Goal: Task Accomplishment & Management: Manage account settings

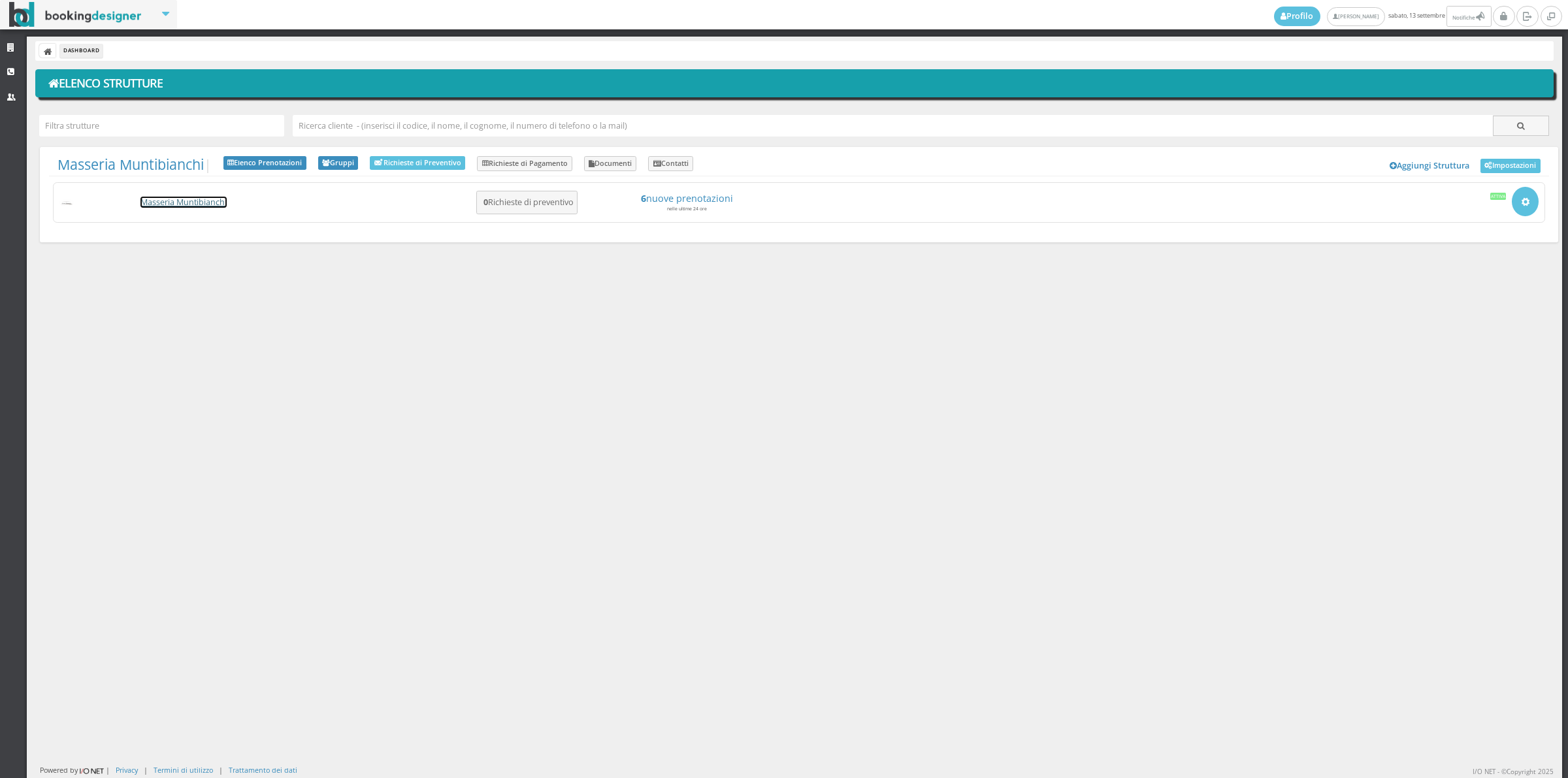
click at [170, 198] on link "Masseria Muntibianchi" at bounding box center [183, 202] width 86 height 11
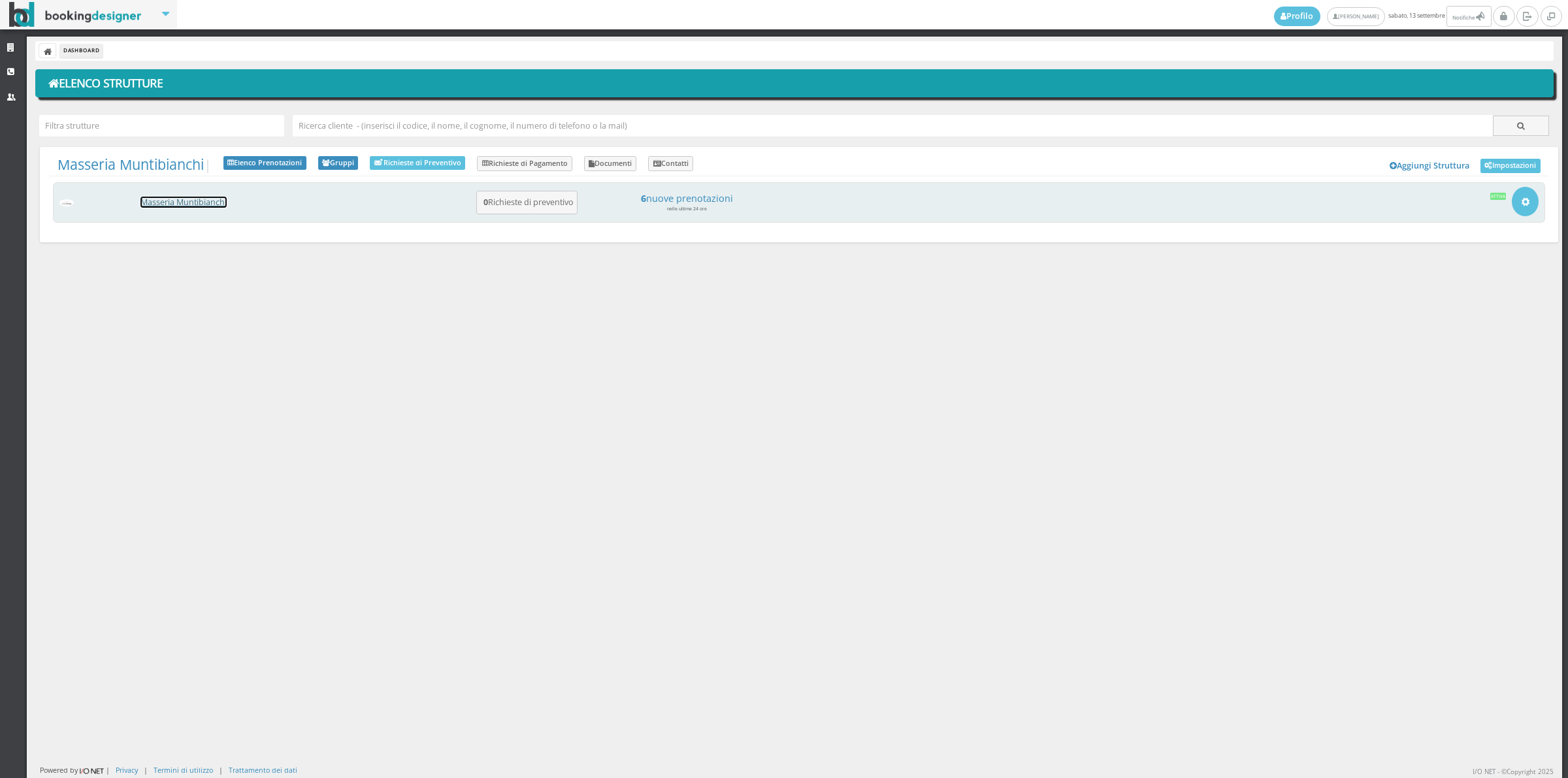
drag, startPoint x: 0, startPoint y: 0, endPoint x: 170, endPoint y: 198, distance: 261.0
click at [170, 198] on link "Masseria Muntibianchi" at bounding box center [183, 202] width 86 height 11
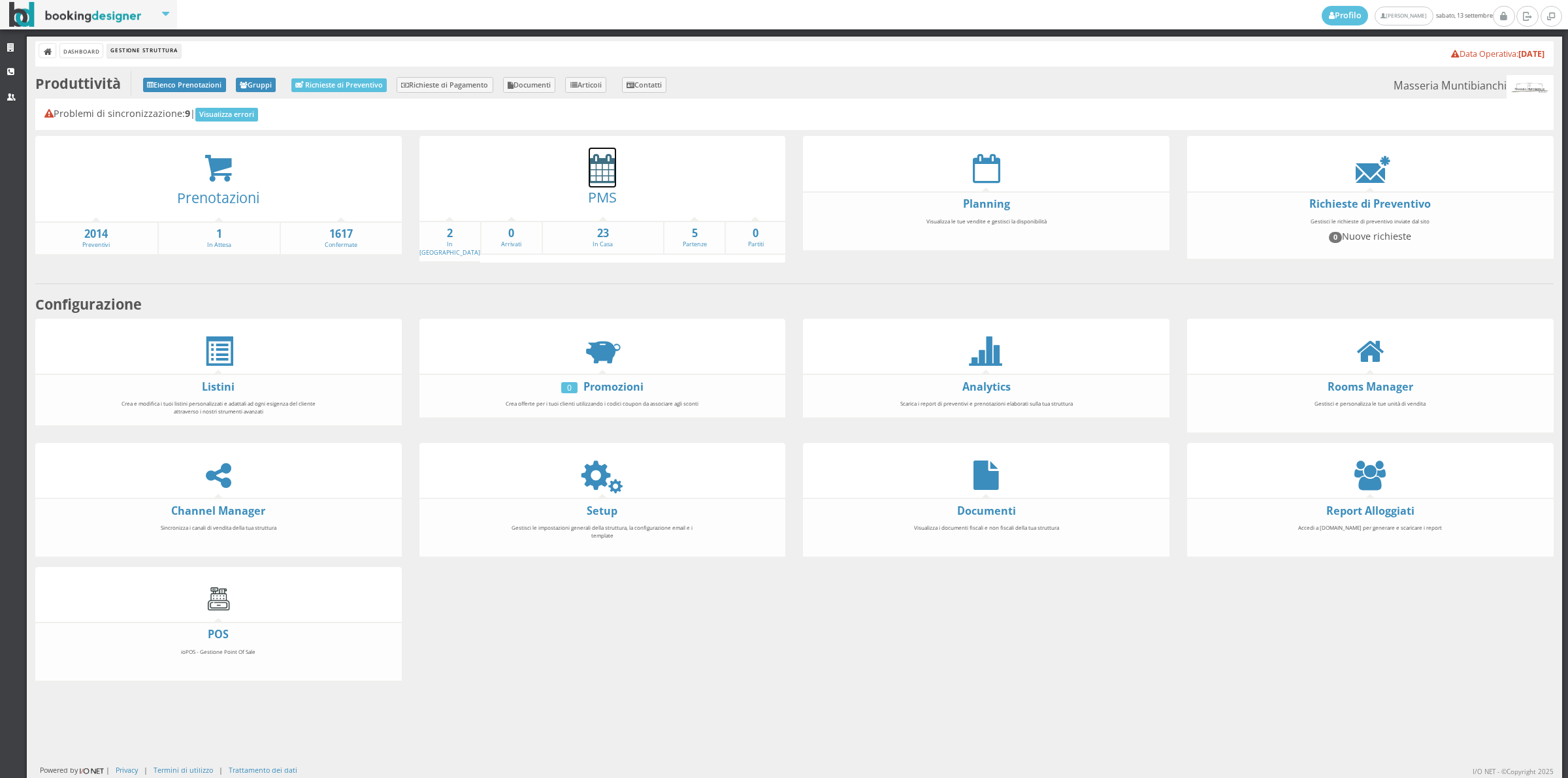
click at [594, 172] on icon at bounding box center [602, 168] width 28 height 29
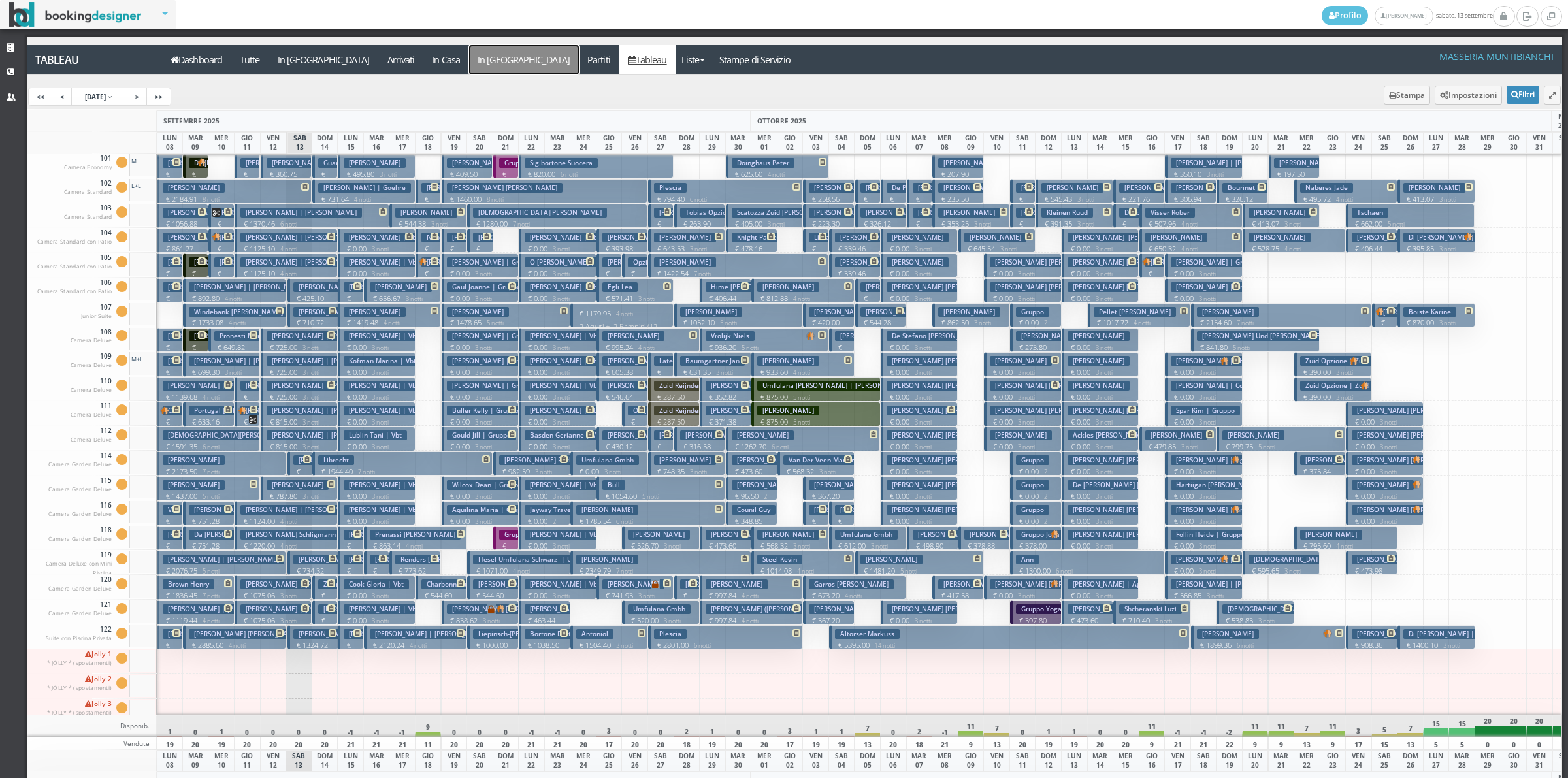
click at [469, 60] on a=pms-departure-reservations"] "In Partenza" at bounding box center [523, 59] width 110 height 29
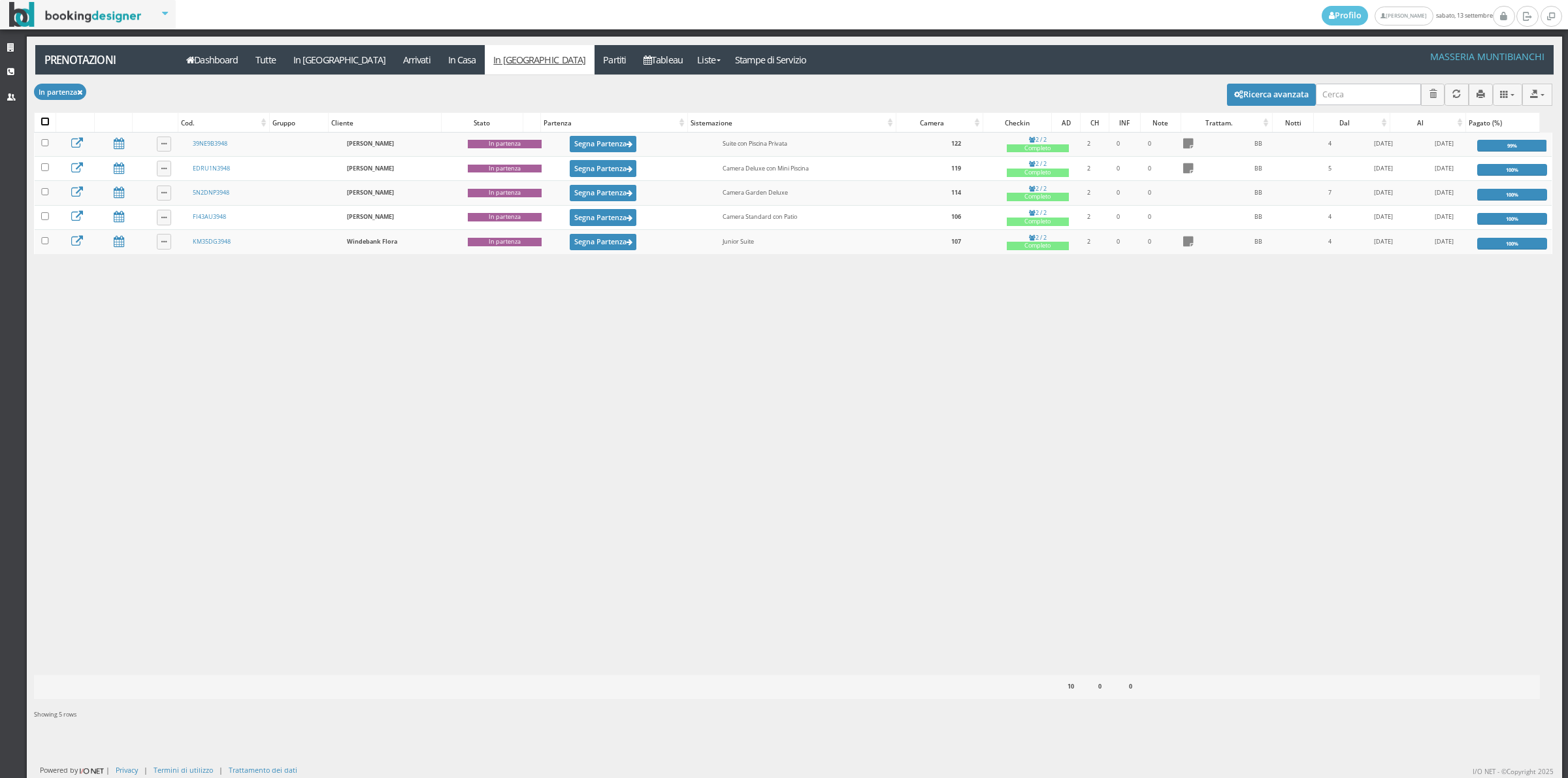
click at [43, 119] on input "checkbox" at bounding box center [45, 122] width 8 height 8
checkbox input "true"
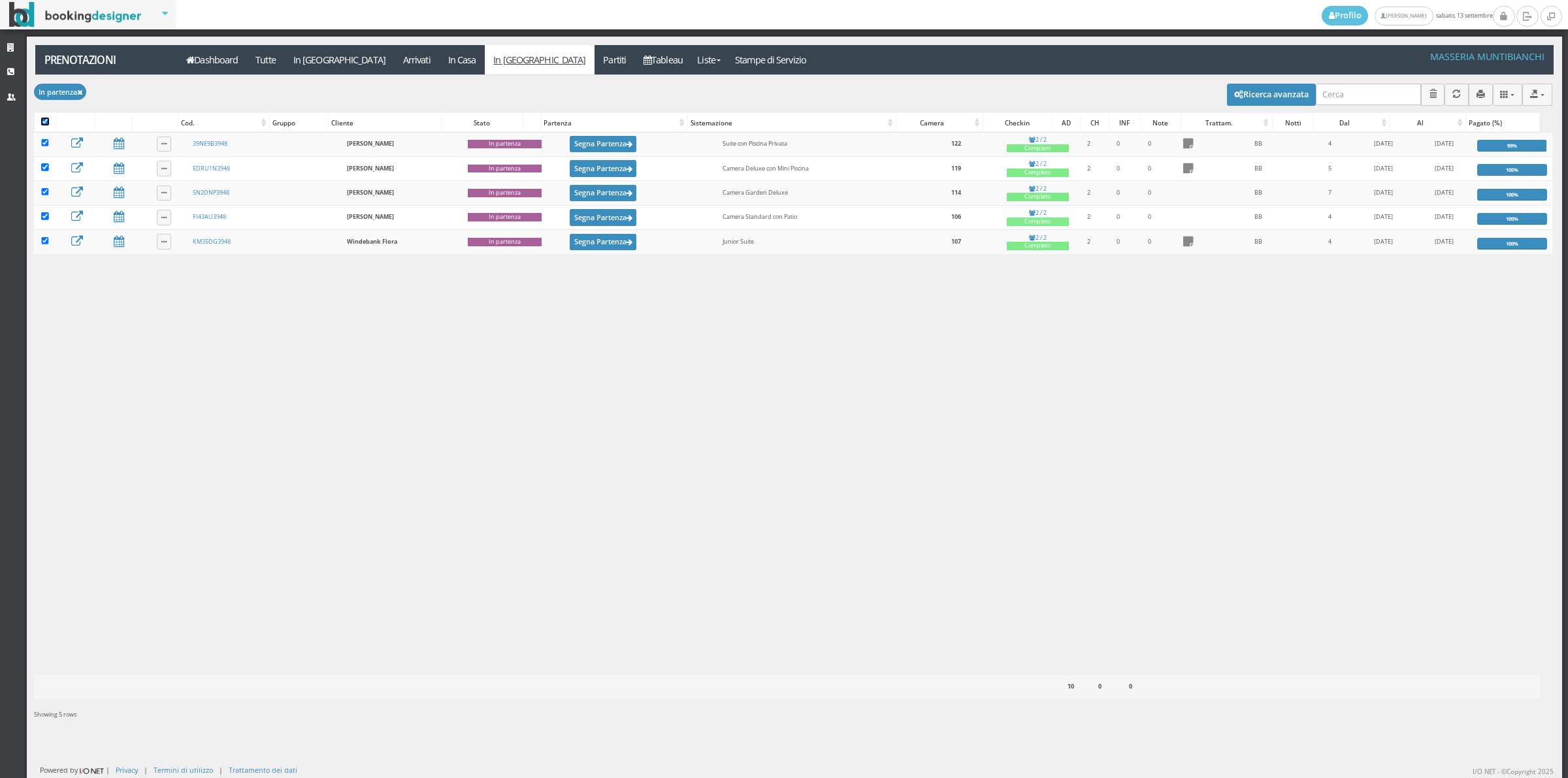
checkbox input "true"
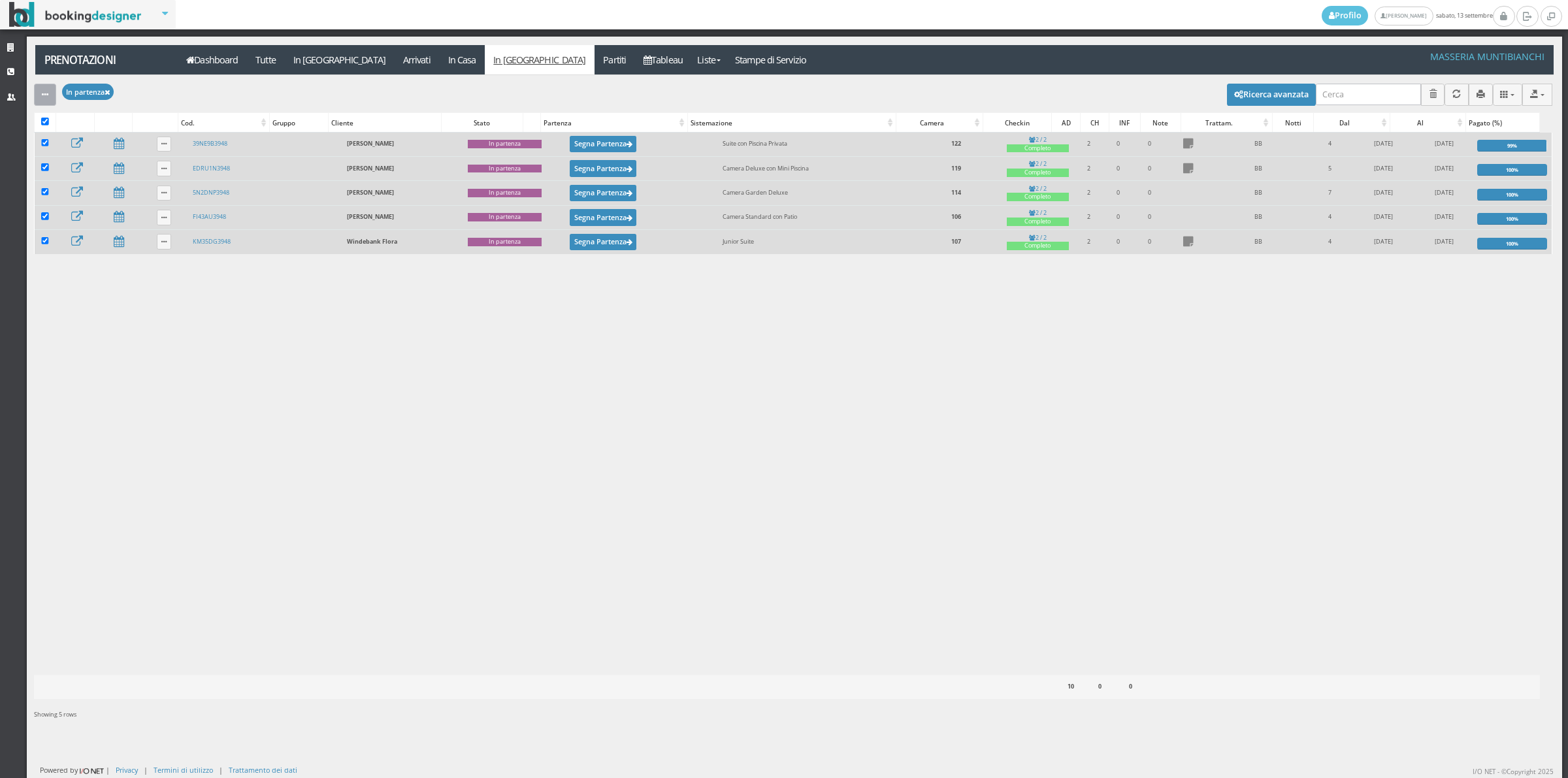
click at [43, 89] on div "button" at bounding box center [45, 94] width 6 height 9
click at [93, 192] on link "Segna come "Partito"" at bounding box center [90, 190] width 112 height 14
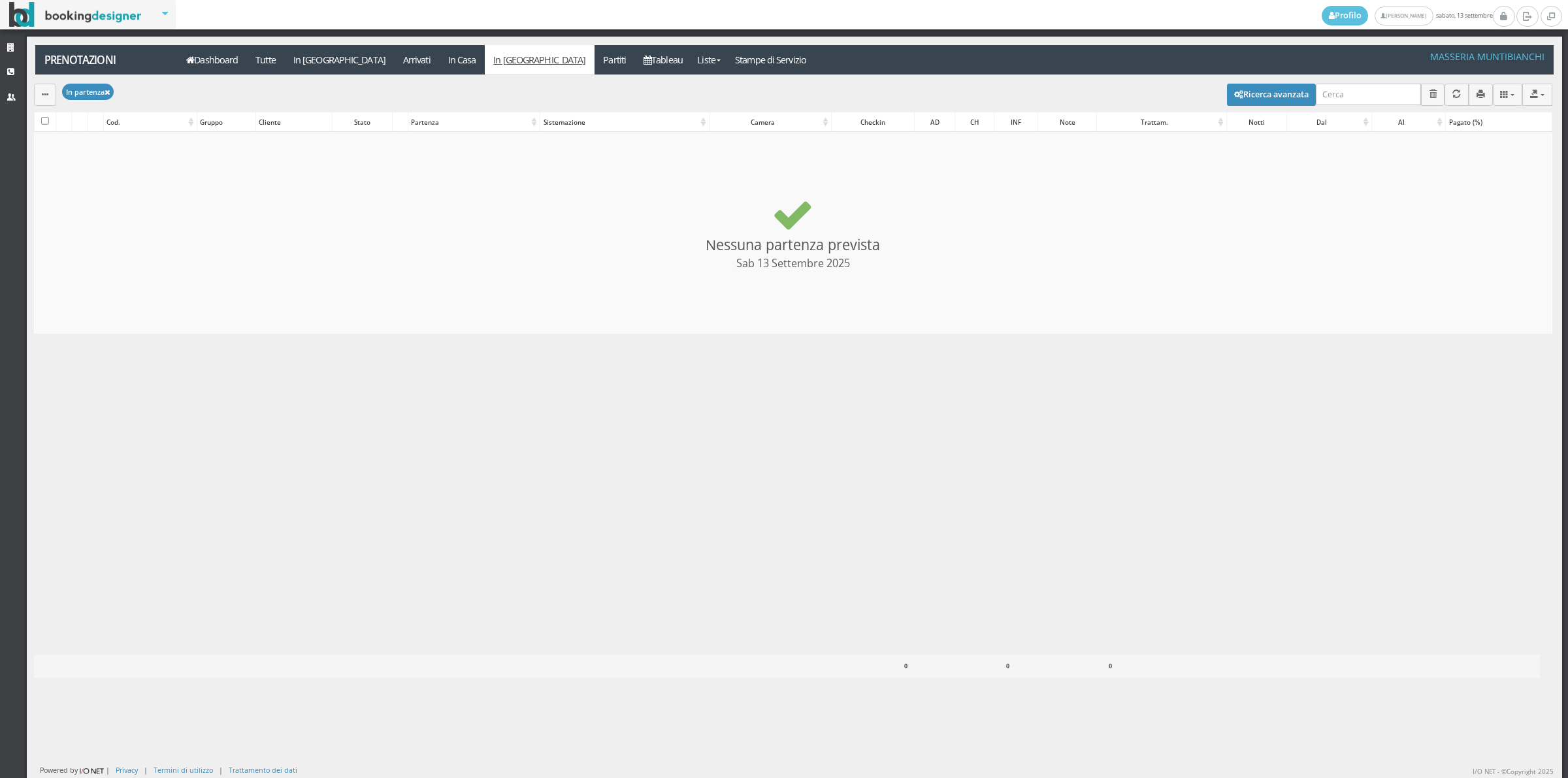
checkbox input "false"
click at [635, 69] on link "Tableau" at bounding box center [664, 59] width 57 height 29
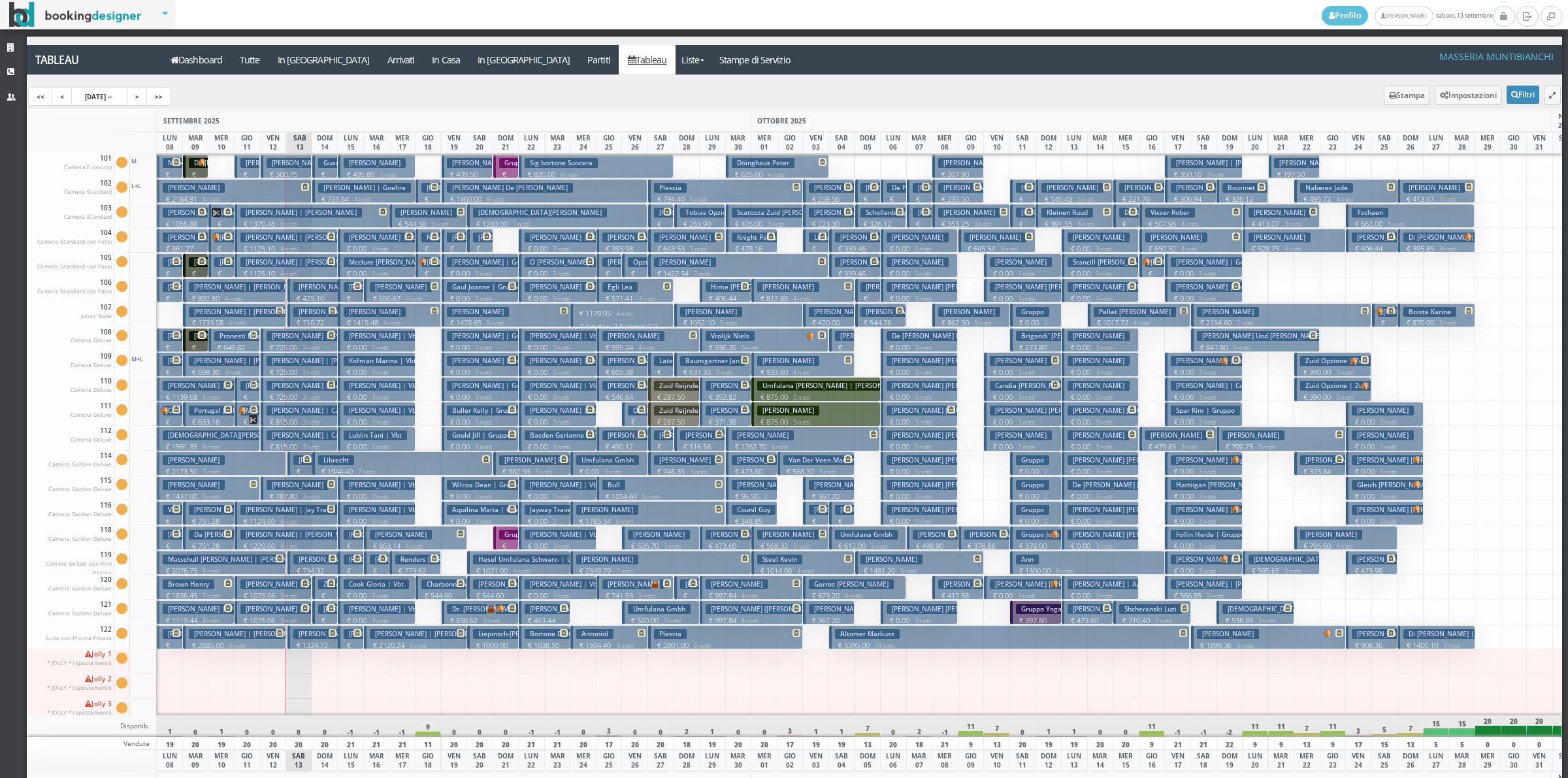
click at [268, 639] on h3 "Pedro Luis Miguel | Pedro Miguel" at bounding box center [249, 634] width 122 height 9
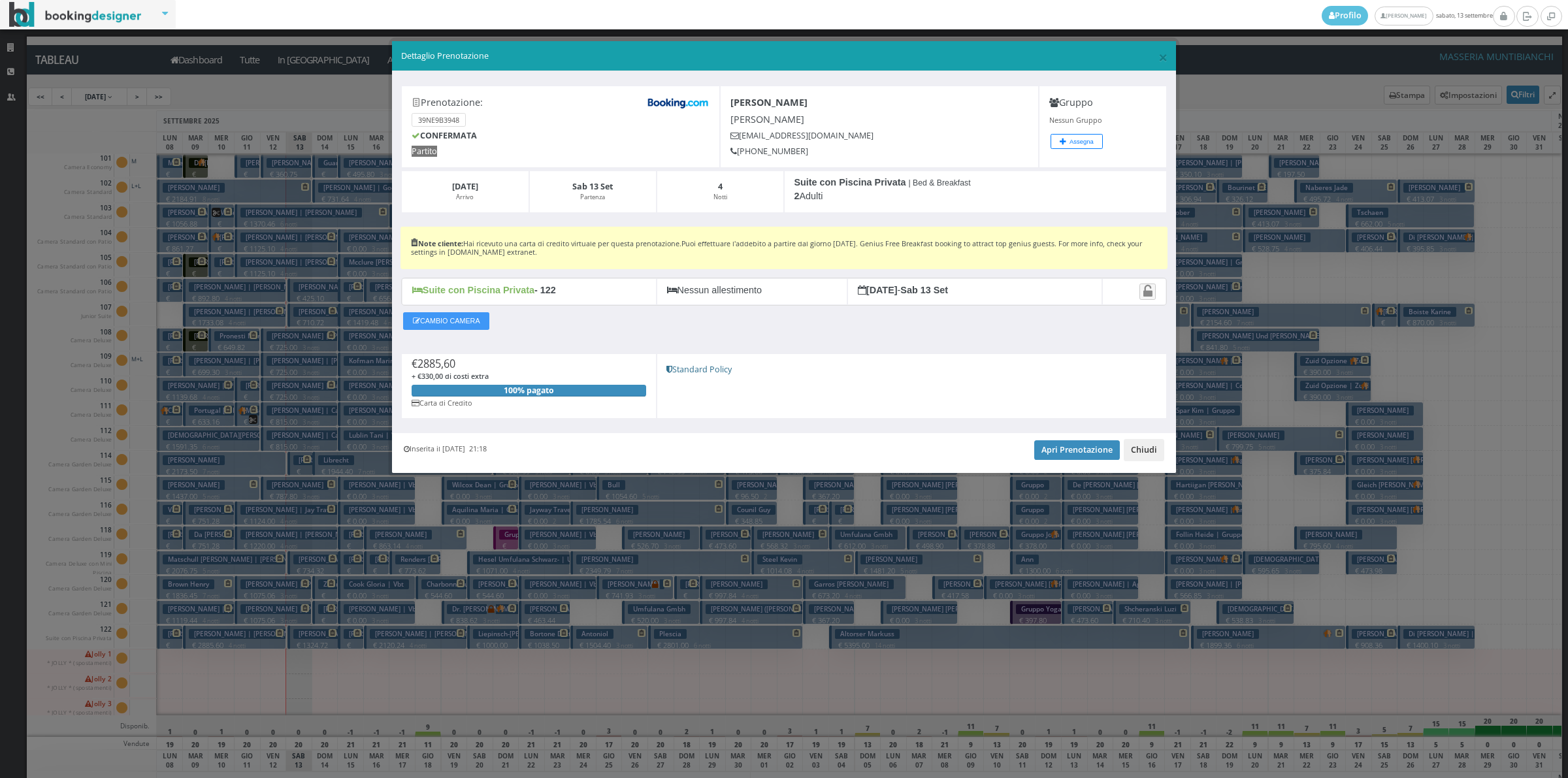
click at [1147, 457] on button "Chiudi" at bounding box center [1143, 450] width 40 height 22
click at [1147, 457] on div at bounding box center [1152, 462] width 27 height 24
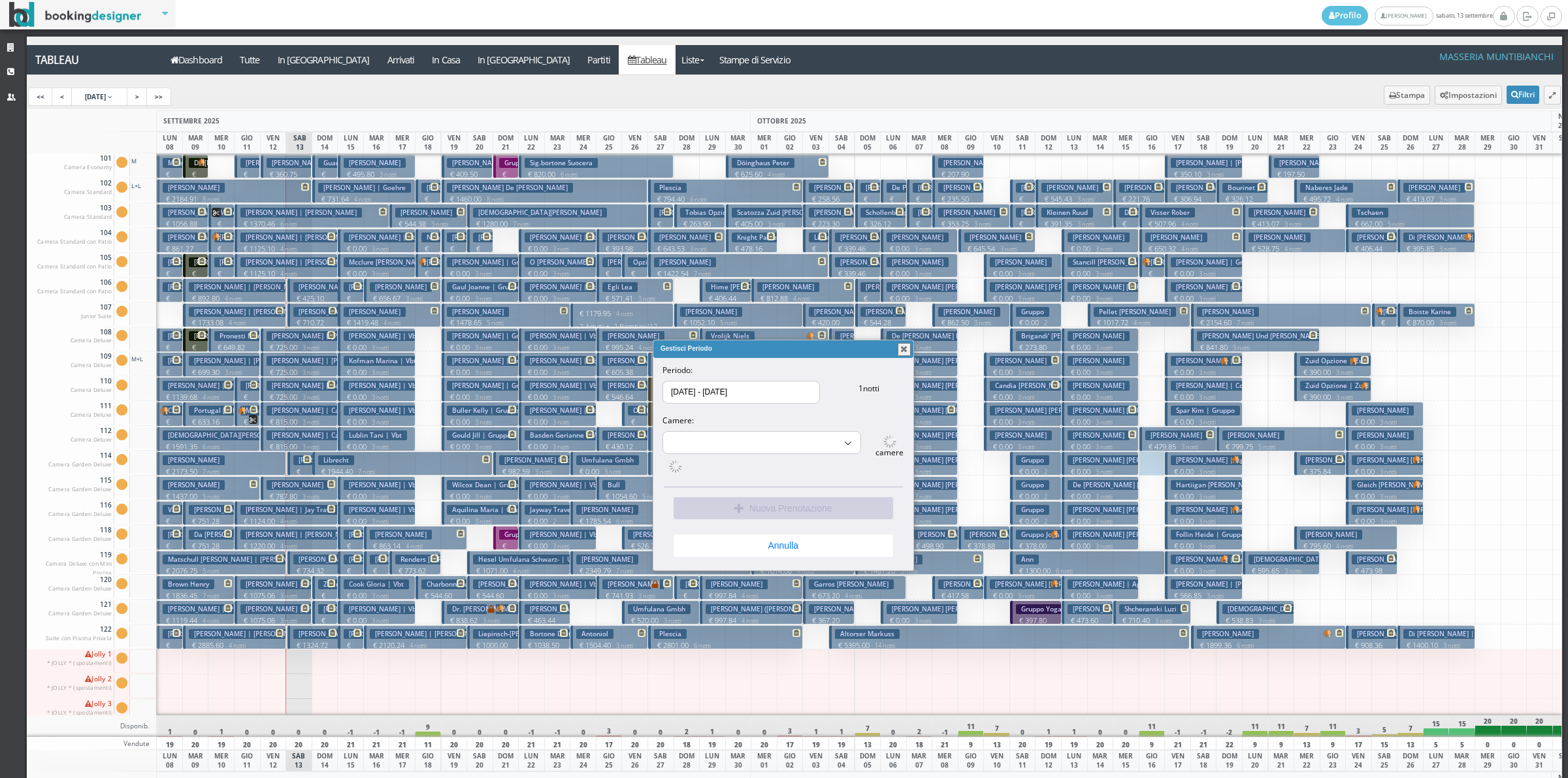
select select "15491"
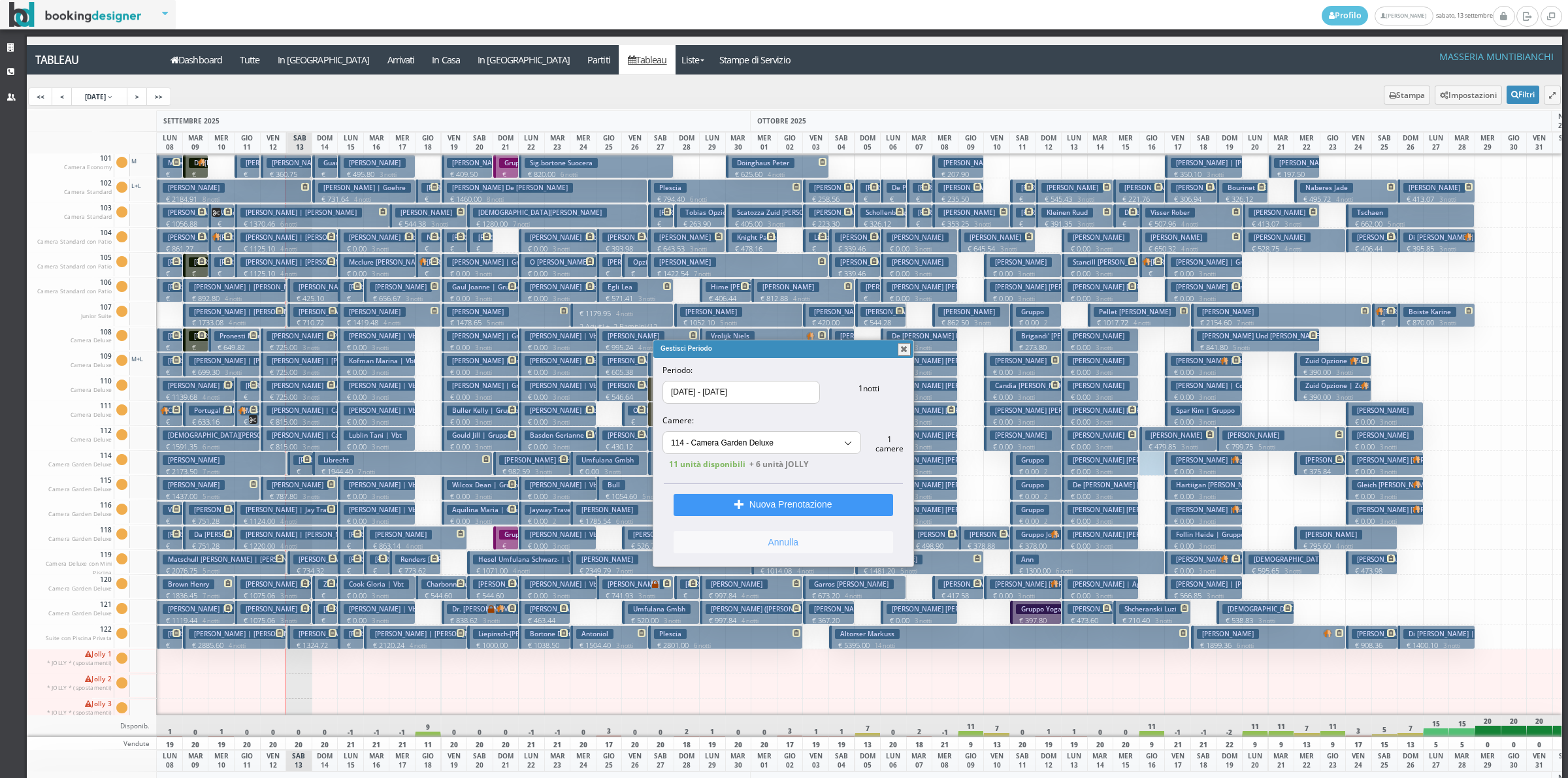
click at [836, 543] on button "Annulla" at bounding box center [783, 542] width 219 height 22
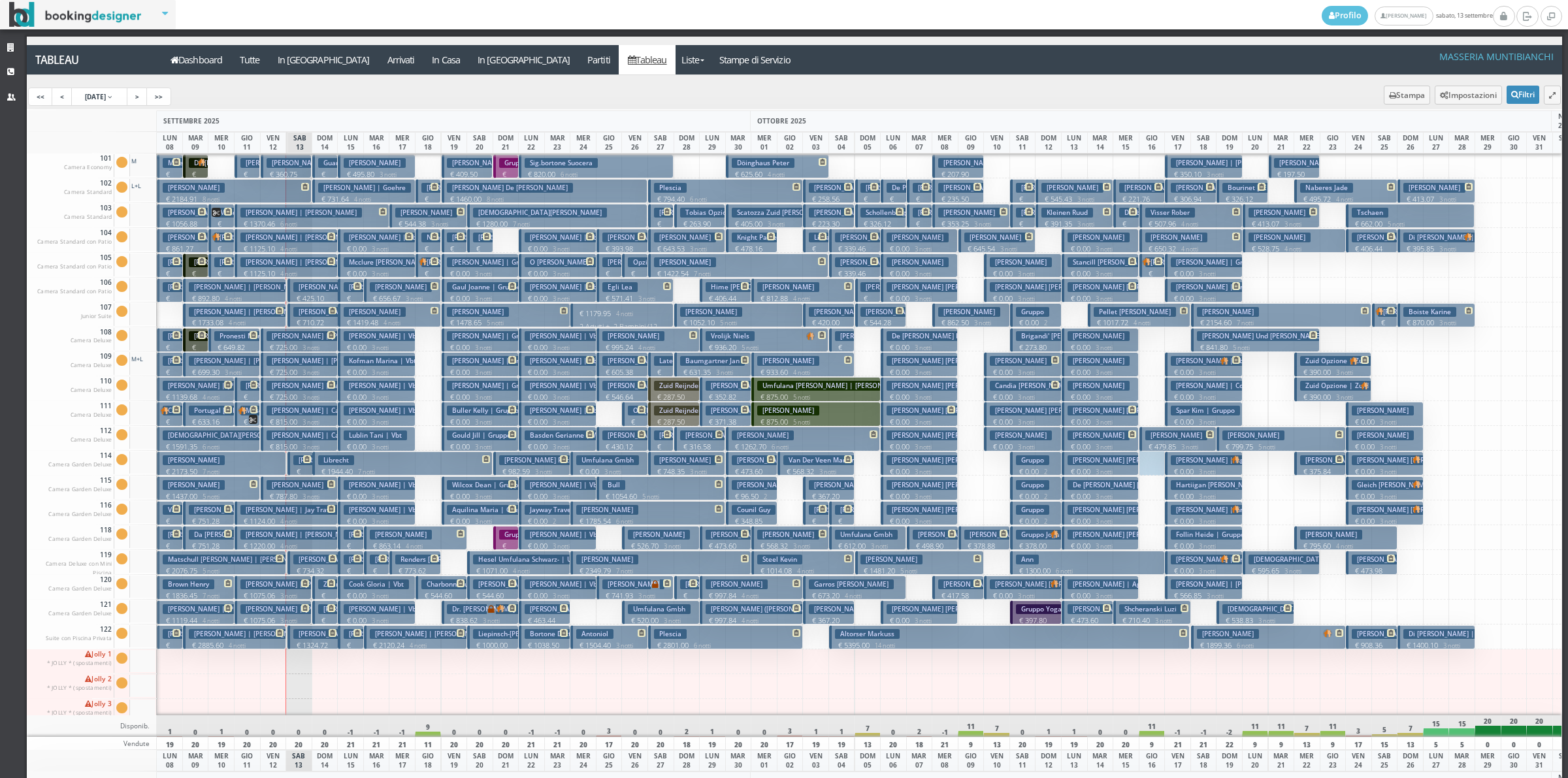
click at [261, 567] on p "€ 2076.75 5 notti" at bounding box center [222, 570] width 119 height 10
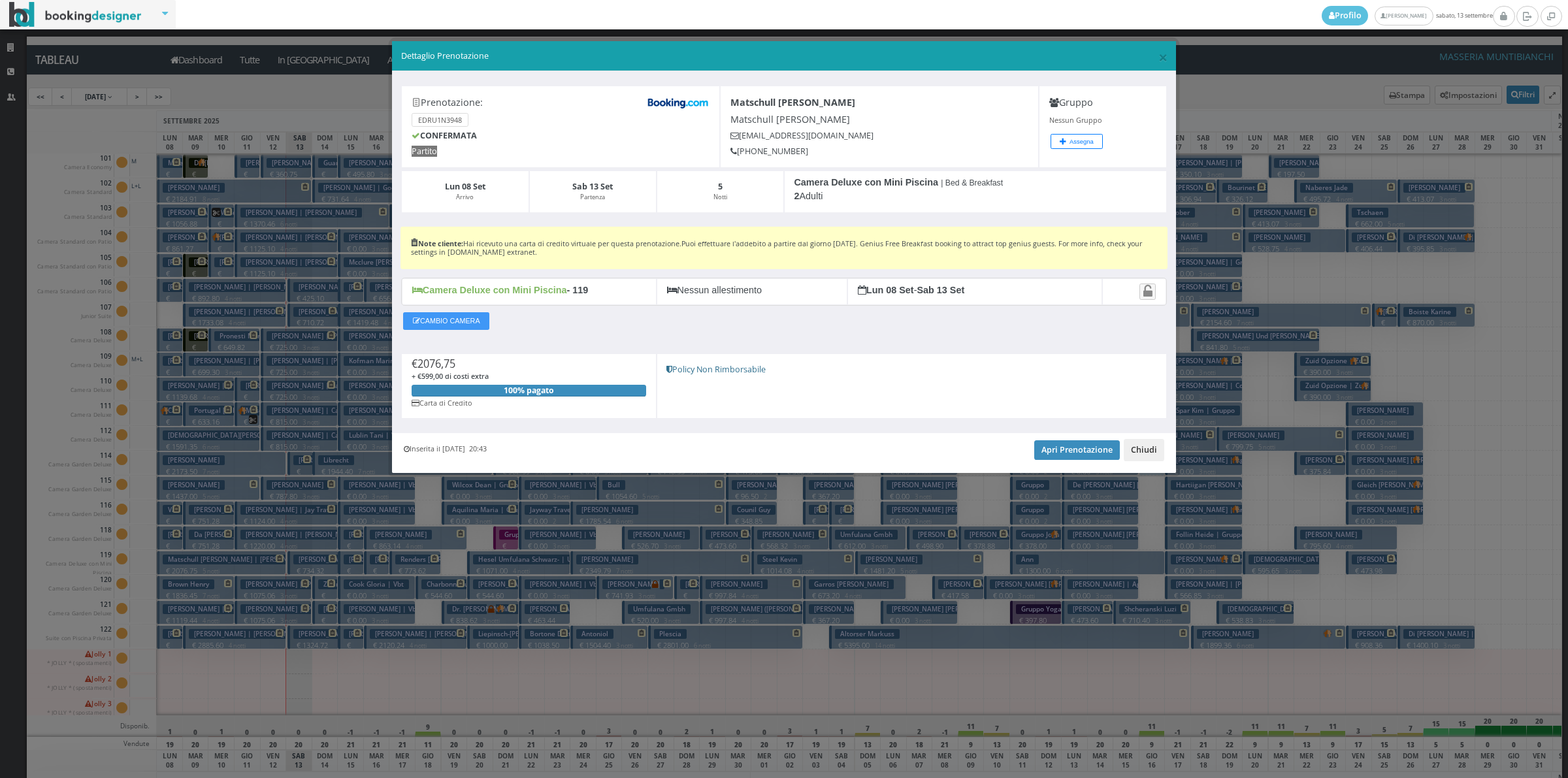
click at [1128, 454] on button "Chiudi" at bounding box center [1143, 450] width 40 height 22
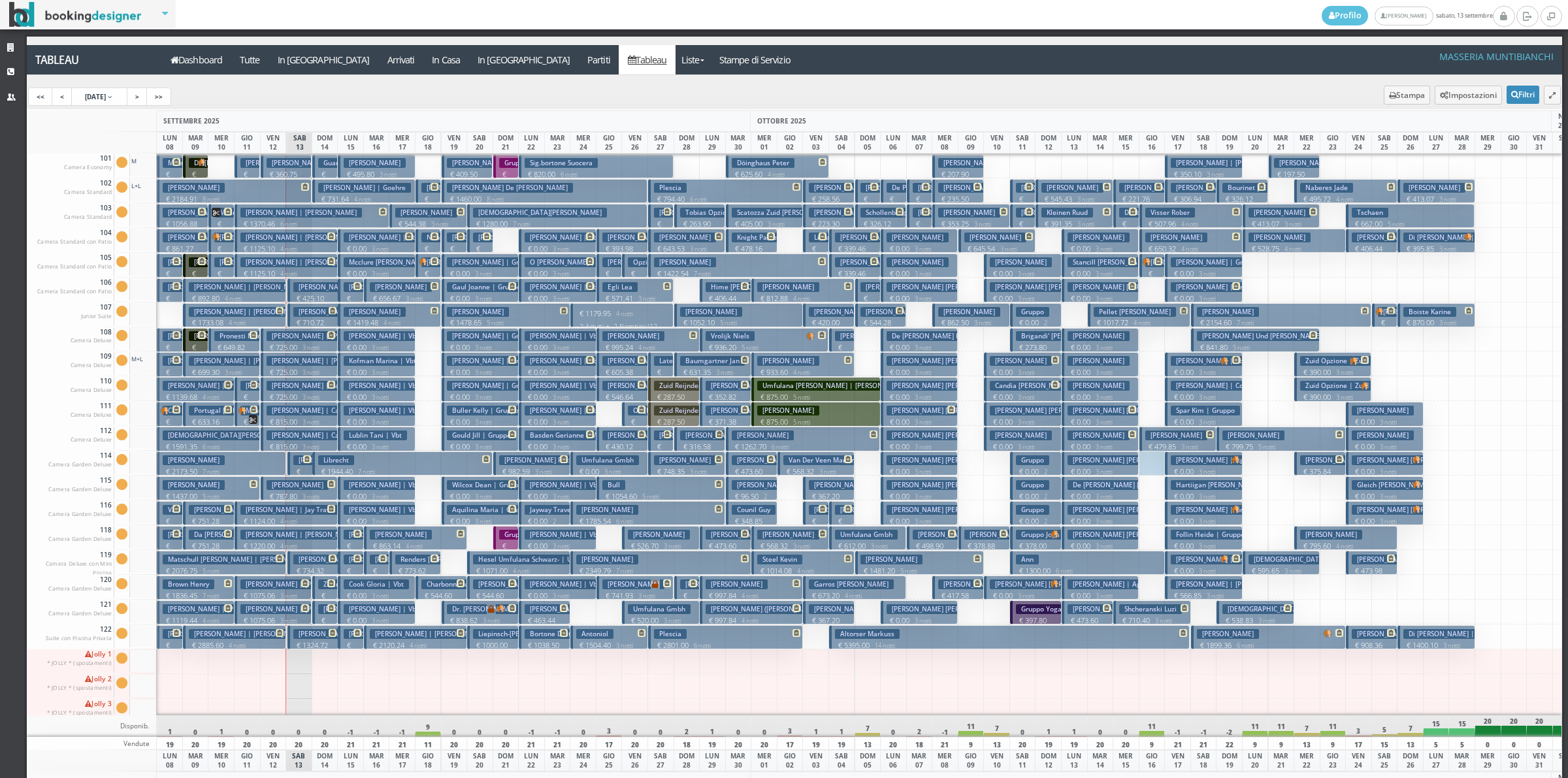
click at [260, 466] on button "Bertotti Paolo € 2173.50 7 notti 2 Adulti" at bounding box center [221, 463] width 129 height 24
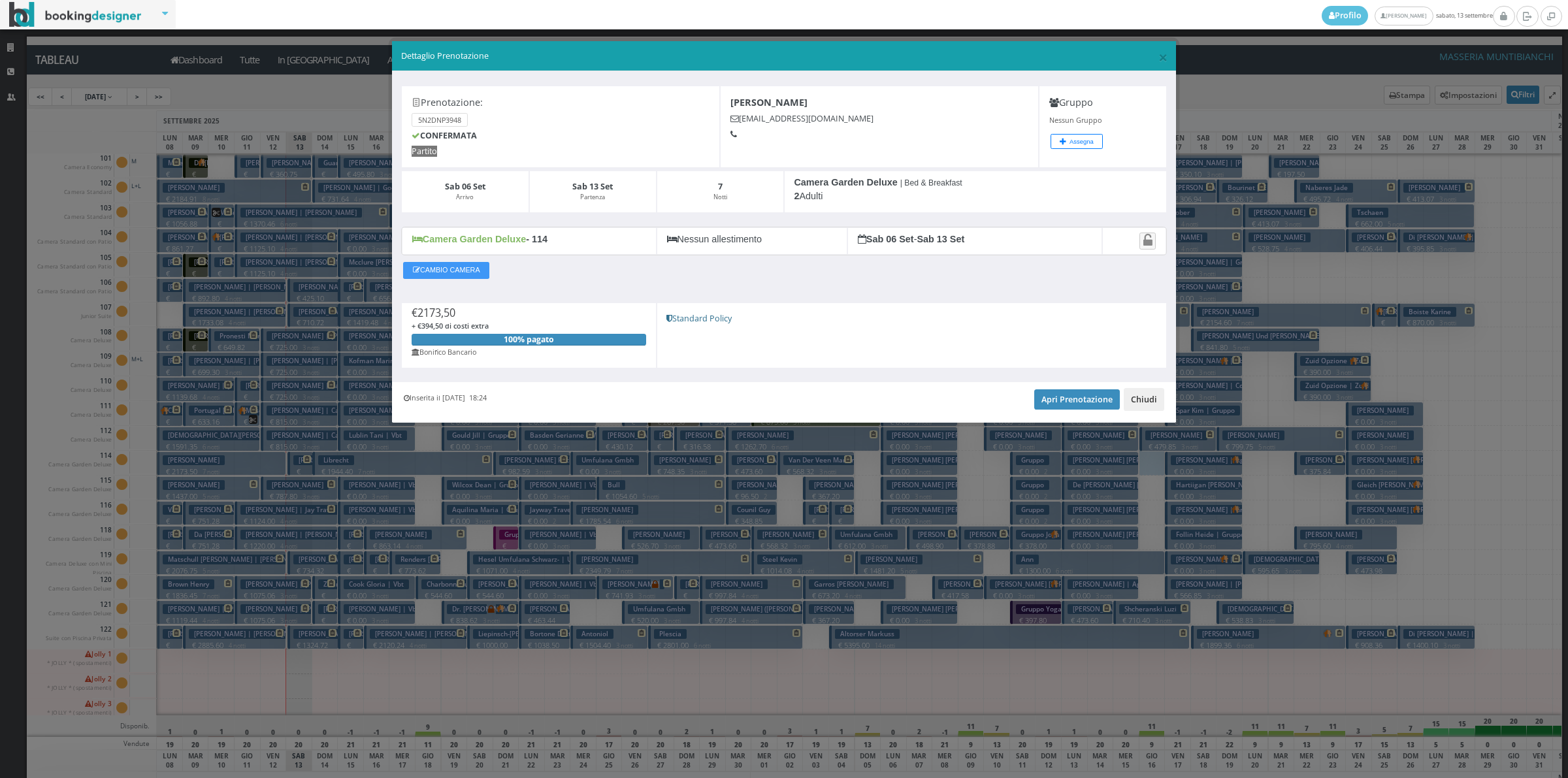
click at [1154, 400] on button "Chiudi" at bounding box center [1143, 399] width 40 height 22
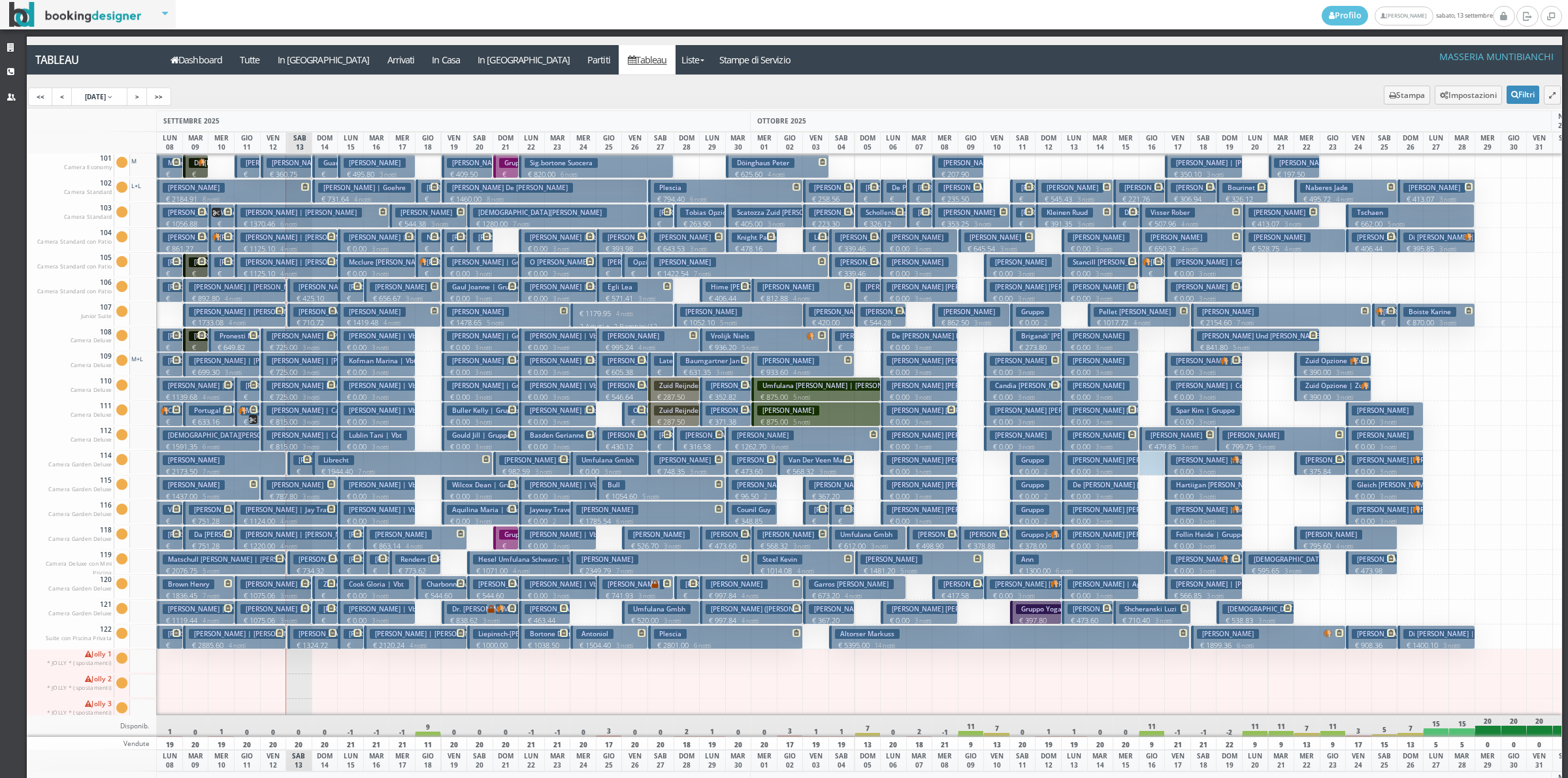
click at [256, 320] on p "€ 1733.08 4 notti" at bounding box center [235, 322] width 93 height 10
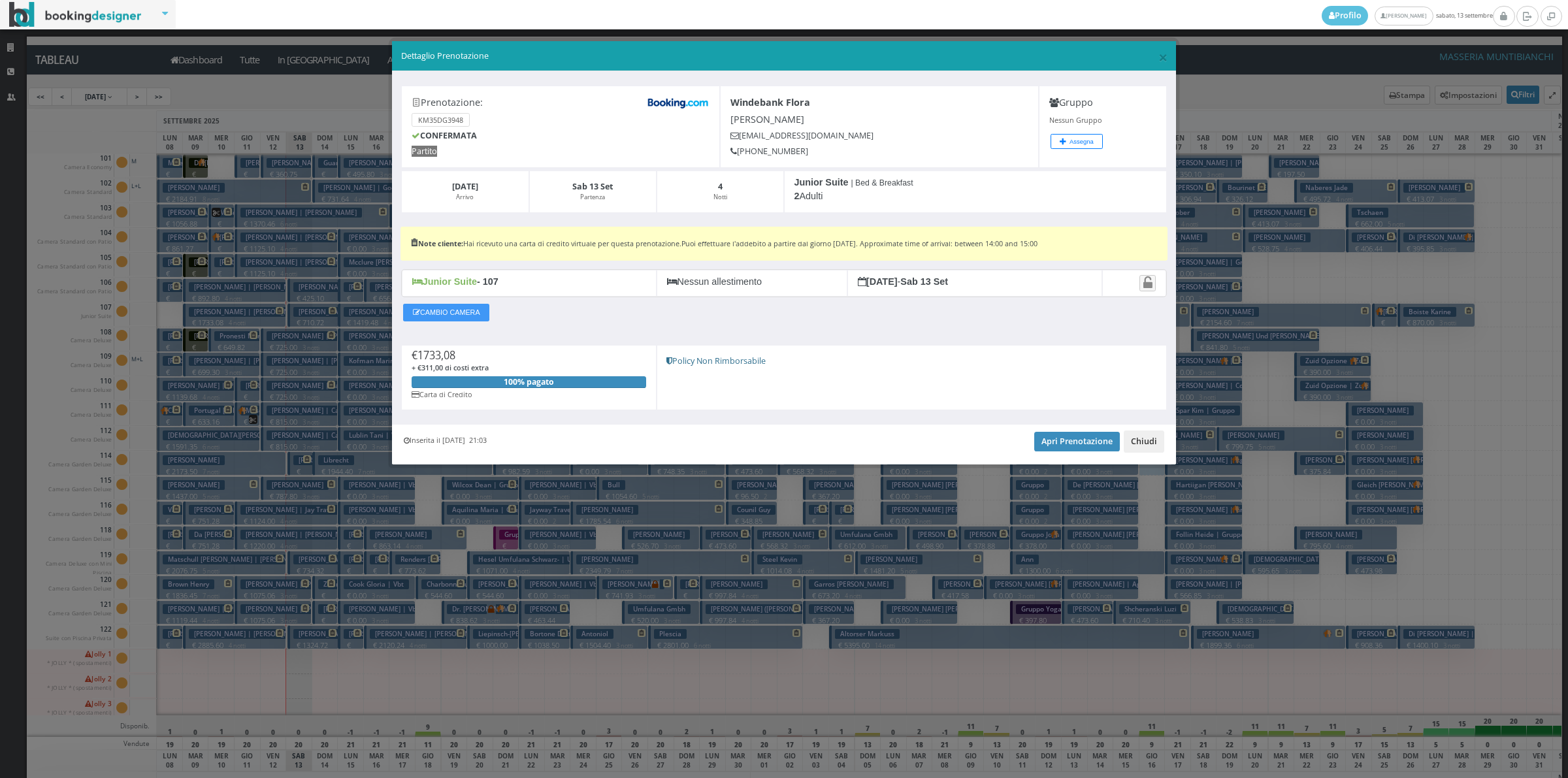
click at [1143, 444] on button "Chiudi" at bounding box center [1143, 442] width 40 height 22
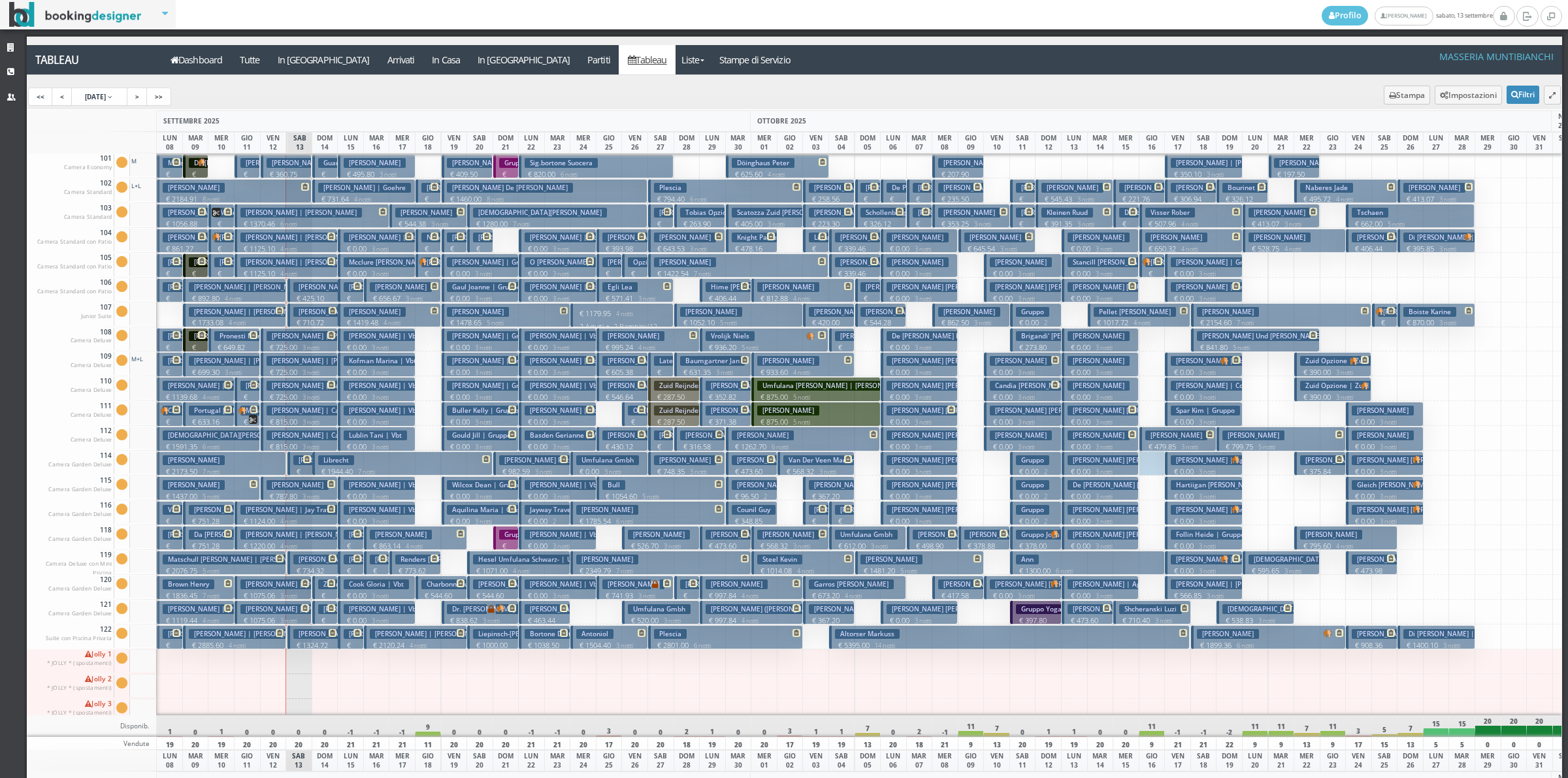
click at [241, 296] on small "4 notti" at bounding box center [230, 298] width 22 height 9
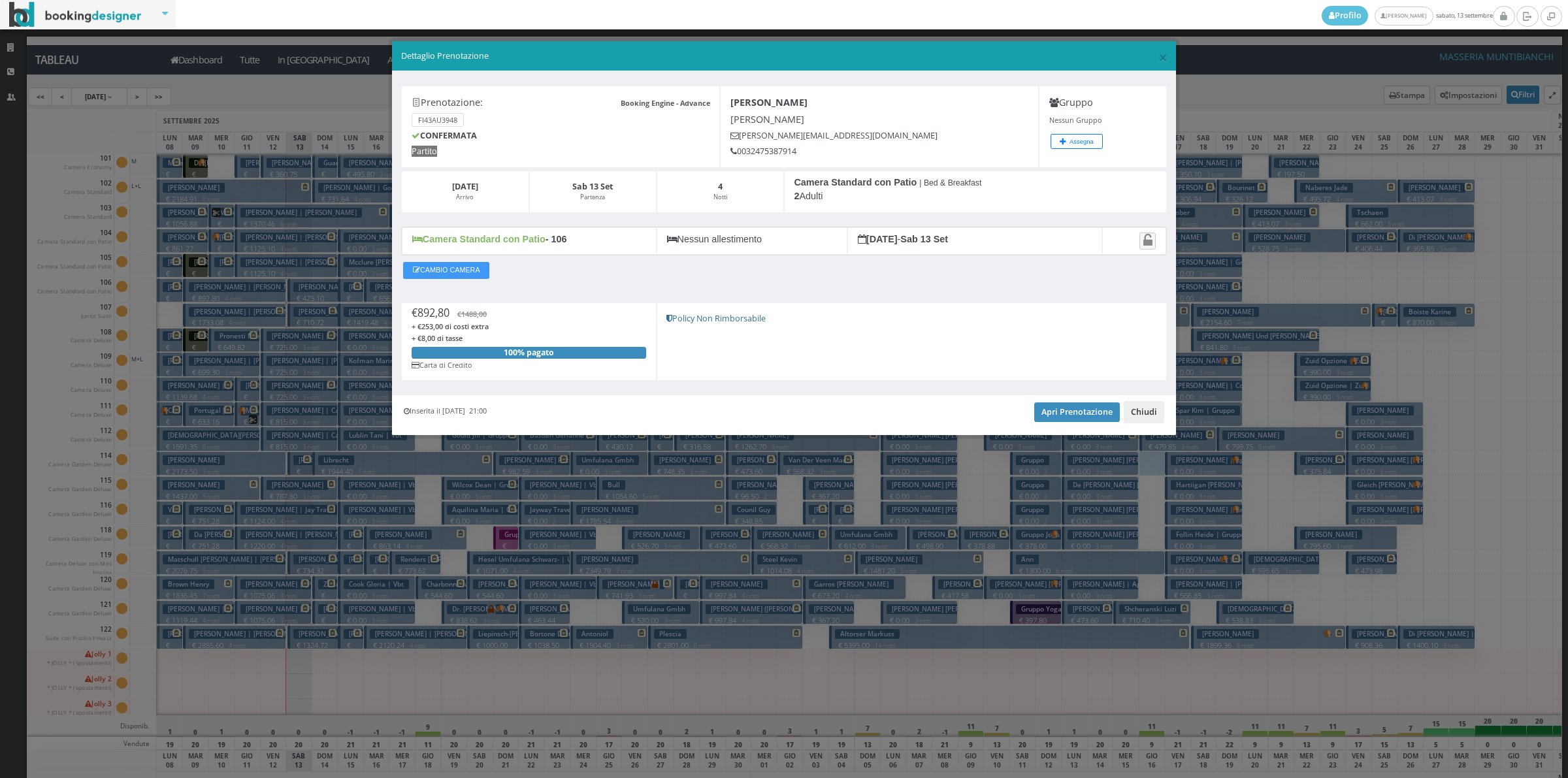
click at [1139, 417] on button "Chiudi" at bounding box center [1143, 412] width 40 height 22
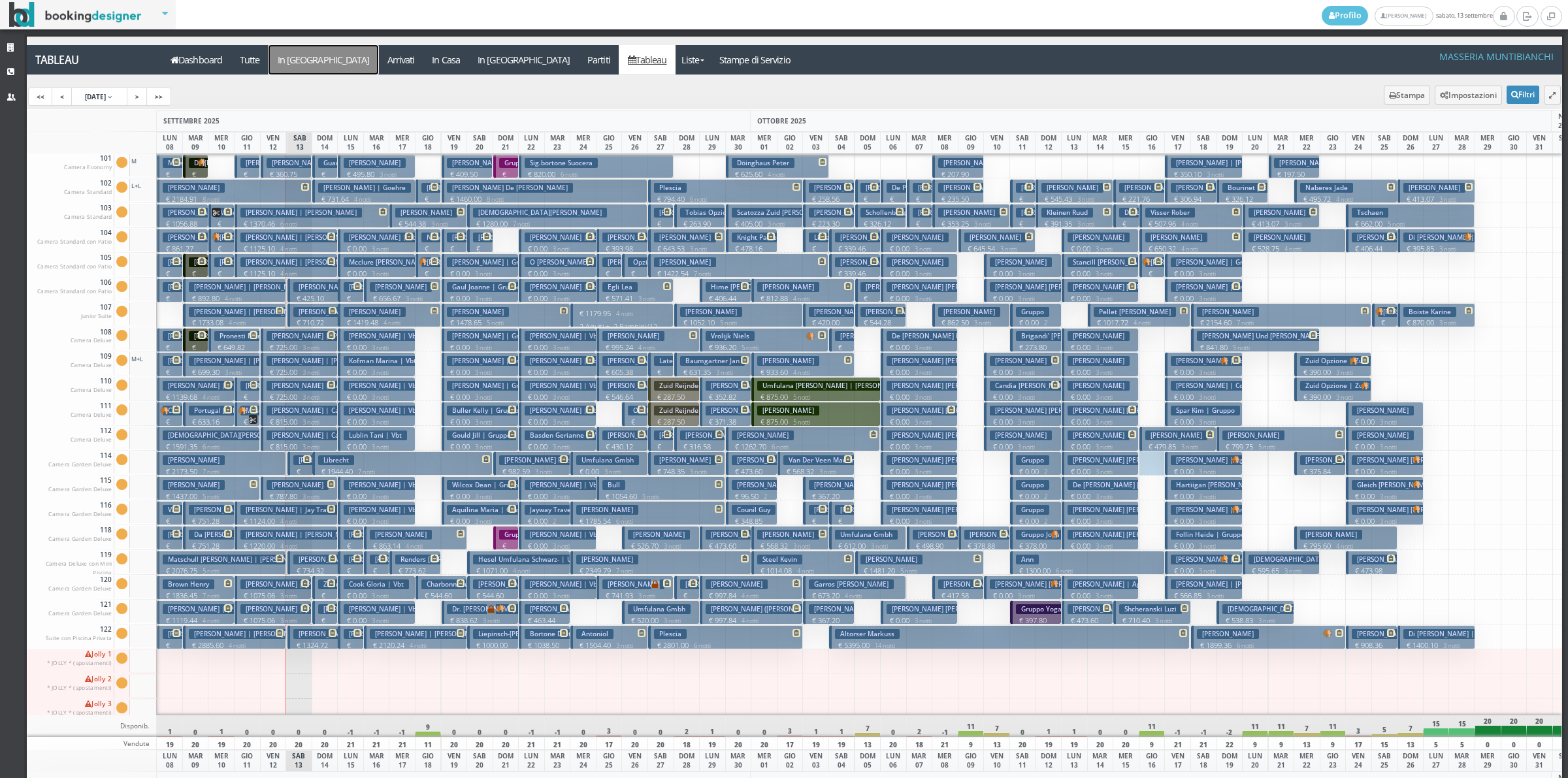
click at [298, 55] on a=pms-arrival-reservations"] "In Arrivo" at bounding box center [323, 59] width 110 height 29
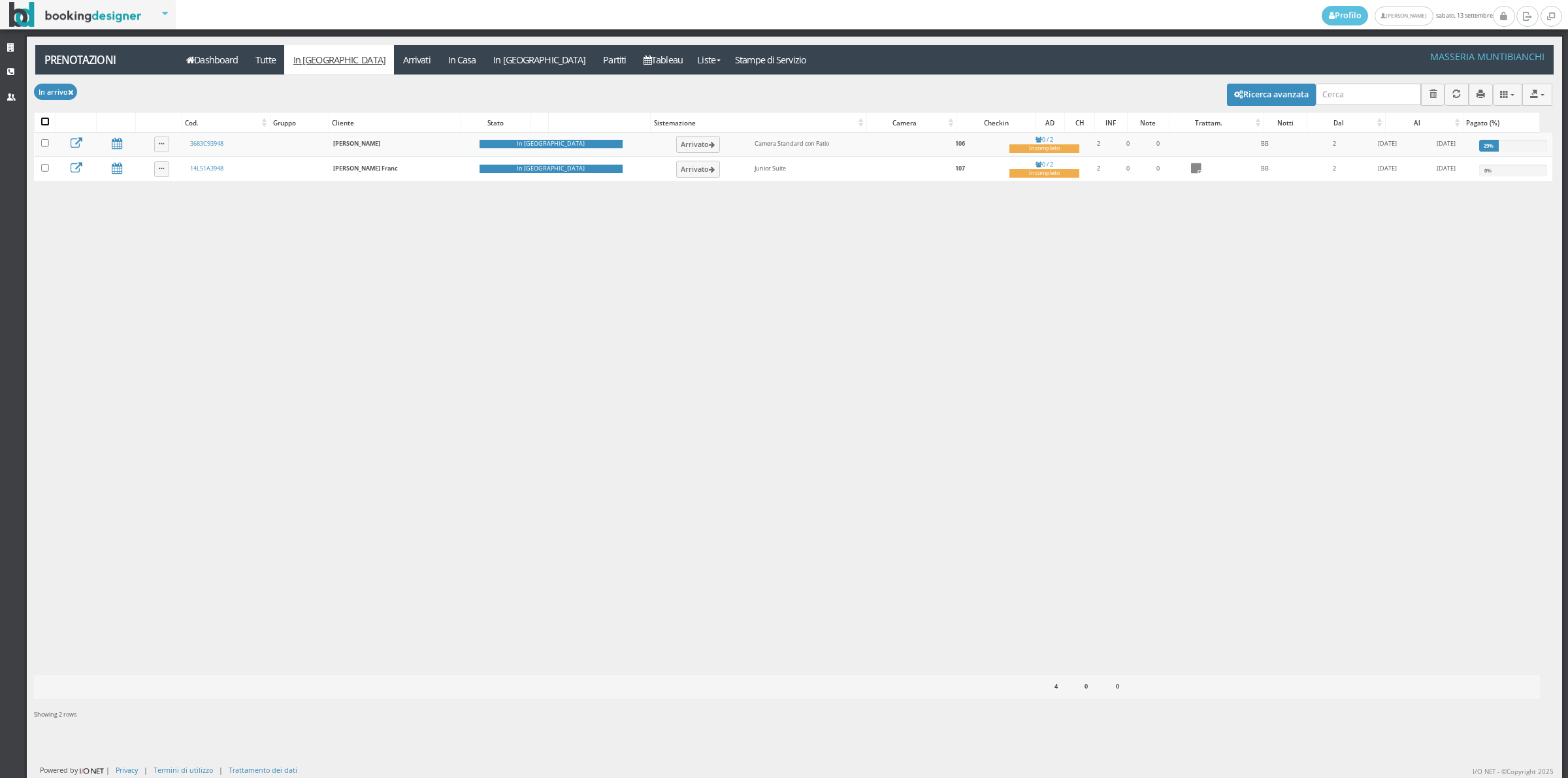
click at [44, 124] on input "checkbox" at bounding box center [45, 122] width 8 height 8
checkbox input "true"
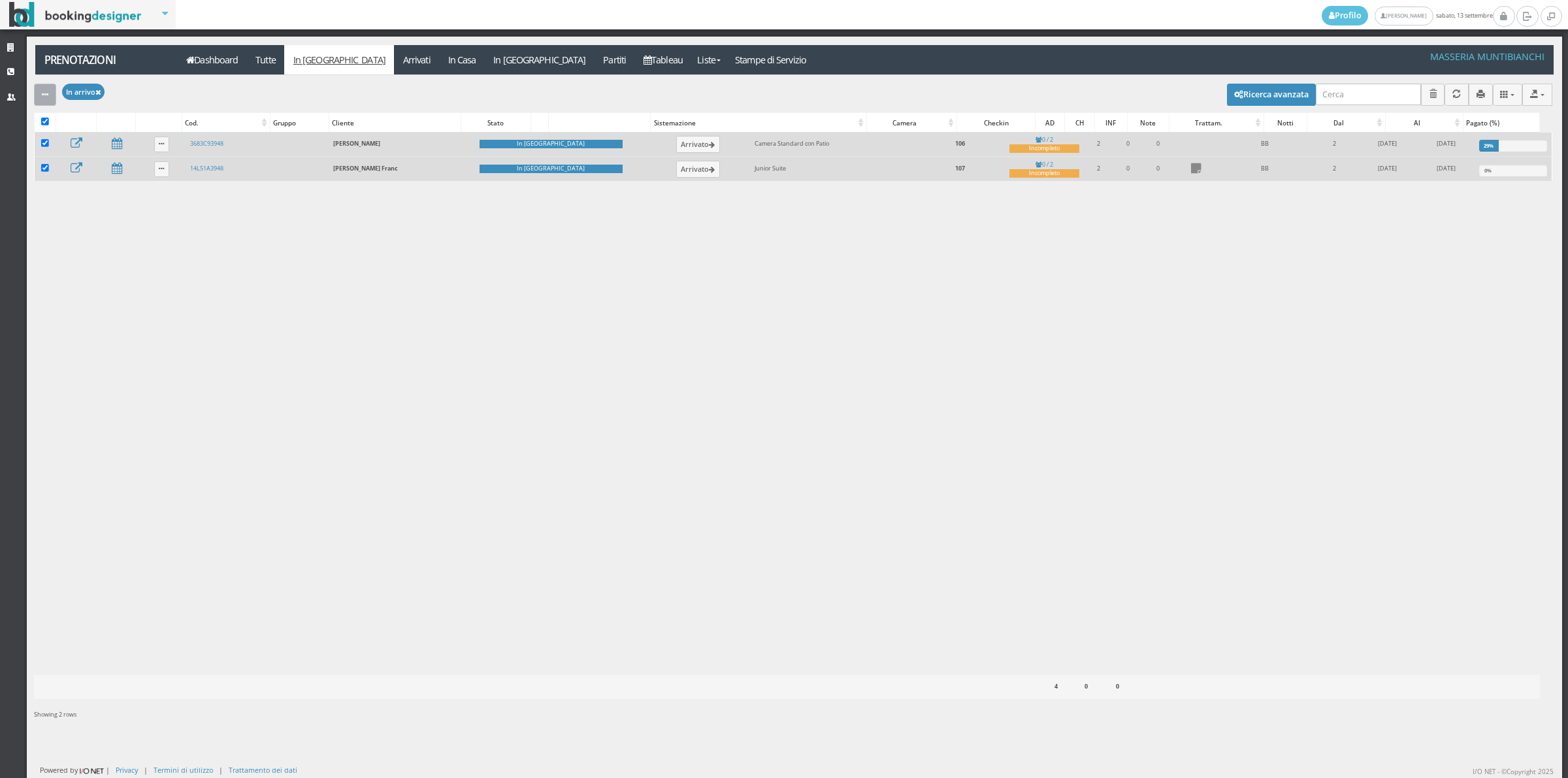
click at [36, 89] on button "button" at bounding box center [45, 94] width 22 height 21
click at [79, 139] on link "Segna come "Arrivato"" at bounding box center [90, 139] width 112 height 14
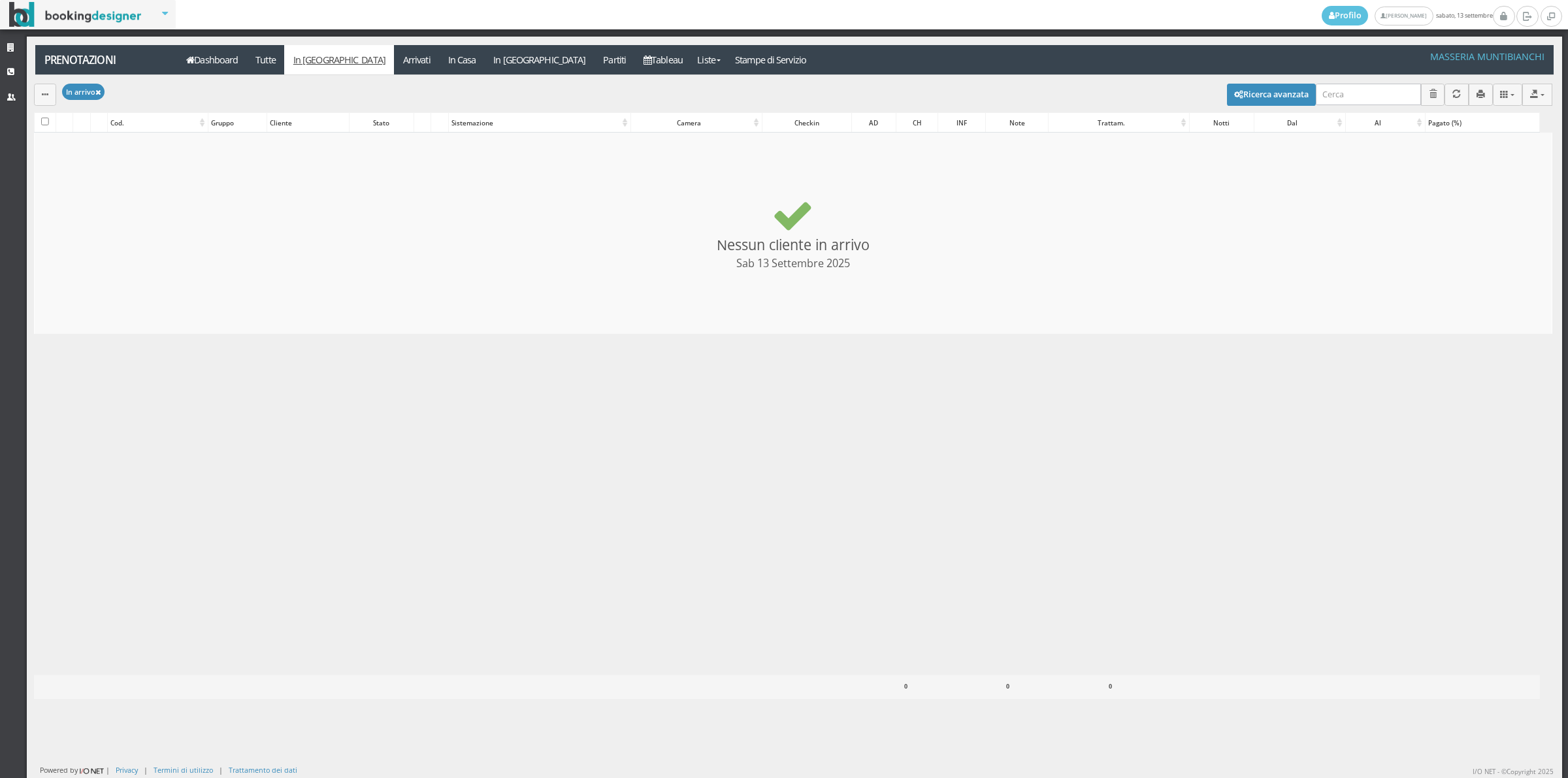
checkbox input "false"
click at [394, 61] on link "Arrivati" at bounding box center [416, 59] width 45 height 29
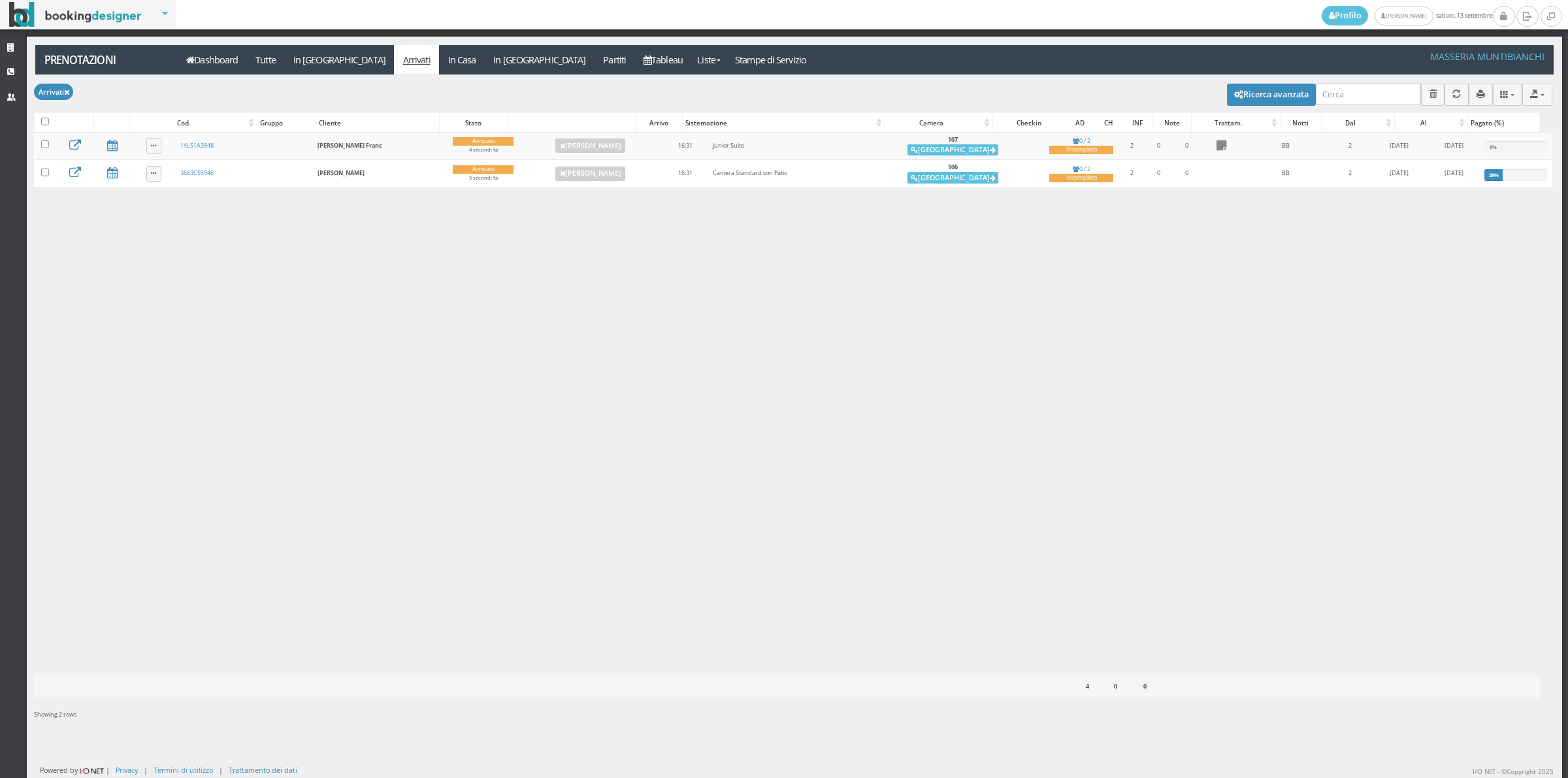
click at [47, 126] on label at bounding box center [45, 122] width 8 height 9
click at [47, 125] on input "checkbox" at bounding box center [45, 122] width 8 height 8
checkbox input "true"
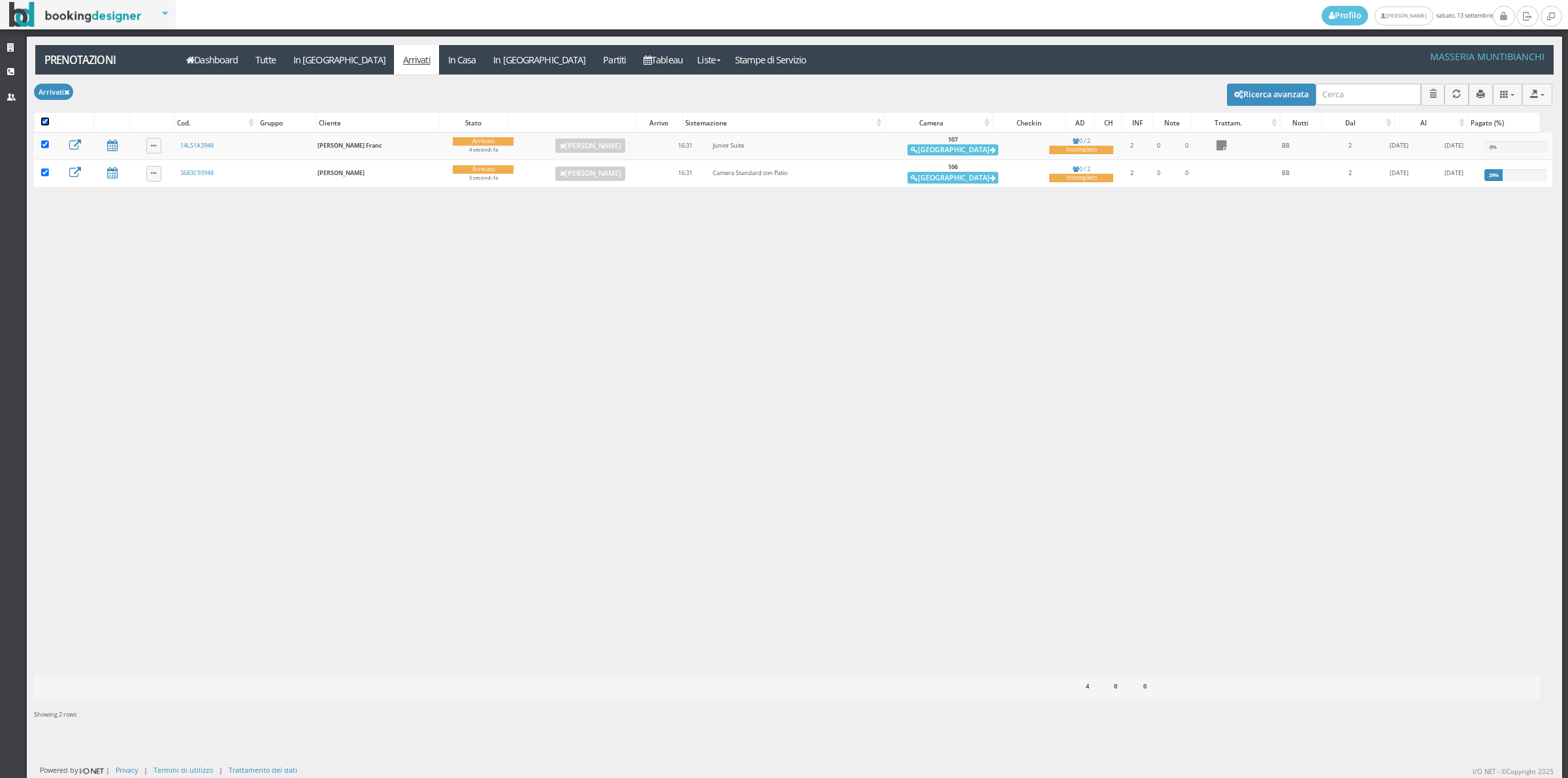
checkbox input "true"
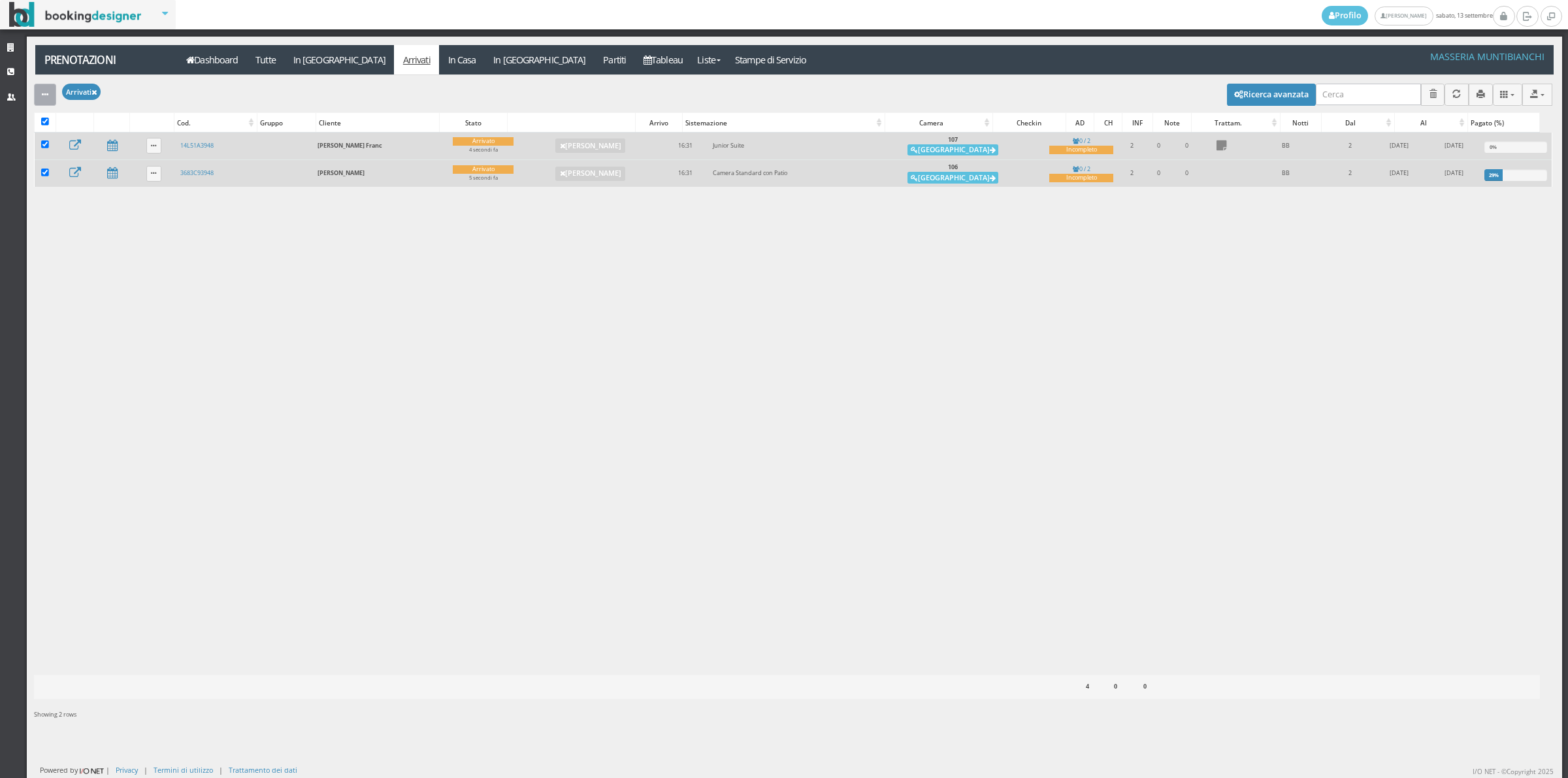
click at [47, 104] on button "button" at bounding box center [45, 94] width 22 height 21
click at [85, 158] on link "Segna come "Alloggiato"" at bounding box center [90, 165] width 112 height 14
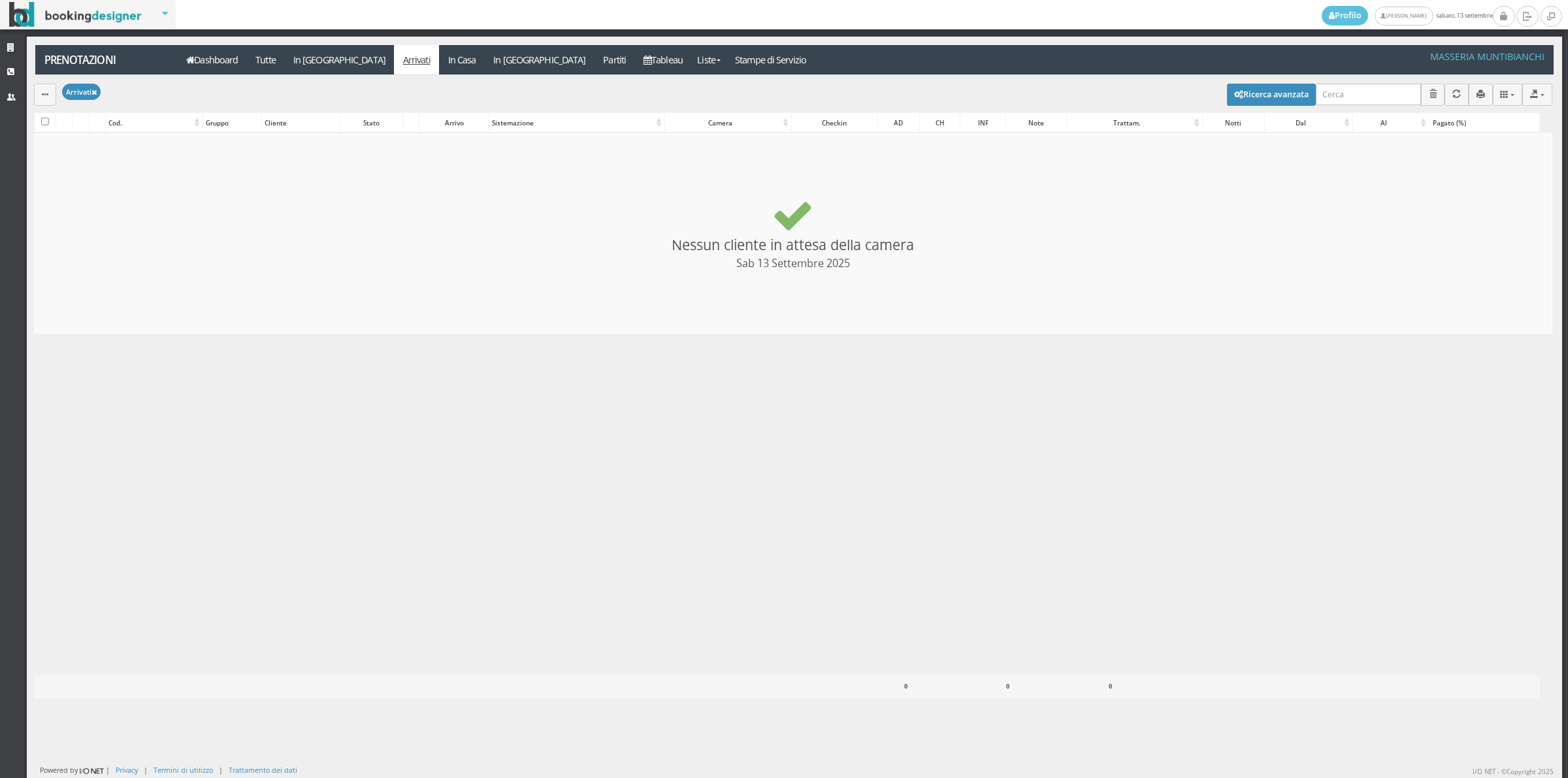
checkbox input "false"
click at [439, 62] on link "In Casa" at bounding box center [462, 59] width 46 height 29
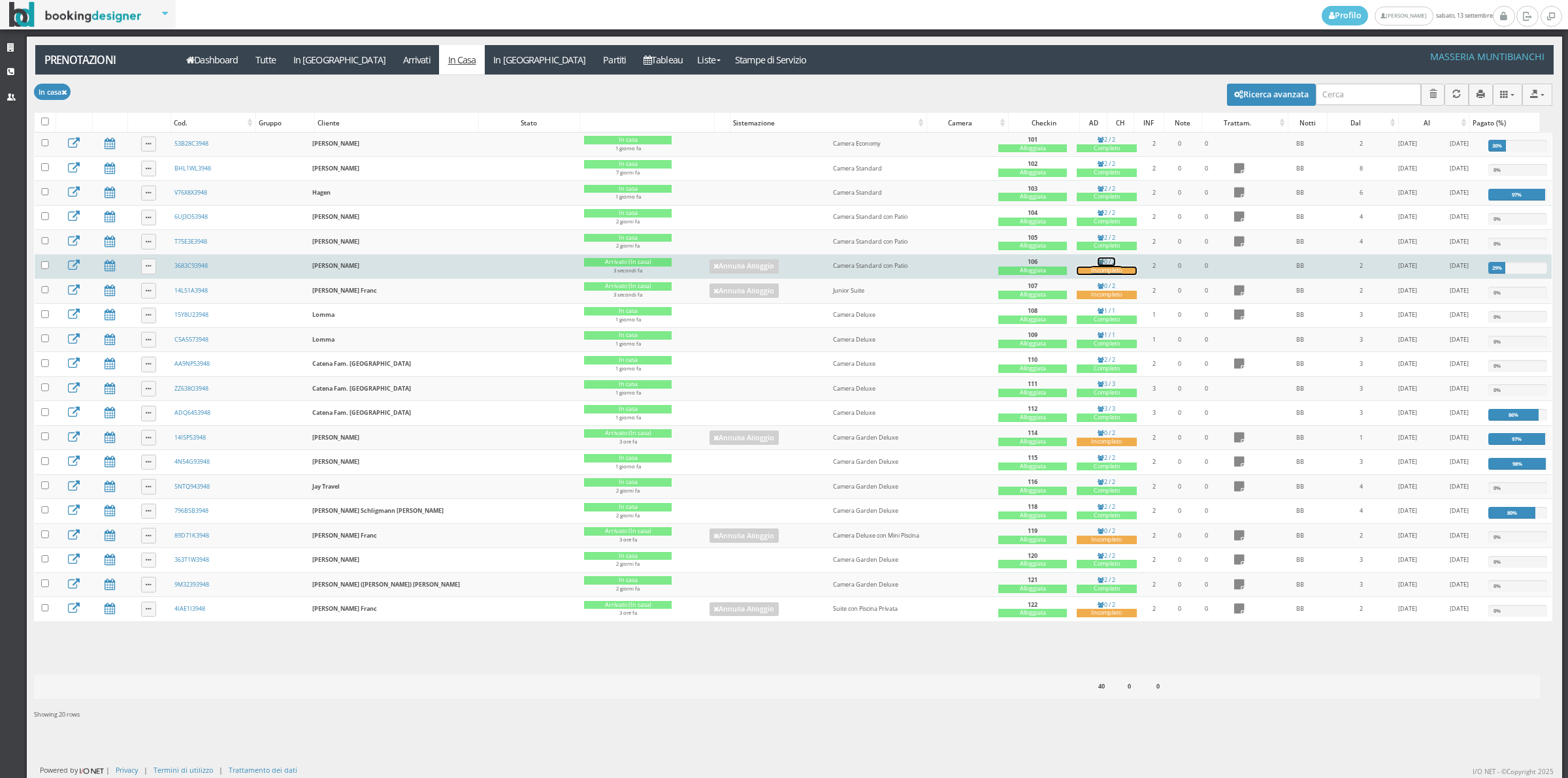
click at [1076, 275] on div "Incompleto" at bounding box center [1106, 271] width 60 height 9
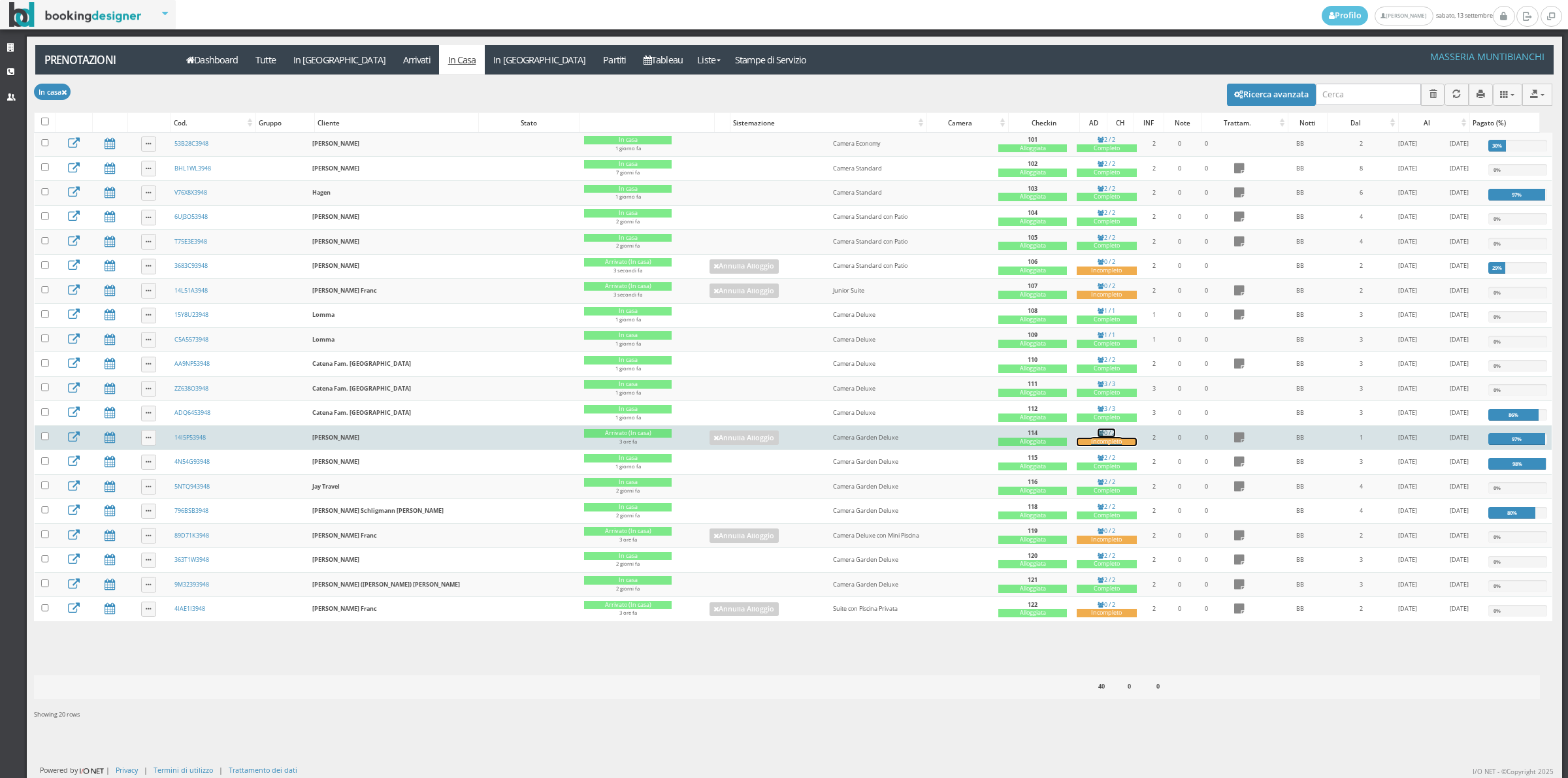
click at [1076, 446] on div "Incompleto" at bounding box center [1106, 442] width 60 height 9
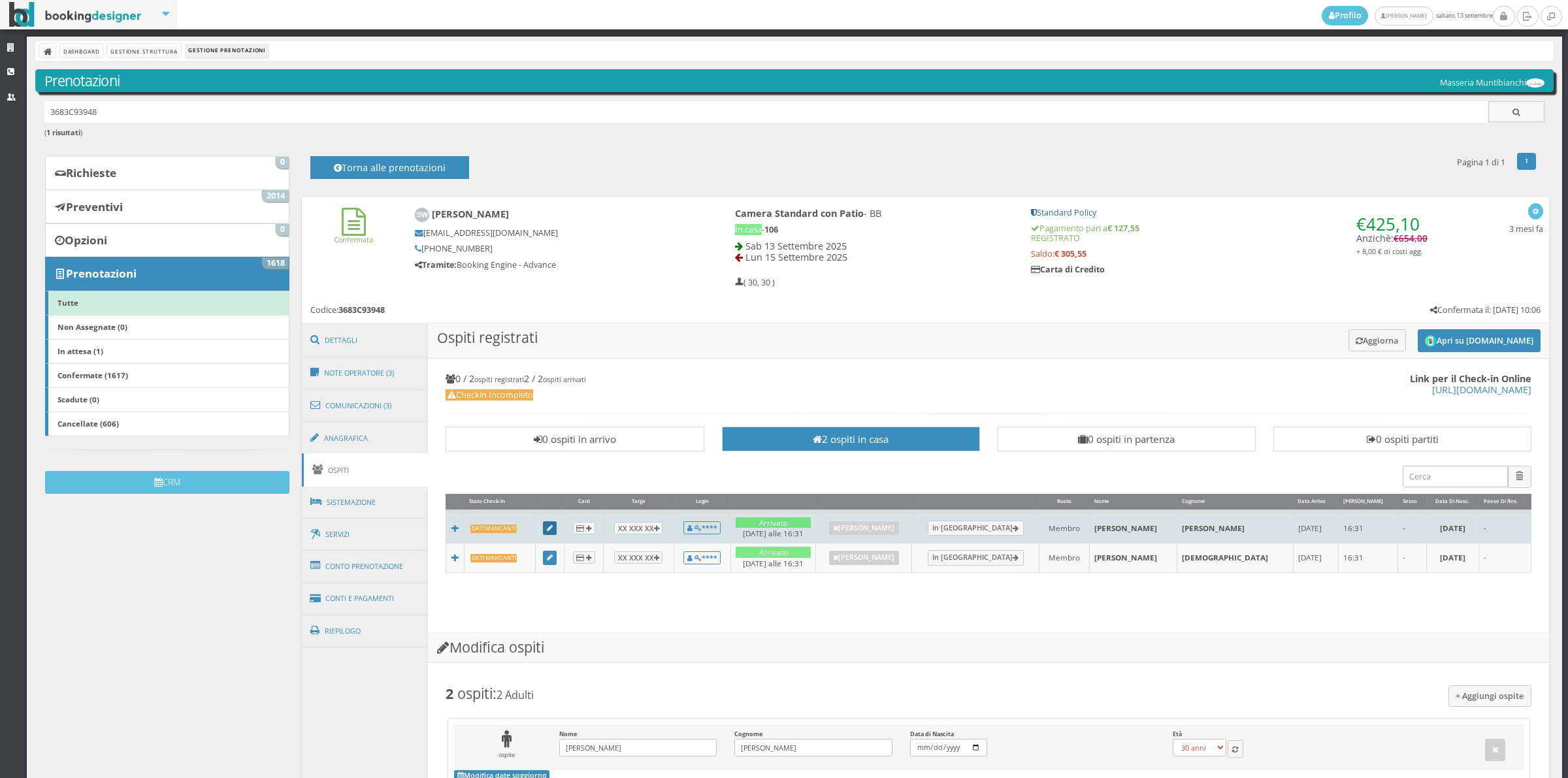
click at [552, 530] on icon at bounding box center [549, 529] width 6 height 7
click at [556, 530] on icon at bounding box center [552, 529] width 6 height 7
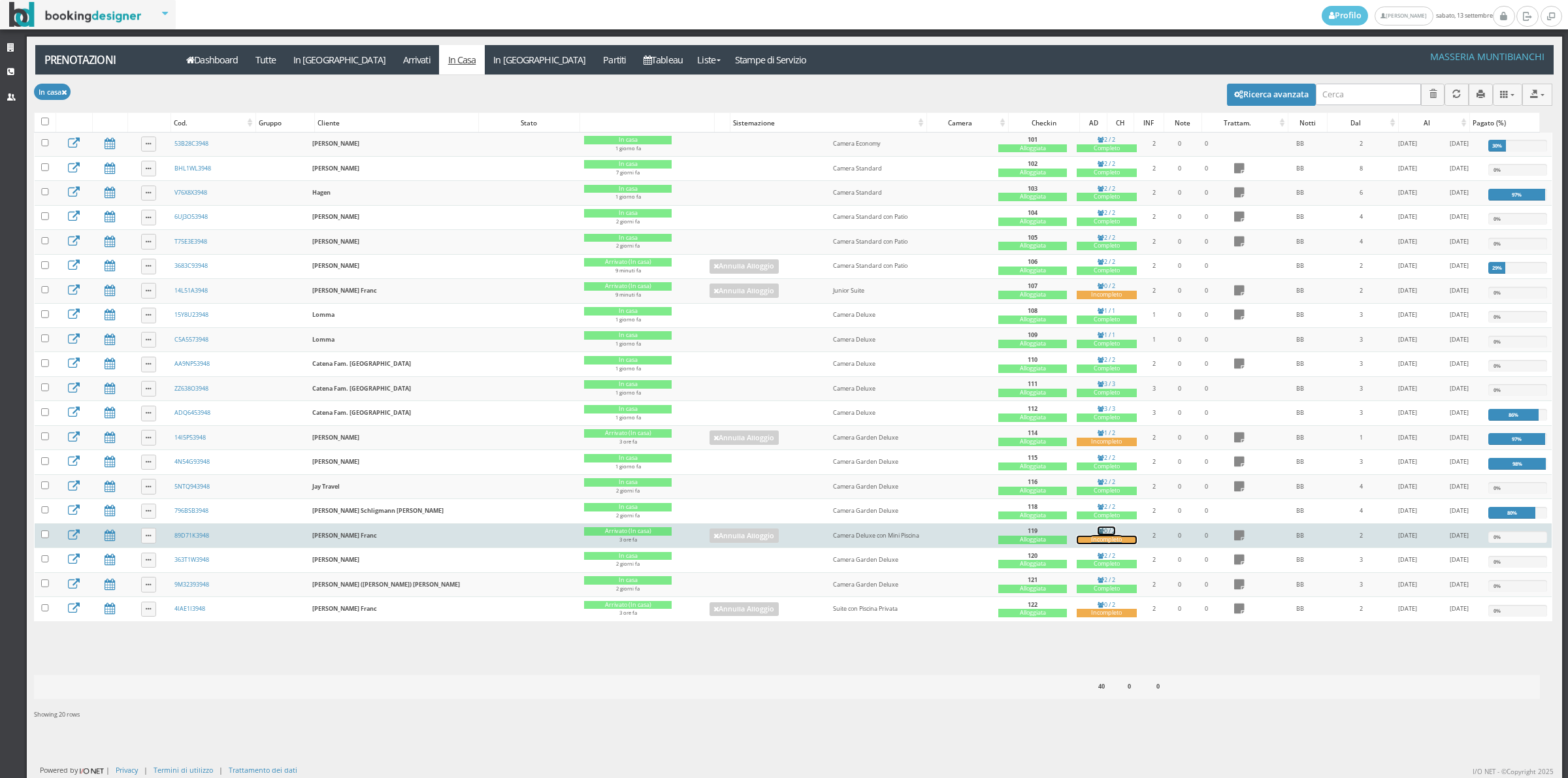
click at [1076, 544] on div "Incompleto" at bounding box center [1106, 540] width 60 height 9
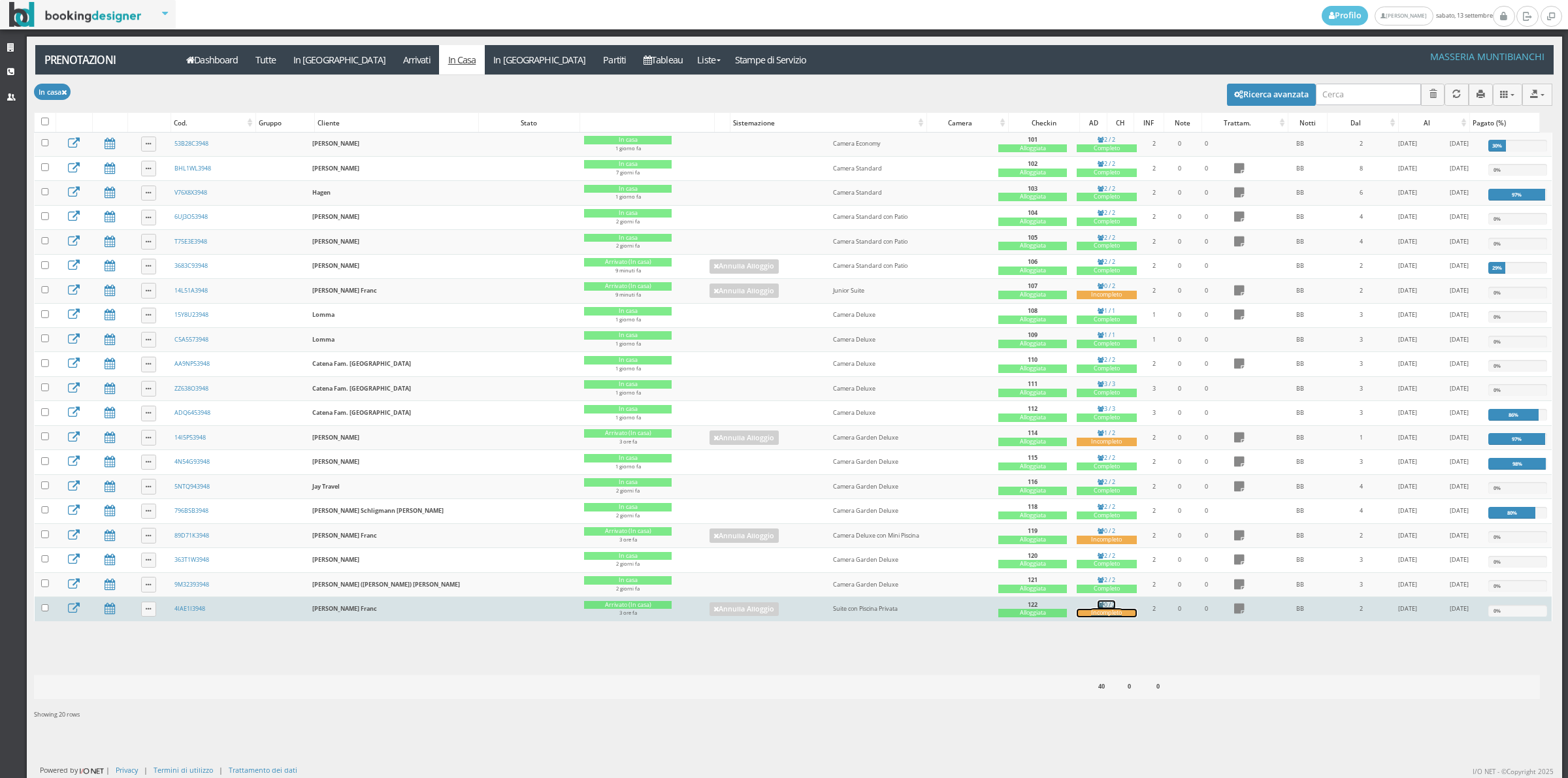
click at [1076, 617] on div "Incompleto" at bounding box center [1106, 613] width 60 height 9
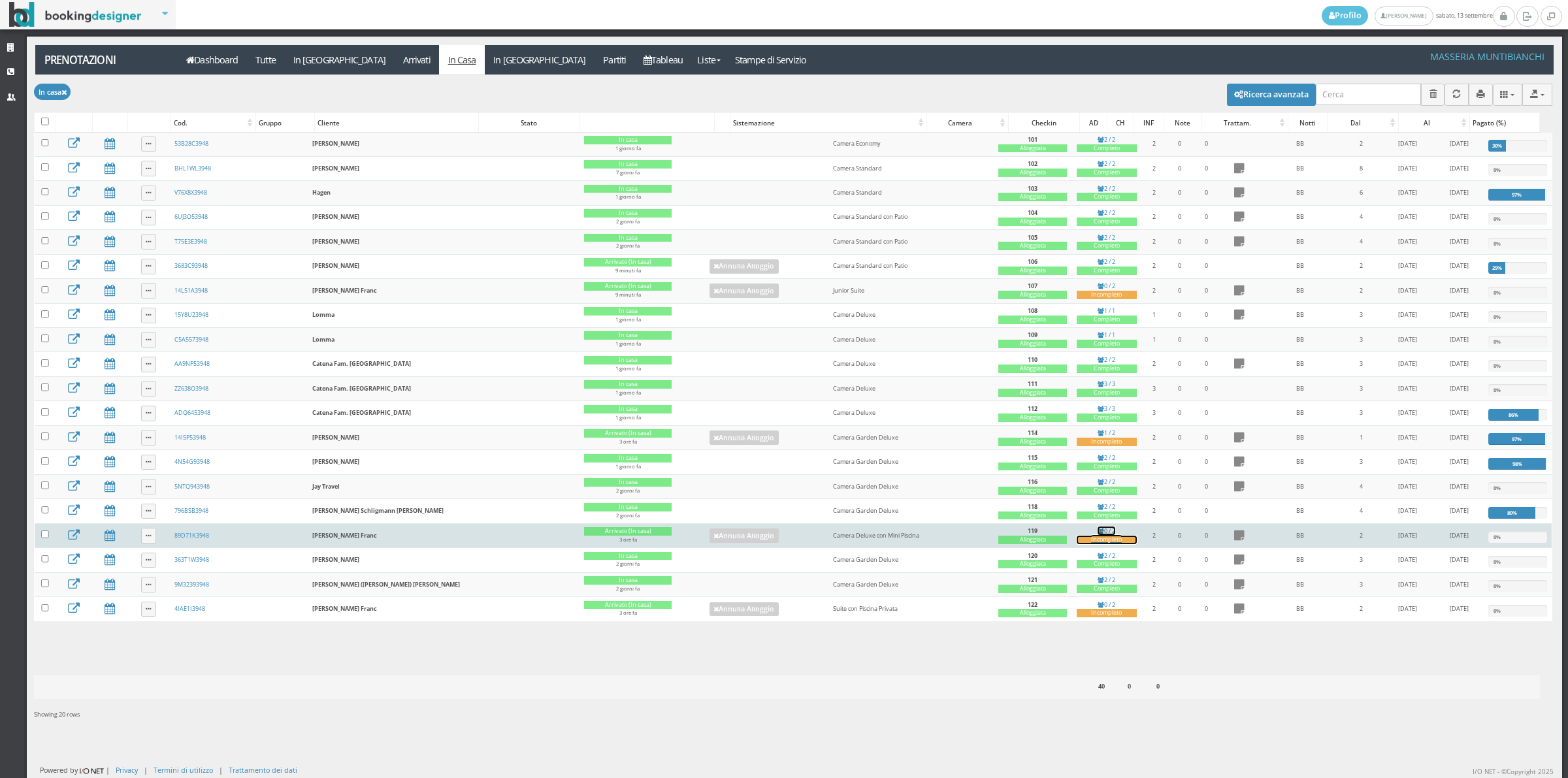
click at [1076, 544] on link "0 / 2 Incompleto" at bounding box center [1106, 535] width 60 height 17
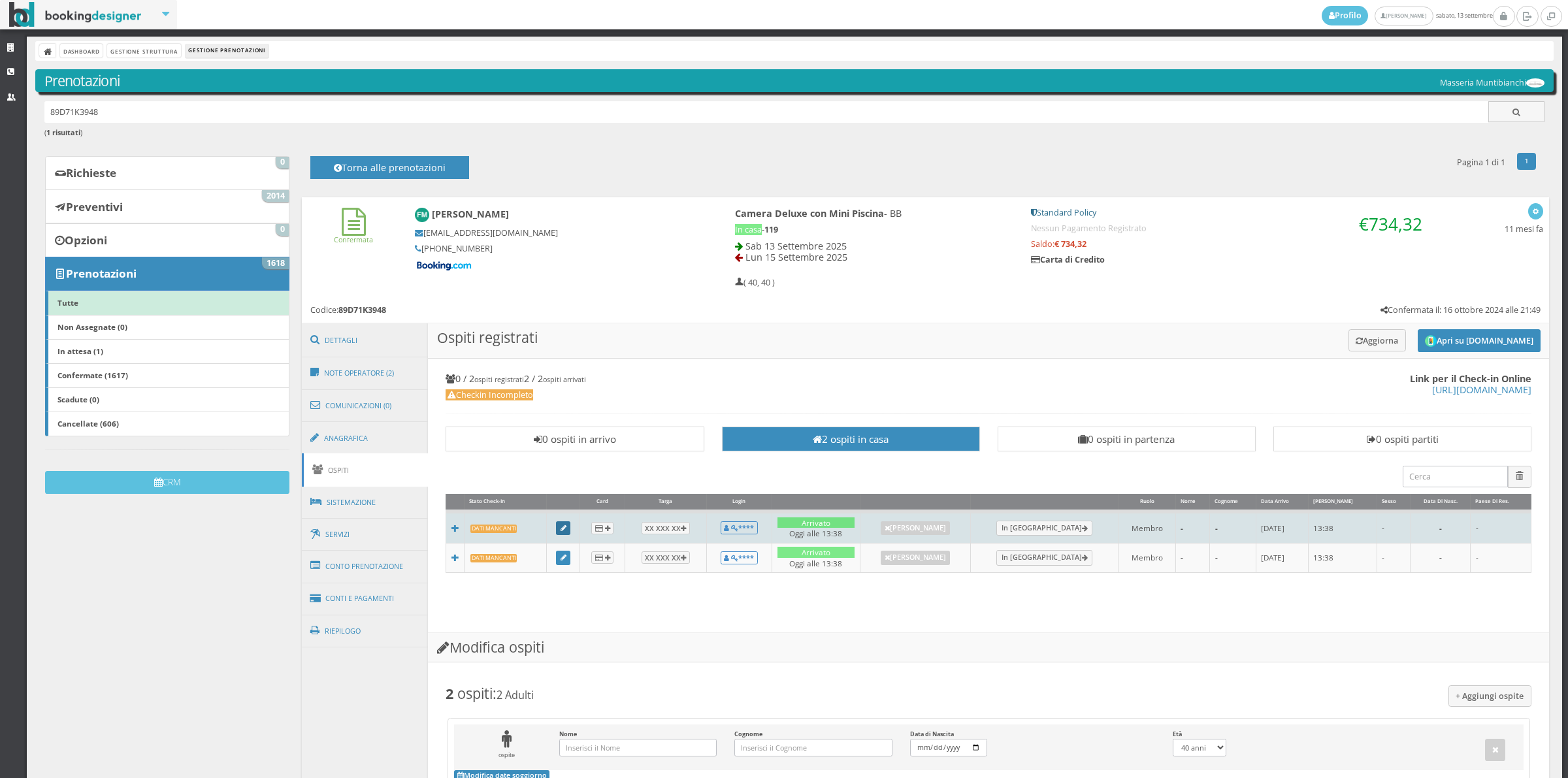
click at [567, 529] on link at bounding box center [563, 529] width 14 height 14
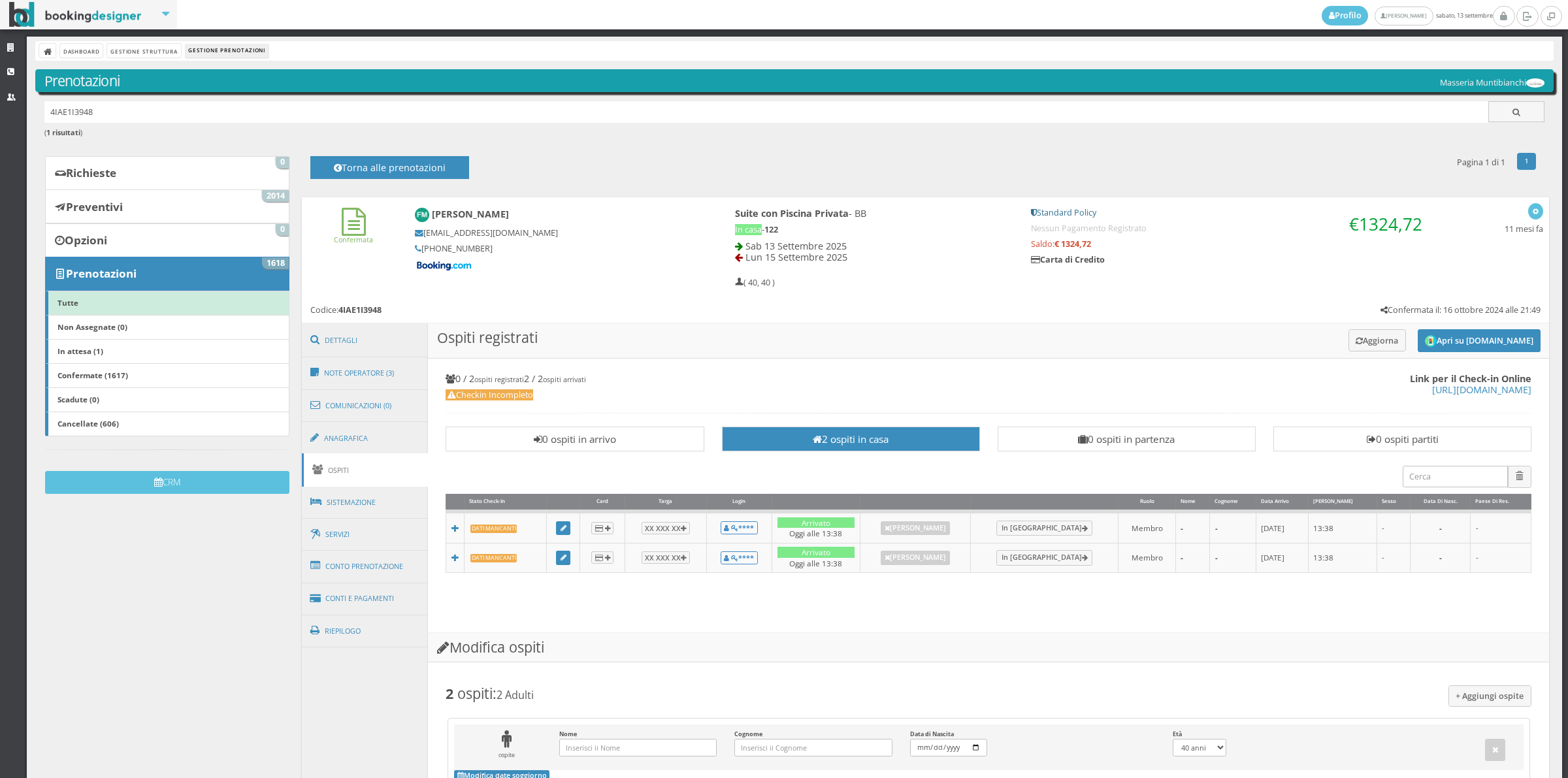
click at [351, 465] on link "Ospiti" at bounding box center [365, 469] width 127 height 33
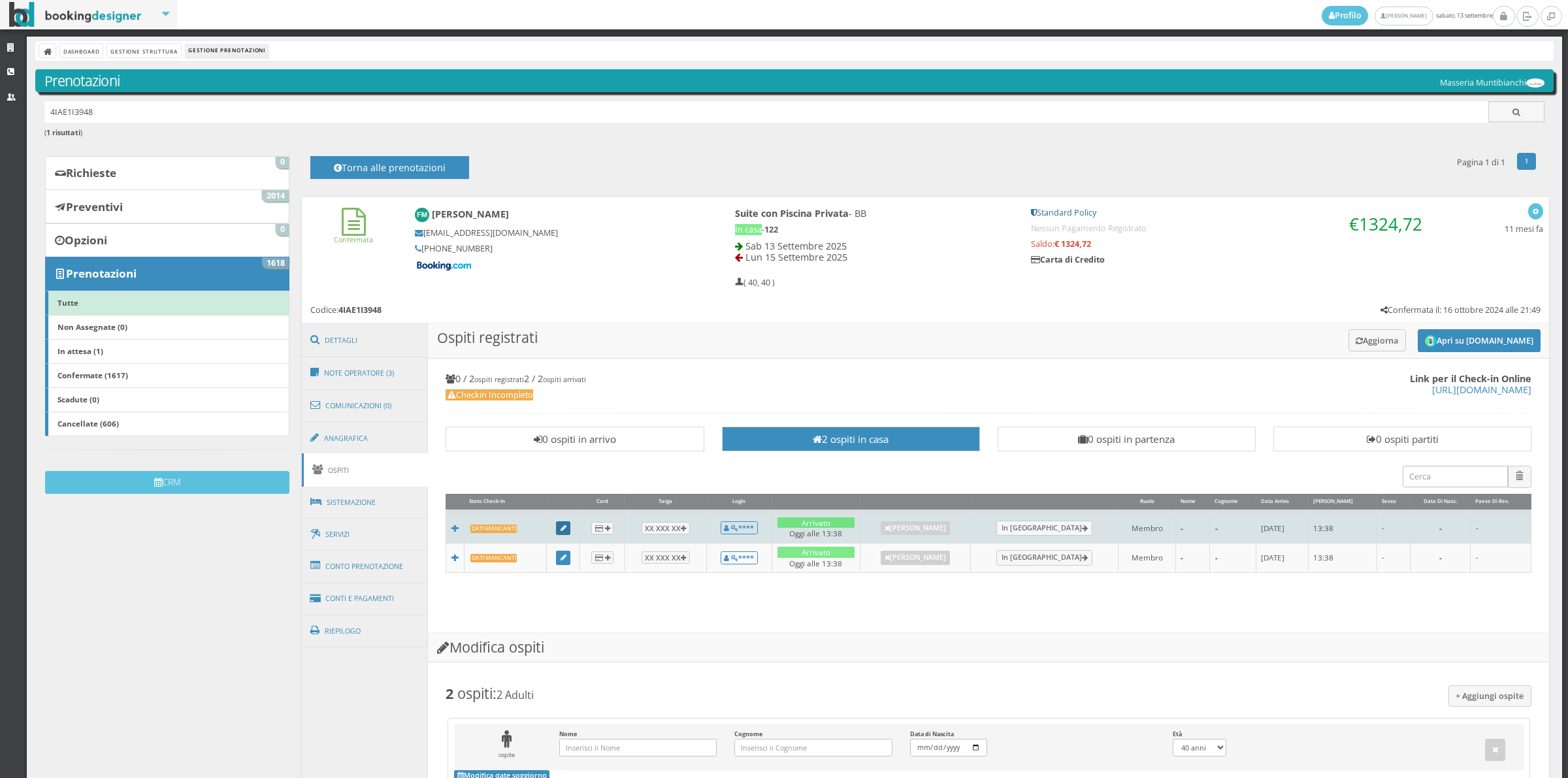
click at [568, 522] on link at bounding box center [563, 529] width 14 height 14
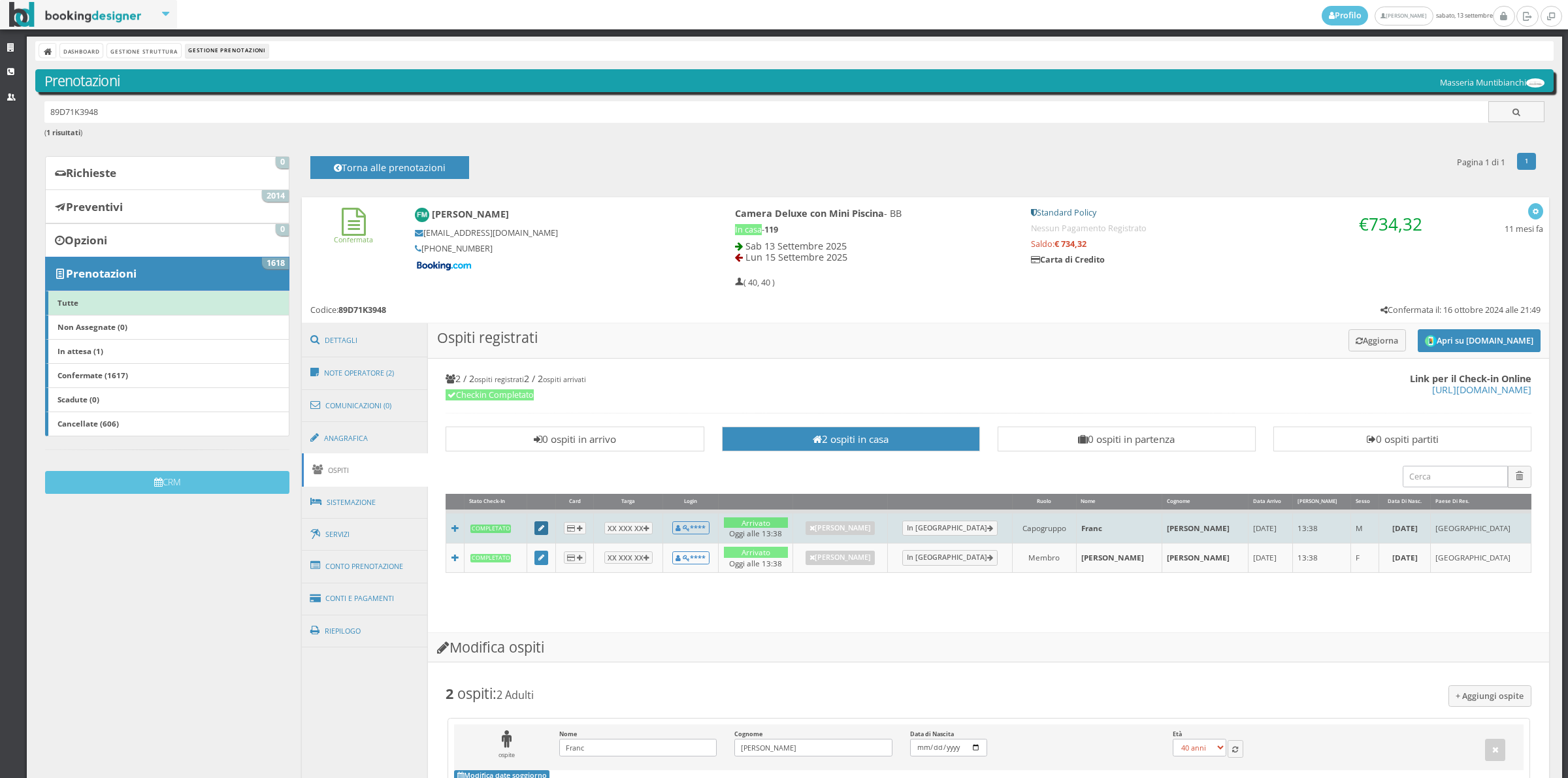
click at [548, 526] on link at bounding box center [541, 529] width 14 height 14
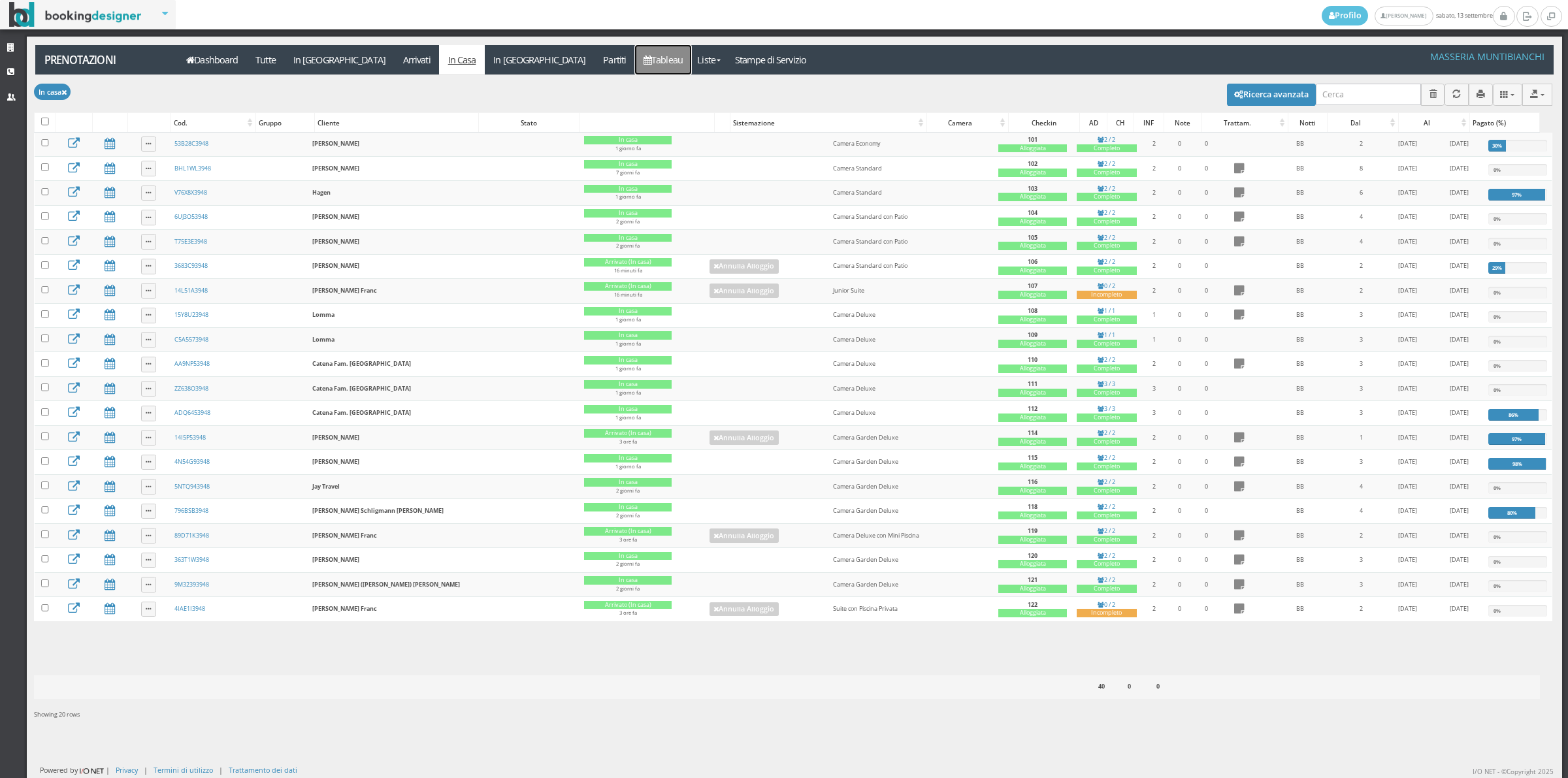
click at [635, 66] on link "Tableau" at bounding box center [664, 59] width 57 height 29
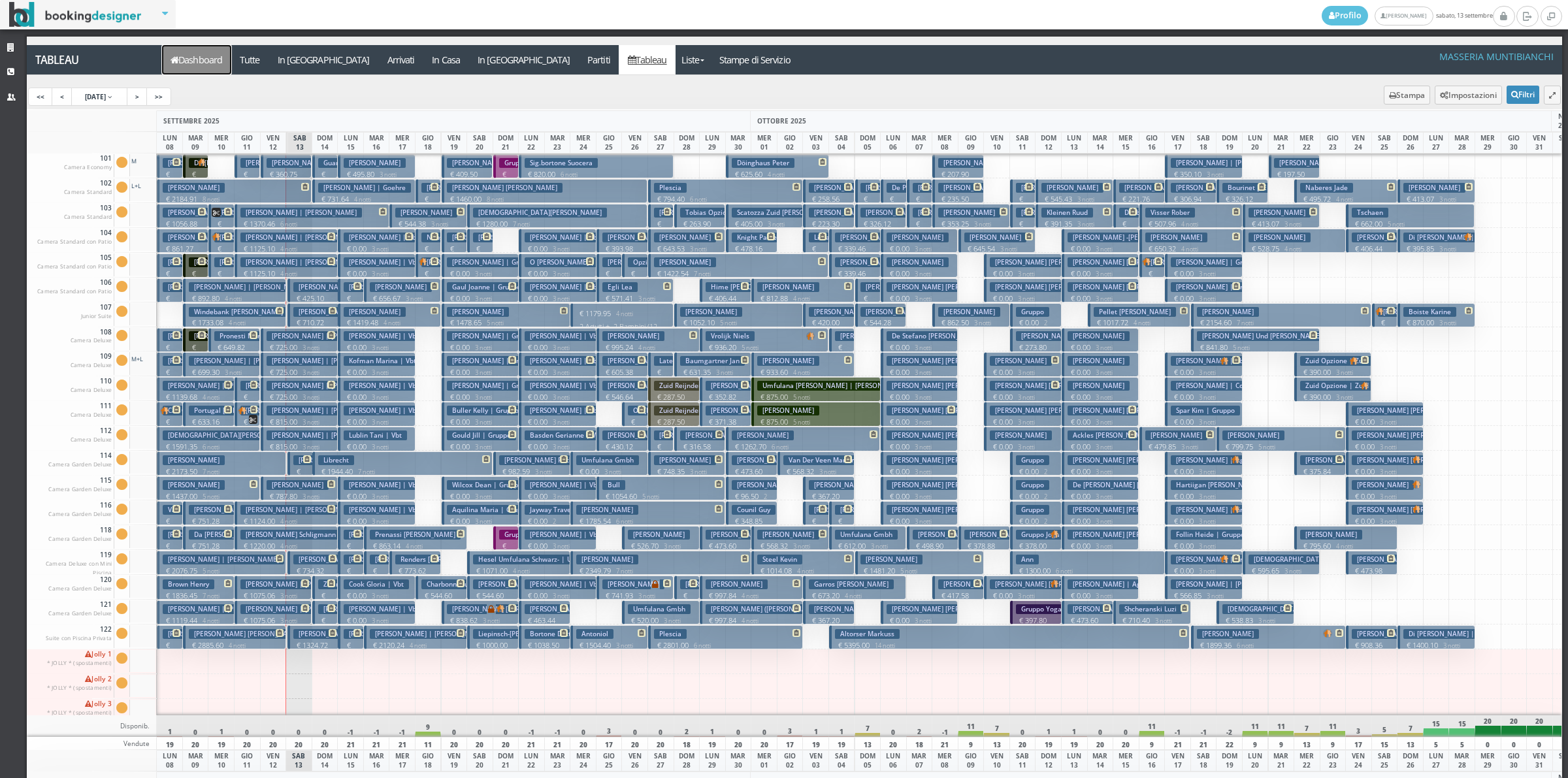
click at [188, 62] on link "Dashboard" at bounding box center [196, 59] width 69 height 29
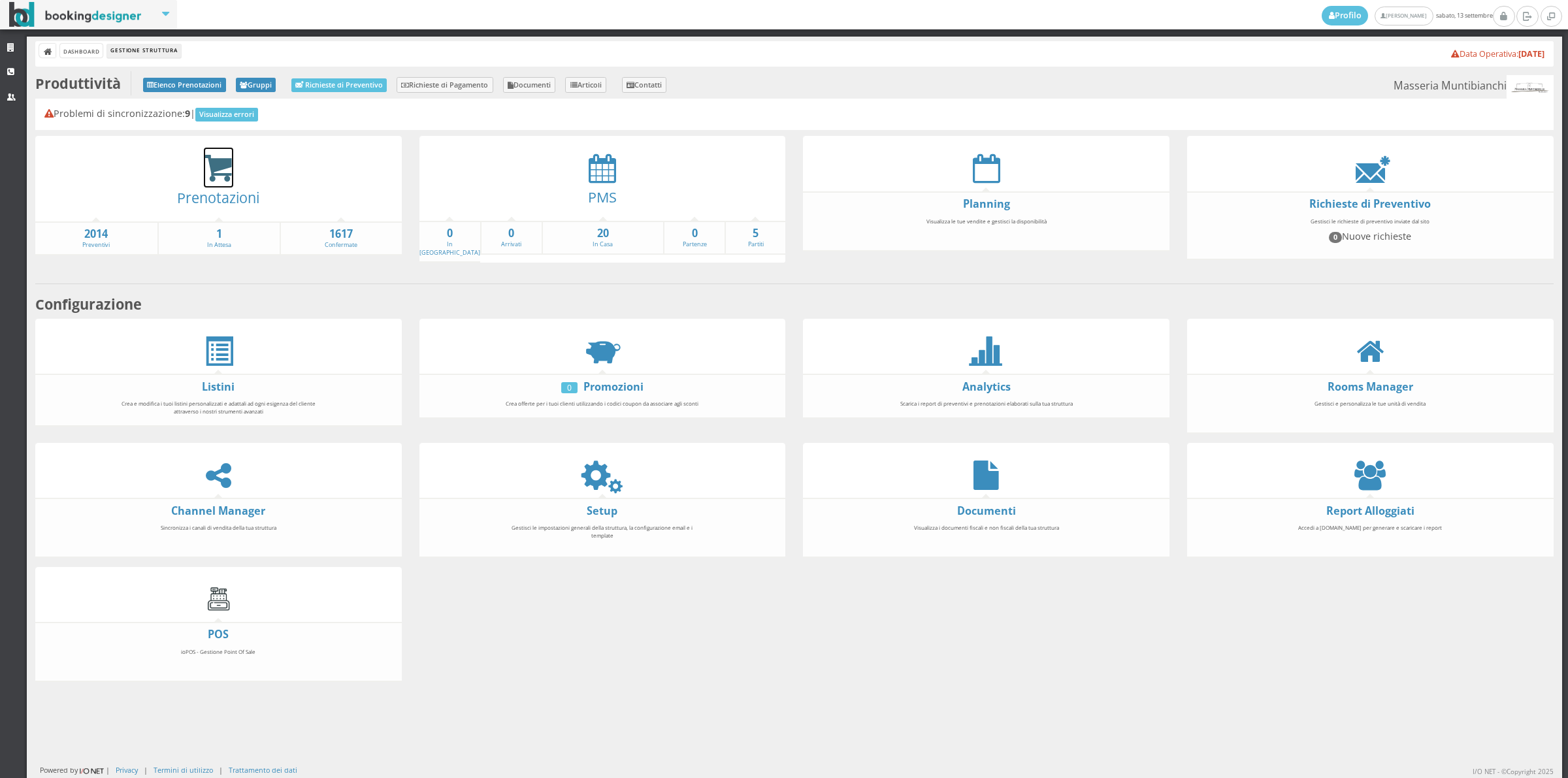
click at [217, 161] on icon at bounding box center [218, 169] width 29 height 30
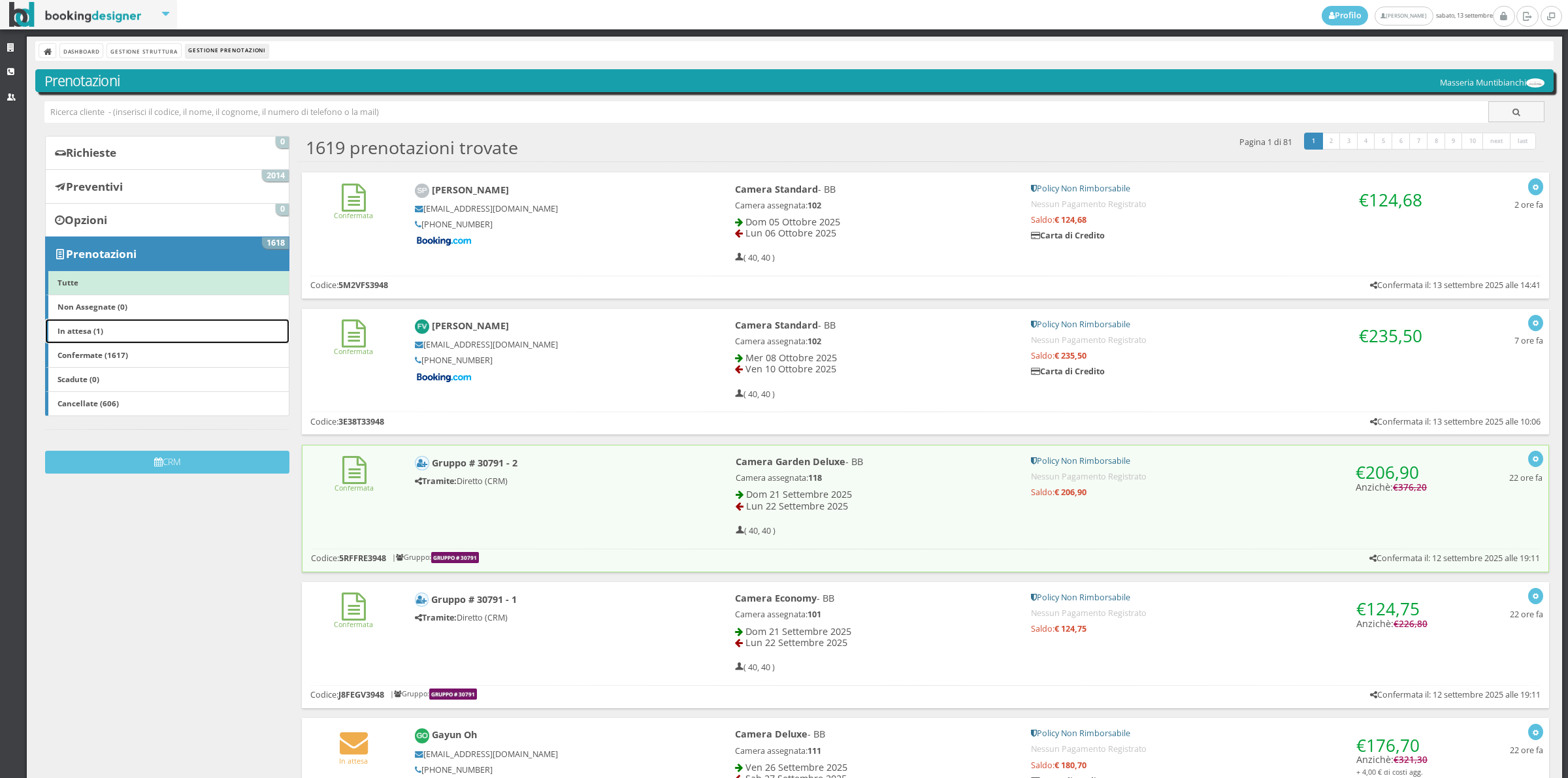
click at [116, 335] on link "In attesa (1)" at bounding box center [167, 331] width 245 height 24
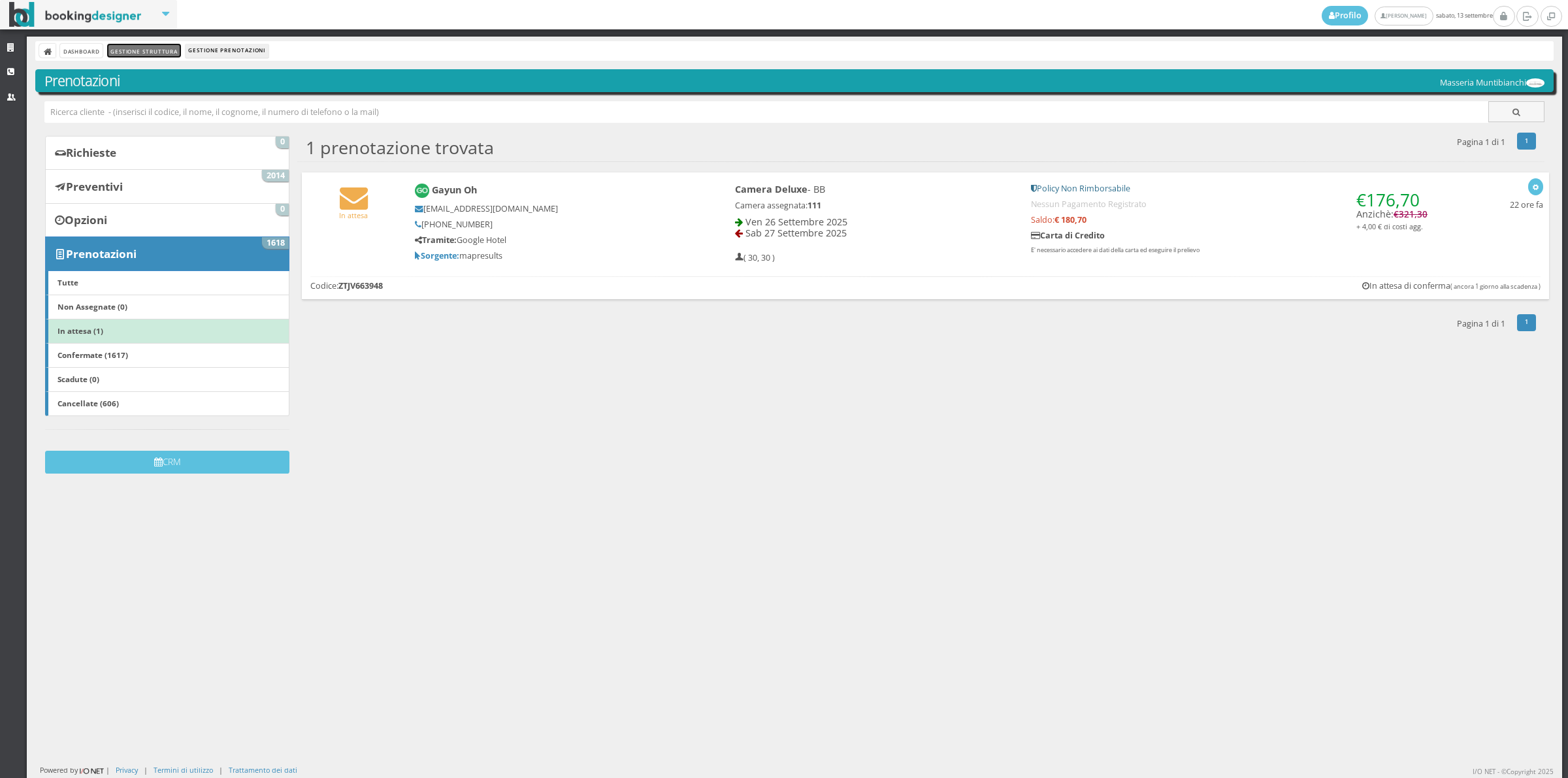
click at [131, 49] on link "Gestione Struttura" at bounding box center [144, 50] width 73 height 13
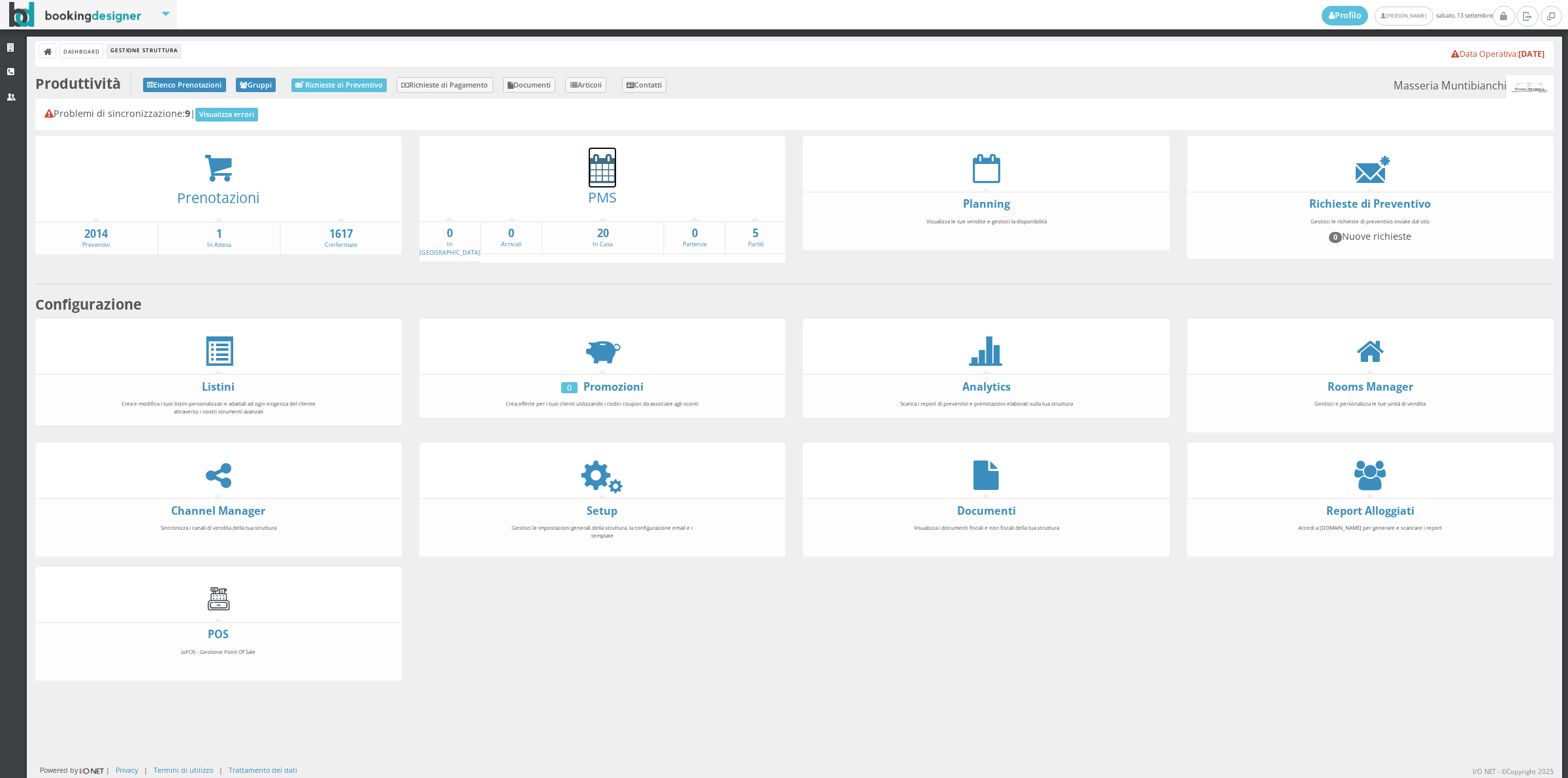
click at [589, 175] on icon at bounding box center [602, 168] width 28 height 29
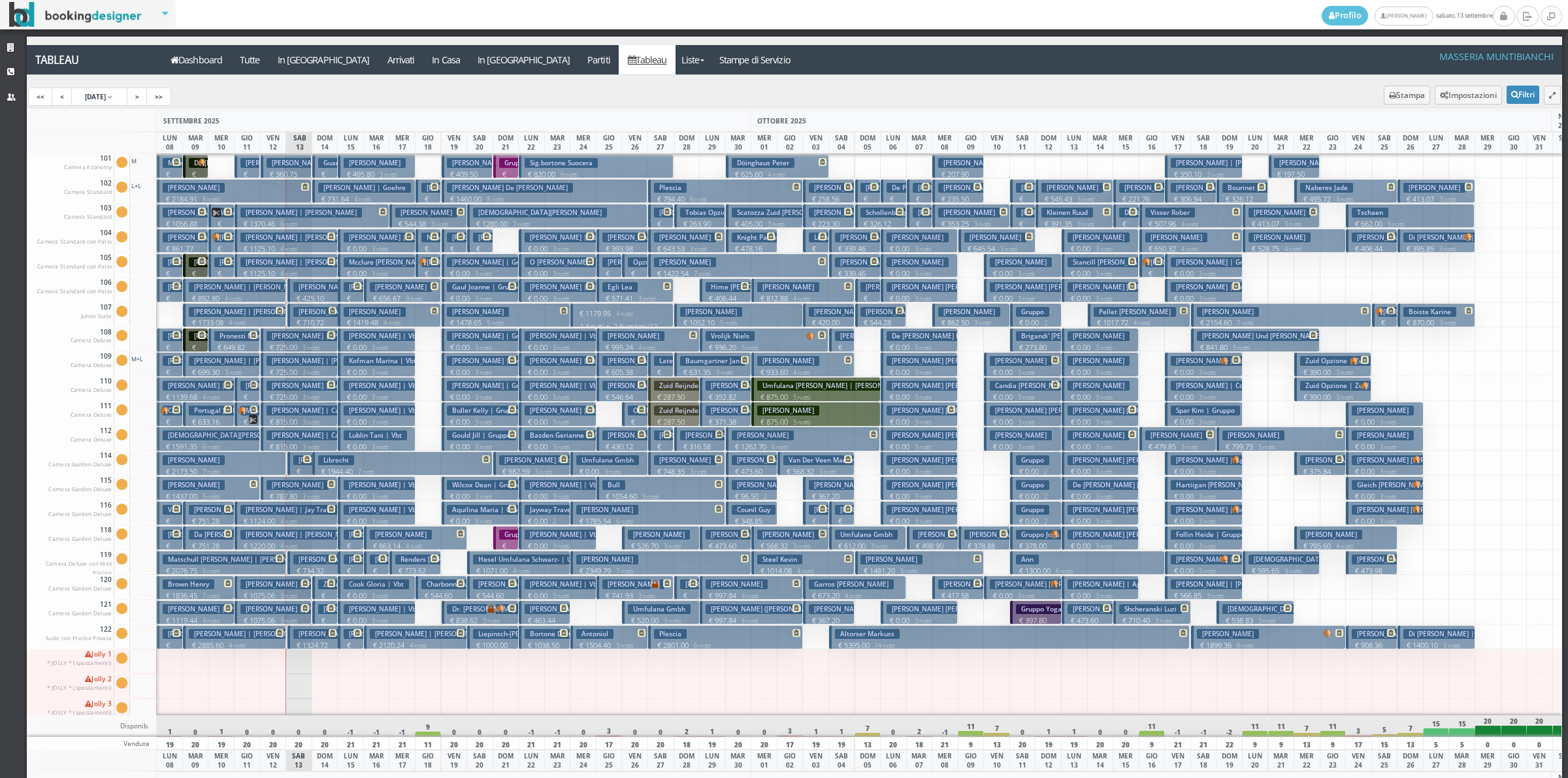
click at [250, 188] on button "Defays Alain € 2184.91 8 notti 2 Adulti" at bounding box center [234, 191] width 155 height 24
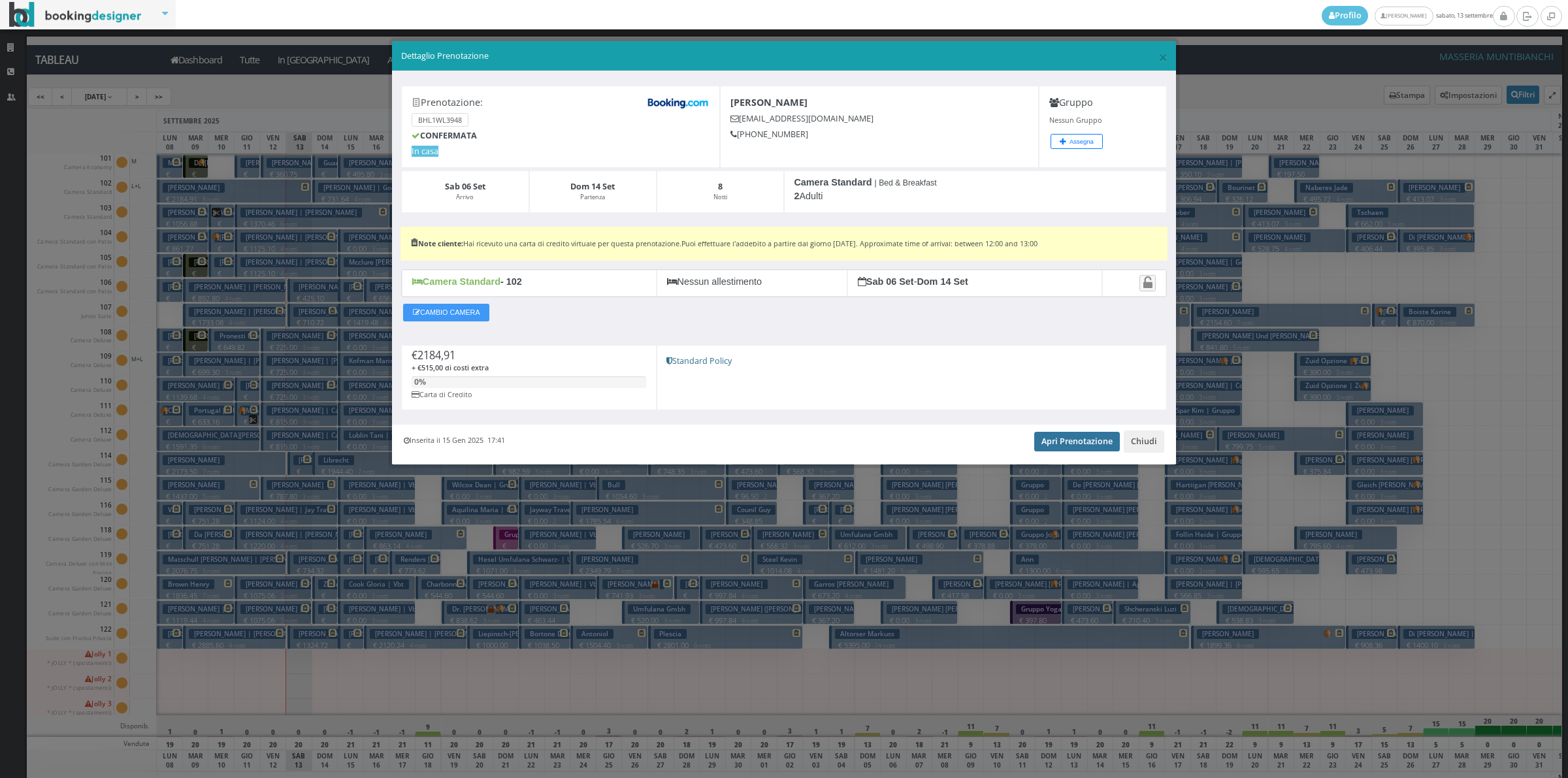
click at [1050, 449] on link "Apri Prenotazione" at bounding box center [1076, 441] width 85 height 20
click at [1147, 450] on button "Chiudi" at bounding box center [1143, 442] width 40 height 22
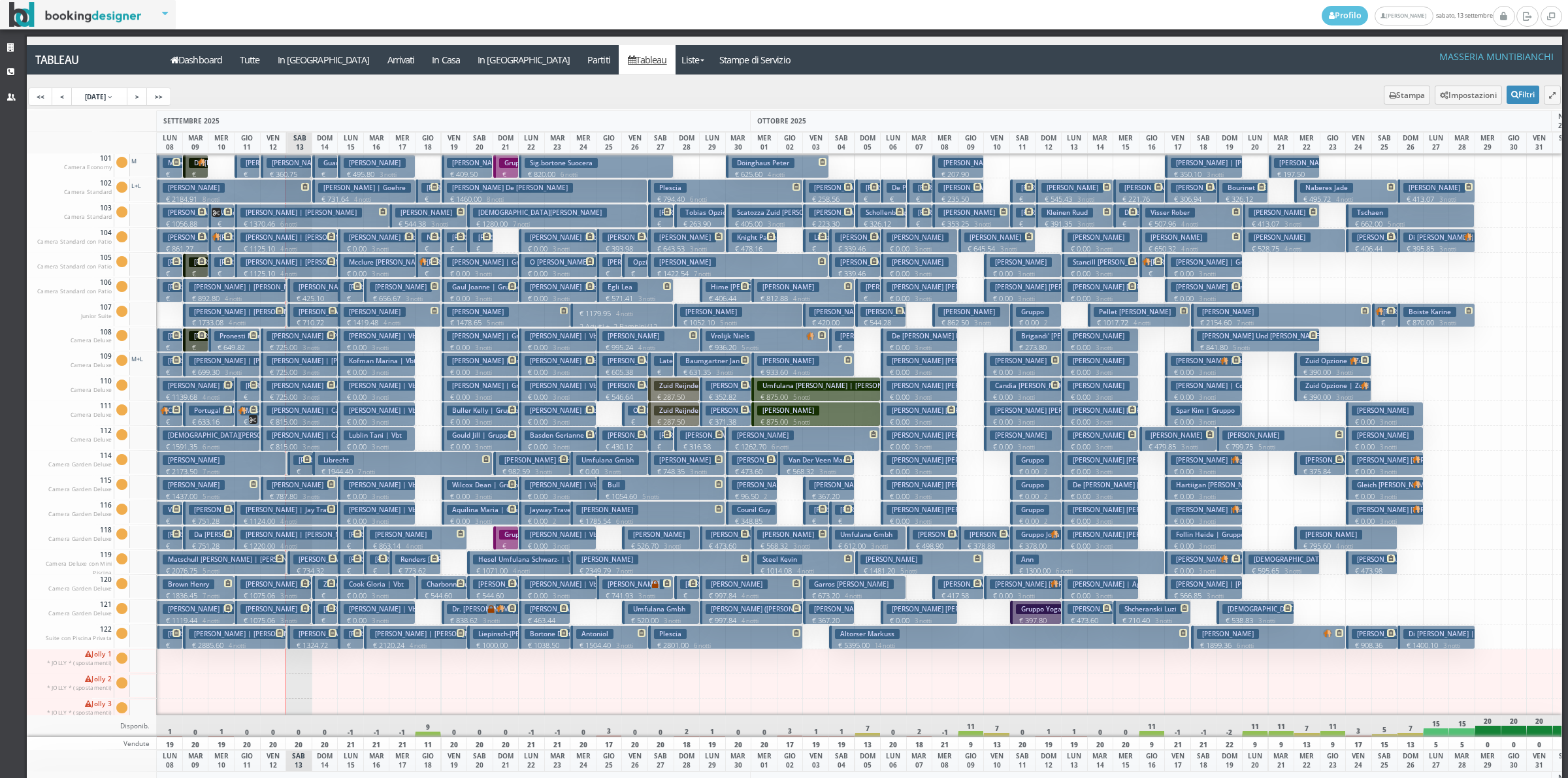
click at [212, 192] on button "Defays Alain € 2184.91 8 notti 2 Adulti" at bounding box center [234, 191] width 155 height 24
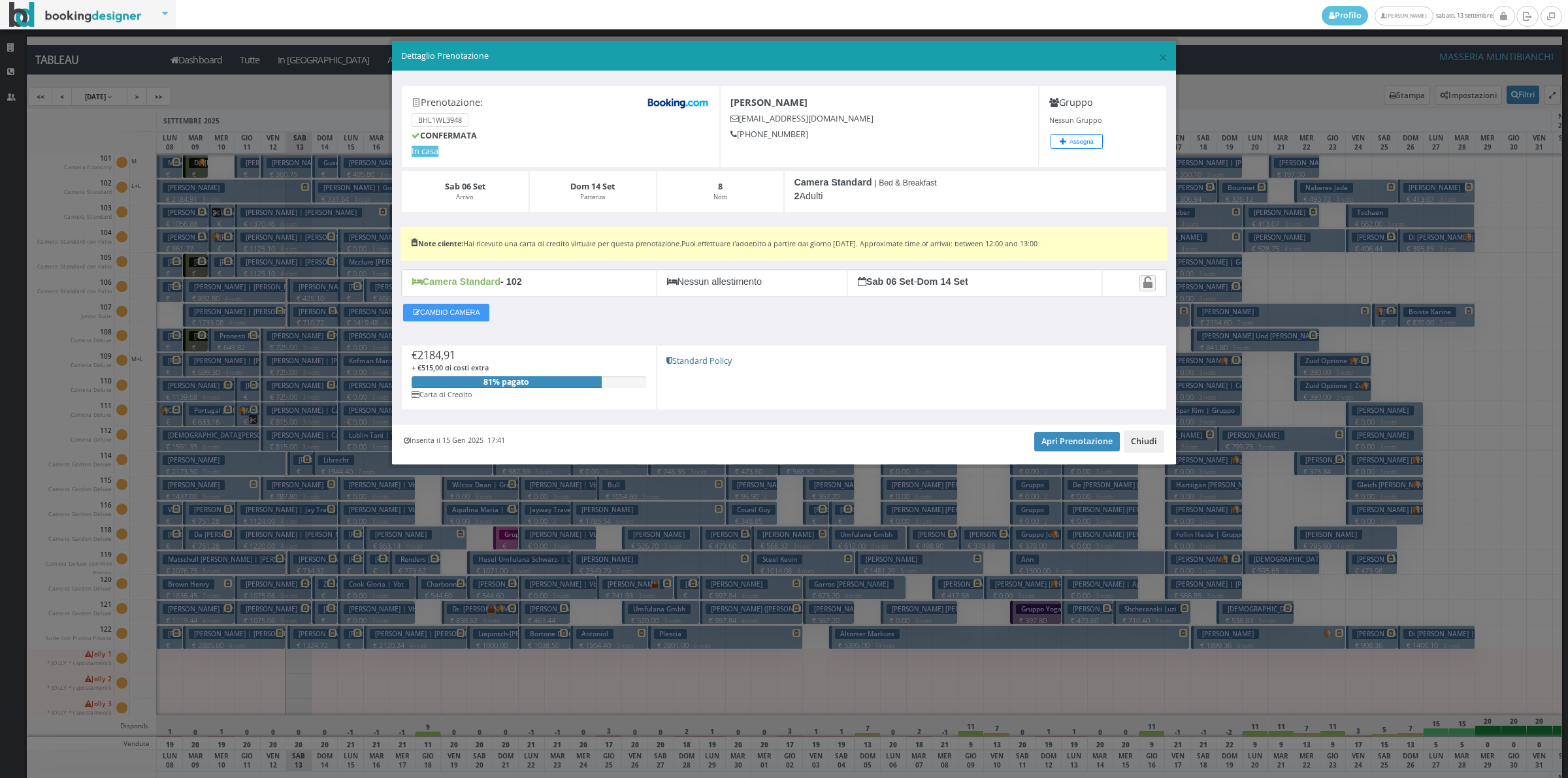
click at [1138, 442] on button "Chiudi" at bounding box center [1143, 442] width 40 height 22
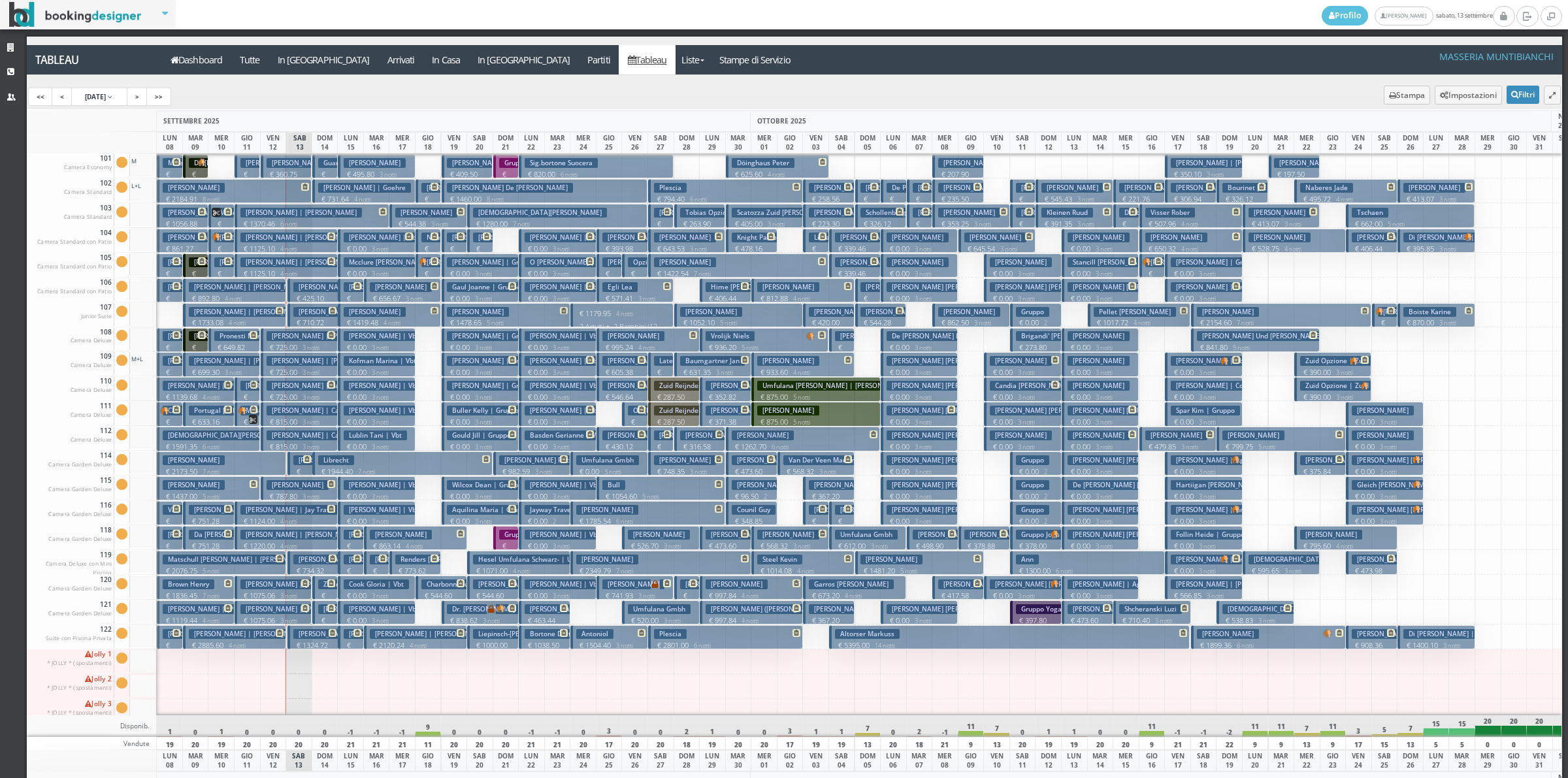
click at [267, 187] on button "Defays Alain € 2184.91 8 notti 2 Adulti" at bounding box center [234, 191] width 155 height 24
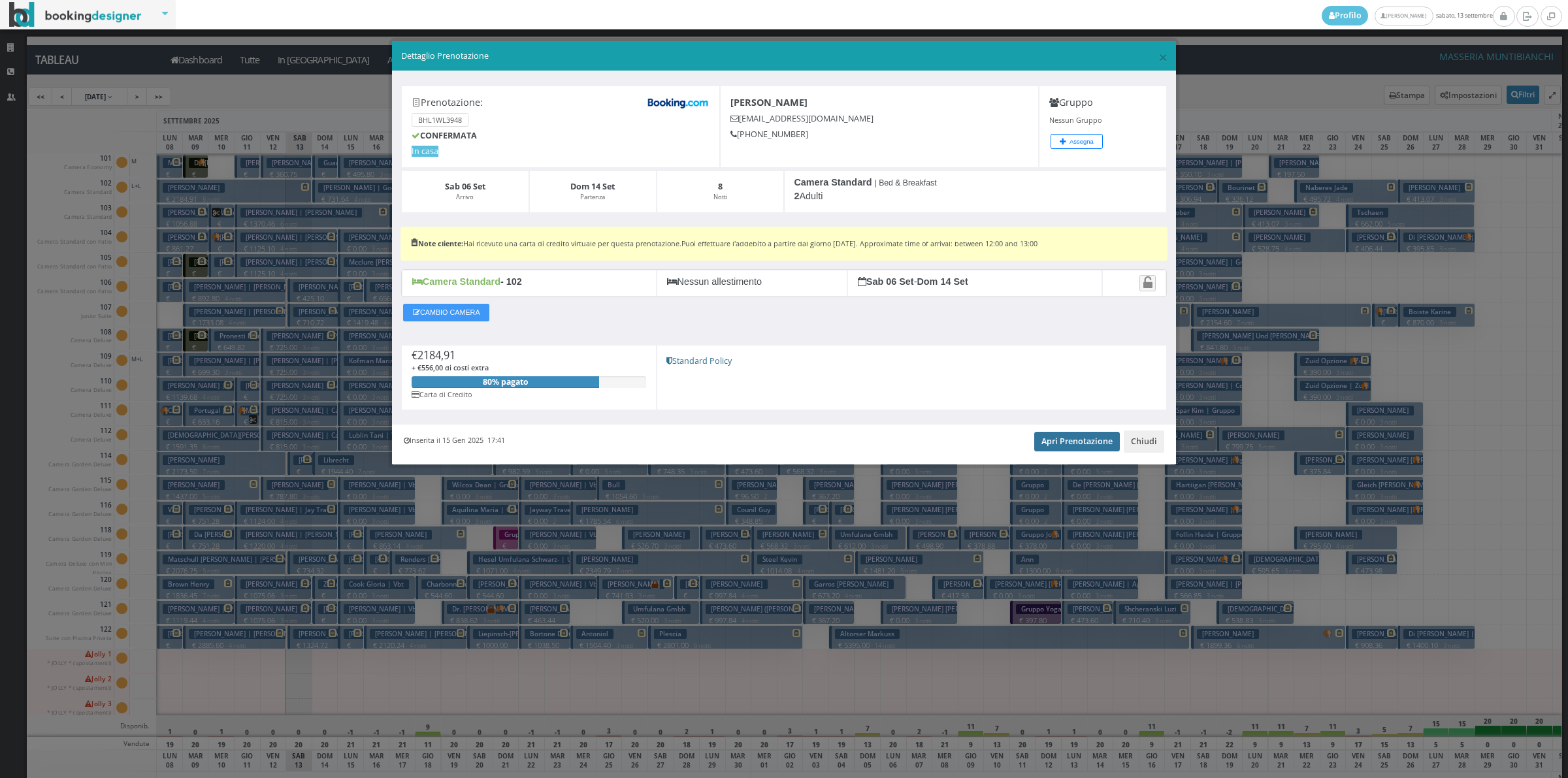
click at [1070, 439] on link "Apri Prenotazione" at bounding box center [1076, 441] width 85 height 20
click at [1150, 441] on button "Chiudi" at bounding box center [1143, 442] width 40 height 22
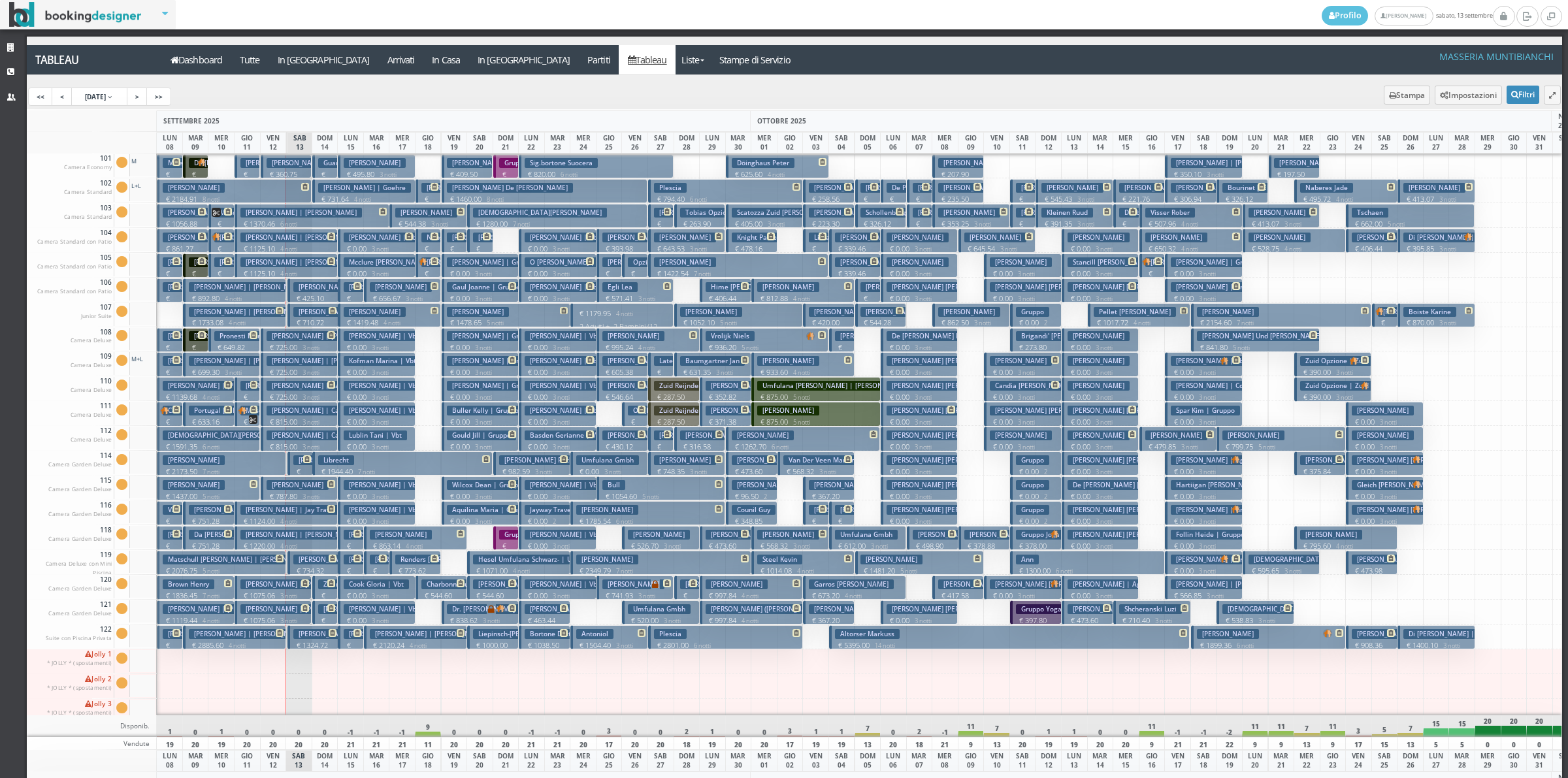
click at [249, 185] on button "Defays Alain € 2184.91 8 notti 2 Adulti" at bounding box center [234, 191] width 155 height 24
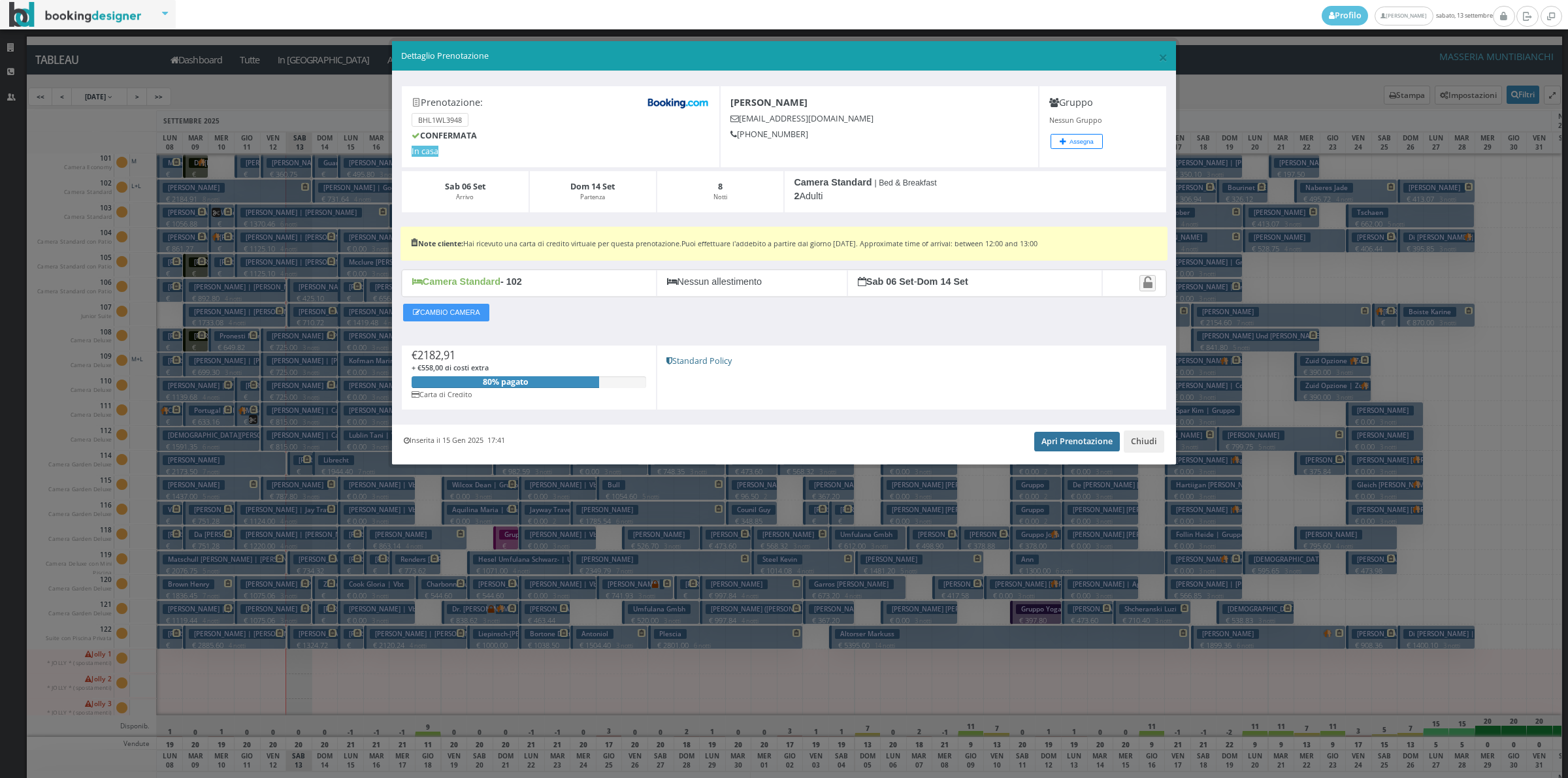
click at [1053, 439] on link "Apri Prenotazione" at bounding box center [1076, 441] width 85 height 20
click at [1143, 442] on button "Chiudi" at bounding box center [1143, 442] width 40 height 22
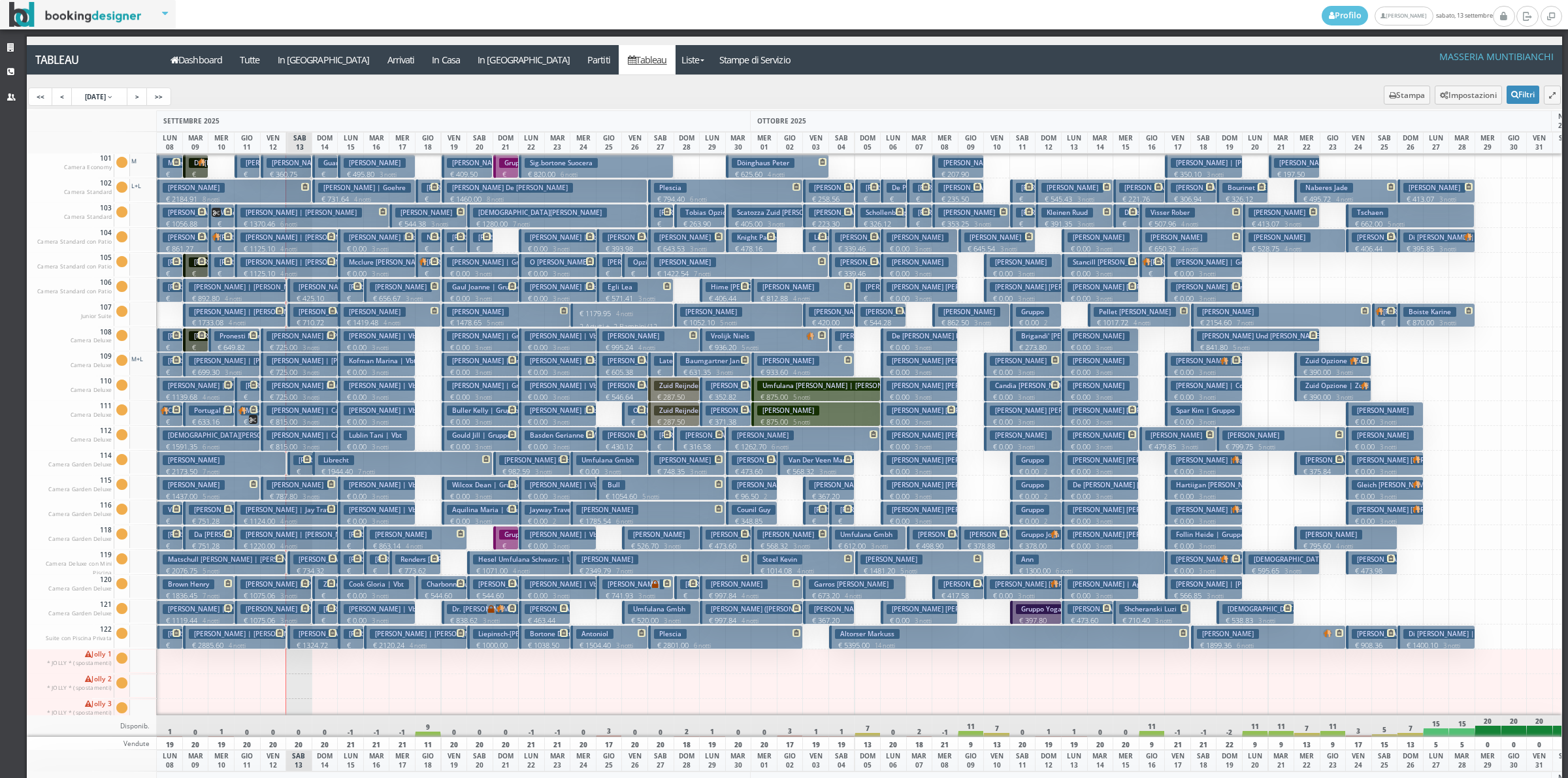
click at [241, 188] on button "Defays Alain € 2184.91 8 notti 2 Adulti" at bounding box center [234, 191] width 155 height 24
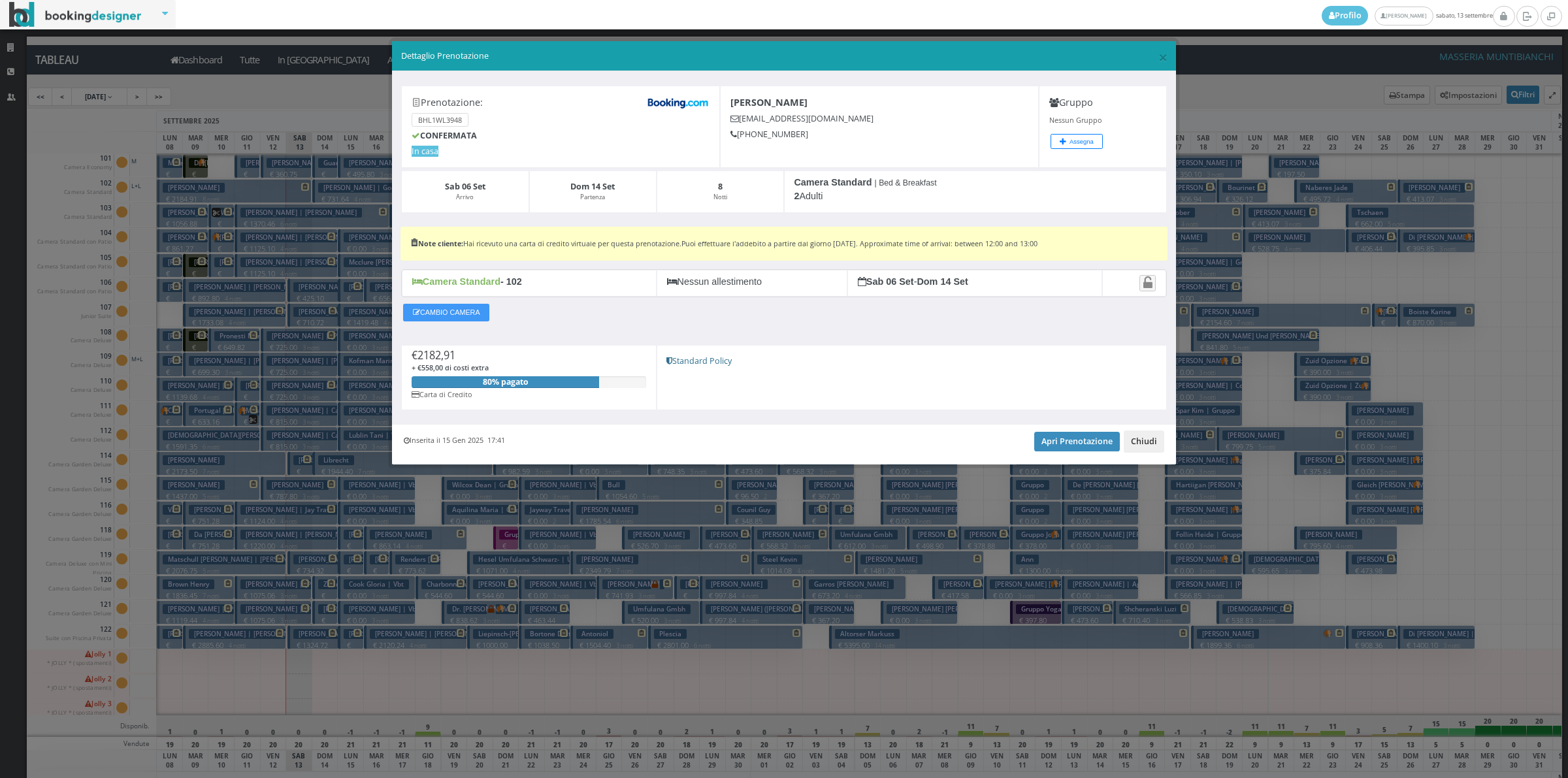
click at [1135, 443] on button "Chiudi" at bounding box center [1143, 442] width 40 height 22
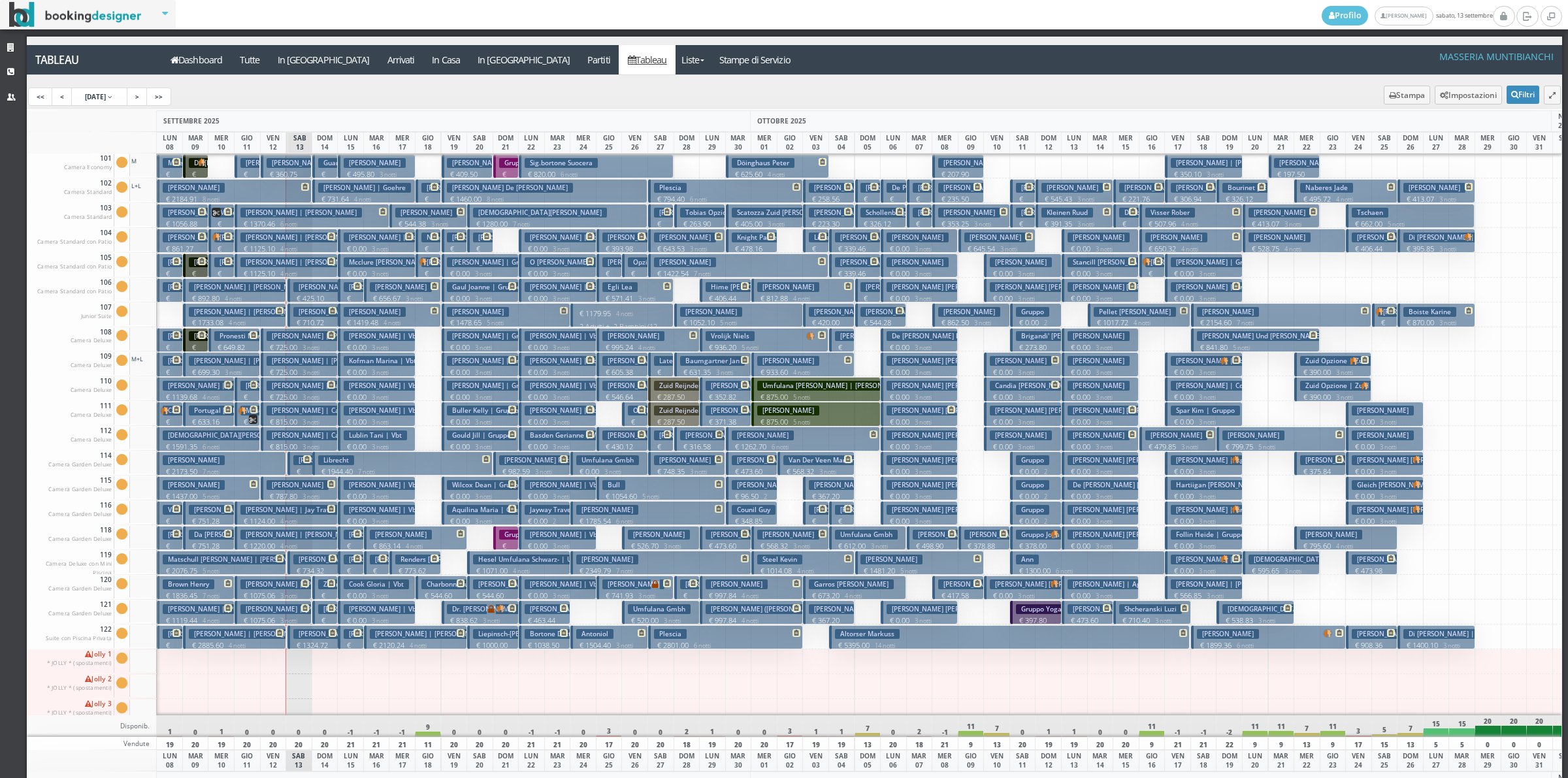
click at [292, 169] on p "€ 360.75 2 notti" at bounding box center [287, 179] width 42 height 21
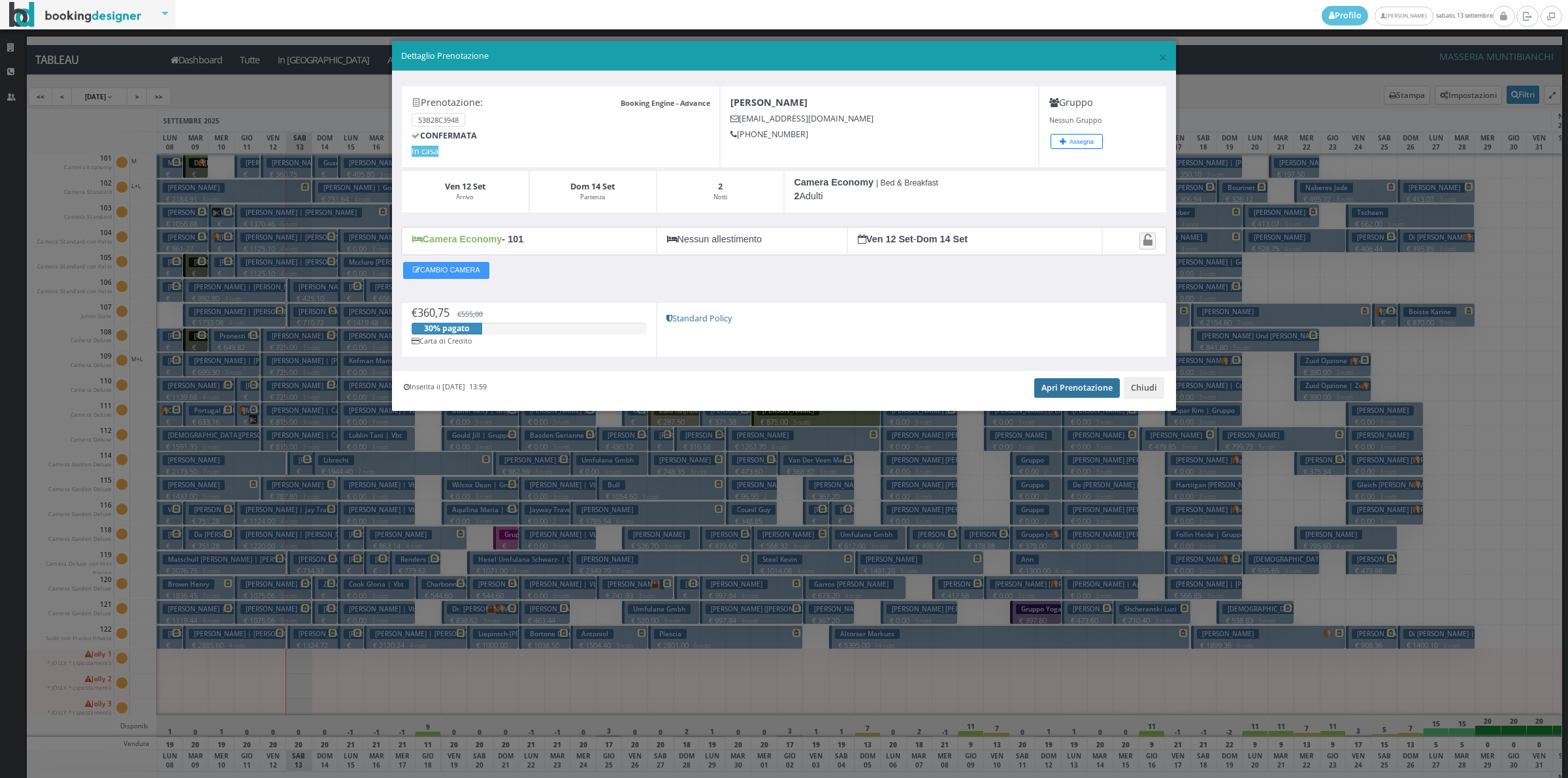
click at [1053, 383] on link "Apri Prenotazione" at bounding box center [1076, 387] width 85 height 20
click at [1150, 387] on button "Chiudi" at bounding box center [1143, 388] width 40 height 22
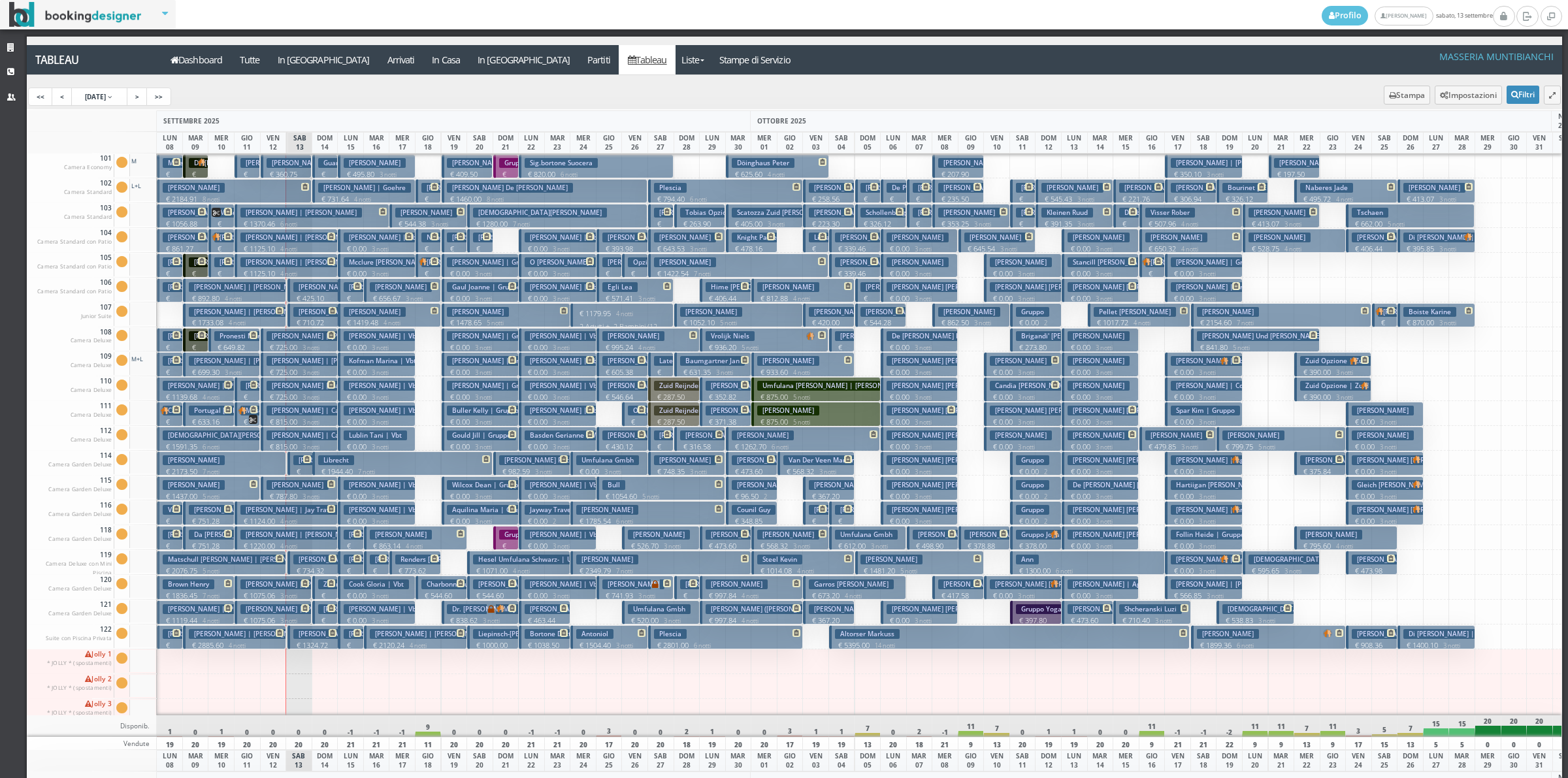
click at [300, 462] on span at bounding box center [305, 459] width 11 height 8
click at [0, 0] on div "× Dettaglio Prenotazione Booking Engine - Advance Prenotazione: 53B28C3948 CONF…" at bounding box center [0, 0] width 0 height 0
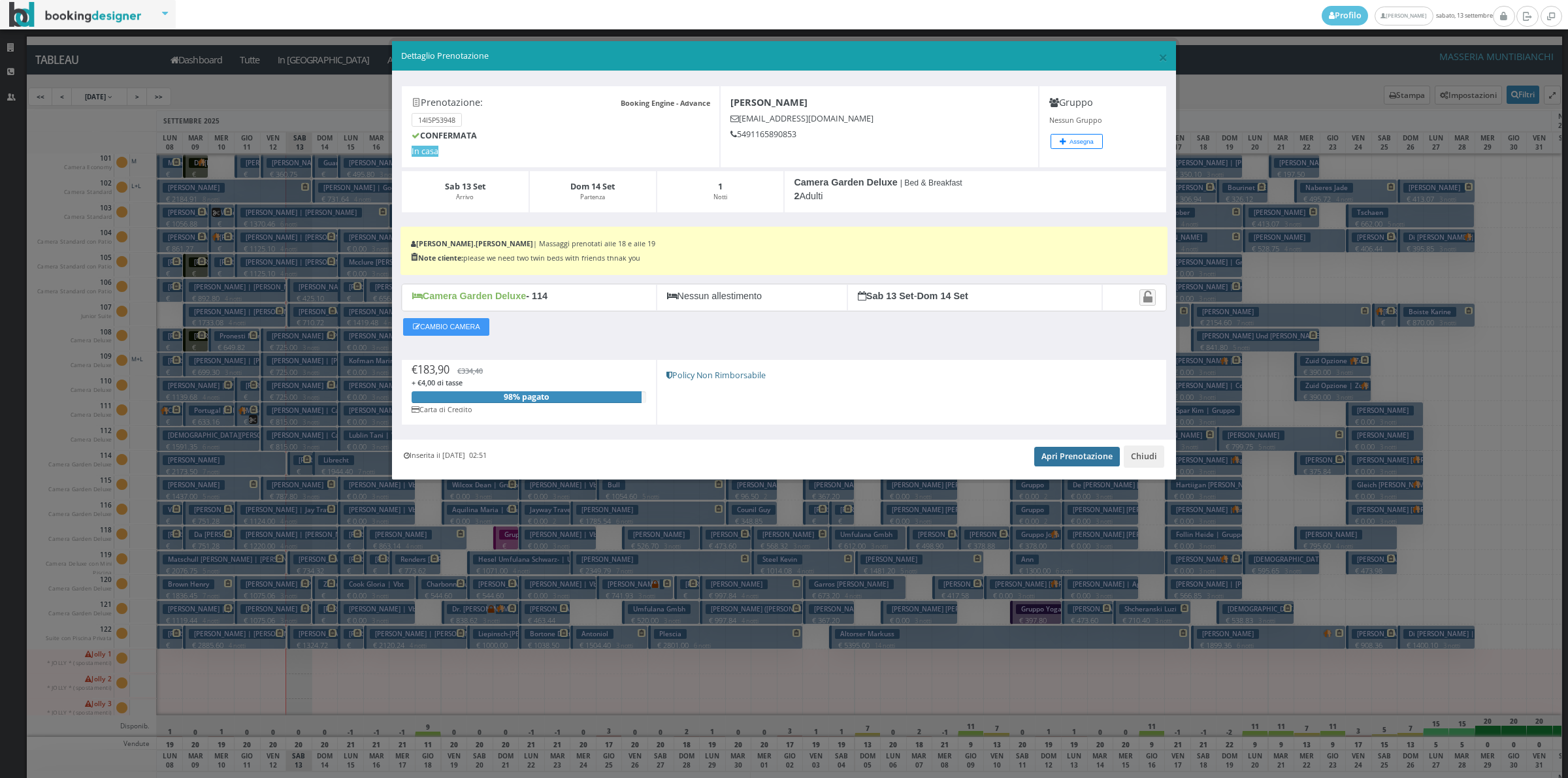
click at [1061, 466] on link "Apri Prenotazione" at bounding box center [1076, 456] width 85 height 20
click at [1139, 458] on button "Chiudi" at bounding box center [1143, 457] width 40 height 22
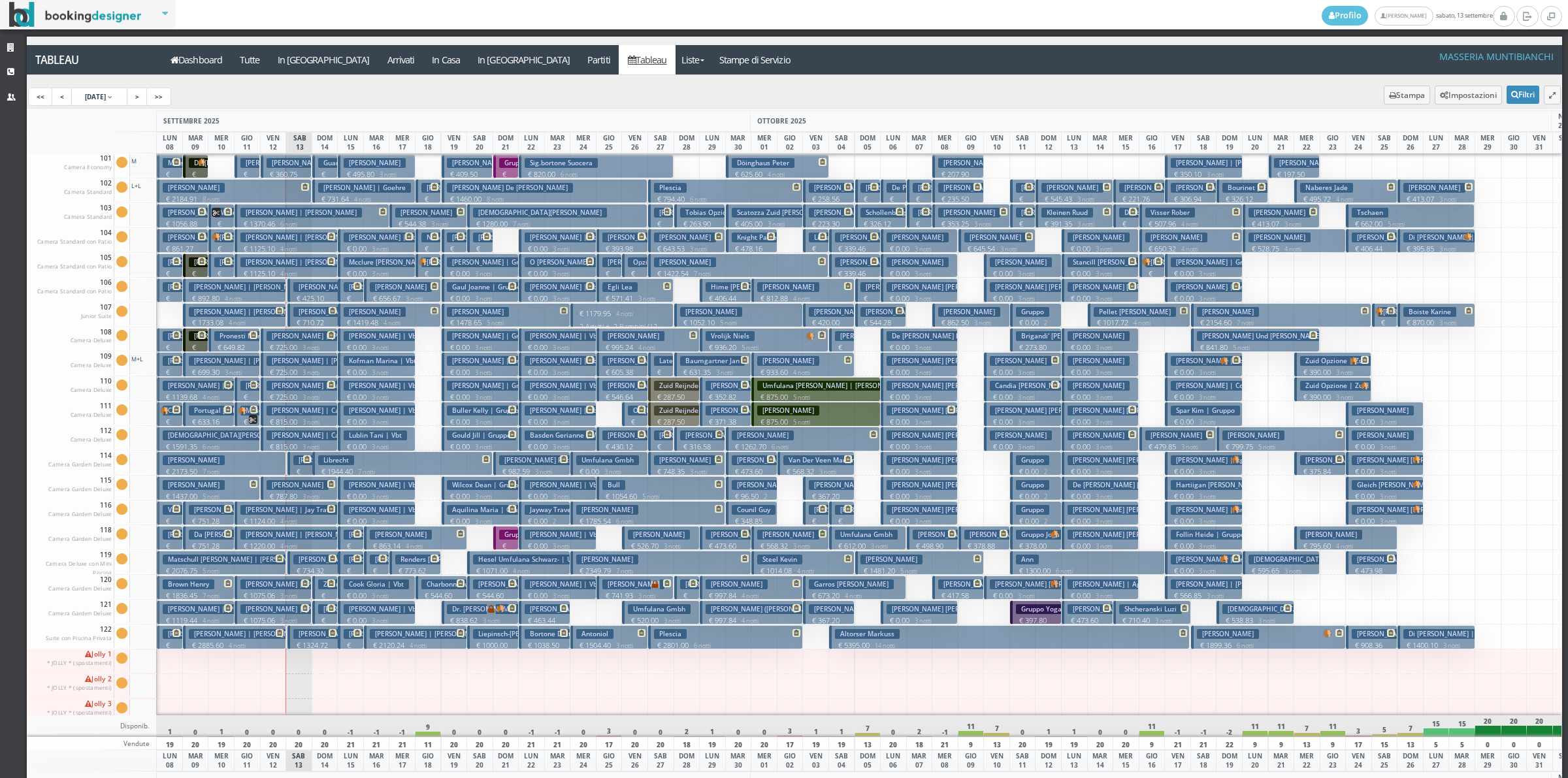
click at [288, 593] on small "3 notti" at bounding box center [286, 596] width 22 height 9
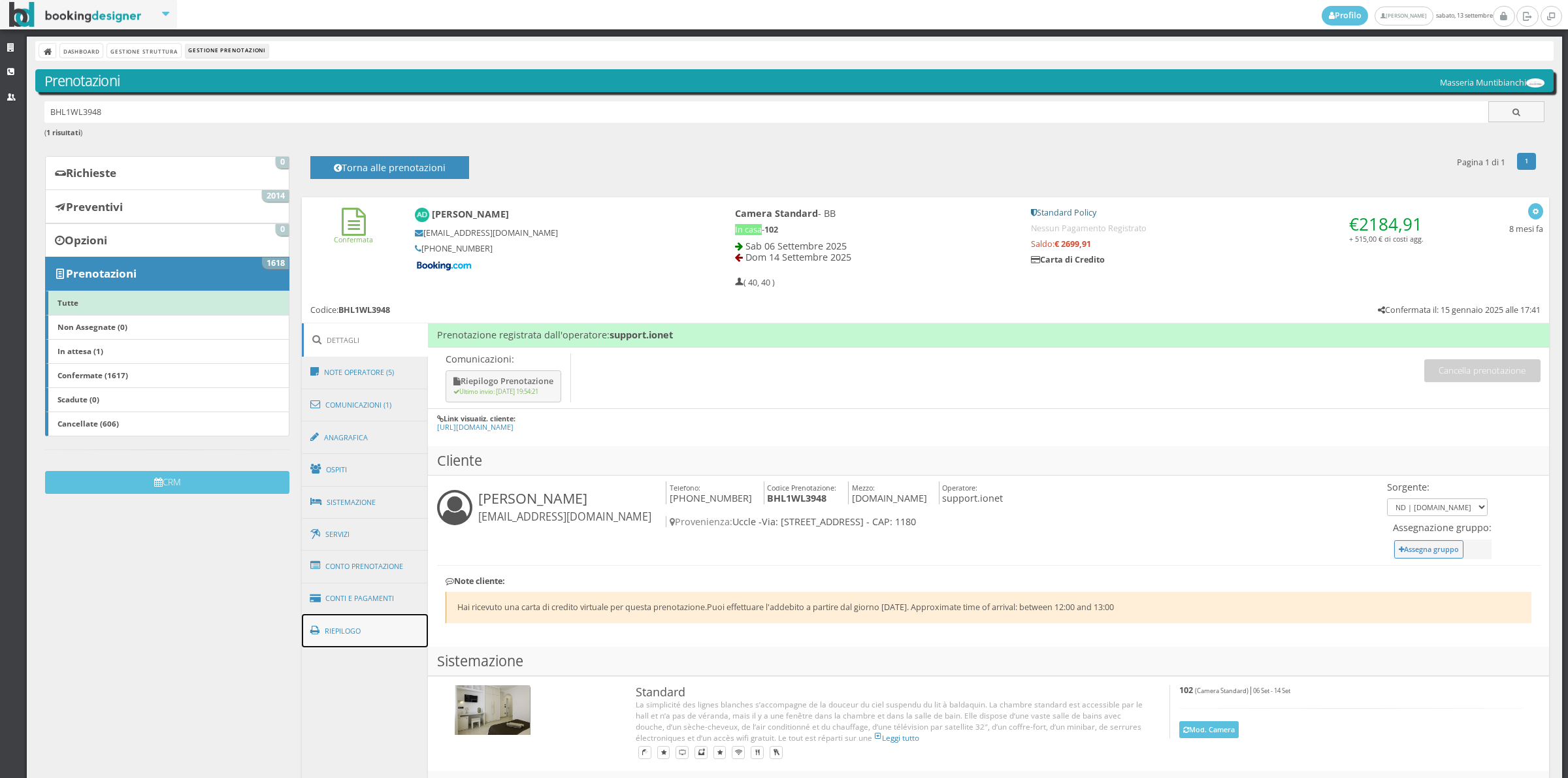
click at [374, 619] on link "Riepilogo" at bounding box center [365, 630] width 127 height 34
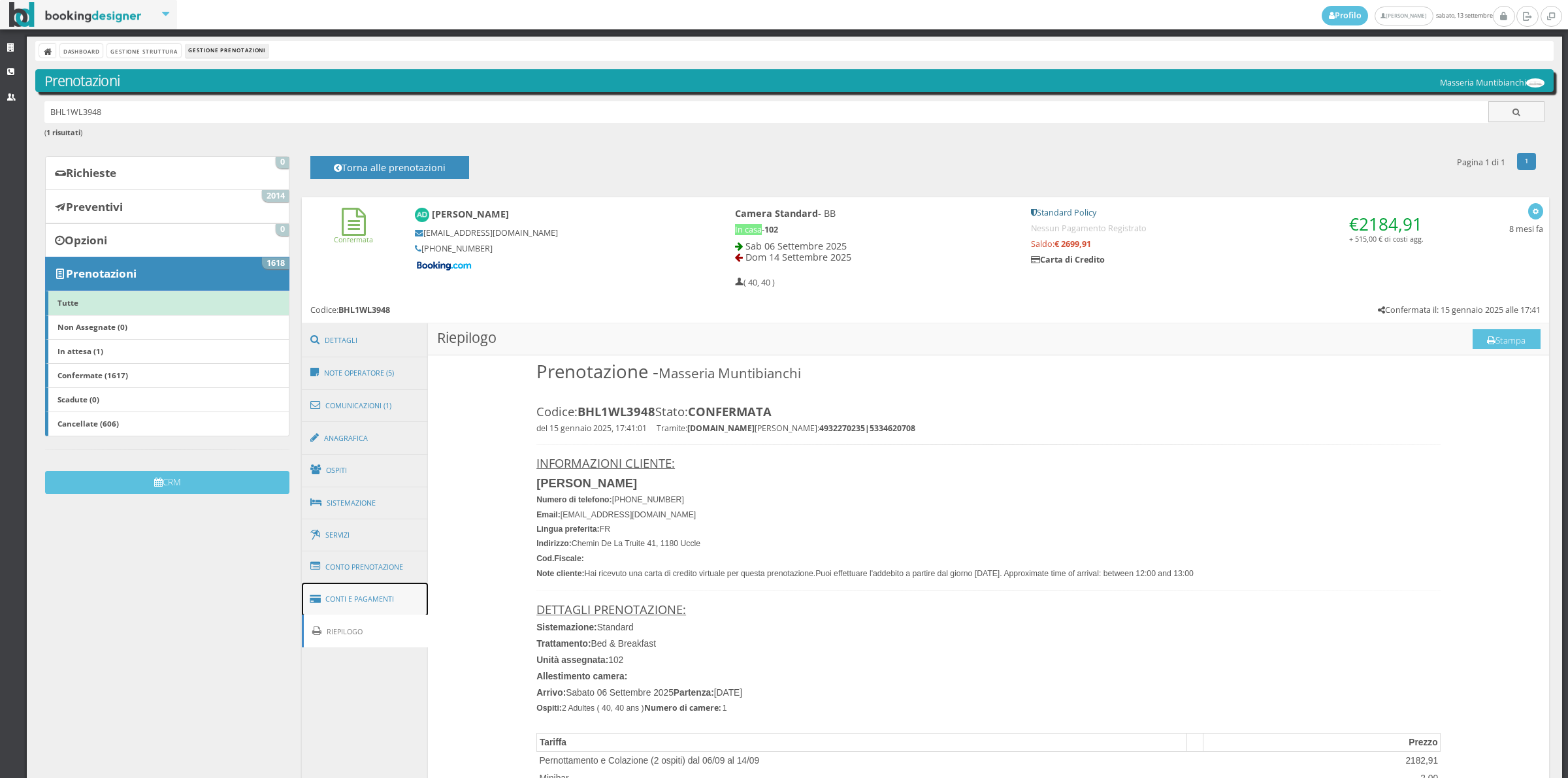
click at [376, 605] on link "Conti e Pagamenti" at bounding box center [365, 599] width 127 height 33
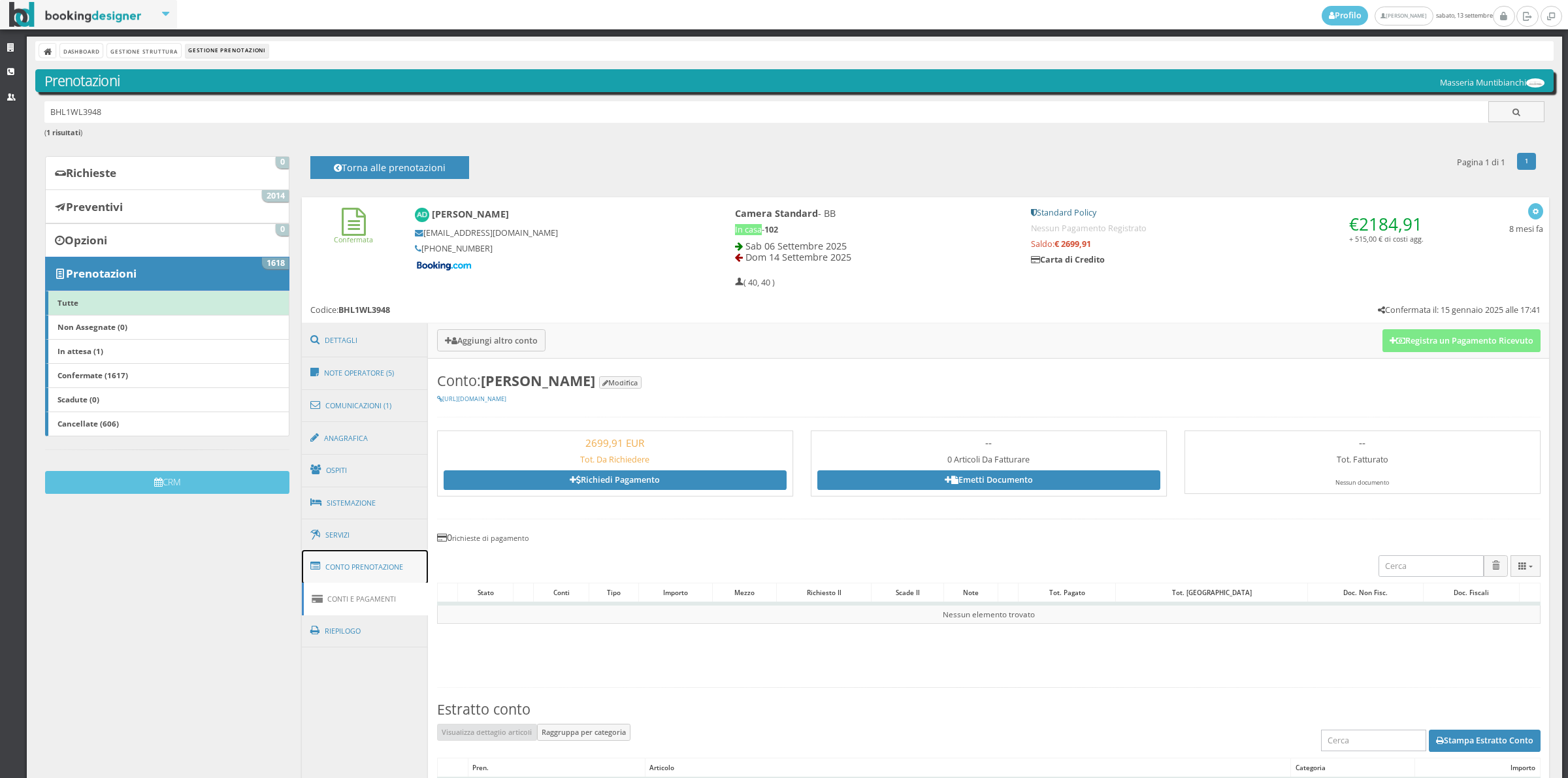
click at [381, 570] on link "Conto Prenotazione" at bounding box center [365, 567] width 127 height 34
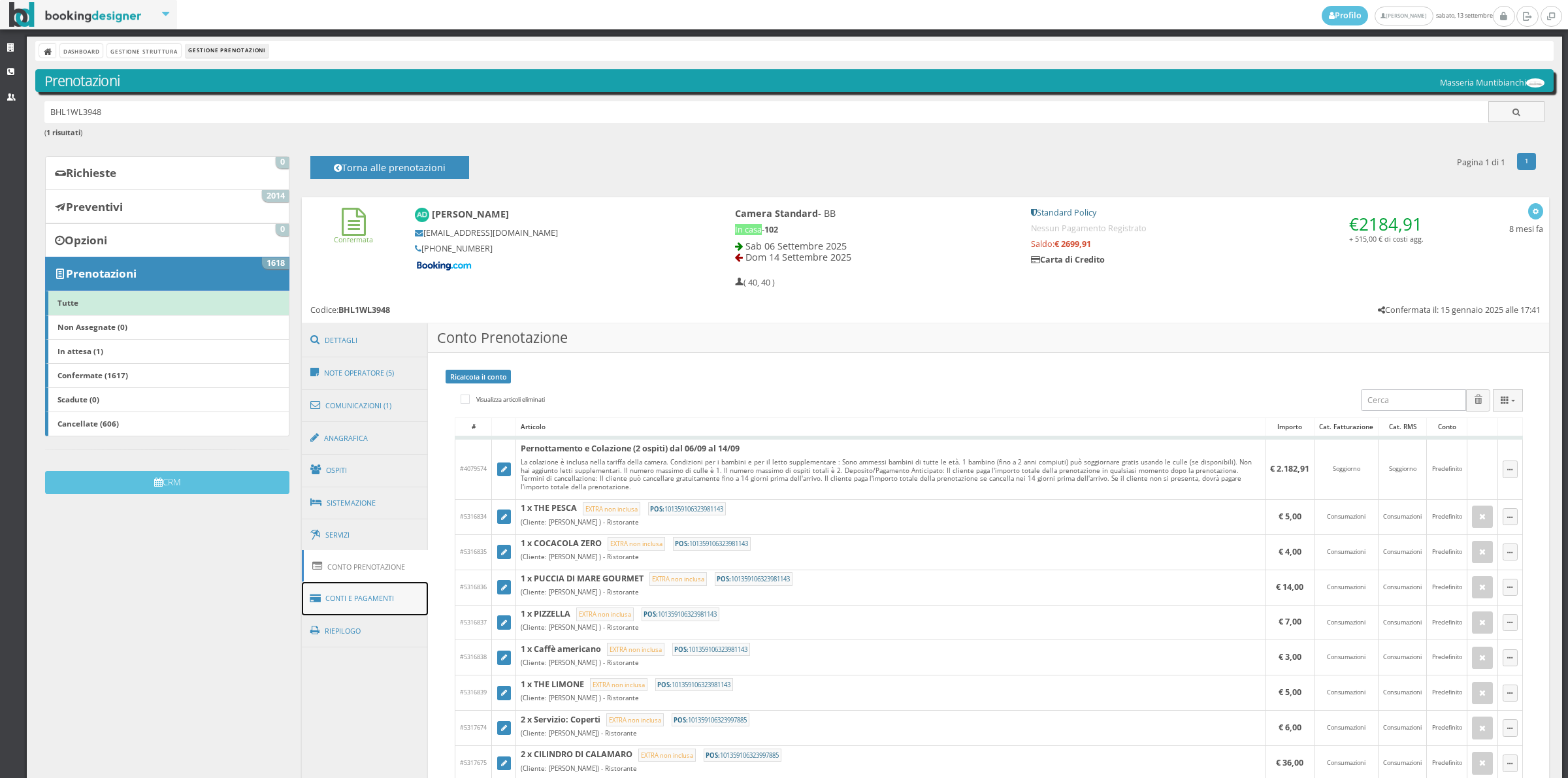
click at [379, 602] on link "Conti e Pagamenti" at bounding box center [365, 599] width 127 height 33
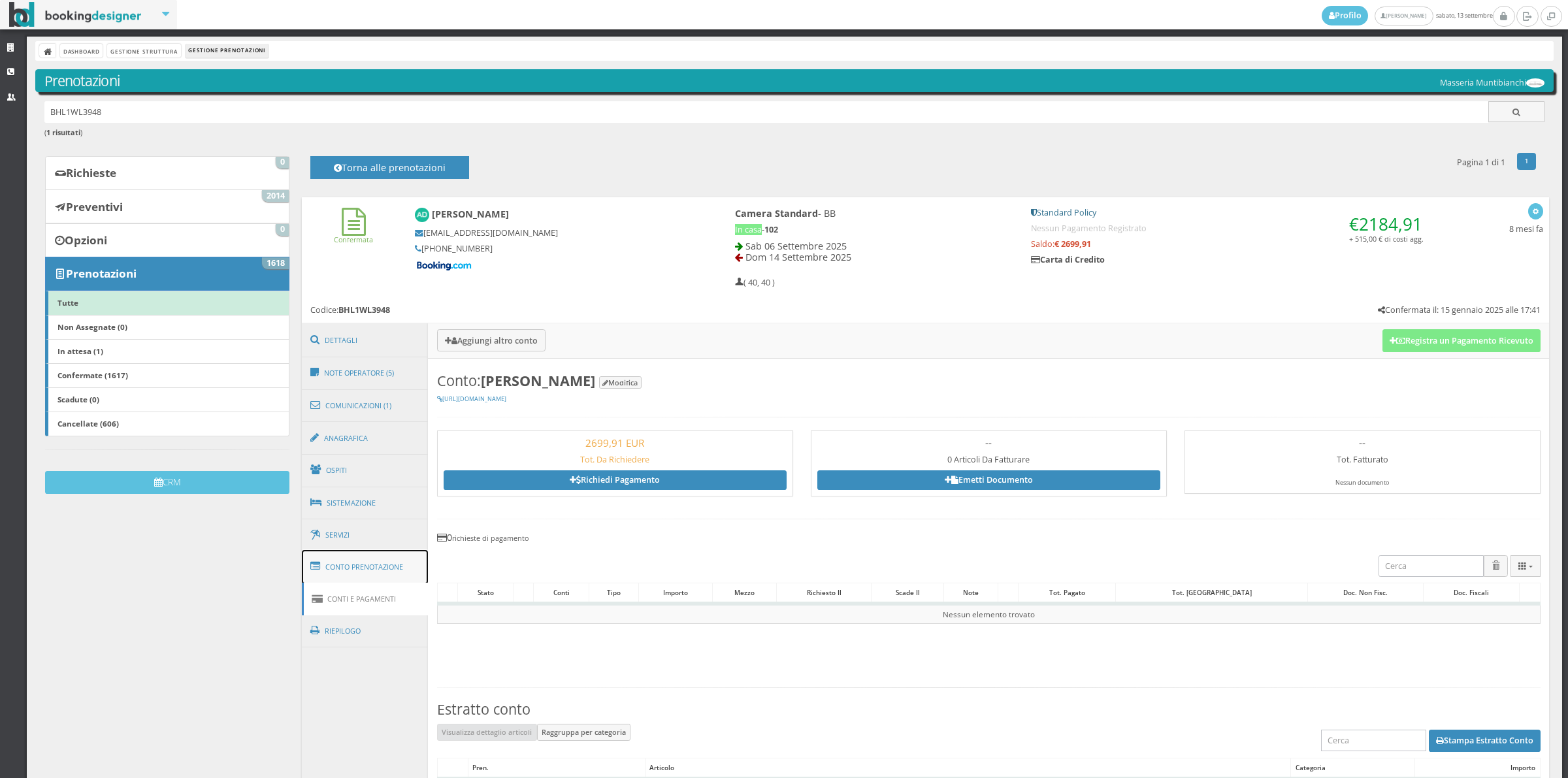
click at [384, 569] on link "Conto Prenotazione" at bounding box center [365, 567] width 127 height 34
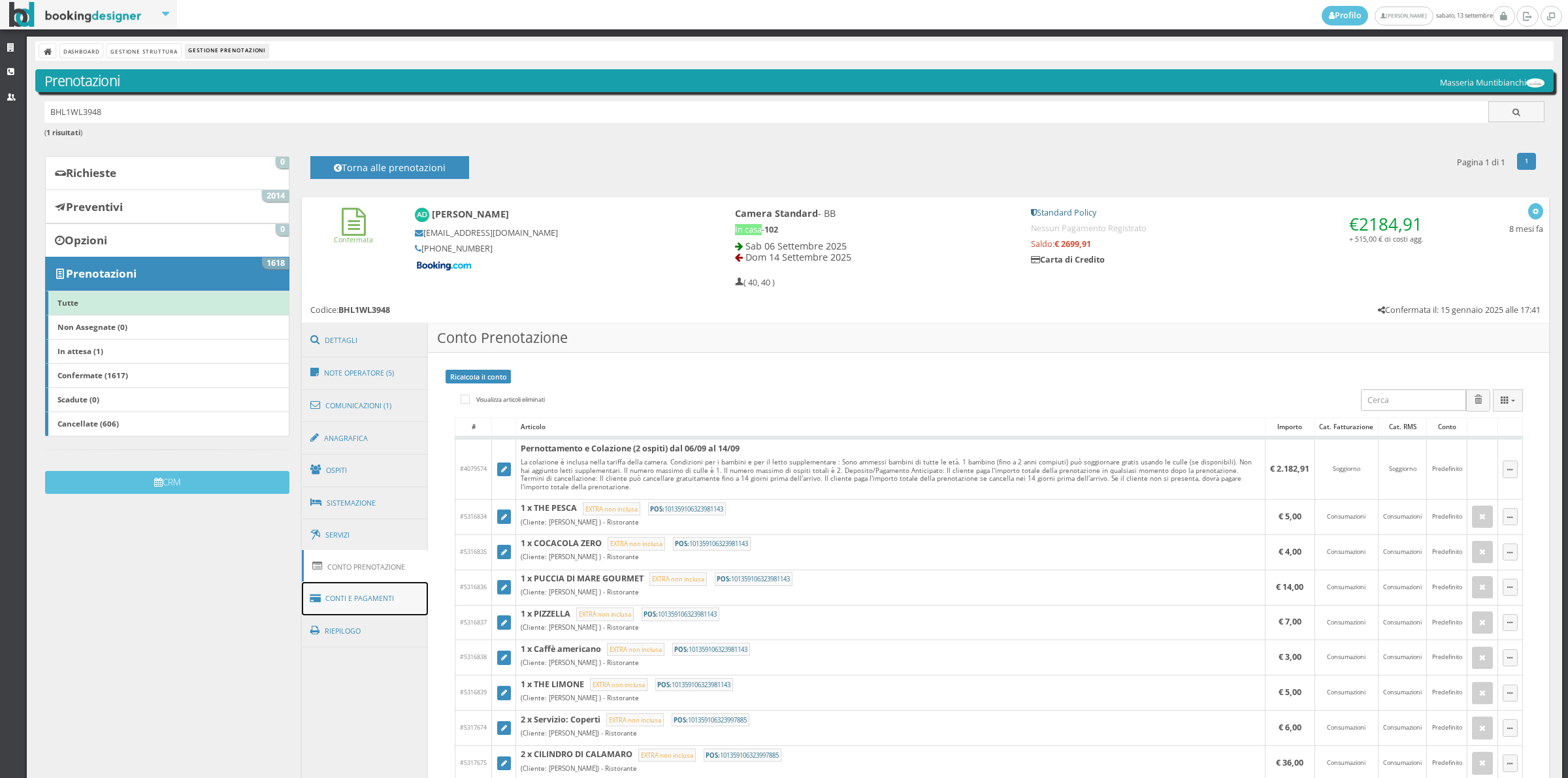
click at [383, 611] on link "Conti e Pagamenti" at bounding box center [365, 599] width 127 height 33
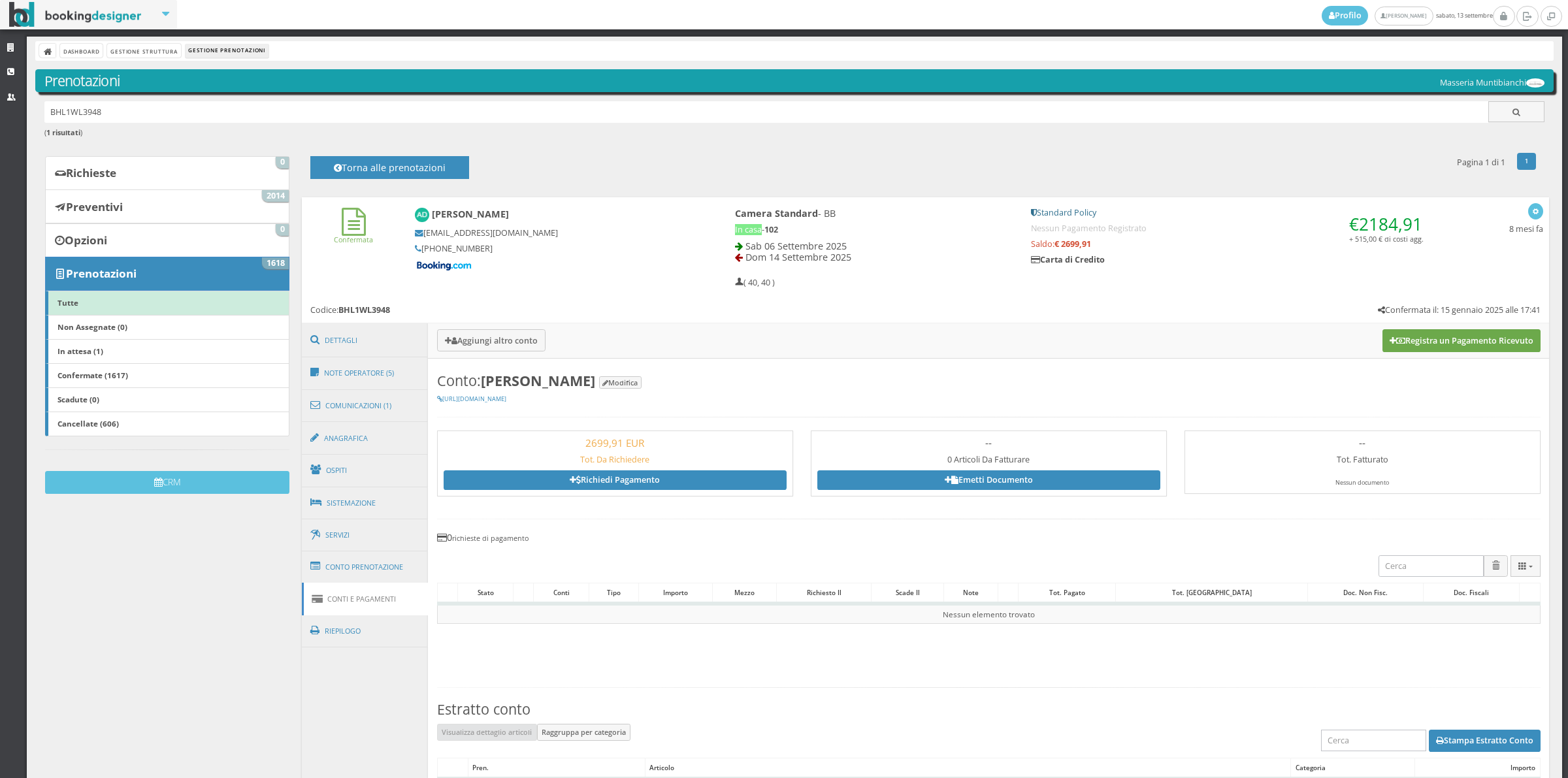
click at [1458, 338] on button "Registra un Pagamento Ricevuto" at bounding box center [1461, 340] width 158 height 22
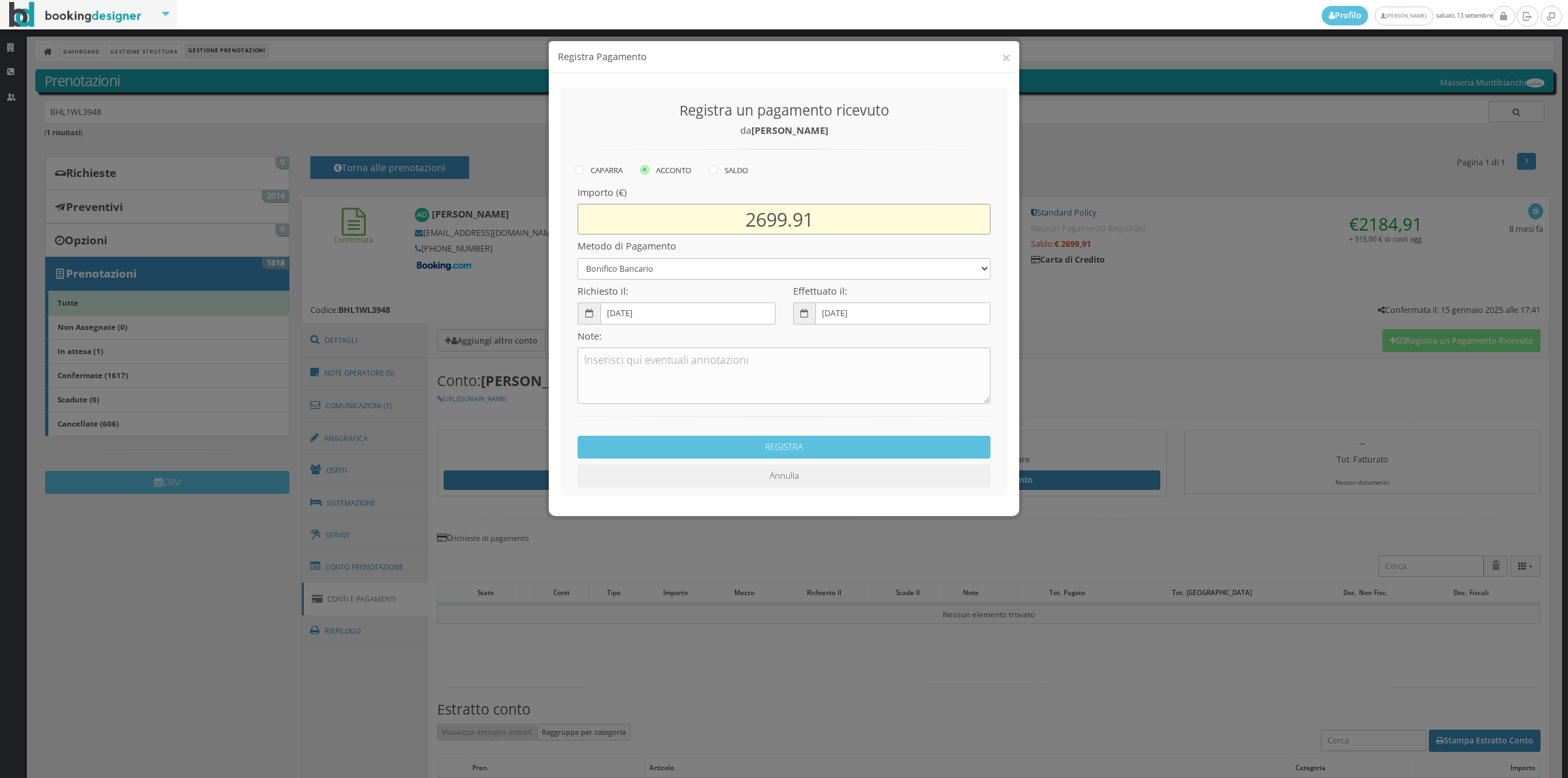
click at [786, 226] on input "2699.91" at bounding box center [784, 219] width 413 height 31
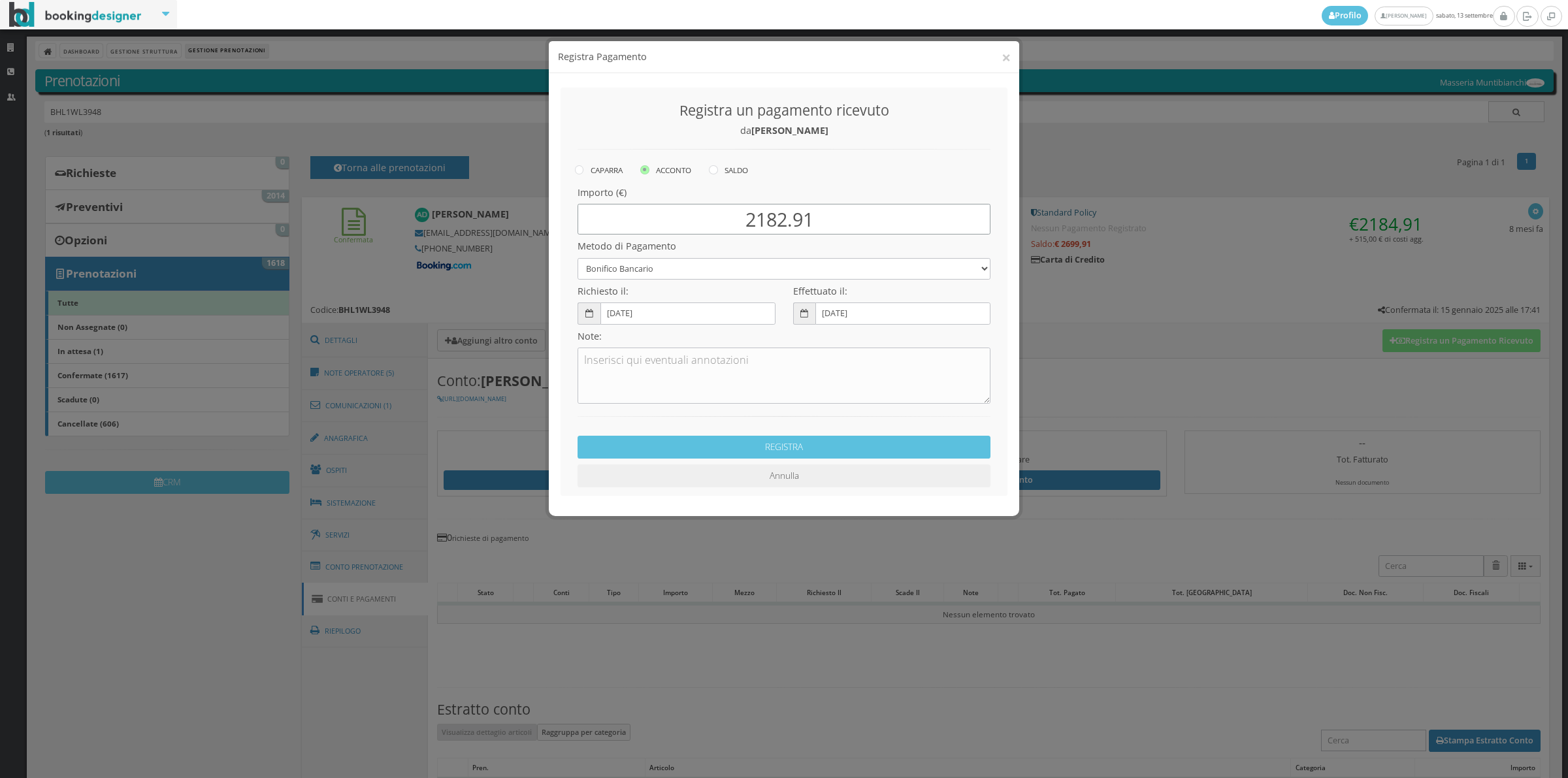
type input "2182.91"
click at [658, 271] on select "Bonifico Bancario Carta di Credito Contanti Assegno Bancario Assegno Circolare …" at bounding box center [784, 268] width 413 height 21
select select "2589"
click at [578, 258] on select "Bonifico Bancario Carta di Credito Contanti Assegno Bancario Assegno Circolare …" at bounding box center [784, 268] width 413 height 21
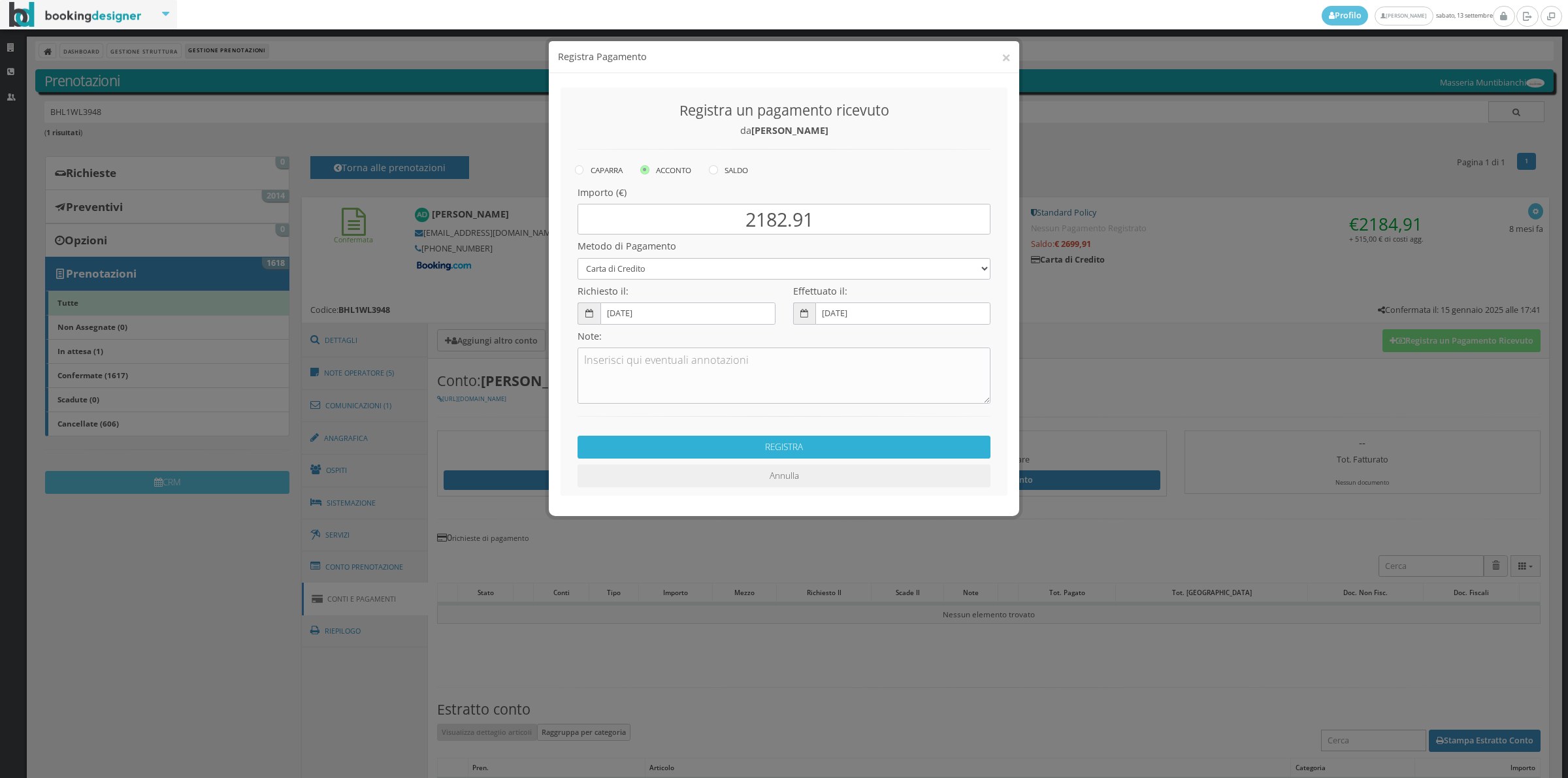
click at [798, 447] on button "REGISTRA" at bounding box center [784, 447] width 413 height 23
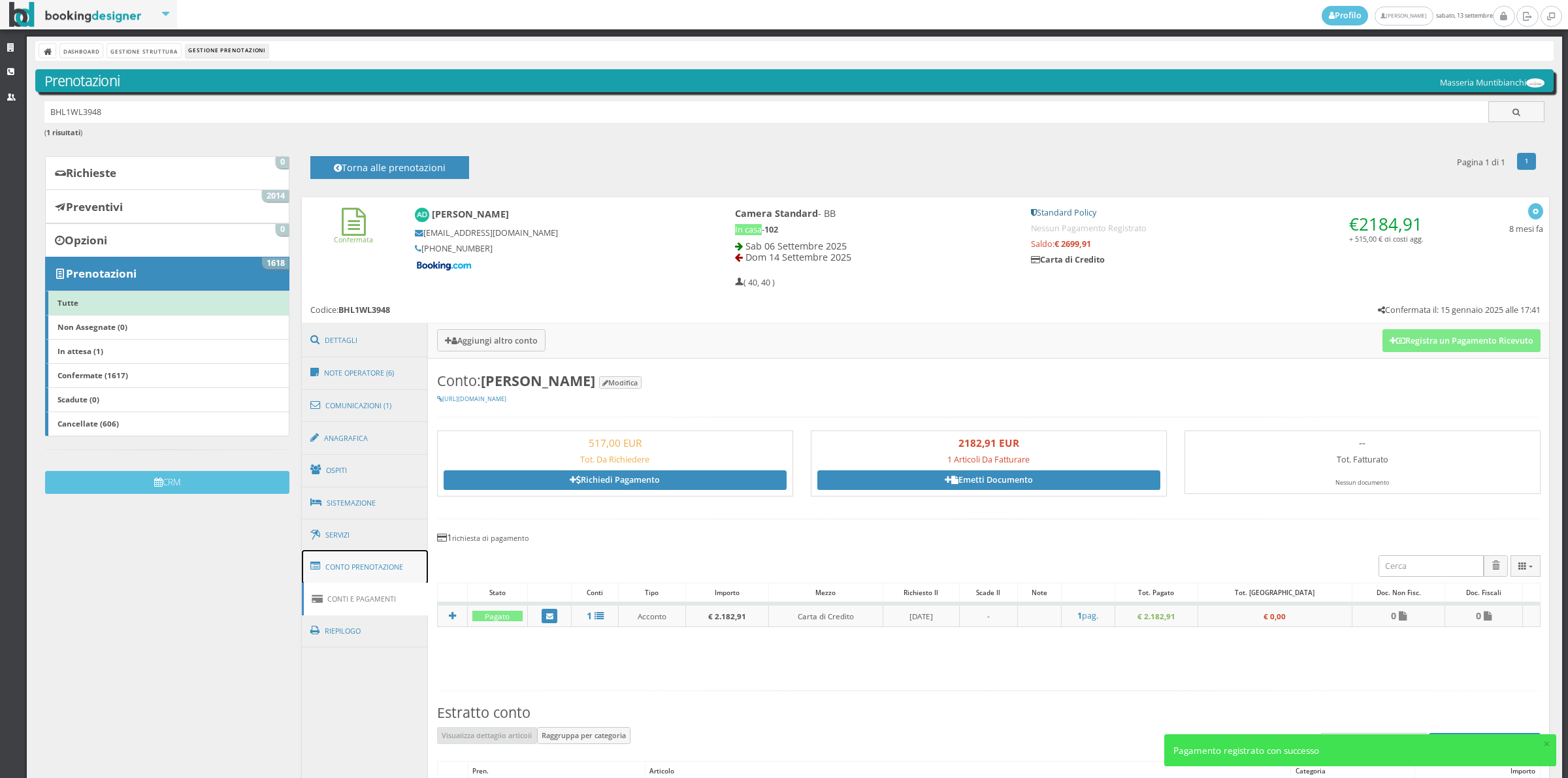
click at [366, 574] on link "Conto Prenotazione" at bounding box center [365, 567] width 127 height 34
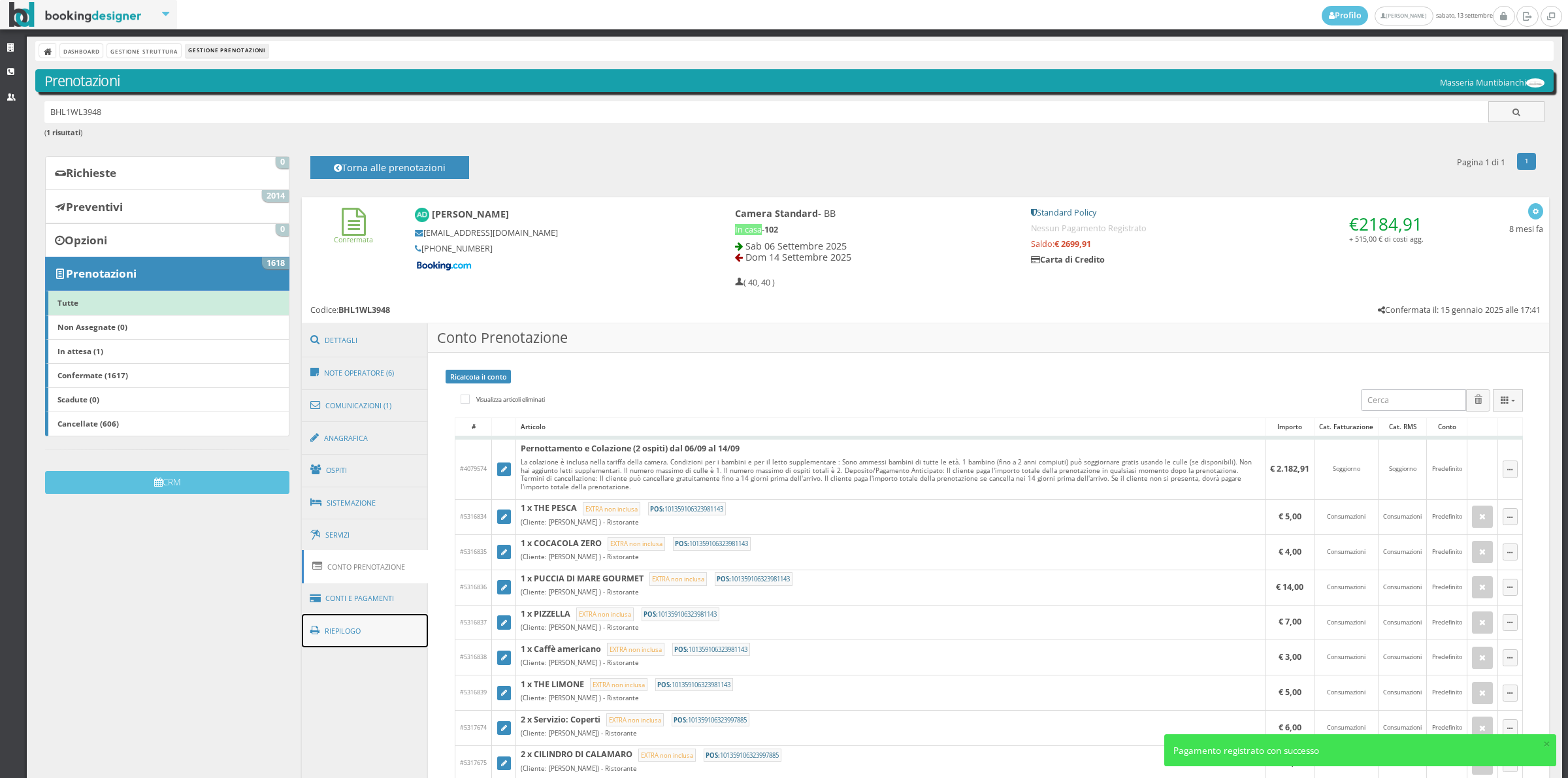
click at [360, 630] on link "Riepilogo" at bounding box center [365, 630] width 127 height 34
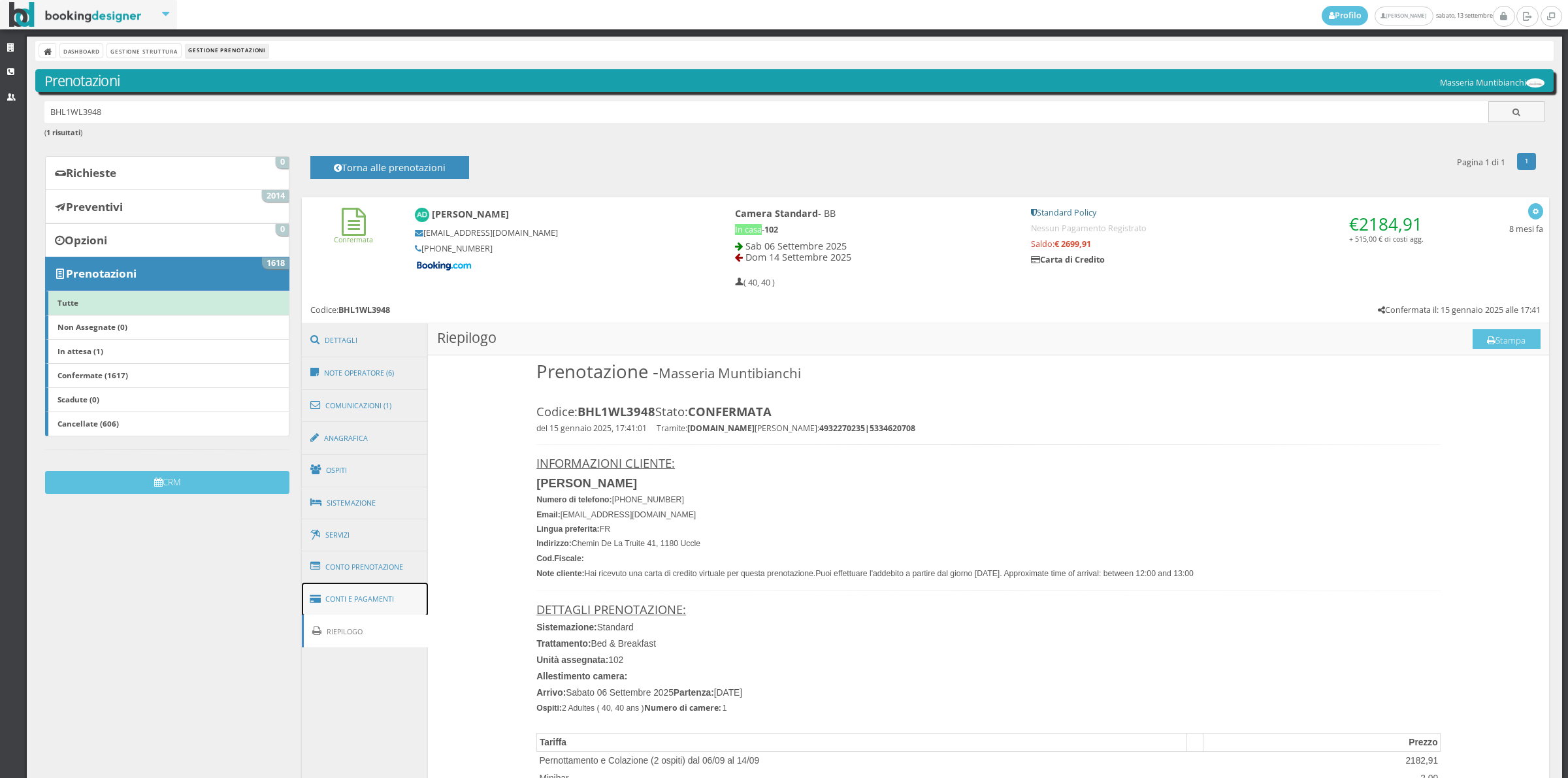
click at [359, 605] on link "Conti e Pagamenti" at bounding box center [365, 599] width 127 height 33
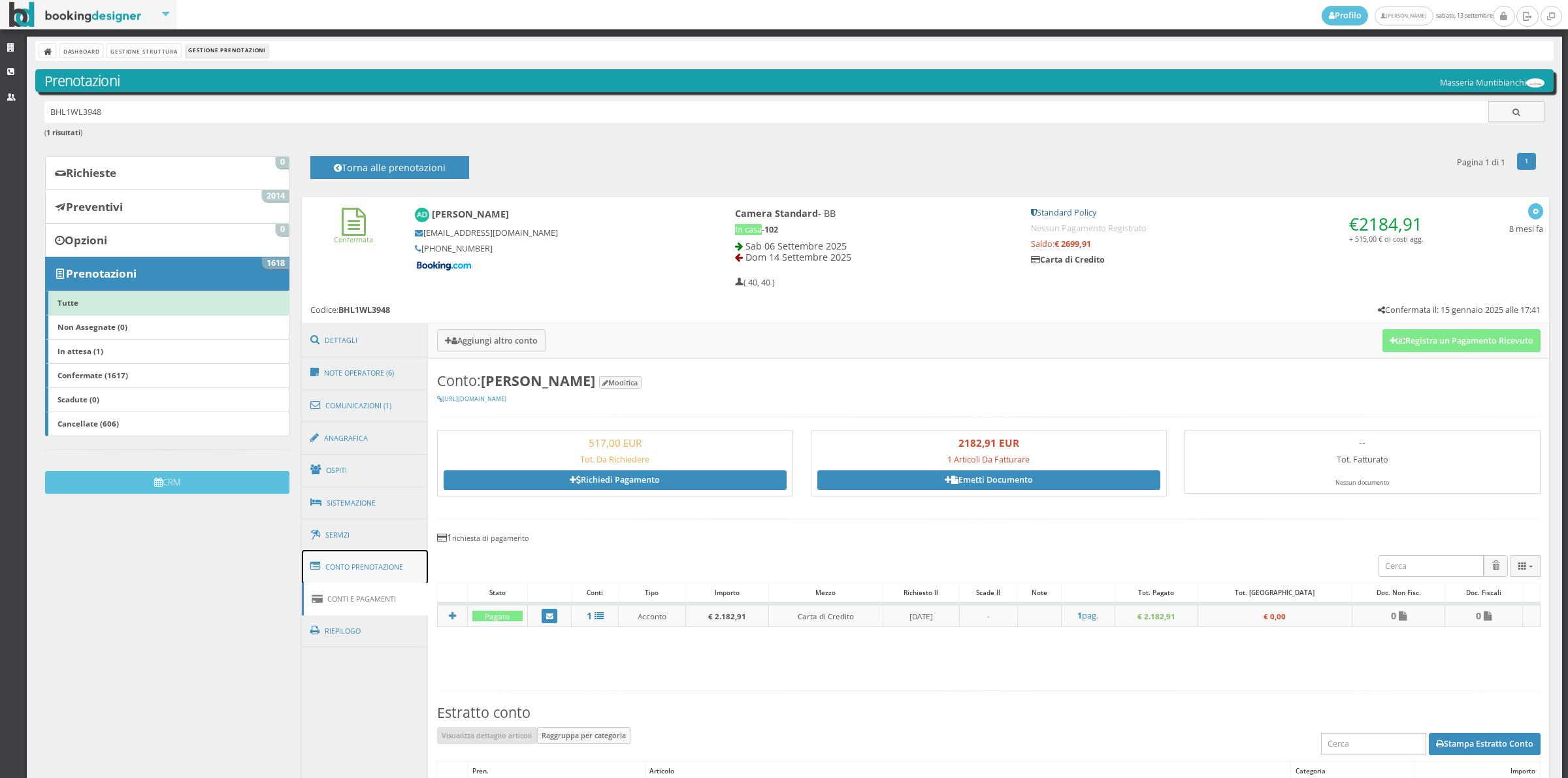
click at [393, 576] on link "Conto Prenotazione" at bounding box center [365, 567] width 127 height 34
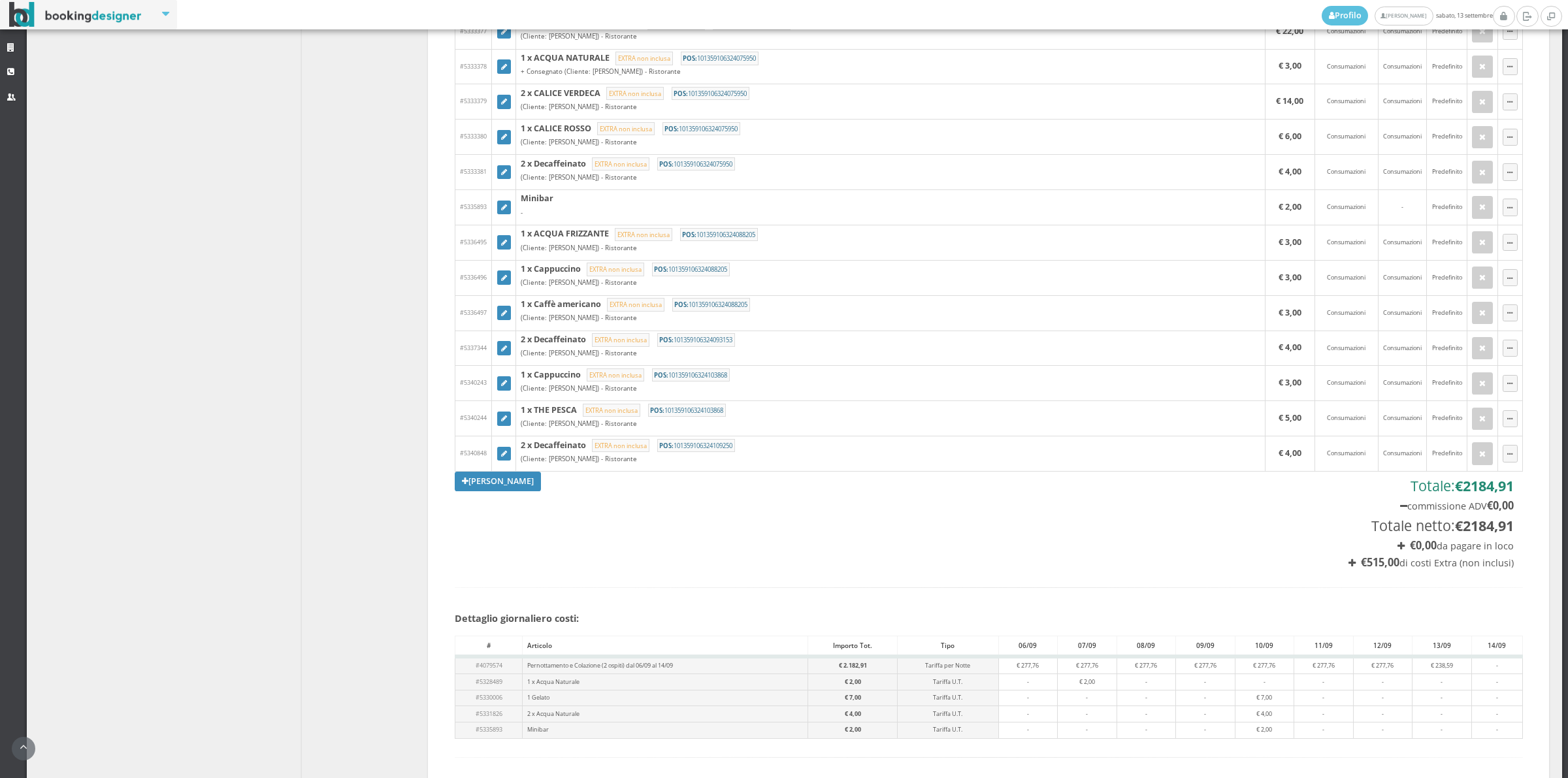
scroll to position [1913, 0]
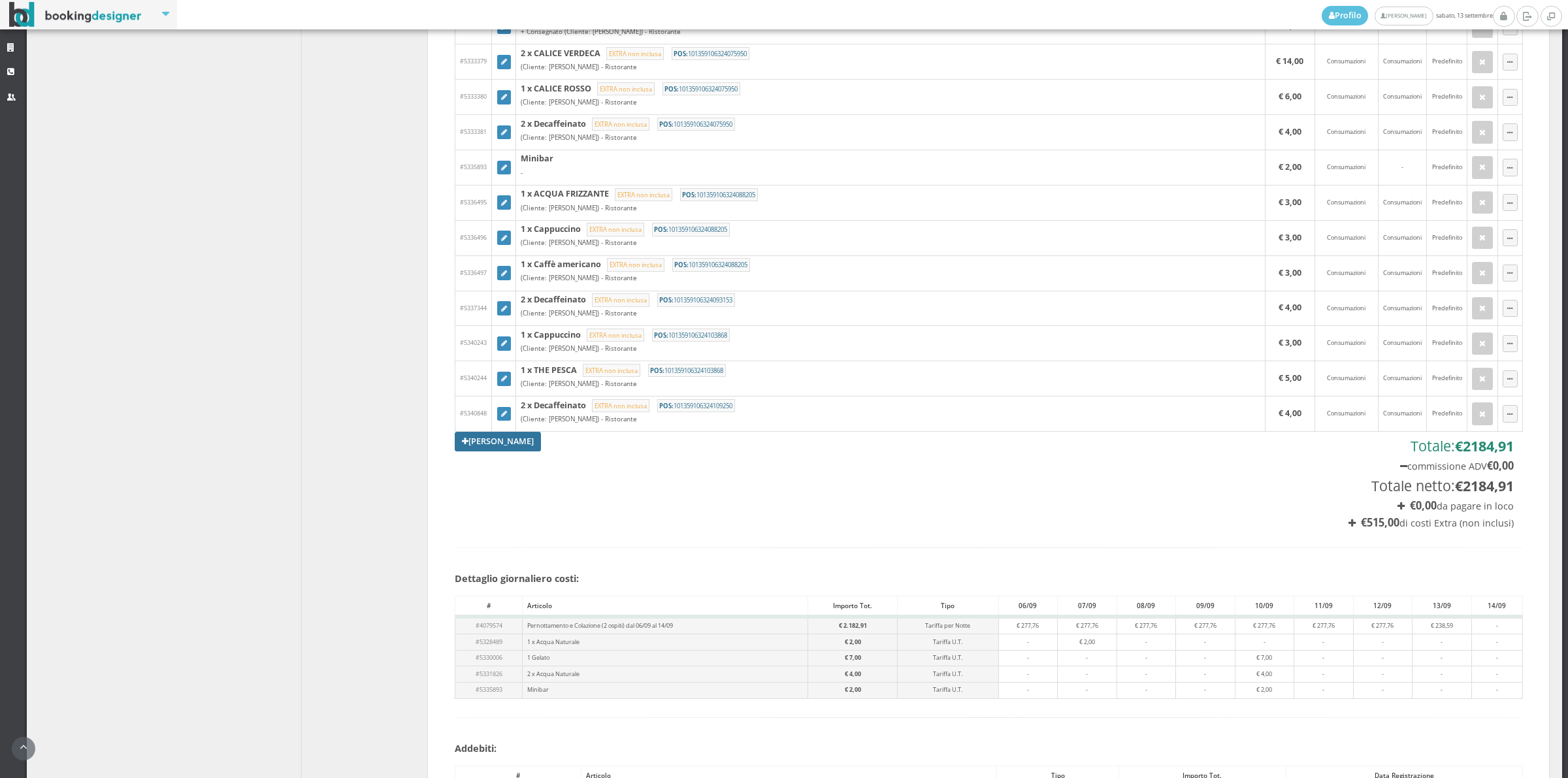
click at [474, 451] on link "[PERSON_NAME]" at bounding box center [497, 441] width 86 height 20
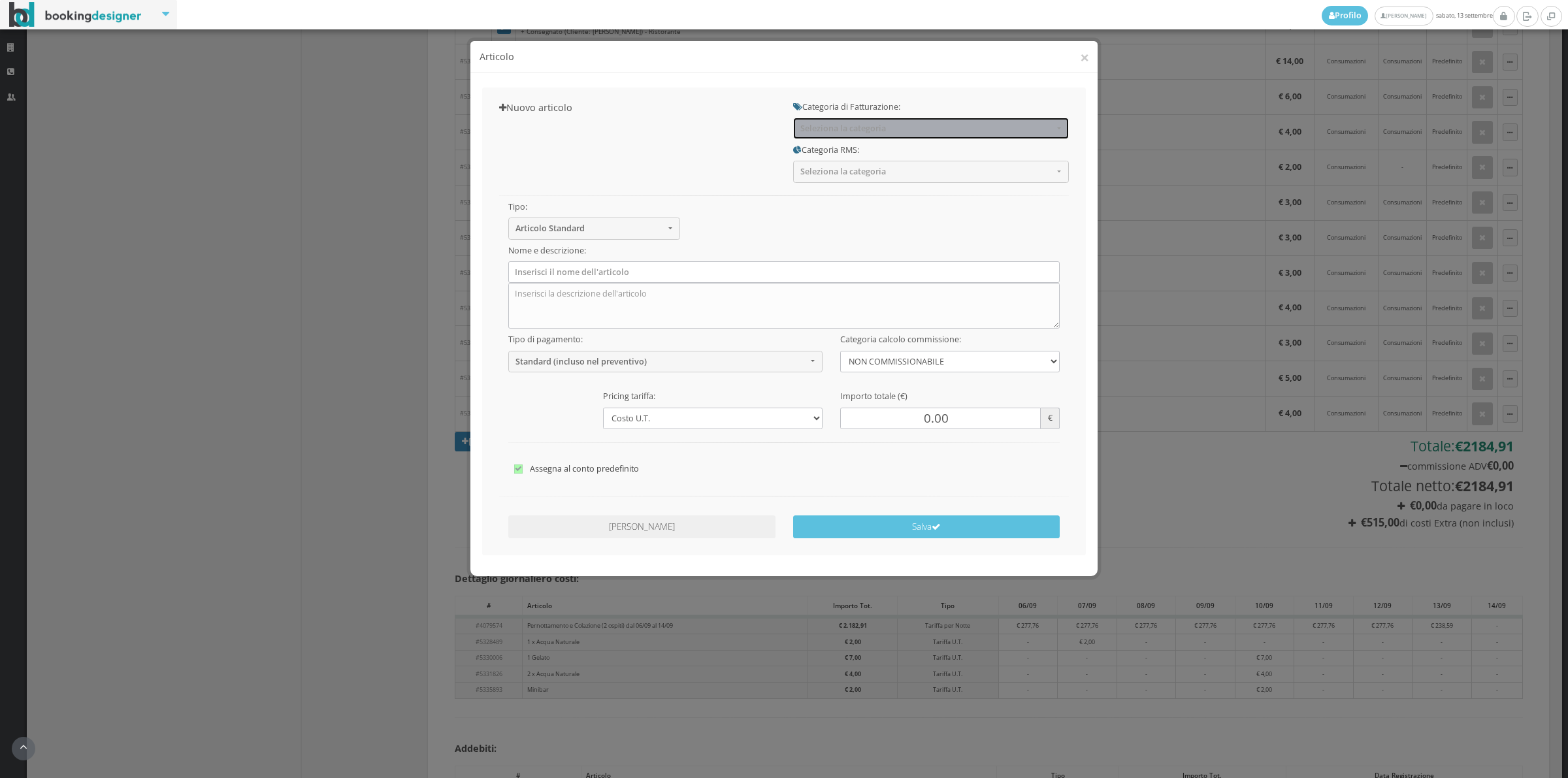
click at [860, 133] on span "Seleziona la categoria" at bounding box center [926, 128] width 253 height 9
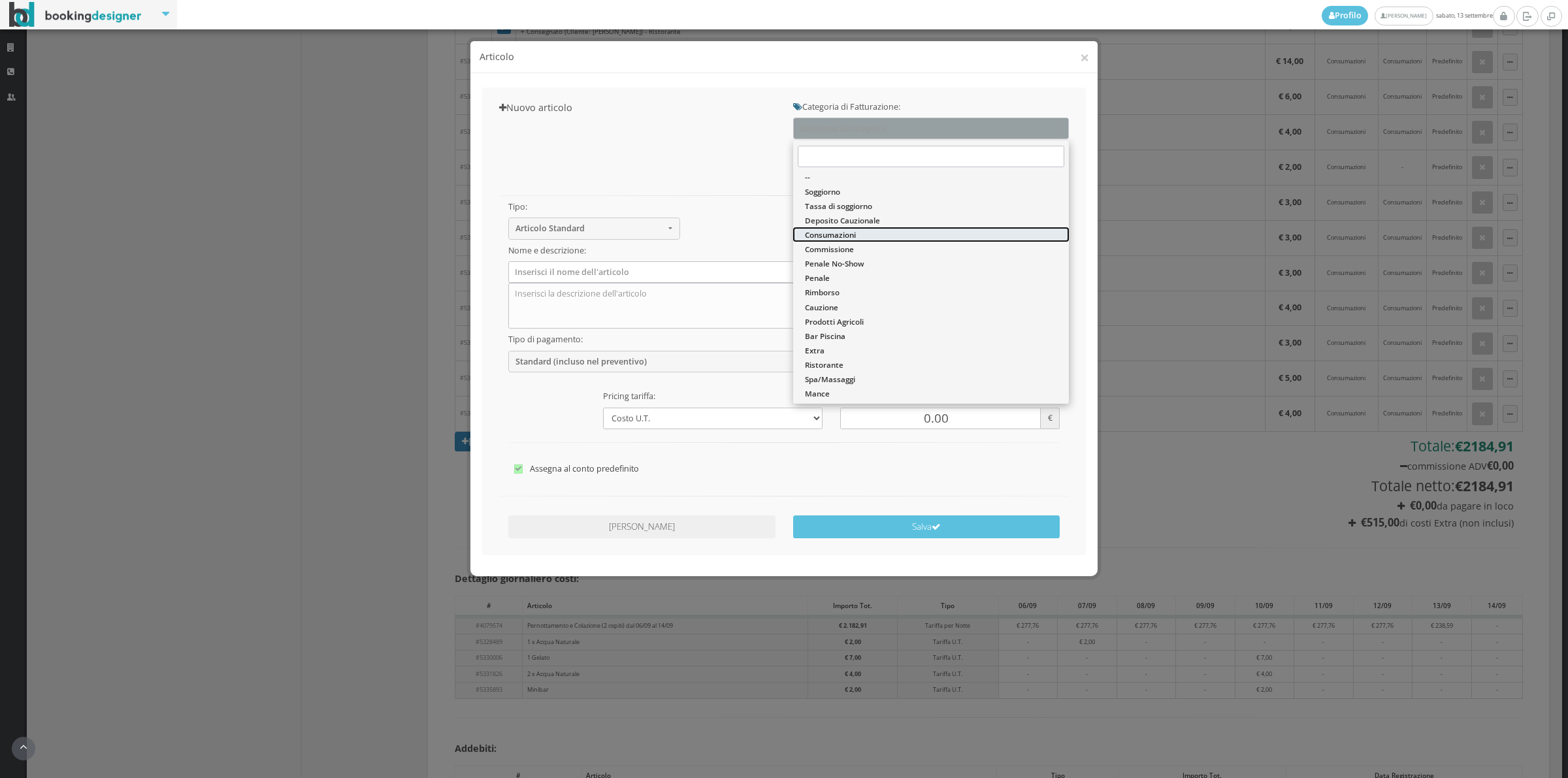
click at [855, 233] on span "Consumazioni" at bounding box center [830, 235] width 51 height 11
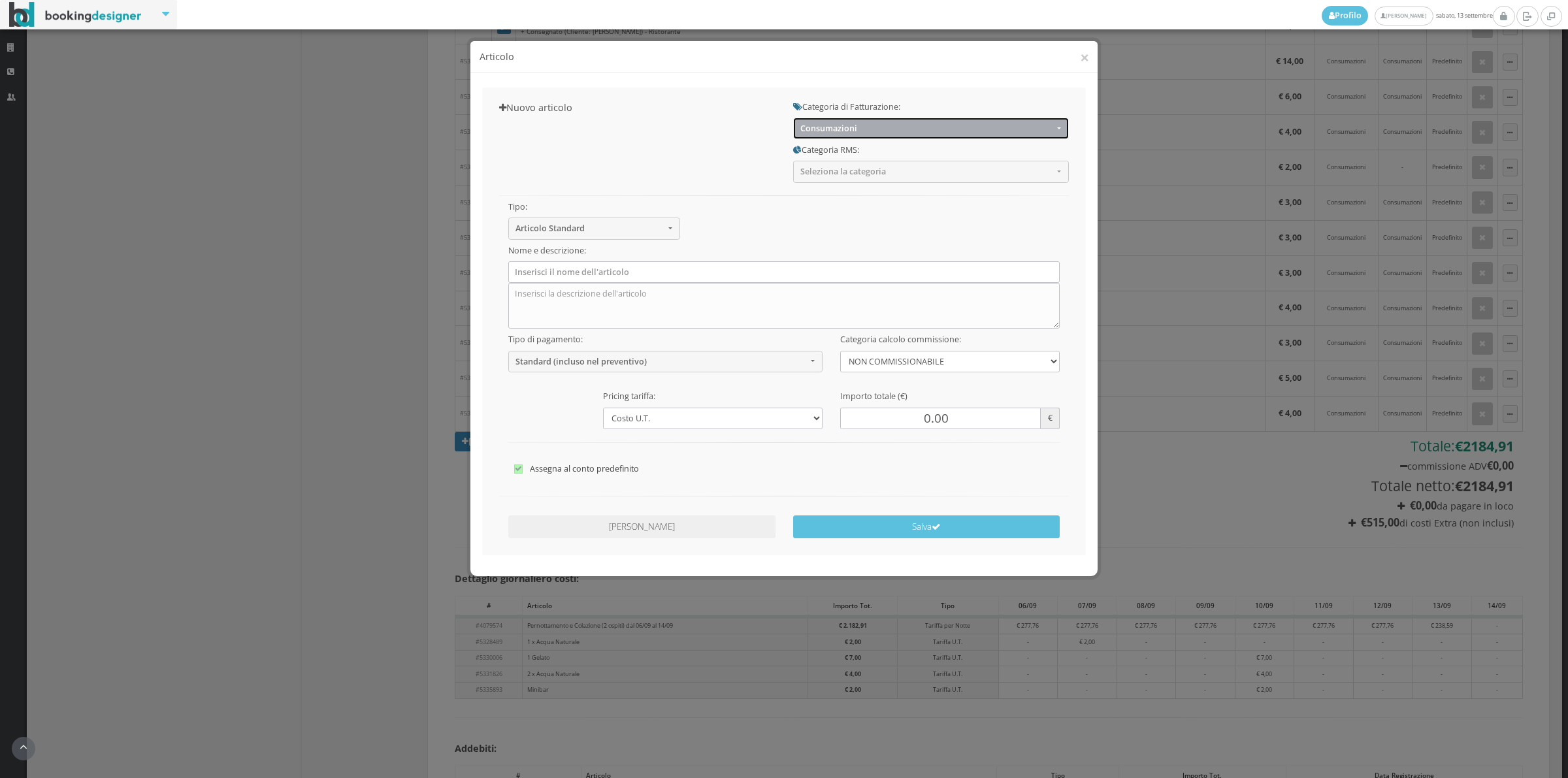
click at [858, 127] on span "Consumazioni" at bounding box center [926, 128] width 253 height 9
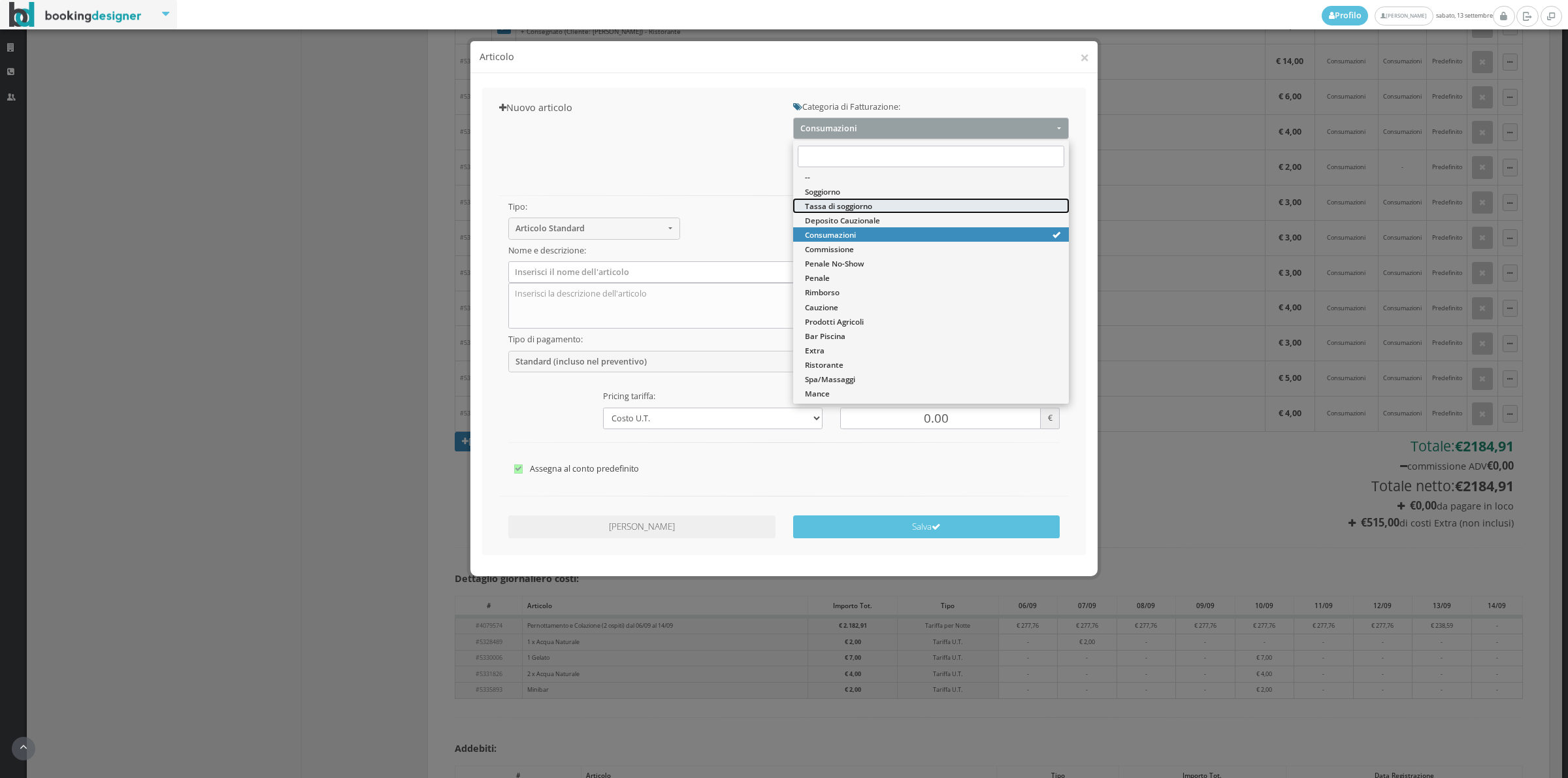
click at [844, 203] on span "Tassa di soggiorno" at bounding box center [838, 206] width 67 height 11
select select "13"
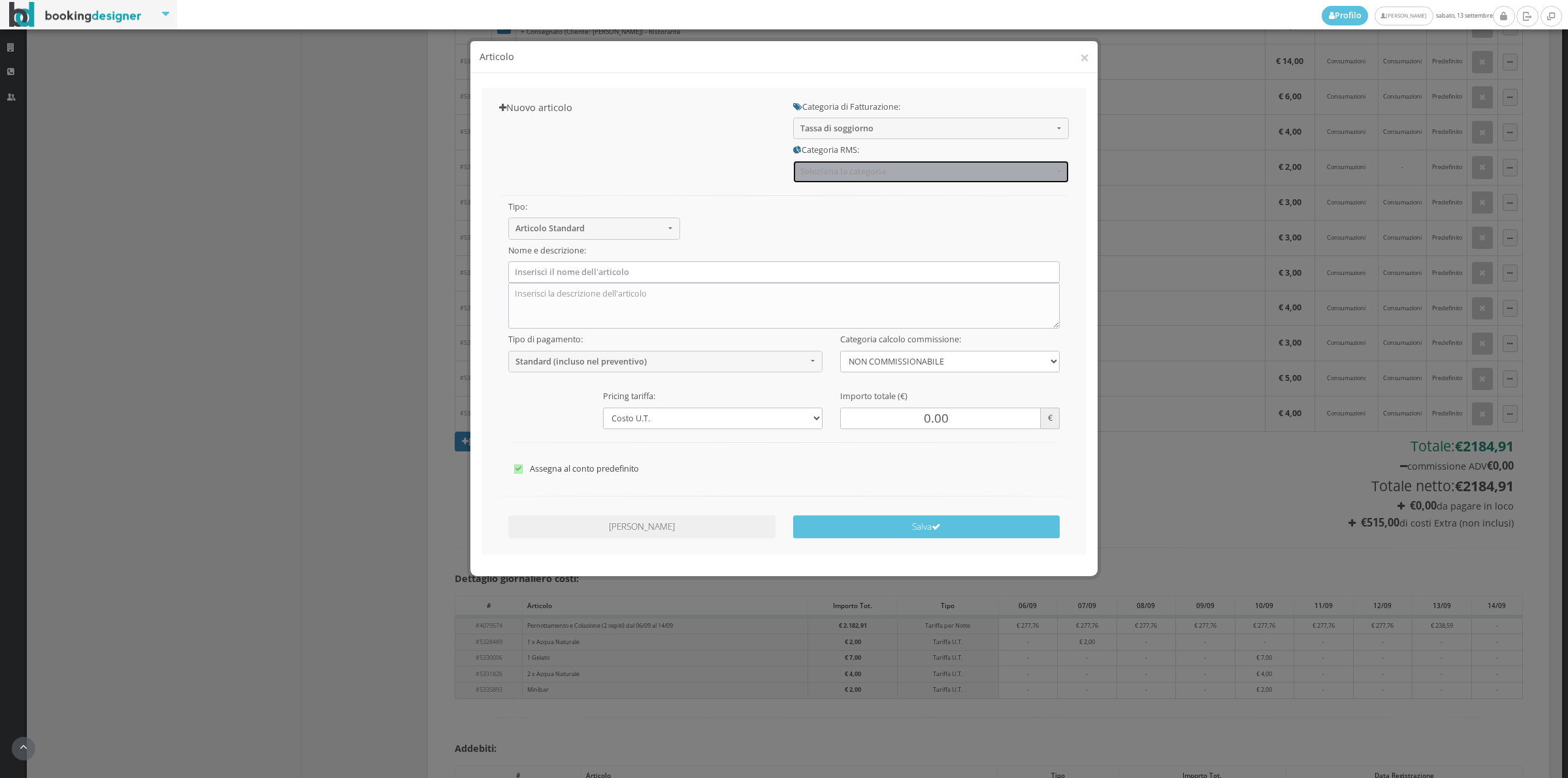
click at [840, 177] on button "Seleziona la categoria" at bounding box center [930, 171] width 275 height 21
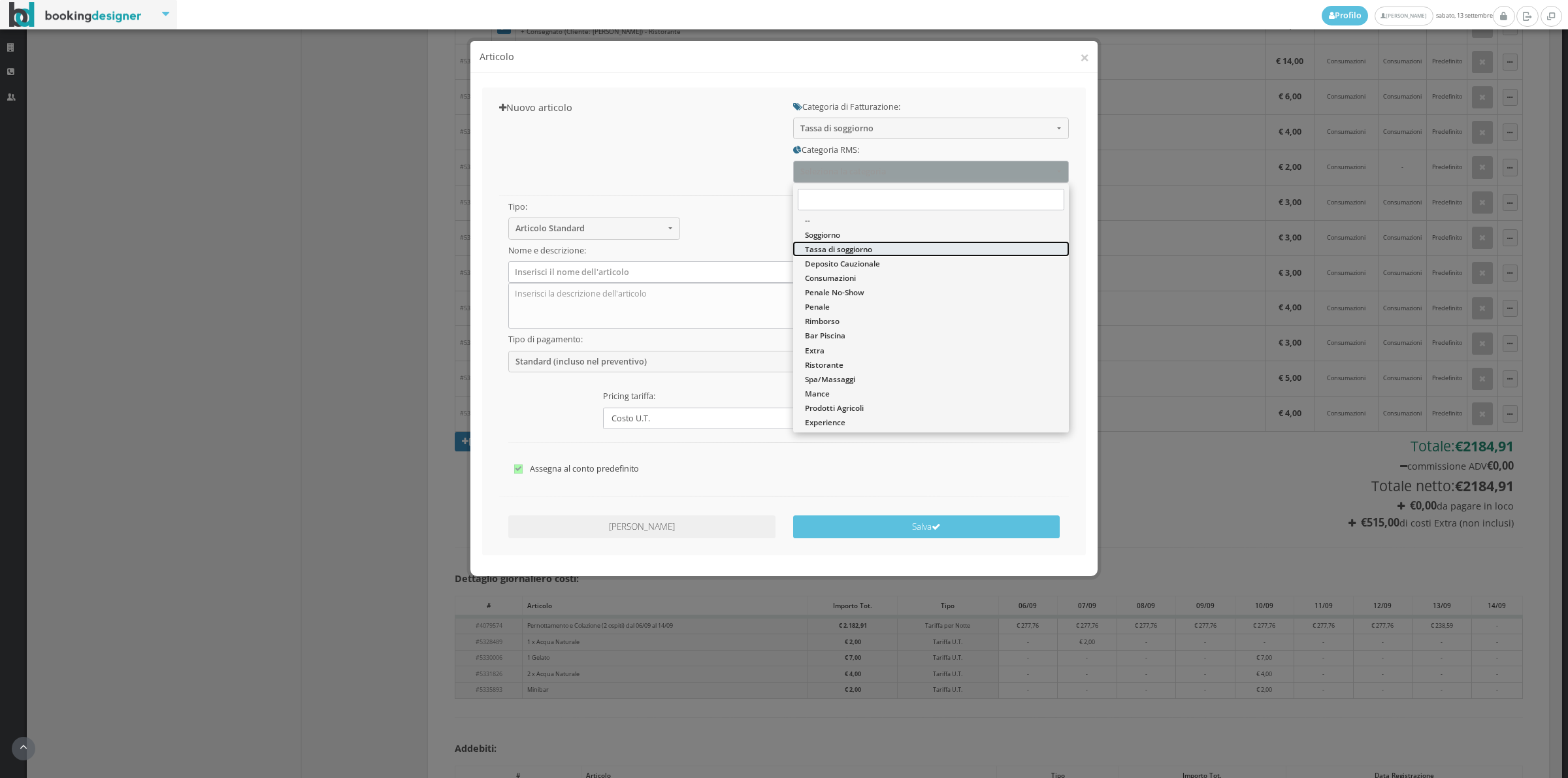
click at [835, 247] on span "Tassa di soggiorno" at bounding box center [838, 249] width 67 height 11
select select "13"
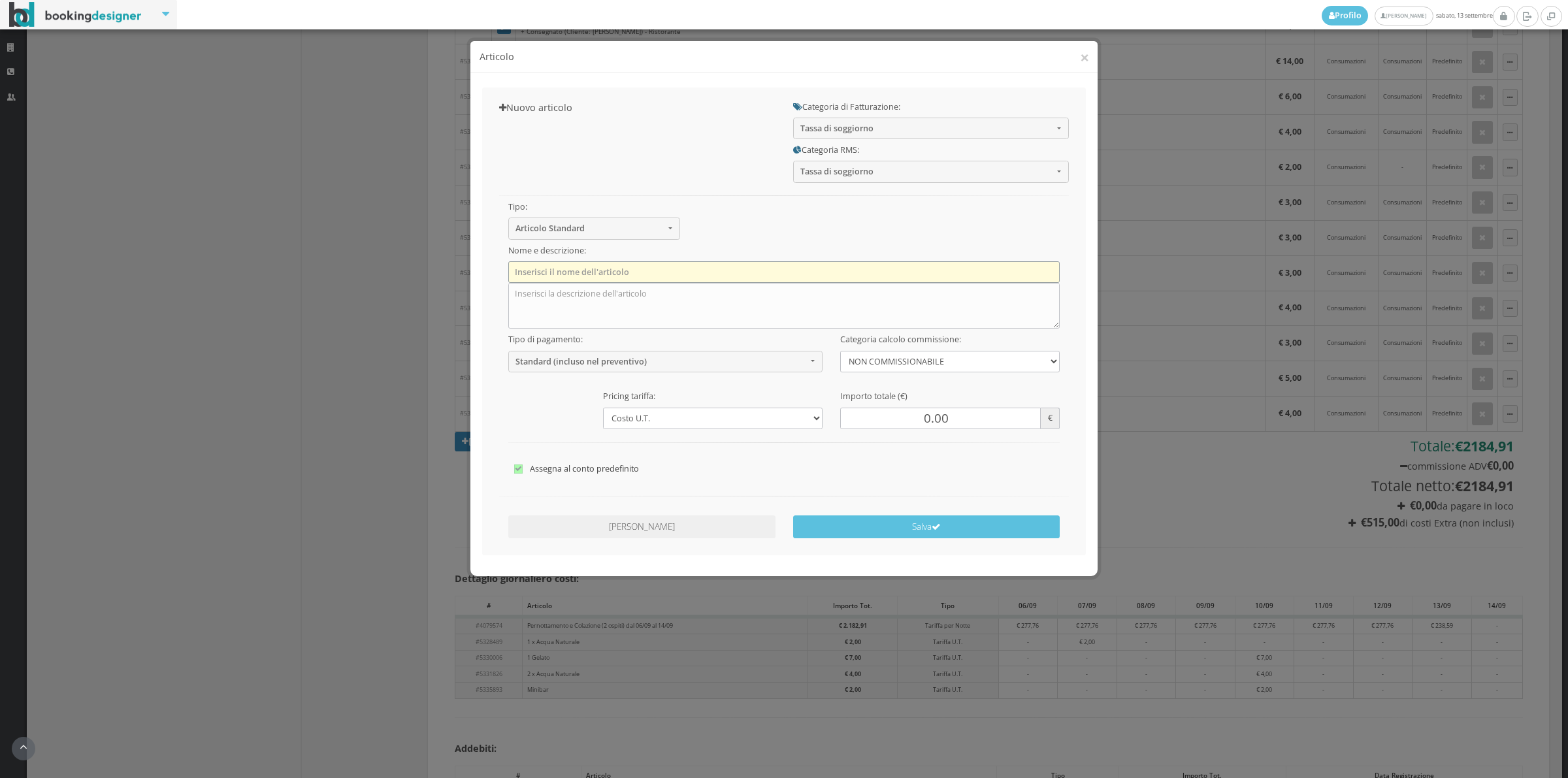
click at [603, 272] on input "text" at bounding box center [784, 271] width 552 height 21
type input "Tassa di soggiorno"
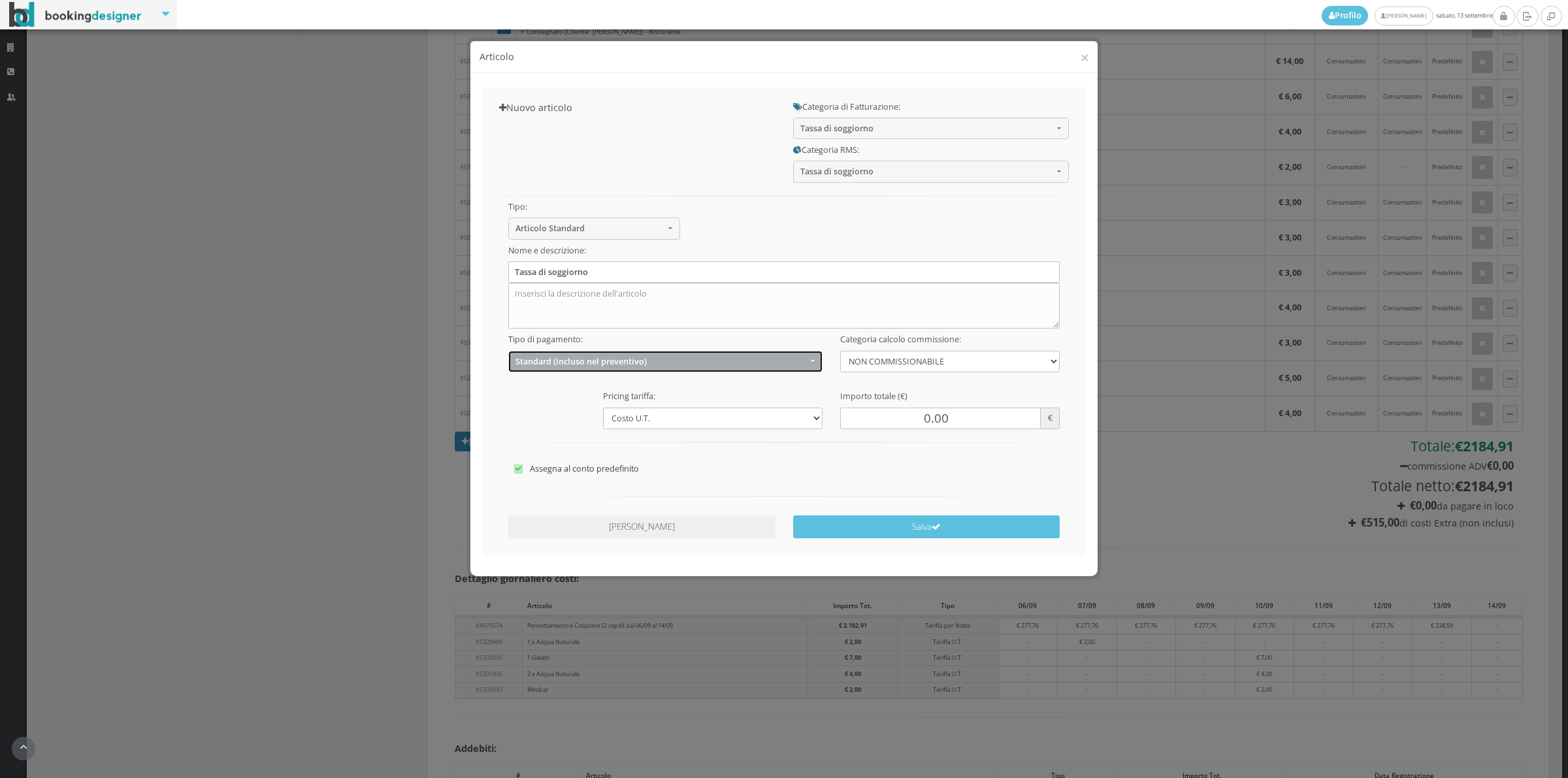
click at [544, 361] on span "Standard (incluso nel preventivo)" at bounding box center [661, 361] width 291 height 9
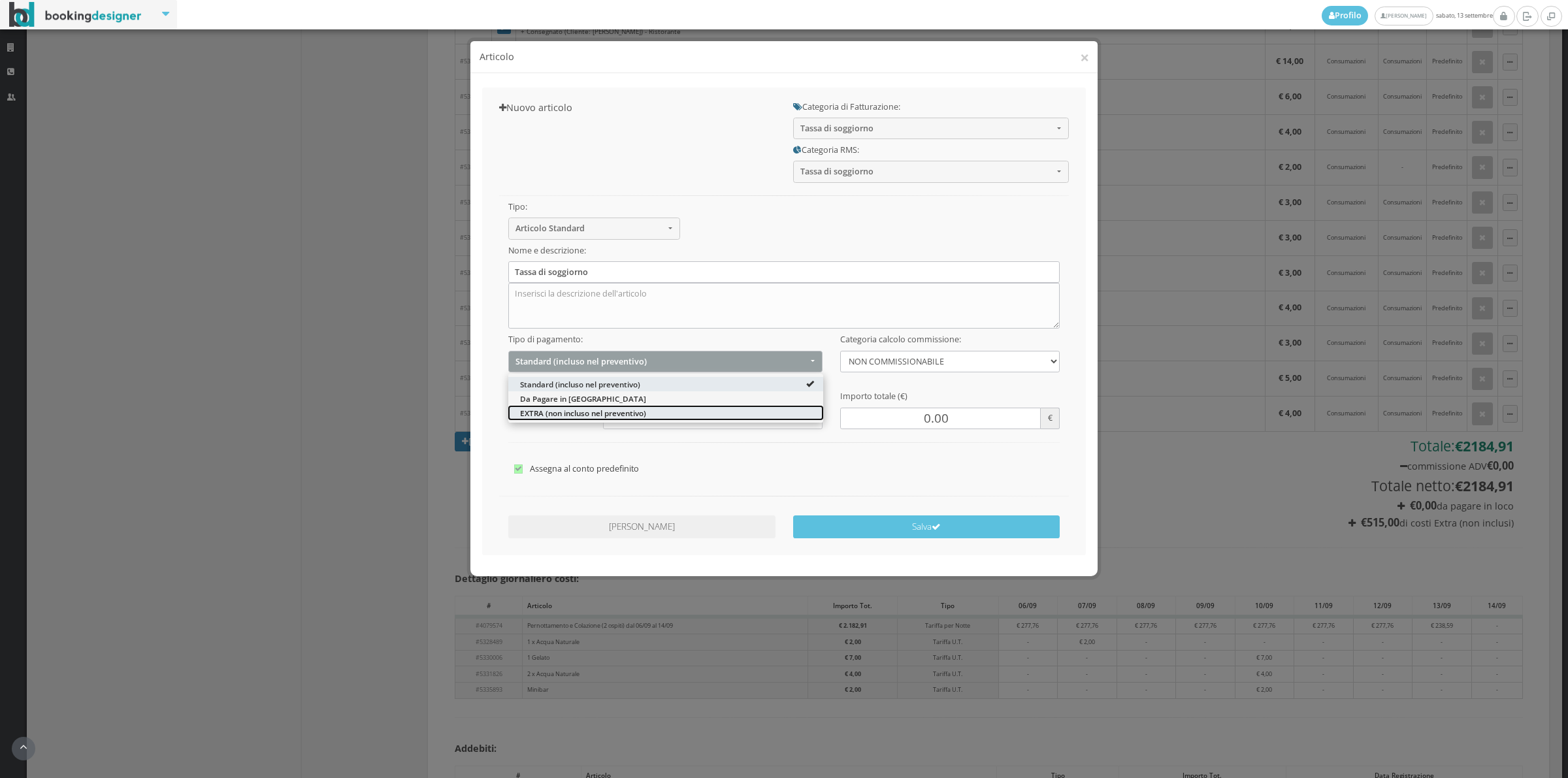
click at [530, 408] on span "EXTRA (non incluso nel preventivo)" at bounding box center [583, 413] width 126 height 11
select select "2"
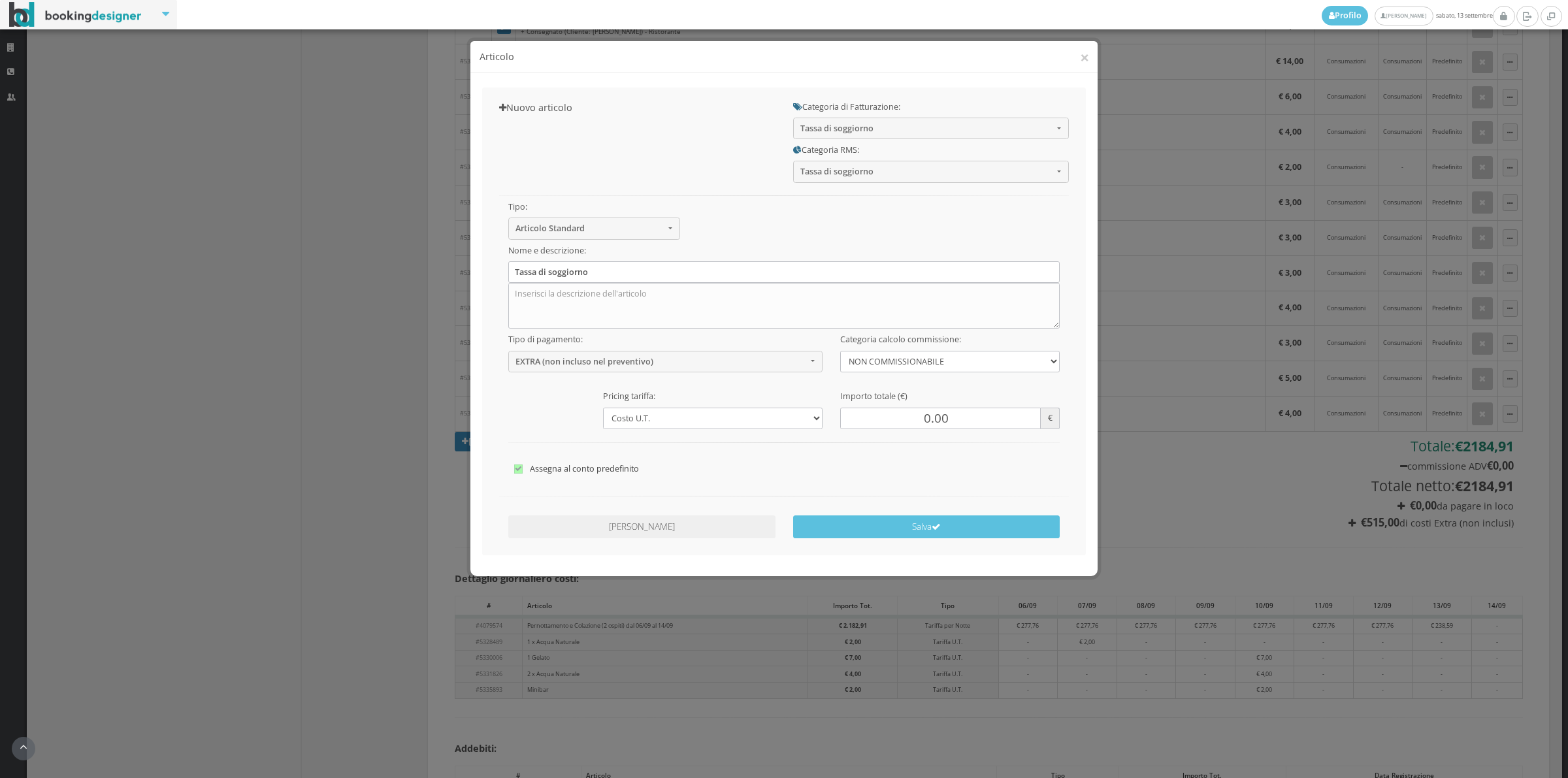
click at [530, 408] on div "Tipo: Articolo Standard Articolo Standard Sconto Tassa Seleziona il tipo di art…" at bounding box center [784, 333] width 587 height 301
click at [928, 419] on input "0.00" at bounding box center [941, 418] width 200 height 21
type input "32.00"
click at [938, 536] on button "Salva" at bounding box center [926, 526] width 268 height 23
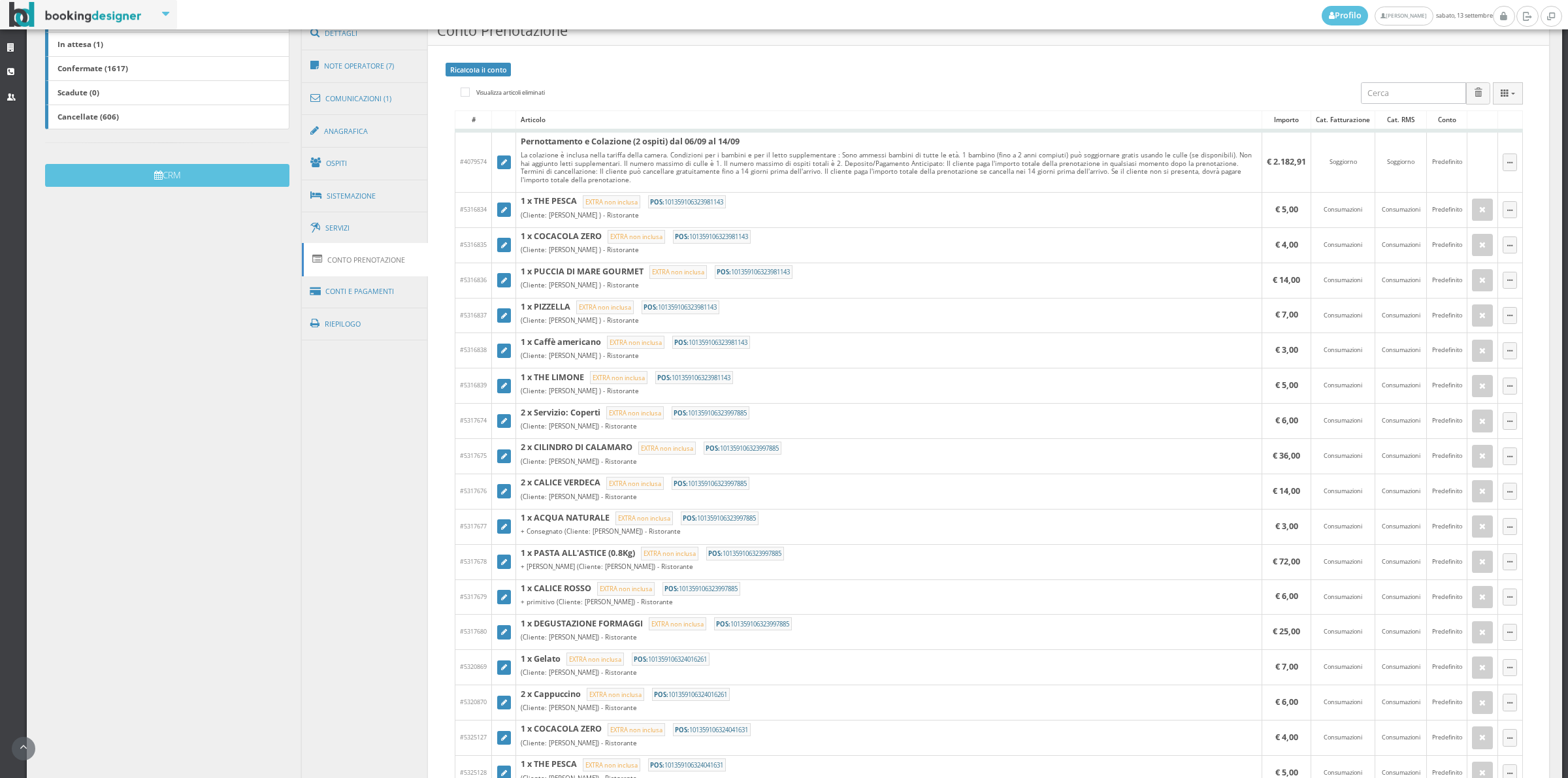
scroll to position [281, 0]
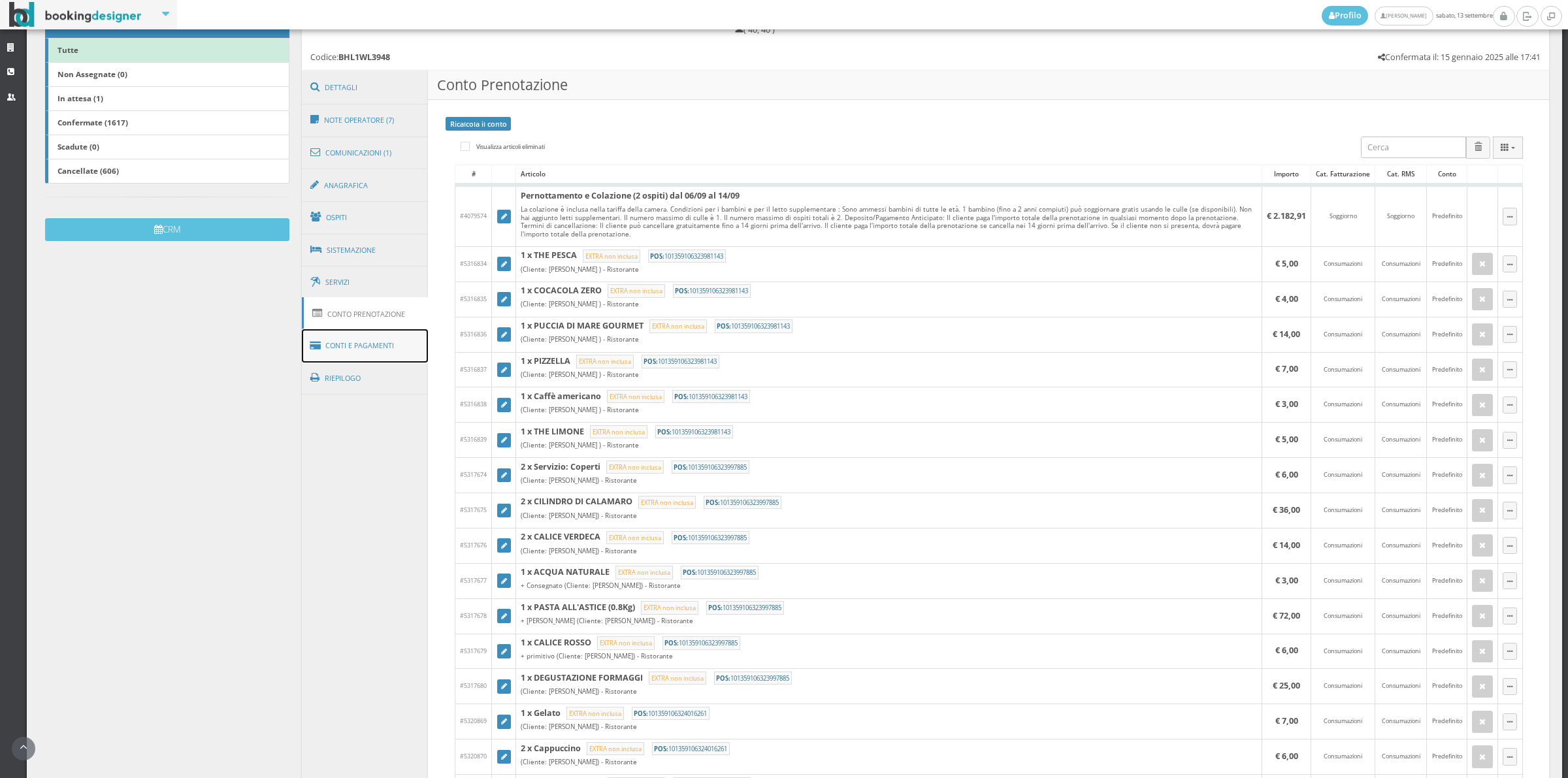
click at [377, 346] on link "Conti e Pagamenti" at bounding box center [365, 346] width 127 height 33
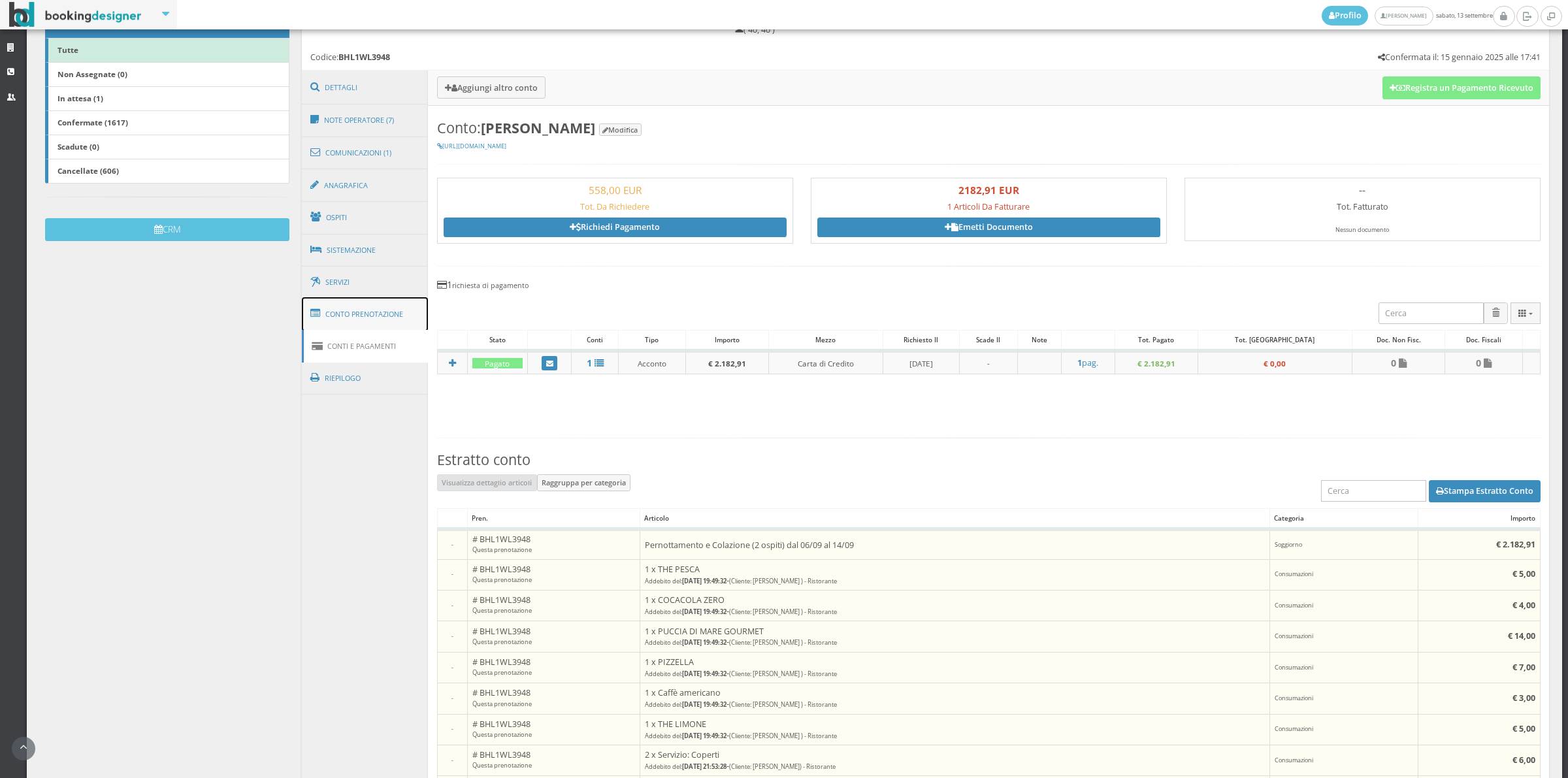
click at [374, 324] on link "Conto Prenotazione" at bounding box center [365, 314] width 127 height 34
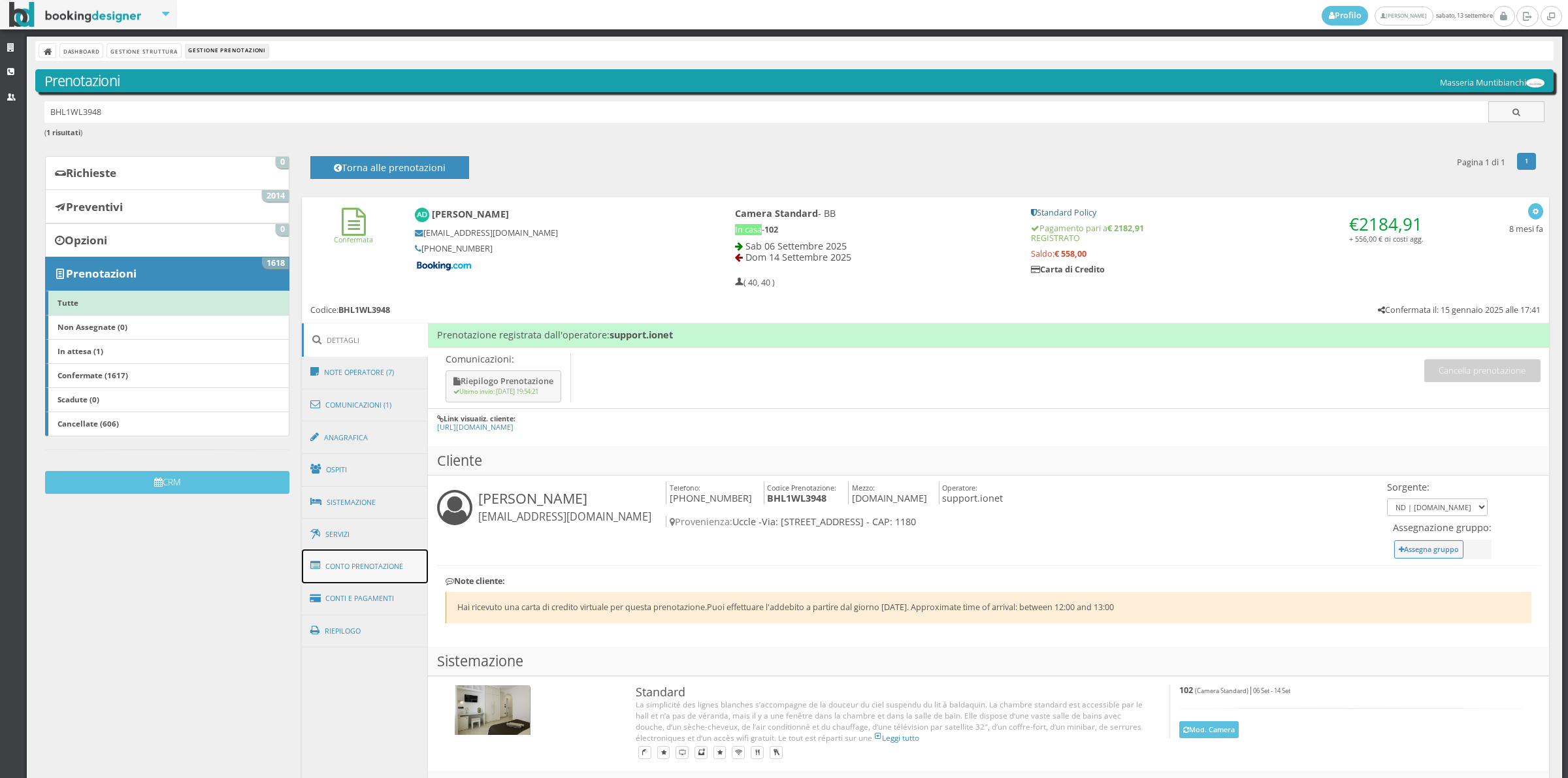
click at [377, 570] on link "Conto Prenotazione" at bounding box center [365, 566] width 127 height 34
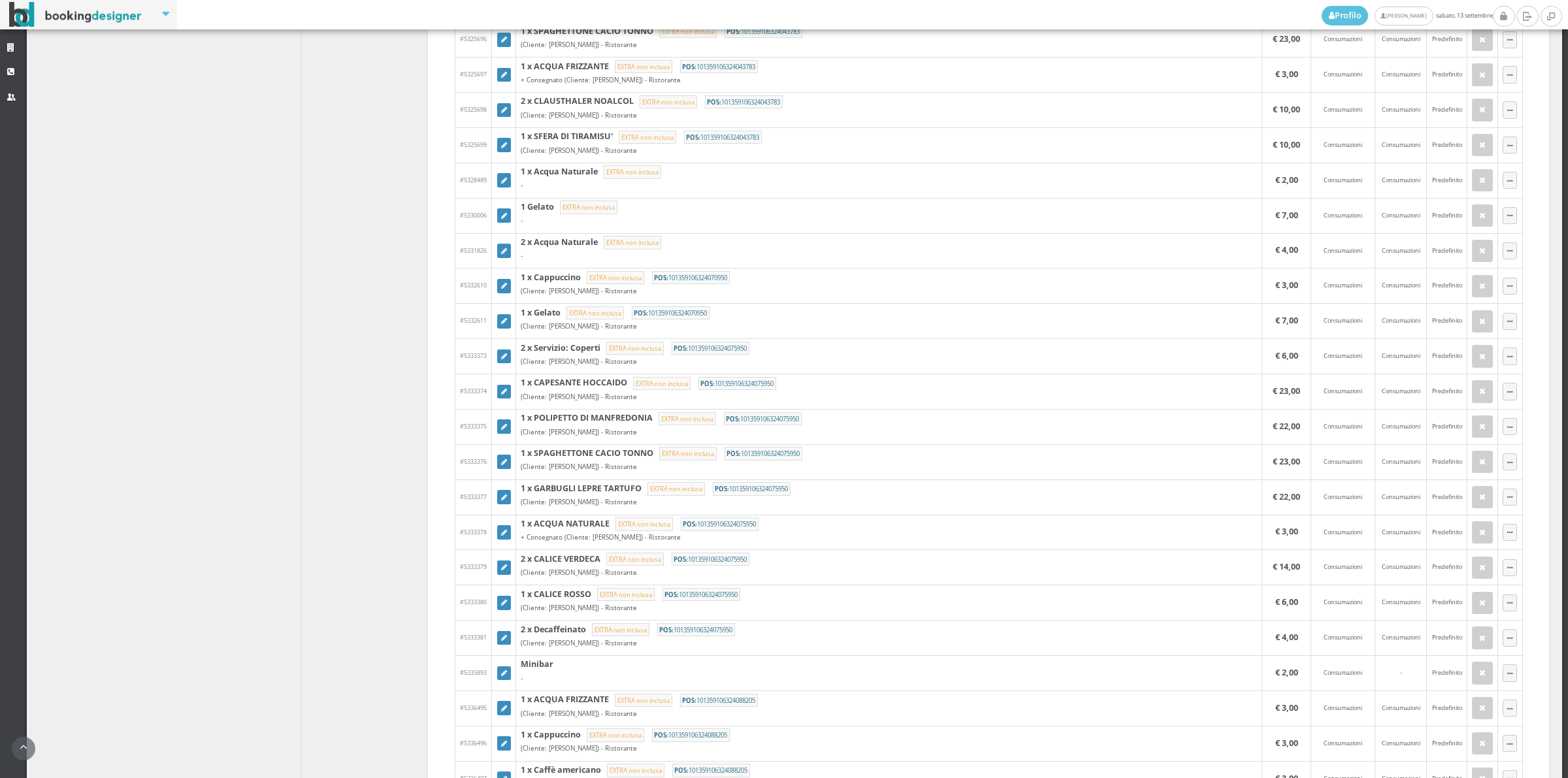
scroll to position [1472, 0]
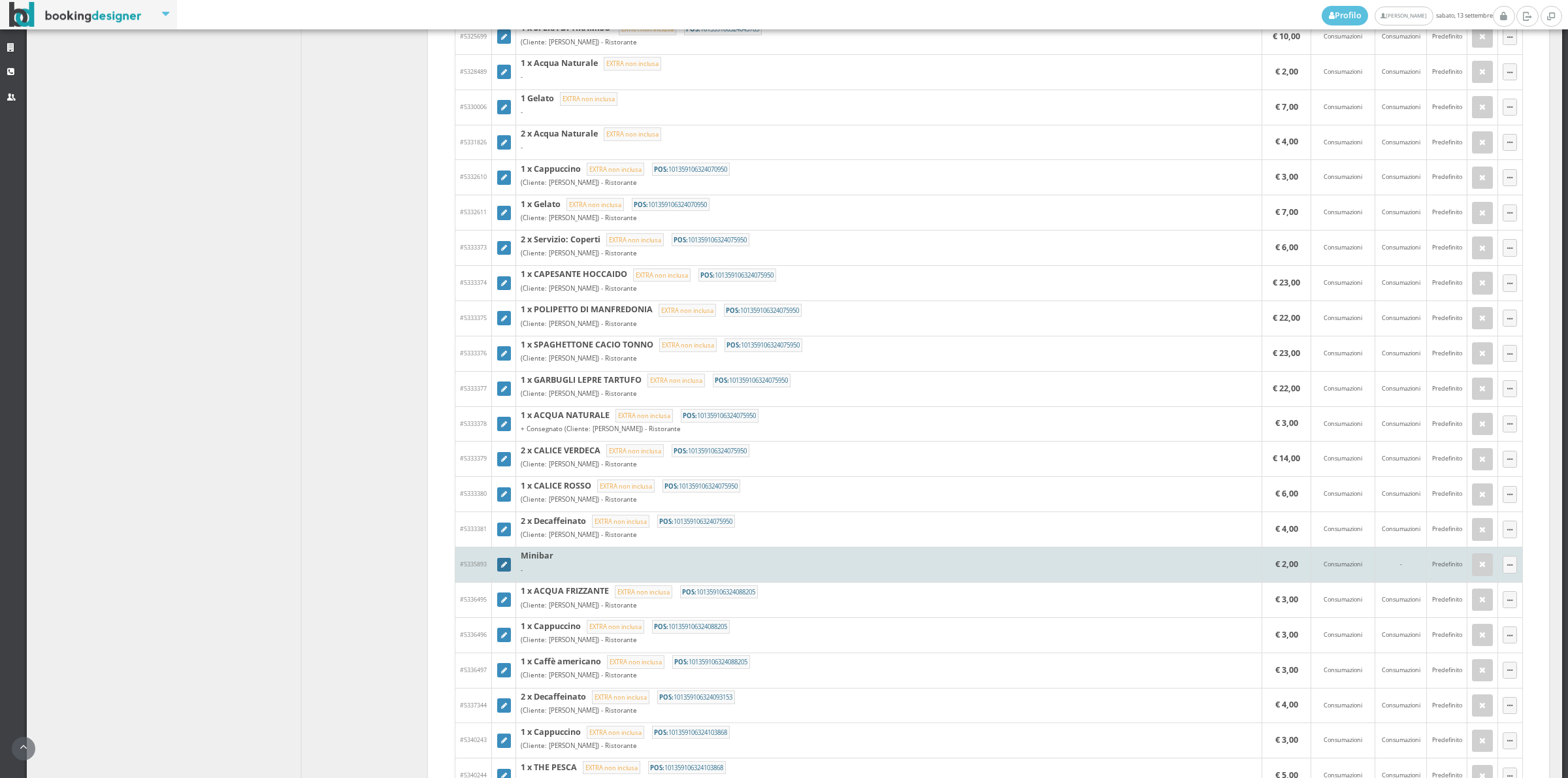
click at [505, 569] on icon at bounding box center [503, 565] width 6 height 7
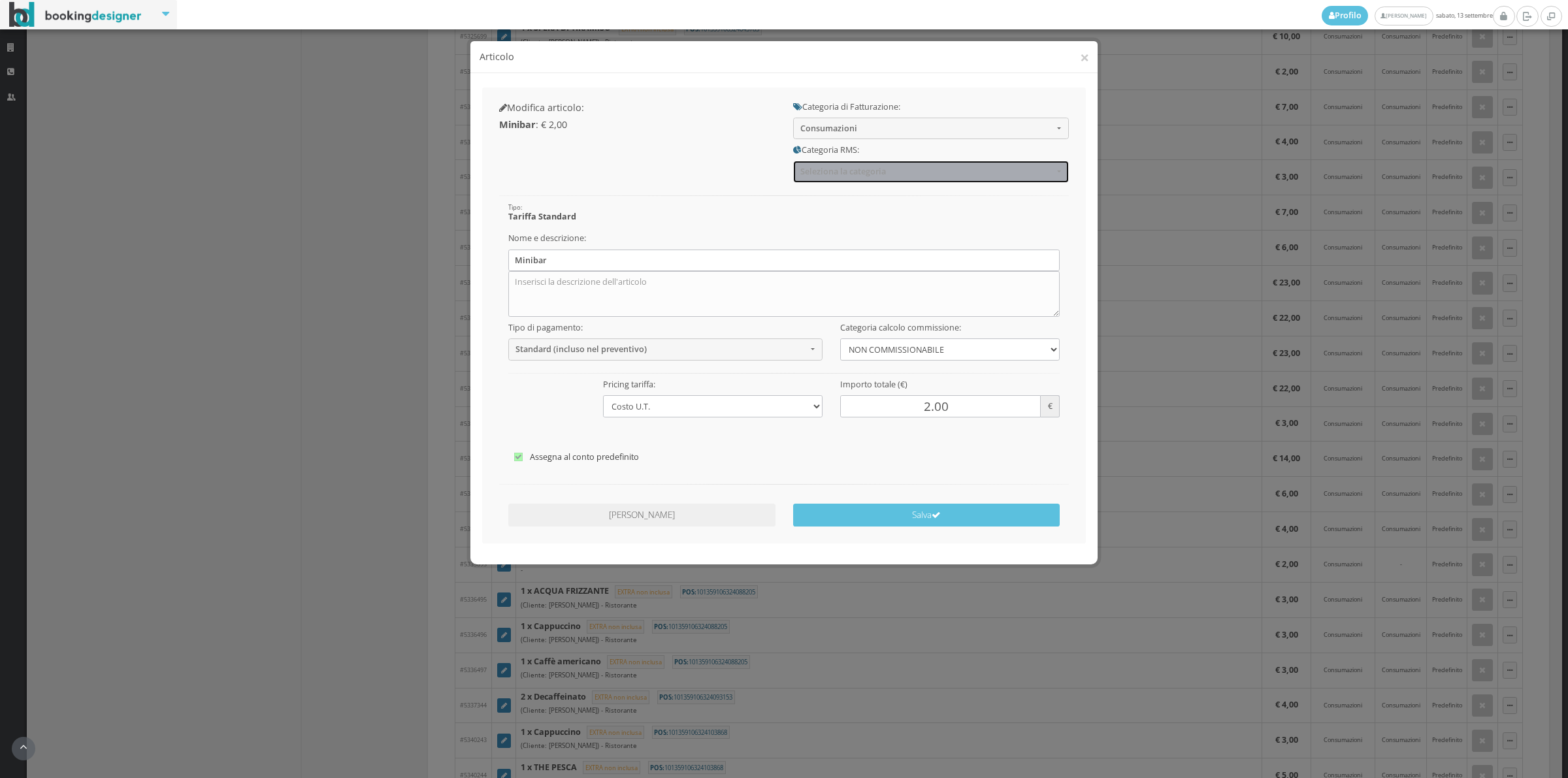
click at [827, 180] on button "Seleziona la categoria" at bounding box center [930, 171] width 275 height 21
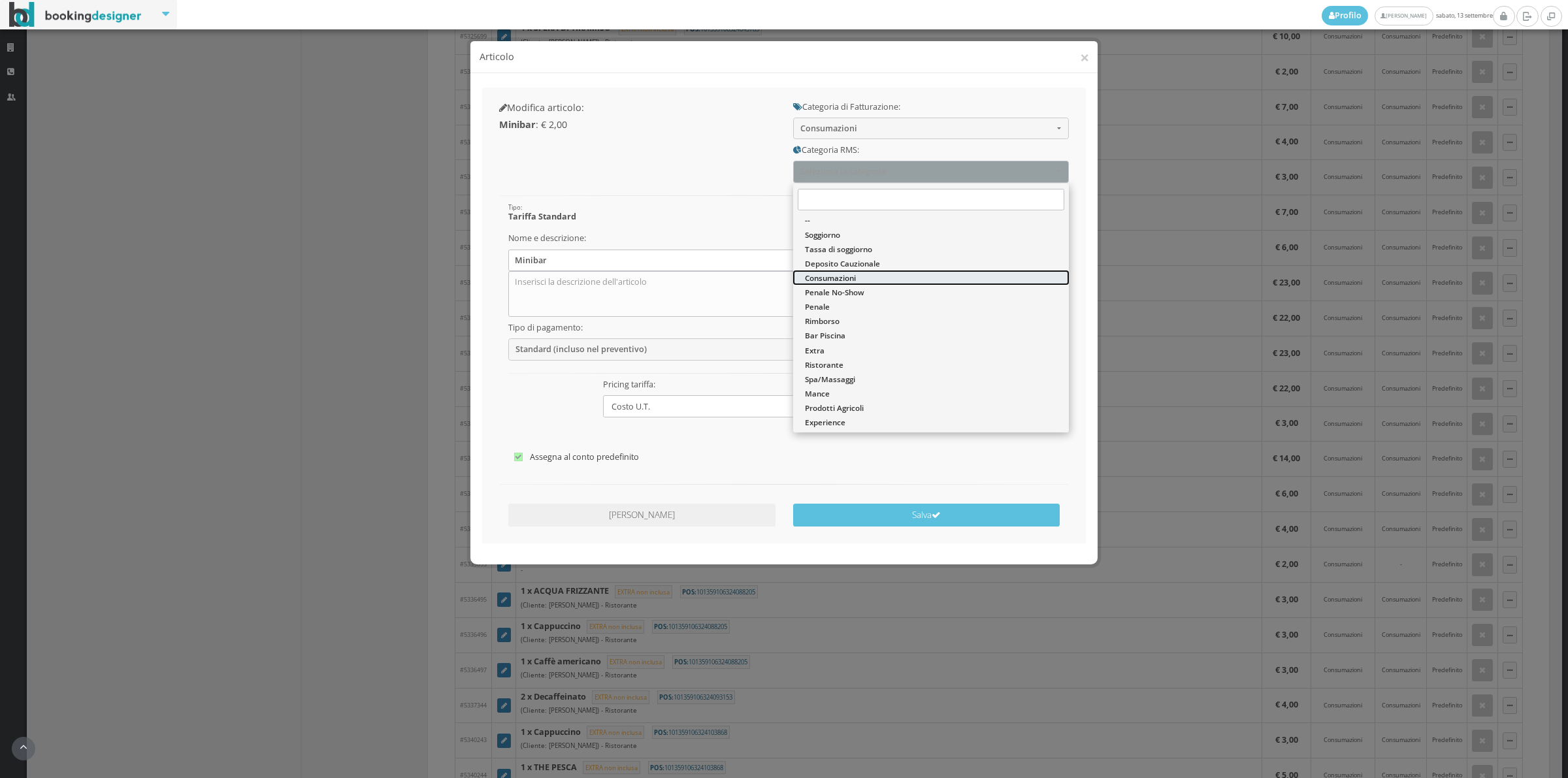
click at [837, 273] on span "Consumazioni" at bounding box center [830, 278] width 51 height 11
select select "36"
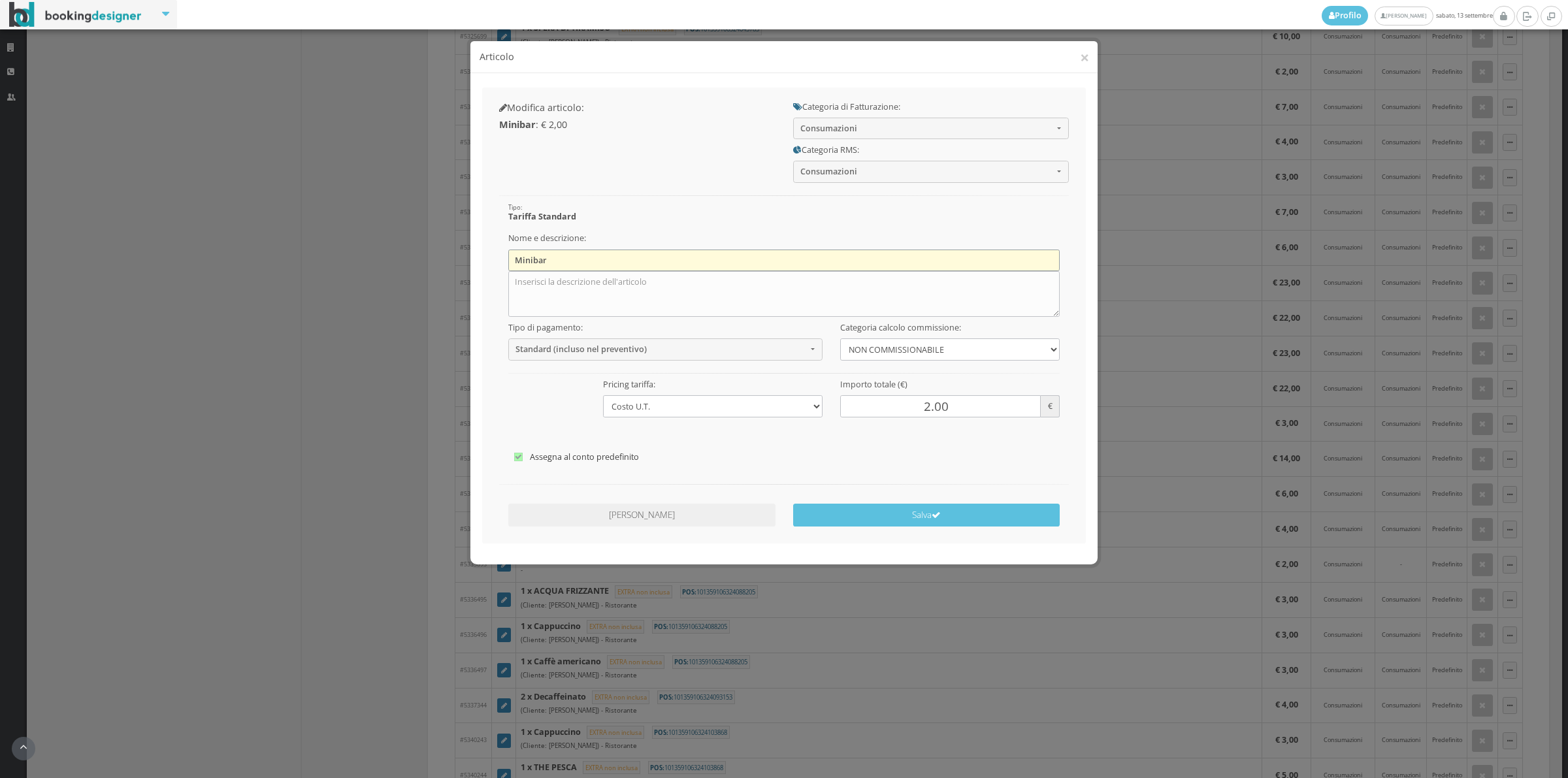
click at [552, 266] on input "Minibar" at bounding box center [784, 260] width 552 height 21
type input "M"
type input "1 x Acqua Naturale"
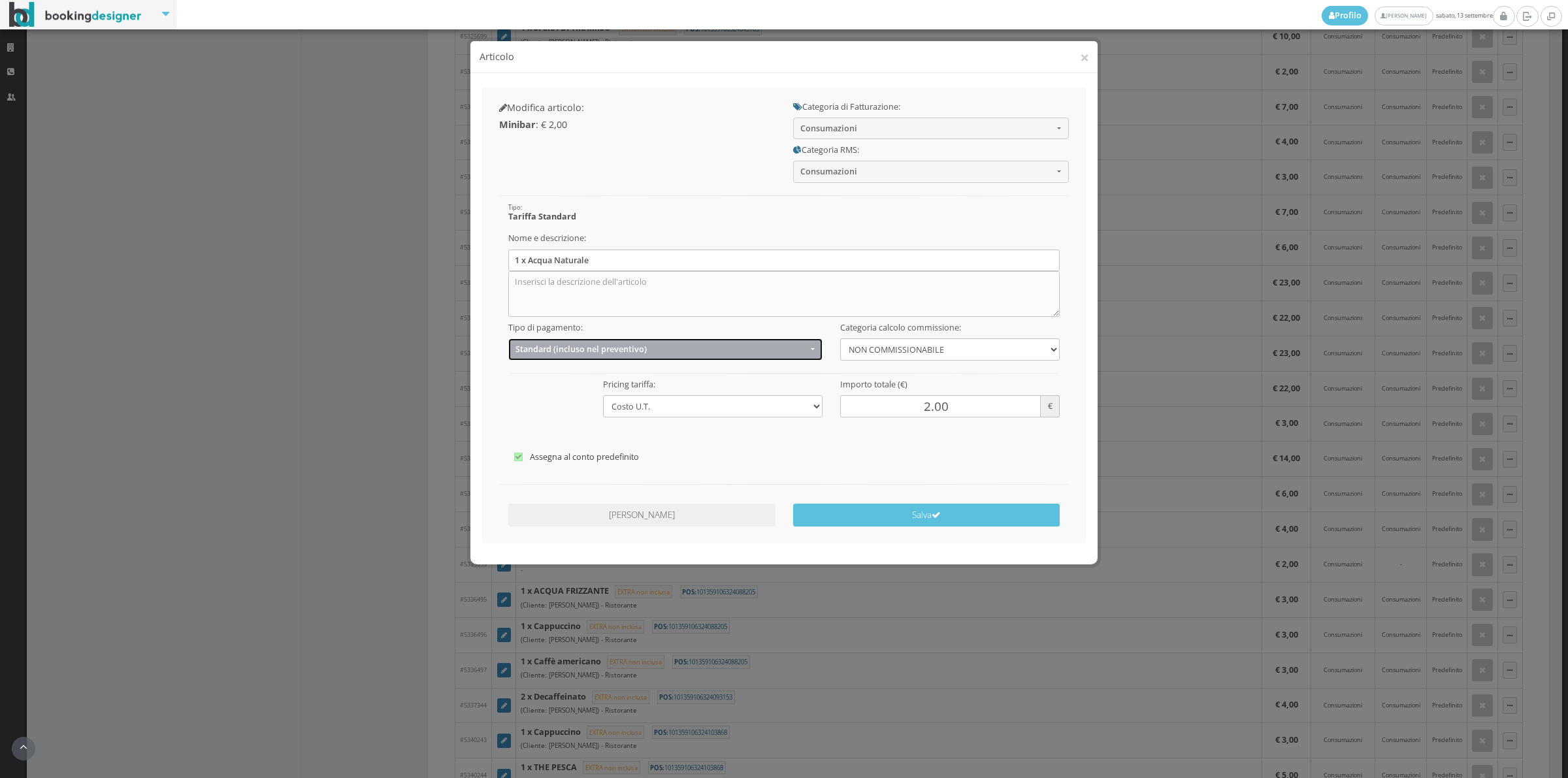
click at [641, 350] on span "Standard (incluso nel preventivo)" at bounding box center [661, 349] width 291 height 9
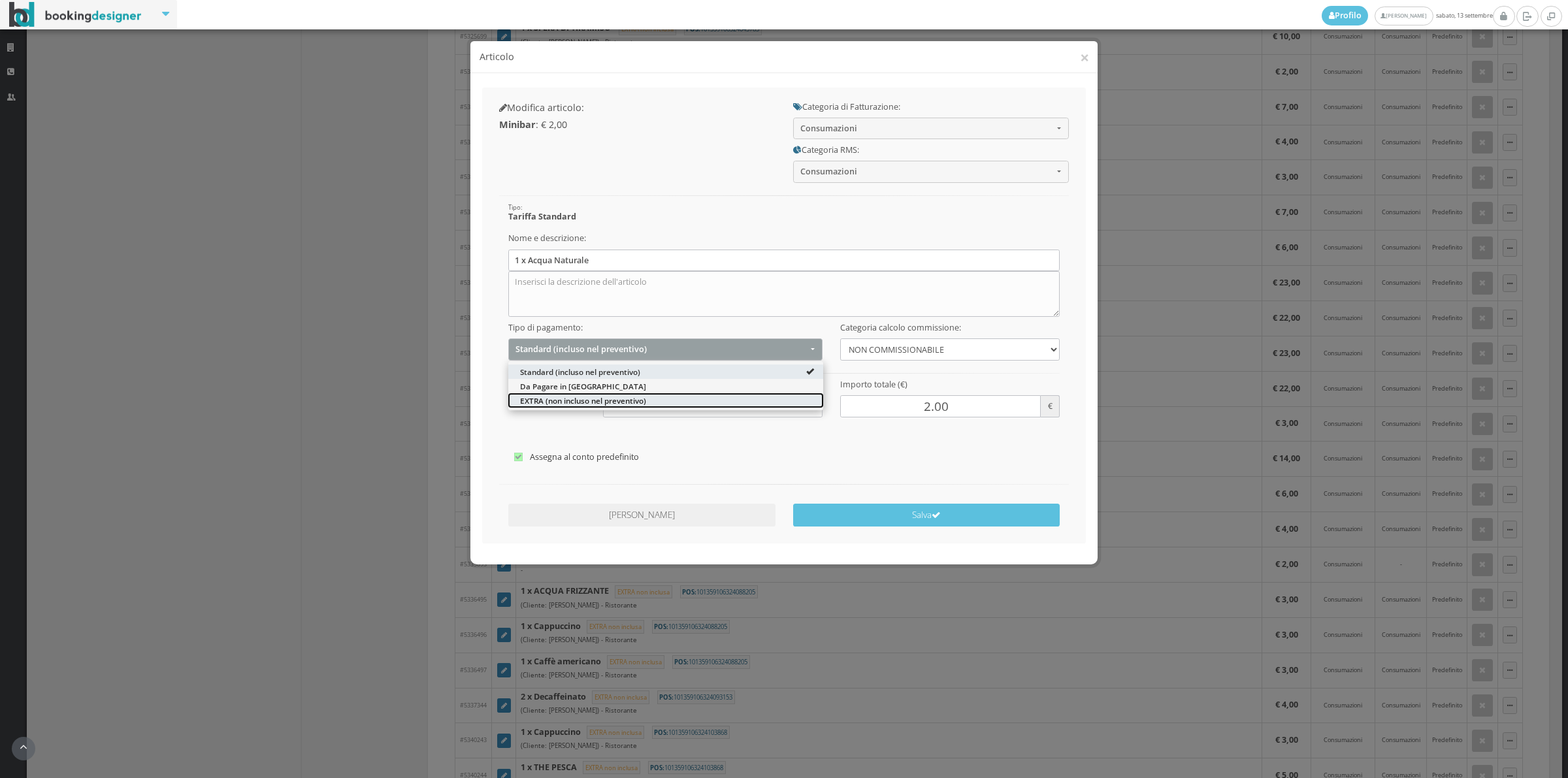
click at [632, 399] on span "EXTRA (non incluso nel preventivo)" at bounding box center [583, 401] width 126 height 11
select select "2"
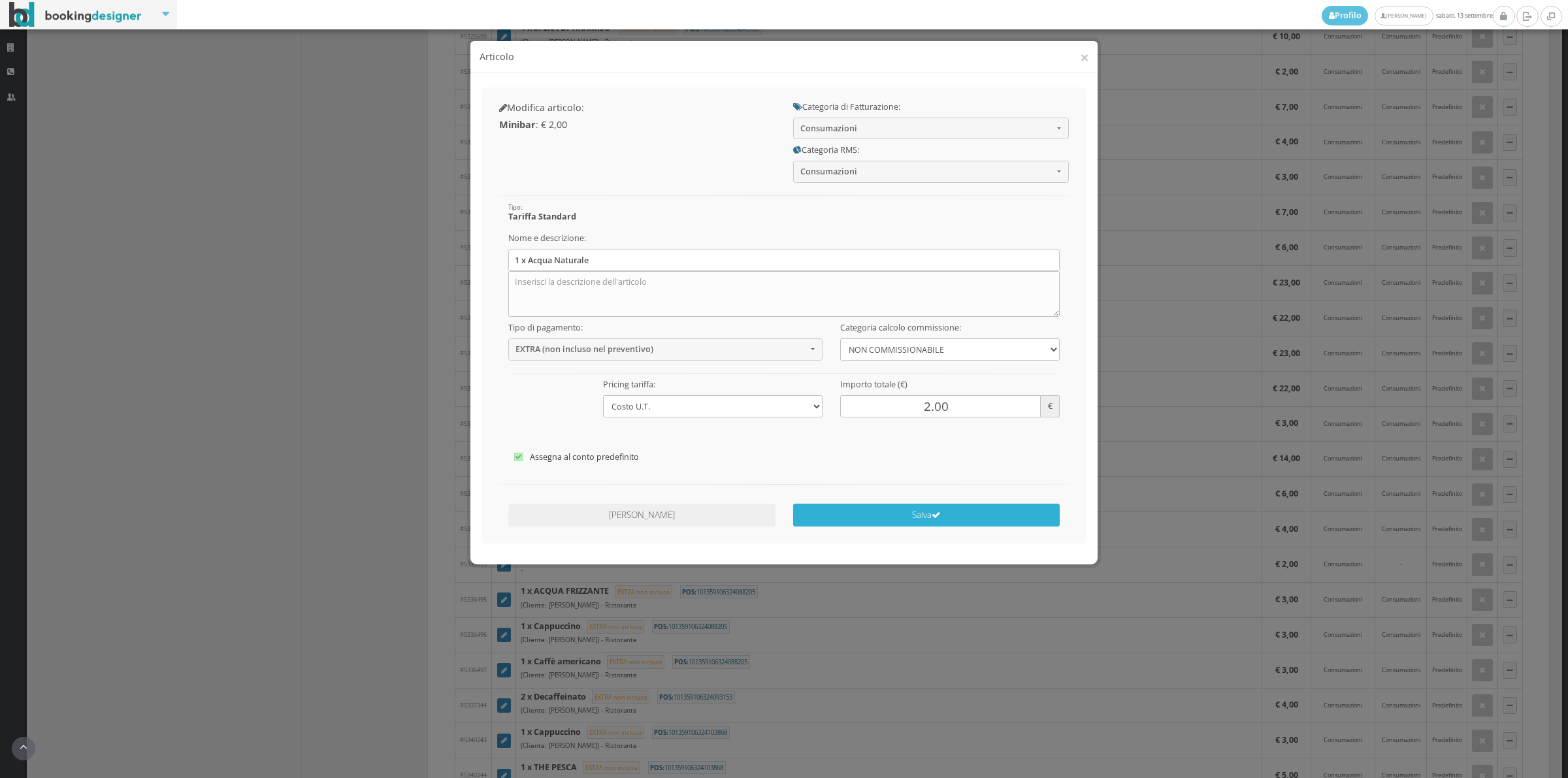
click at [927, 521] on button "Salva" at bounding box center [926, 514] width 268 height 23
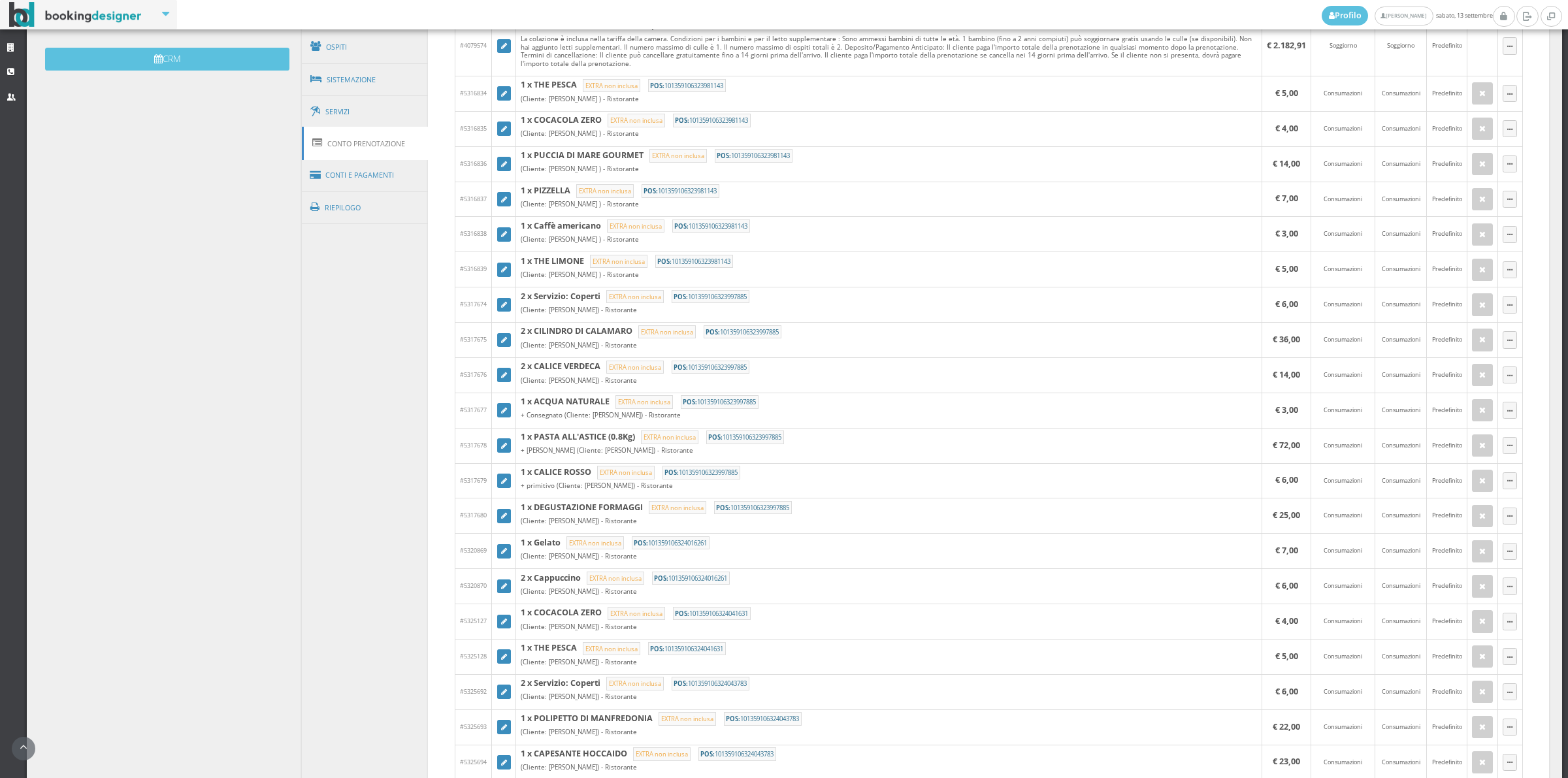
scroll to position [108, 0]
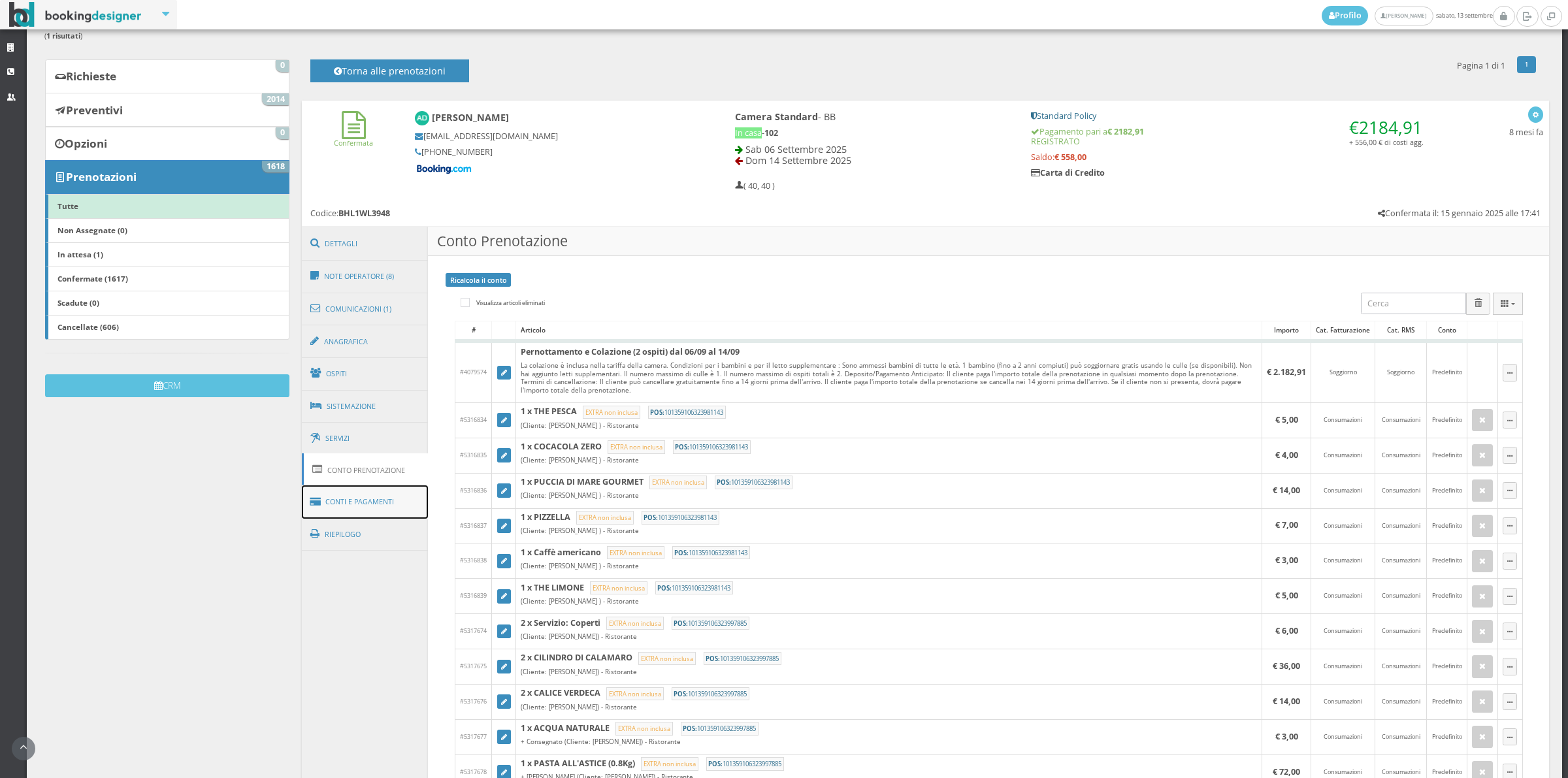
click at [386, 504] on link "Conti e Pagamenti" at bounding box center [365, 502] width 127 height 33
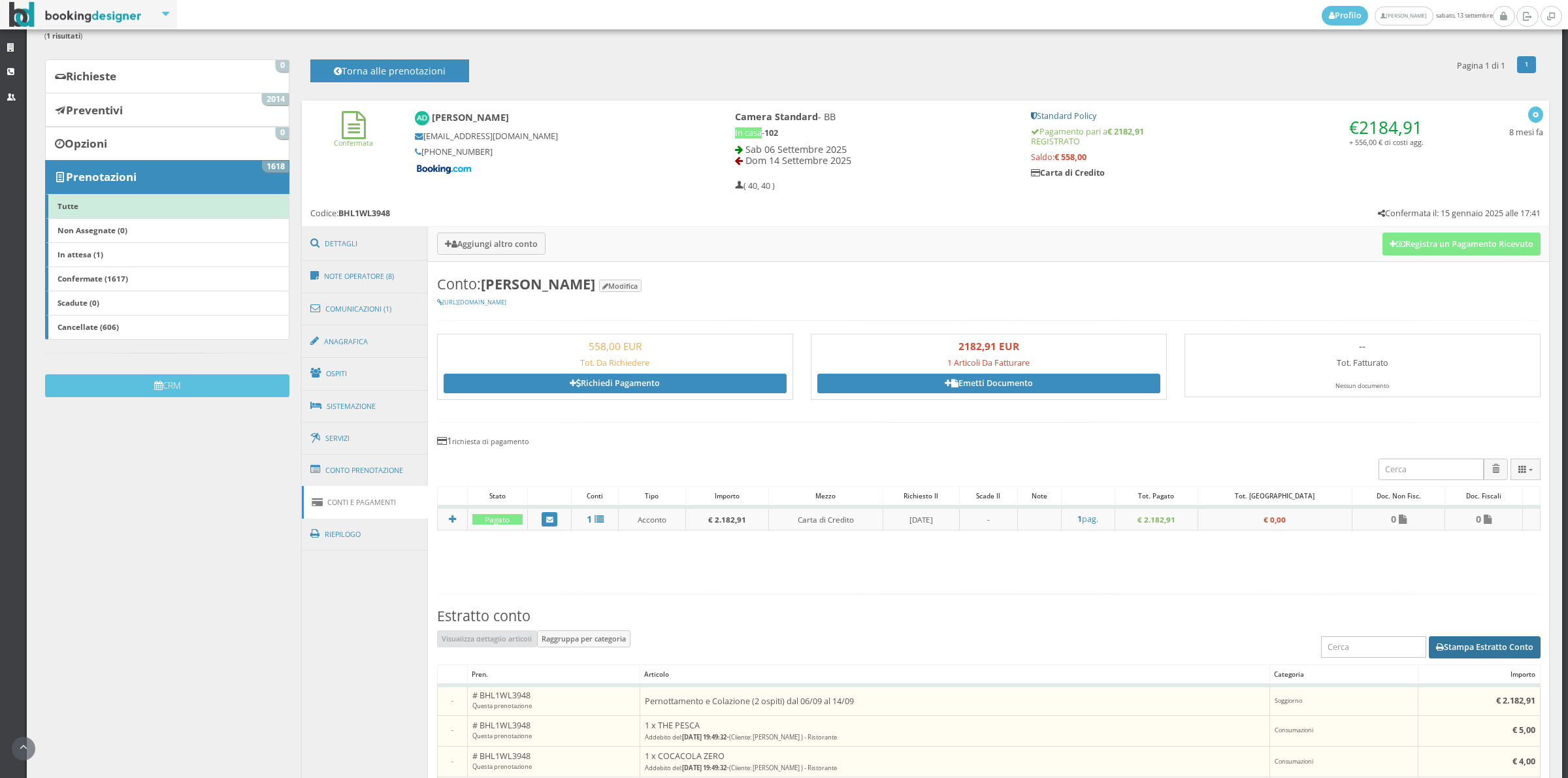
click at [1474, 643] on button "Stampa Estratto Conto" at bounding box center [1484, 647] width 112 height 22
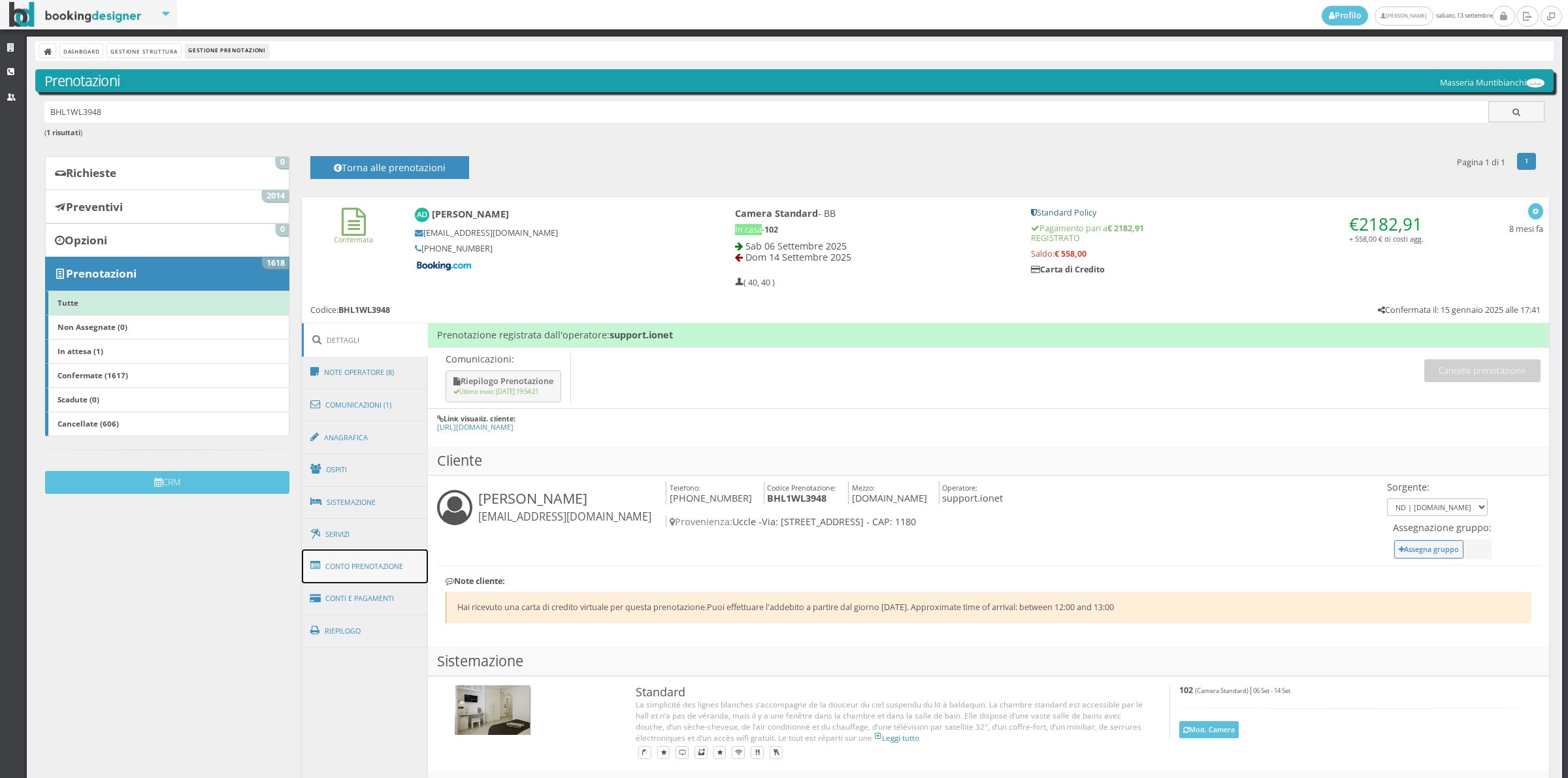
click at [366, 580] on link "Conto Prenotazione" at bounding box center [365, 566] width 127 height 34
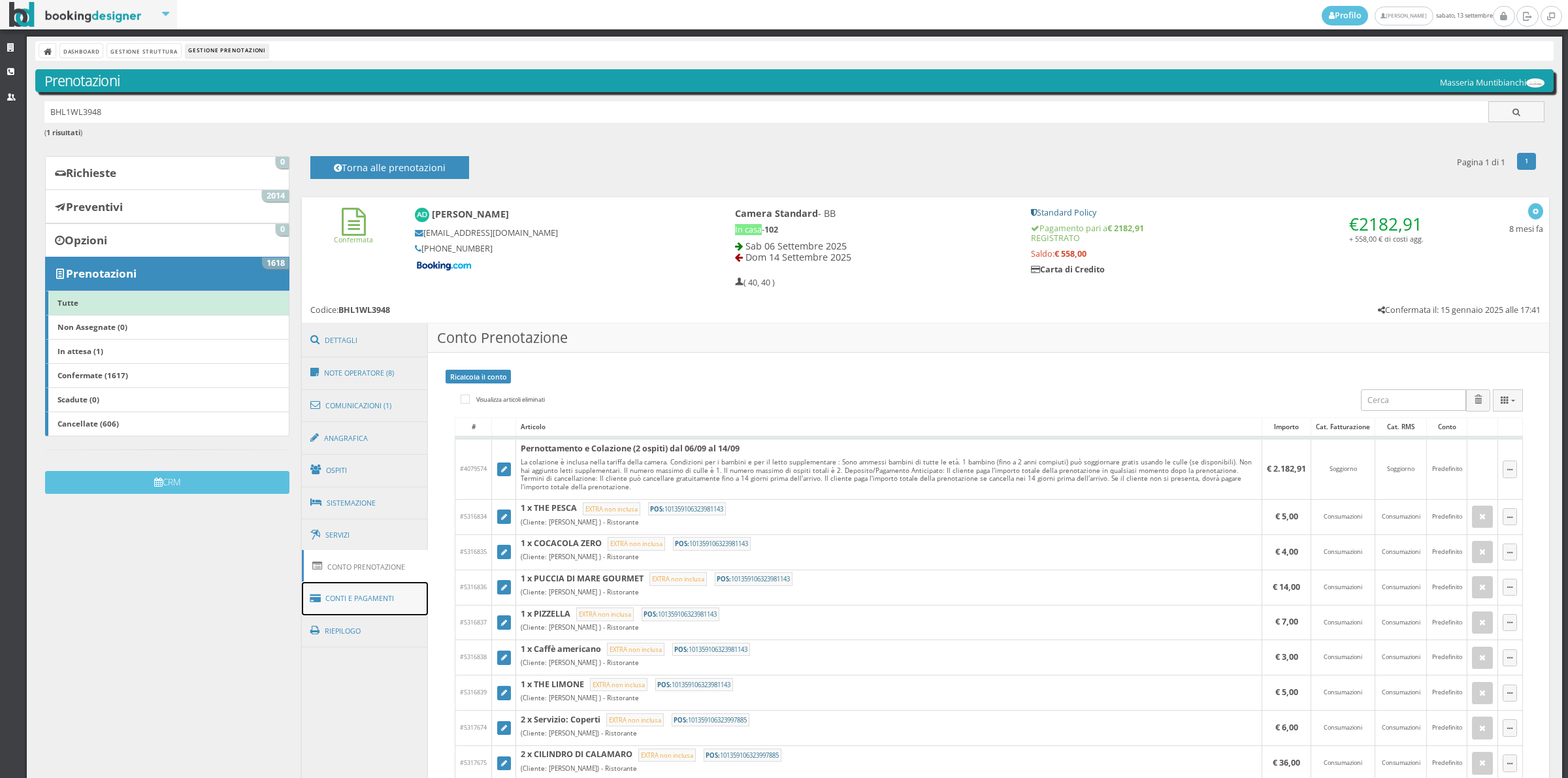
click at [395, 604] on link "Conti e Pagamenti" at bounding box center [365, 599] width 127 height 33
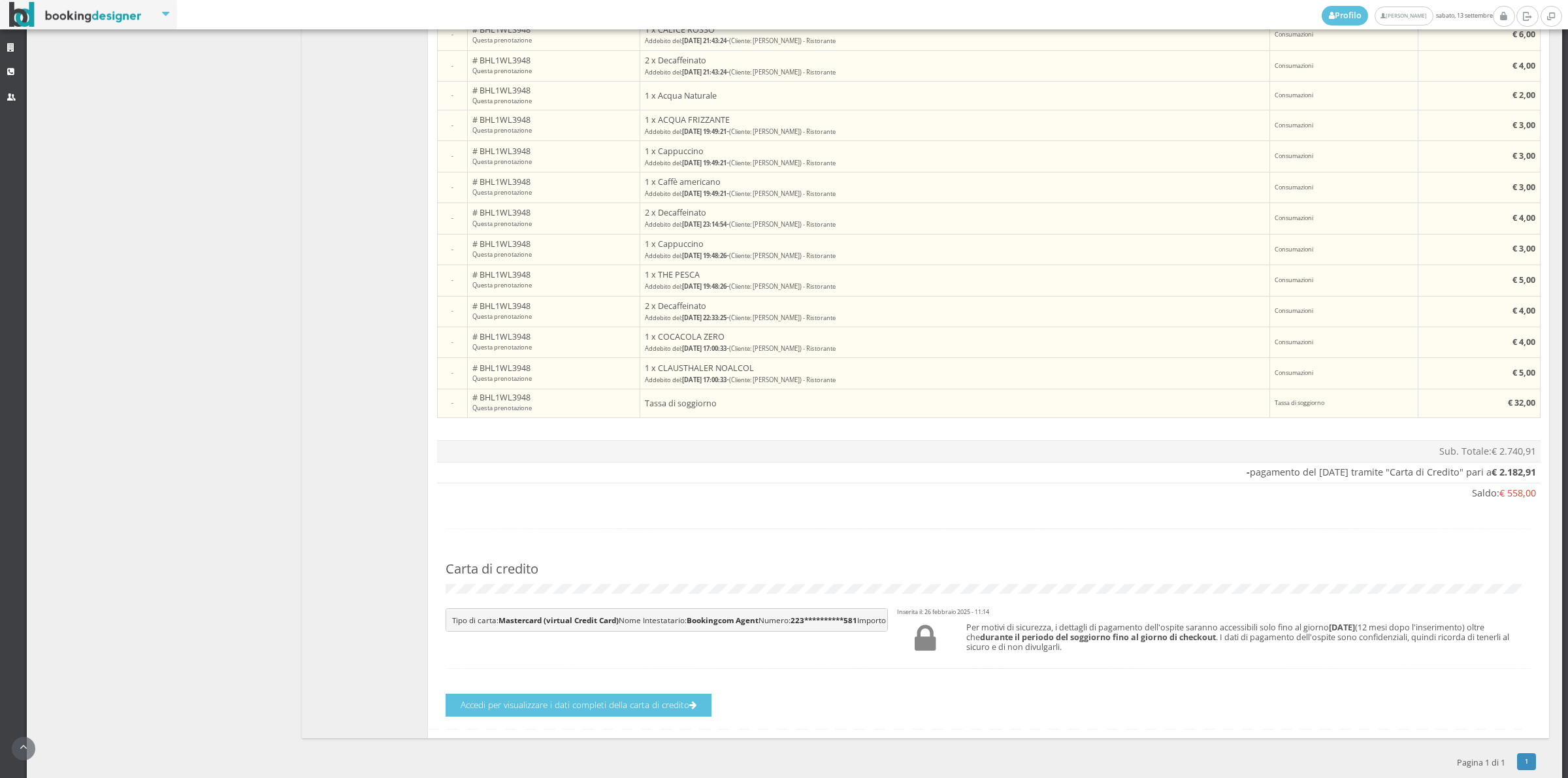
scroll to position [2153, 0]
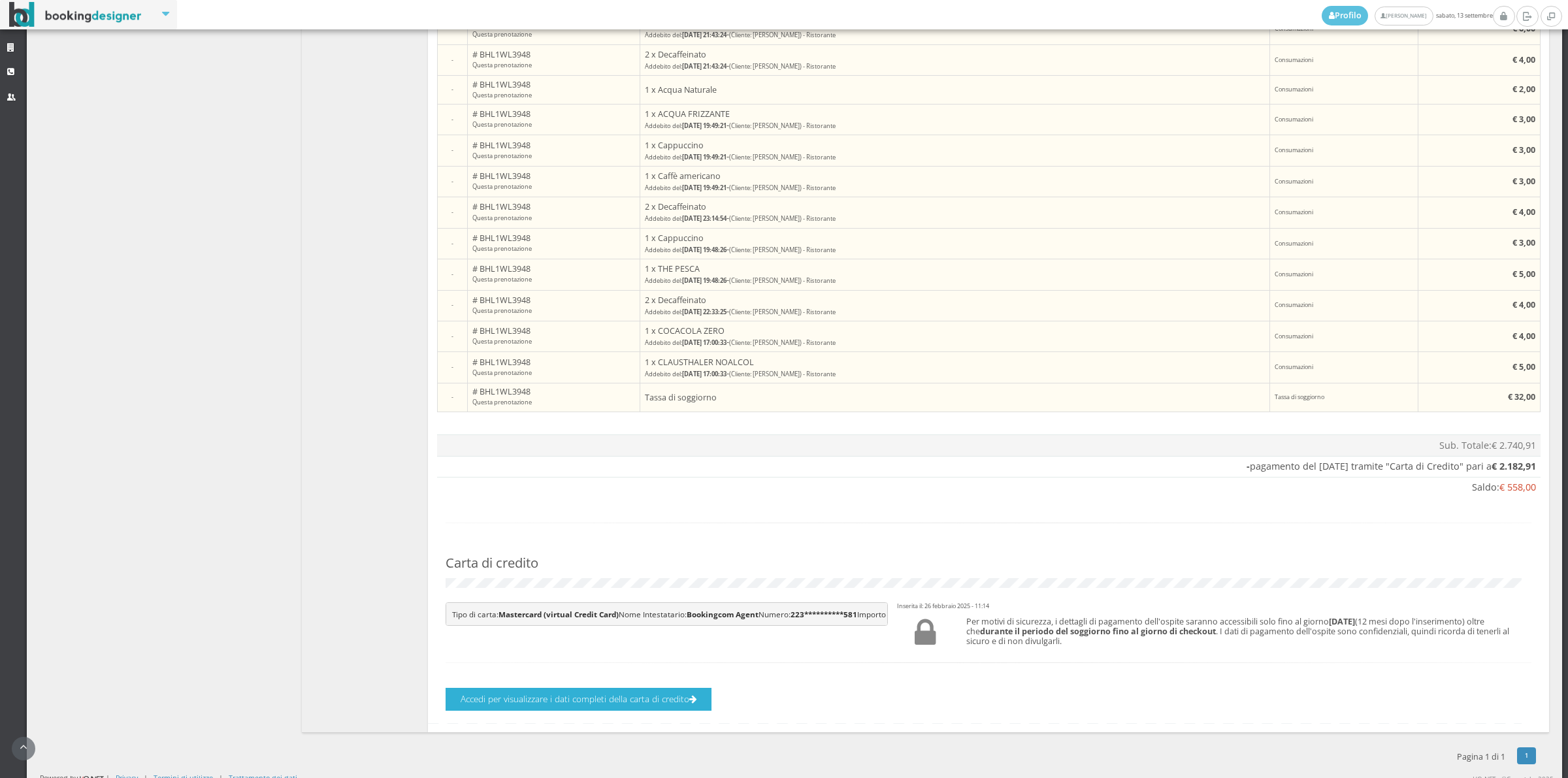
click at [625, 711] on button "Accedi per visualizzare i dati completi della carta di credito" at bounding box center [578, 699] width 266 height 23
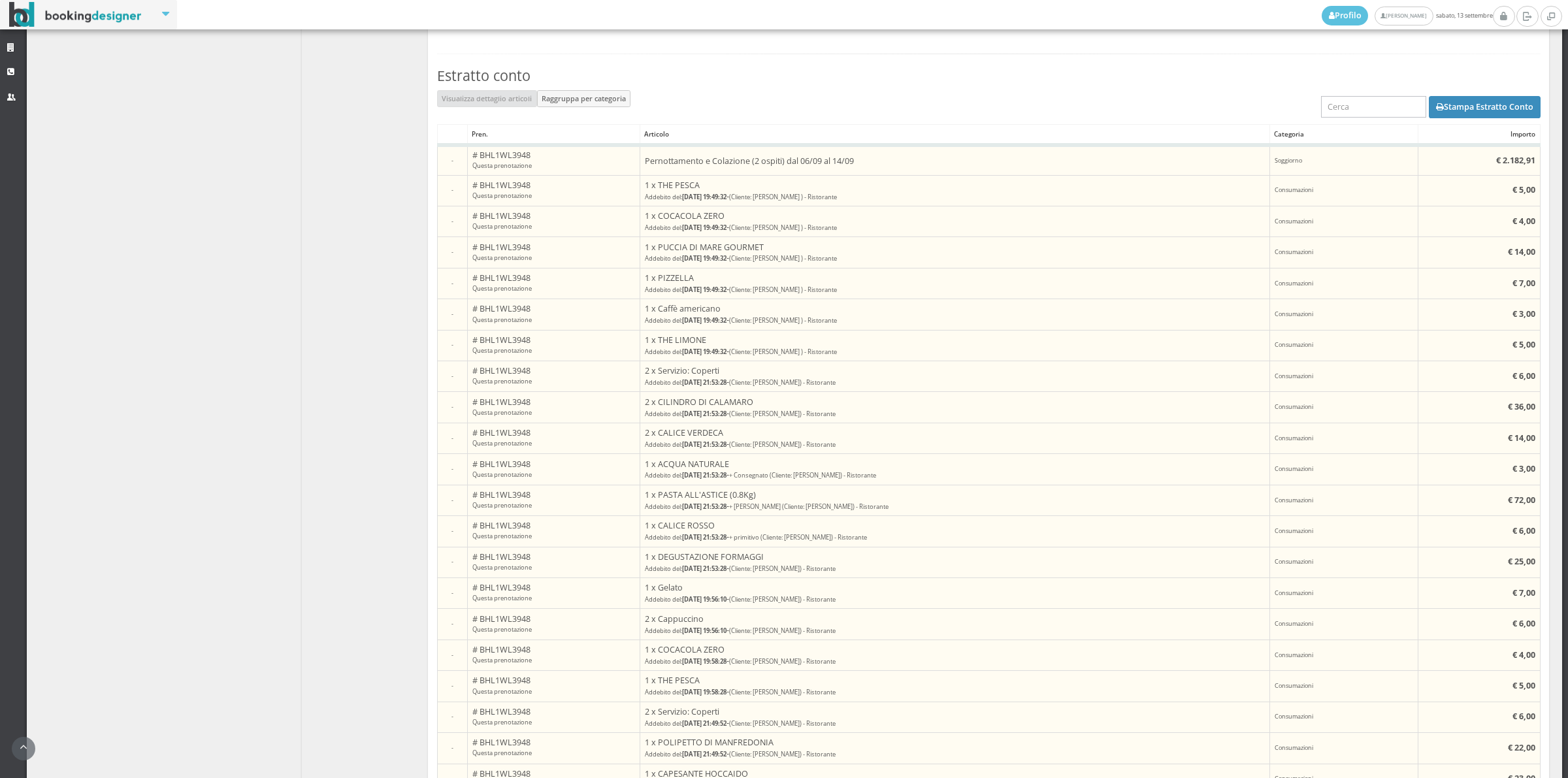
scroll to position [476, 0]
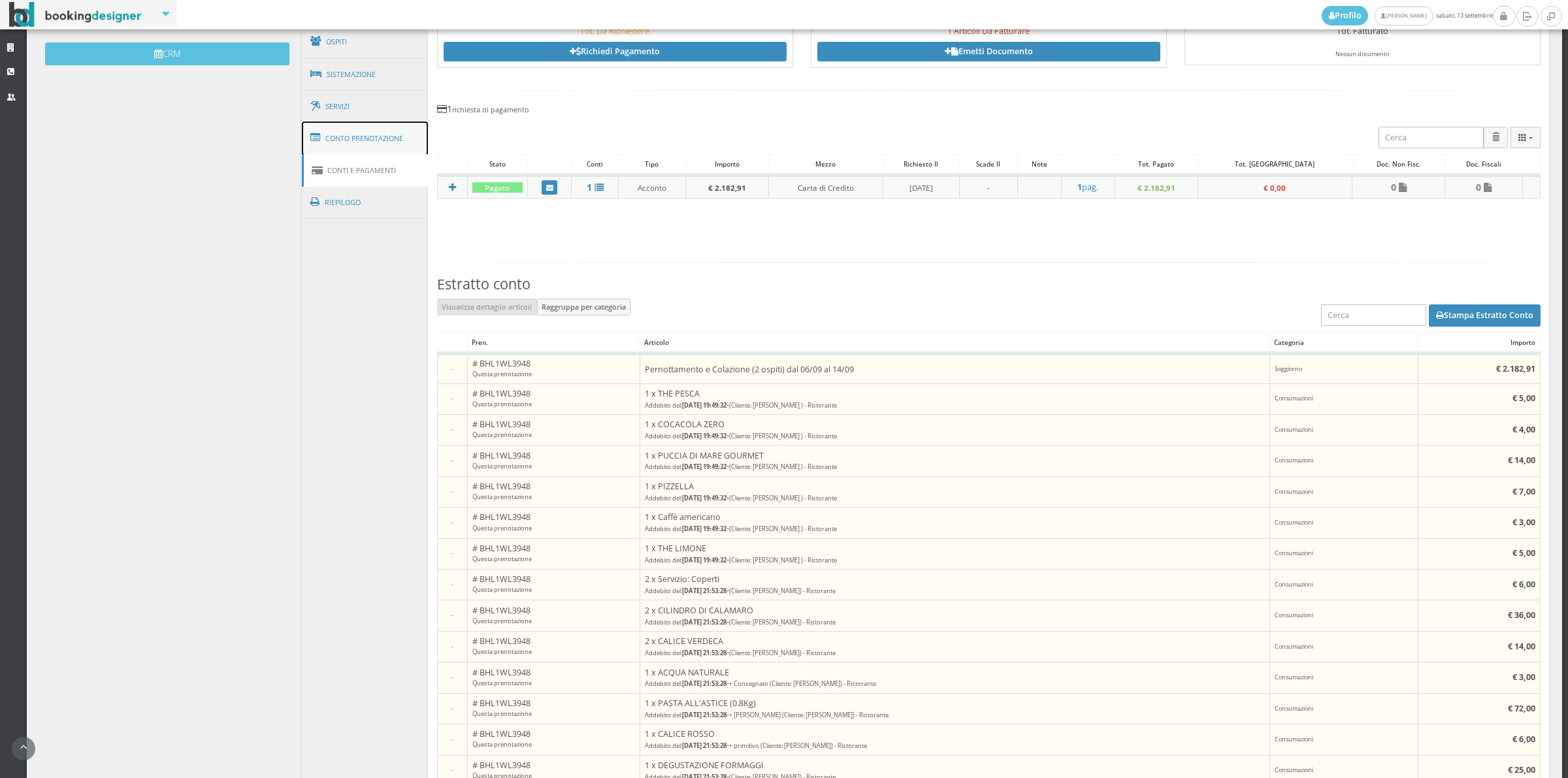
click at [402, 133] on link "Conto Prenotazione" at bounding box center [365, 138] width 127 height 34
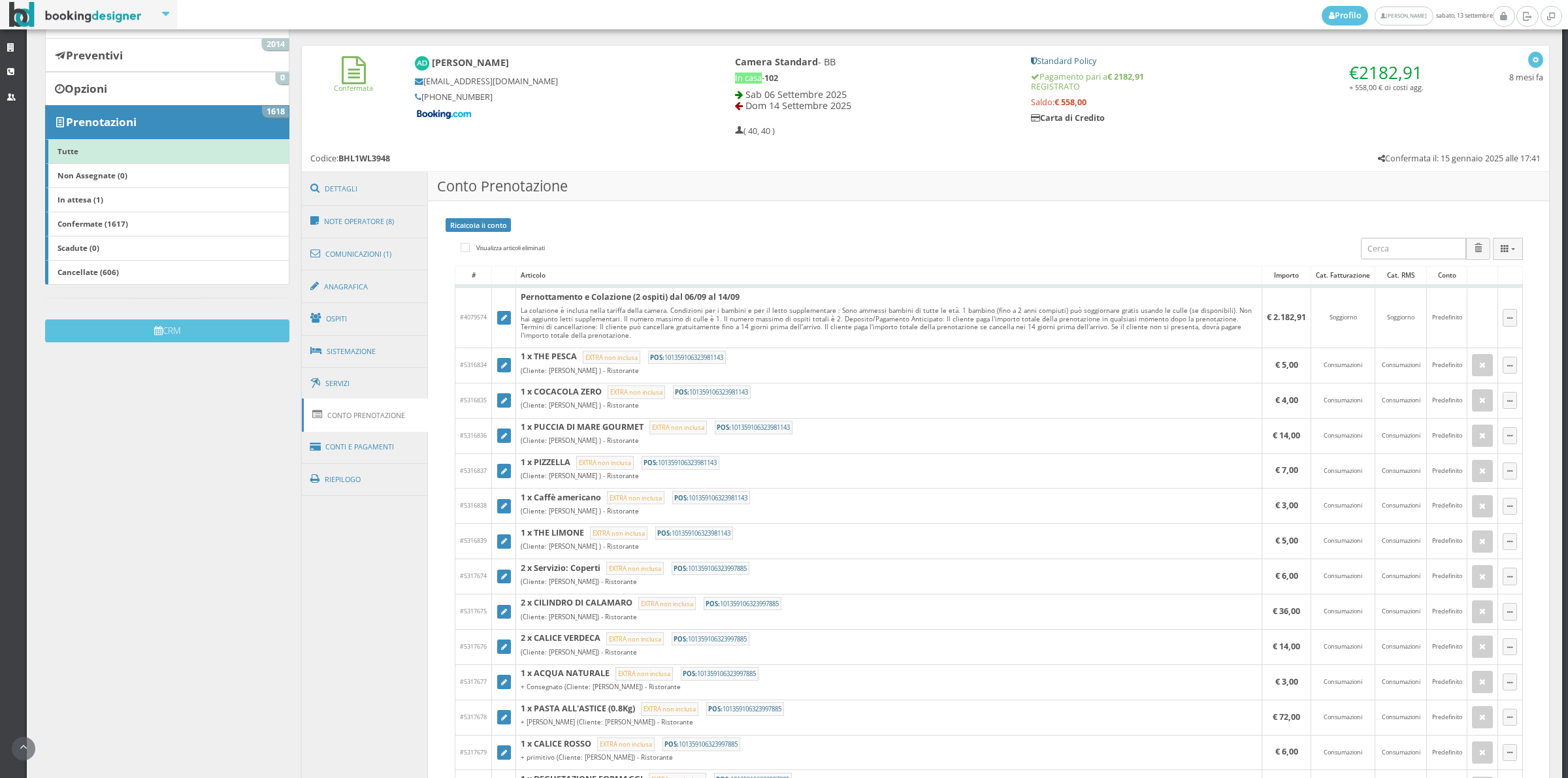
scroll to position [159, 0]
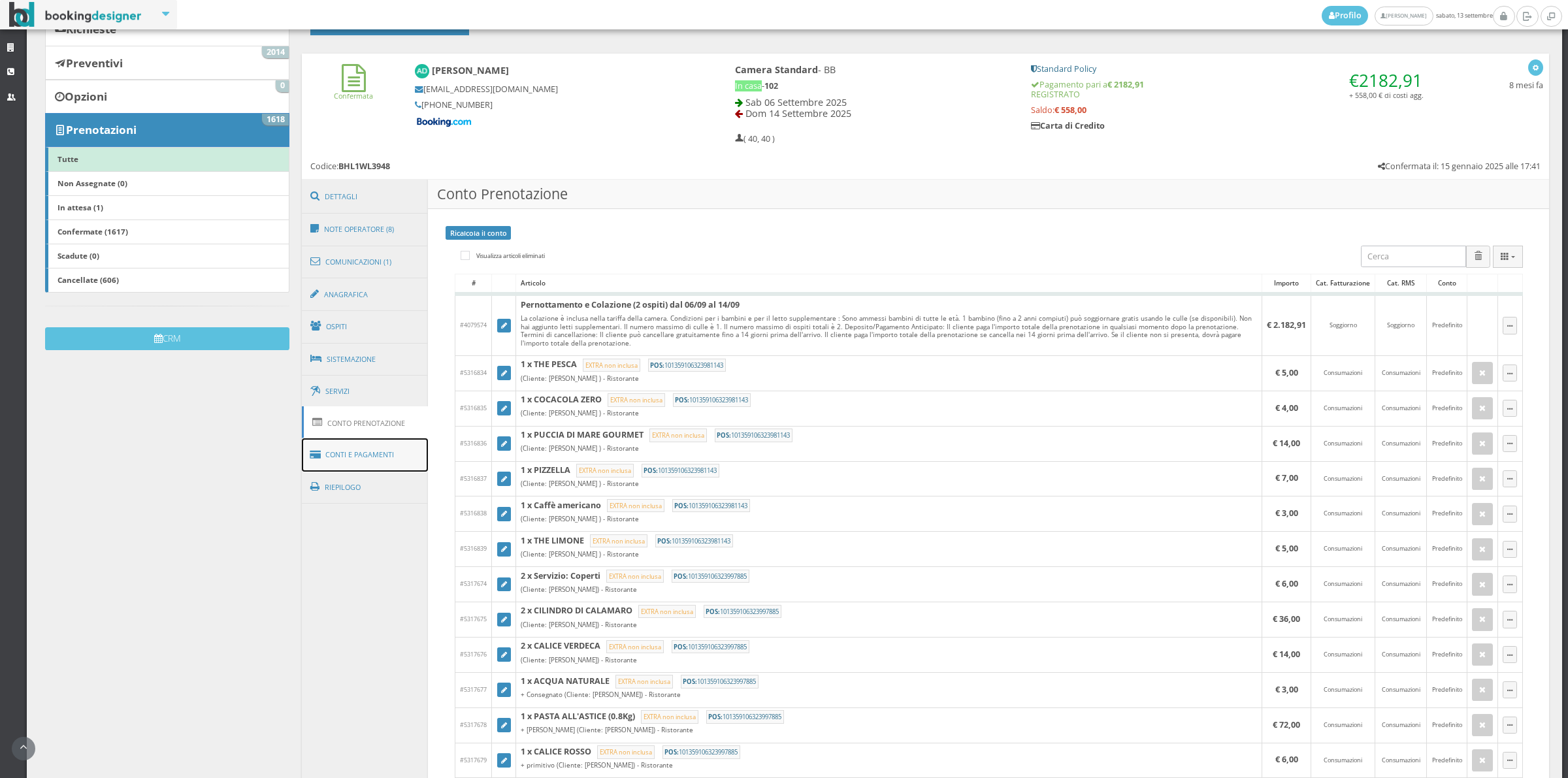
click at [383, 452] on link "Conti e Pagamenti" at bounding box center [365, 454] width 127 height 33
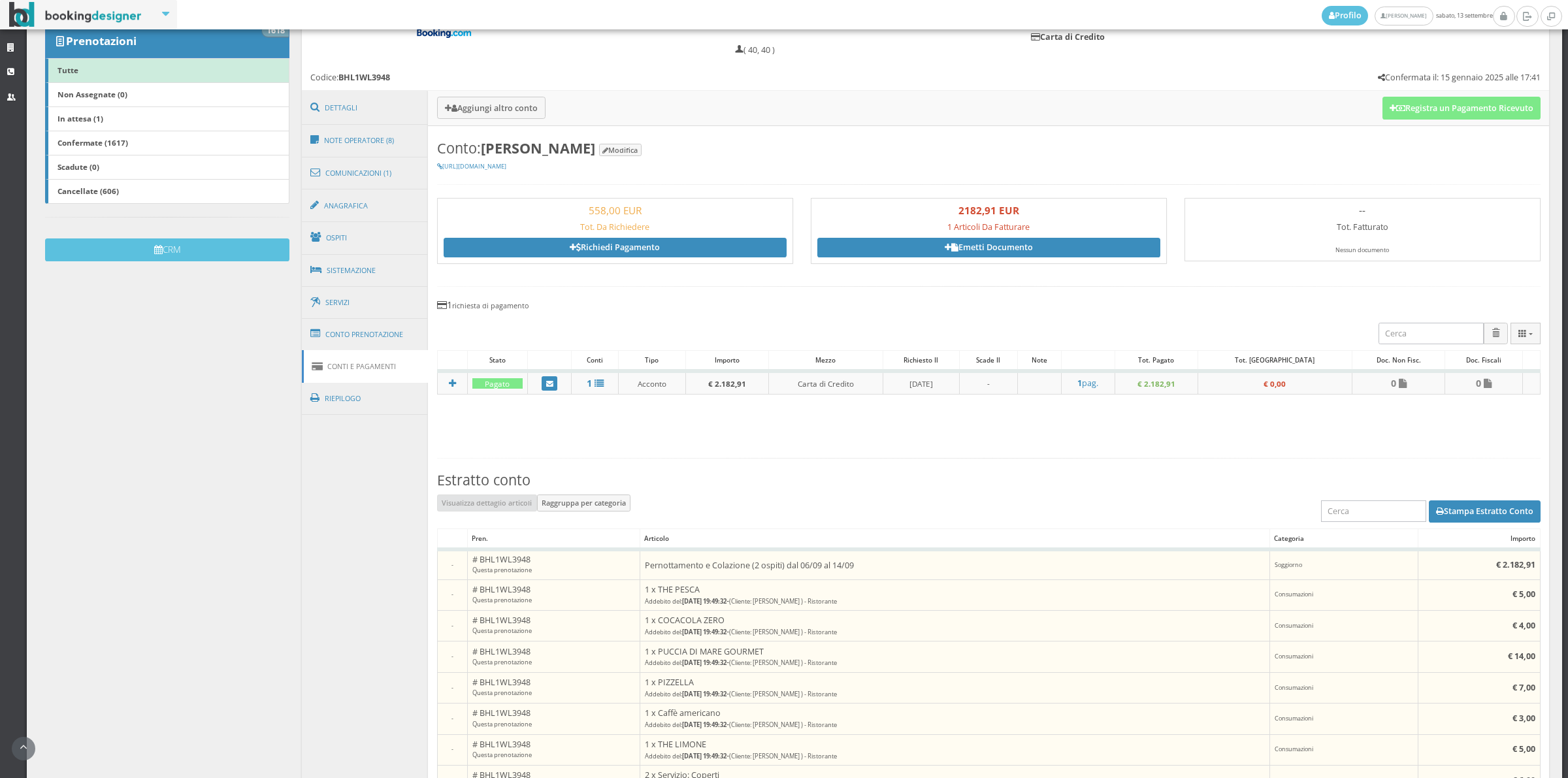
scroll to position [83, 0]
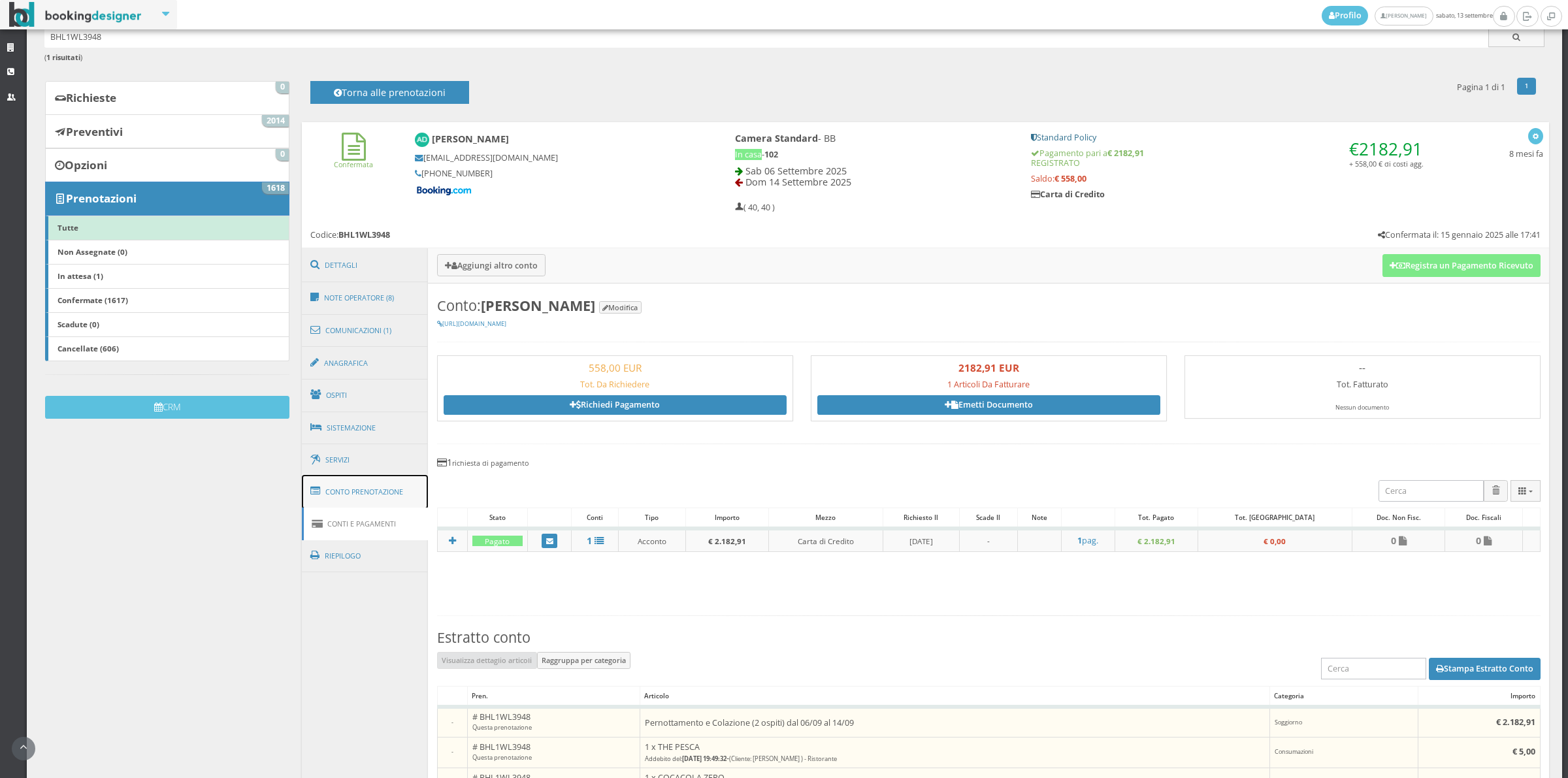
click at [367, 501] on link "Conto Prenotazione" at bounding box center [365, 492] width 127 height 34
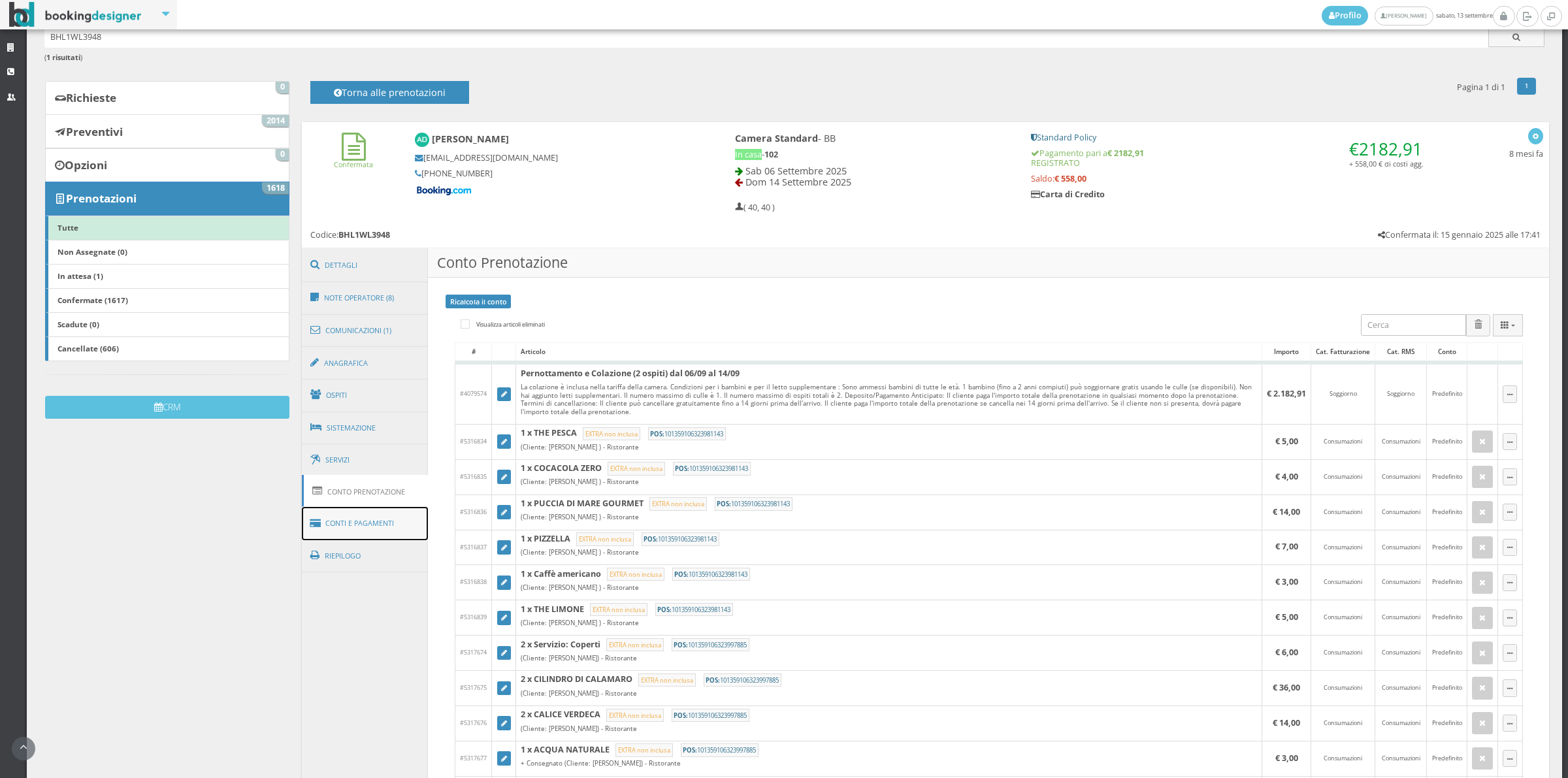
click at [370, 533] on link "Conti e Pagamenti" at bounding box center [365, 523] width 127 height 33
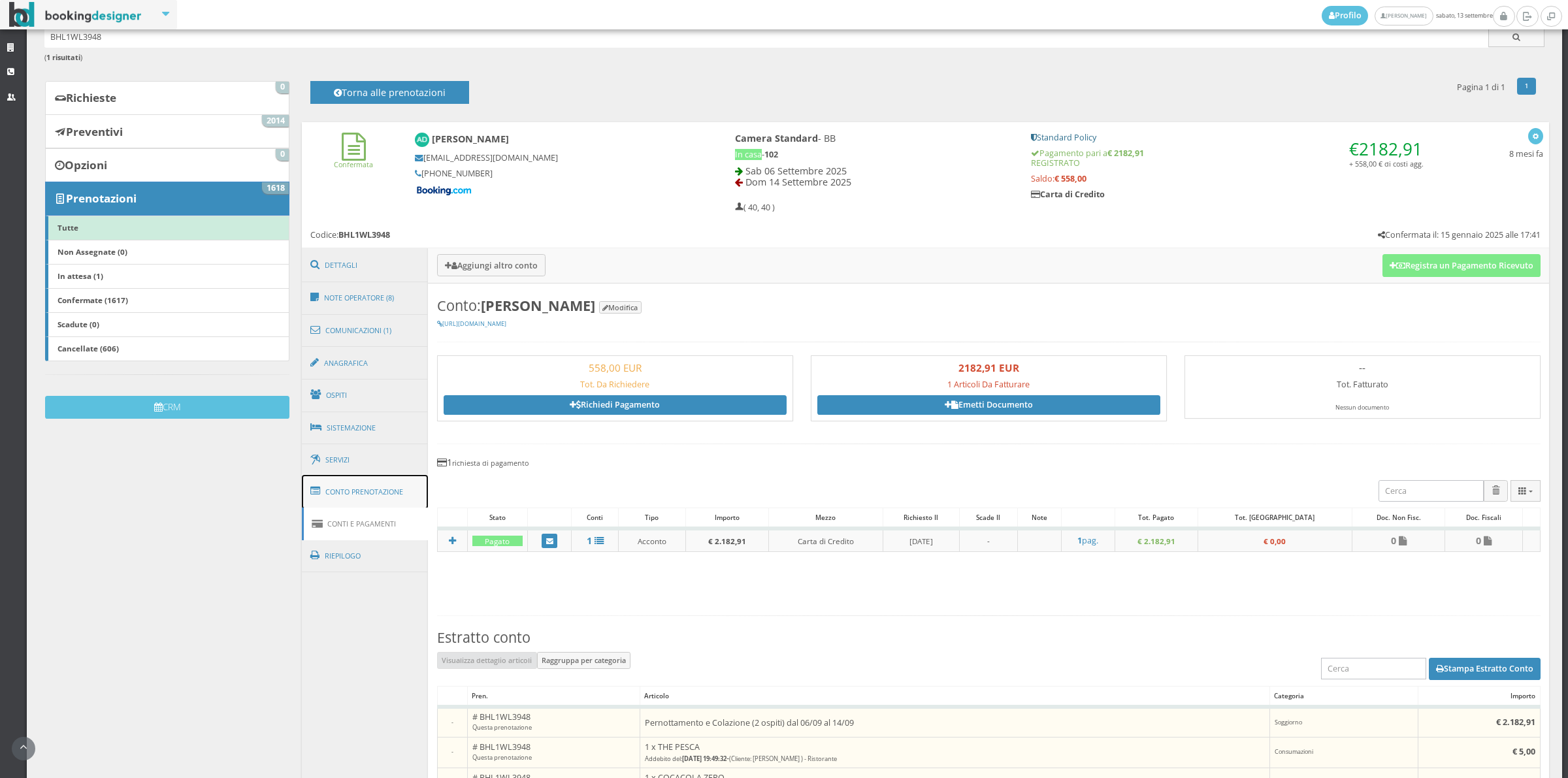
click at [370, 495] on link "Conto Prenotazione" at bounding box center [365, 492] width 127 height 34
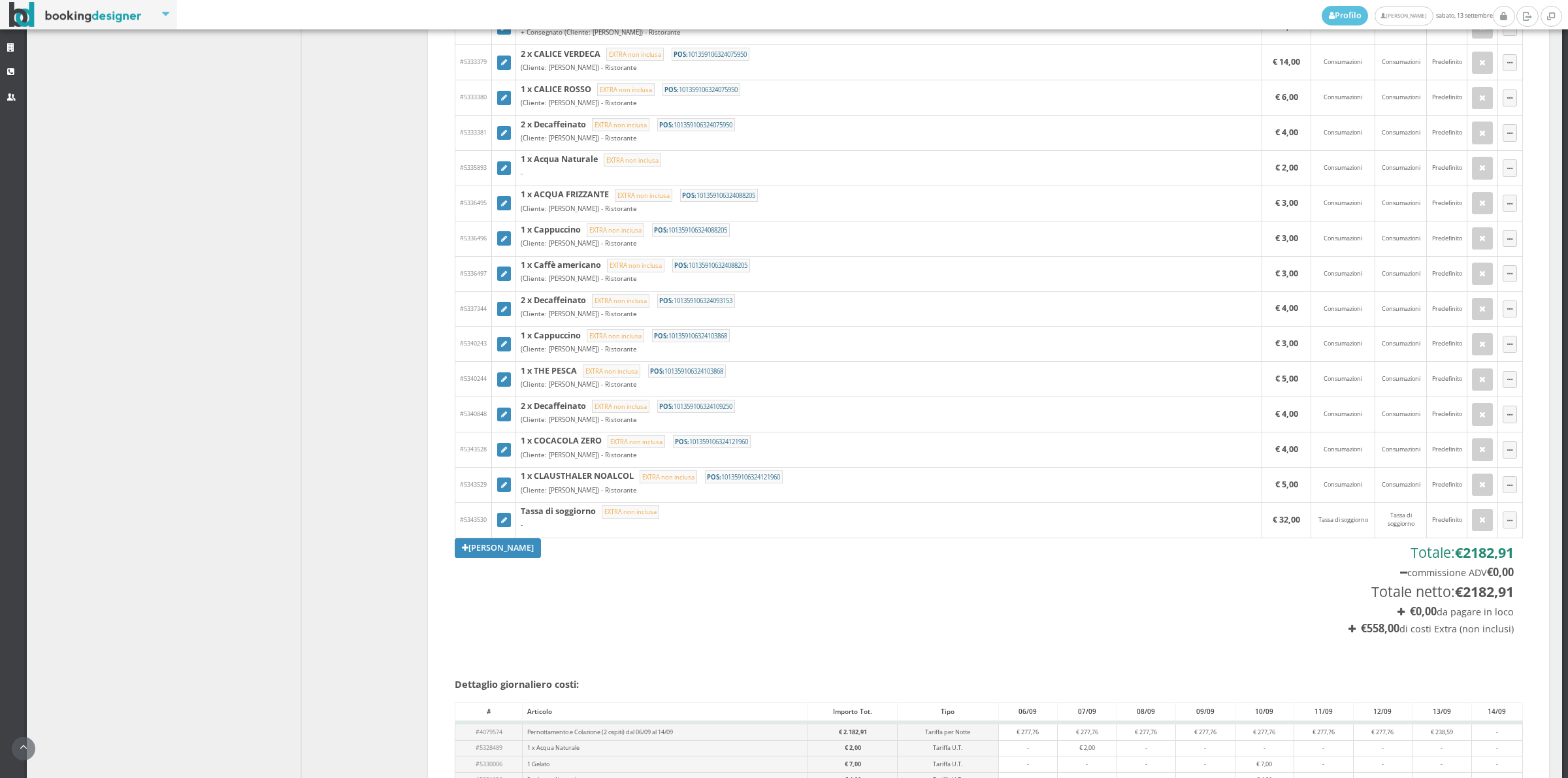
scroll to position [1921, 0]
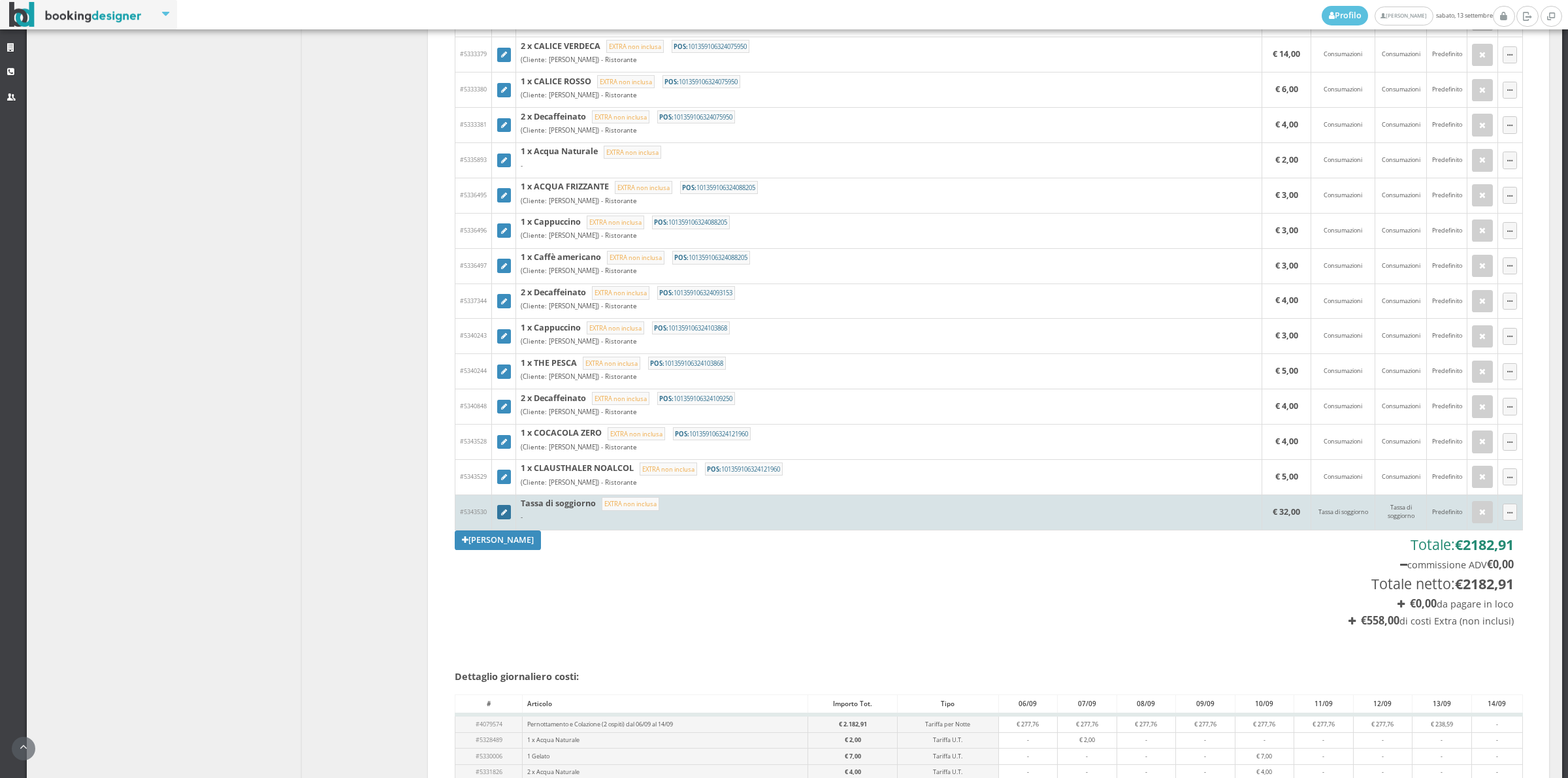
click at [498, 519] on link at bounding box center [504, 512] width 14 height 14
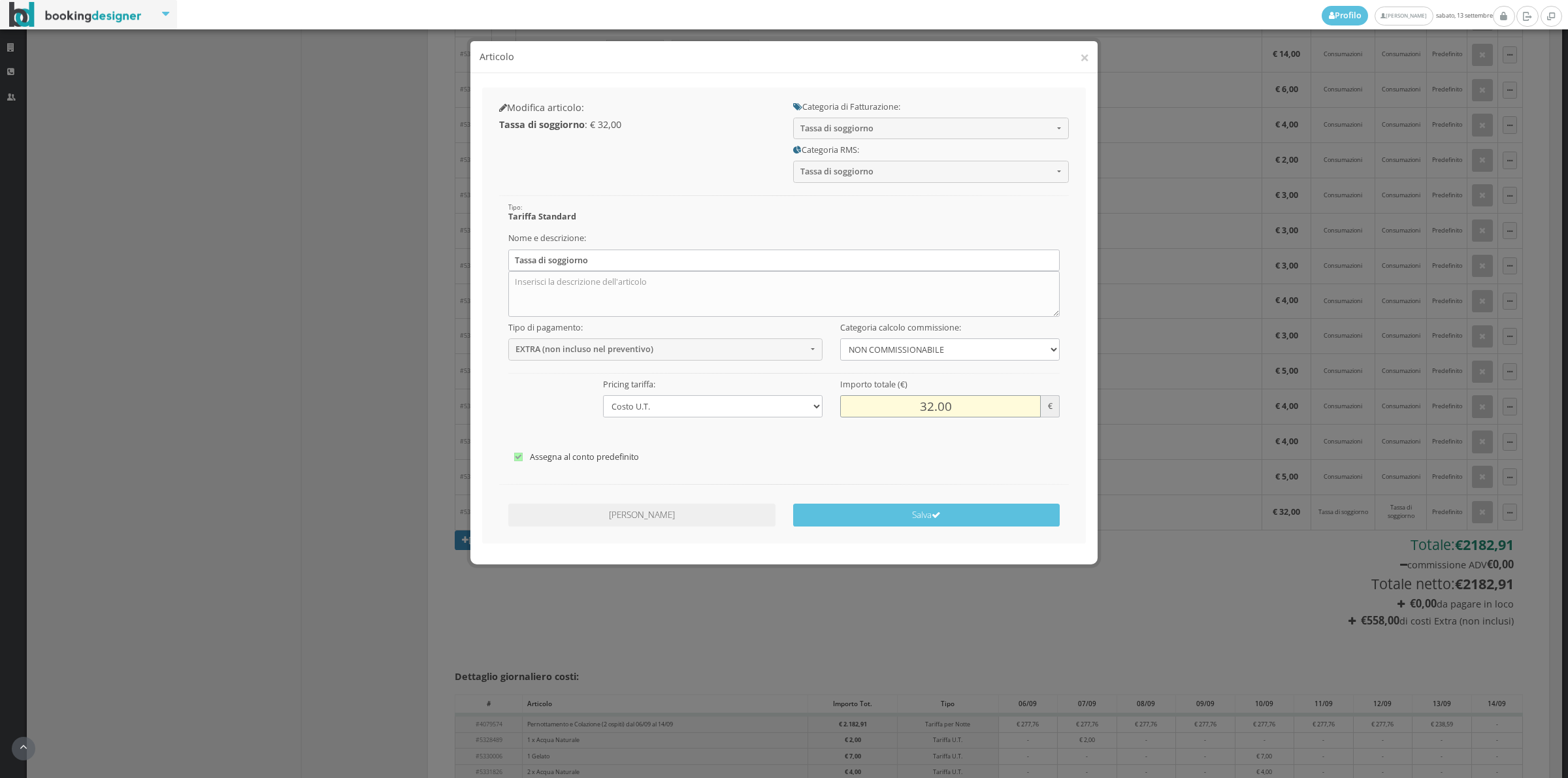
click at [921, 410] on input "32.00" at bounding box center [941, 406] width 200 height 21
type input "16.00"
click at [931, 507] on button "Salva" at bounding box center [926, 514] width 268 height 23
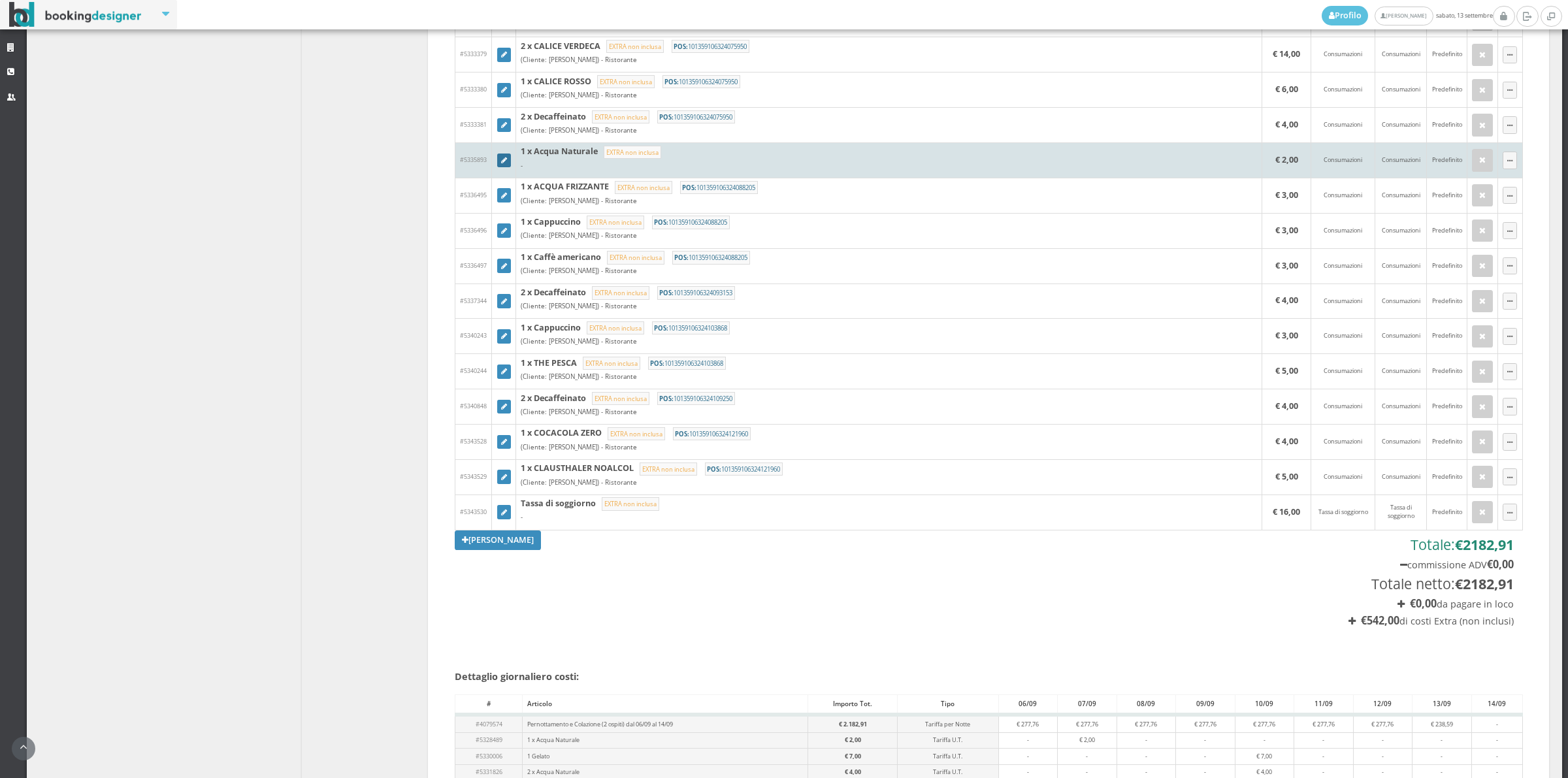
click at [505, 165] on icon at bounding box center [503, 161] width 6 height 7
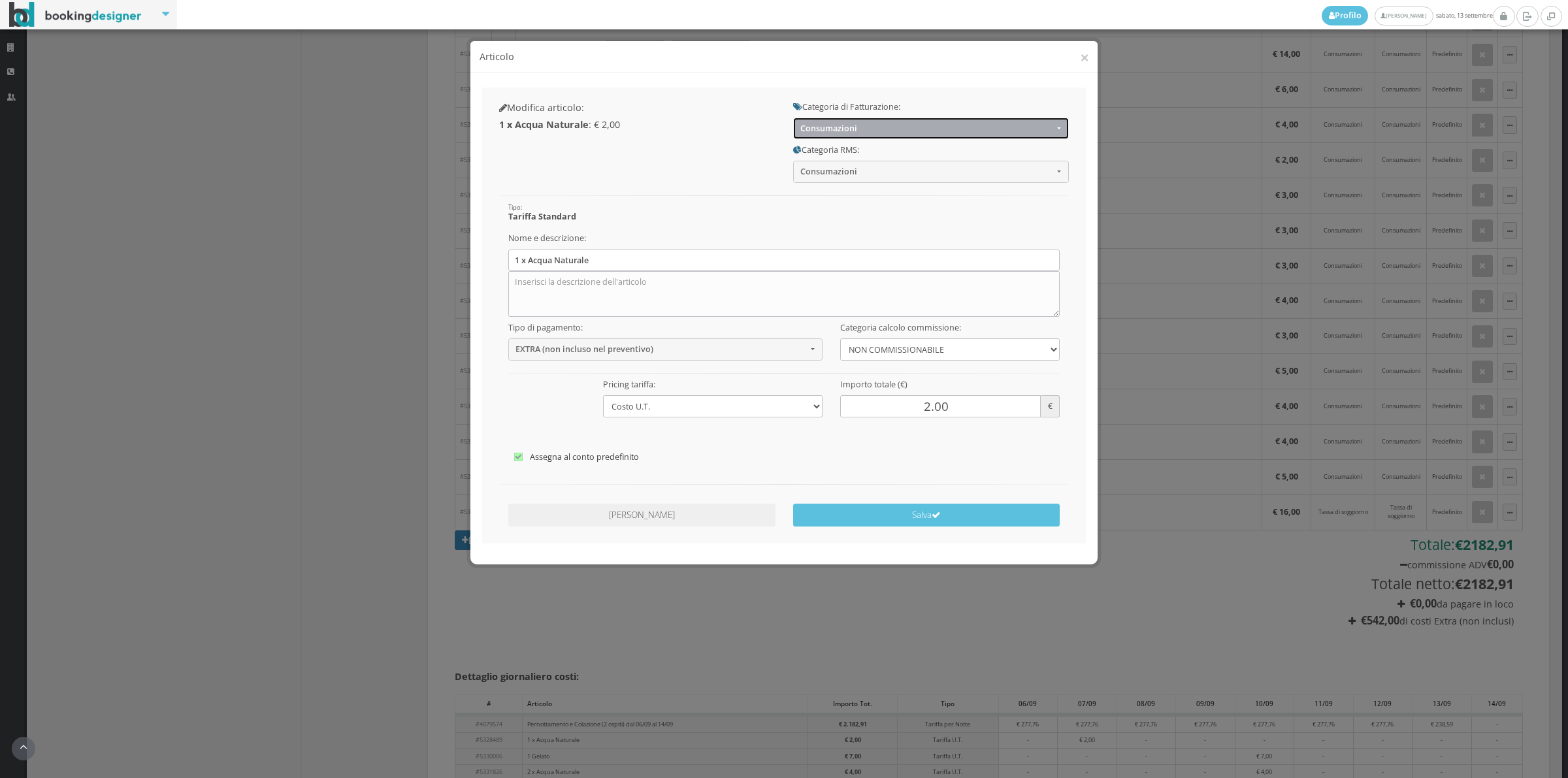
click at [825, 121] on button "Consumazioni" at bounding box center [930, 128] width 275 height 21
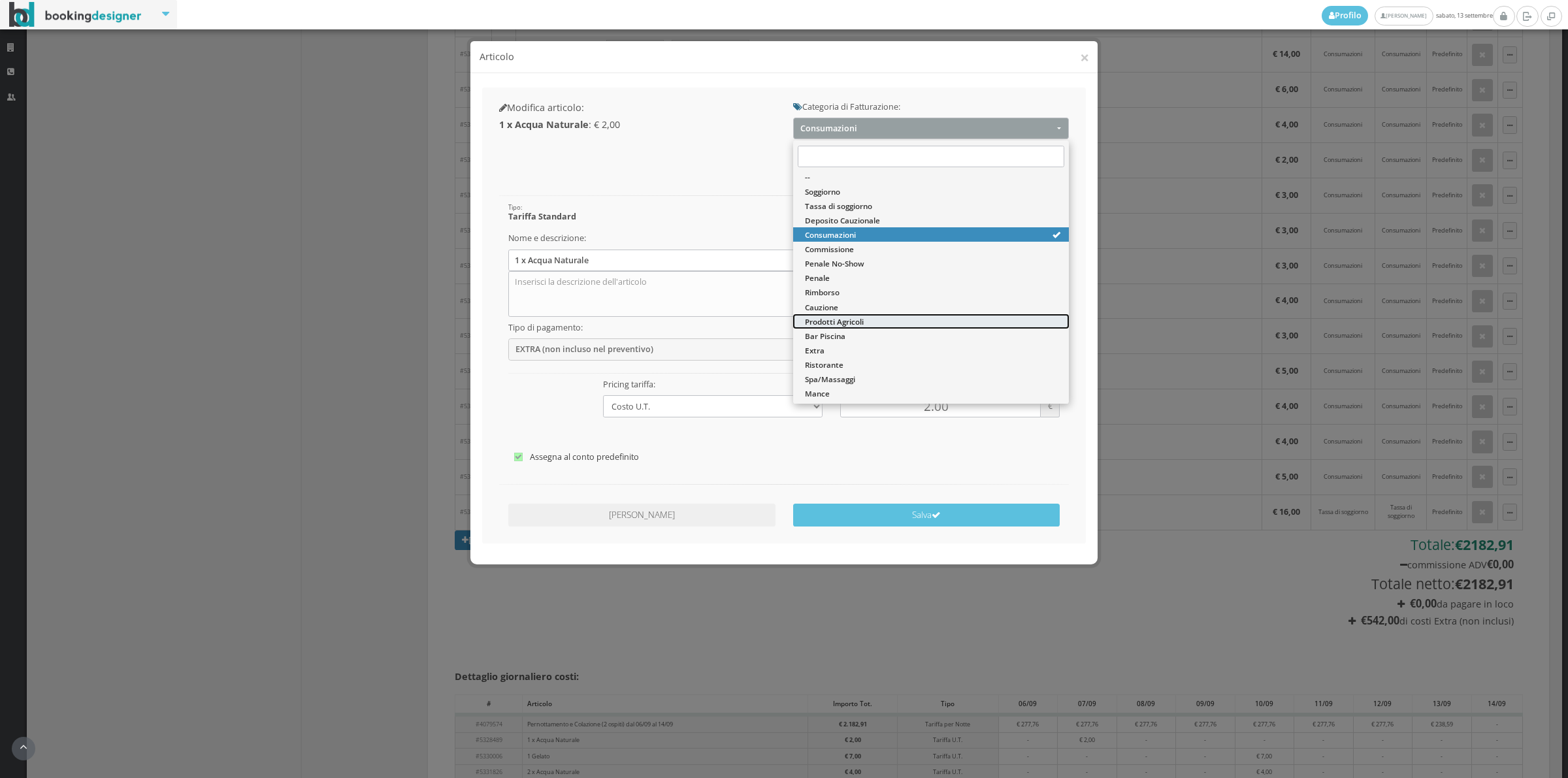
click at [841, 316] on span "Prodotti Agricoli" at bounding box center [834, 322] width 59 height 11
select select "60"
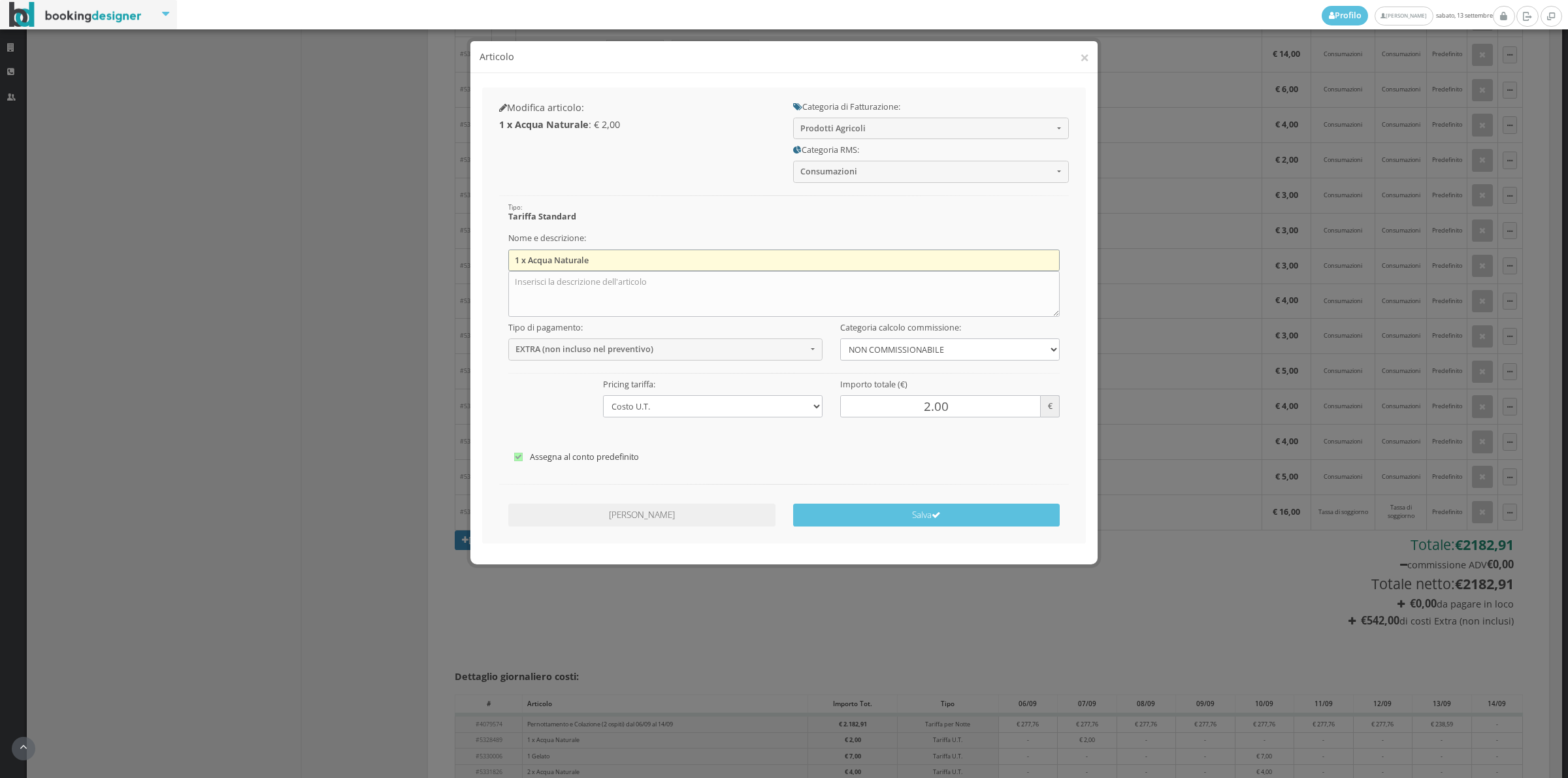
click at [604, 252] on input "1 x Acqua Naturale" at bounding box center [784, 260] width 552 height 21
type input "1"
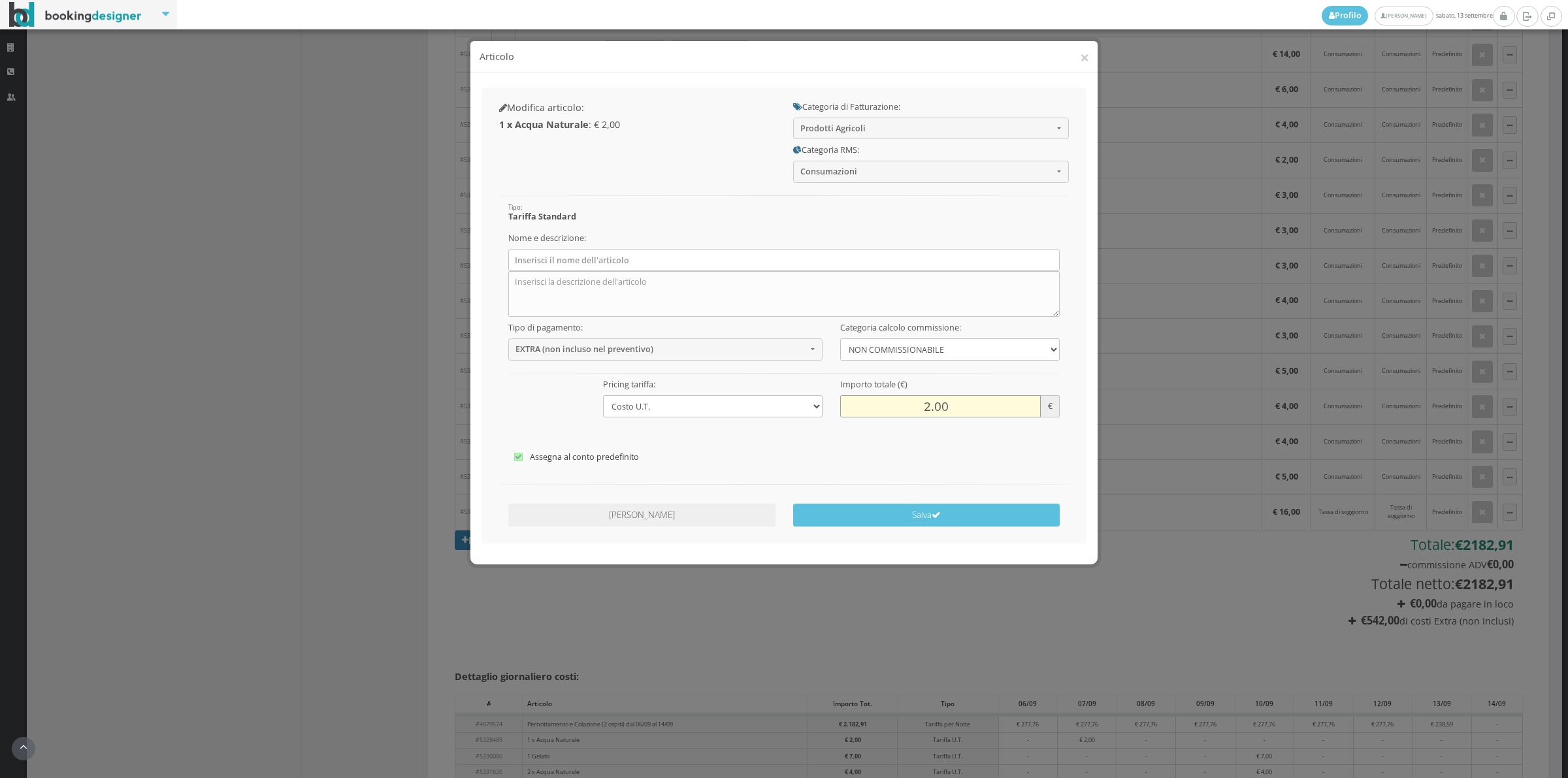
click at [918, 407] on input "2.00" at bounding box center [941, 406] width 200 height 21
type input "18.00"
click at [919, 511] on button "Salva" at bounding box center [926, 514] width 268 height 23
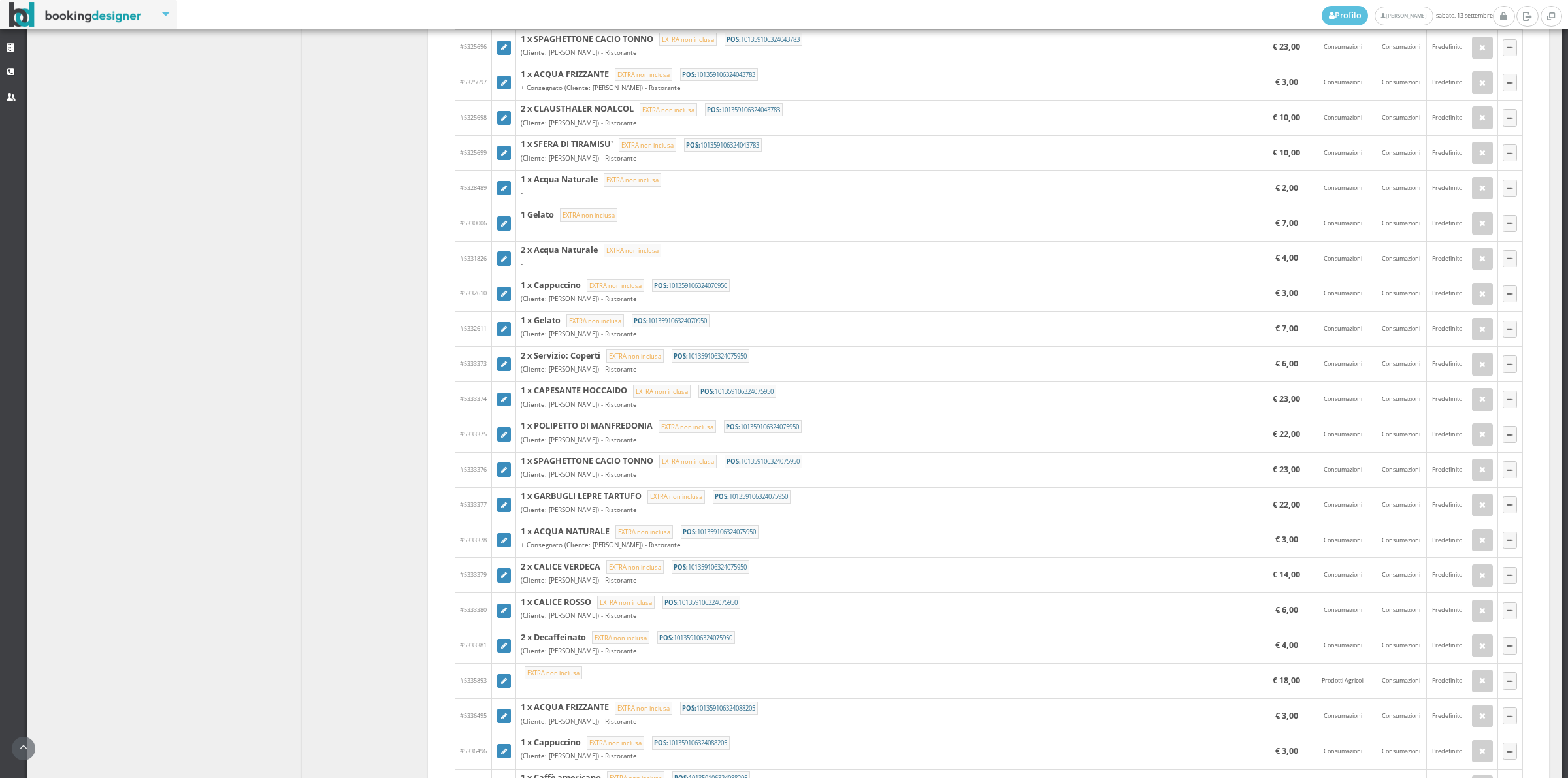
scroll to position [1277, 0]
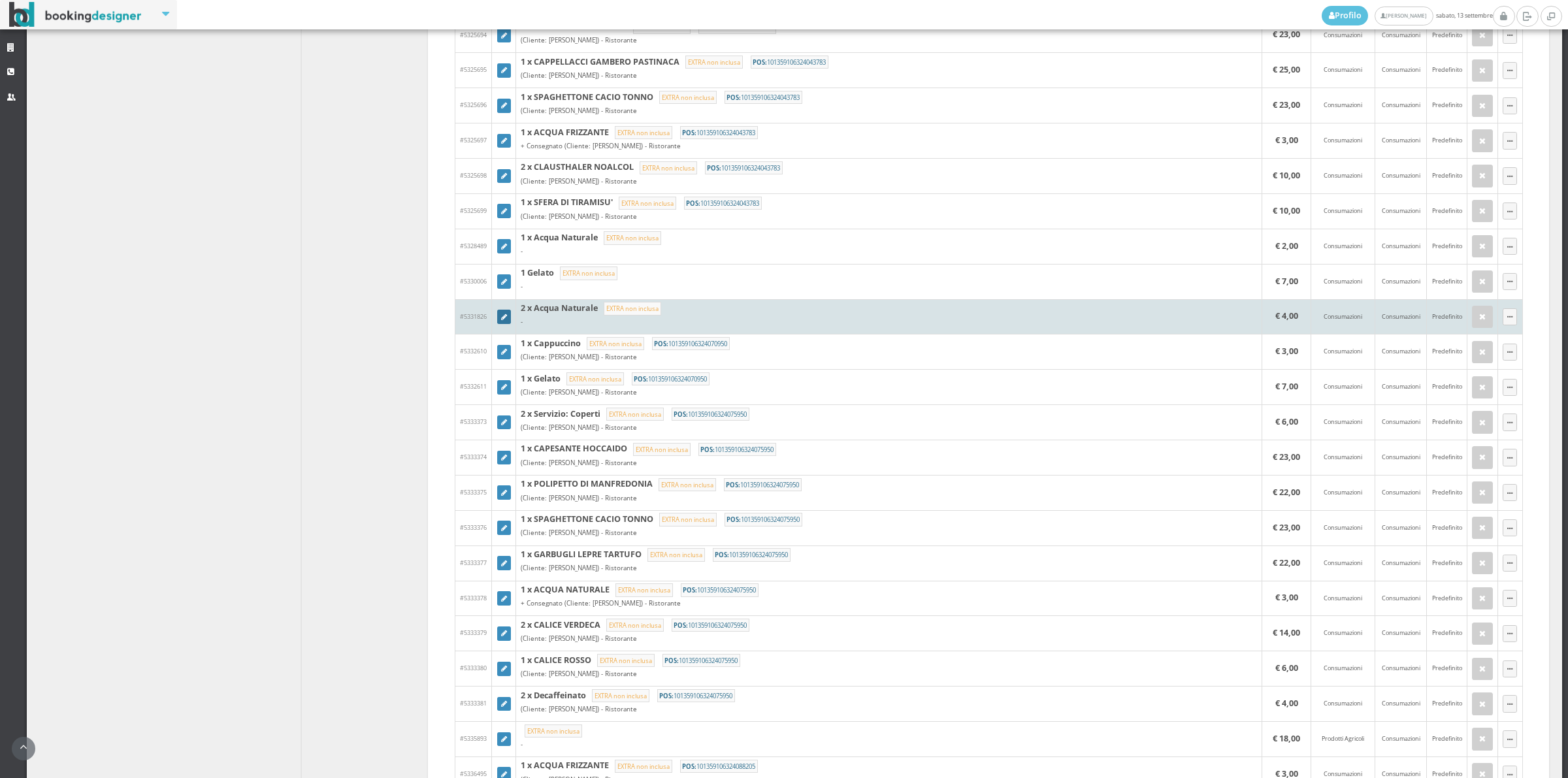
click at [501, 321] on icon at bounding box center [503, 317] width 6 height 7
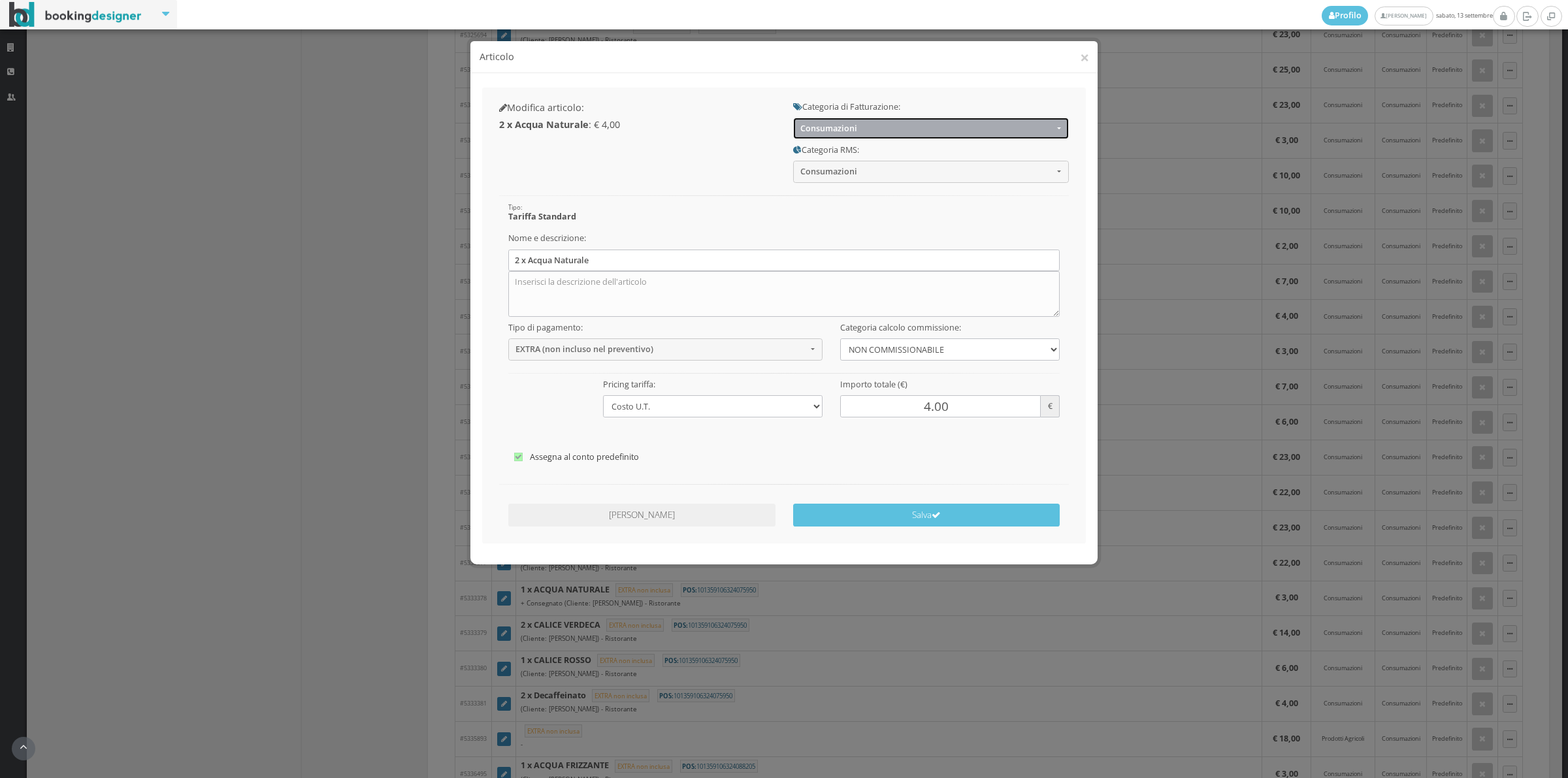
click at [859, 125] on span "Consumazioni" at bounding box center [926, 128] width 253 height 9
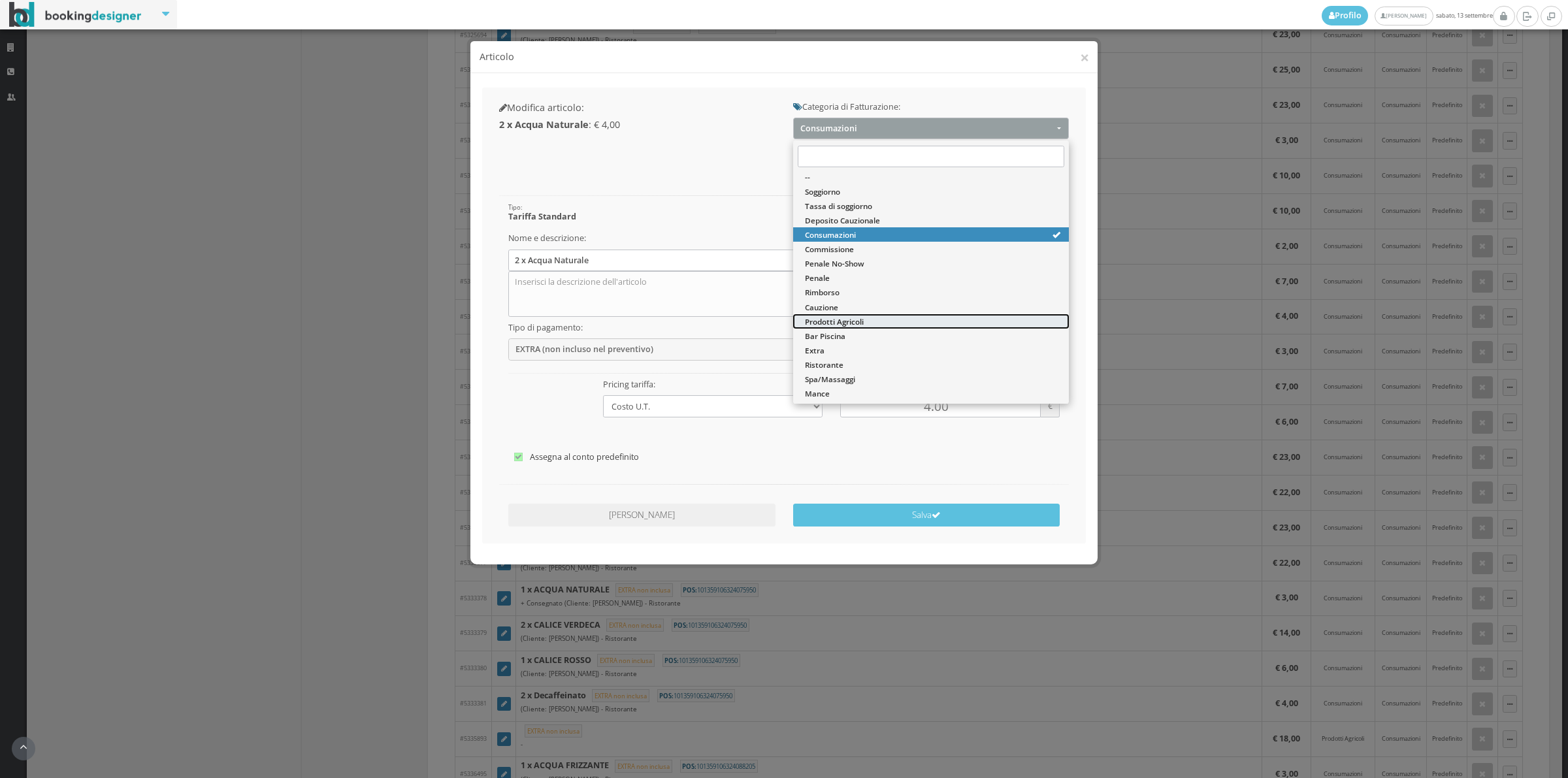
click at [856, 320] on span "Prodotti Agricoli" at bounding box center [834, 322] width 59 height 11
select select "60"
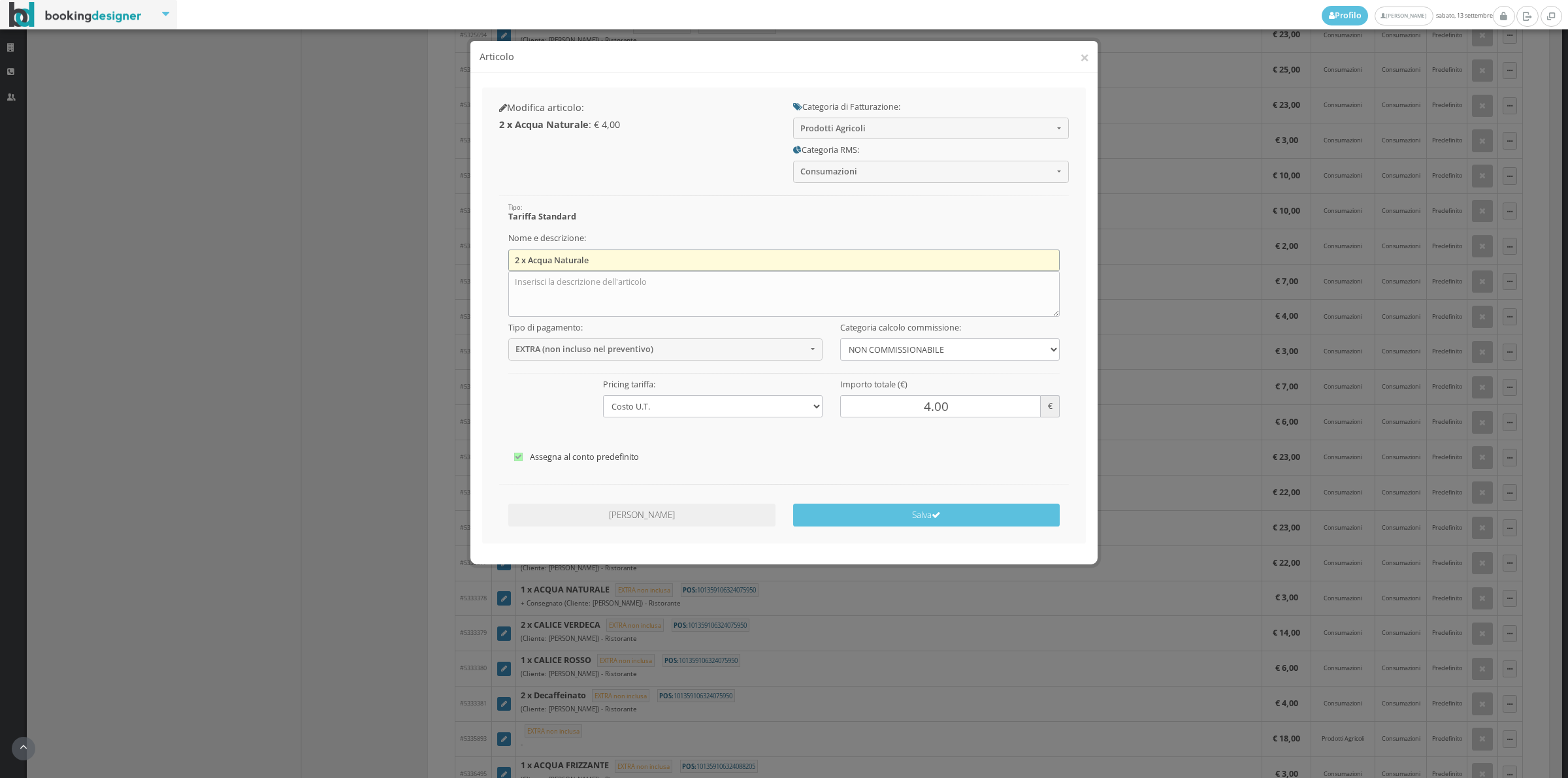
drag, startPoint x: 646, startPoint y: 263, endPoint x: 638, endPoint y: 263, distance: 8.0
click at [646, 263] on input "2 x Acqua Naturale" at bounding box center [784, 260] width 552 height 21
type input "2"
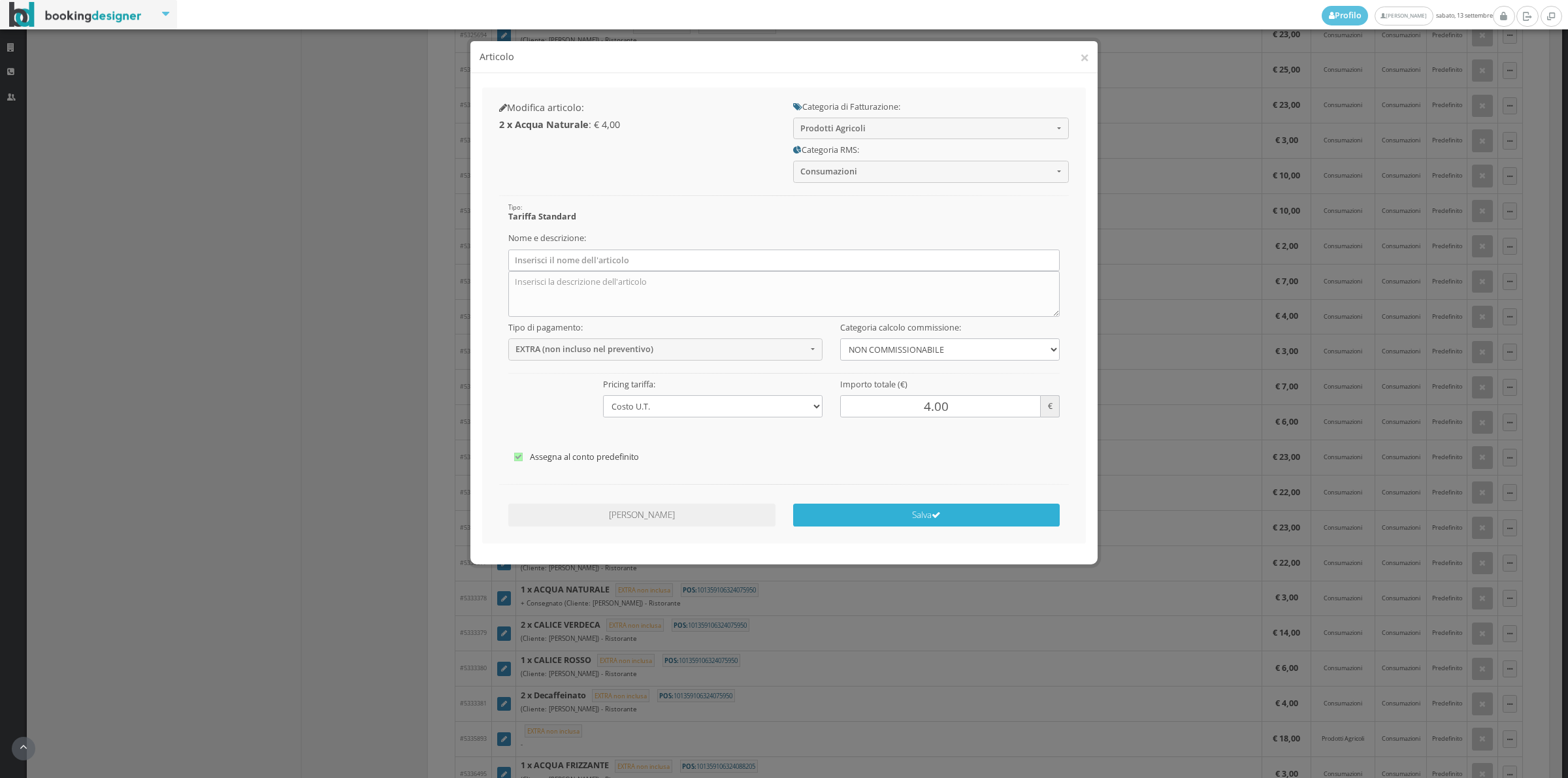
click at [875, 511] on button "Salva" at bounding box center [926, 514] width 268 height 23
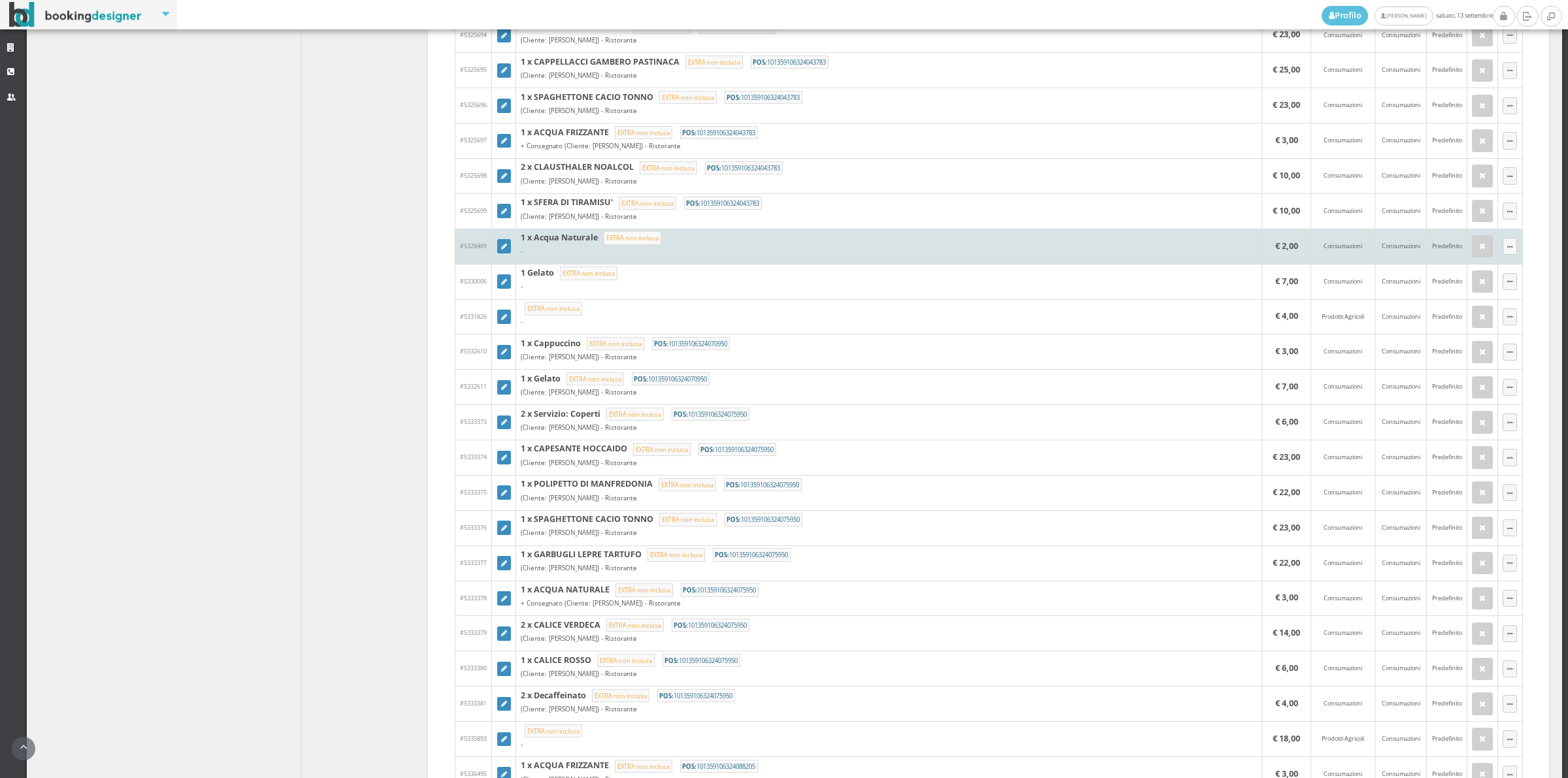
click at [505, 243] on td at bounding box center [503, 246] width 24 height 36
click at [501, 251] on icon at bounding box center [503, 247] width 6 height 7
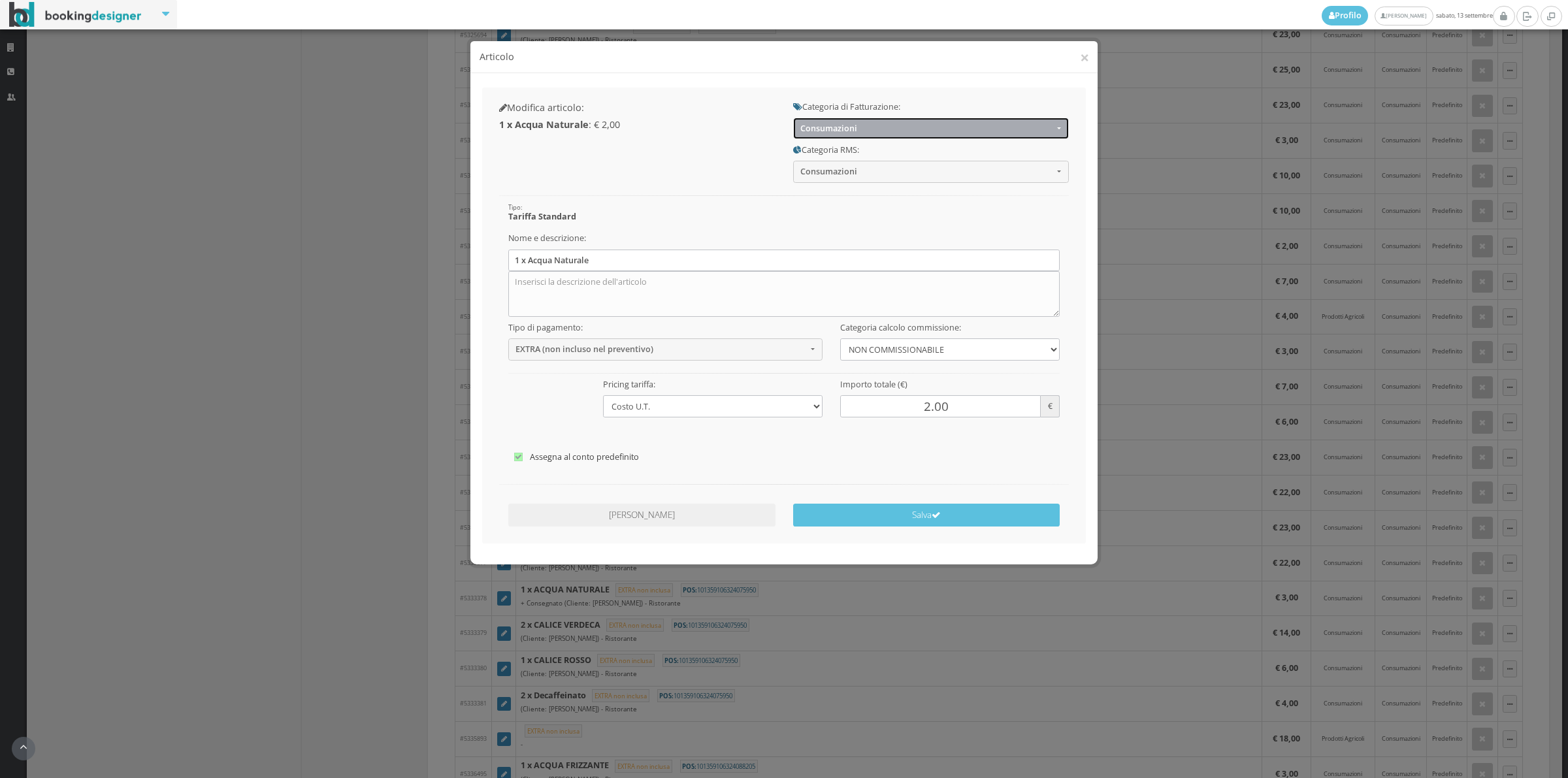
click at [857, 131] on span "Consumazioni" at bounding box center [926, 128] width 253 height 9
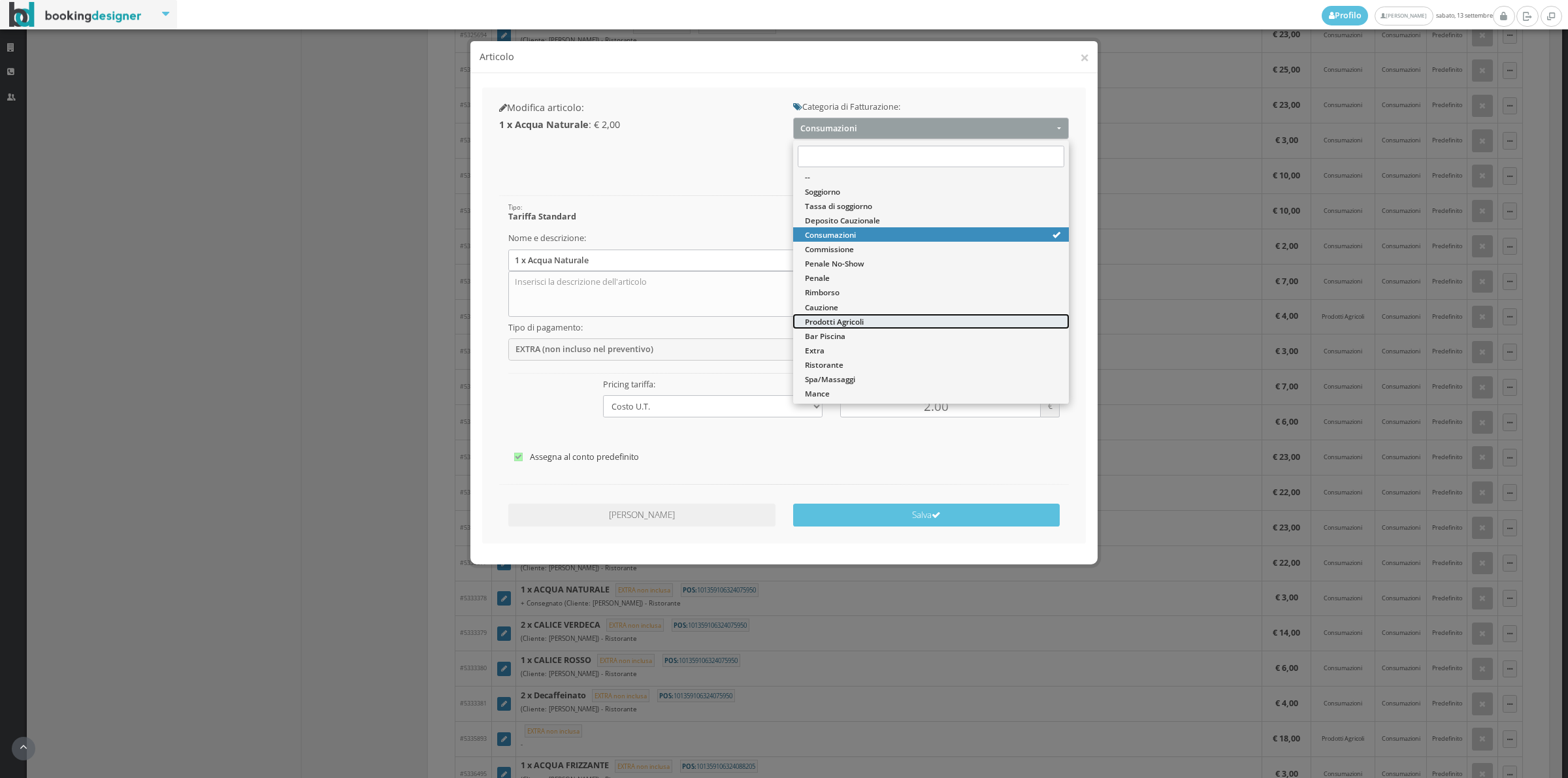
click at [848, 316] on span "Prodotti Agricoli" at bounding box center [834, 322] width 59 height 11
select select "60"
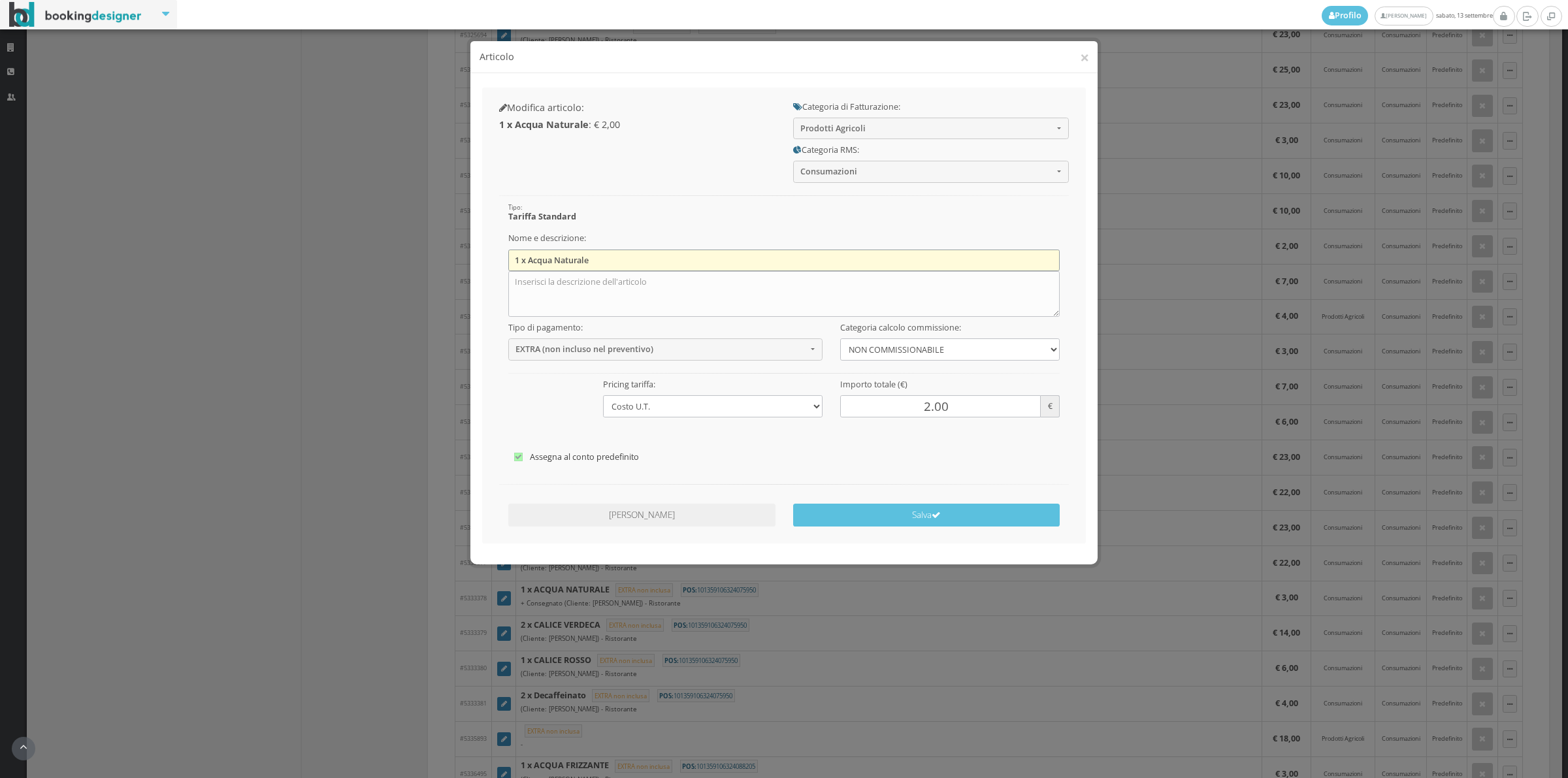
click at [649, 255] on input "1 x Acqua Naturale" at bounding box center [784, 260] width 552 height 21
type input "1"
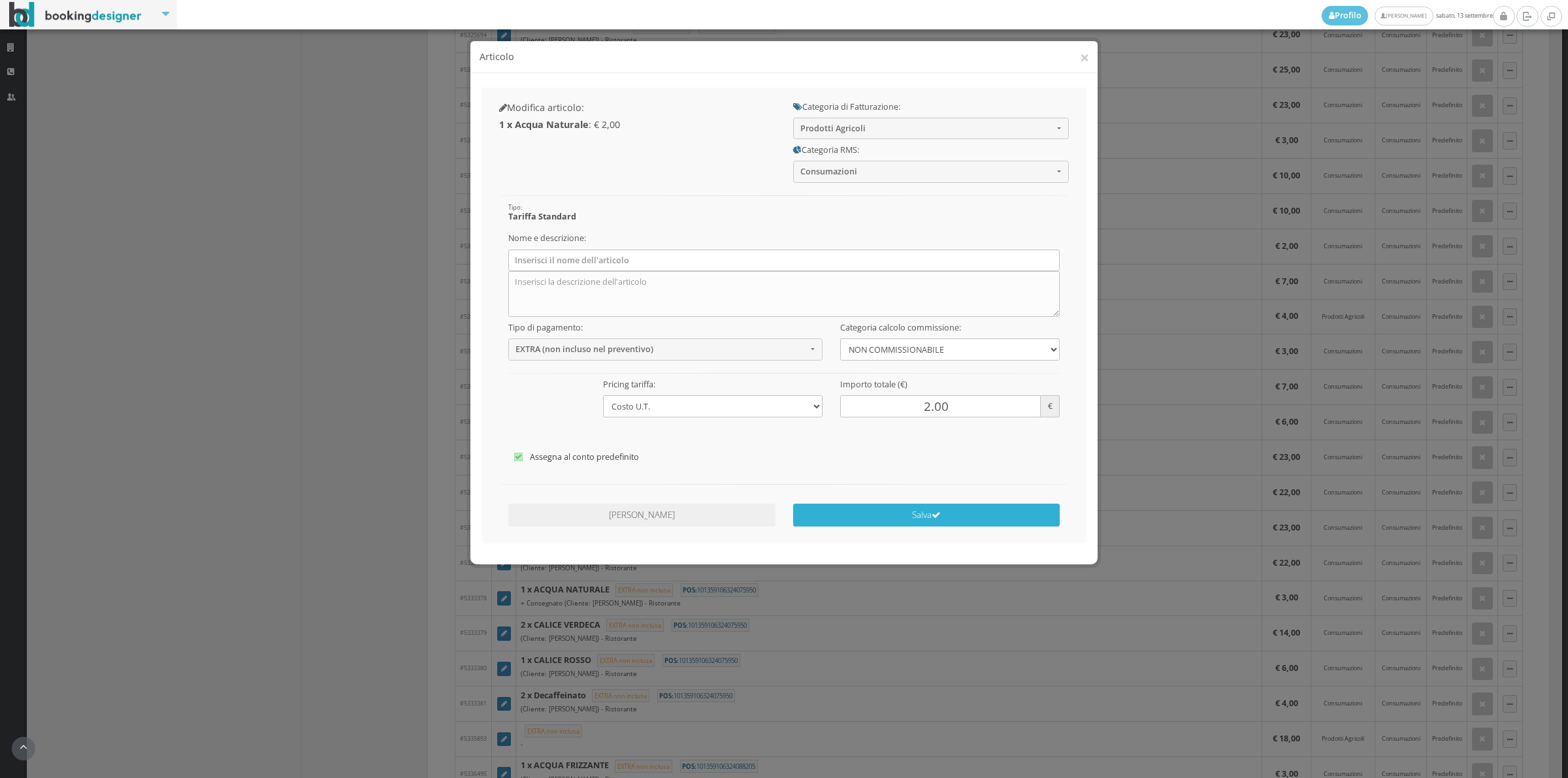
click at [853, 518] on button "Salva" at bounding box center [926, 514] width 268 height 23
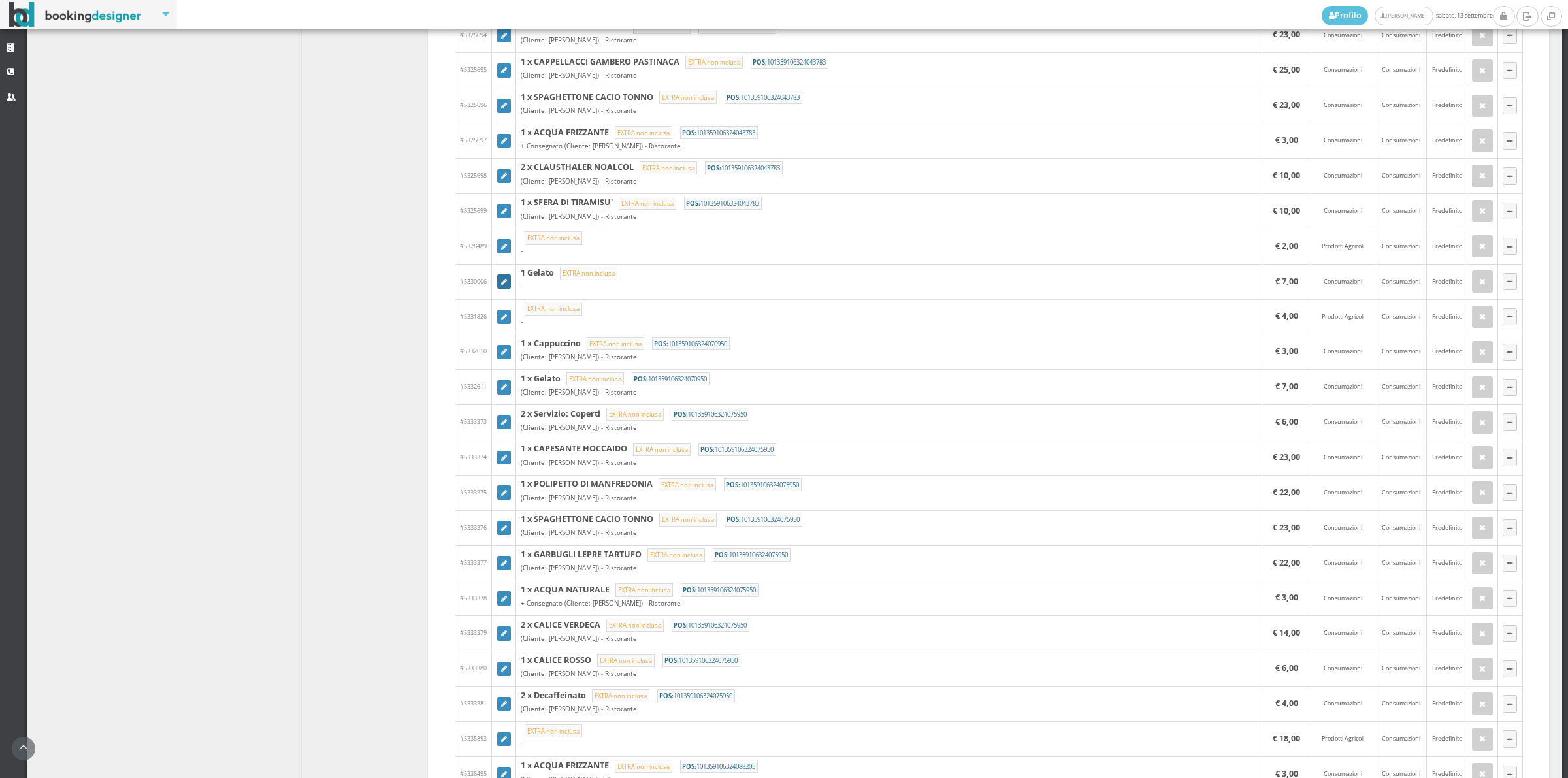
click at [501, 286] on icon at bounding box center [503, 282] width 6 height 7
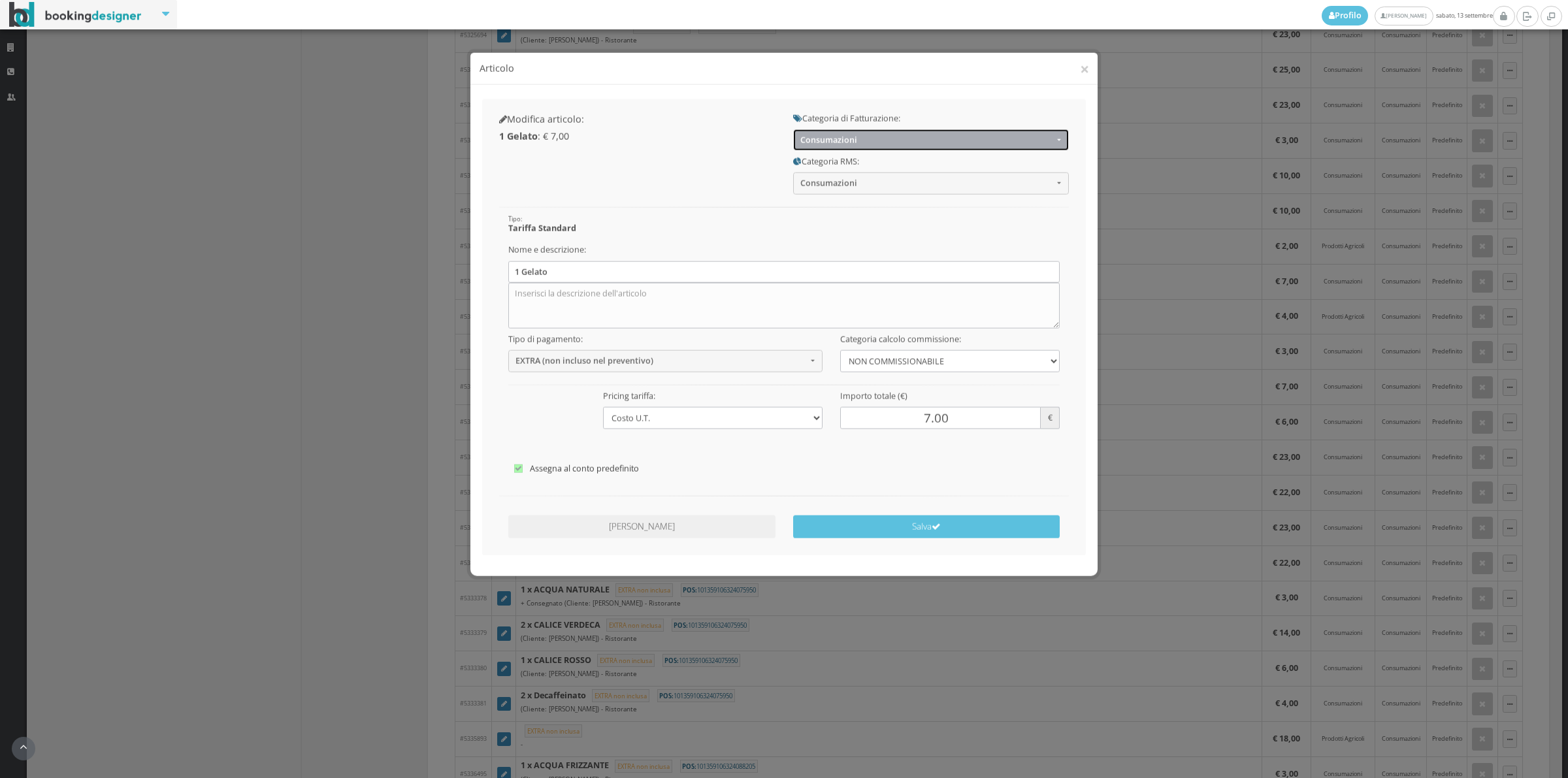
click at [818, 132] on span "Consumazioni" at bounding box center [926, 128] width 253 height 9
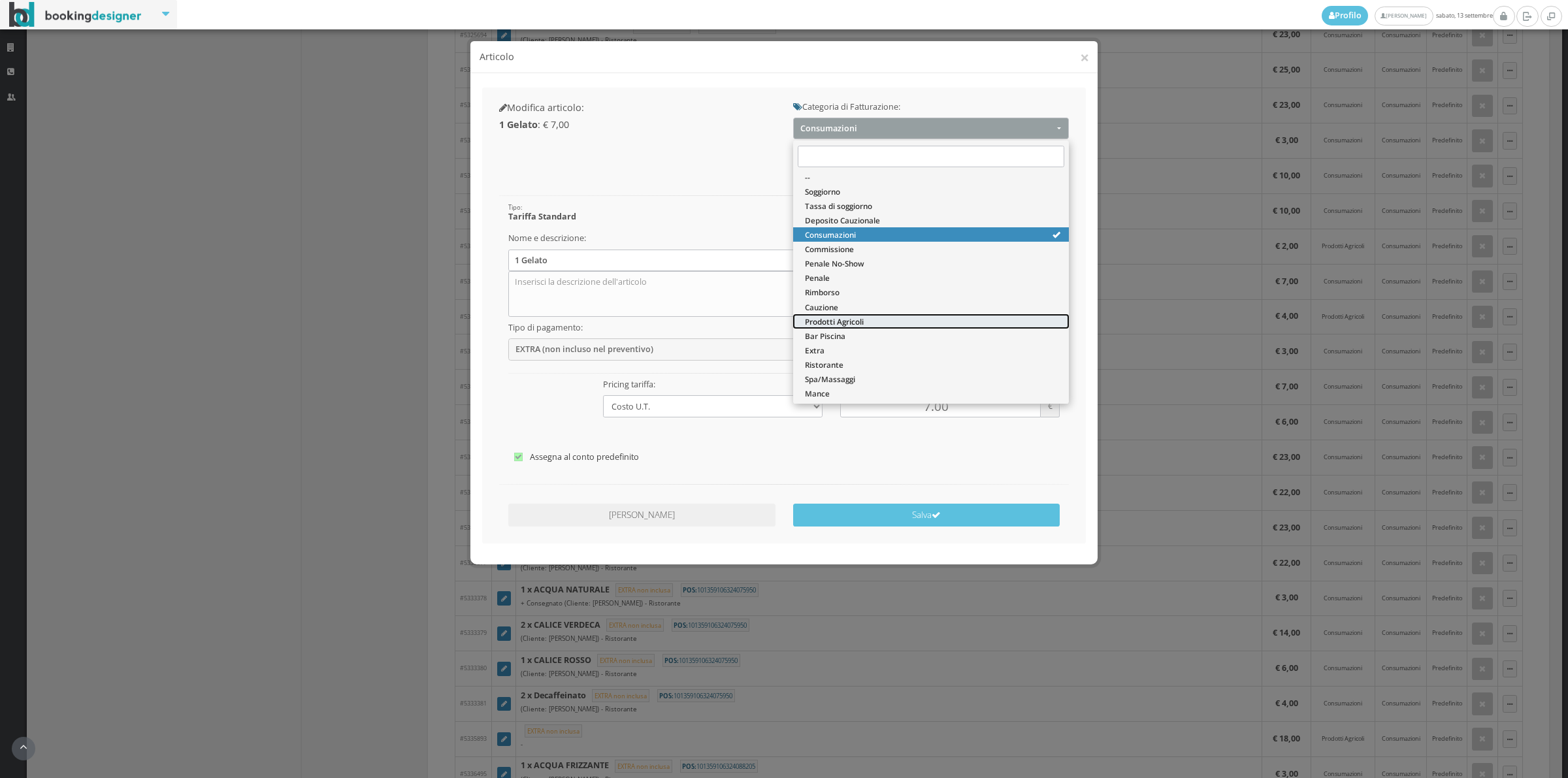
click at [827, 320] on span "Prodotti Agricoli" at bounding box center [834, 322] width 59 height 11
select select "60"
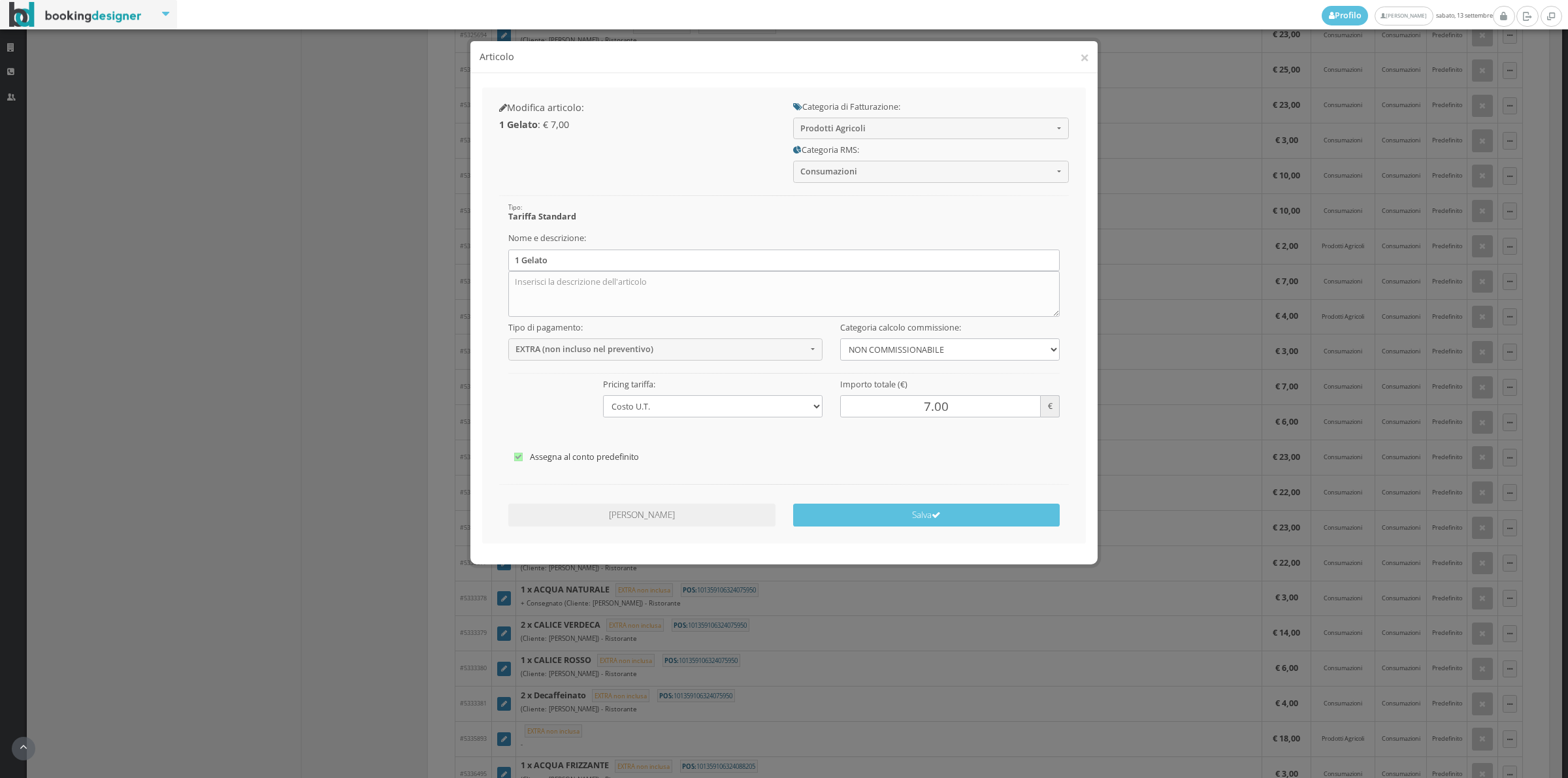
click at [602, 249] on div "Nome e descrizione: 1 Gelato" at bounding box center [784, 271] width 570 height 89
click at [600, 262] on input "1 Gelato" at bounding box center [784, 260] width 552 height 21
type input "1"
click at [905, 519] on button "Salva" at bounding box center [926, 514] width 268 height 23
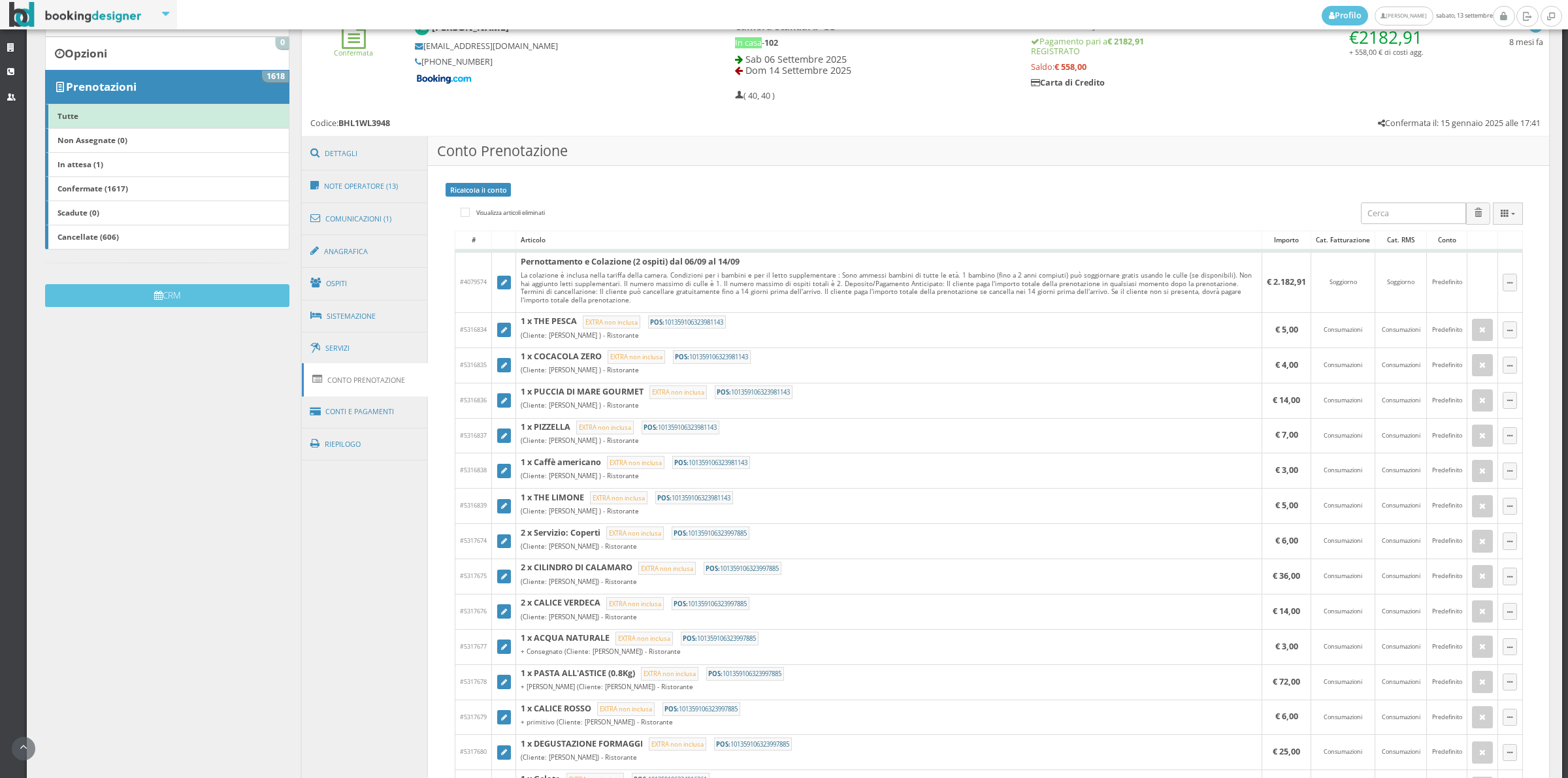
scroll to position [0, 0]
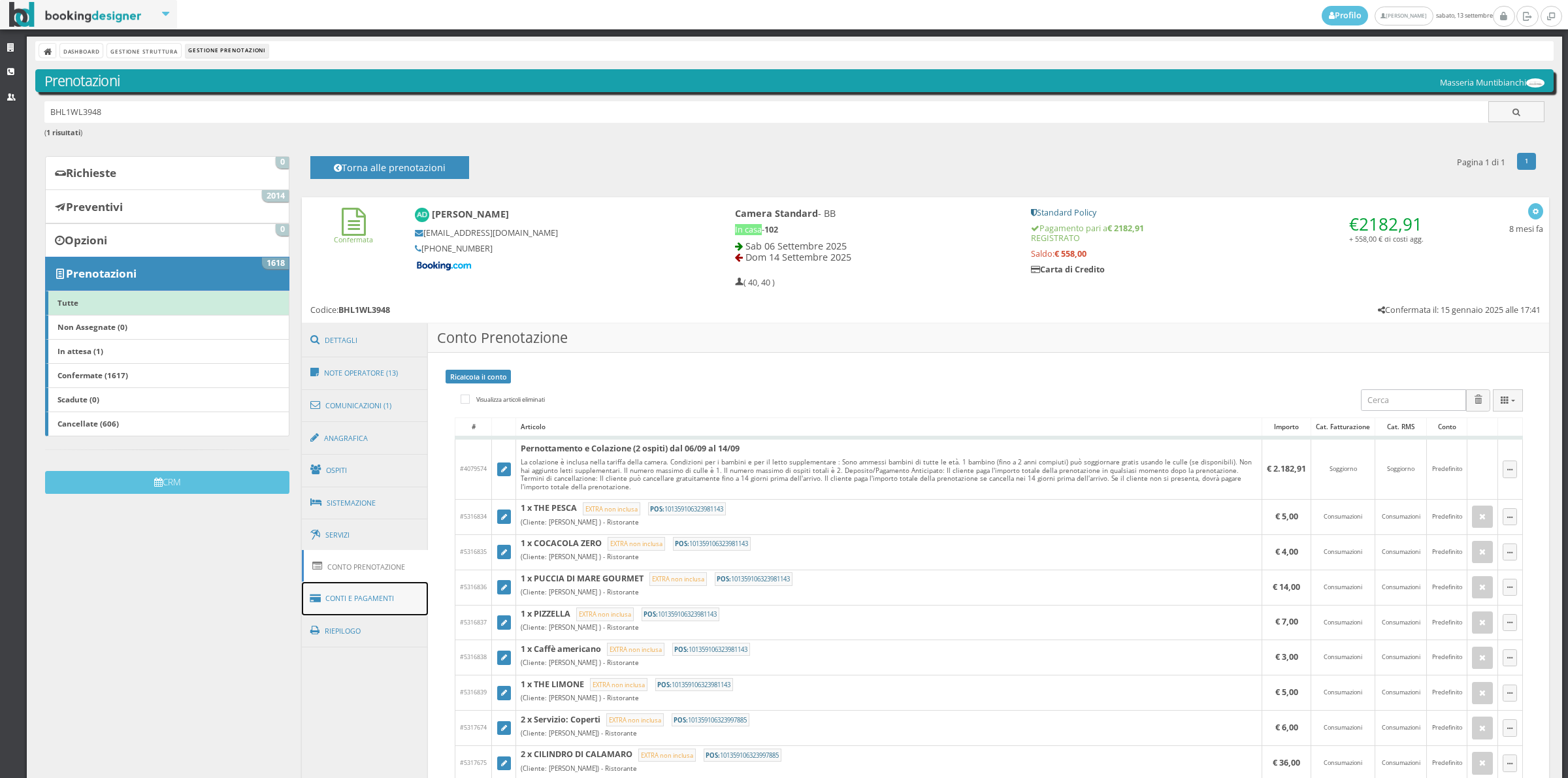
click at [403, 600] on link "Conti e Pagamenti" at bounding box center [365, 599] width 127 height 33
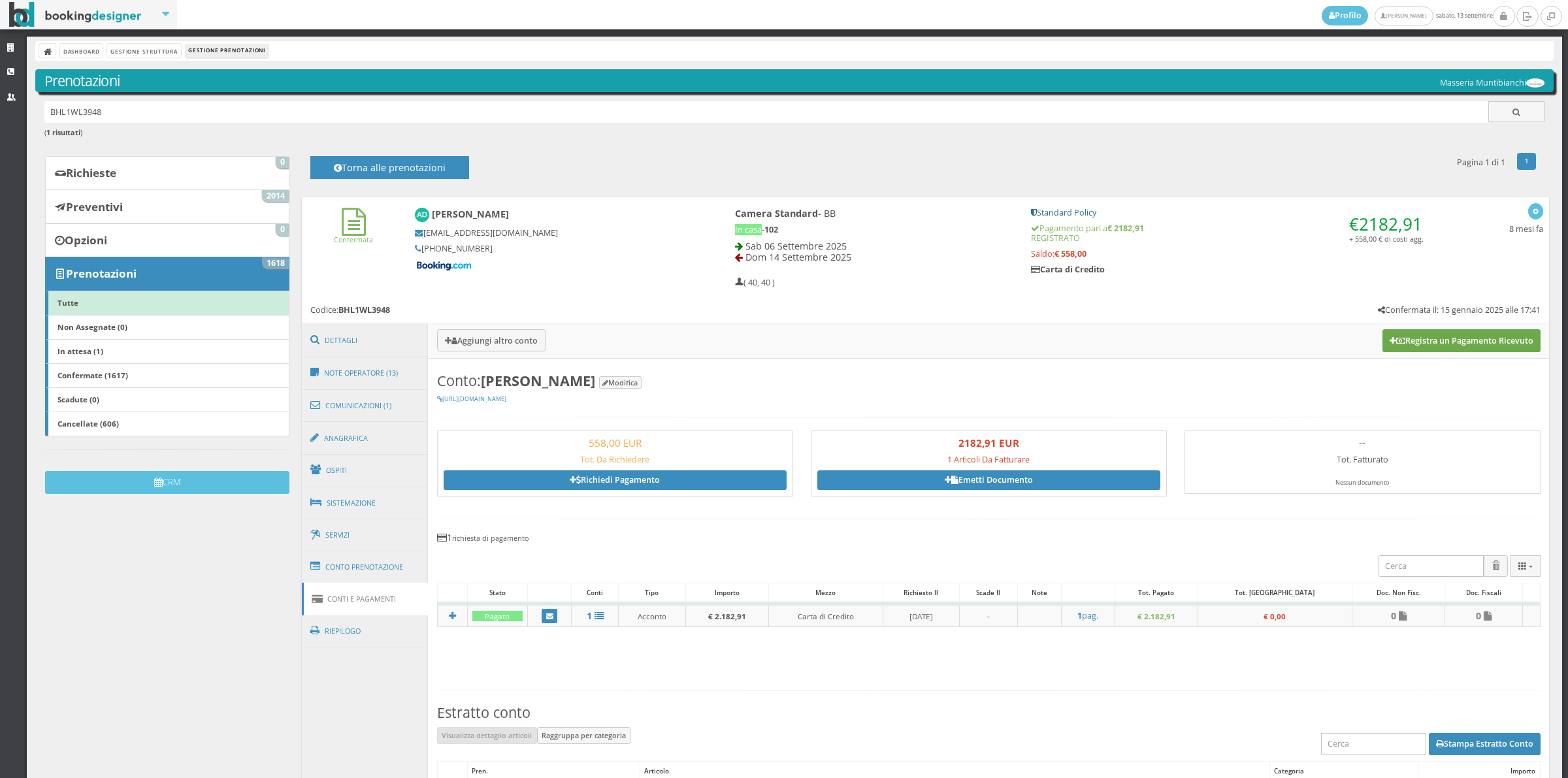
click at [1447, 342] on button "Registra un Pagamento Ricevuto" at bounding box center [1461, 340] width 158 height 22
click at [1447, 342] on h3 "Aggiungi altro conto Registra un Pagamento Ricevuto" at bounding box center [988, 341] width 1121 height 35
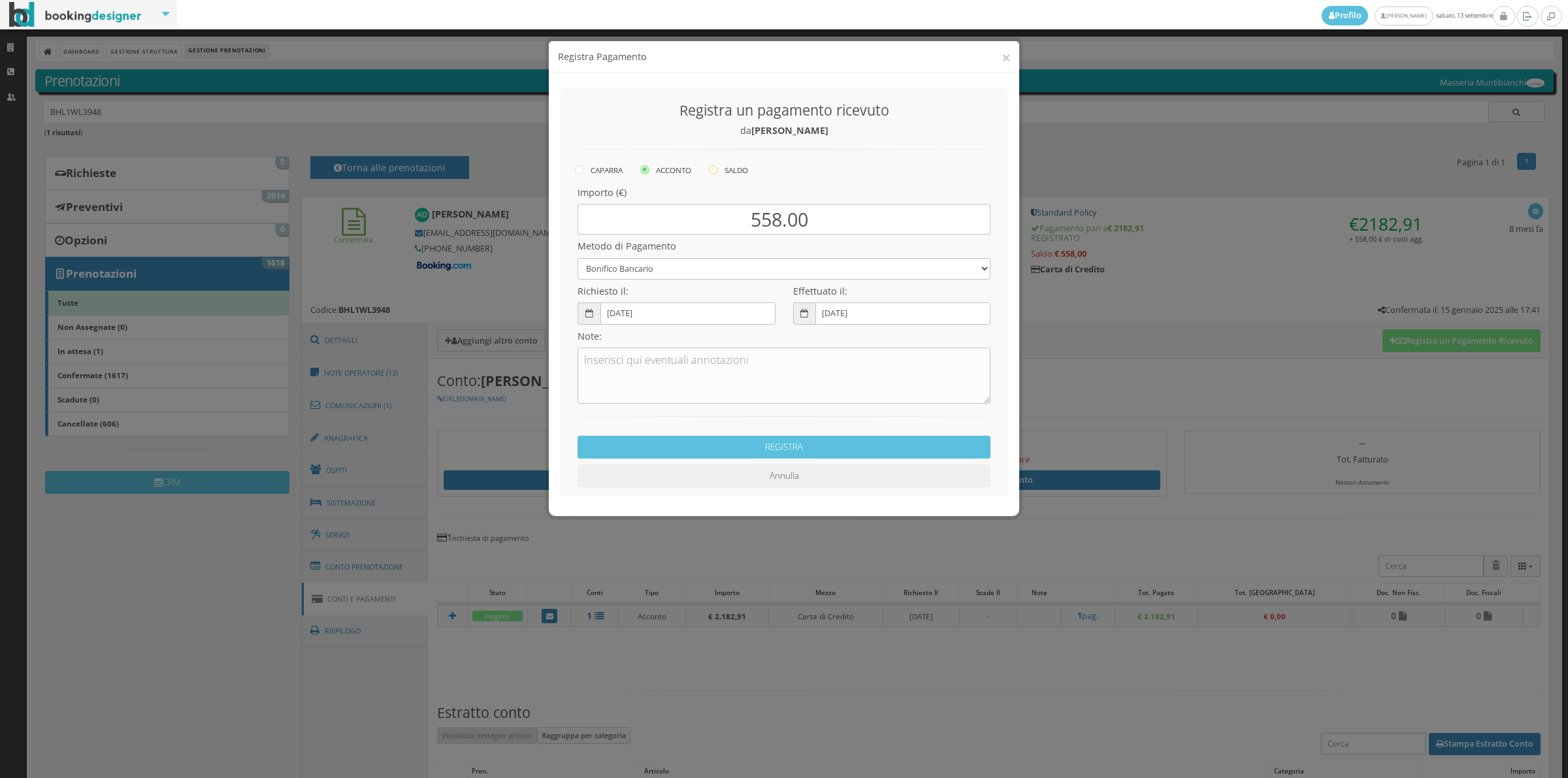
click at [732, 164] on label "SALDO" at bounding box center [728, 170] width 39 height 16
radio input "true"
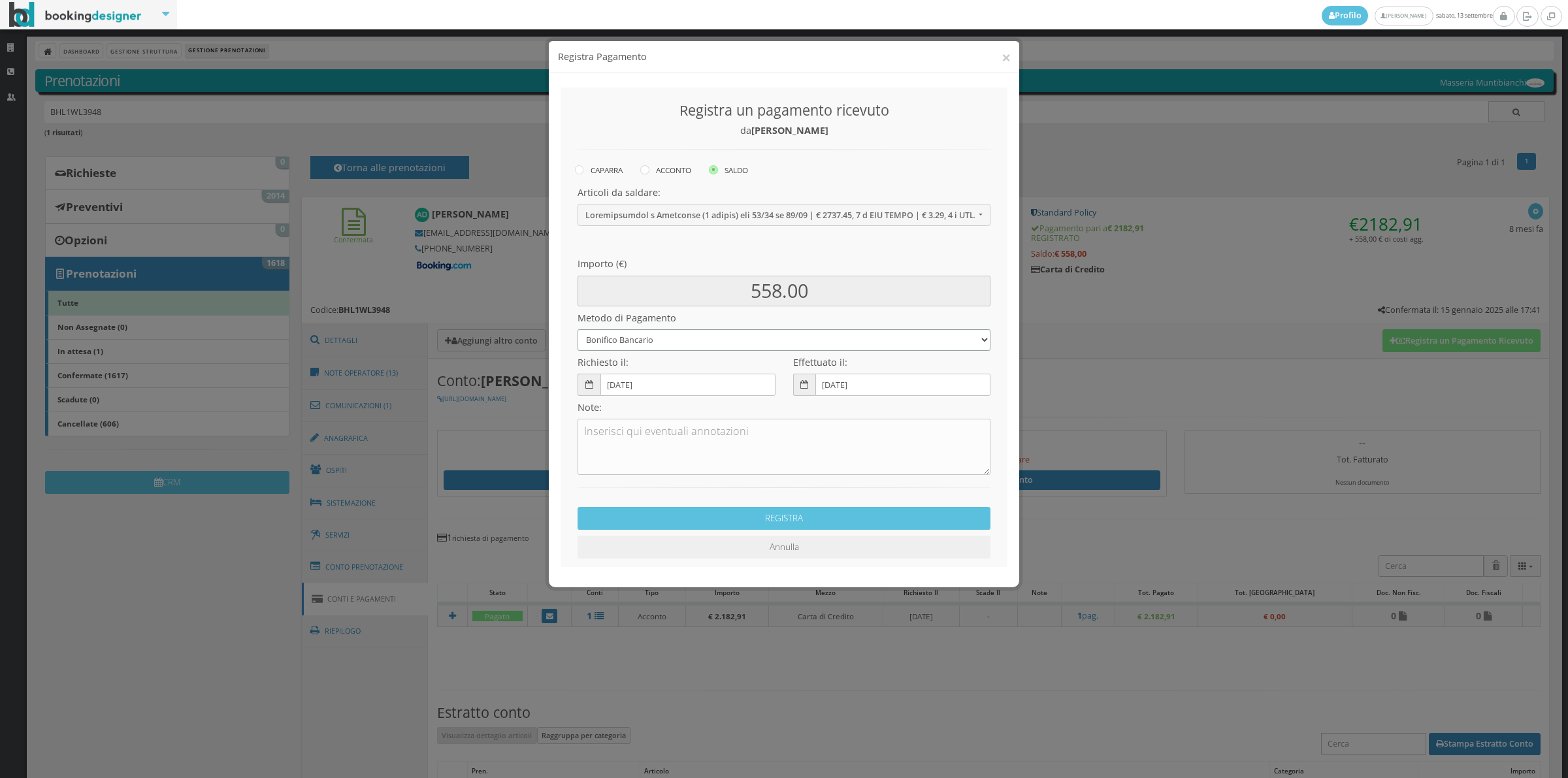
click at [660, 345] on select "Bonifico Bancario Carta di Credito Contanti Assegno Bancario Assegno Circolare …" at bounding box center [784, 339] width 413 height 21
select select "2589"
click at [578, 329] on select "Bonifico Bancario Carta di Credito Contanti Assegno Bancario Assegno Circolare …" at bounding box center [784, 339] width 413 height 21
click at [654, 377] on input "[DATE]" at bounding box center [688, 384] width 175 height 21
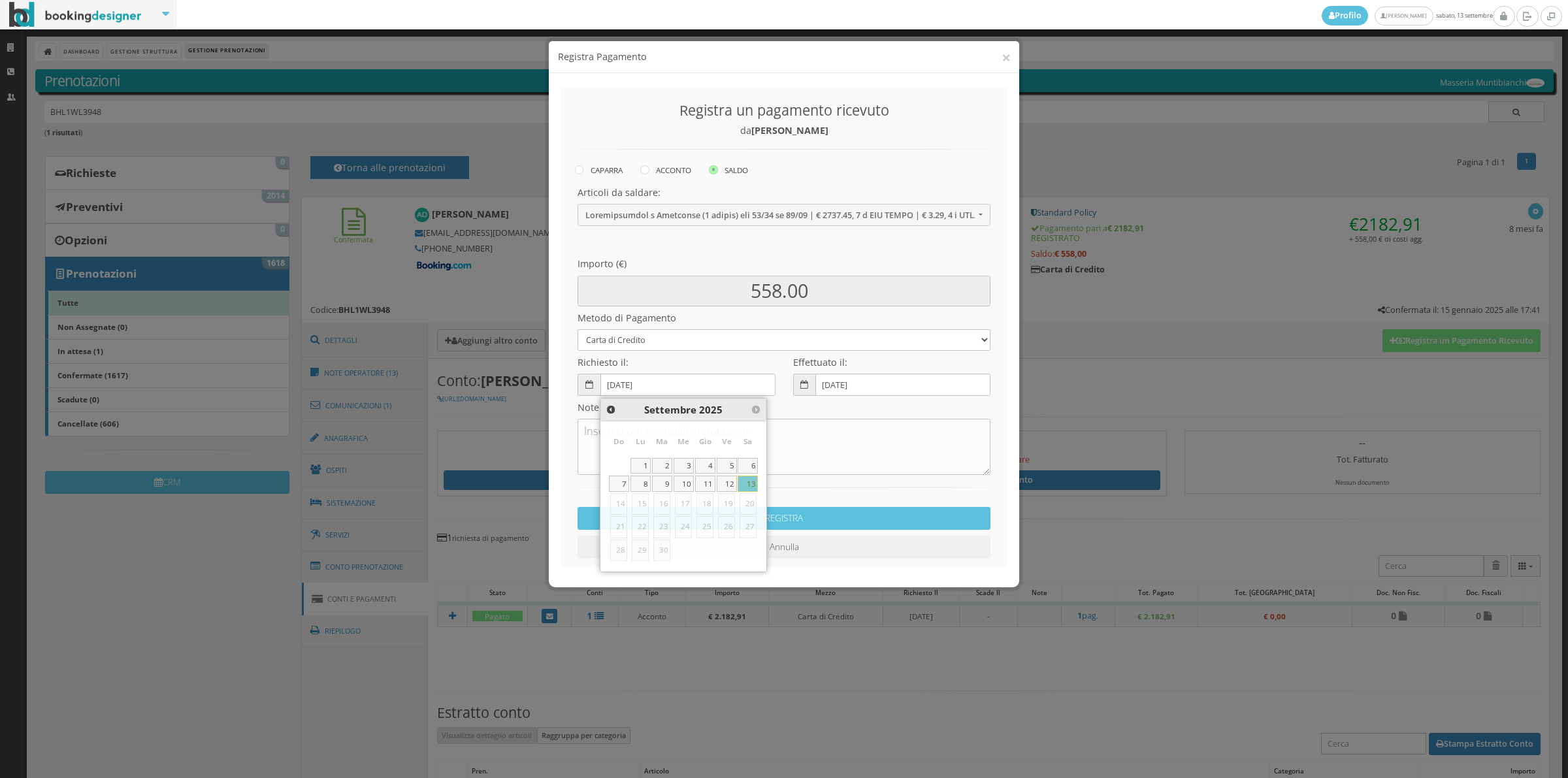
click at [833, 485] on div "REGISTRA Annulla" at bounding box center [784, 517] width 431 height 84
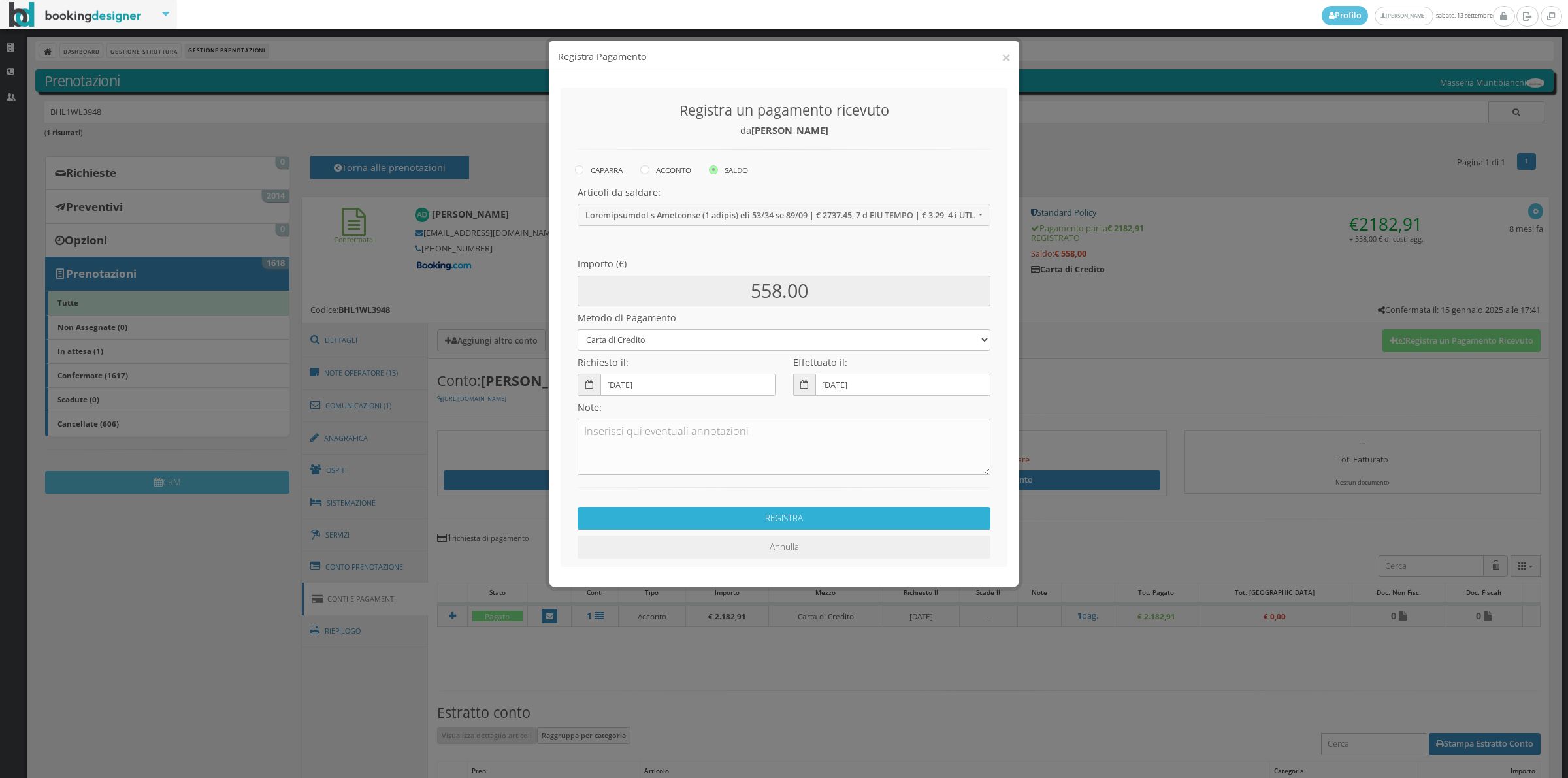
click at [836, 523] on button "REGISTRA" at bounding box center [784, 518] width 413 height 23
click at [0, 0] on div "Caricamento in corso... 0 di 0" at bounding box center [0, 0] width 0 height 0
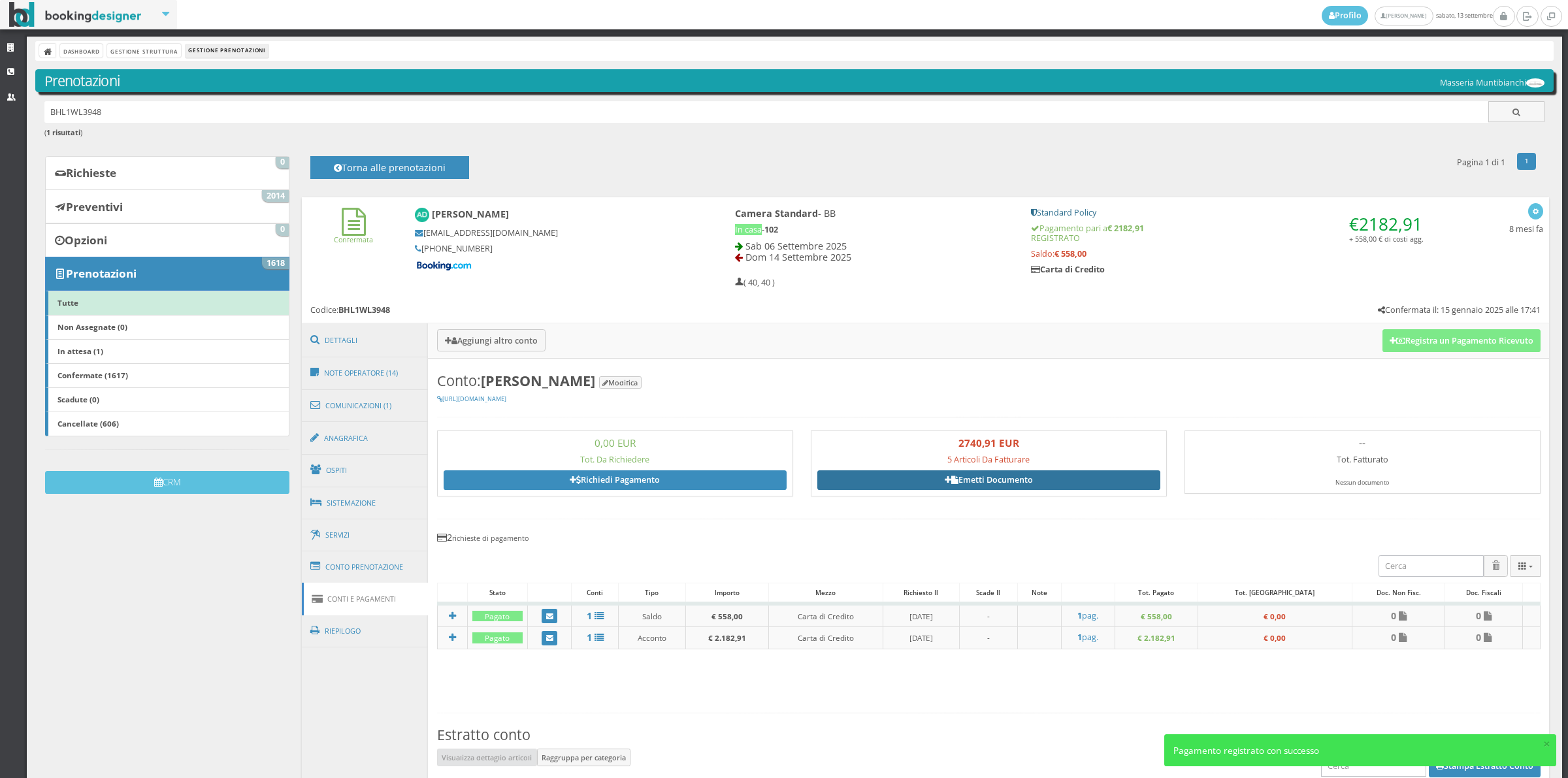
click at [1076, 482] on link "Emetti Documento" at bounding box center [989, 480] width 343 height 20
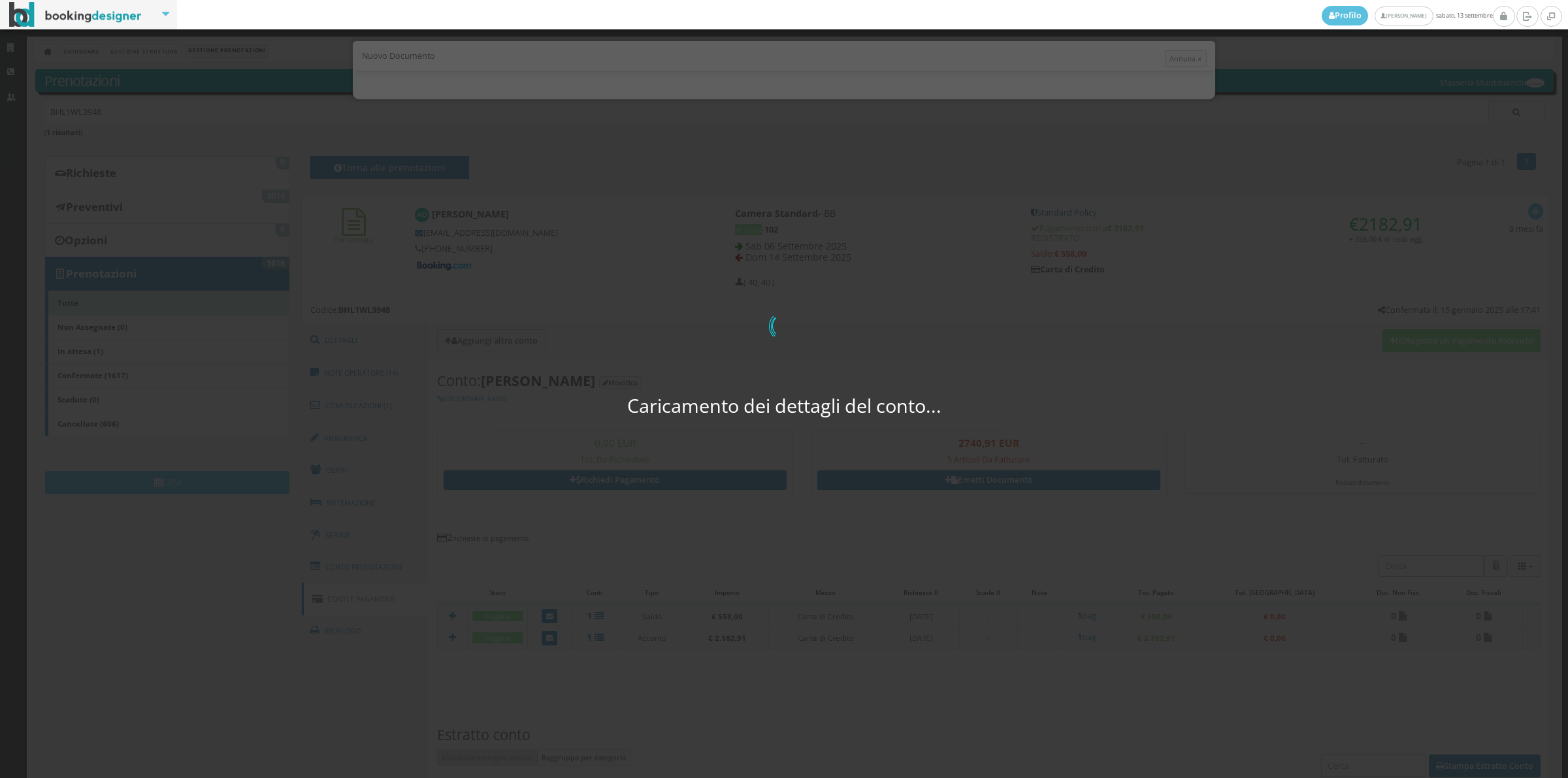
select select "Giurdignano"
select select "BE"
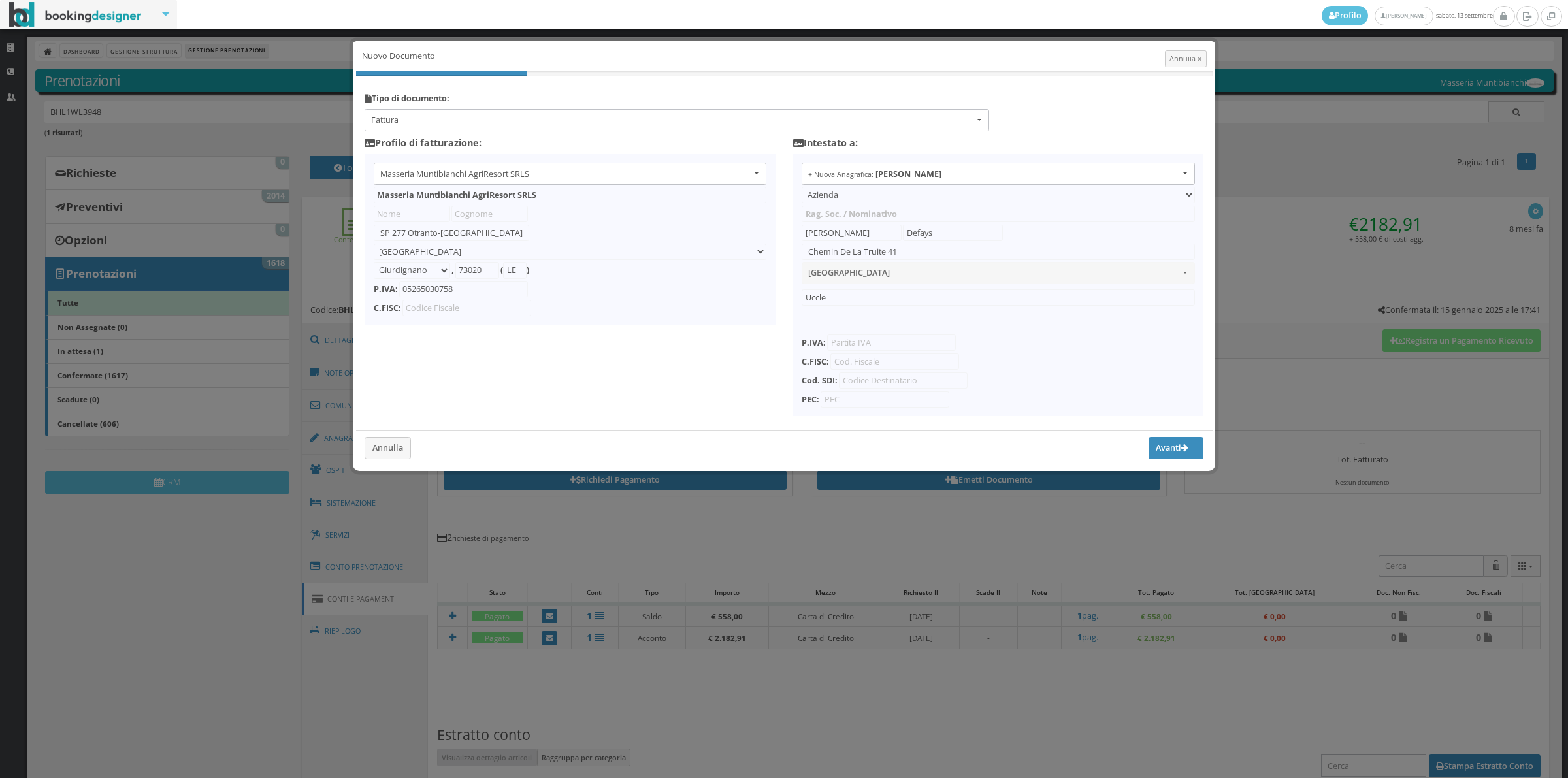
click at [409, 137] on b "Profilo di fatturazione:" at bounding box center [423, 143] width 117 height 13
click at [410, 131] on button "Fattura" at bounding box center [676, 119] width 624 height 21
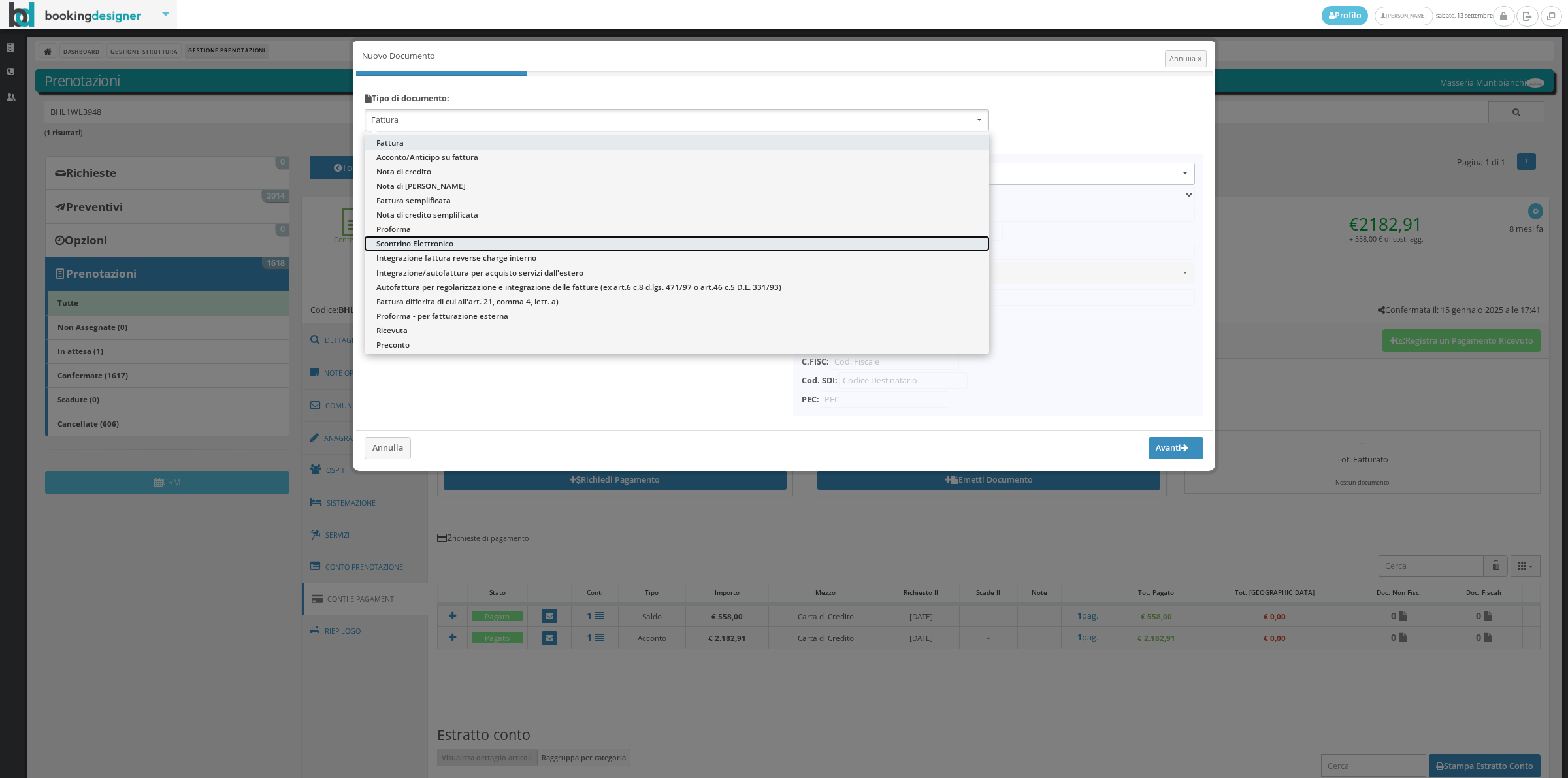
click at [396, 249] on span "Scontrino Elettronico" at bounding box center [415, 243] width 77 height 11
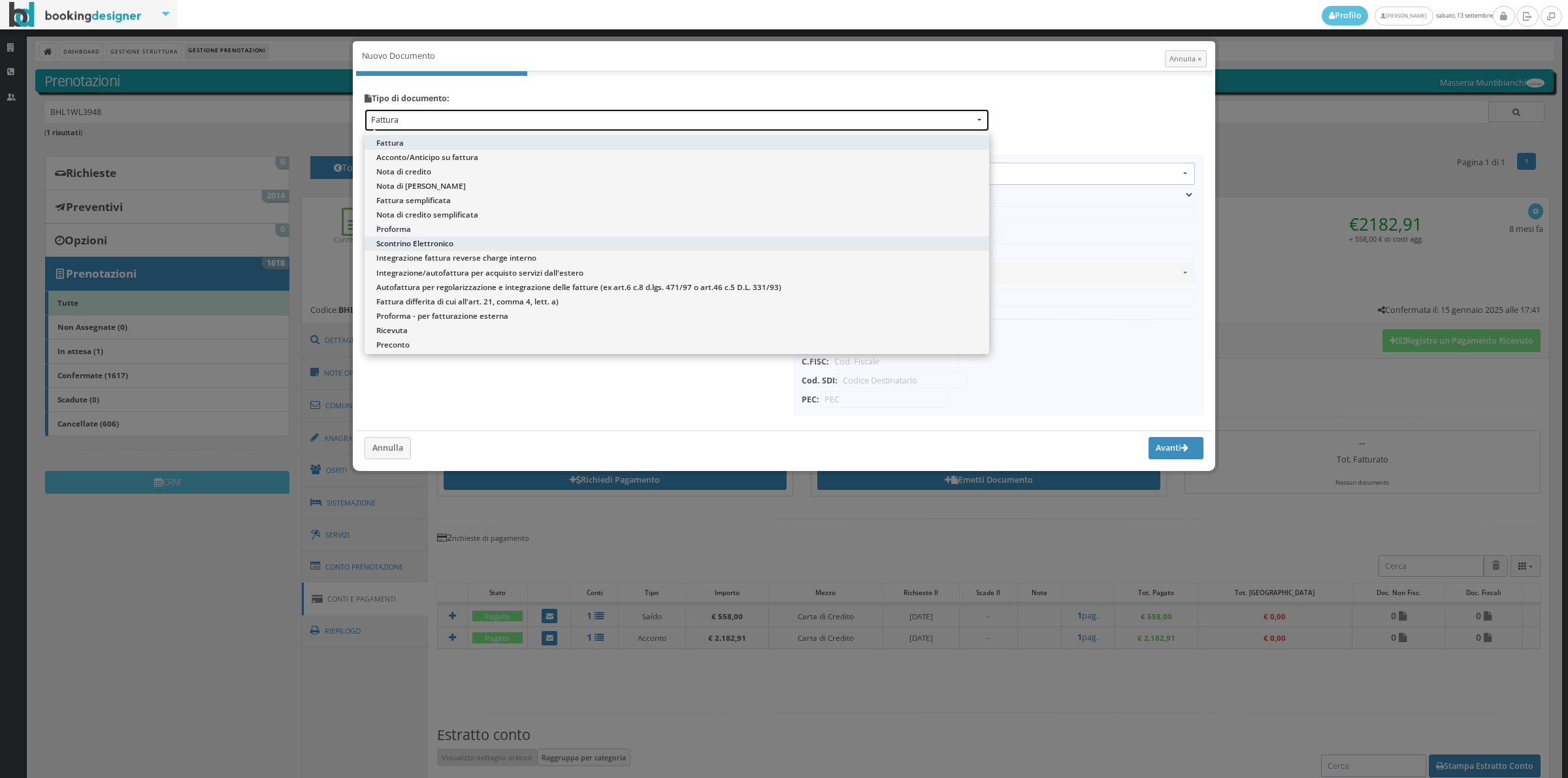
select select "ION02"
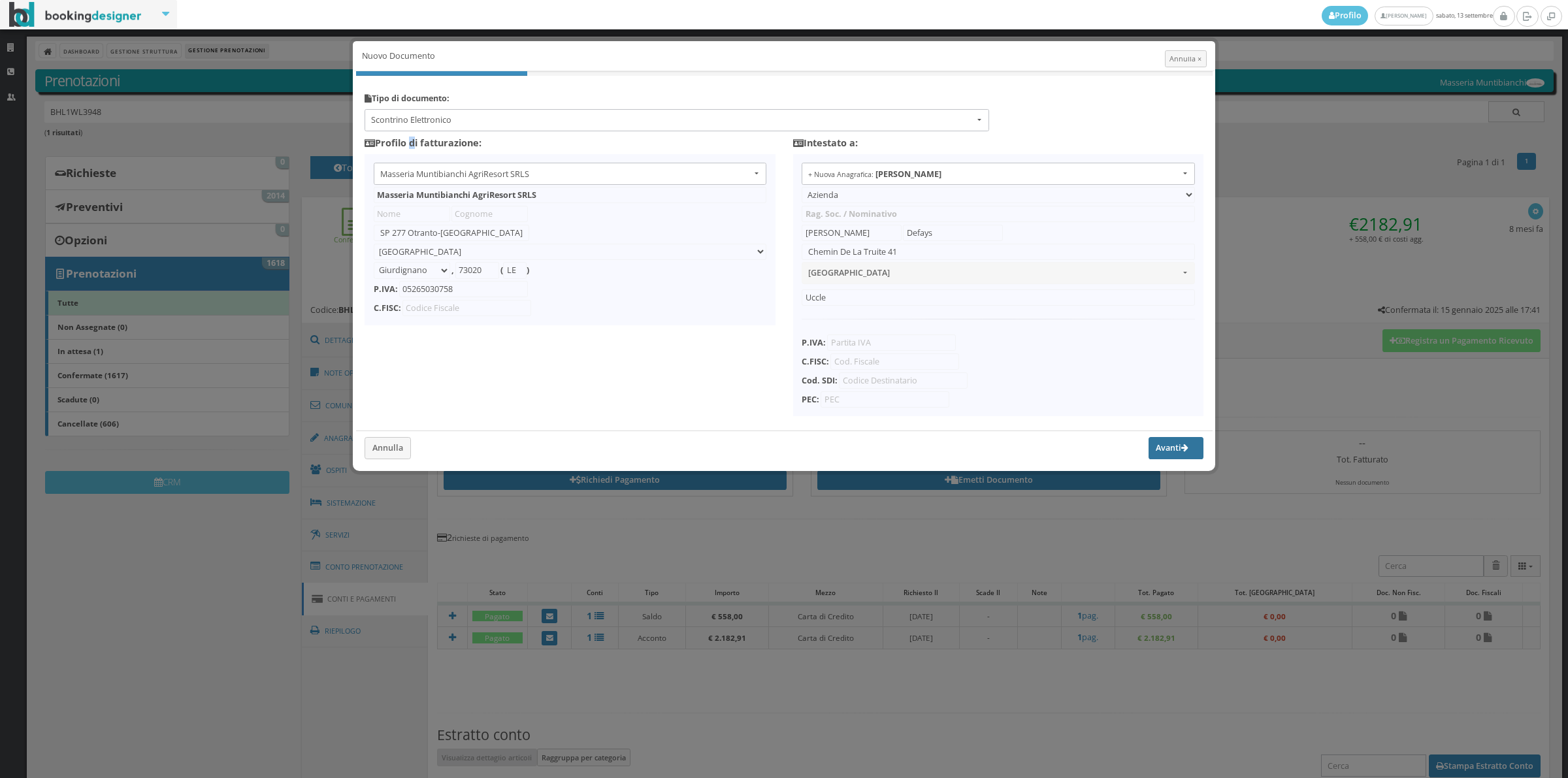
click at [1156, 454] on button "Avanti" at bounding box center [1176, 448] width 55 height 22
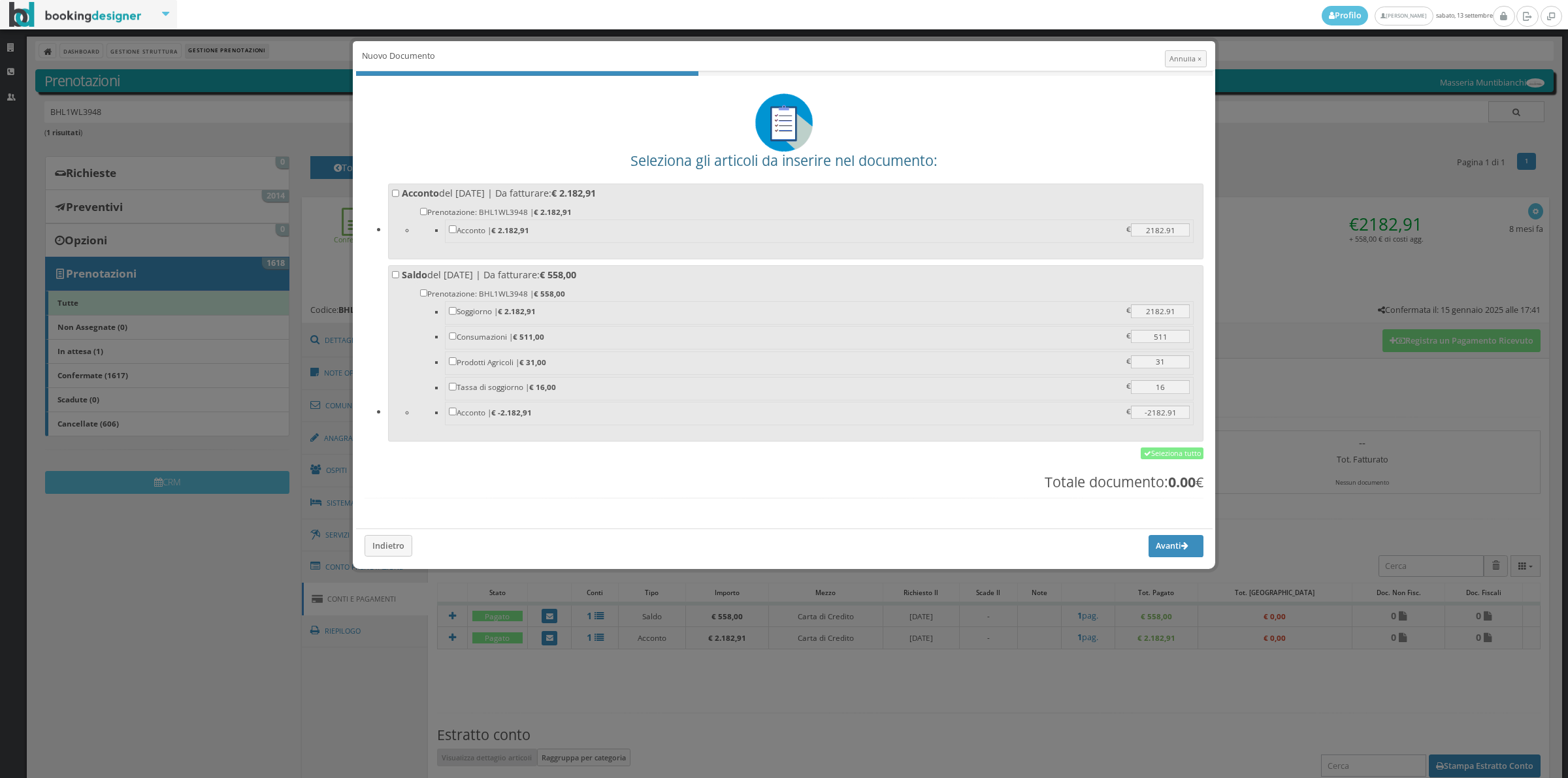
click at [638, 187] on label "Acconto del 13/09/2025 | Da fatturare: € 2.182,91 Prenotazione: BHL1WL3948 | € …" at bounding box center [796, 219] width 808 height 65
click at [400, 189] on input "Acconto del 13/09/2025 | Da fatturare: € 2.182,91 Prenotazione: BHL1WL3948 | € …" at bounding box center [396, 193] width 8 height 8
checkbox input "true"
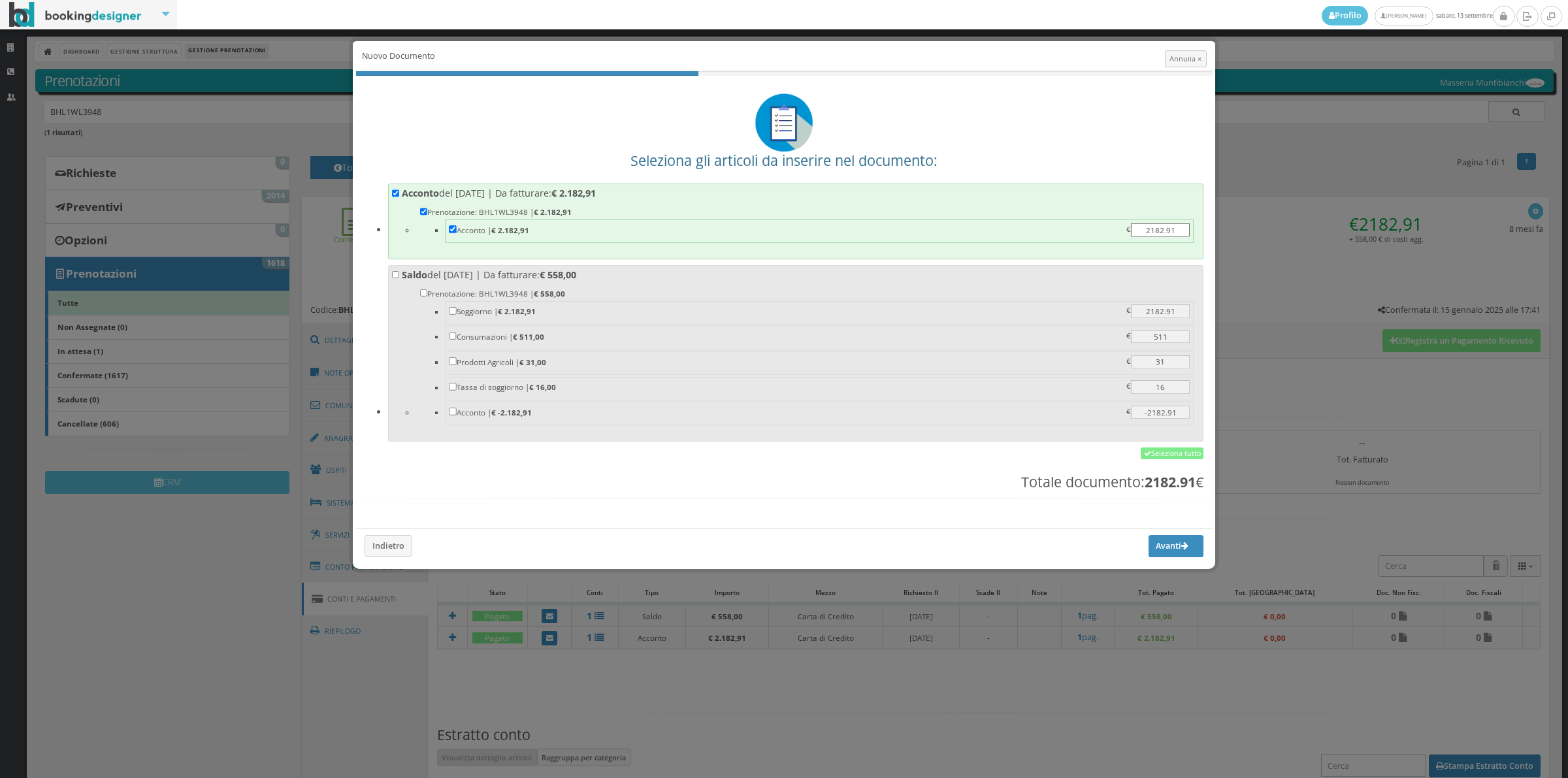
click at [617, 276] on label "Saldo del 13/09/2025 | Da fatturare: € 558,00 Prenotazione: BHL1WL3948 | € 558,…" at bounding box center [796, 351] width 808 height 166
click at [400, 276] on input "Saldo del 13/09/2025 | Da fatturare: € 558,00 Prenotazione: BHL1WL3948 | € 558,…" at bounding box center [396, 275] width 8 height 8
checkbox input "true"
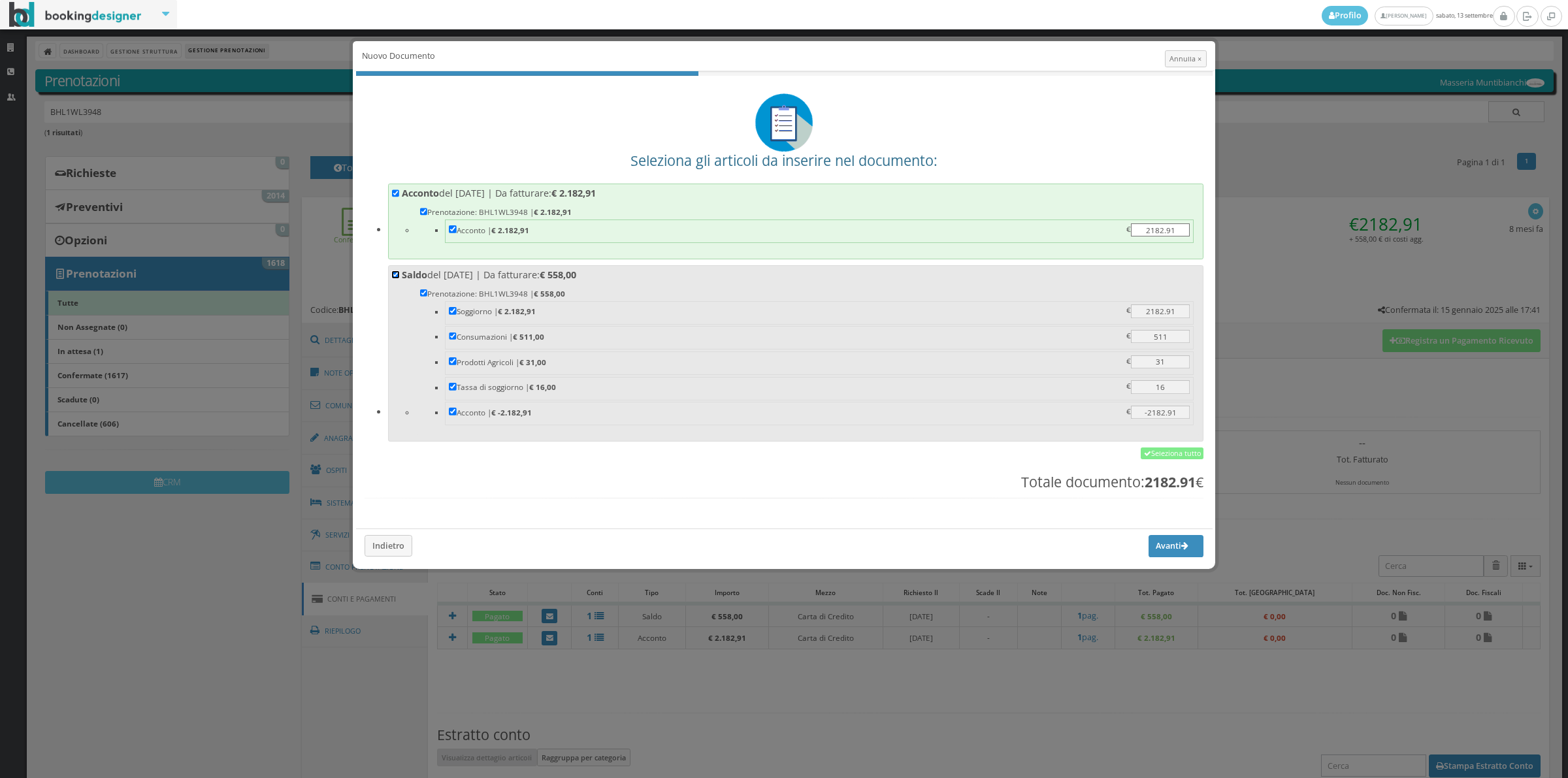
checkbox input "true"
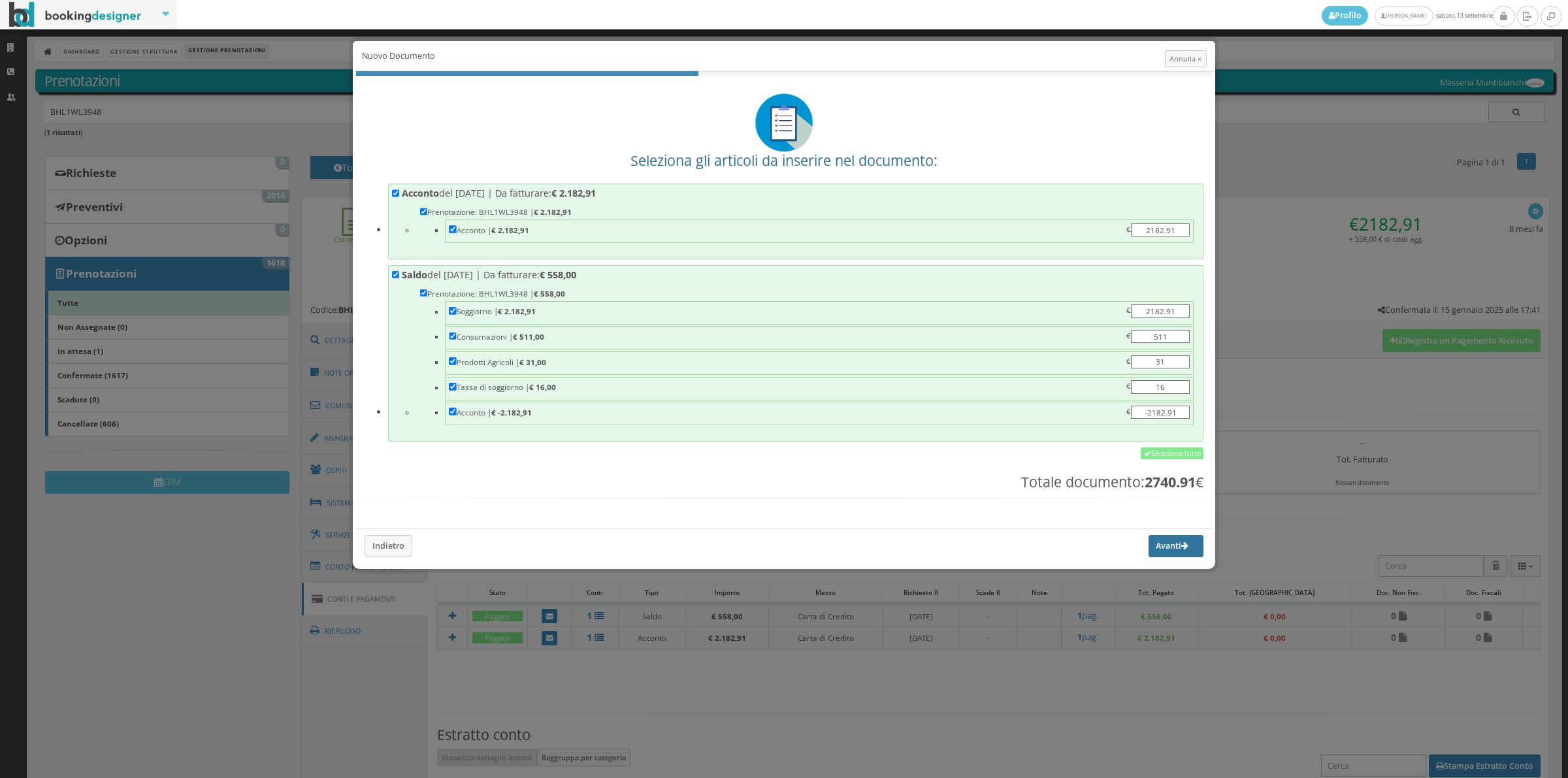
click at [1169, 553] on button "Avanti" at bounding box center [1176, 546] width 55 height 22
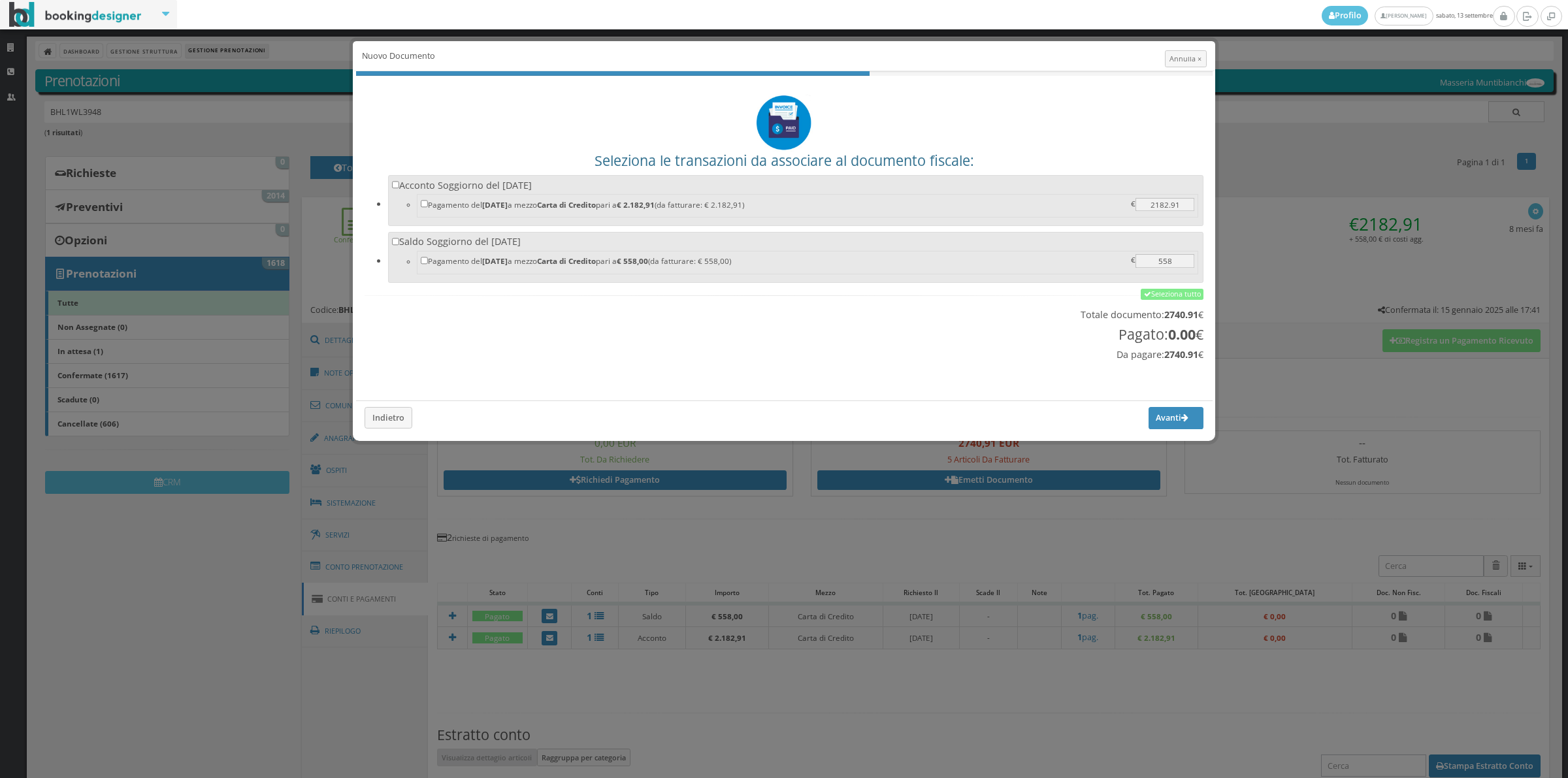
click at [598, 188] on label "Acconto Soggiorno del 13/09/2025 Pagamento del 13/09/2025 a mezzo Carta di Cred…" at bounding box center [796, 199] width 808 height 40
click at [400, 188] on input "Acconto Soggiorno del 13/09/2025 Pagamento del 13/09/2025 a mezzo Carta di Cred…" at bounding box center [396, 185] width 8 height 8
checkbox input "true"
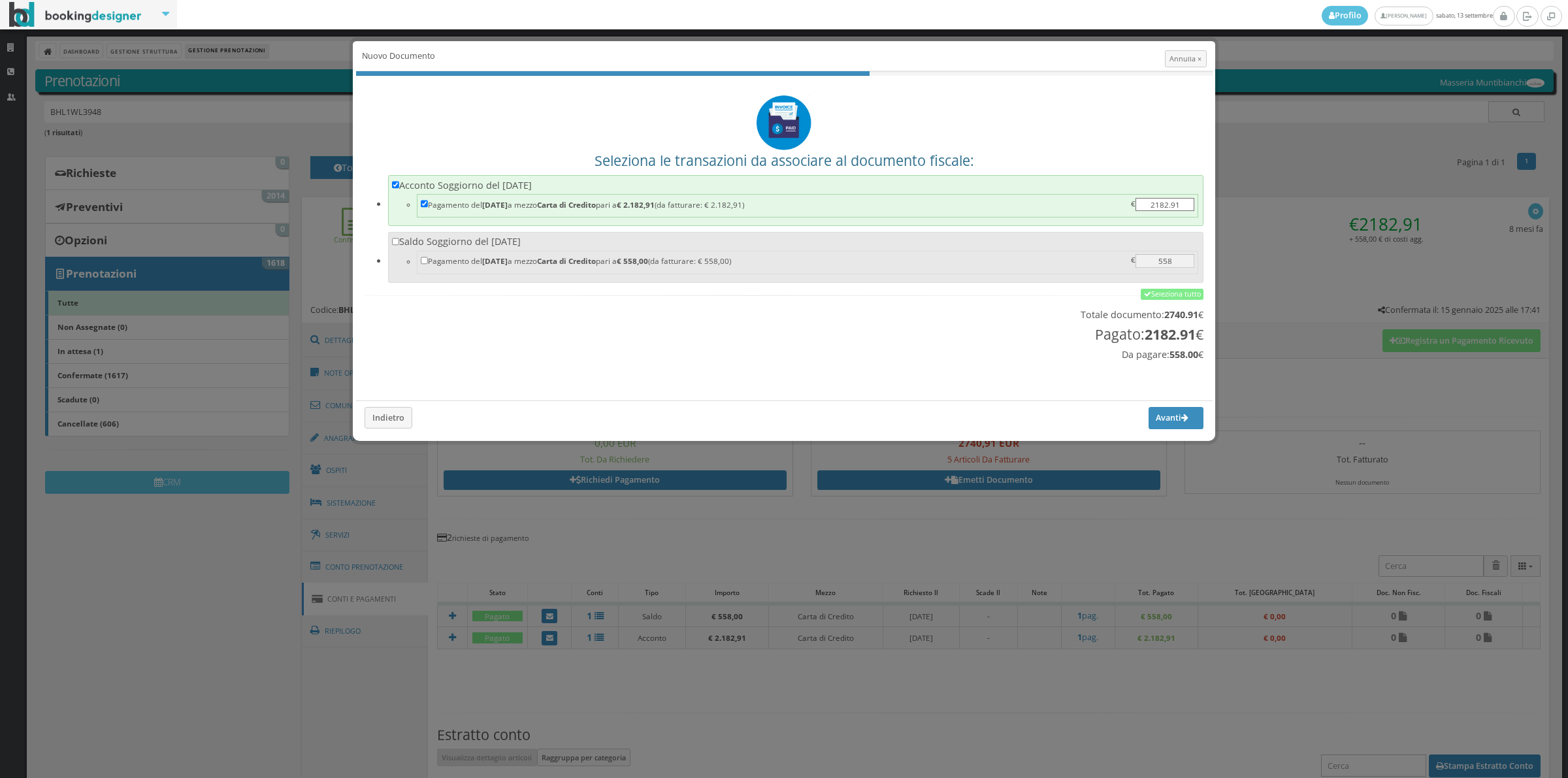
click at [597, 241] on label "Saldo Soggiorno del 13/09/2025 Pagamento del 13/09/2025 a mezzo Carta di Credit…" at bounding box center [796, 255] width 808 height 40
click at [400, 241] on input "Saldo Soggiorno del 13/09/2025 Pagamento del 13/09/2025 a mezzo Carta di Credit…" at bounding box center [396, 241] width 8 height 8
checkbox input "true"
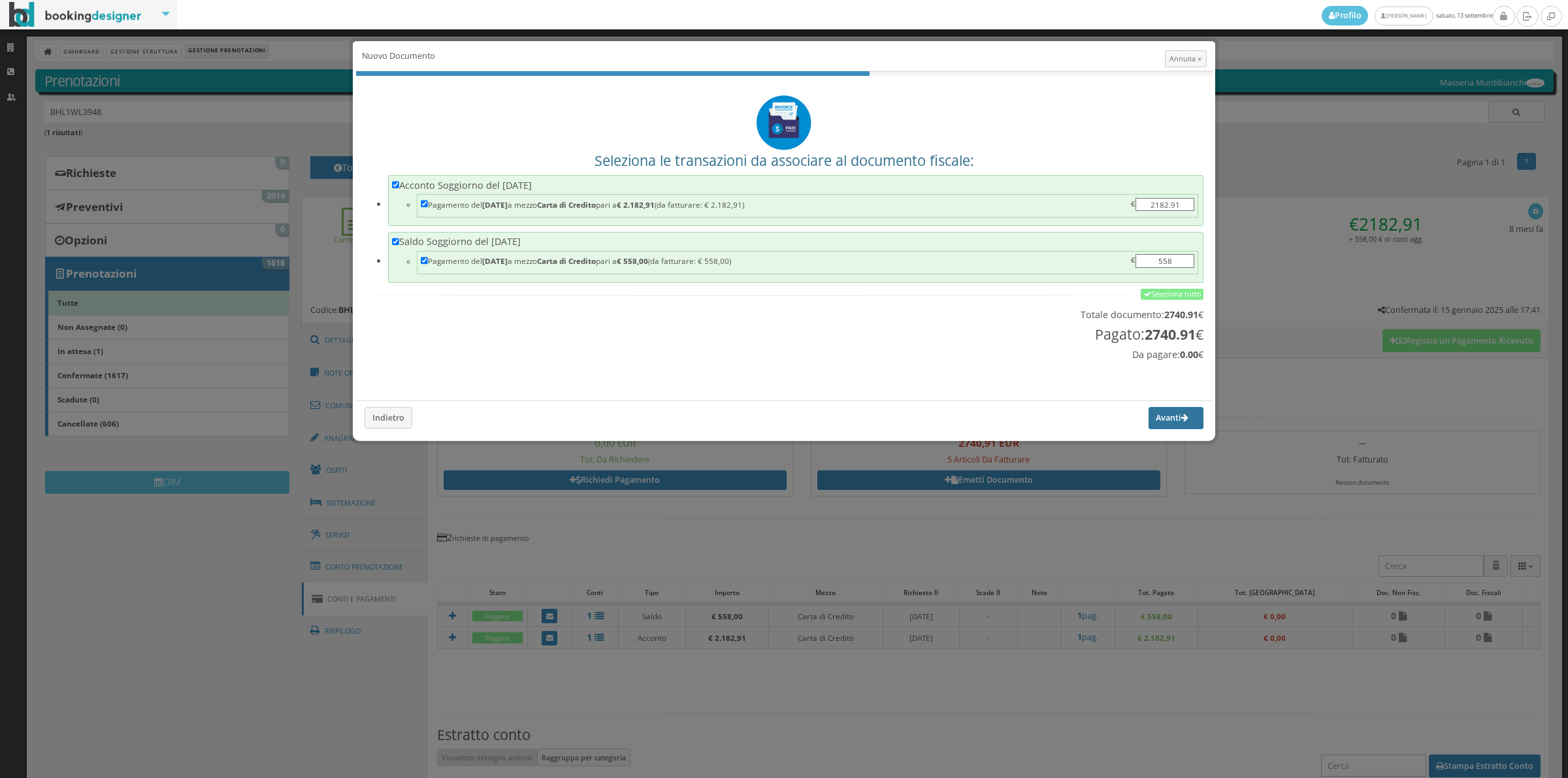
click at [1154, 421] on button "Avanti" at bounding box center [1176, 418] width 55 height 22
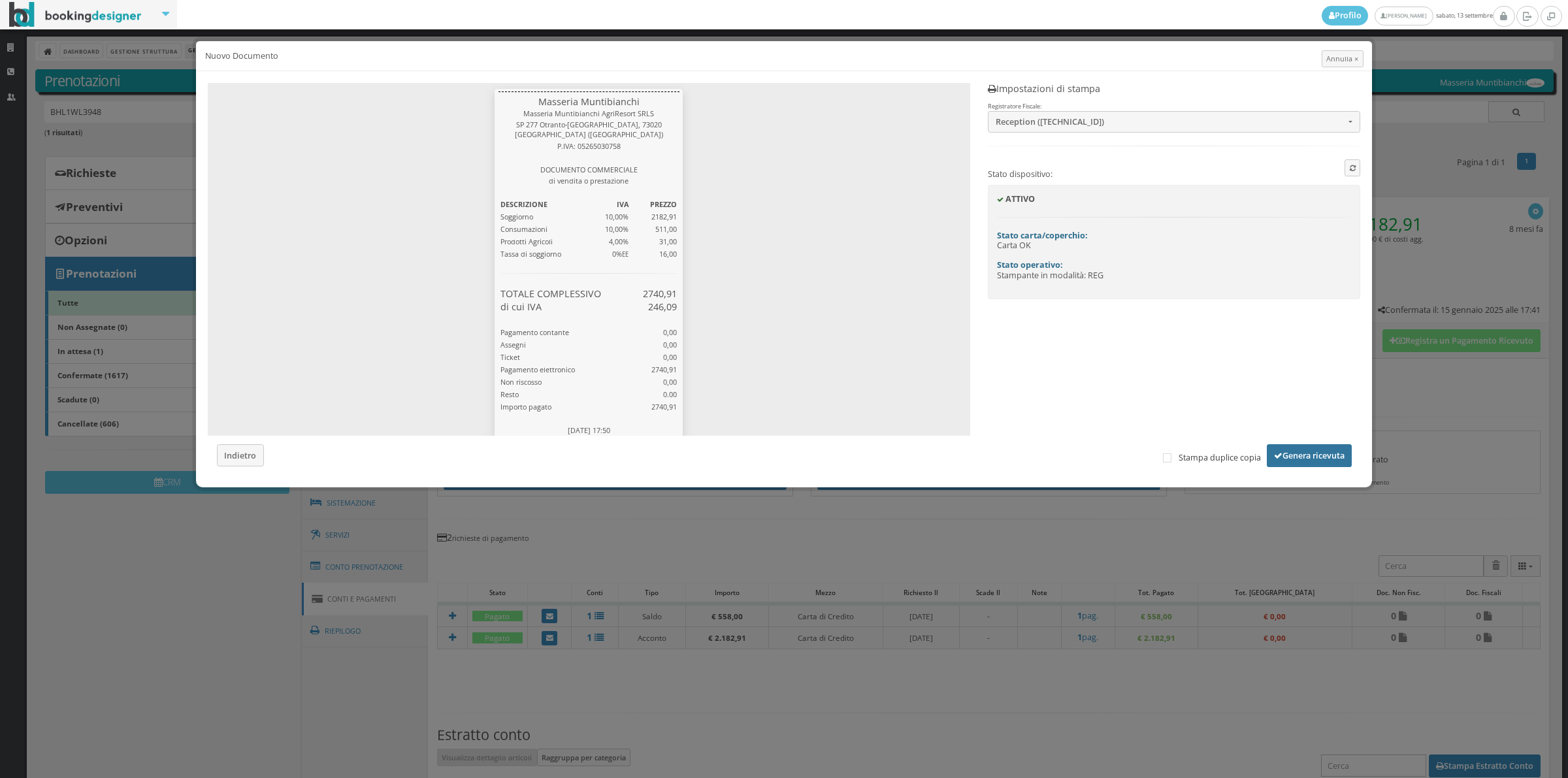
click at [1302, 455] on button "Genera ricevuta" at bounding box center [1309, 455] width 85 height 22
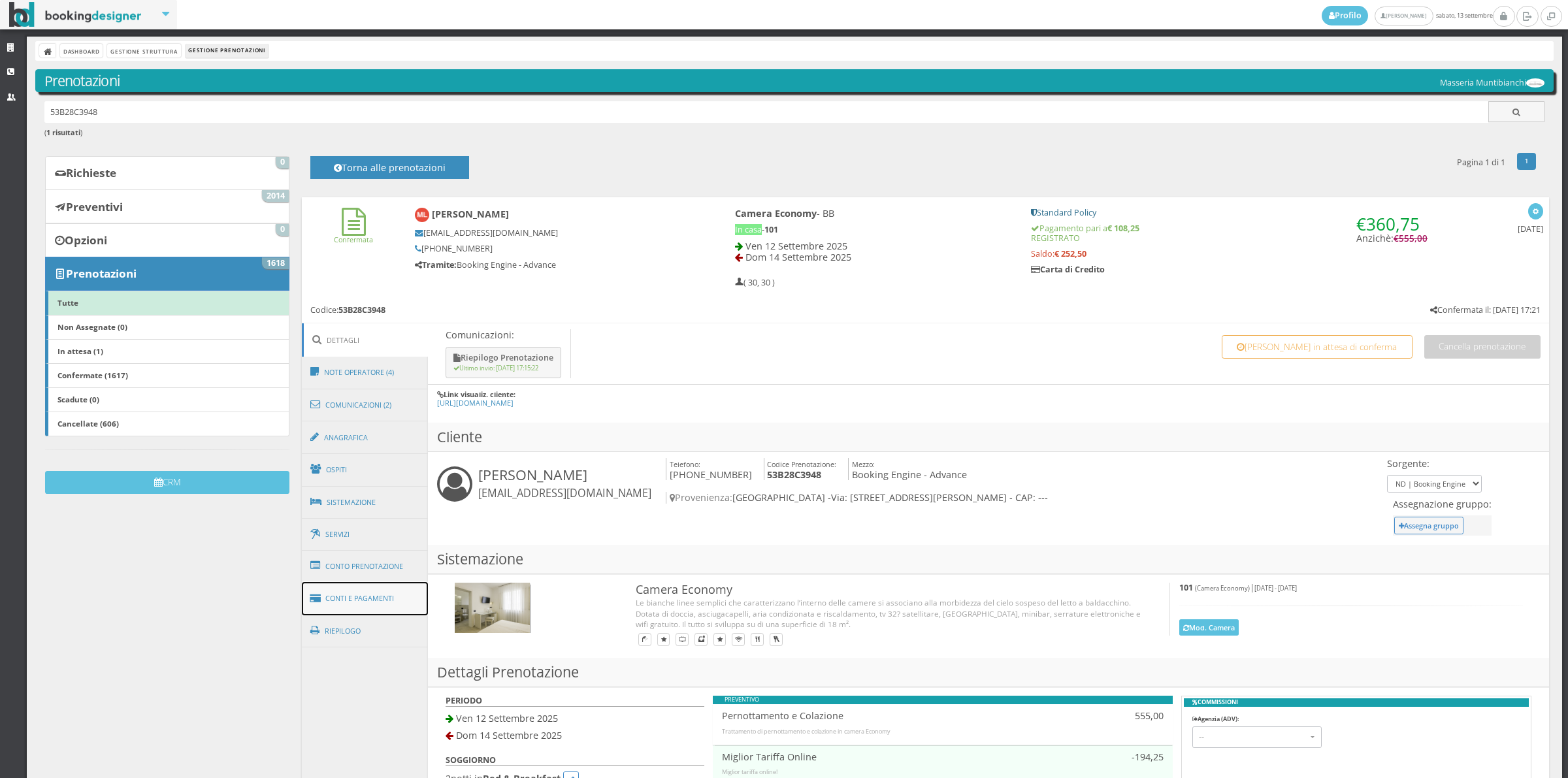
click at [385, 605] on link "Conti e Pagamenti" at bounding box center [365, 599] width 127 height 33
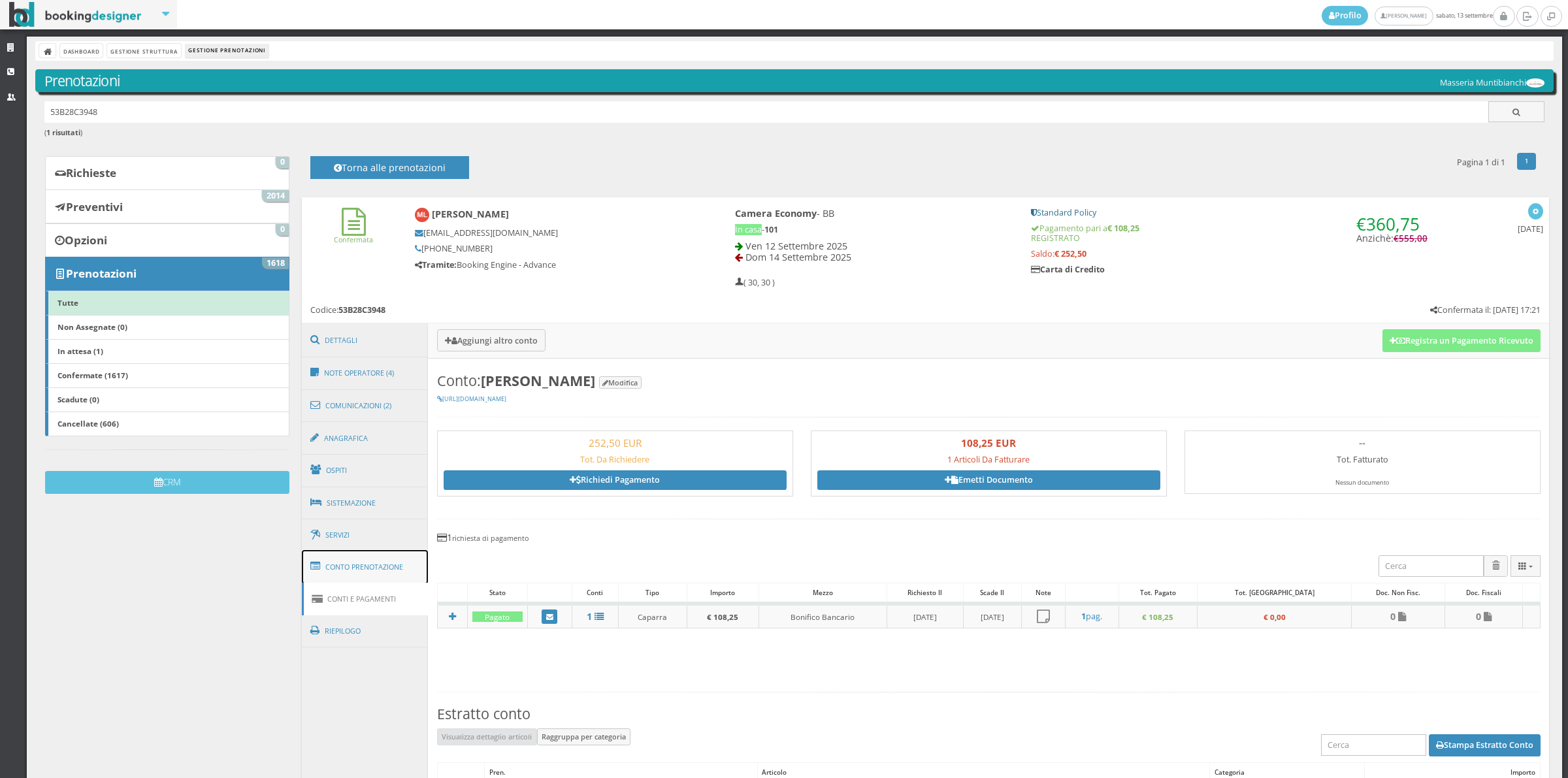
click at [390, 571] on link "Conto Prenotazione" at bounding box center [365, 567] width 127 height 34
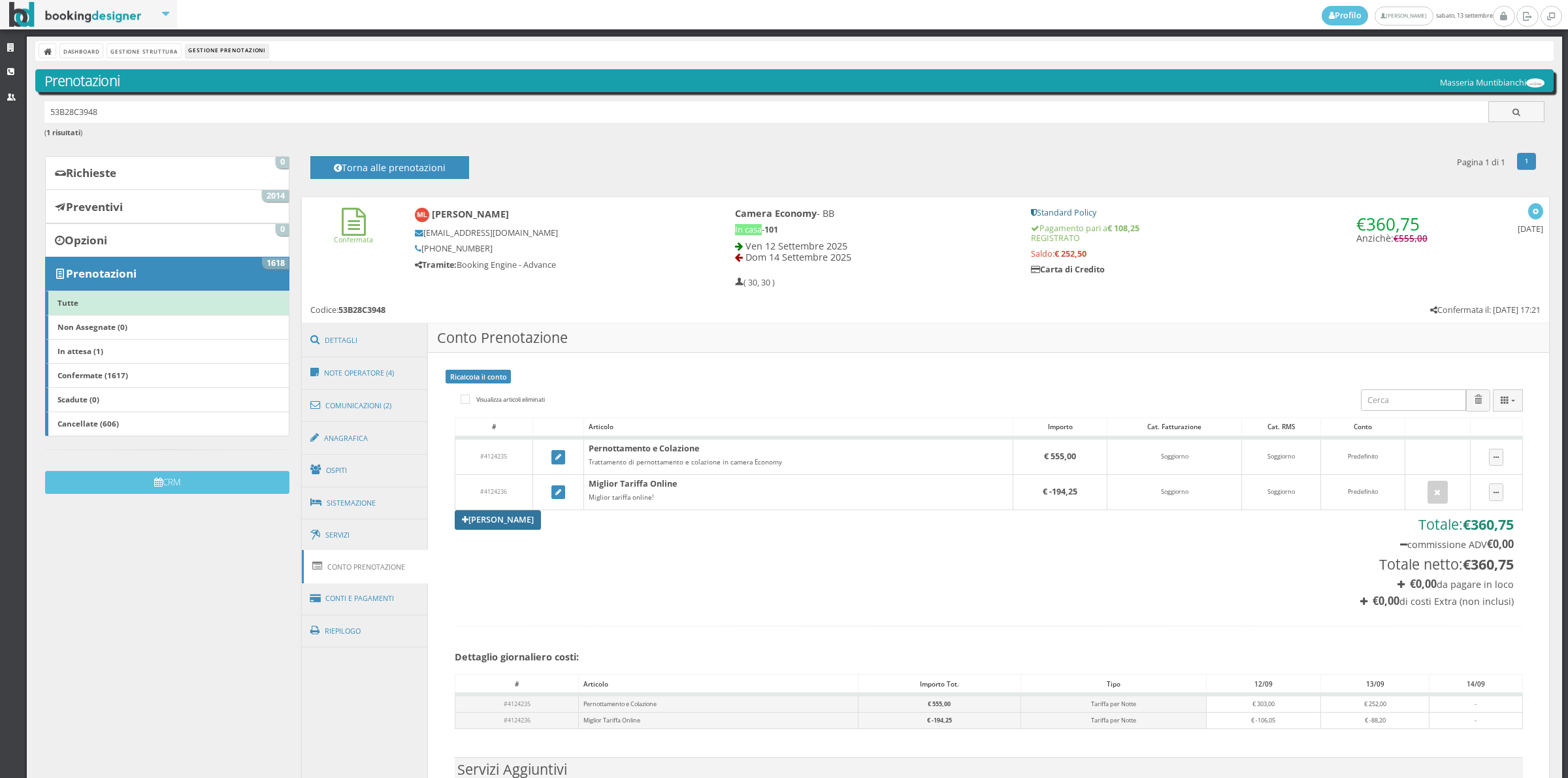
click at [514, 524] on link "[PERSON_NAME]" at bounding box center [497, 520] width 86 height 20
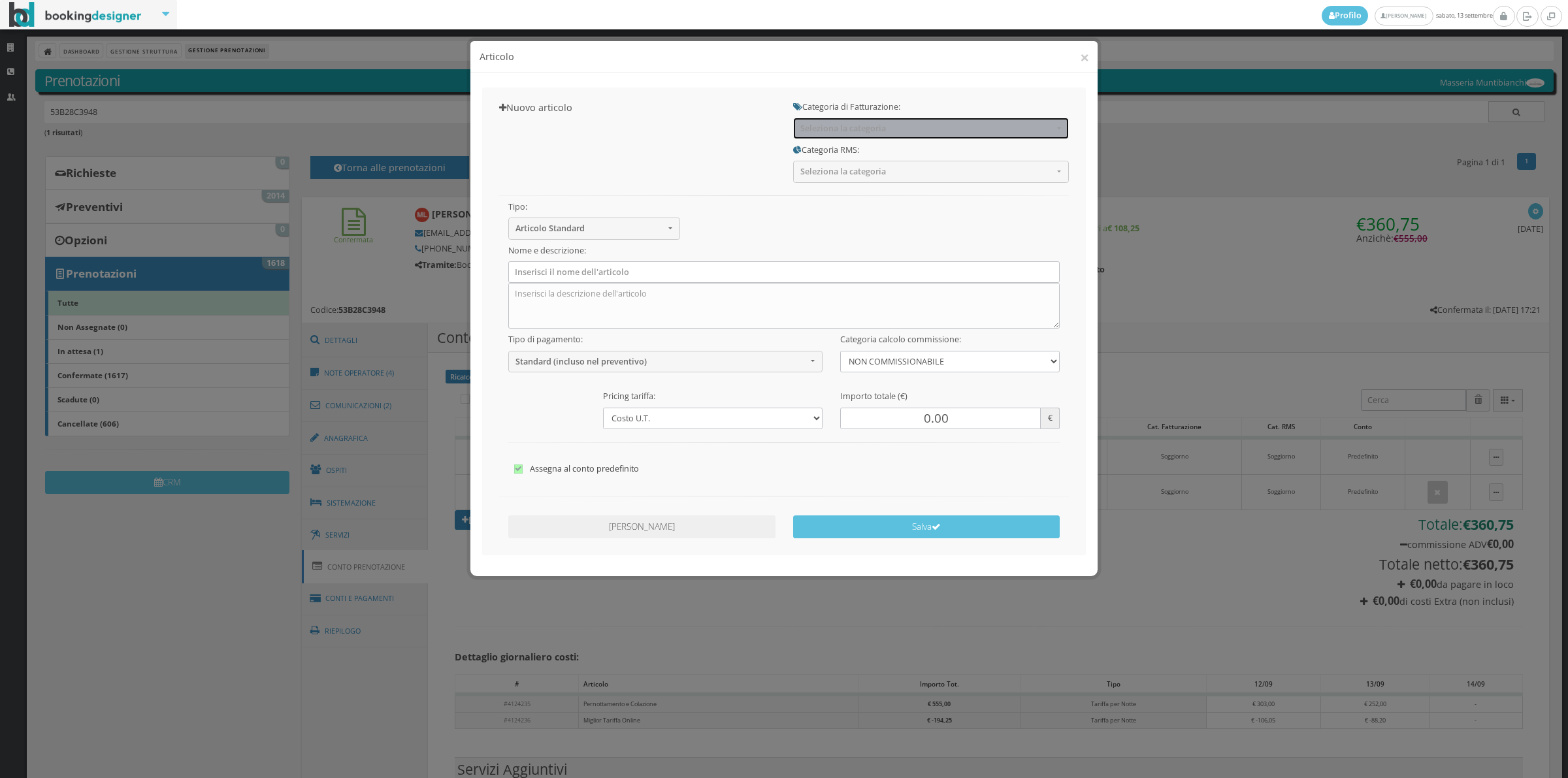
click at [935, 126] on span "Seleziona la categoria" at bounding box center [926, 128] width 253 height 9
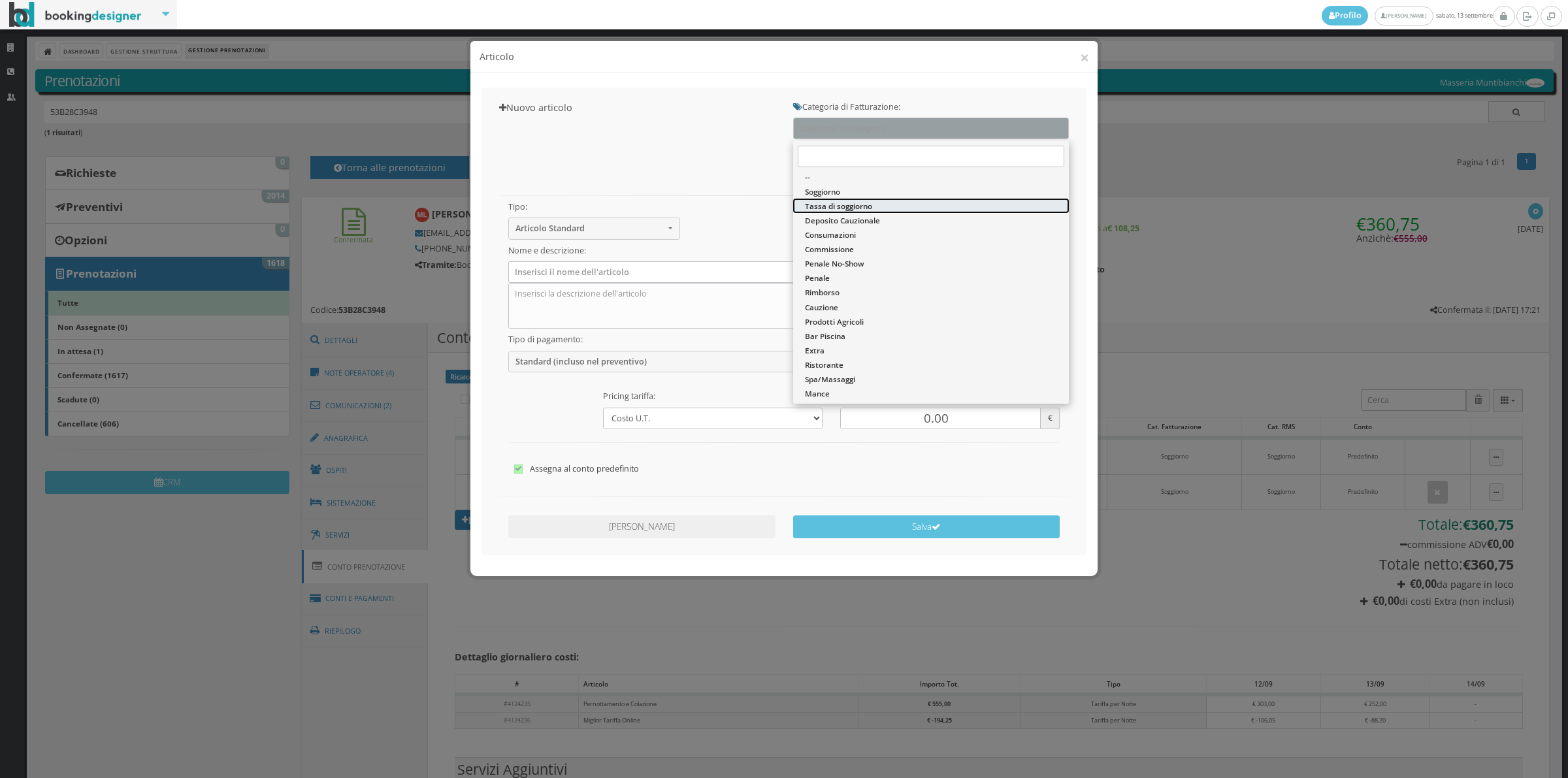
click at [892, 203] on link "Tassa di soggiorno" at bounding box center [930, 206] width 275 height 14
select select "13"
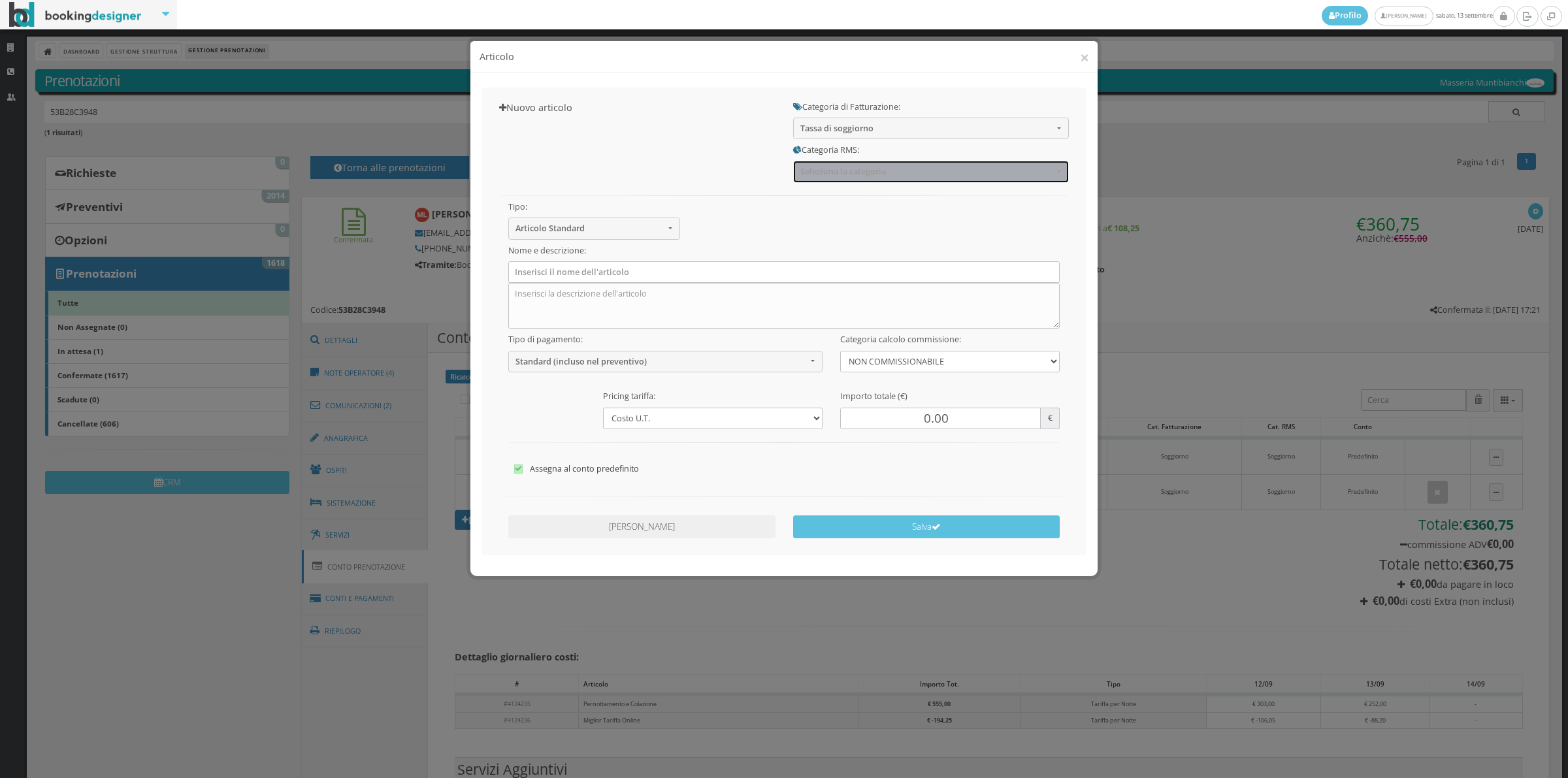
click at [879, 175] on span "Seleziona la categoria" at bounding box center [926, 171] width 253 height 9
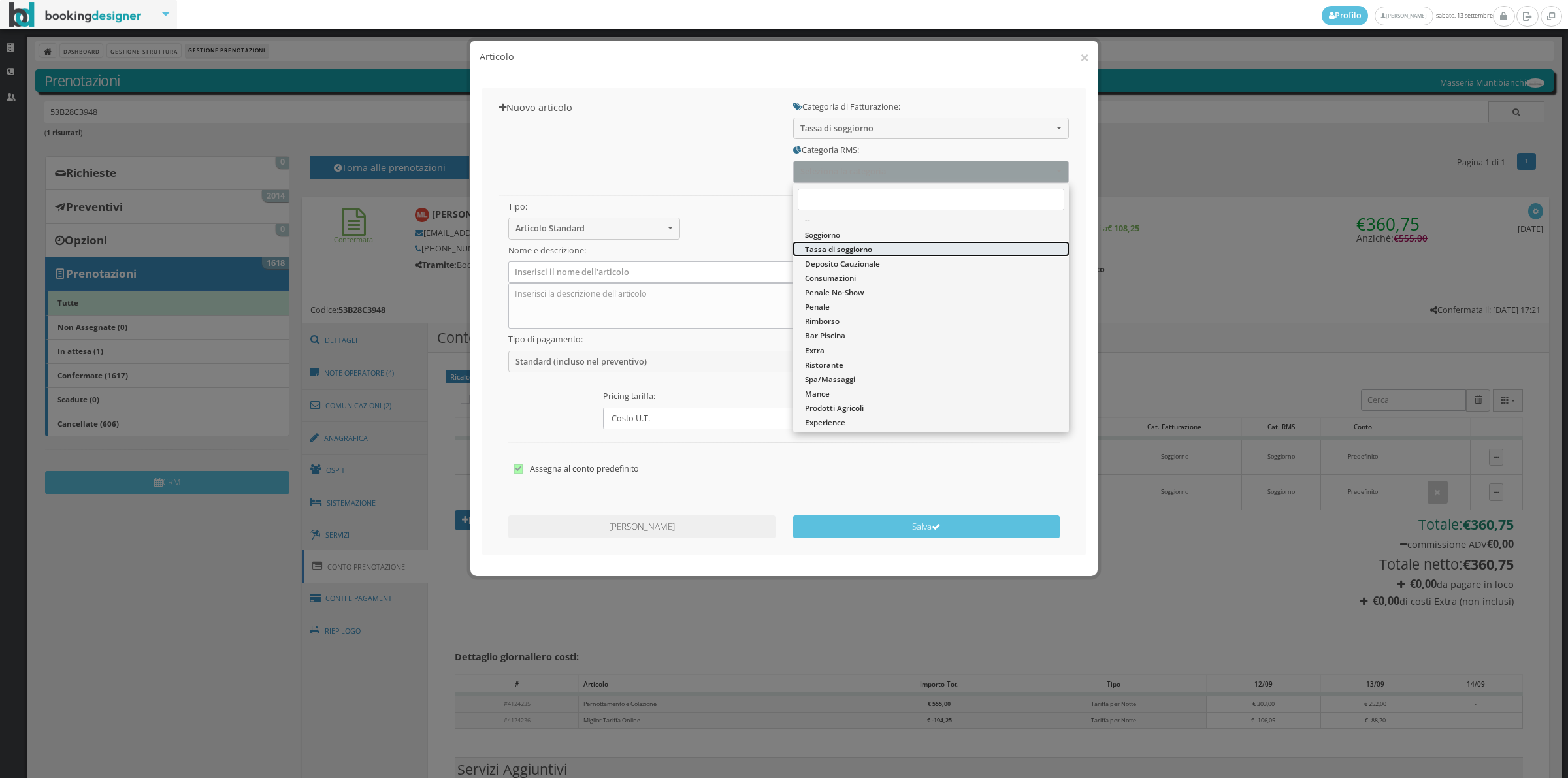
click at [858, 252] on span "Tassa di soggiorno" at bounding box center [838, 249] width 67 height 11
select select "13"
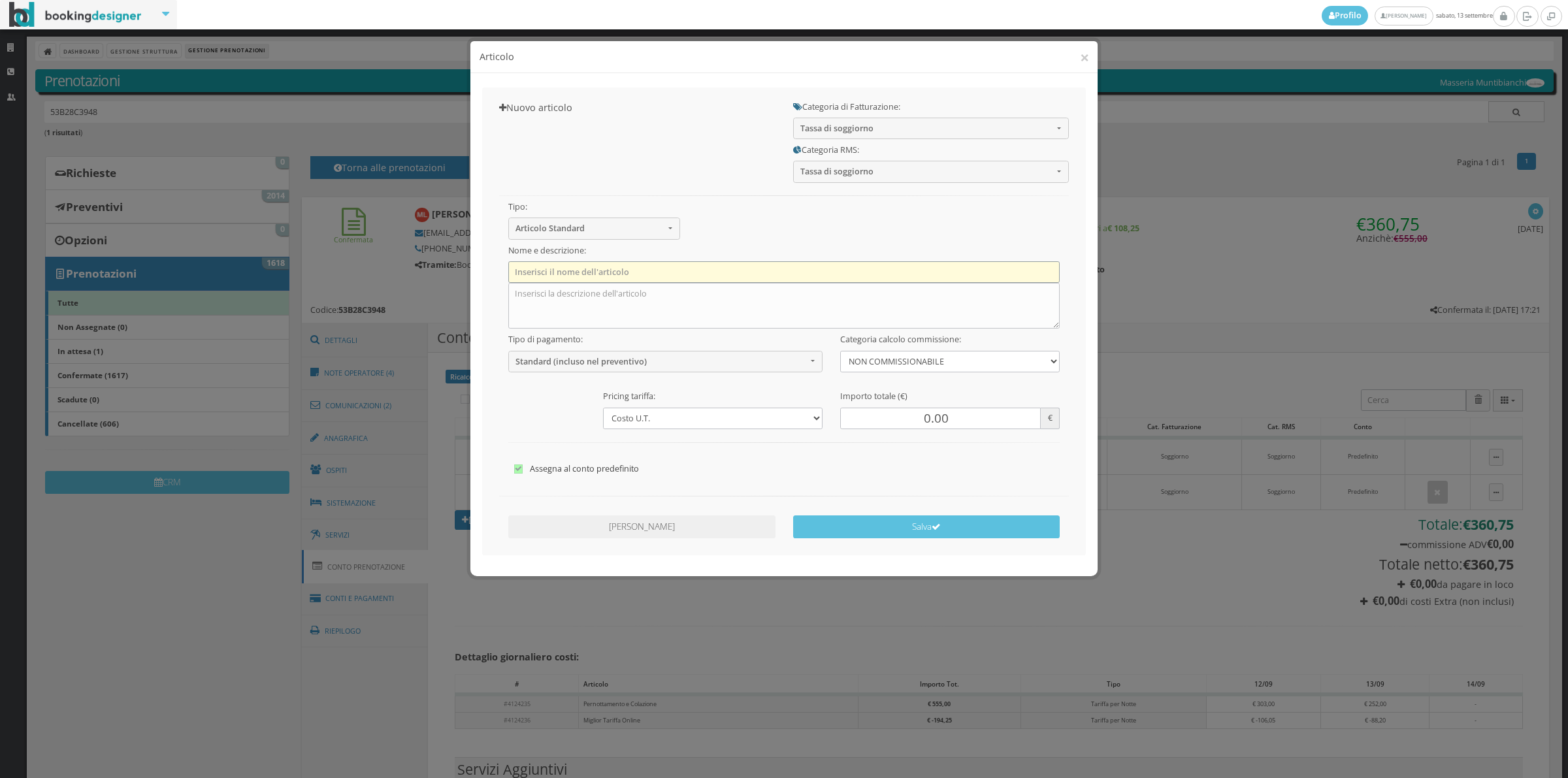
click at [556, 279] on input "text" at bounding box center [784, 271] width 552 height 21
type input "Tassa di soggiorno"
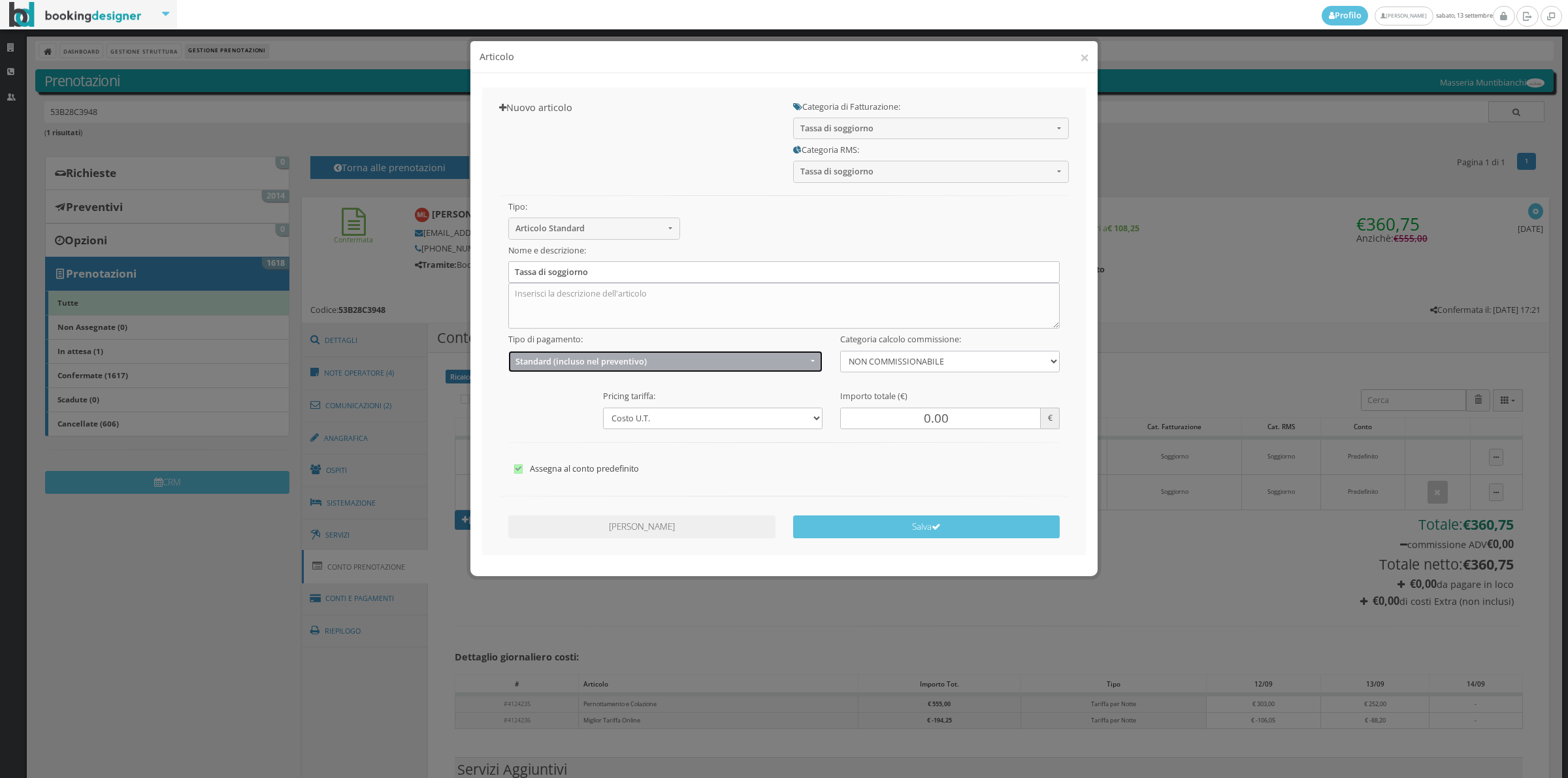
click at [582, 368] on button "Standard (incluso nel preventivo)" at bounding box center [665, 361] width 315 height 21
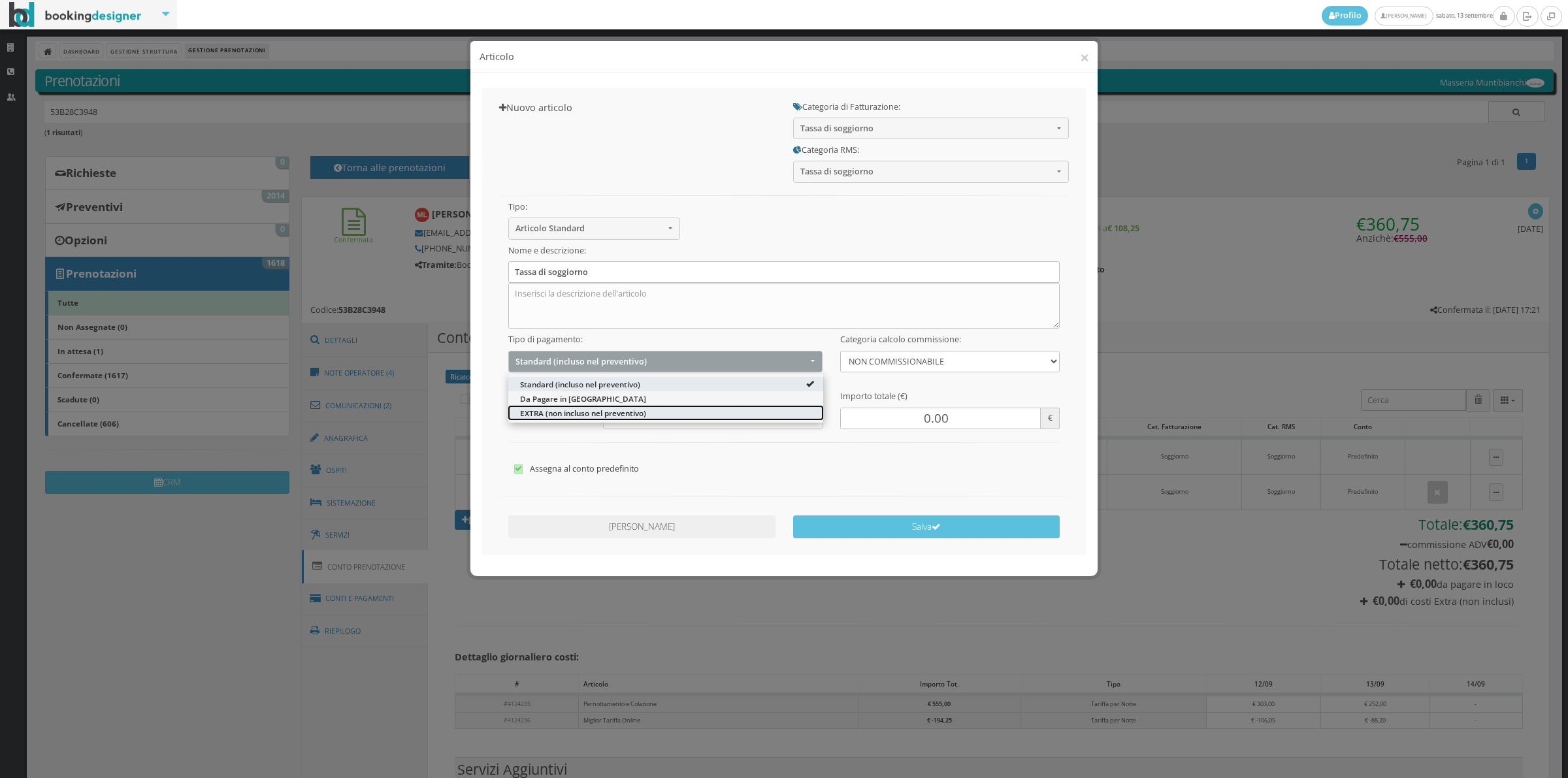
click at [579, 412] on span "EXTRA (non incluso nel preventivo)" at bounding box center [583, 413] width 126 height 11
select select "2"
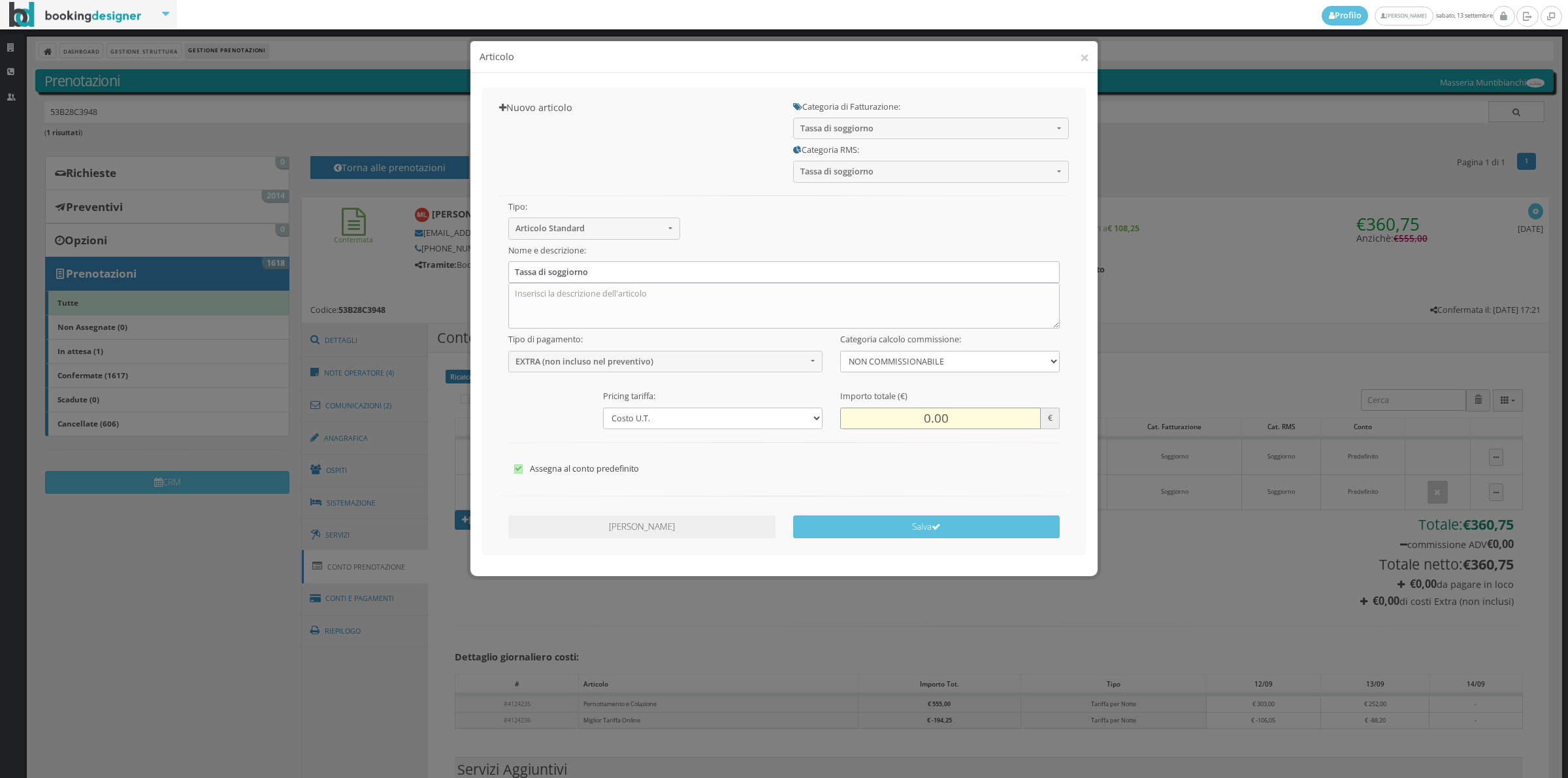
click at [912, 427] on input "0.00" at bounding box center [941, 418] width 200 height 21
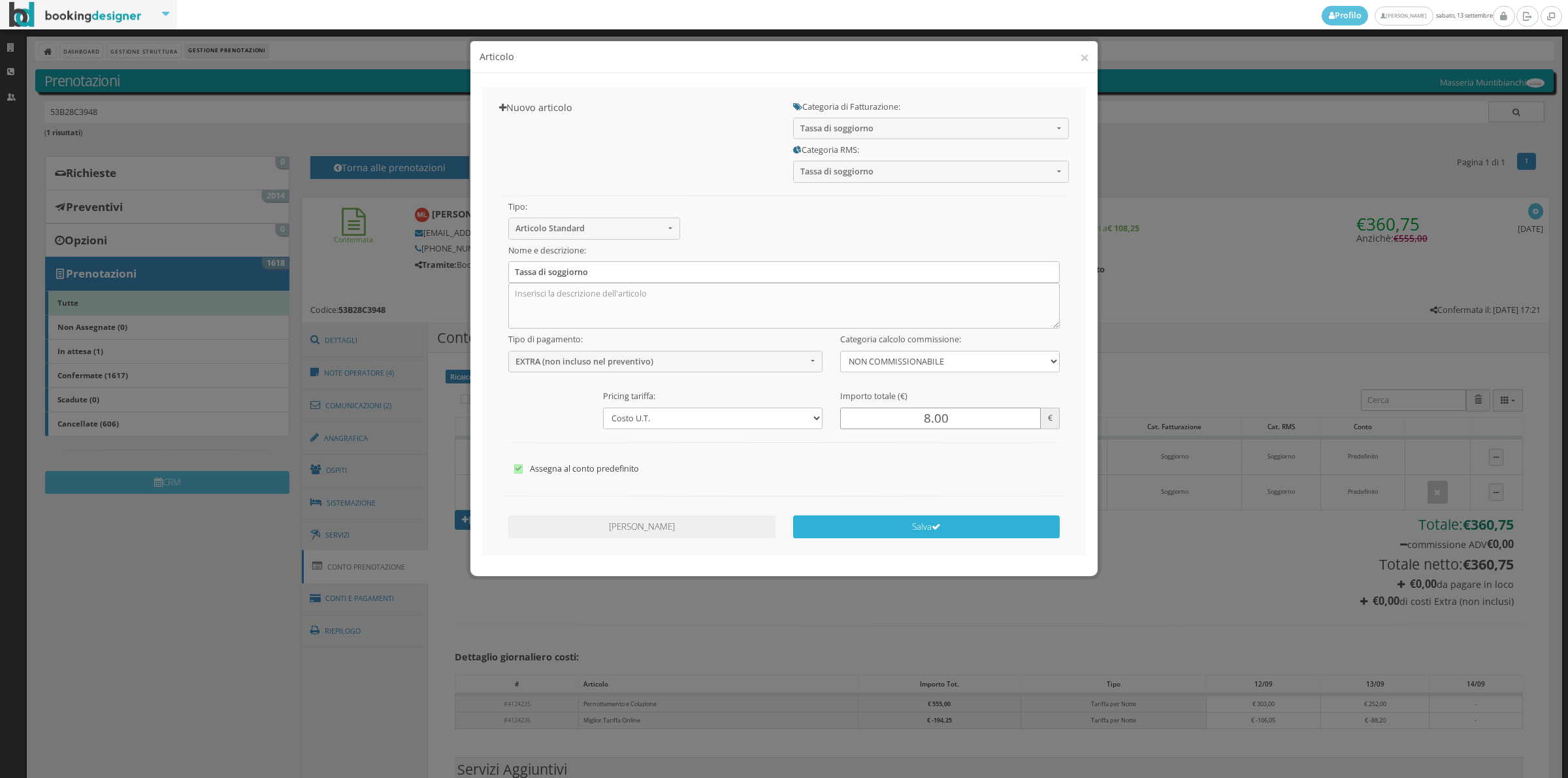
type input "8.00"
click at [1010, 526] on button "Salva" at bounding box center [926, 526] width 268 height 23
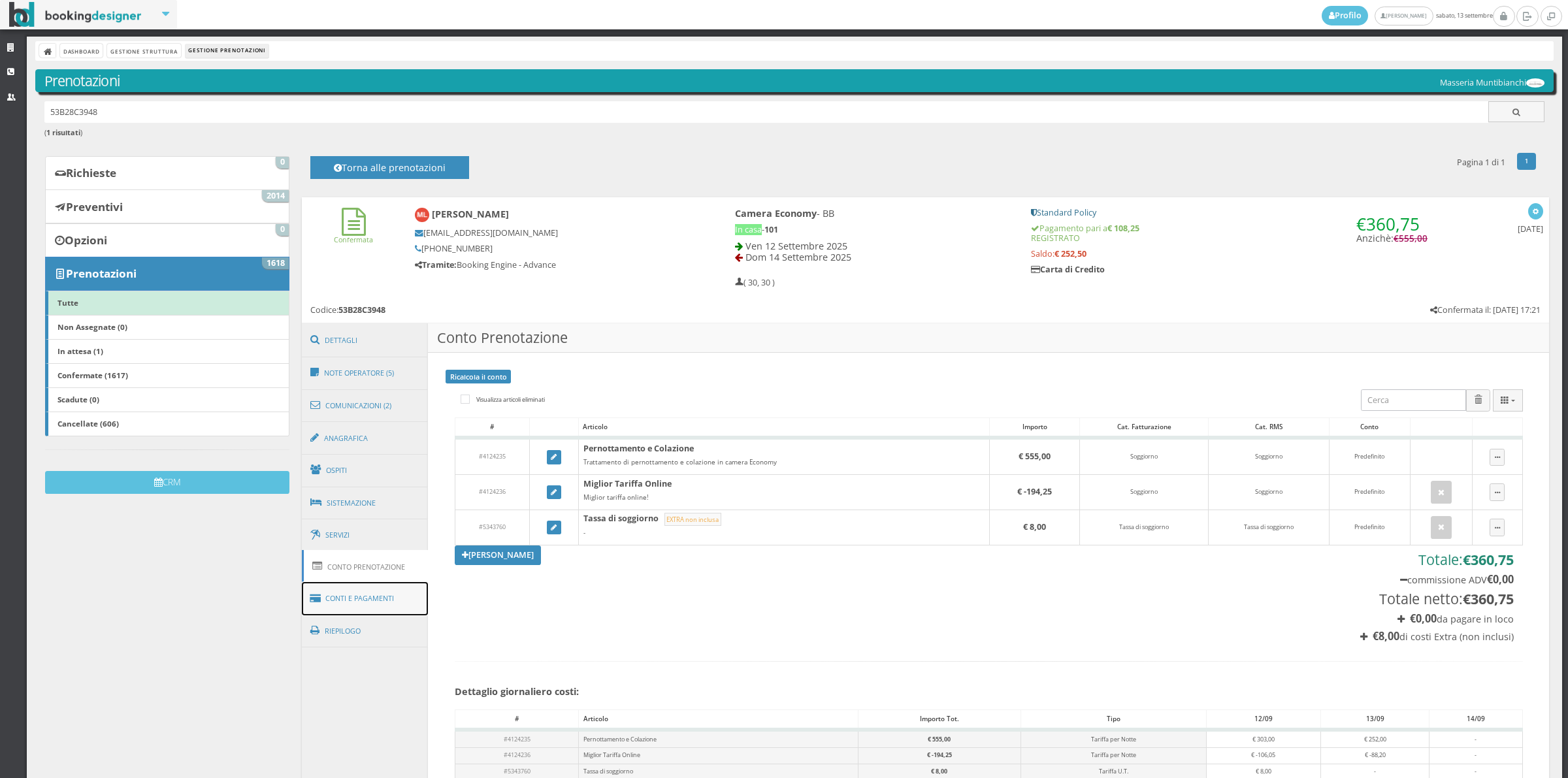
click at [366, 599] on link "Conti e Pagamenti" at bounding box center [365, 599] width 127 height 33
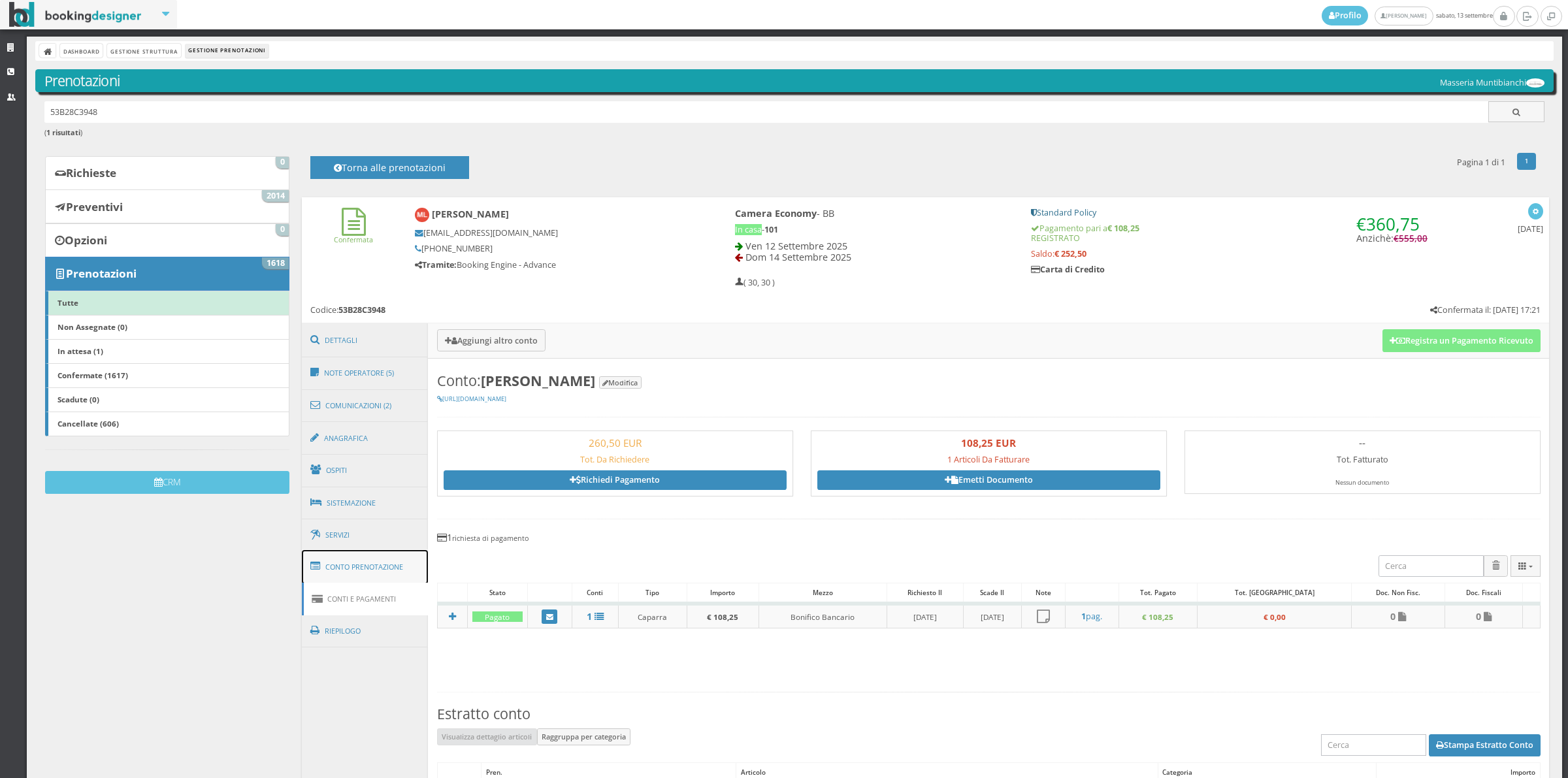
click at [360, 582] on link "Conto Prenotazione" at bounding box center [365, 567] width 127 height 34
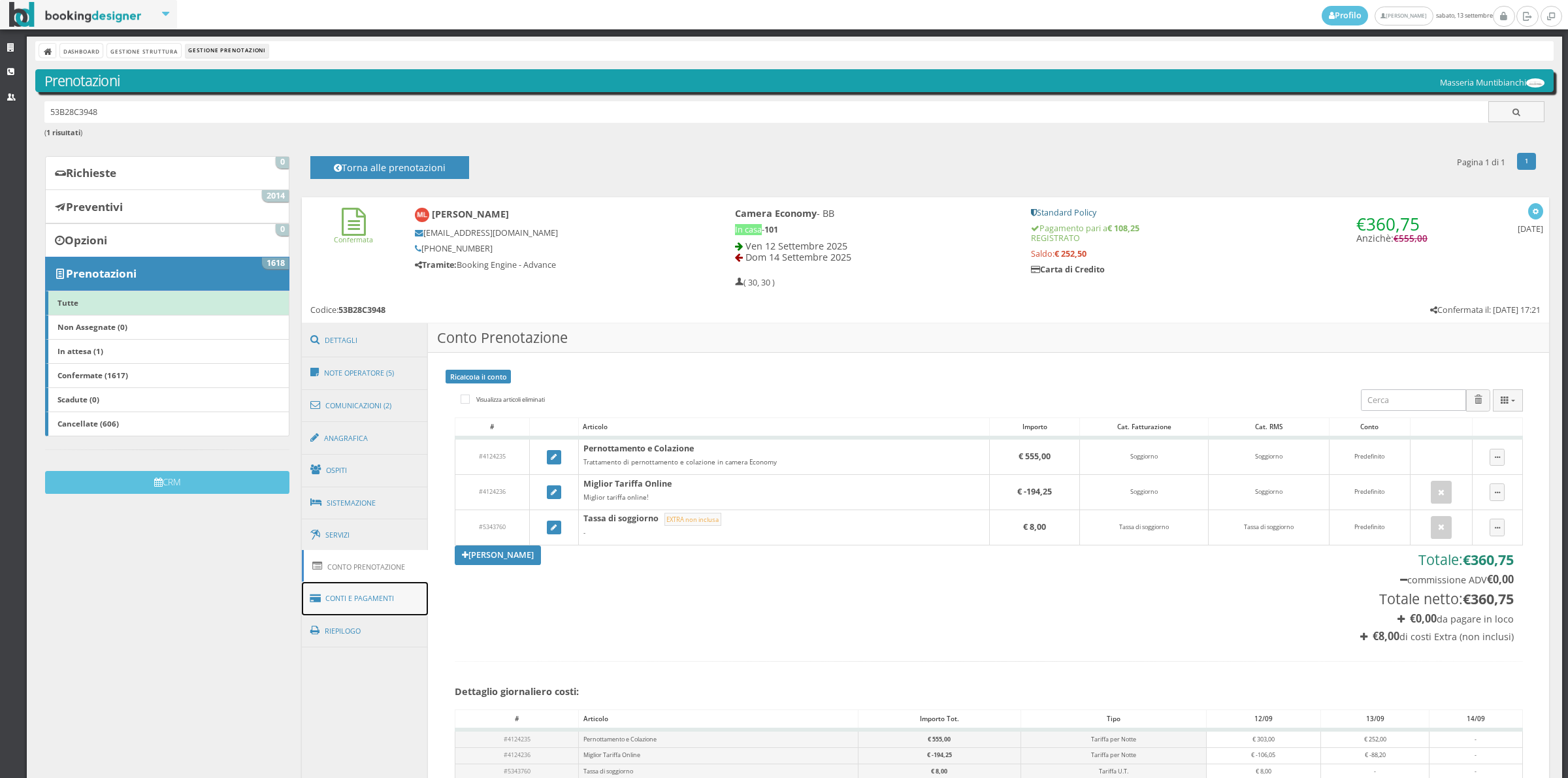
click at [386, 595] on link "Conti e Pagamenti" at bounding box center [365, 599] width 127 height 33
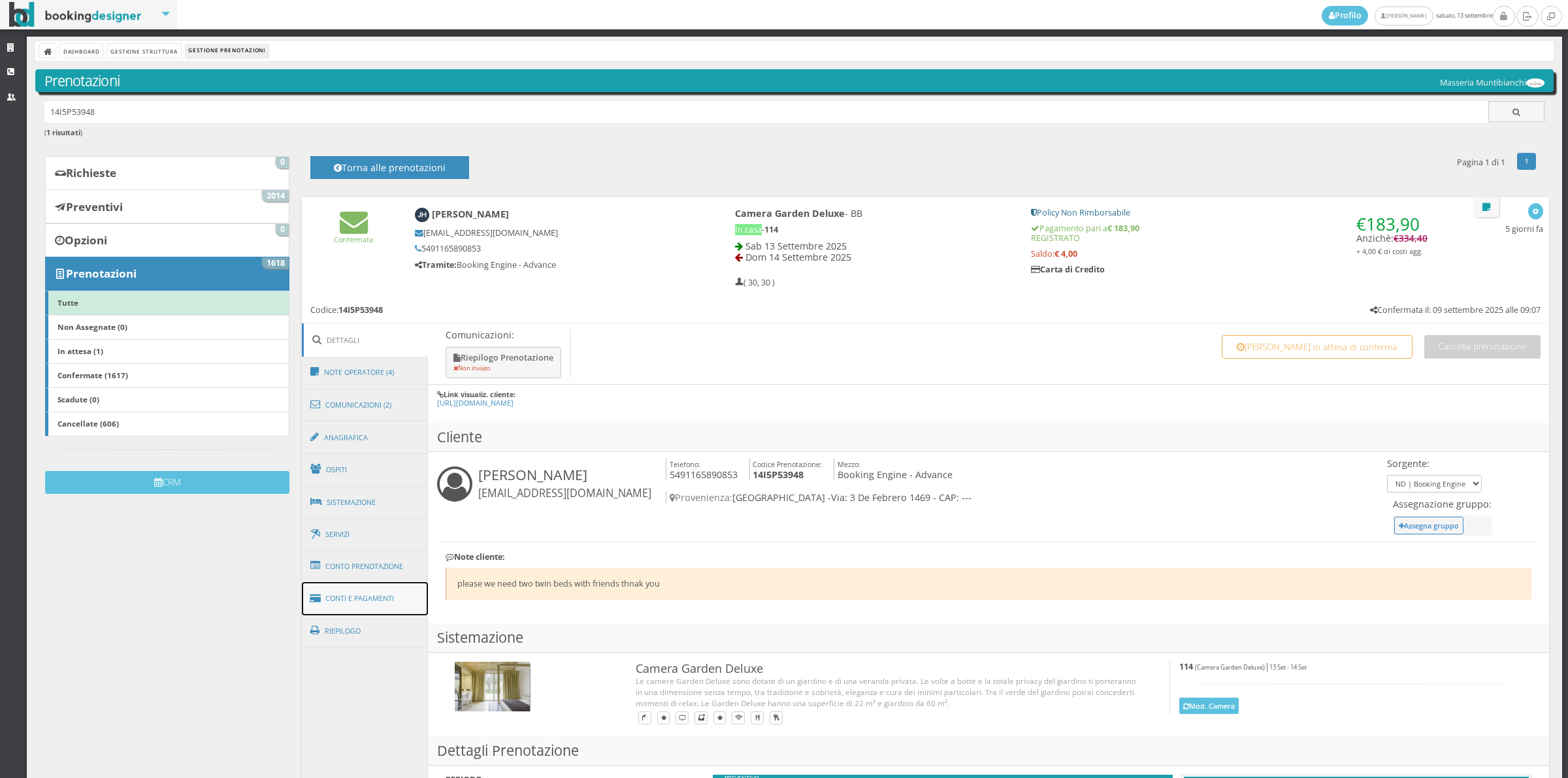
click at [384, 594] on link "Conti e Pagamenti" at bounding box center [365, 599] width 127 height 33
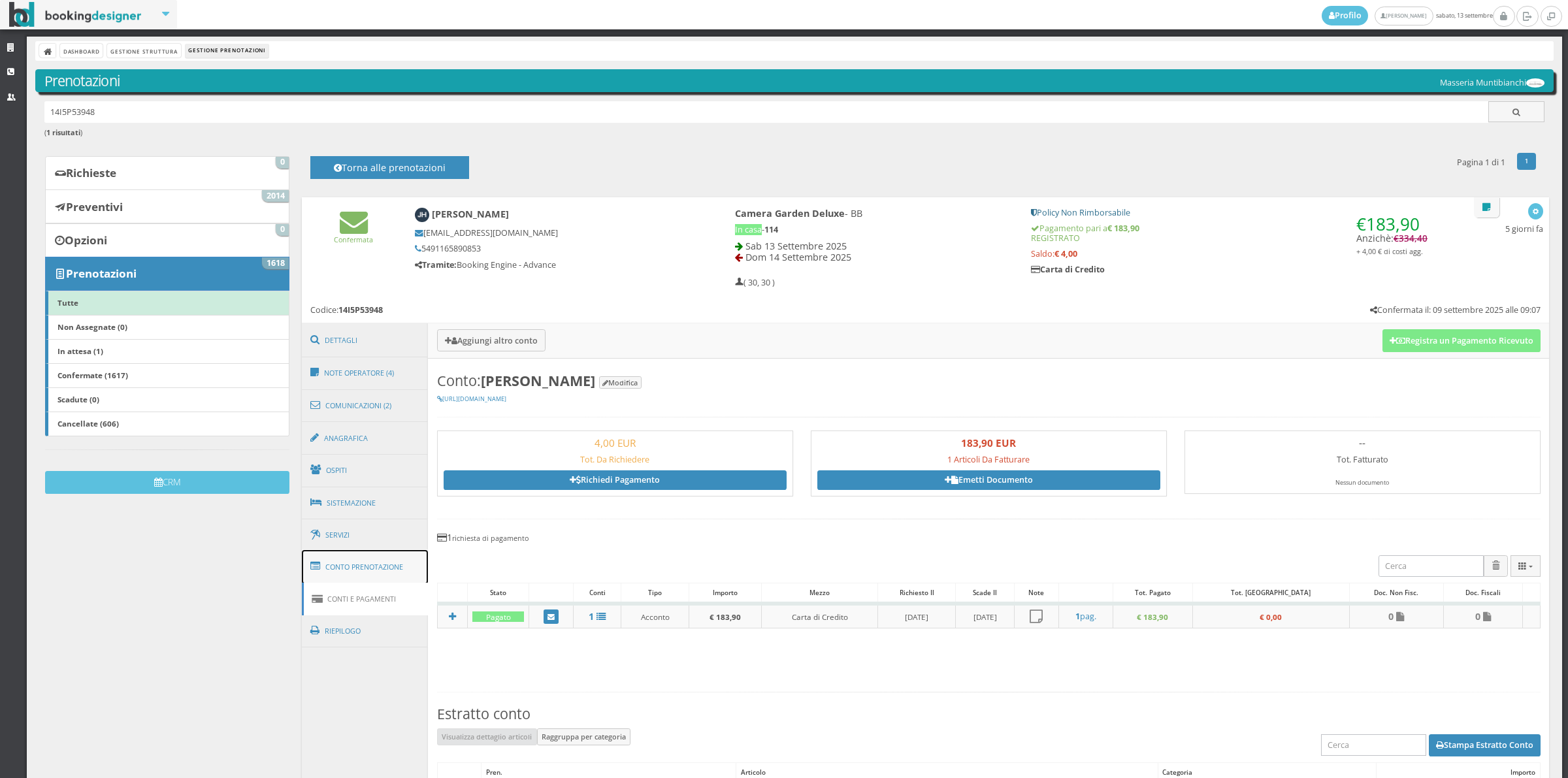
click at [389, 569] on link "Conto Prenotazione" at bounding box center [365, 567] width 127 height 34
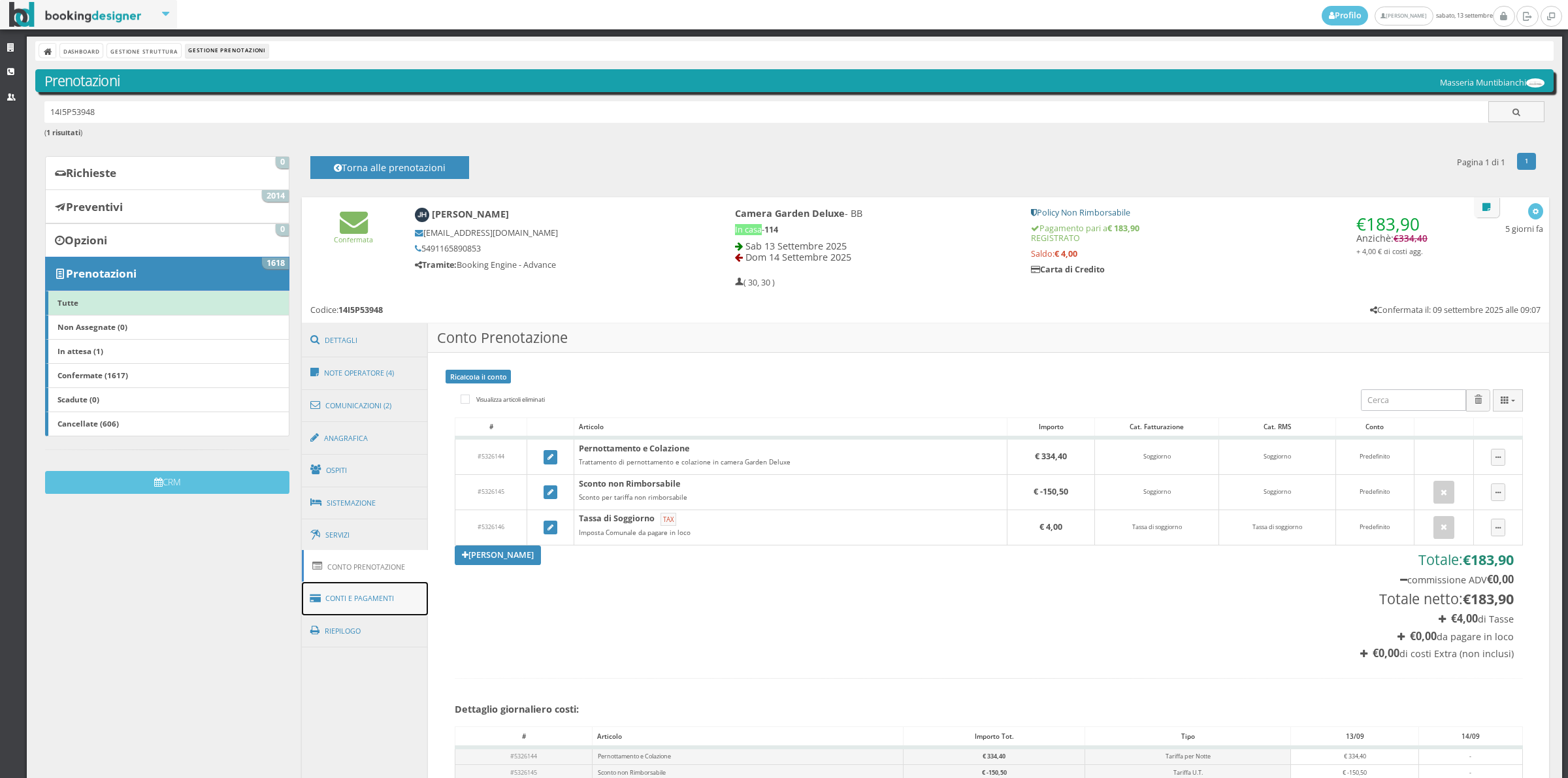
click at [391, 609] on link "Conti e Pagamenti" at bounding box center [365, 599] width 127 height 33
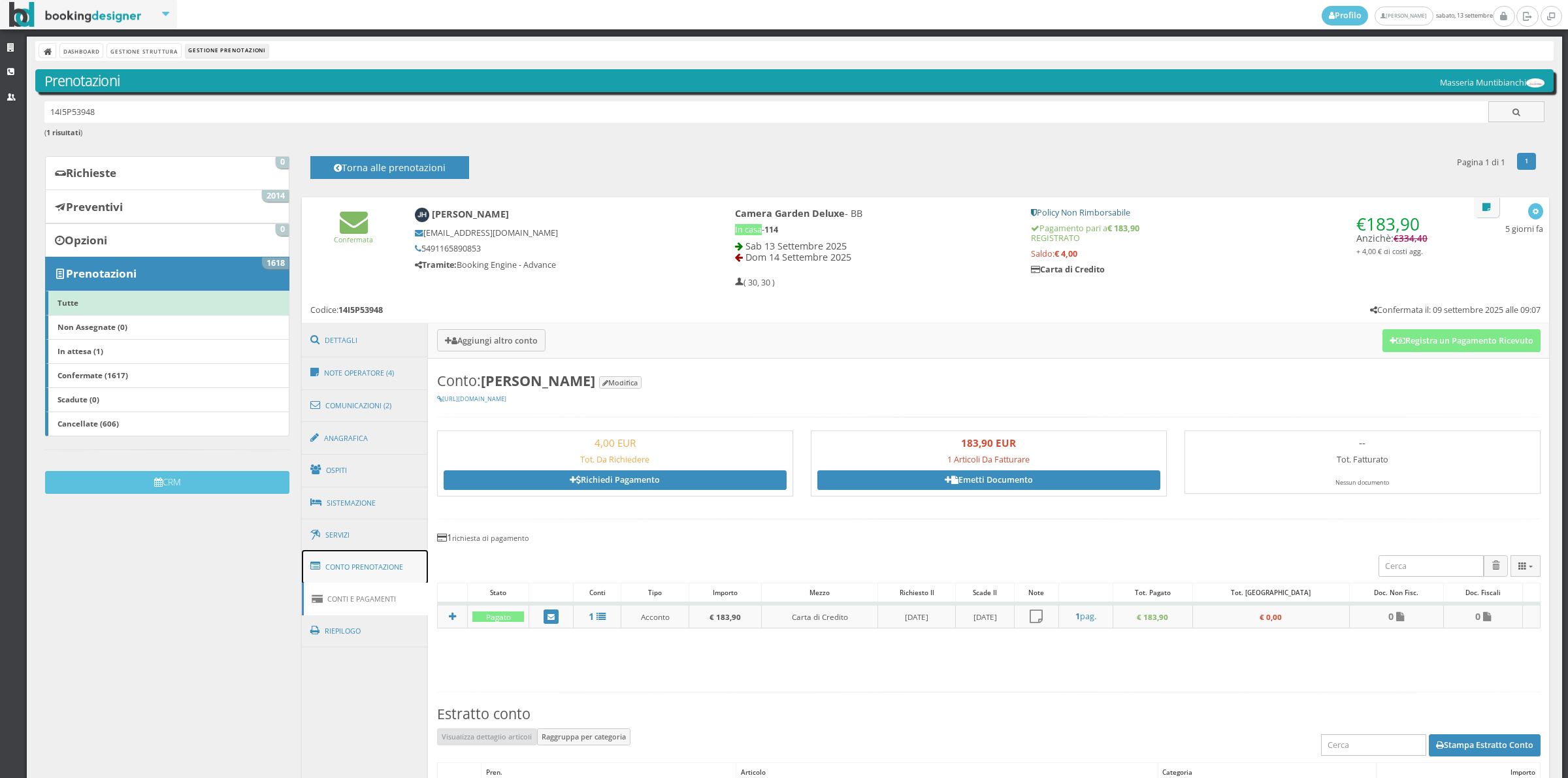
click at [389, 563] on link "Conto Prenotazione" at bounding box center [365, 567] width 127 height 34
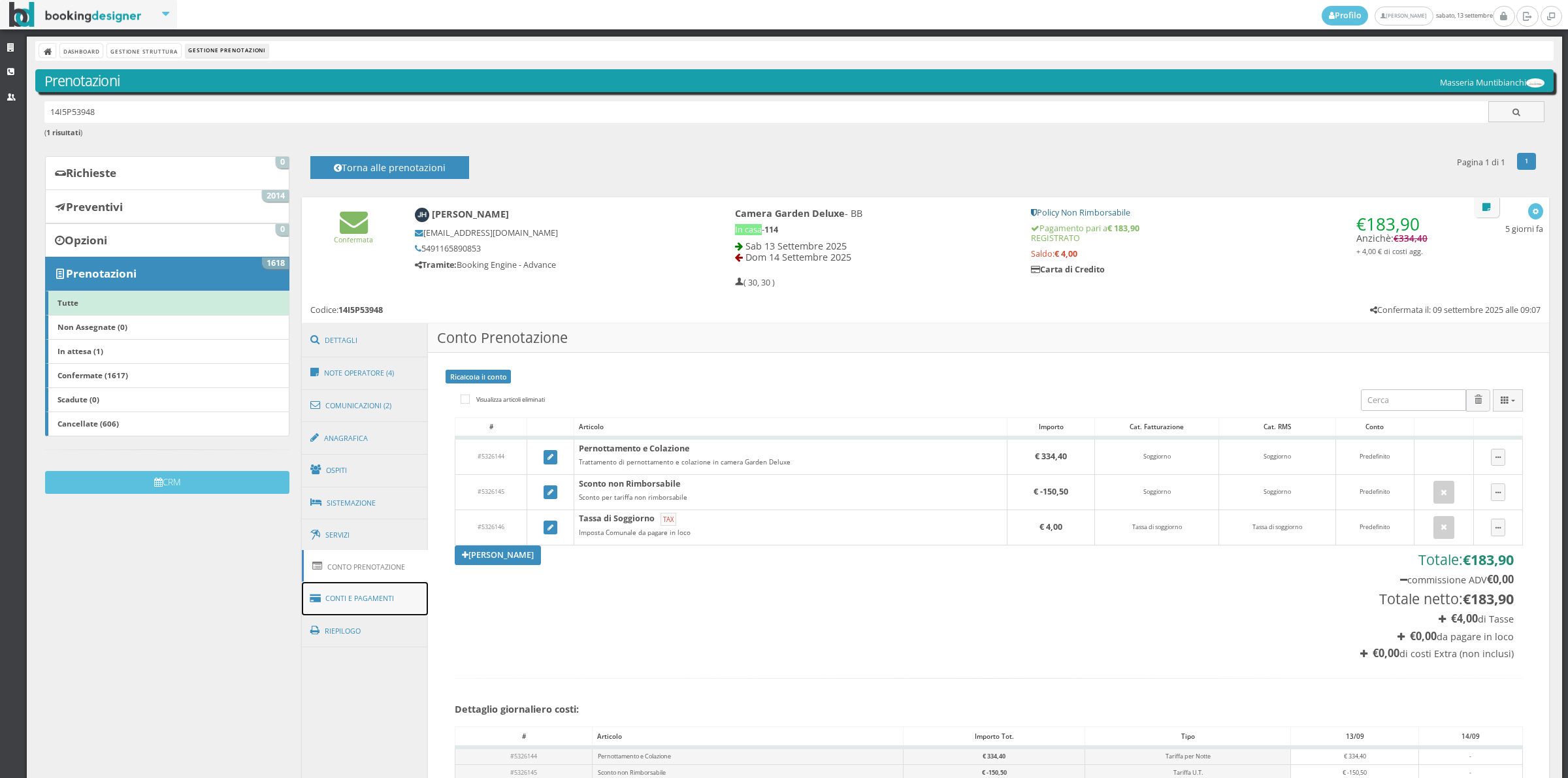
click at [383, 601] on link "Conti e Pagamenti" at bounding box center [365, 599] width 127 height 33
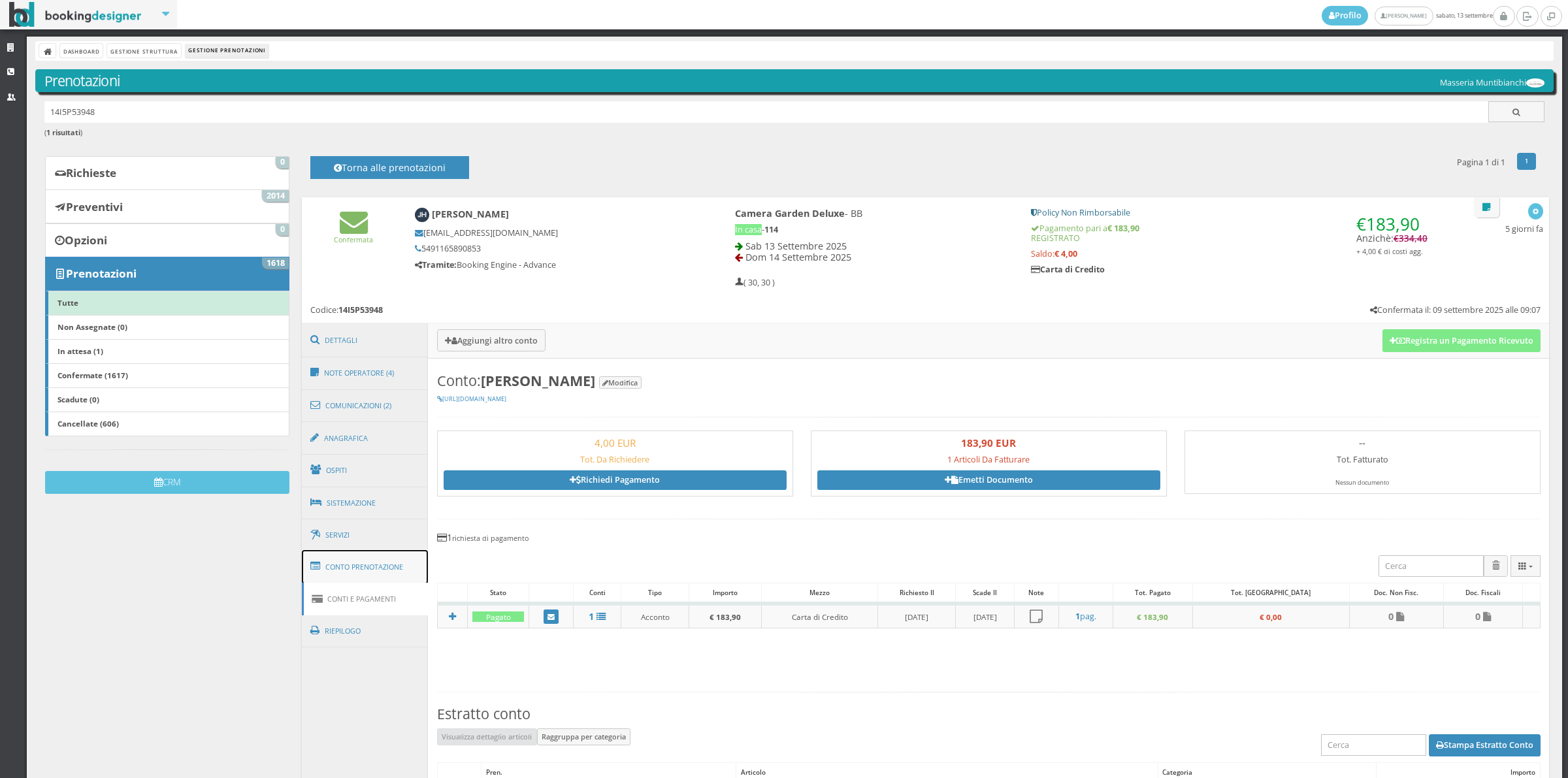
click at [389, 582] on link "Conto Prenotazione" at bounding box center [365, 567] width 127 height 34
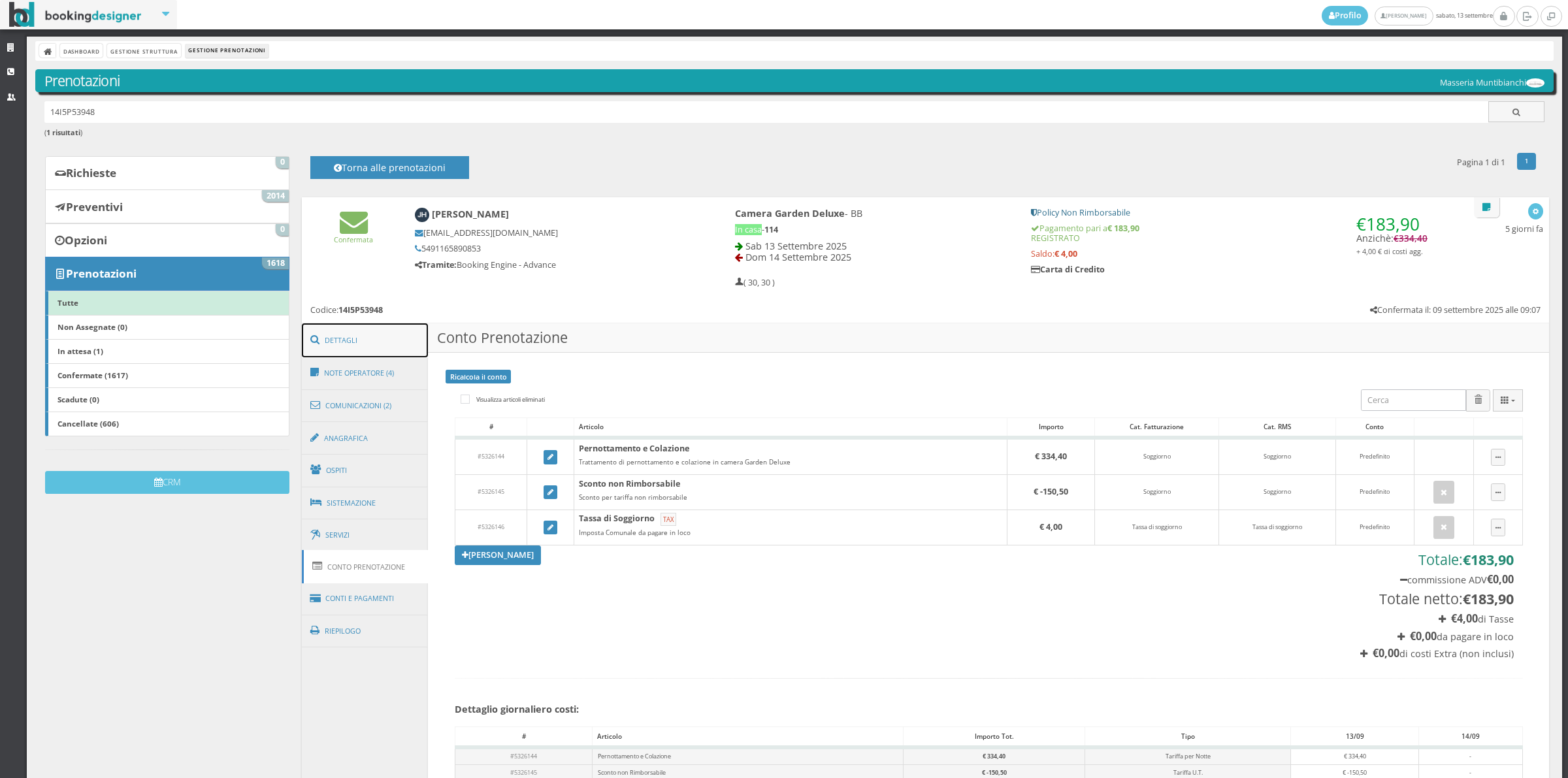
click at [380, 335] on link "Dettagli" at bounding box center [365, 340] width 127 height 34
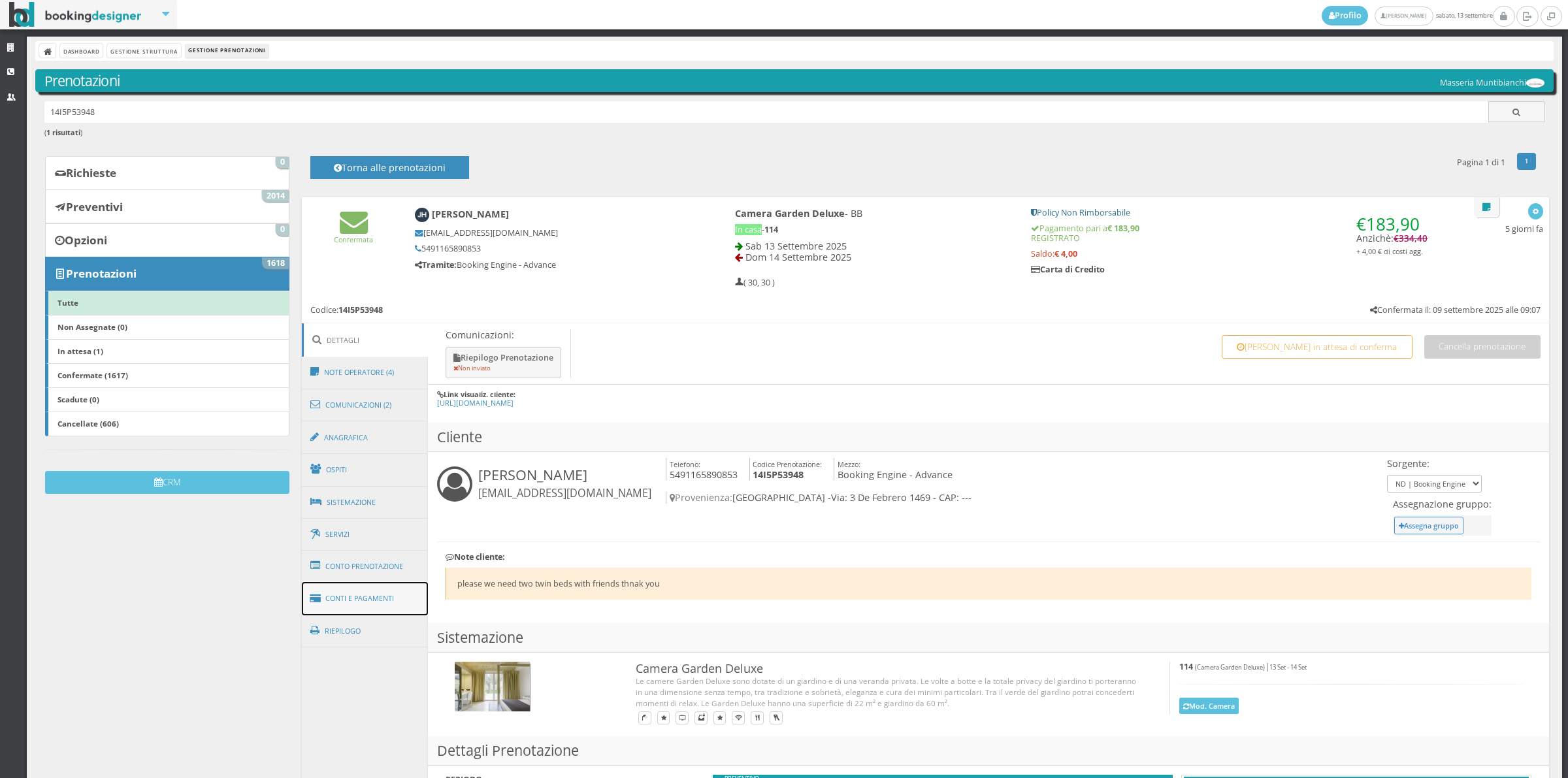
click at [368, 609] on link "Conti e Pagamenti" at bounding box center [365, 599] width 127 height 33
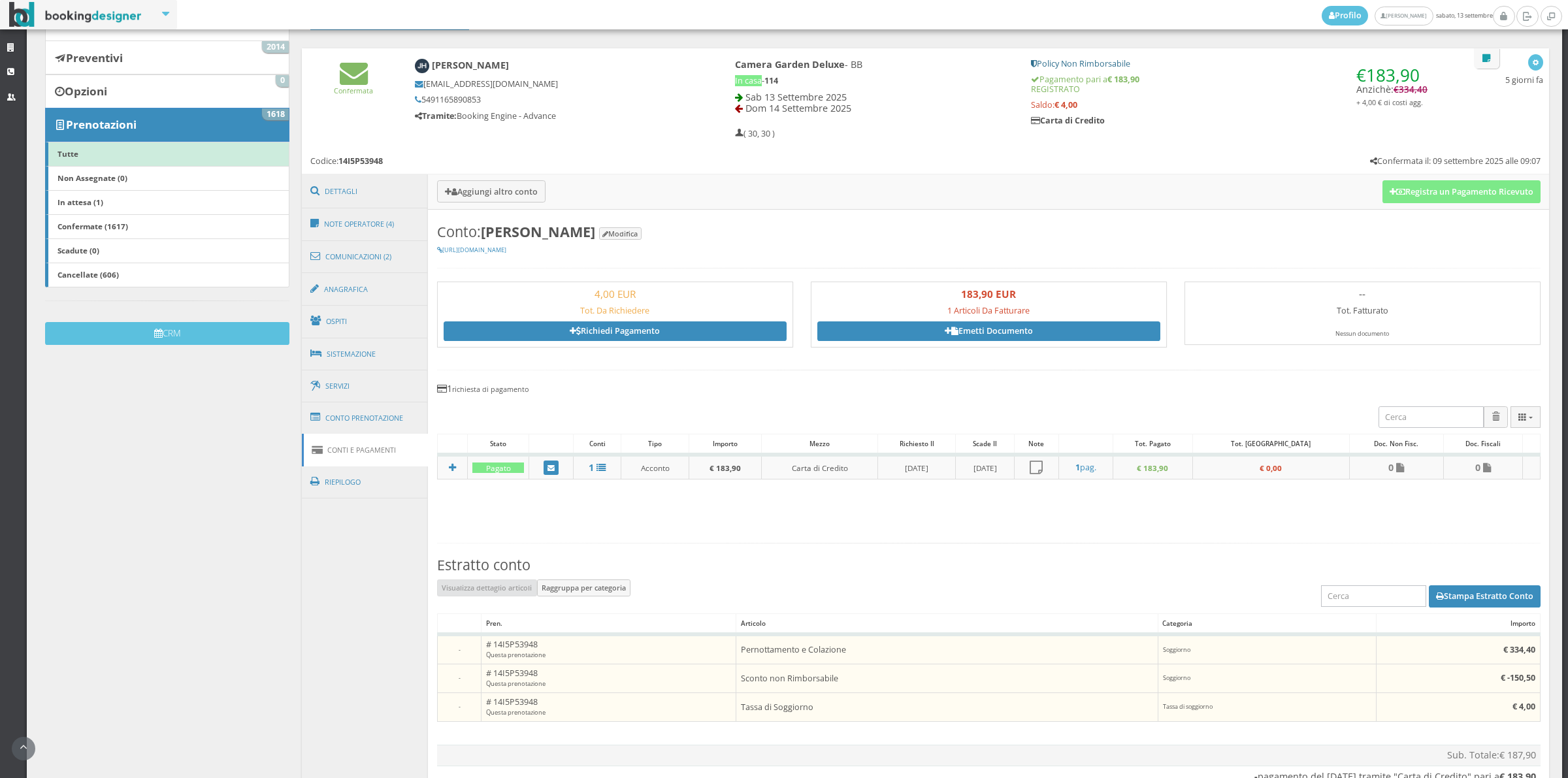
scroll to position [144, 0]
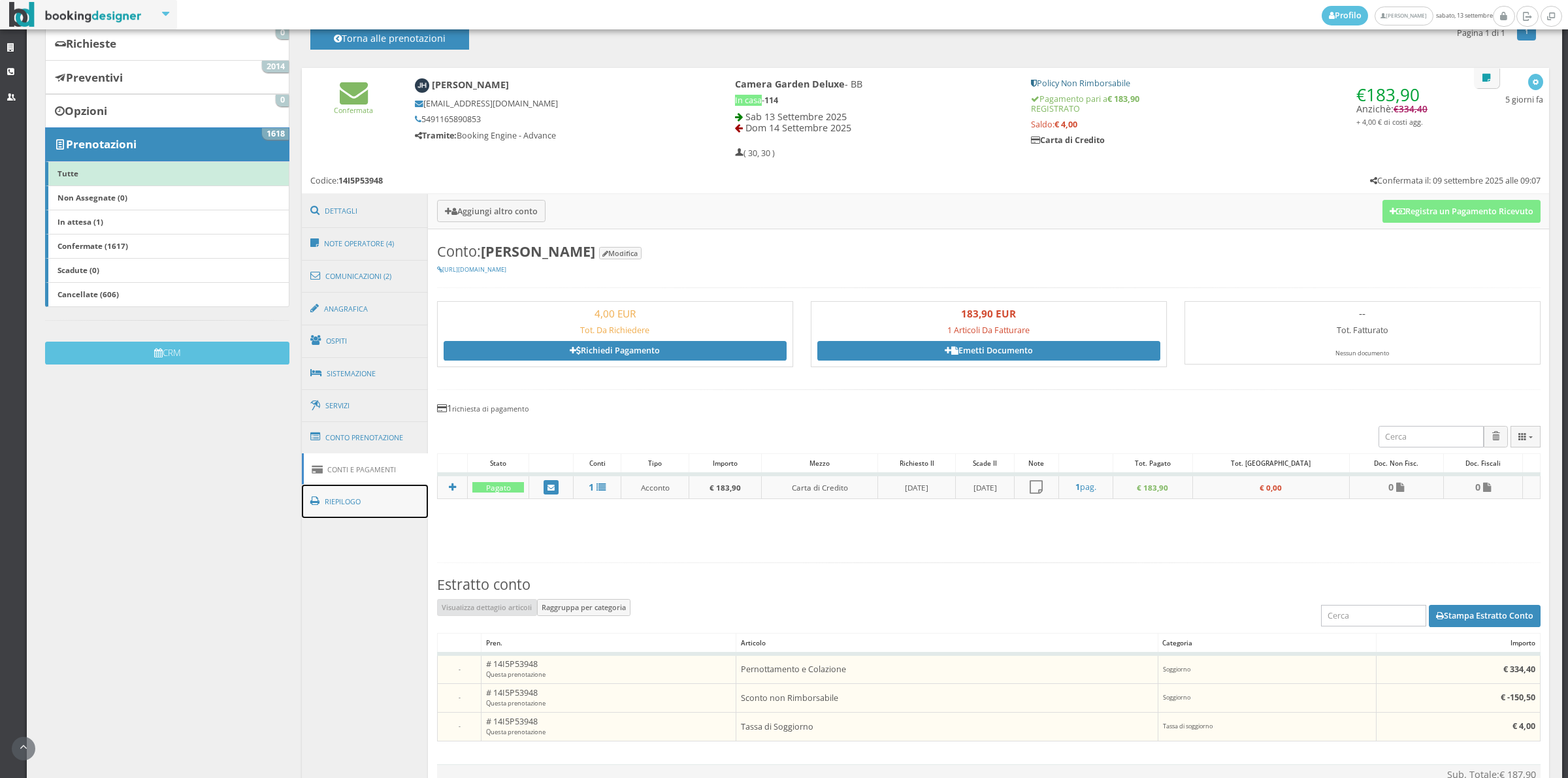
click at [371, 499] on link "Riepilogo" at bounding box center [365, 501] width 127 height 34
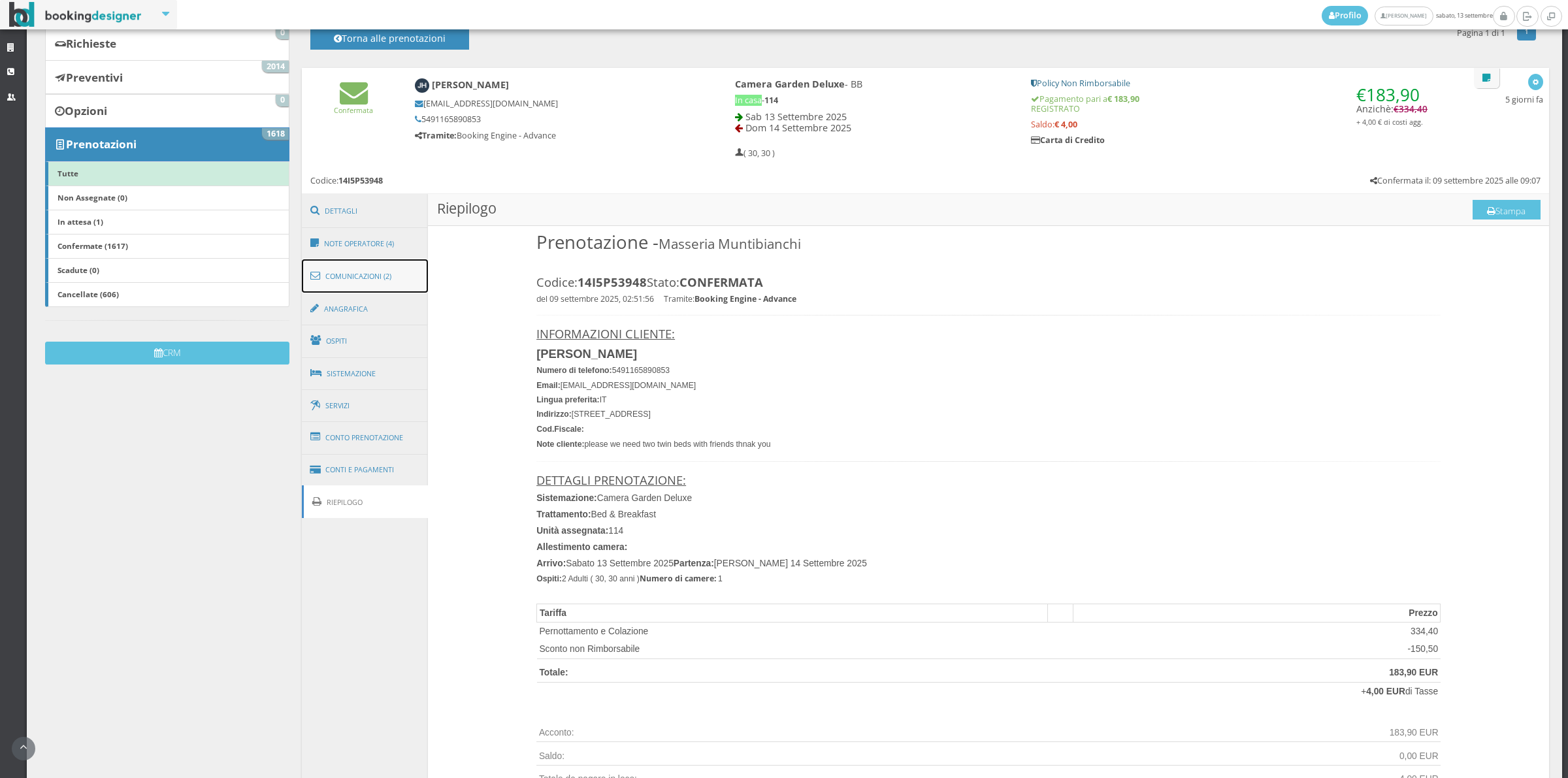
click at [381, 260] on link "Comunicazioni (2)" at bounding box center [365, 276] width 127 height 34
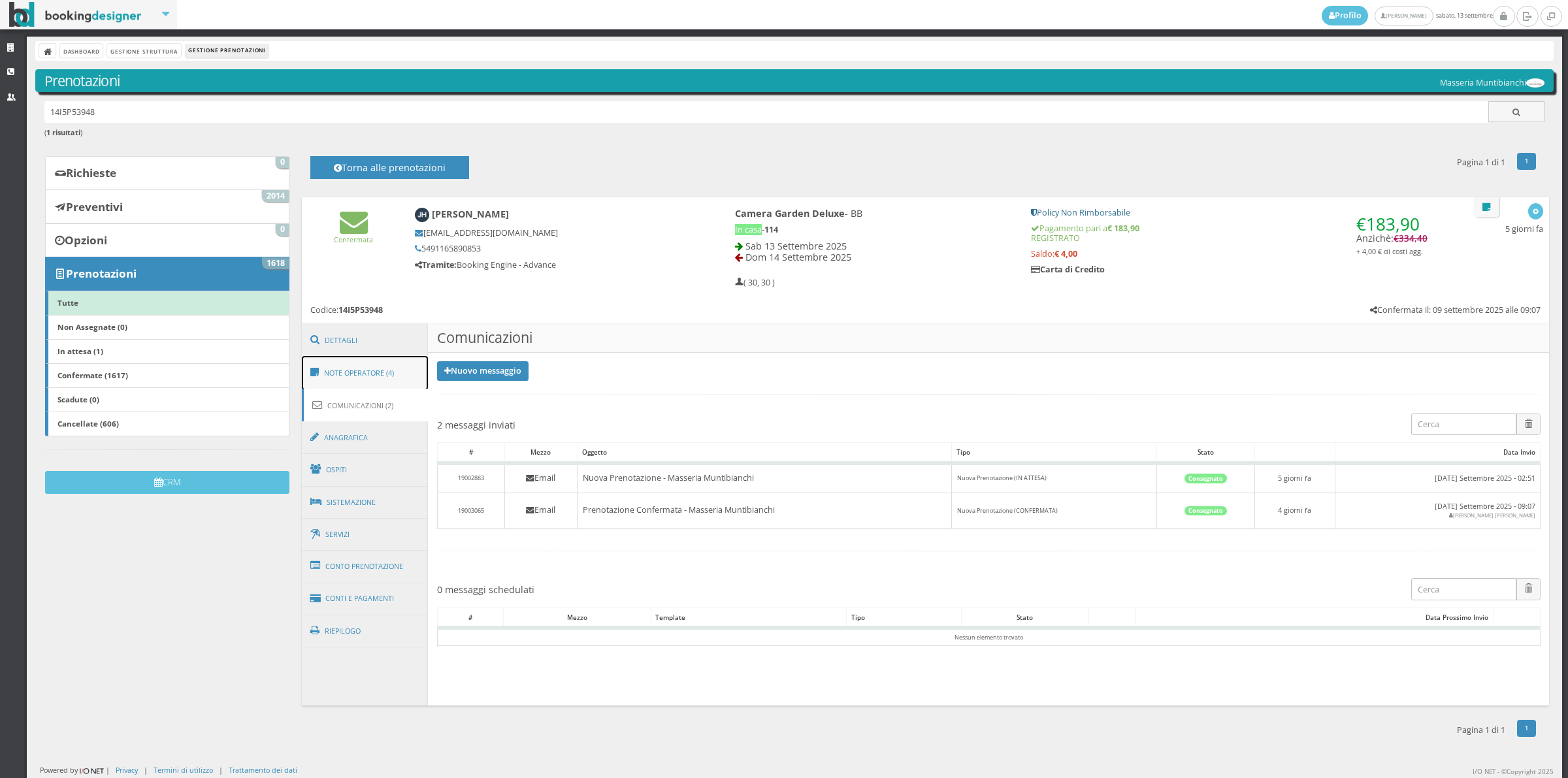
click at [377, 376] on link "Note Operatore (4)" at bounding box center [365, 372] width 127 height 34
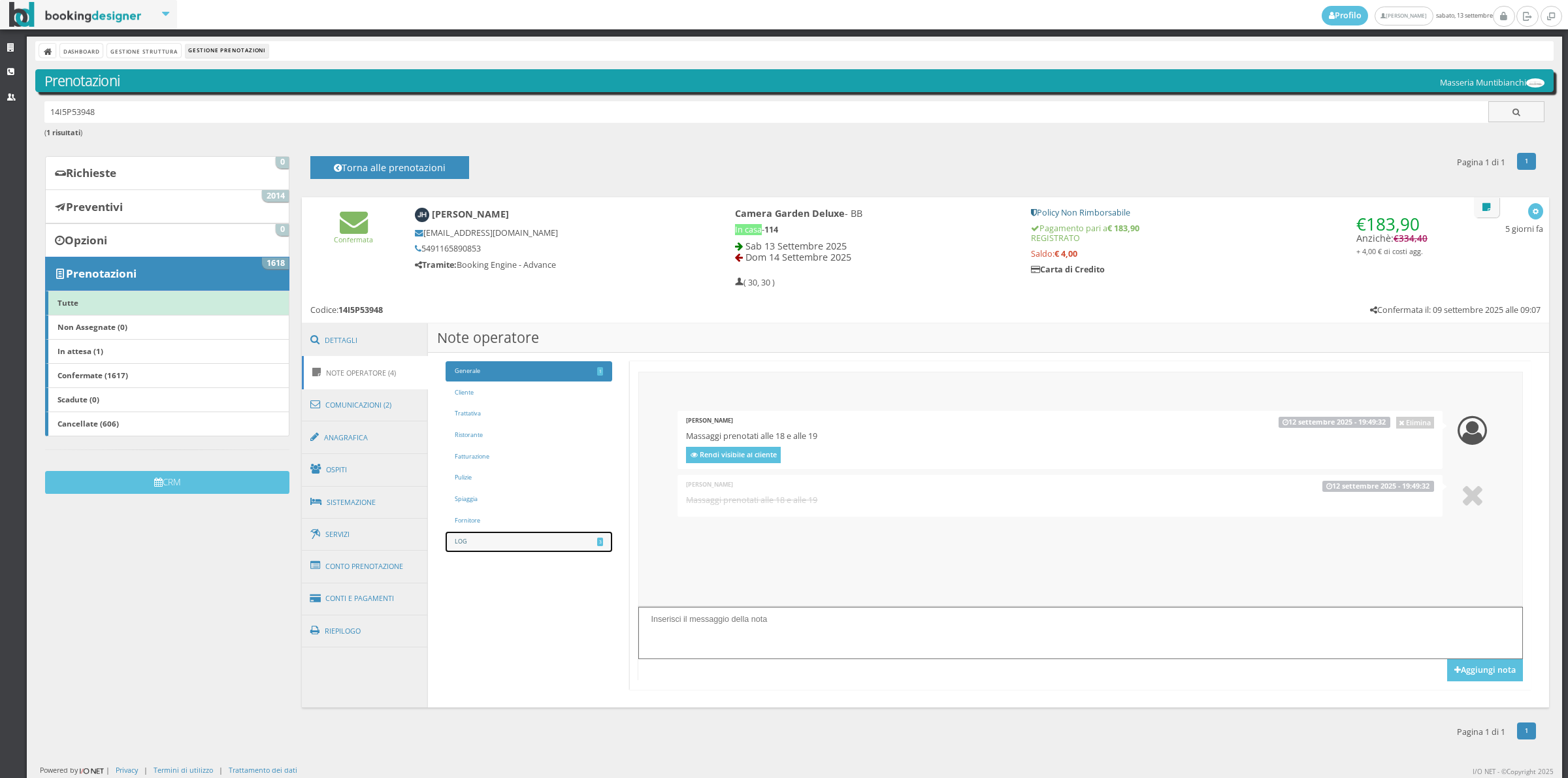
click at [495, 542] on link "LOG 3" at bounding box center [529, 542] width 166 height 21
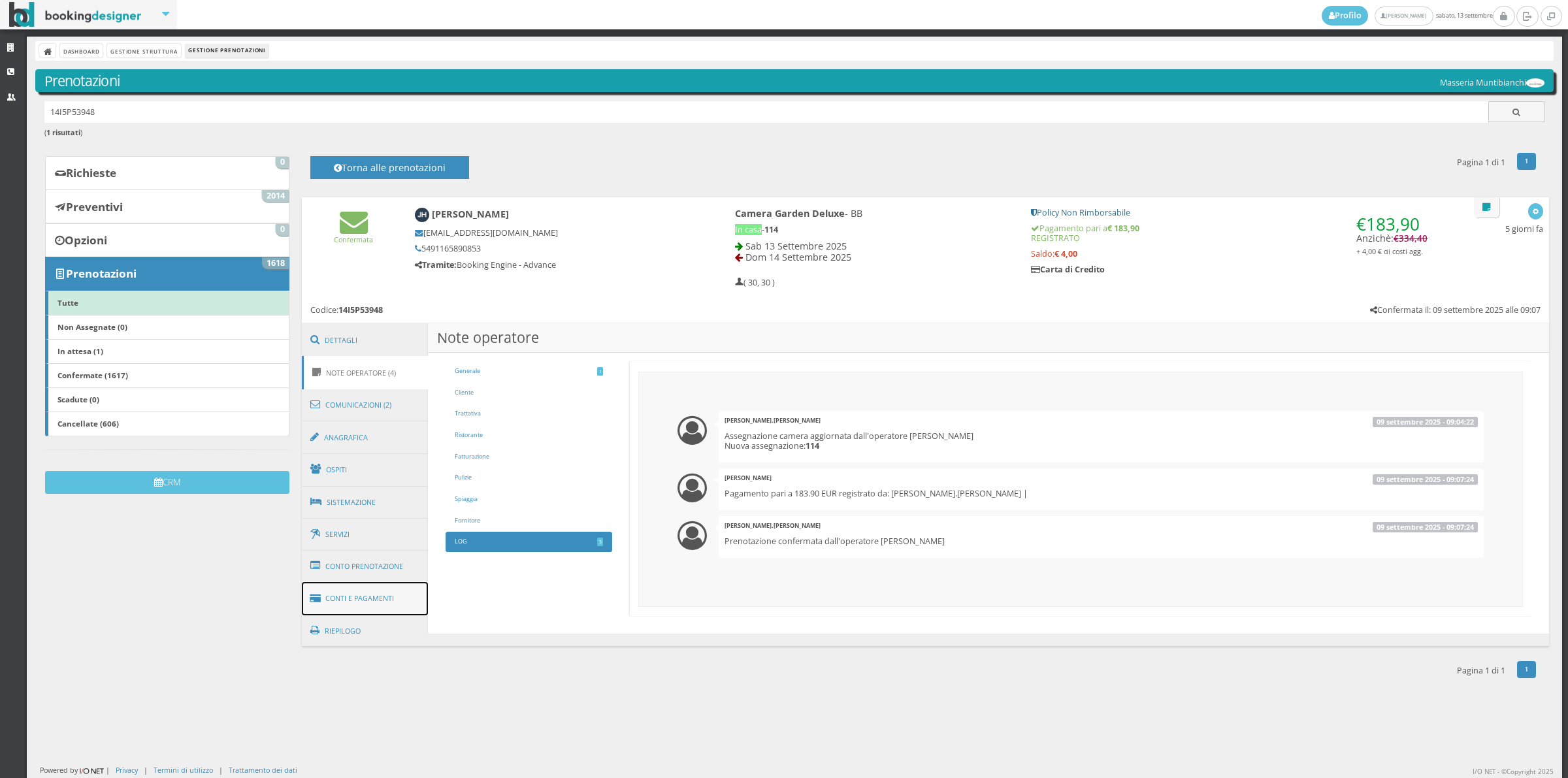
click at [384, 608] on link "Conti e Pagamenti" at bounding box center [365, 599] width 127 height 33
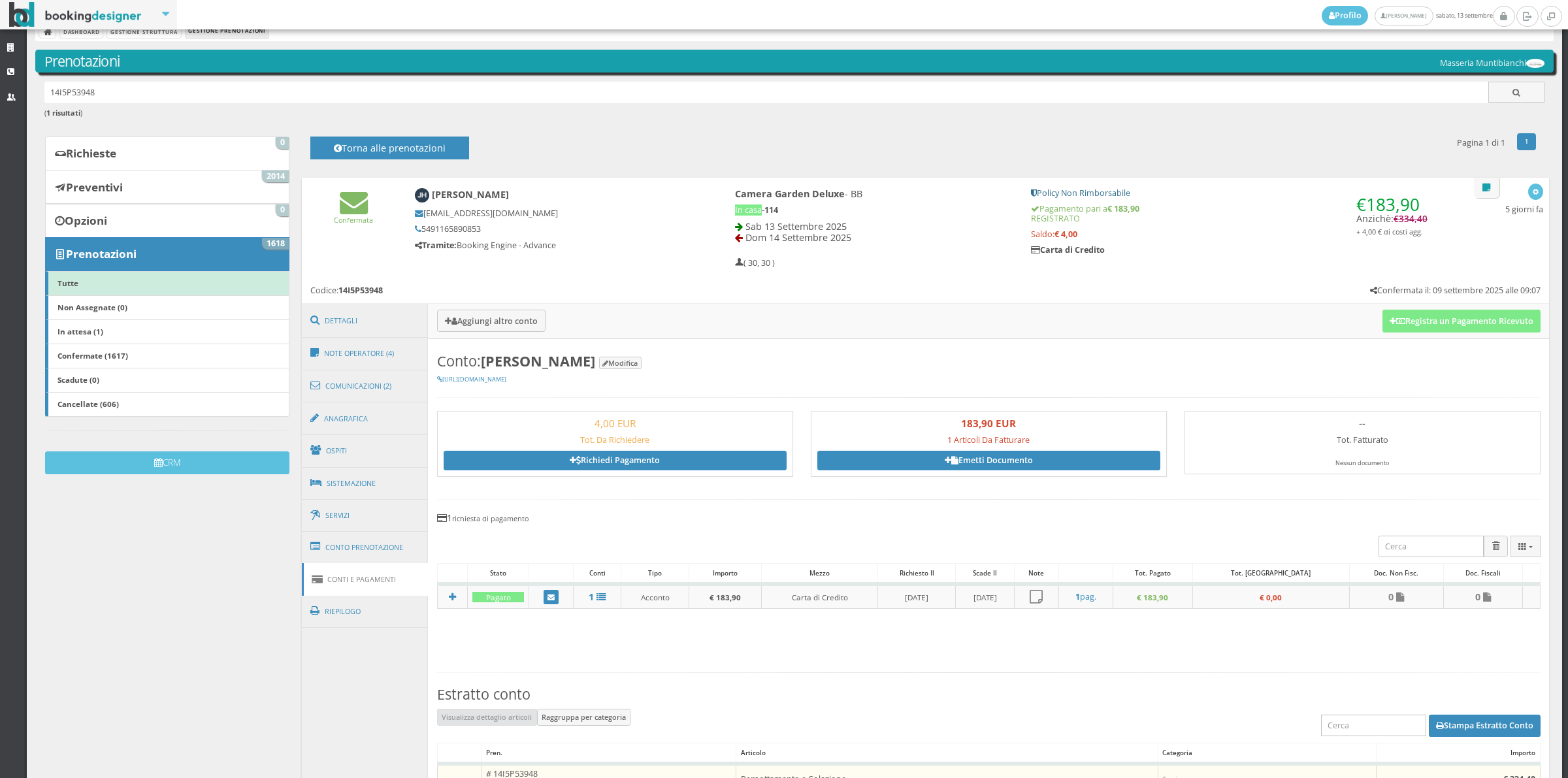
scroll to position [24, 0]
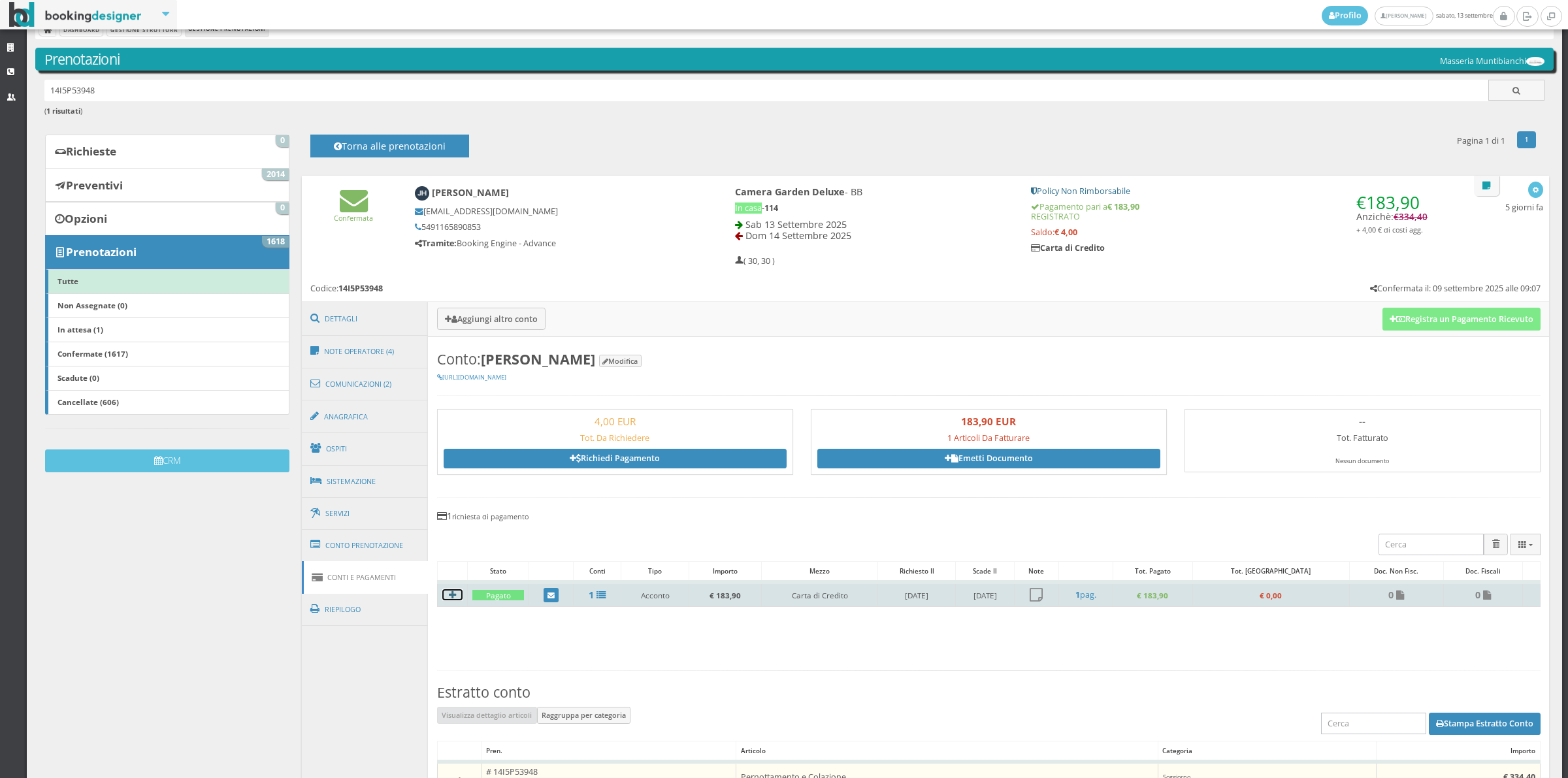
click at [454, 598] on icon at bounding box center [452, 595] width 7 height 9
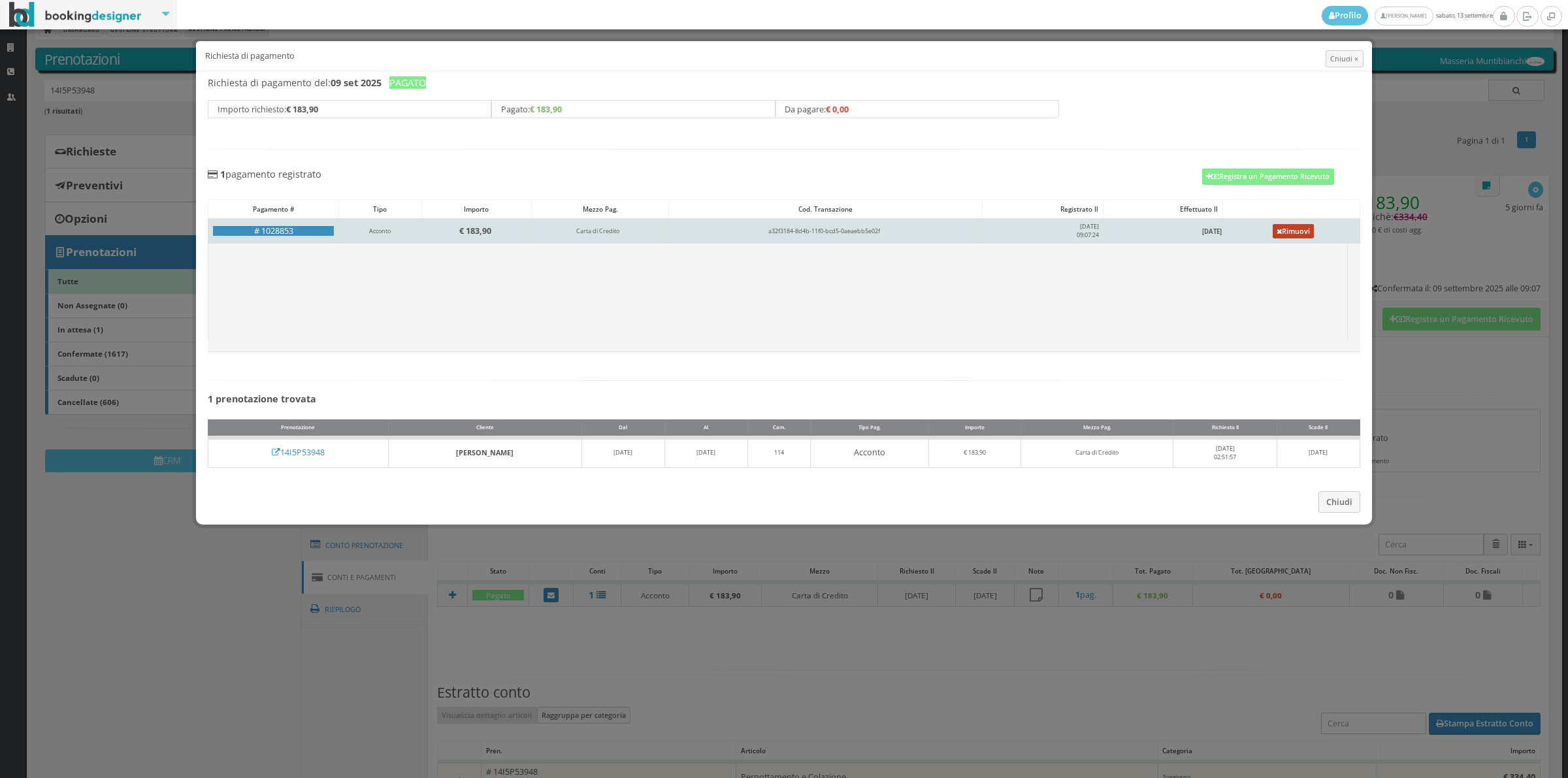
click at [1279, 230] on link "Rimuovi" at bounding box center [1293, 231] width 42 height 14
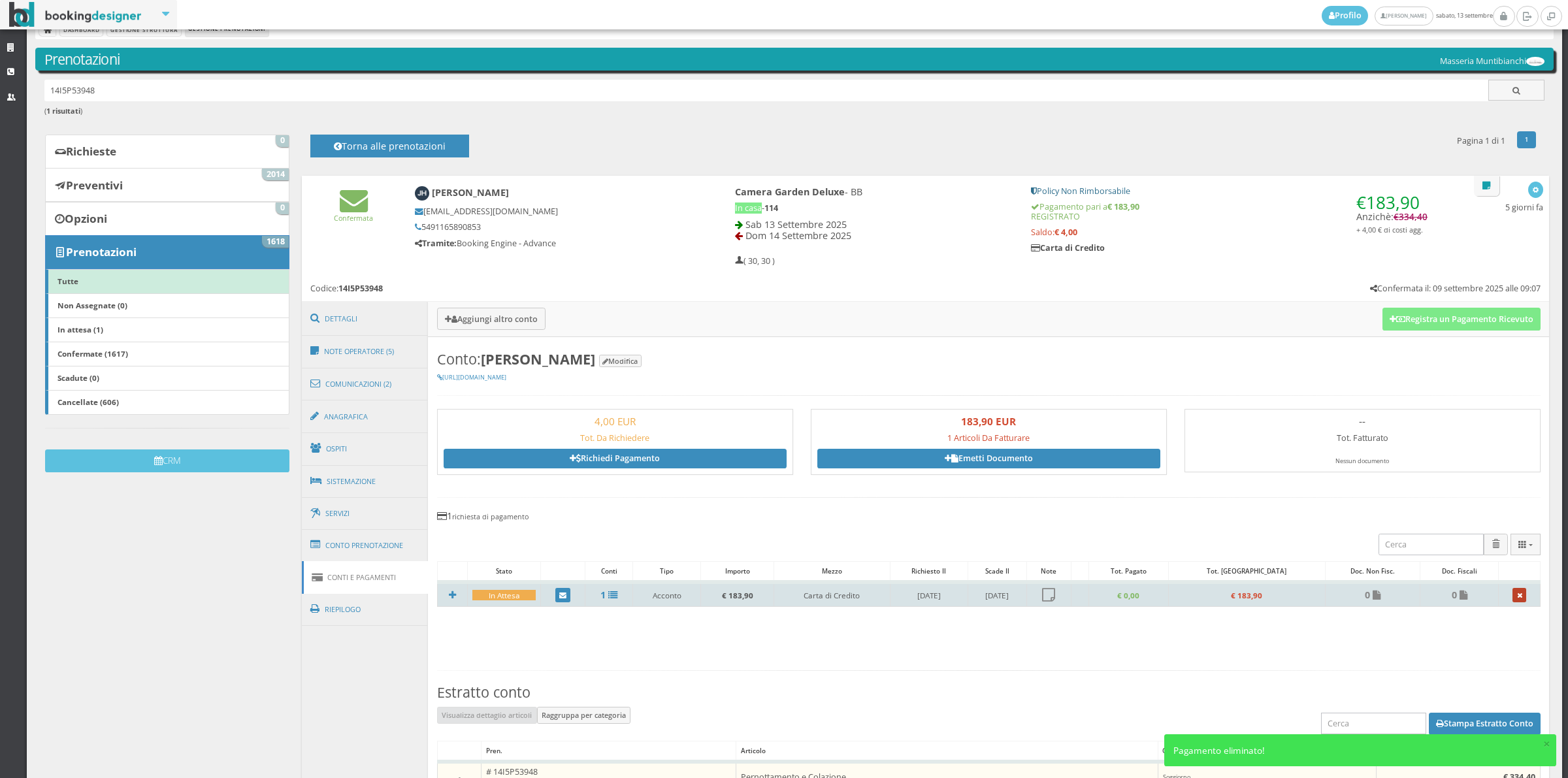
click at [1512, 601] on link at bounding box center [1518, 595] width 13 height 14
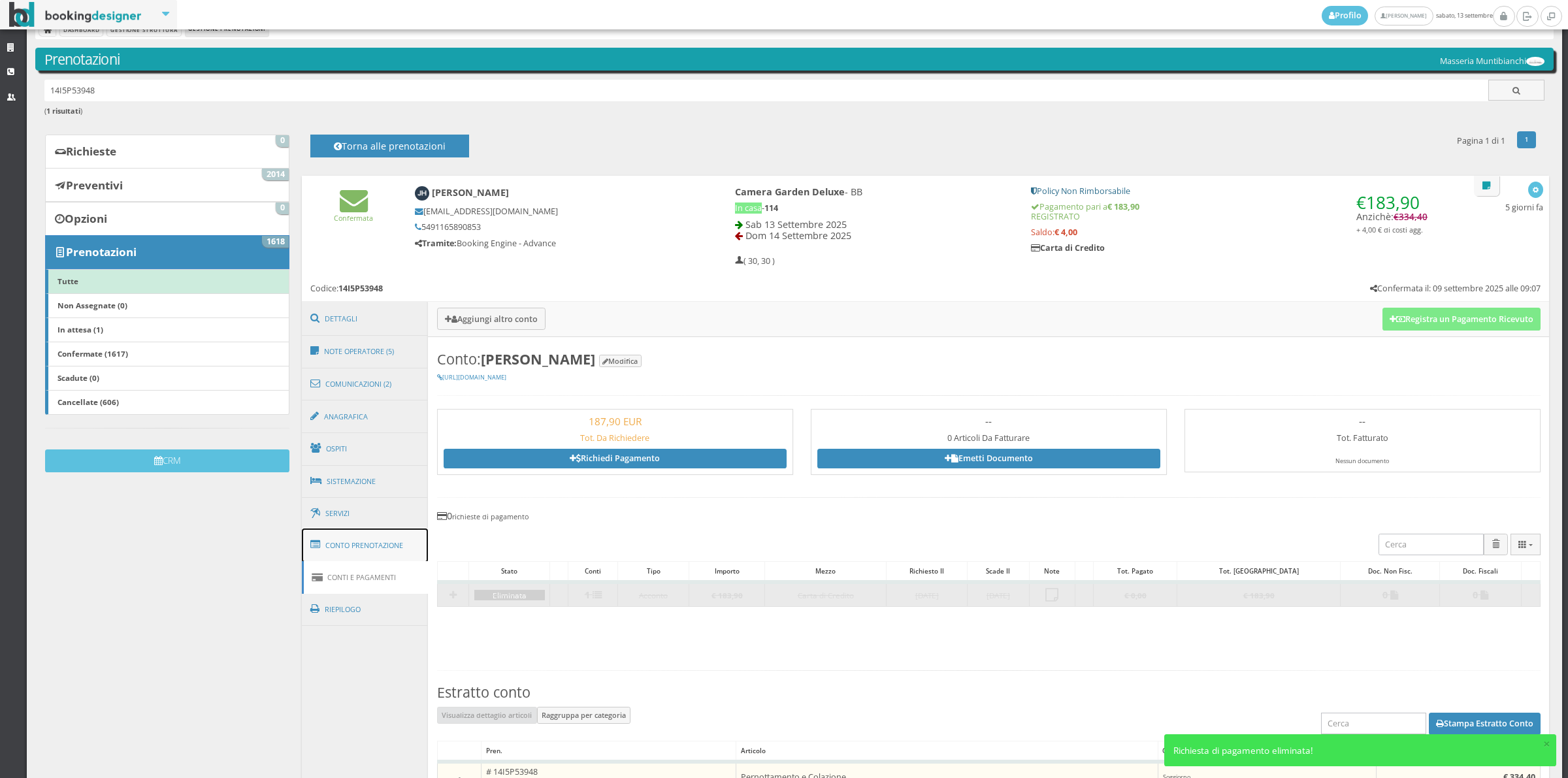
click at [381, 540] on link "Conto Prenotazione" at bounding box center [365, 545] width 127 height 34
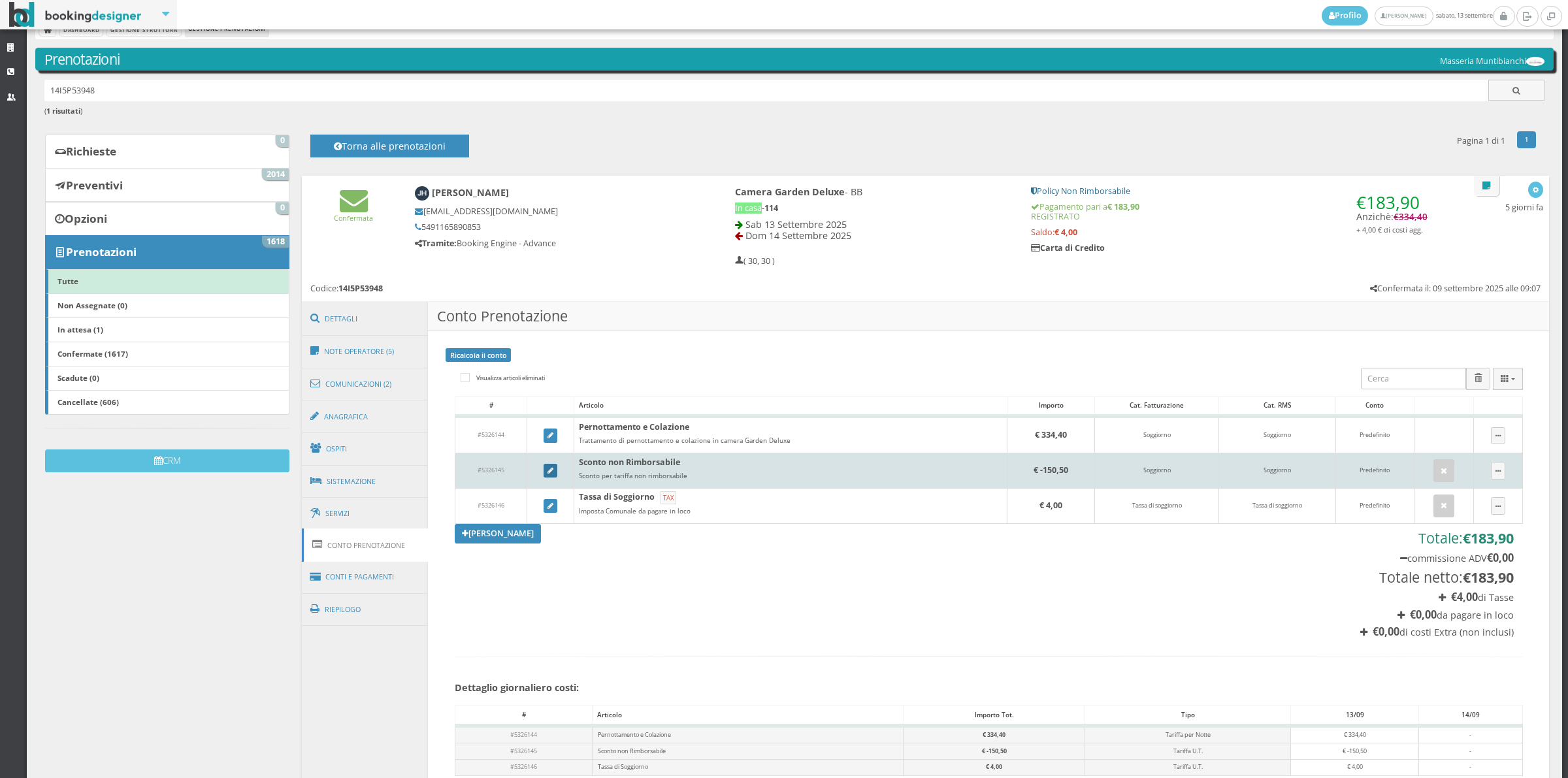
click at [544, 471] on link at bounding box center [551, 471] width 14 height 14
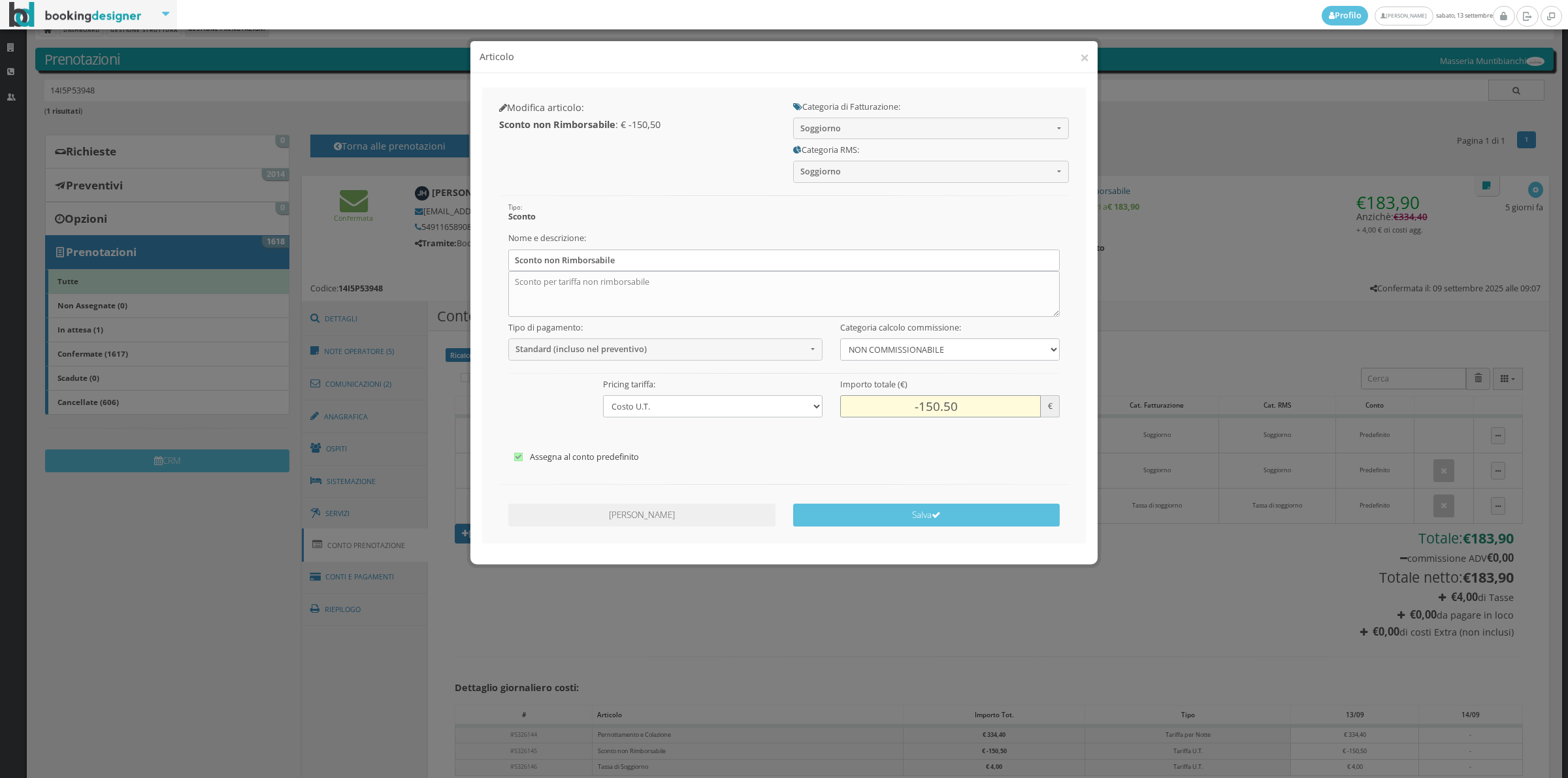
click at [939, 406] on input "-150.50" at bounding box center [941, 406] width 200 height 21
type input "-151.26"
click at [939, 513] on icon "submit" at bounding box center [936, 515] width 9 height 9
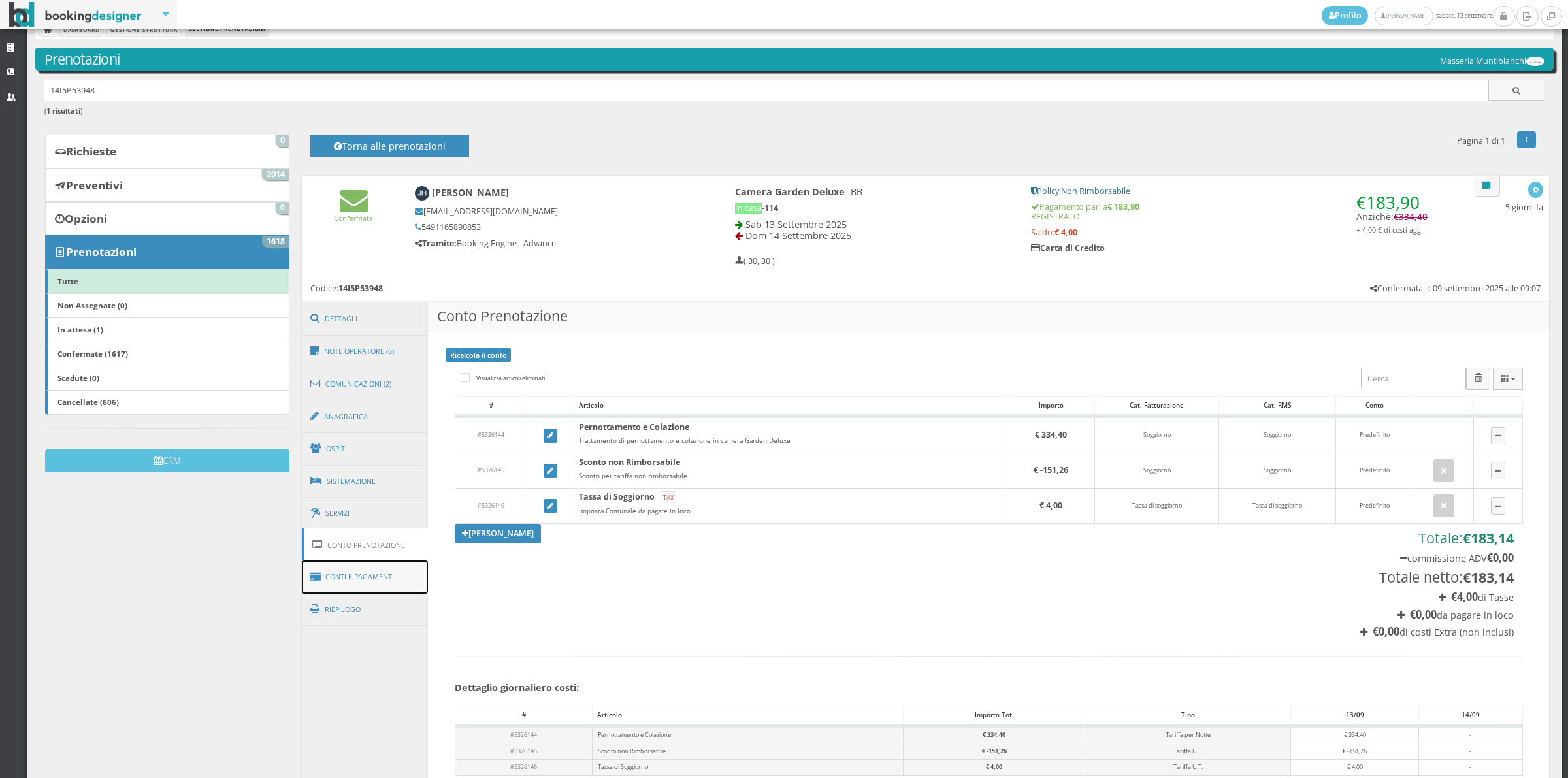
click at [408, 577] on link "Conti e Pagamenti" at bounding box center [365, 577] width 127 height 33
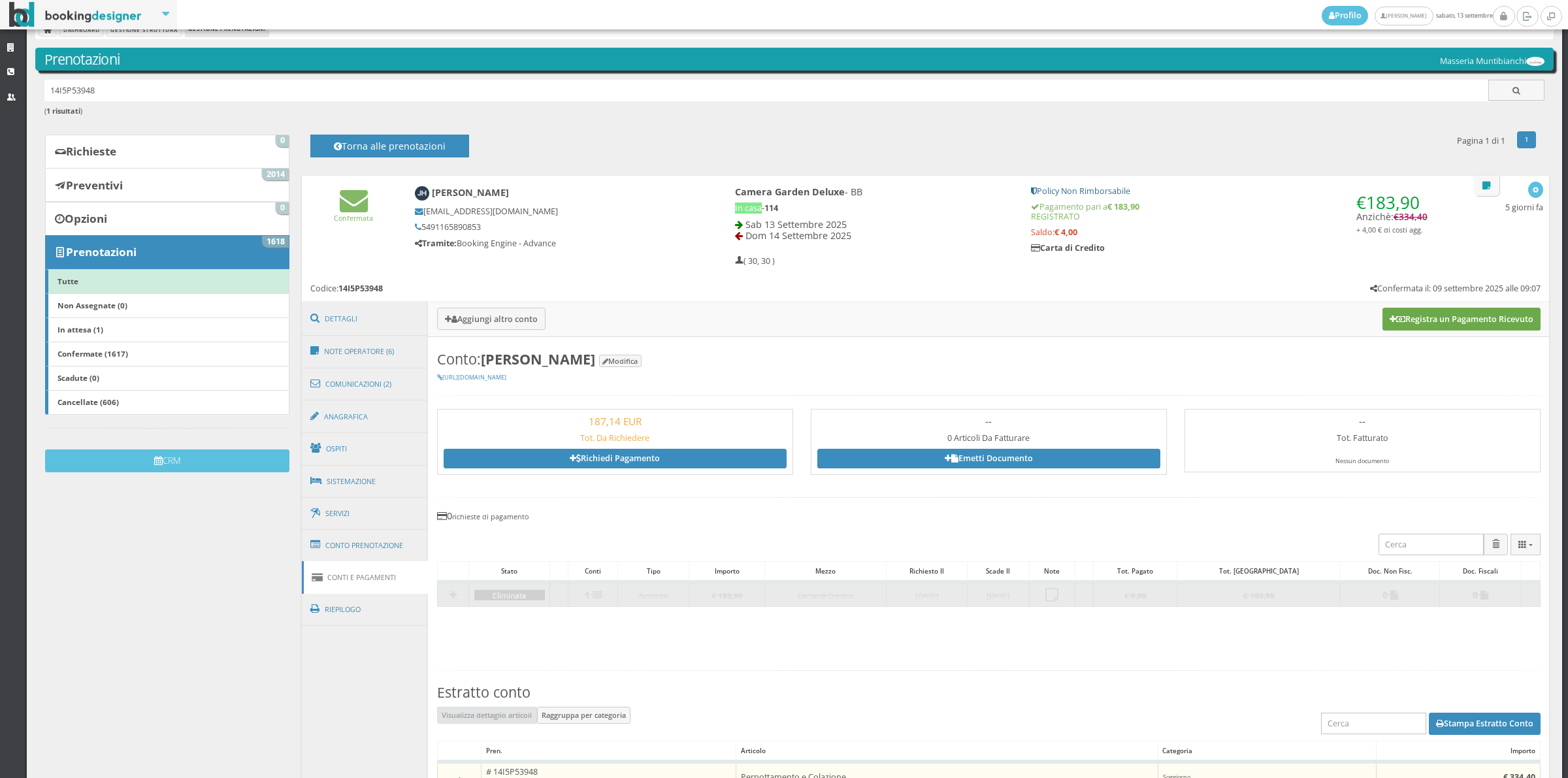
click at [1426, 321] on button "Registra un Pagamento Ricevuto" at bounding box center [1461, 319] width 158 height 22
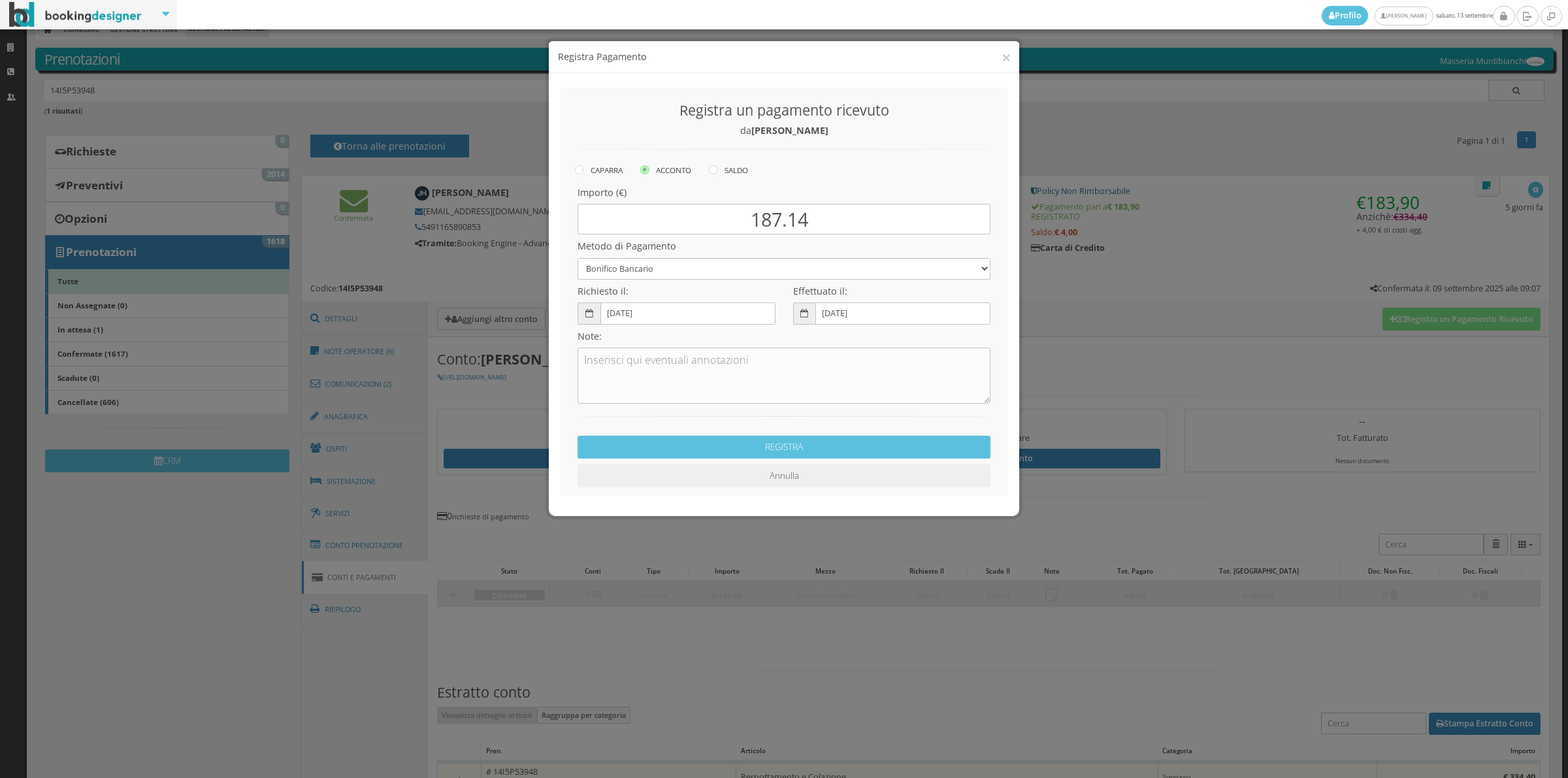
click at [709, 167] on div "CAPARRA [GEOGRAPHIC_DATA] SALDO" at bounding box center [792, 170] width 436 height 18
click at [720, 171] on label "SALDO" at bounding box center [728, 170] width 39 height 16
radio input "true"
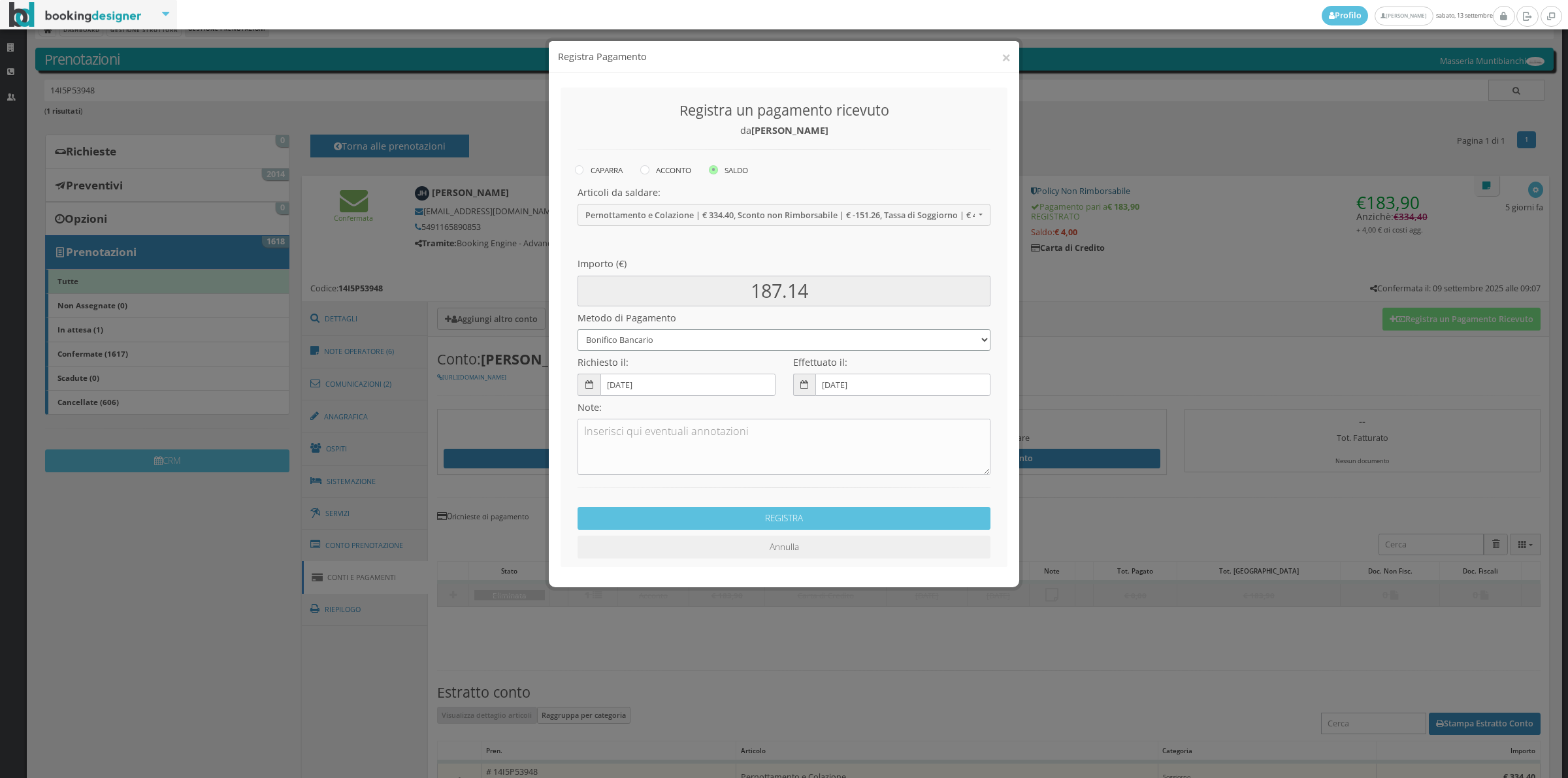
click at [663, 338] on select "Bonifico Bancario Carta di Credito Contanti Assegno Bancario Assegno Circolare …" at bounding box center [784, 339] width 413 height 21
select select "2589"
click at [578, 329] on select "Bonifico Bancario Carta di Credito Contanti Assegno Bancario Assegno Circolare …" at bounding box center [784, 339] width 413 height 21
click at [725, 447] on textarea at bounding box center [784, 447] width 413 height 56
click at [717, 526] on button "REGISTRA" at bounding box center [784, 518] width 413 height 23
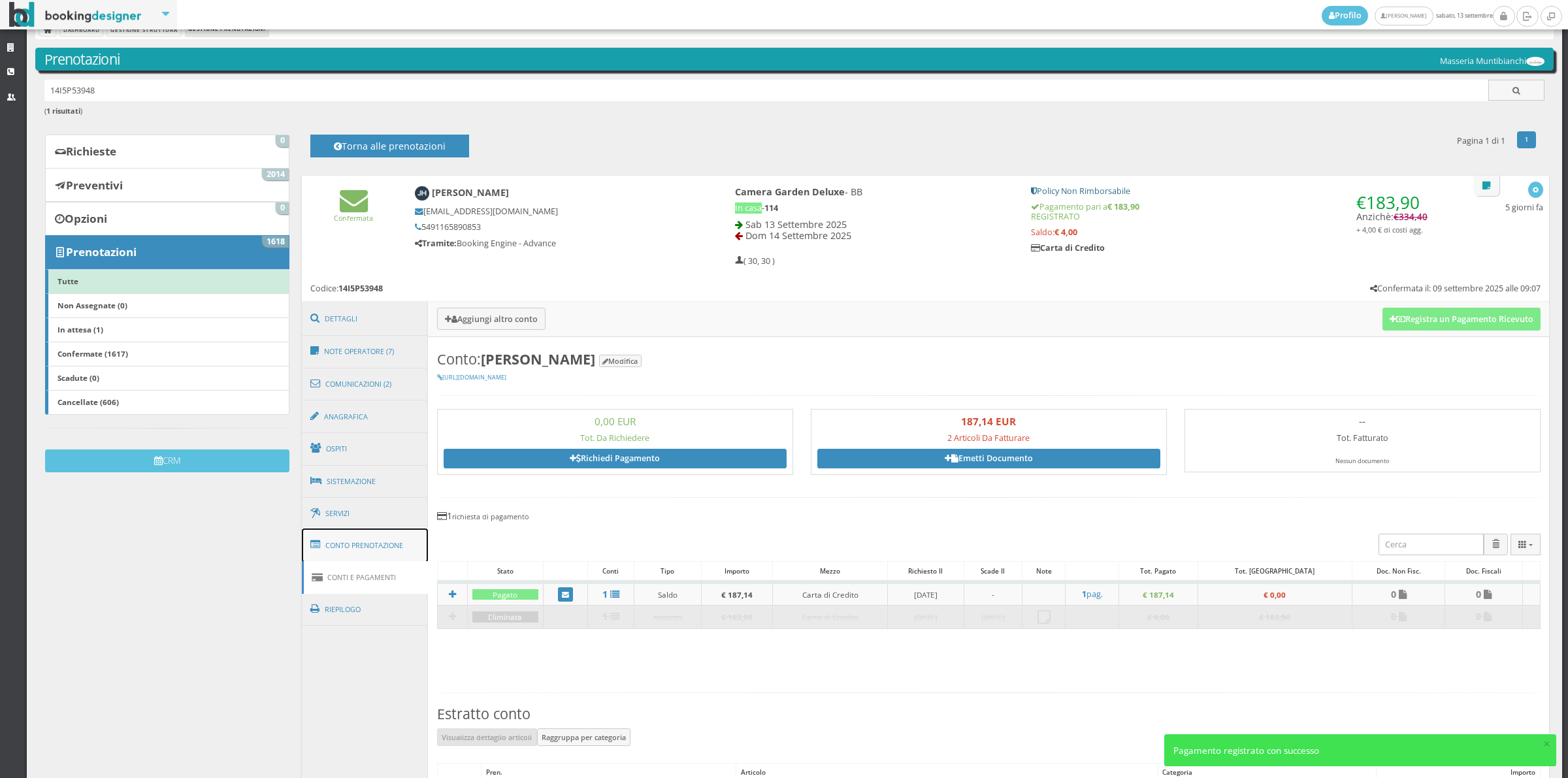
click at [379, 536] on link "Conto Prenotazione" at bounding box center [365, 545] width 127 height 34
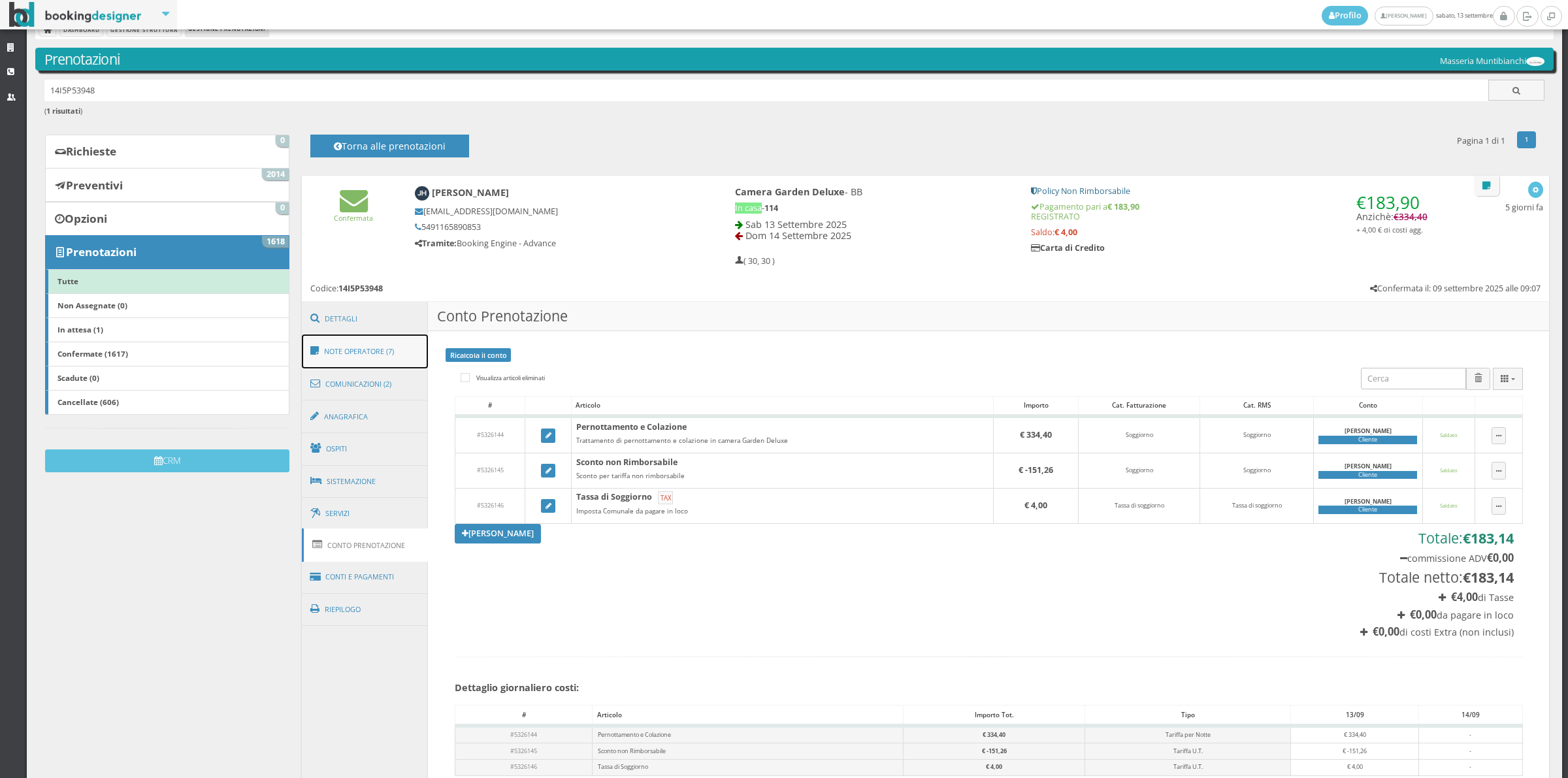
click at [364, 347] on link "Note Operatore (7)" at bounding box center [365, 351] width 127 height 34
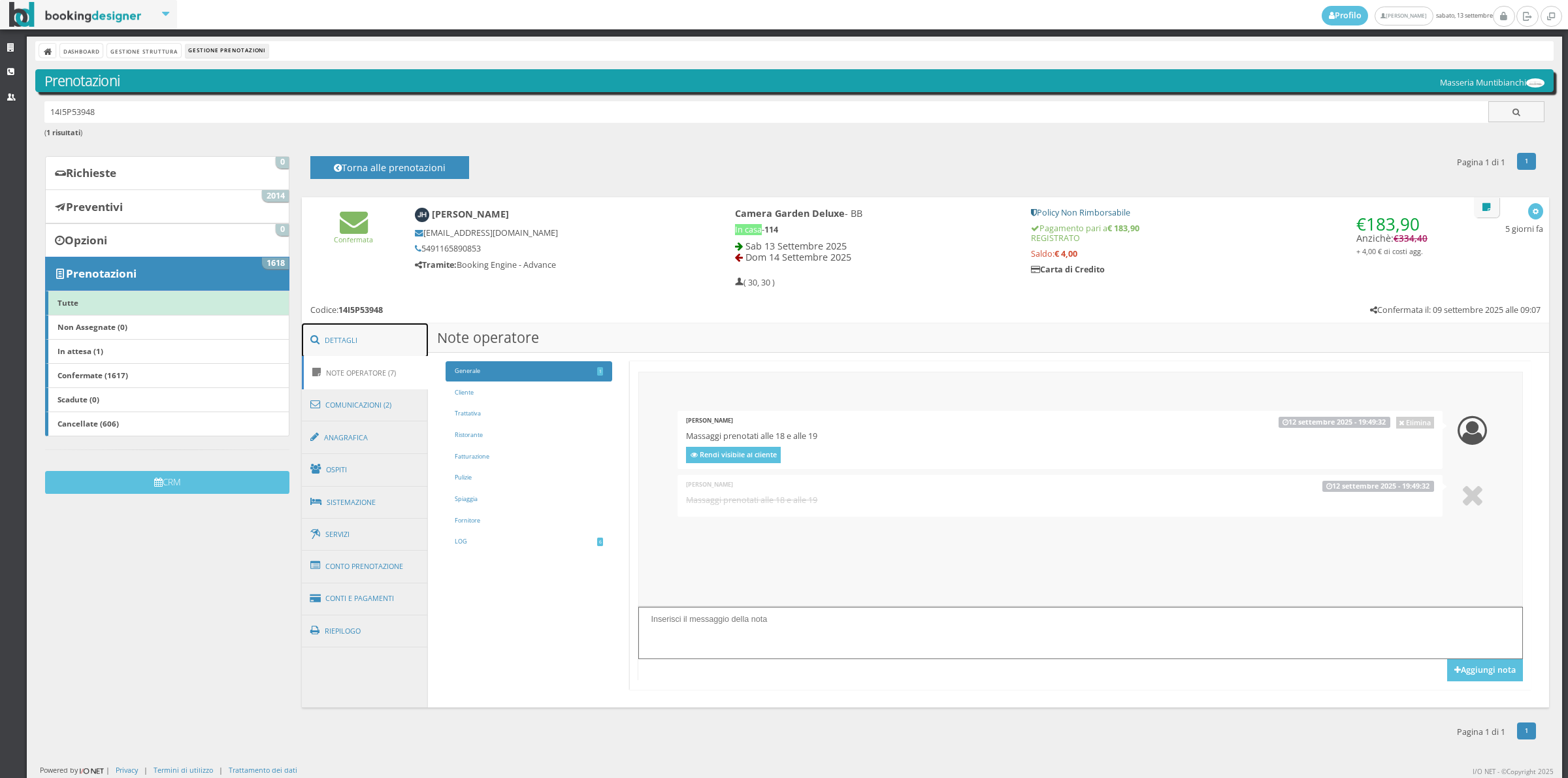
click at [370, 343] on link "Dettagli" at bounding box center [365, 340] width 127 height 34
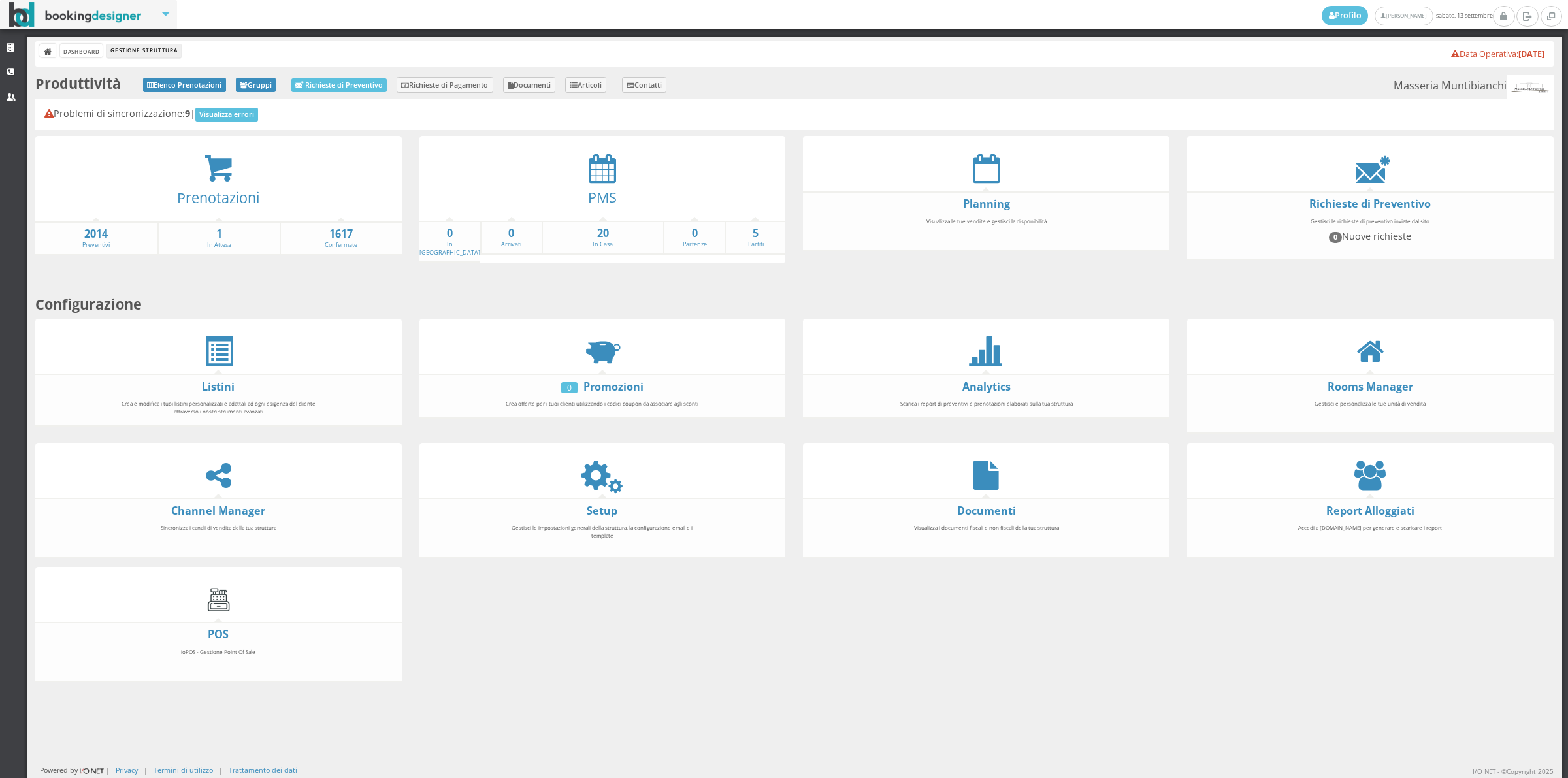
drag, startPoint x: 629, startPoint y: 163, endPoint x: 623, endPoint y: 165, distance: 6.3
click at [623, 165] on div at bounding box center [602, 168] width 366 height 29
click at [602, 170] on icon at bounding box center [602, 168] width 28 height 29
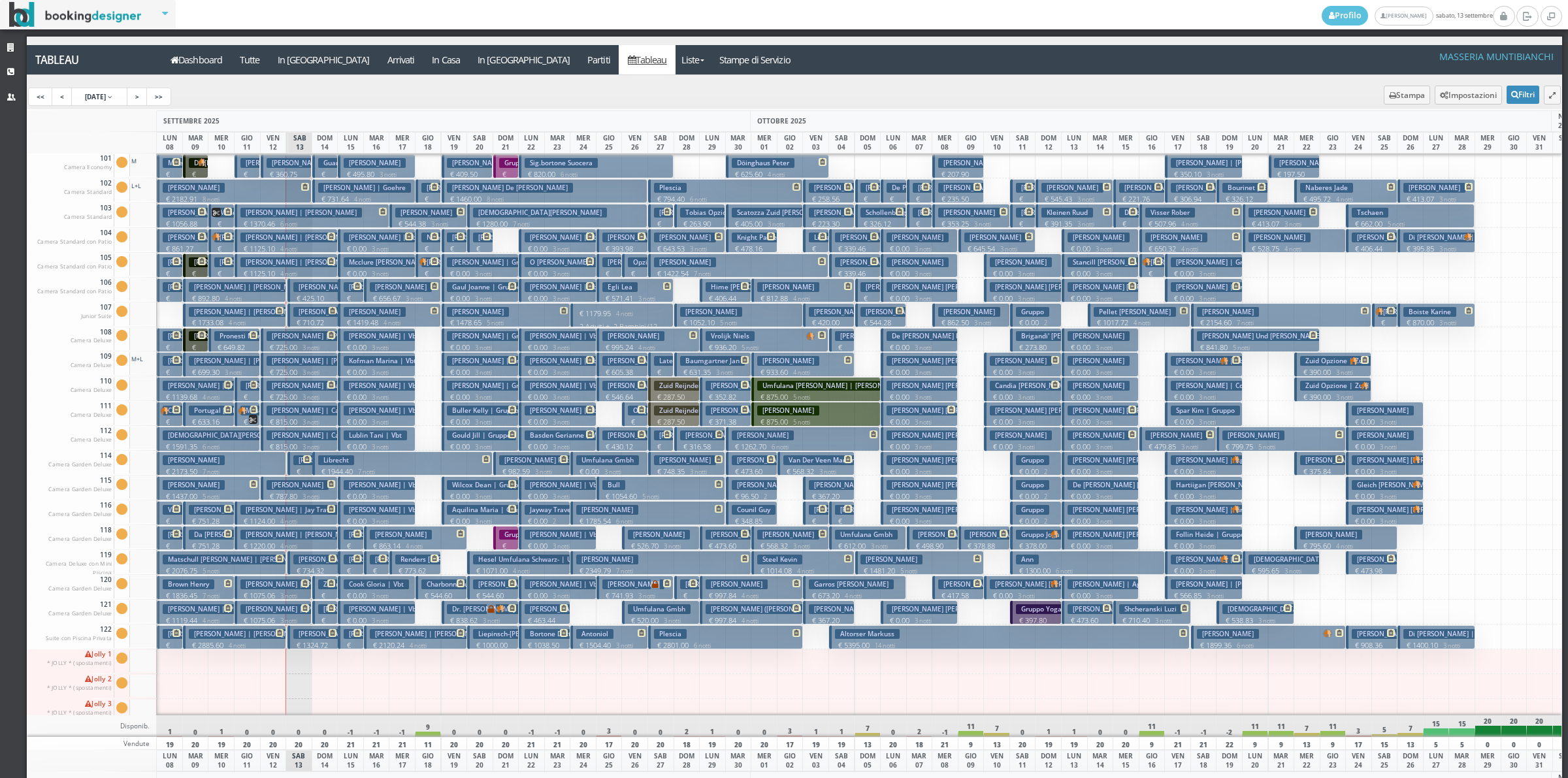
click at [275, 586] on h3 "Levitt Shayna | Levitt Shayna" at bounding box center [301, 584] width 122 height 9
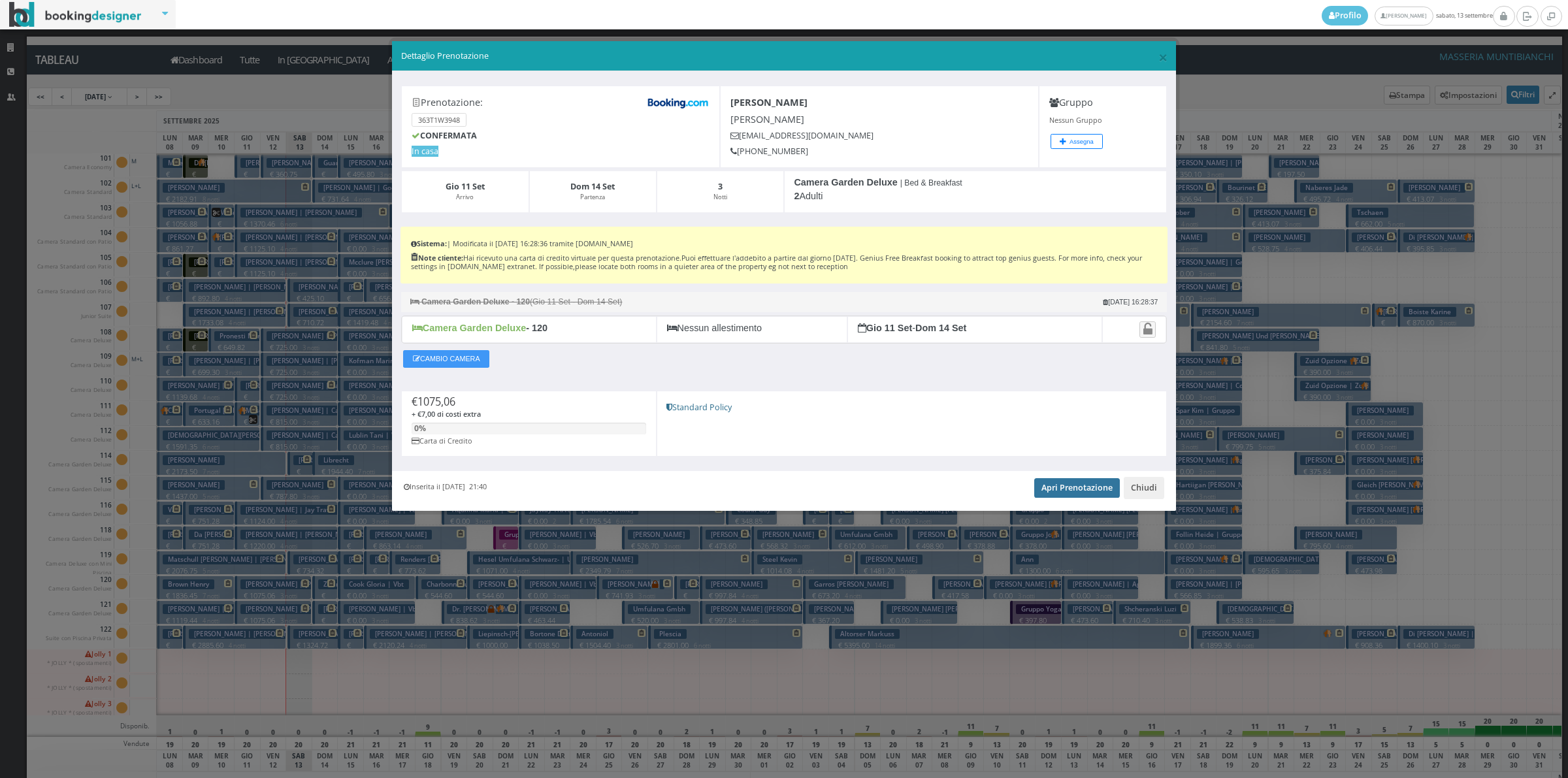
click at [1093, 492] on link "Apri Prenotazione" at bounding box center [1076, 488] width 85 height 20
click at [1138, 484] on button "Chiudi" at bounding box center [1143, 488] width 40 height 22
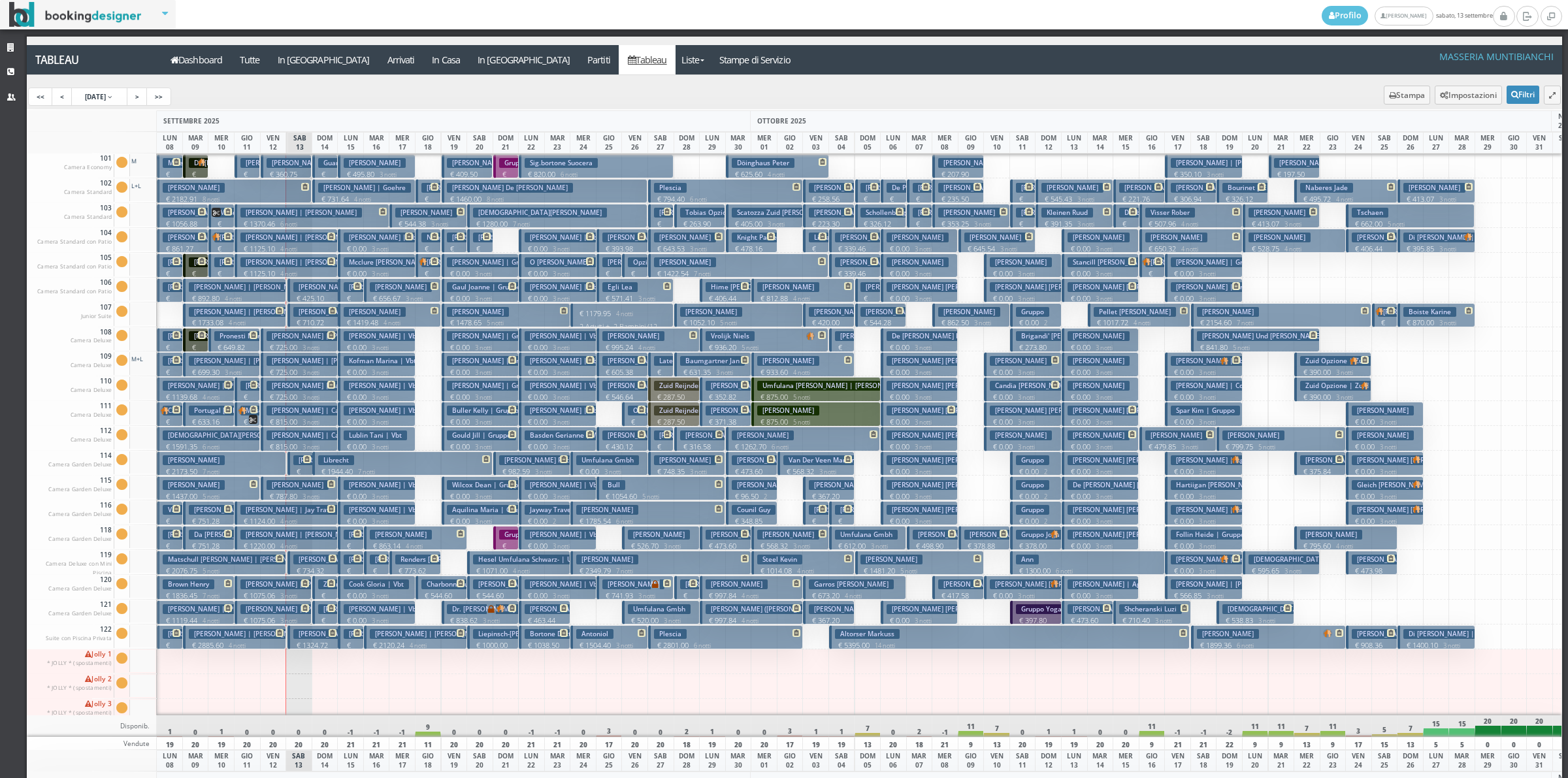
click at [268, 614] on h3 "Silone Natalie | Levitt (natalie Silove) Shayna" at bounding box center [357, 609] width 233 height 9
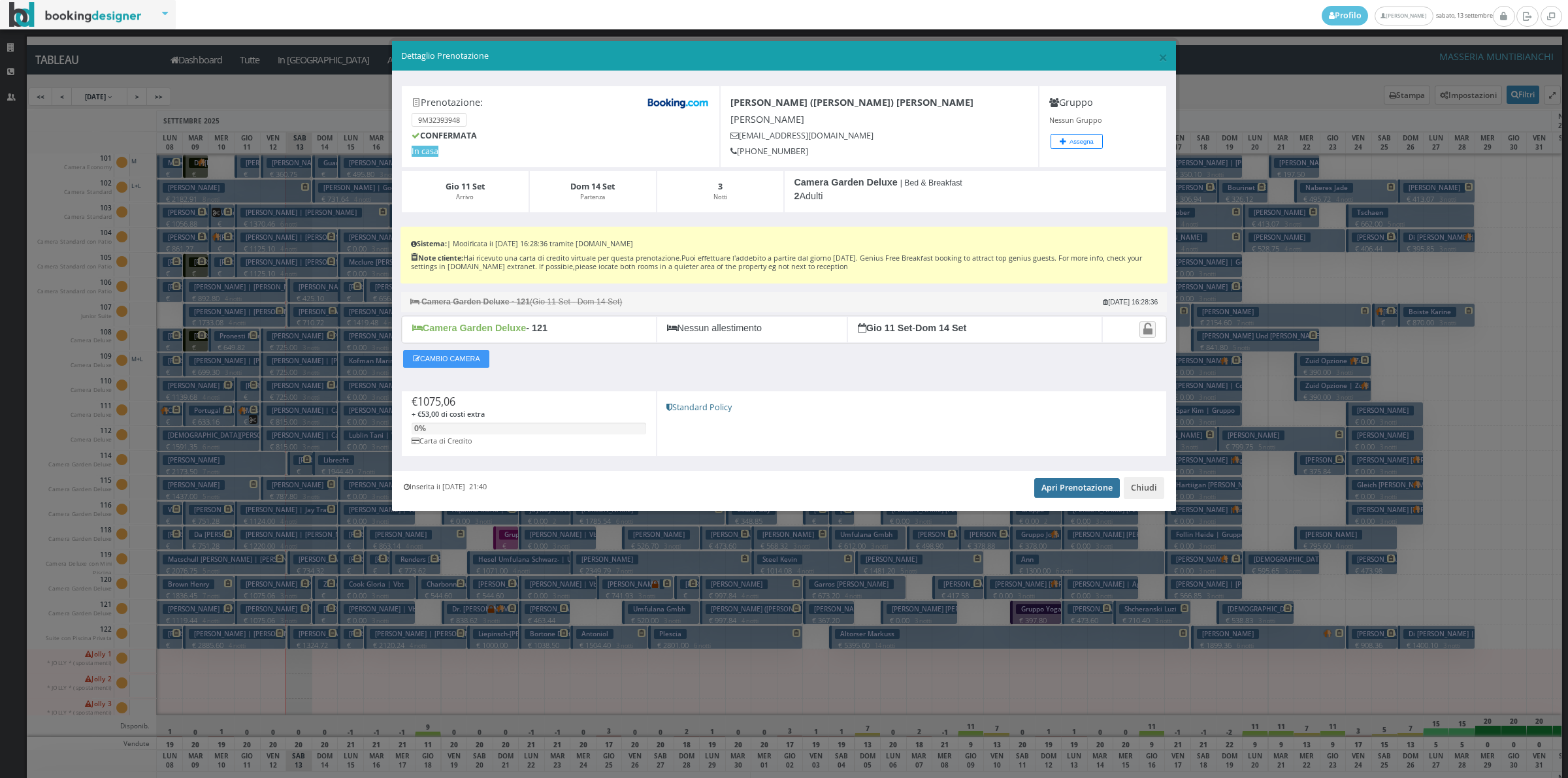
click at [1098, 498] on link "Apri Prenotazione" at bounding box center [1076, 488] width 85 height 20
click at [1140, 491] on button "Chiudi" at bounding box center [1143, 488] width 40 height 22
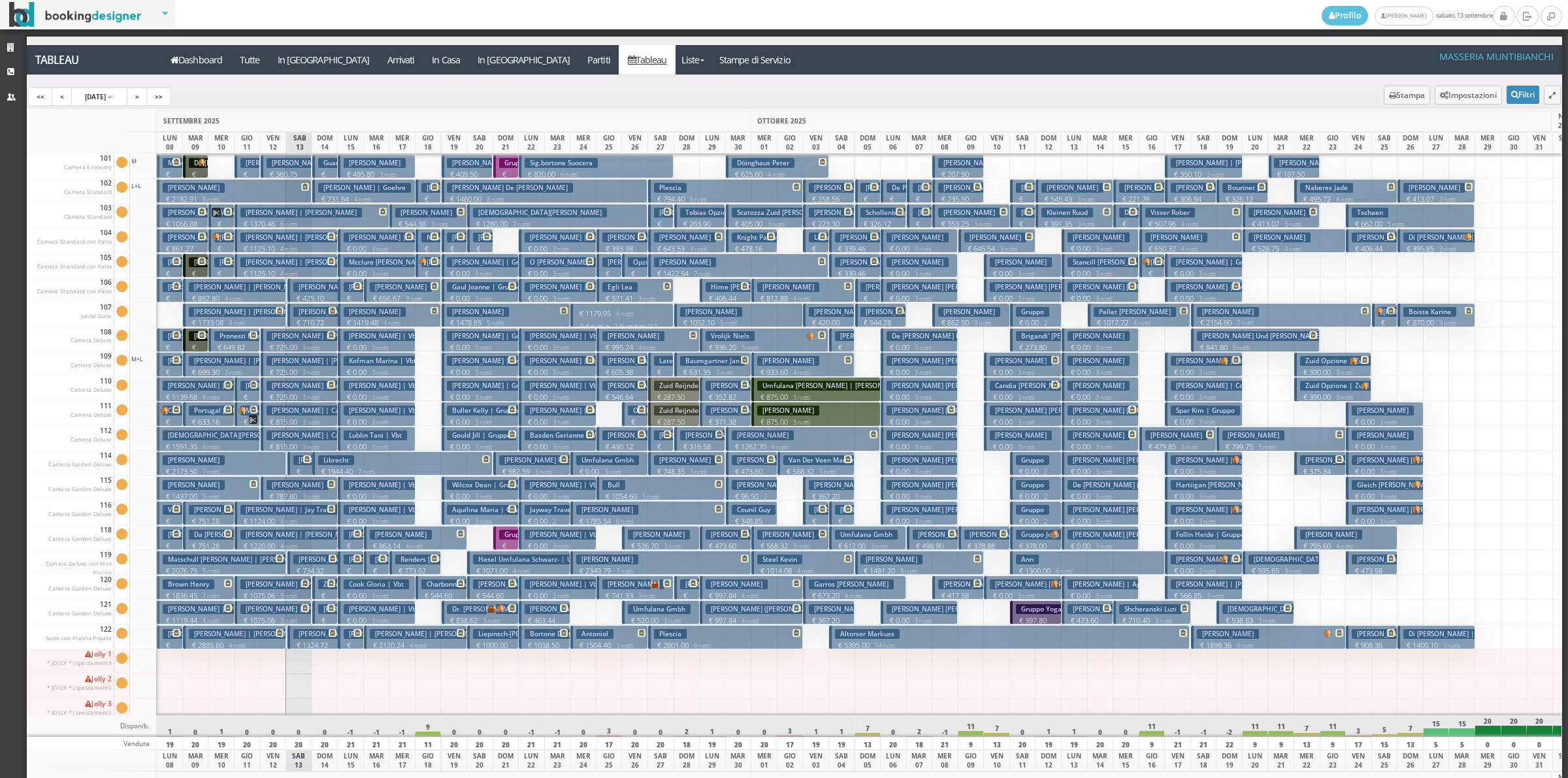
click at [299, 394] on small "3 notti" at bounding box center [309, 397] width 22 height 9
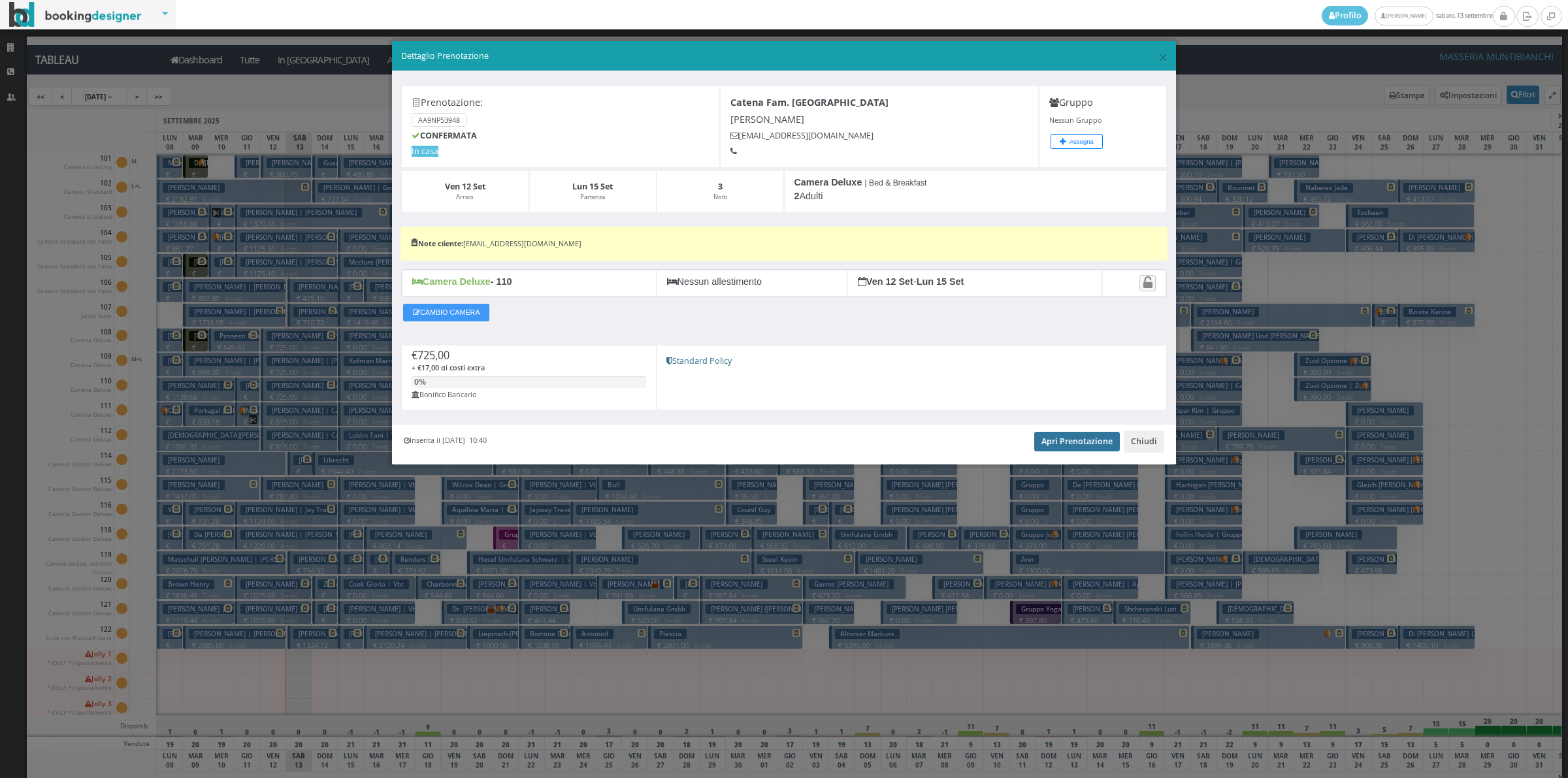
click at [1102, 439] on link "Apri Prenotazione" at bounding box center [1076, 441] width 85 height 20
click at [1155, 451] on button "Chiudi" at bounding box center [1143, 442] width 40 height 22
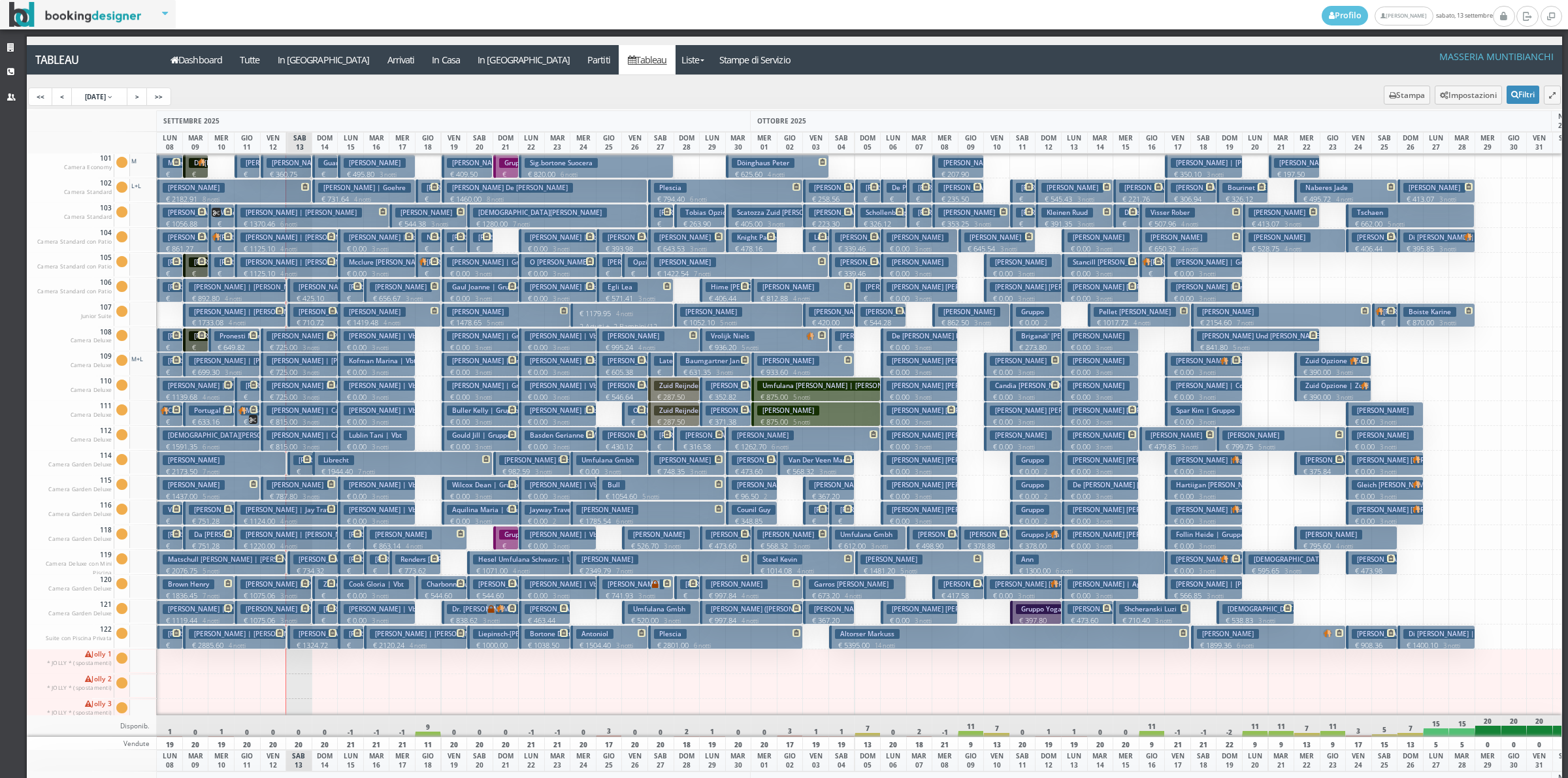
click at [322, 166] on h3 "Guarnieri" at bounding box center [338, 163] width 39 height 9
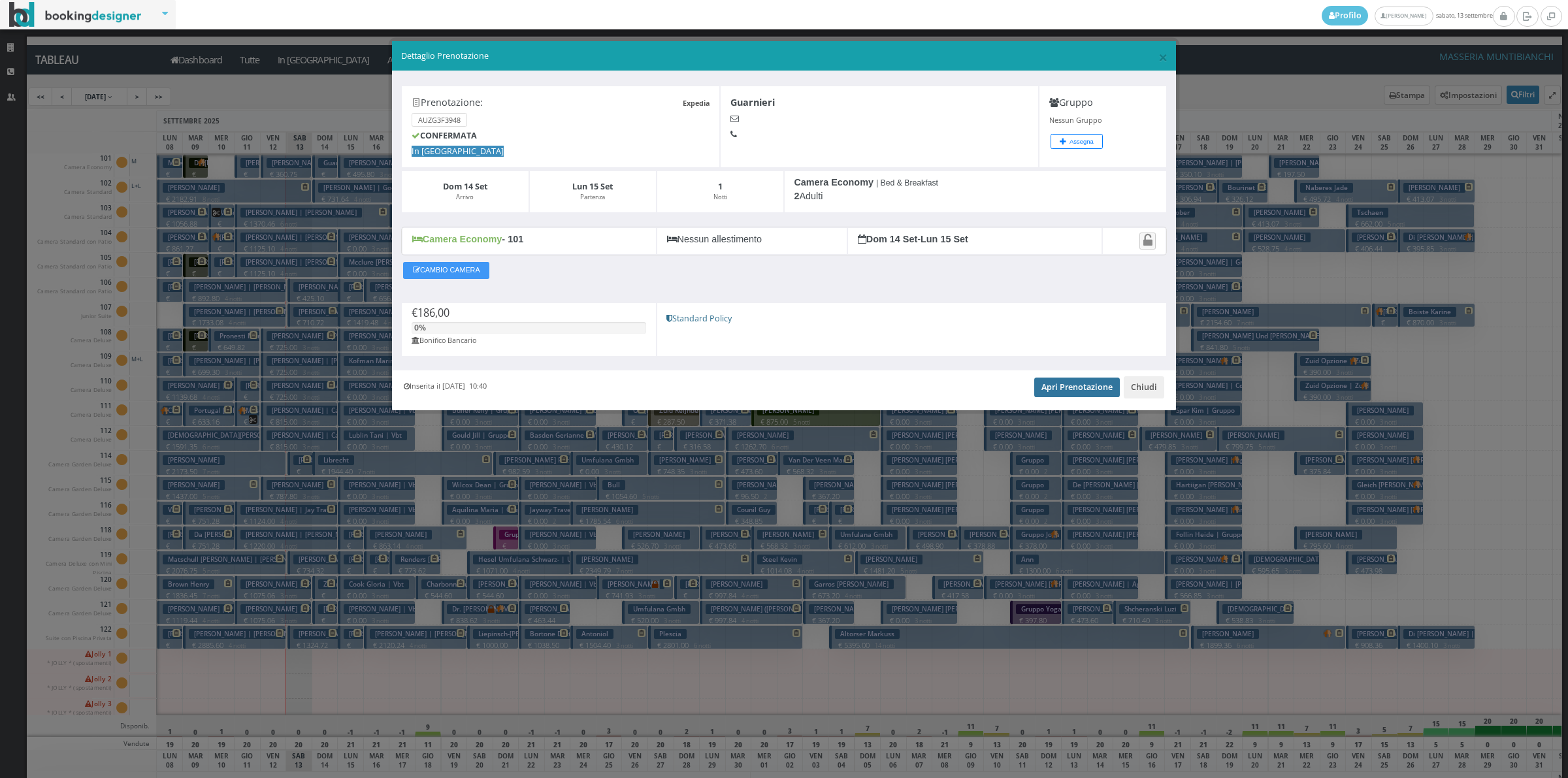
click at [1080, 394] on link "Apri Prenotazione" at bounding box center [1076, 387] width 85 height 20
click at [1143, 394] on button "Chiudi" at bounding box center [1143, 387] width 40 height 22
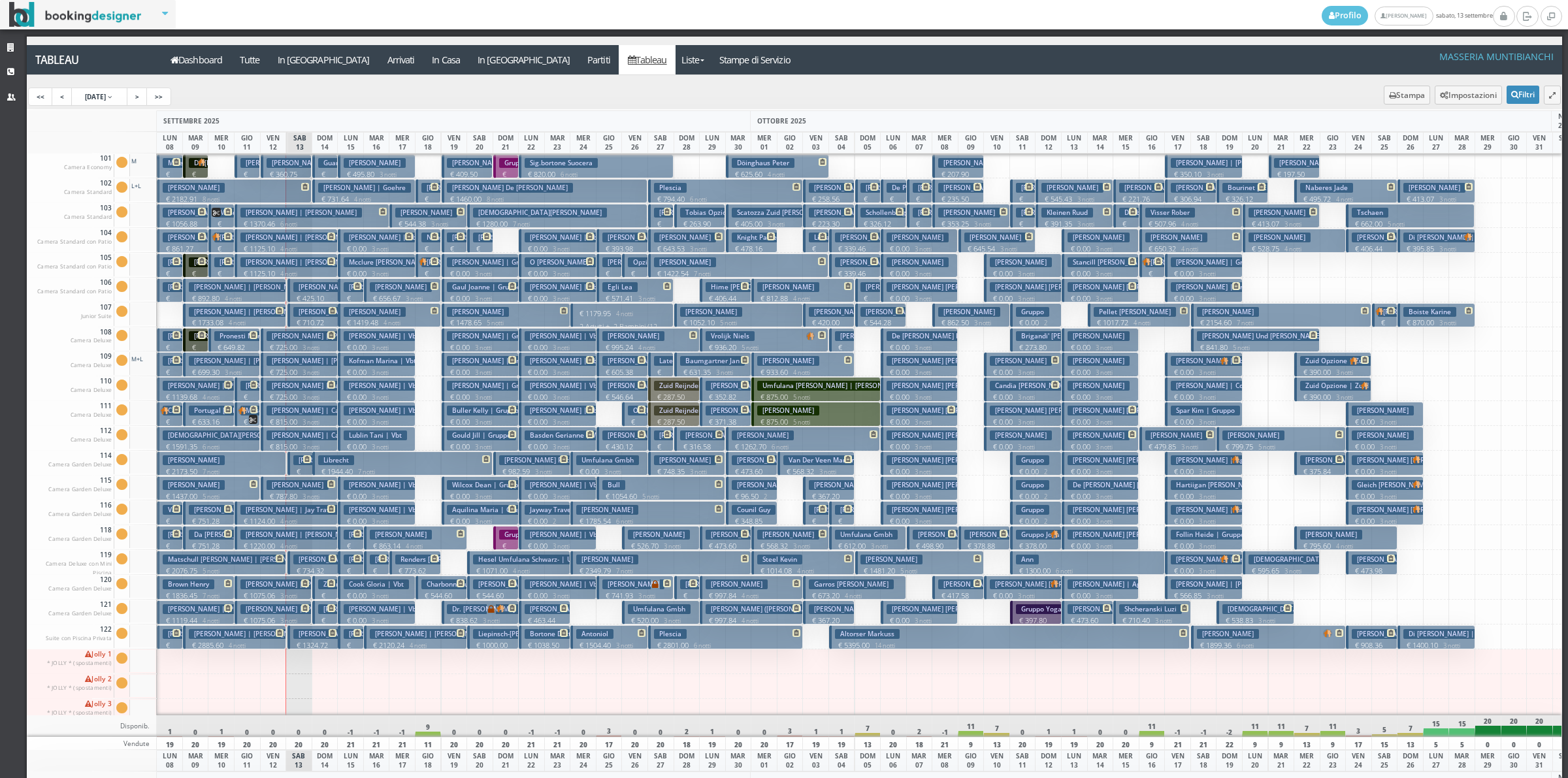
click at [319, 169] on p "€ 186.00 1 notti" at bounding box center [326, 189] width 16 height 41
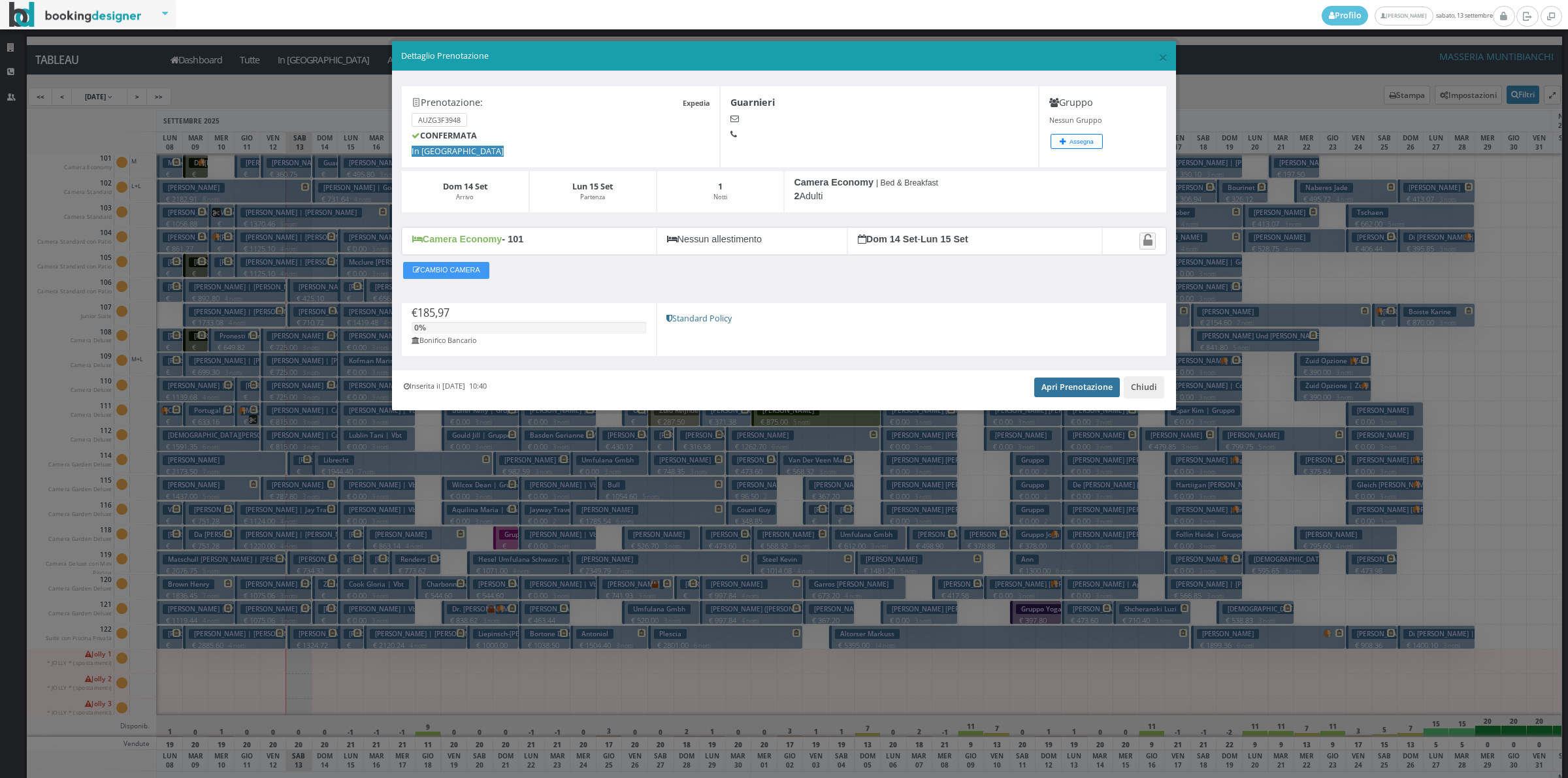
click at [1061, 387] on link "Apri Prenotazione" at bounding box center [1076, 387] width 85 height 20
click at [1151, 394] on button "Chiudi" at bounding box center [1143, 387] width 40 height 22
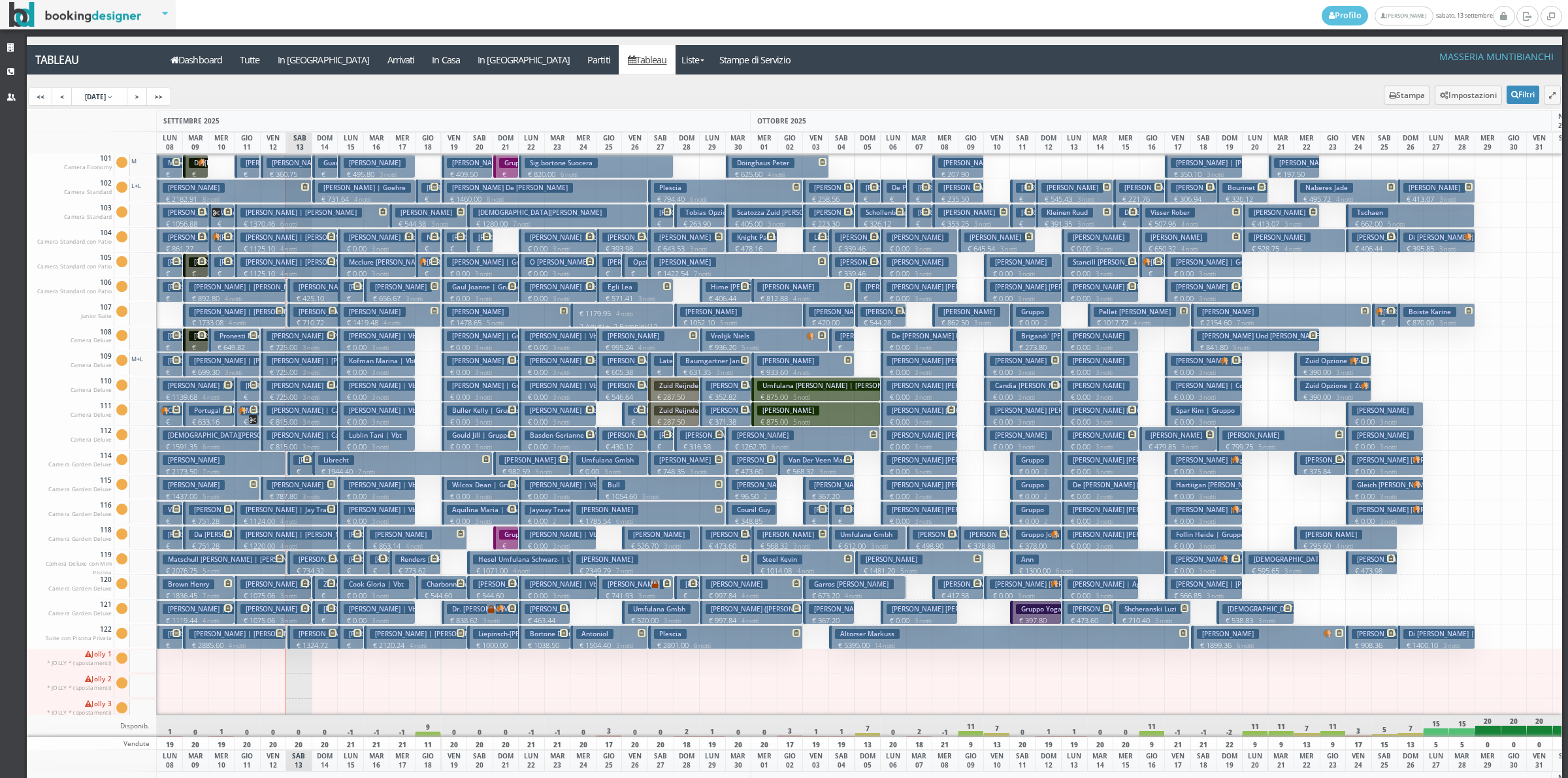
click at [327, 192] on h3 "Anna Goehre | Goehre" at bounding box center [365, 188] width 93 height 9
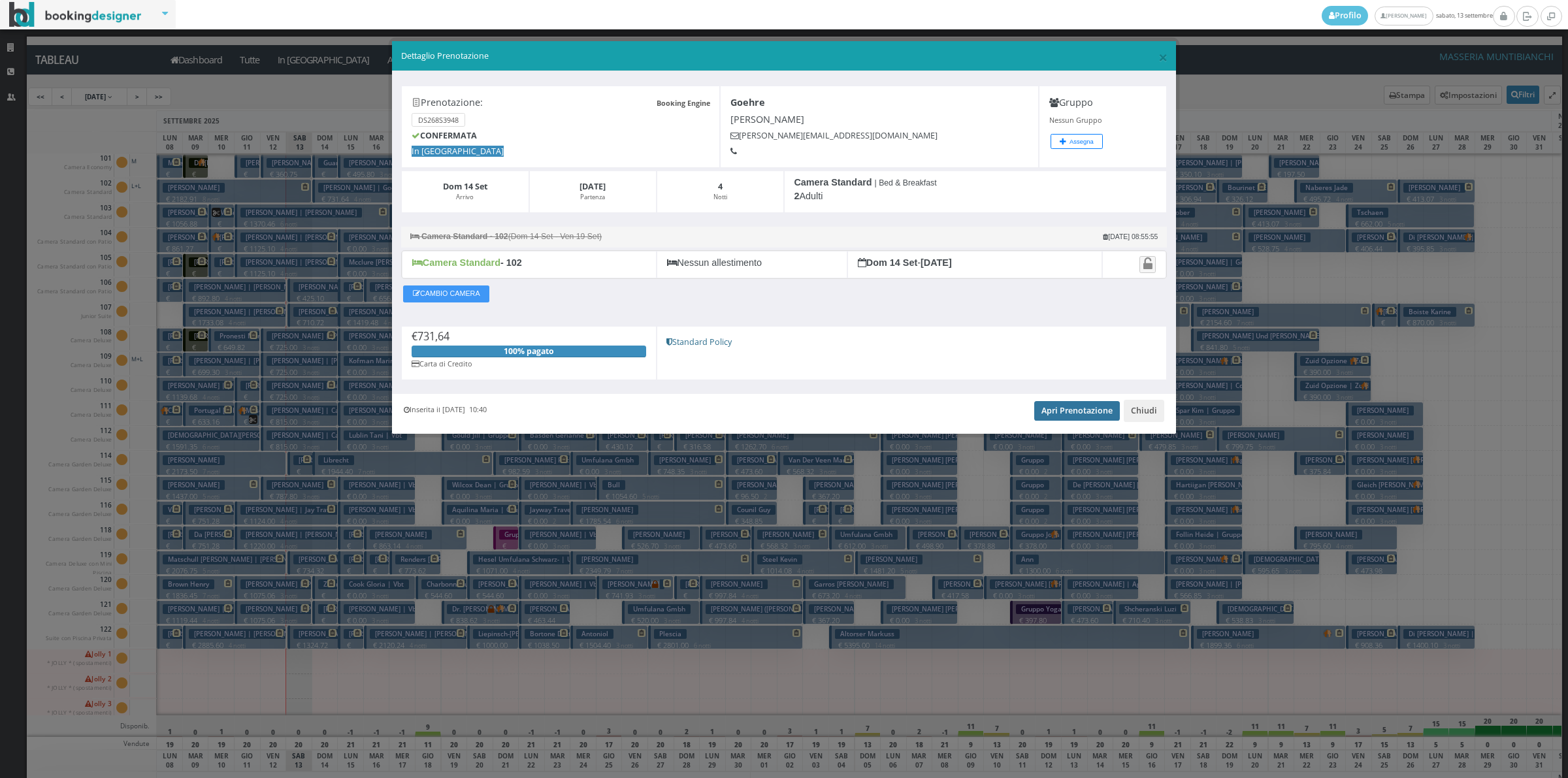
click at [1053, 419] on link "Apri Prenotazione" at bounding box center [1076, 410] width 85 height 20
click at [1139, 407] on button "Chiudi" at bounding box center [1143, 411] width 40 height 22
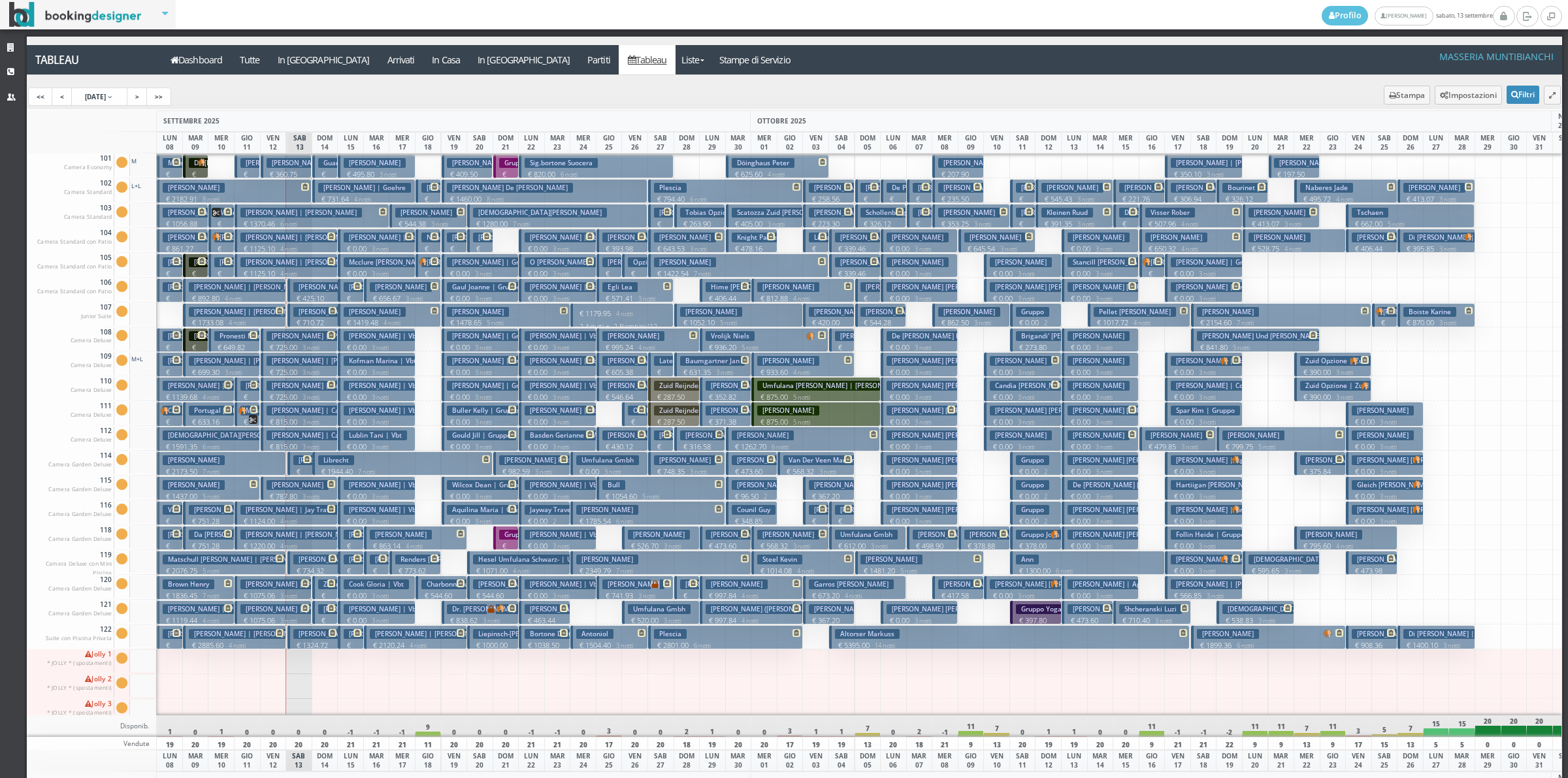
click at [324, 170] on p "€ 186.00 1 notti" at bounding box center [326, 189] width 16 height 41
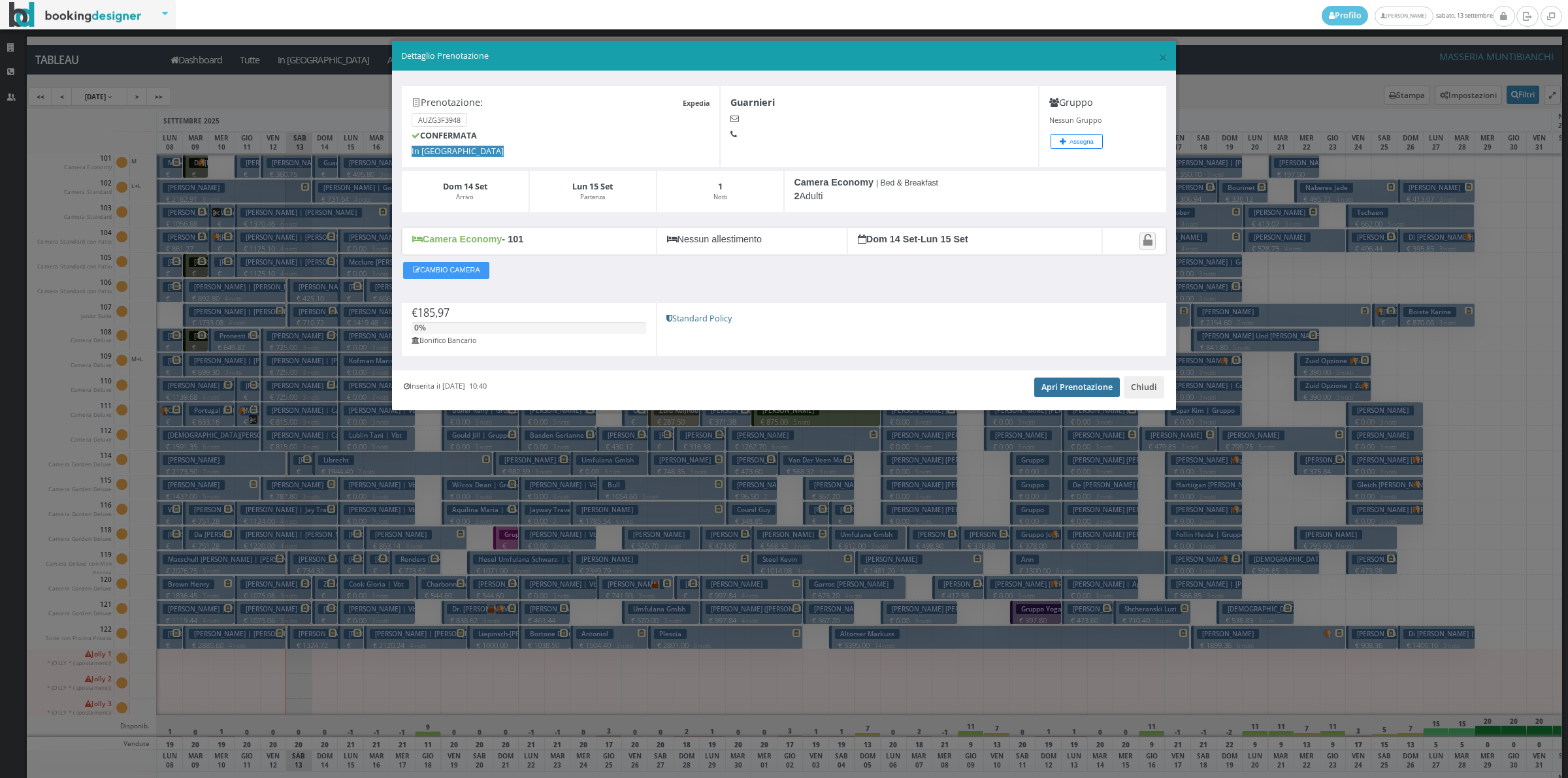
click at [1076, 391] on link "Apri Prenotazione" at bounding box center [1076, 387] width 85 height 20
click at [1144, 396] on button "Chiudi" at bounding box center [1143, 387] width 40 height 22
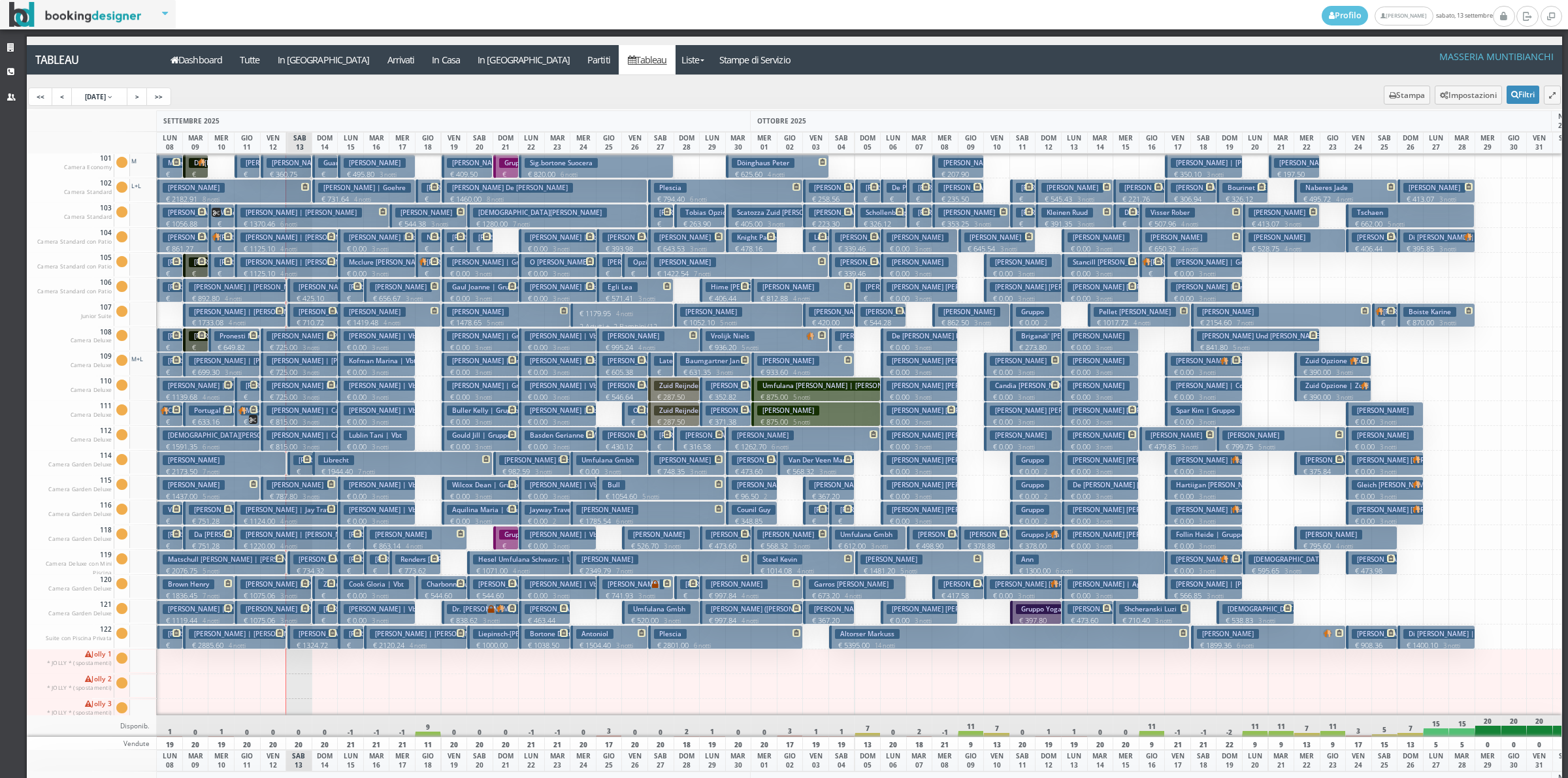
click at [325, 180] on button "Anna Goehre | Goehre € 731.64 4 notti 2 Adulti" at bounding box center [364, 191] width 103 height 24
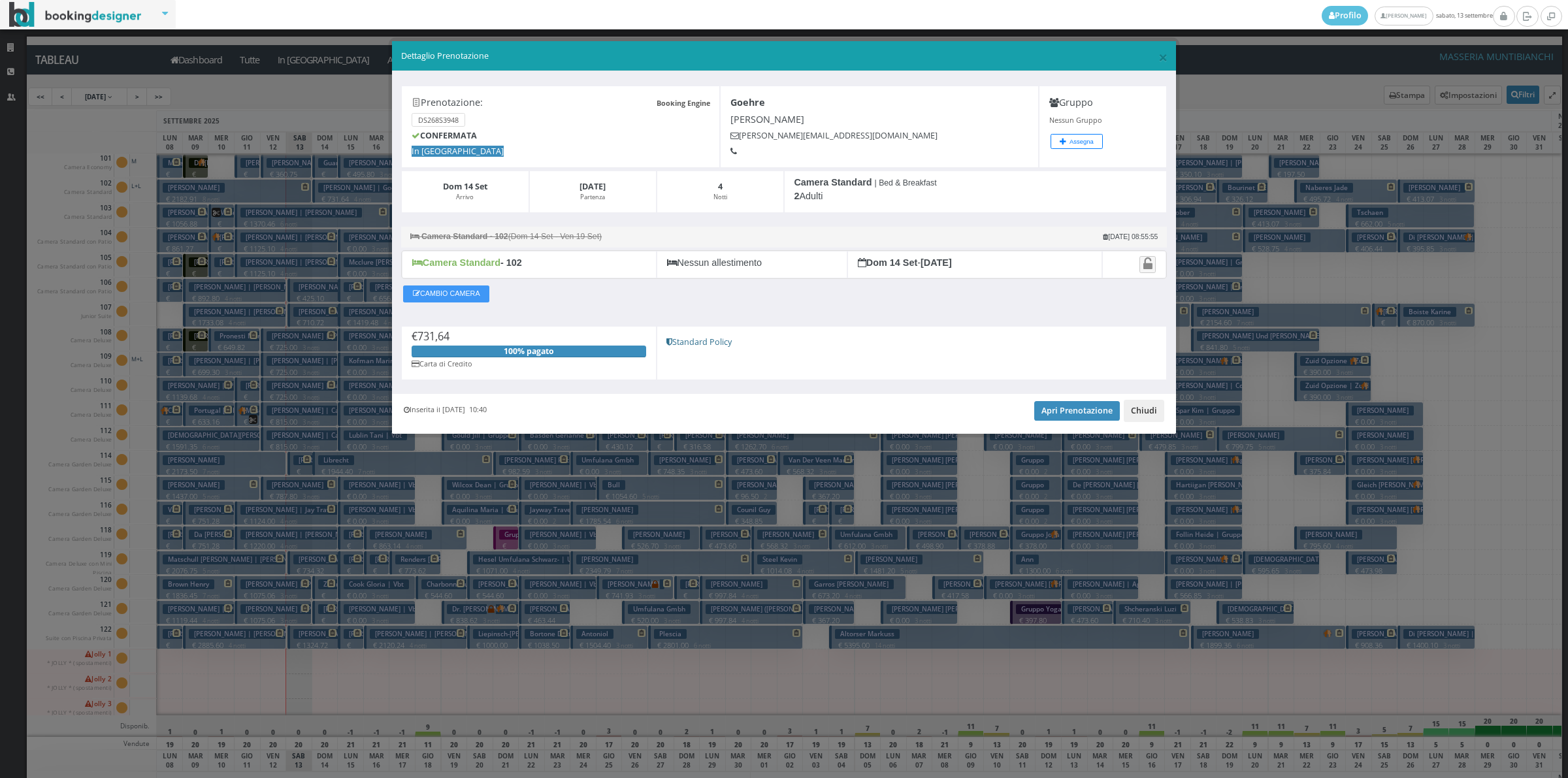
click at [1138, 412] on button "Chiudi" at bounding box center [1143, 411] width 40 height 22
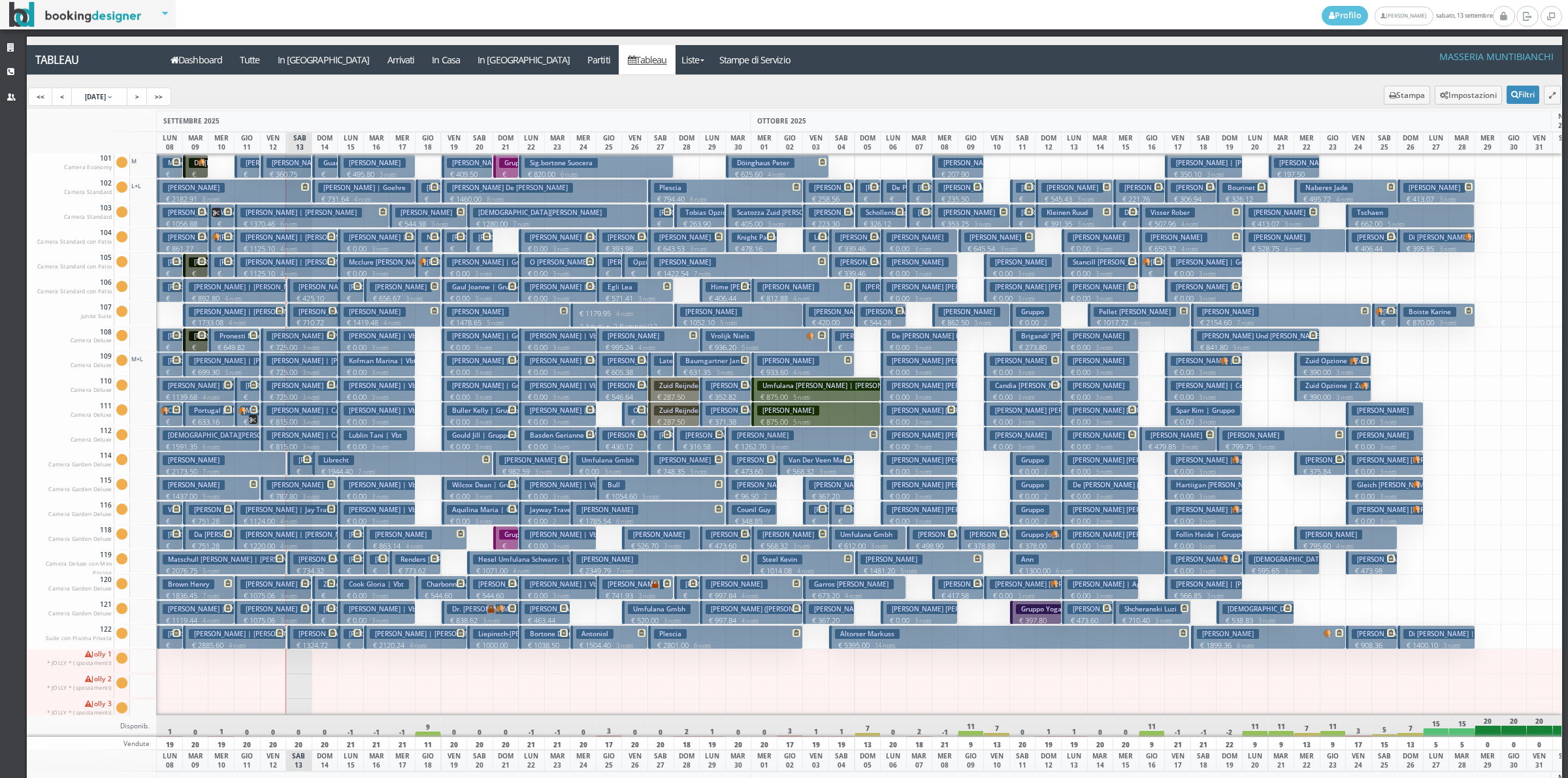
click at [333, 164] on h3 "Guarnieri" at bounding box center [338, 163] width 39 height 9
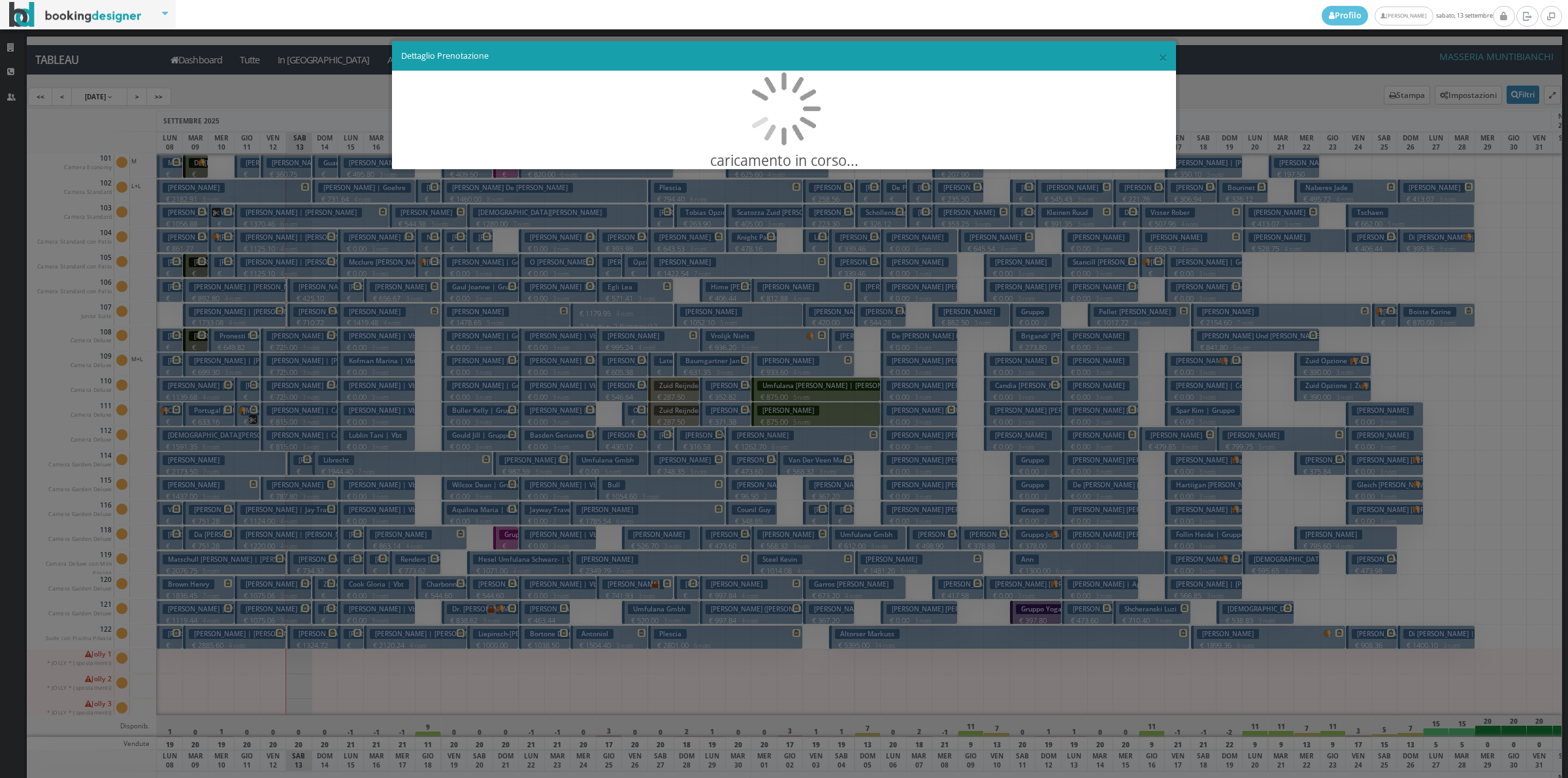
click at [333, 164] on div "× Dettaglio Prenotazione caricamento in corso..." at bounding box center [784, 389] width 1568 height 778
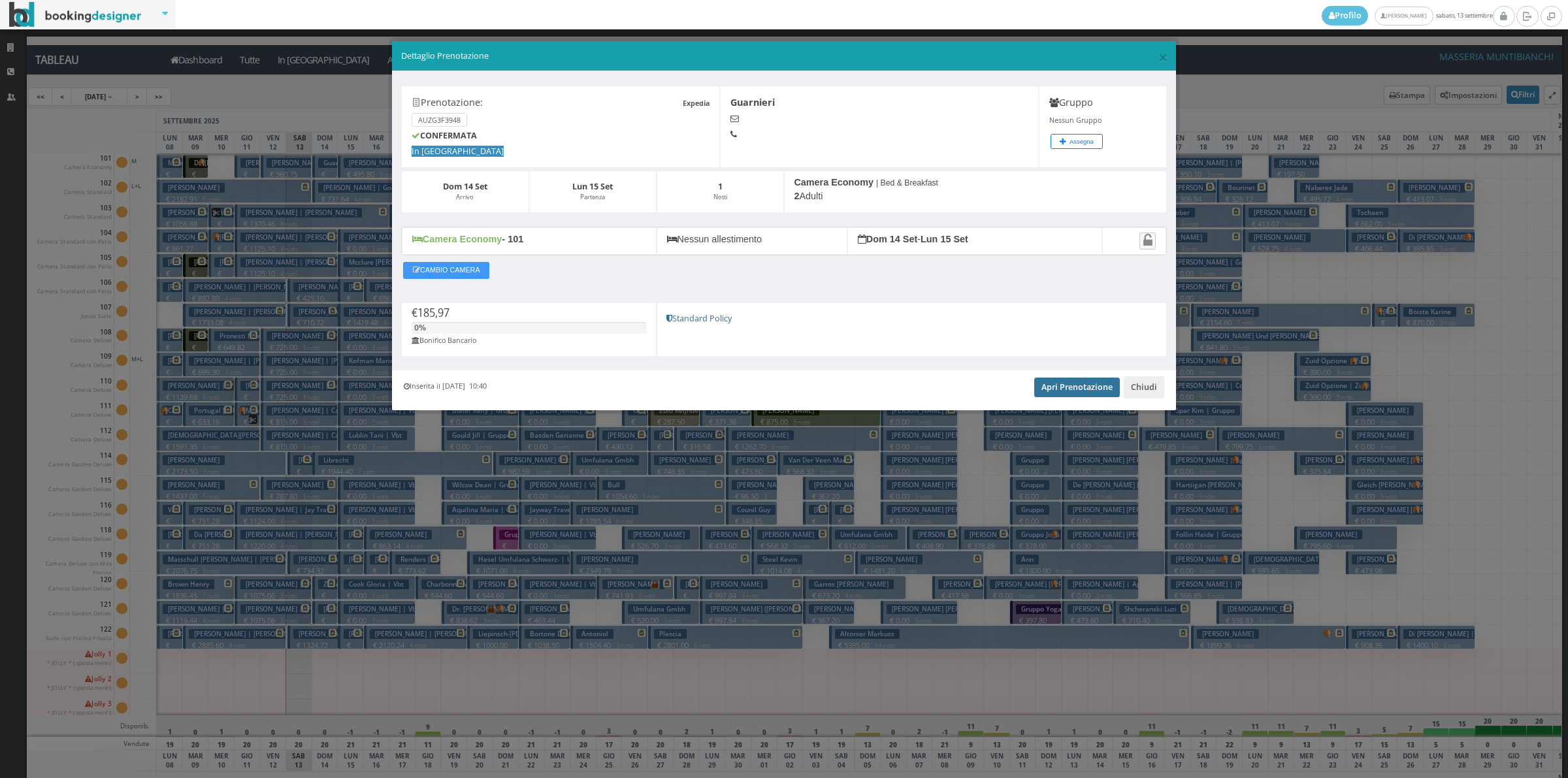
click at [1083, 397] on link "Apri Prenotazione" at bounding box center [1076, 387] width 85 height 20
click at [1142, 380] on button "Chiudi" at bounding box center [1143, 387] width 40 height 22
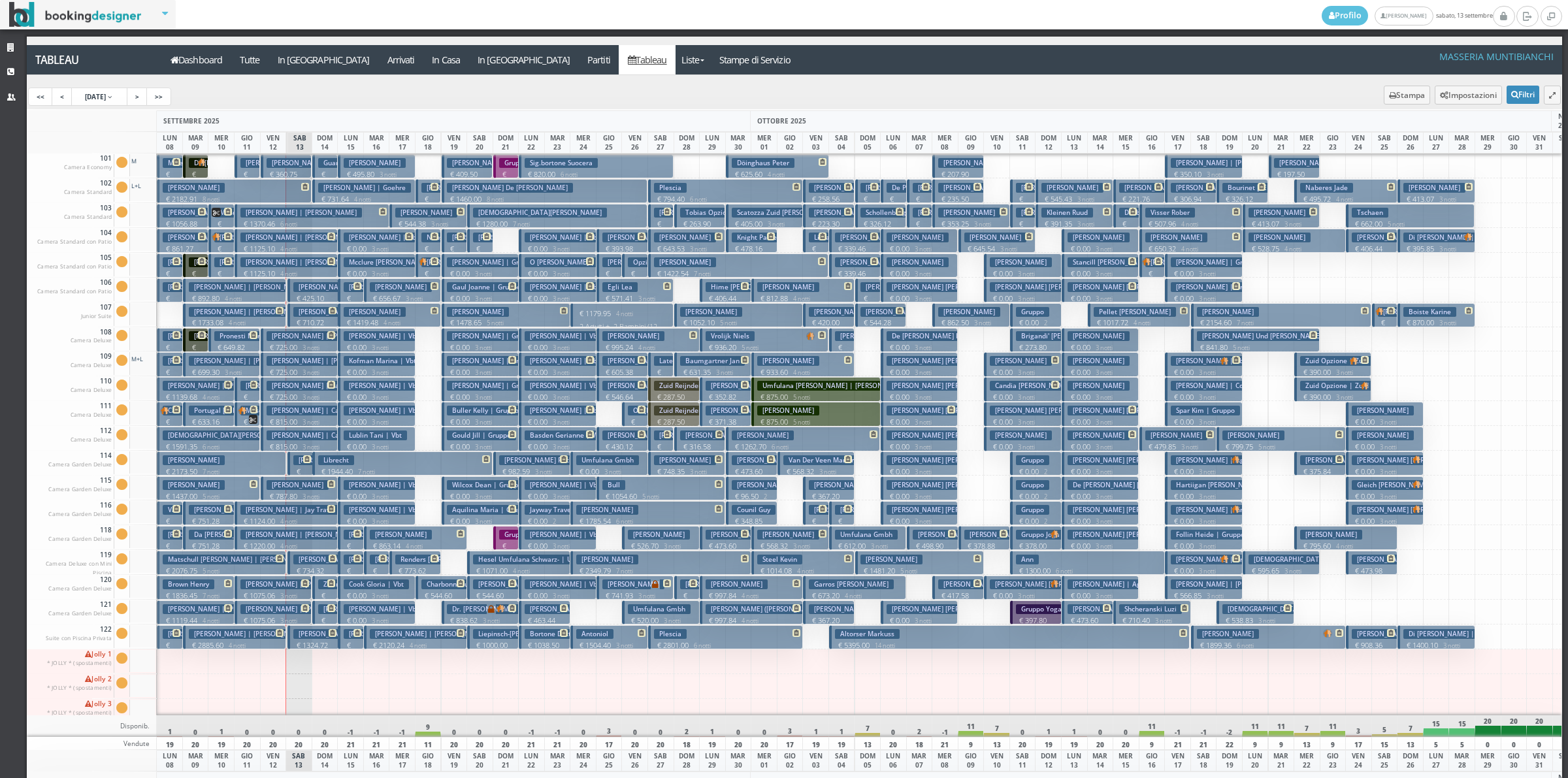
click at [339, 183] on h3 "Anna Goehre | Goehre" at bounding box center [365, 188] width 93 height 9
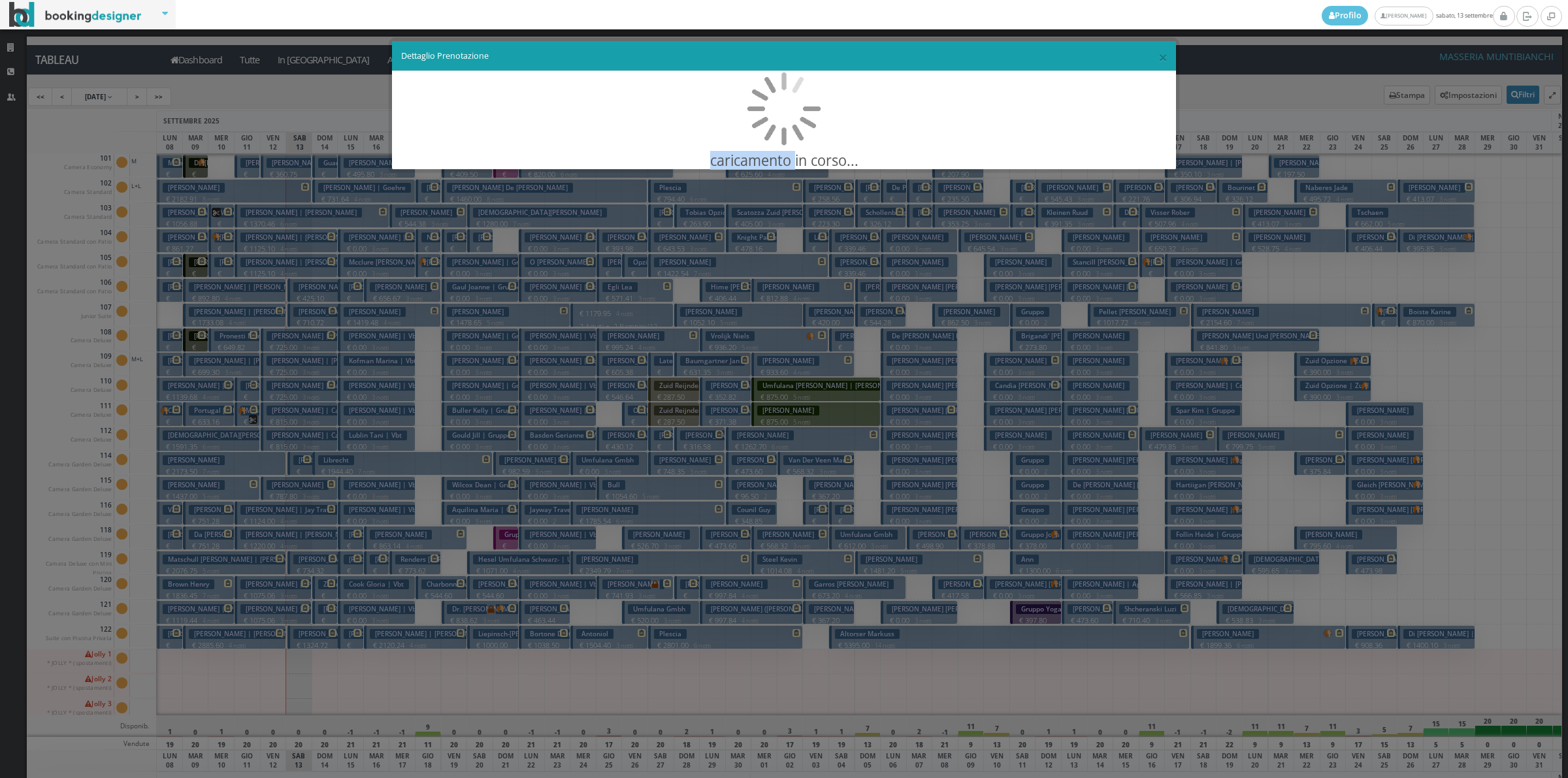
click at [339, 183] on div "× Dettaglio Prenotazione caricamento in corso..." at bounding box center [784, 389] width 1568 height 778
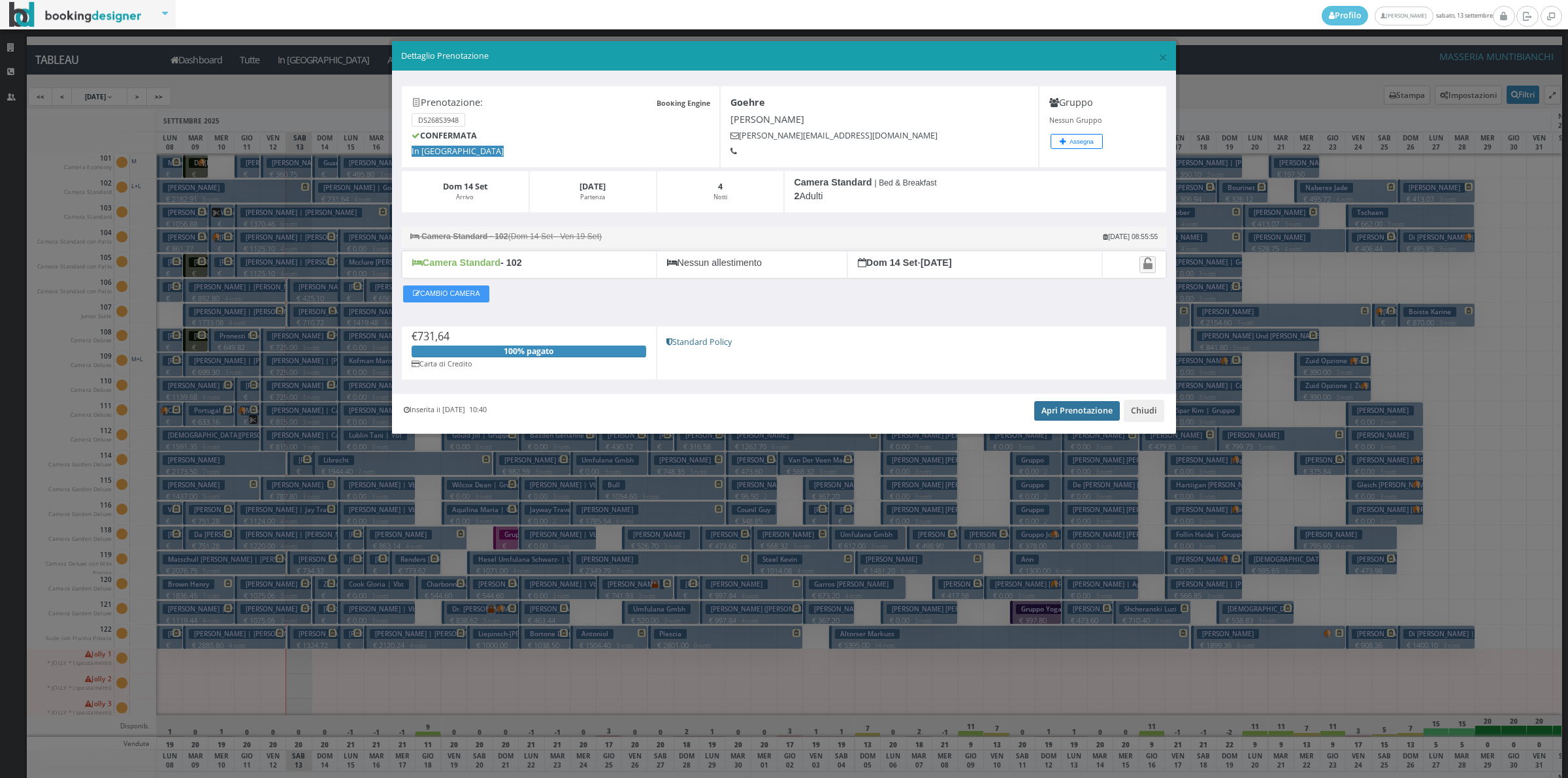
click at [1083, 413] on link "Apri Prenotazione" at bounding box center [1076, 410] width 85 height 20
click at [1147, 406] on button "Chiudi" at bounding box center [1143, 411] width 40 height 22
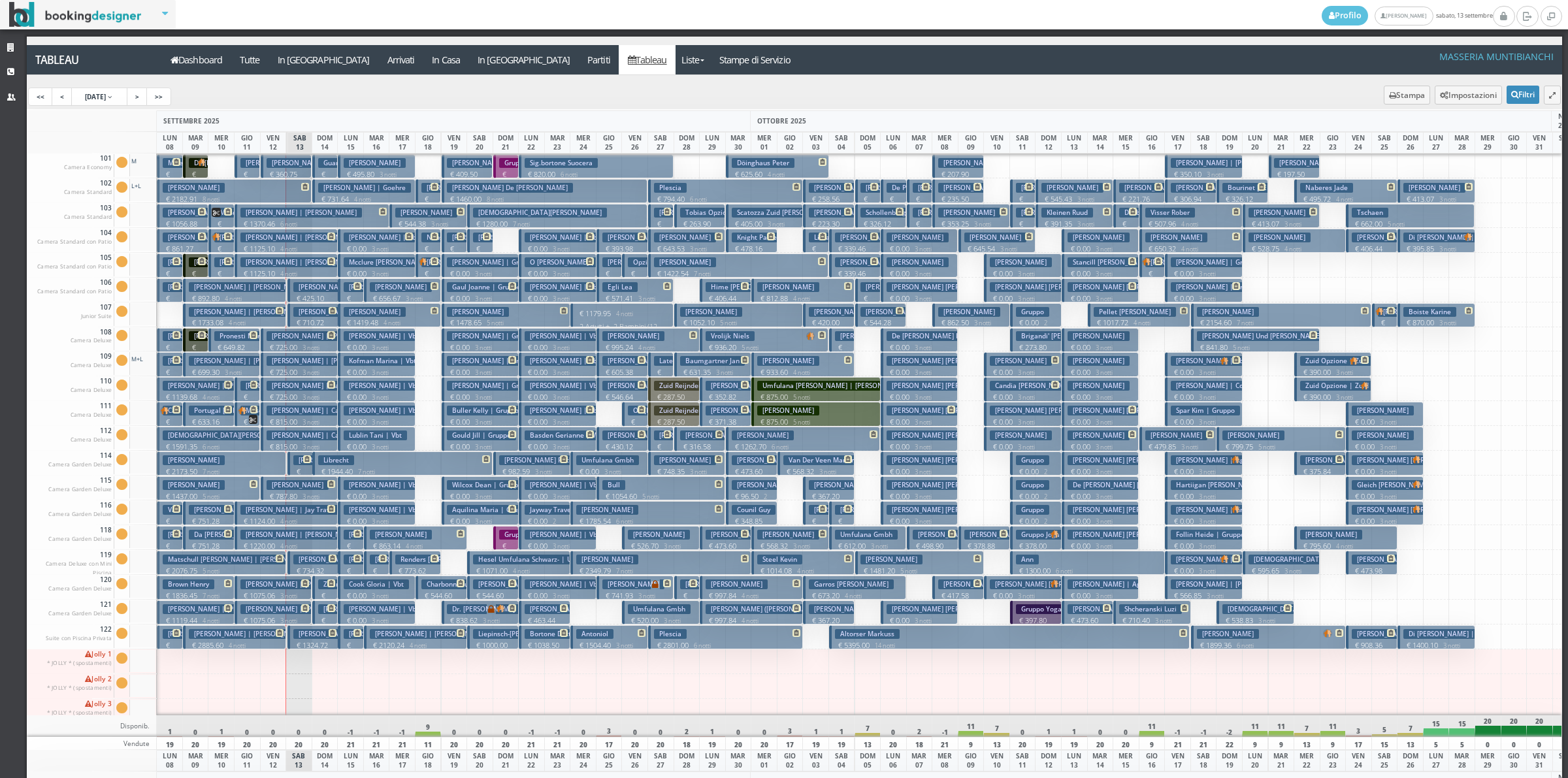
click at [328, 462] on h3 "Librecht" at bounding box center [336, 460] width 36 height 9
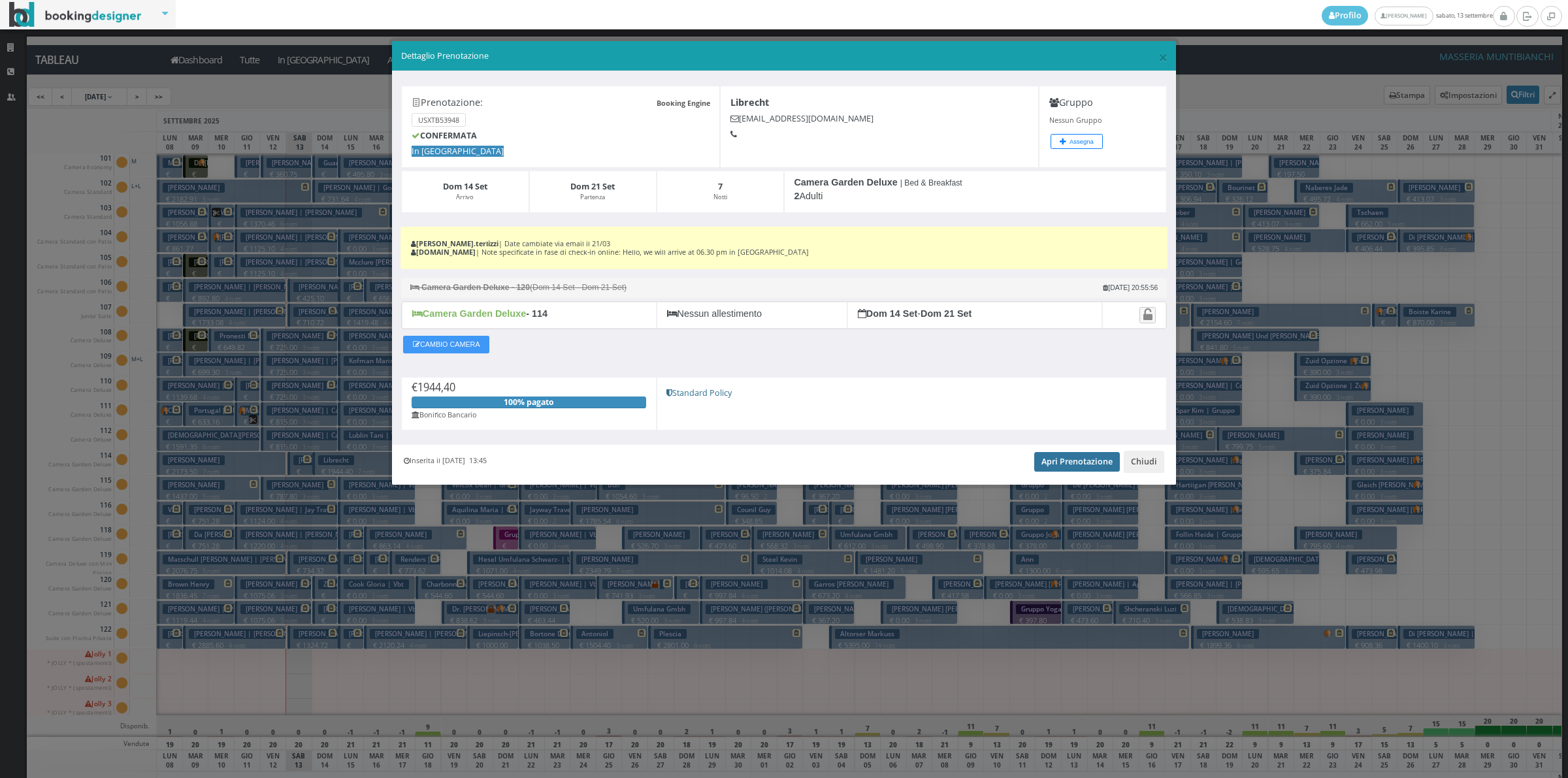
click at [1062, 464] on link "Apri Prenotazione" at bounding box center [1076, 462] width 85 height 20
click at [1143, 465] on button "Chiudi" at bounding box center [1143, 462] width 40 height 22
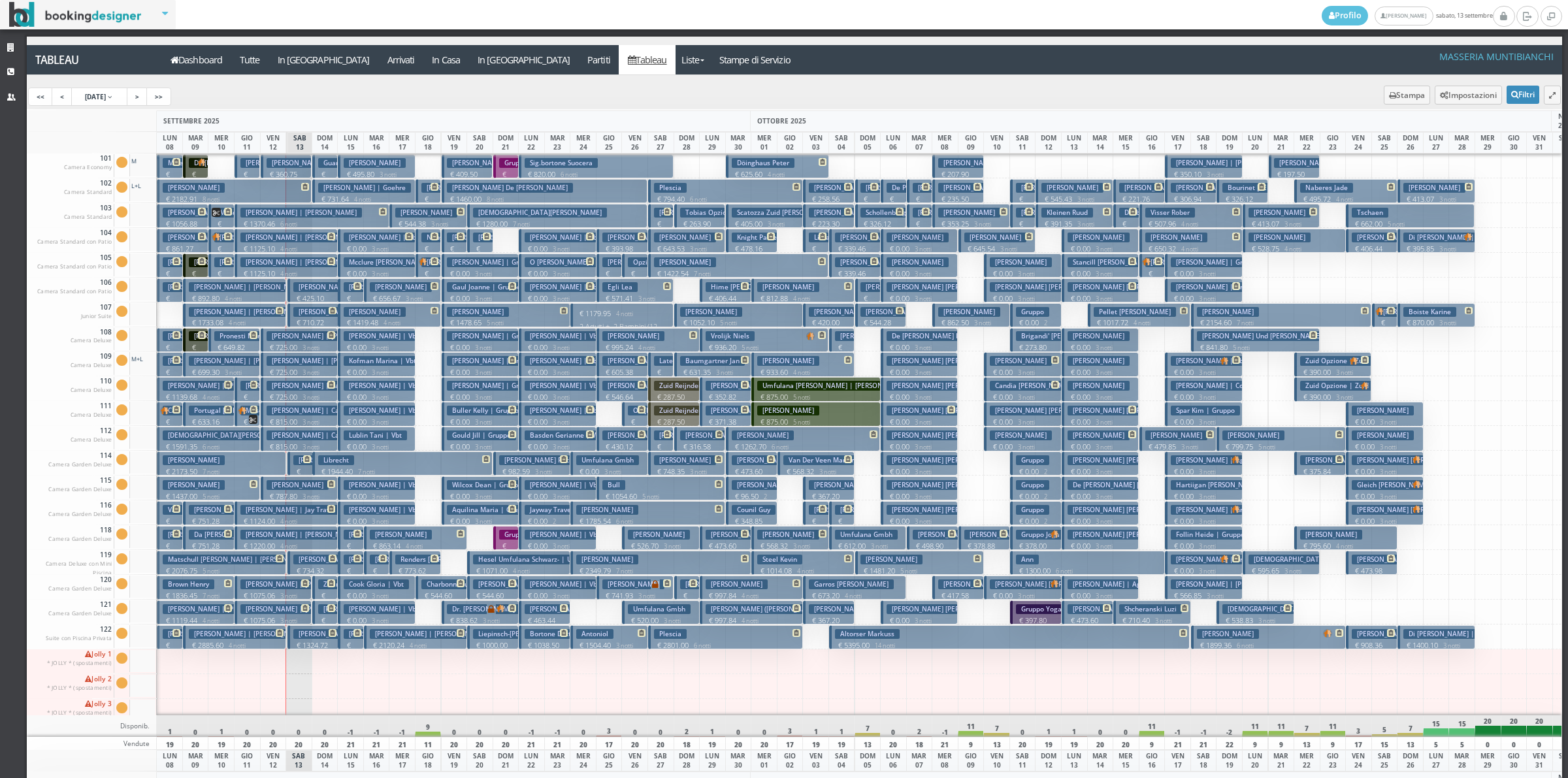
click at [322, 188] on h3 "Anna Goehre | Goehre" at bounding box center [365, 188] width 93 height 9
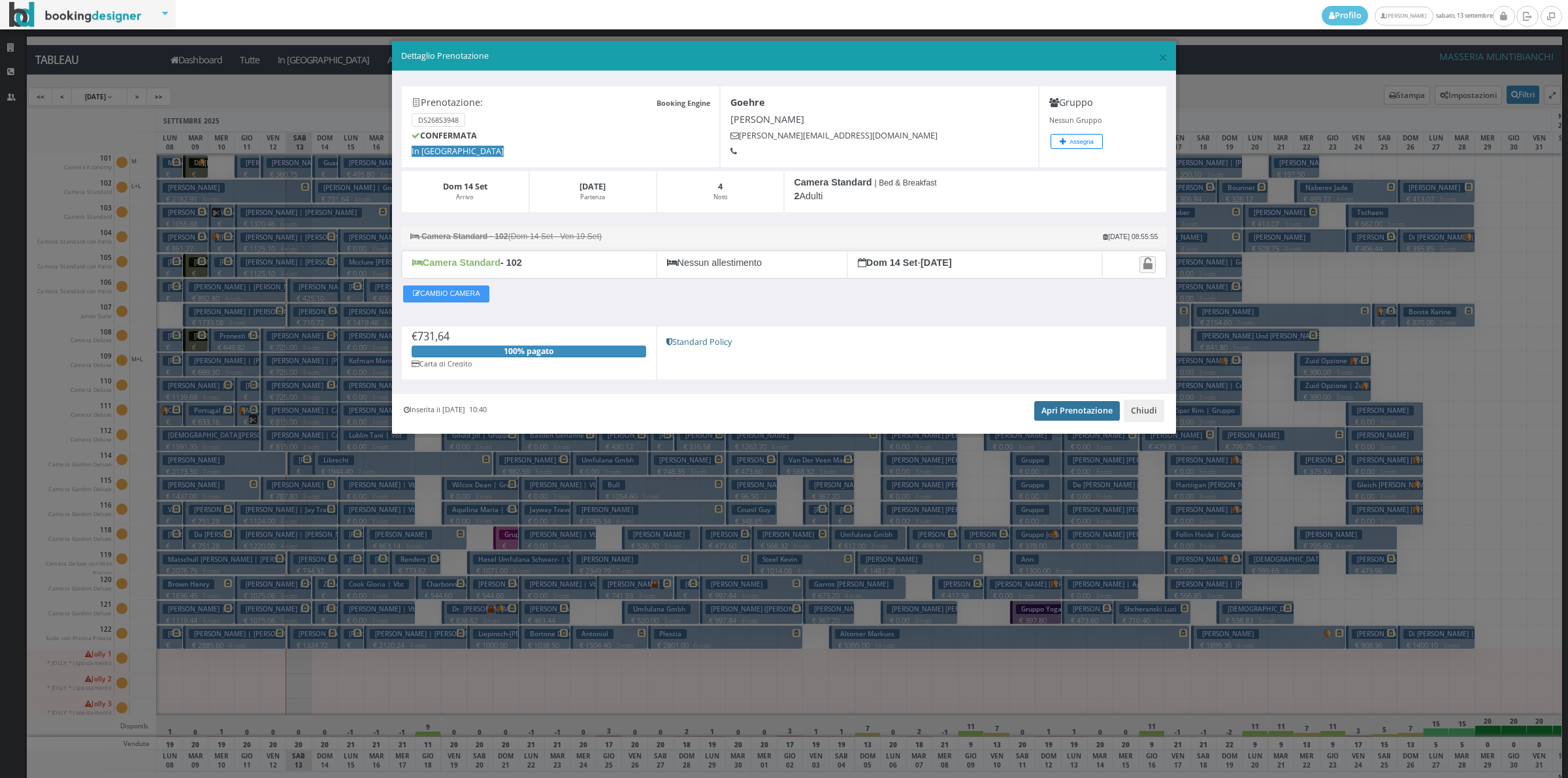
click at [1056, 416] on link "Apri Prenotazione" at bounding box center [1076, 410] width 85 height 20
click at [1143, 418] on button "Chiudi" at bounding box center [1143, 411] width 40 height 22
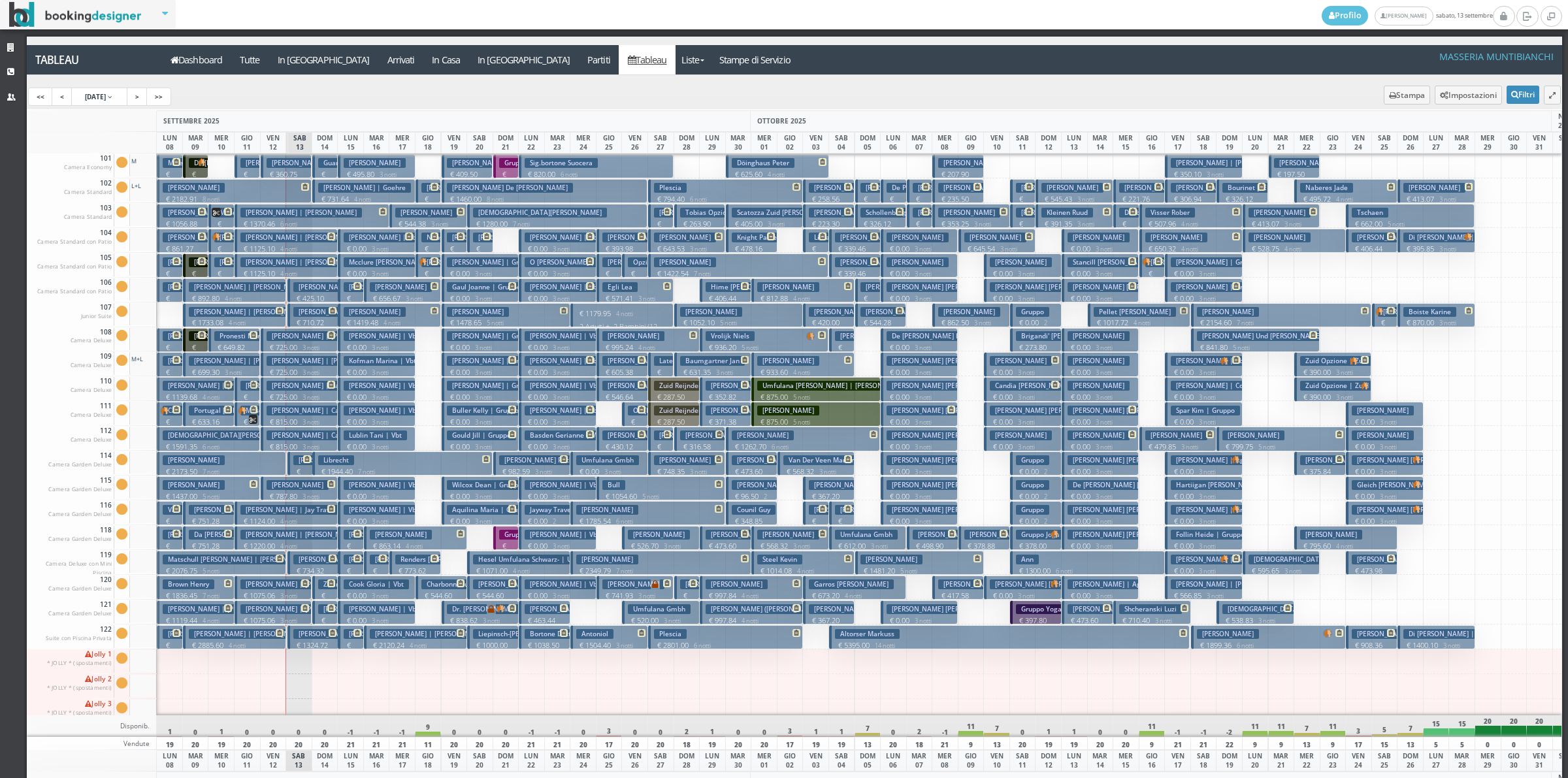
click at [319, 586] on h3 "Zimmermann Manon" at bounding box center [357, 584] width 78 height 9
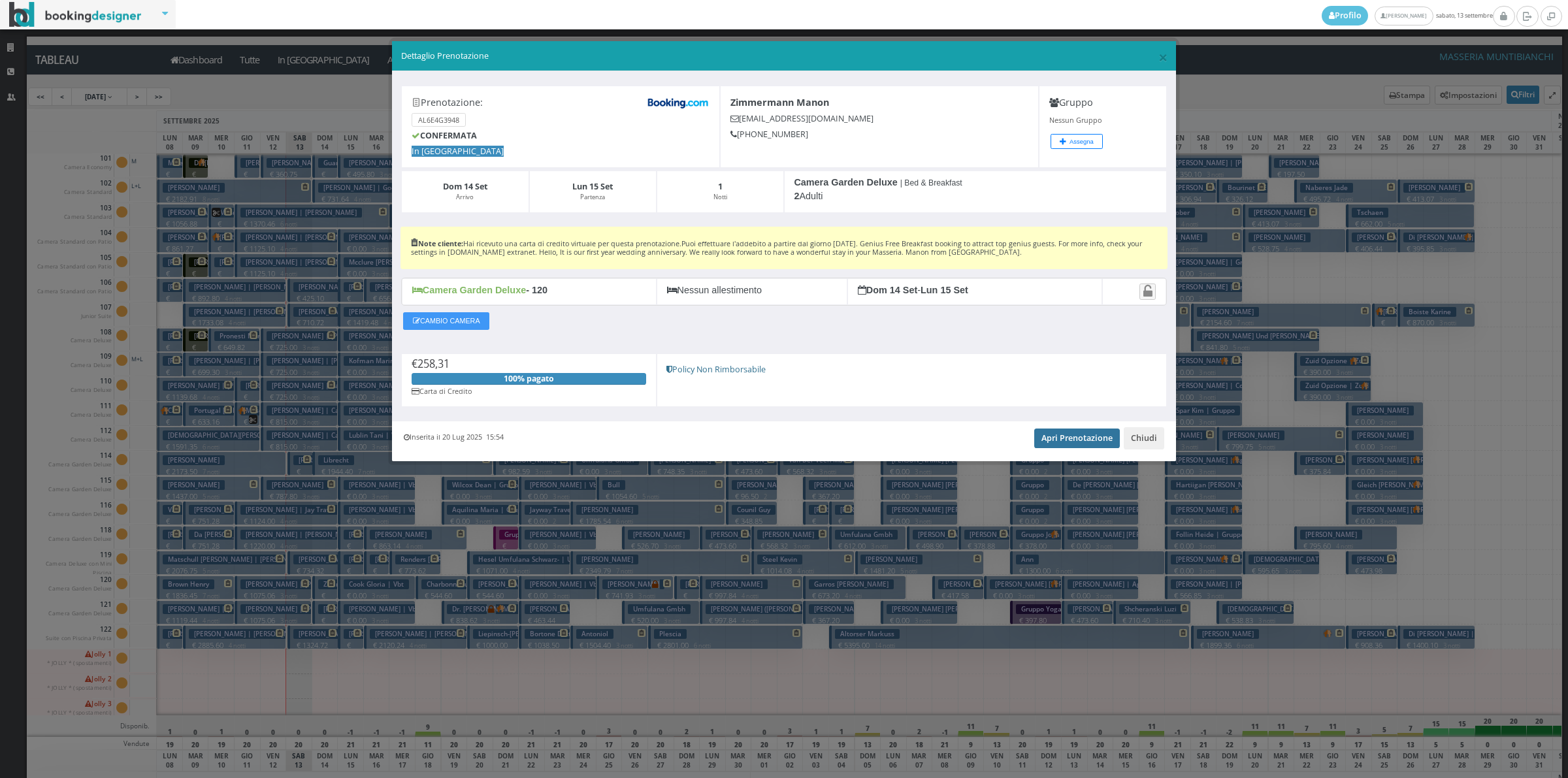
click at [1101, 443] on link "Apri Prenotazione" at bounding box center [1076, 438] width 85 height 20
click at [1138, 446] on button "Chiudi" at bounding box center [1143, 438] width 40 height 22
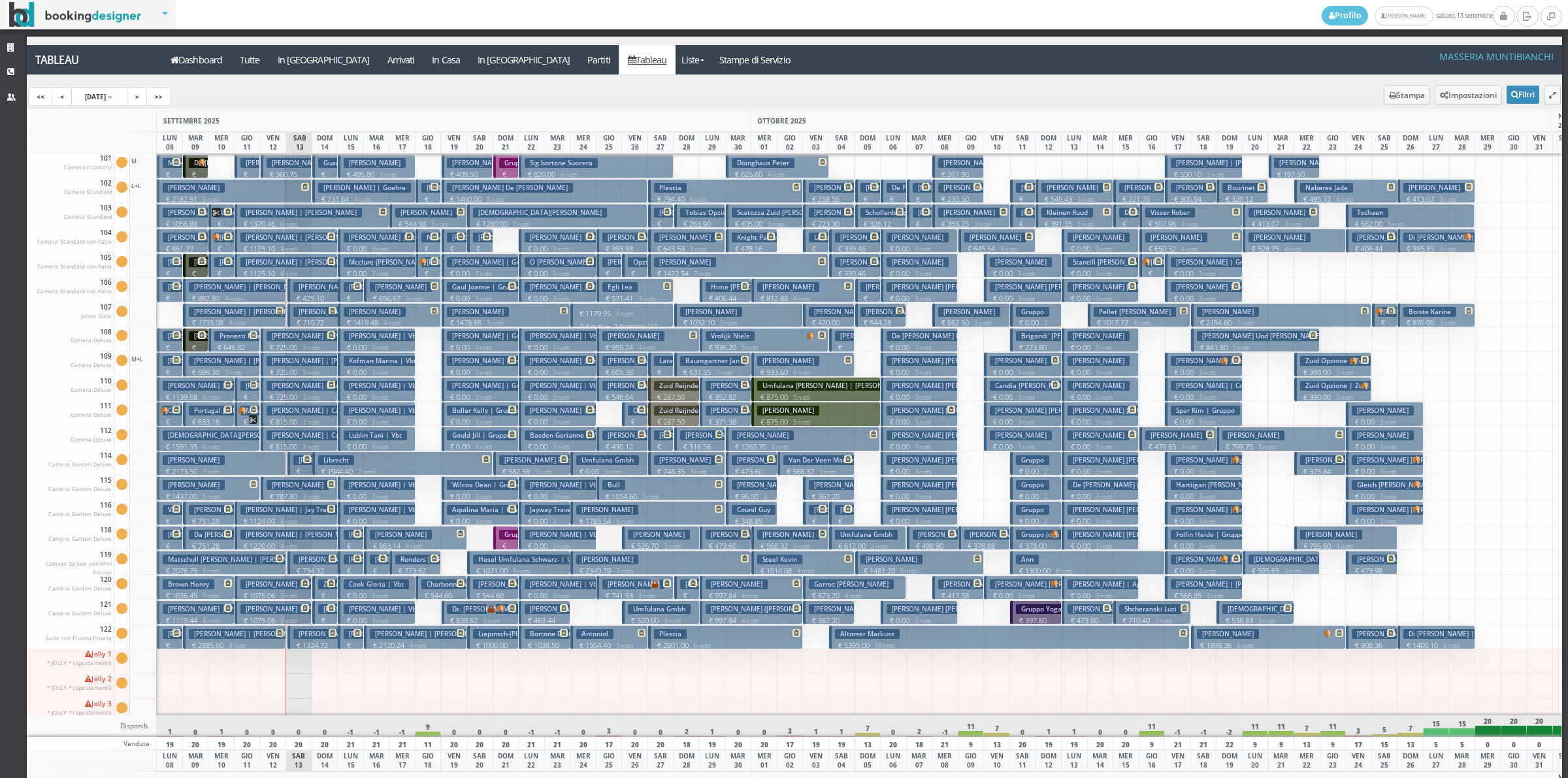
click at [316, 616] on button "Caruso Marcelle € 355.50 1 notti 2 Adulti" at bounding box center [325, 612] width 25 height 24
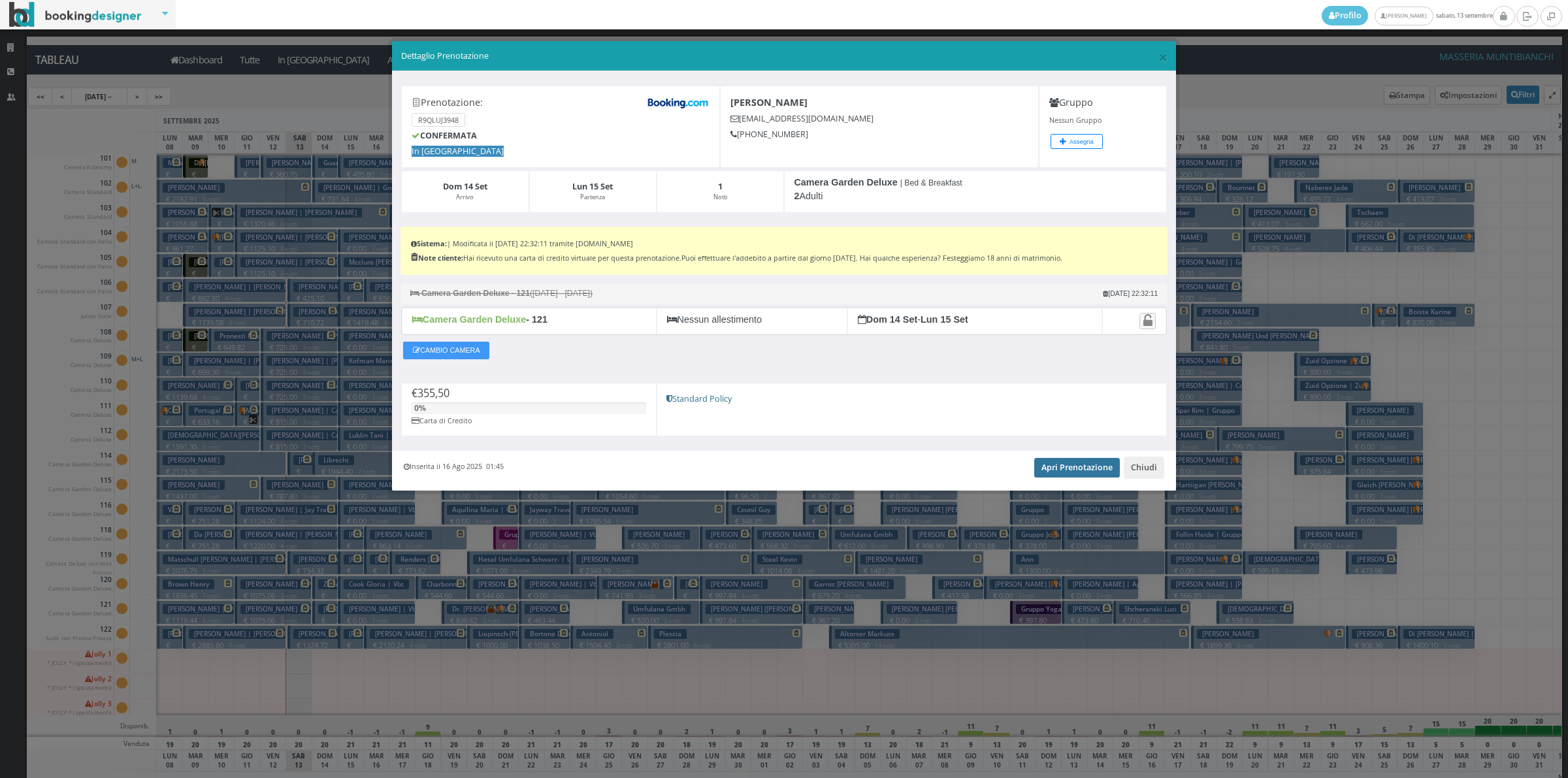
click at [1068, 469] on link "Apri Prenotazione" at bounding box center [1076, 467] width 85 height 20
click at [1083, 468] on link "Apri Prenotazione" at bounding box center [1076, 467] width 85 height 20
click at [1150, 473] on button "Chiudi" at bounding box center [1143, 468] width 40 height 22
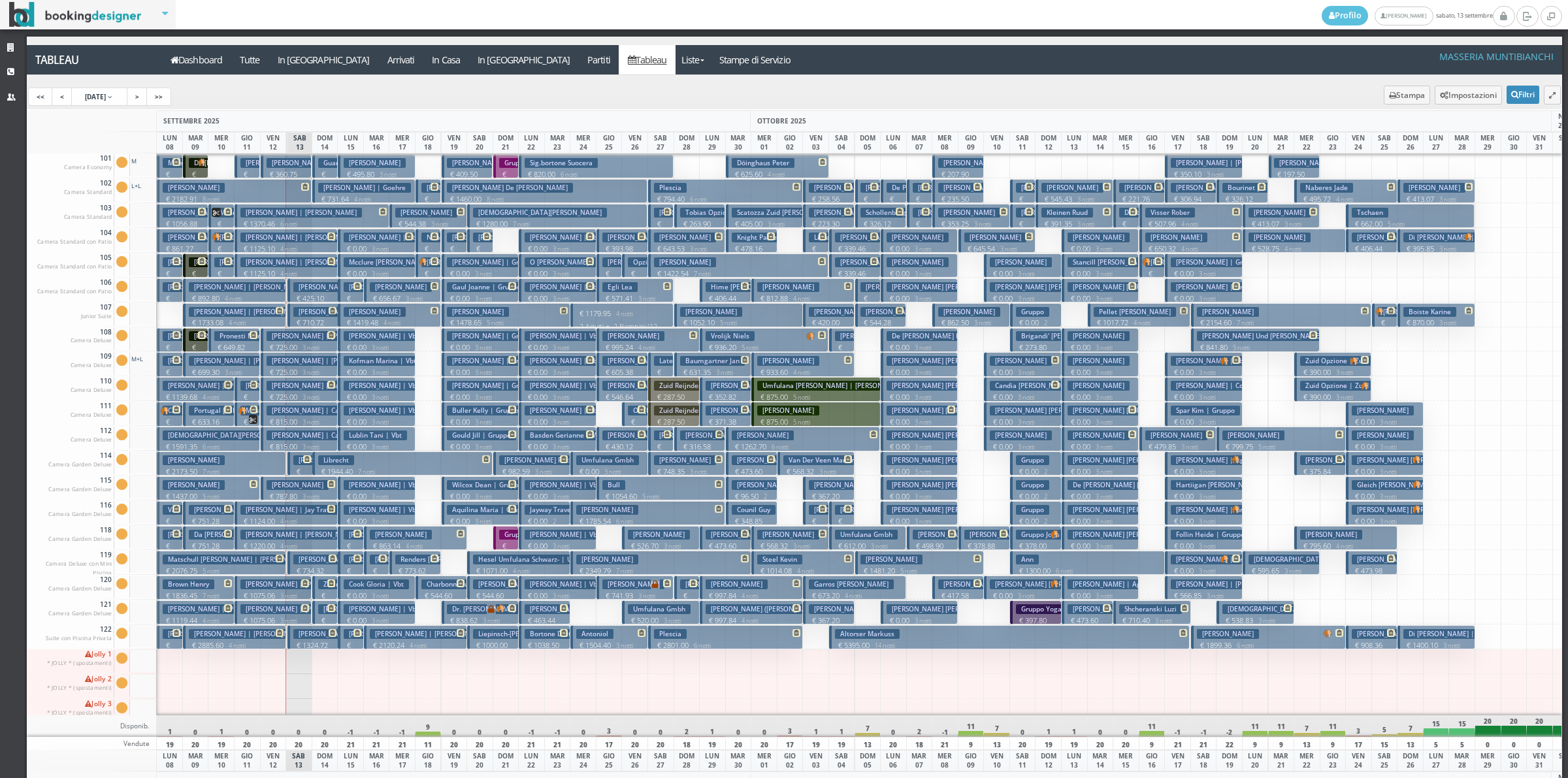
click at [351, 641] on p "€ 523.47 1 notti" at bounding box center [351, 660] width 16 height 41
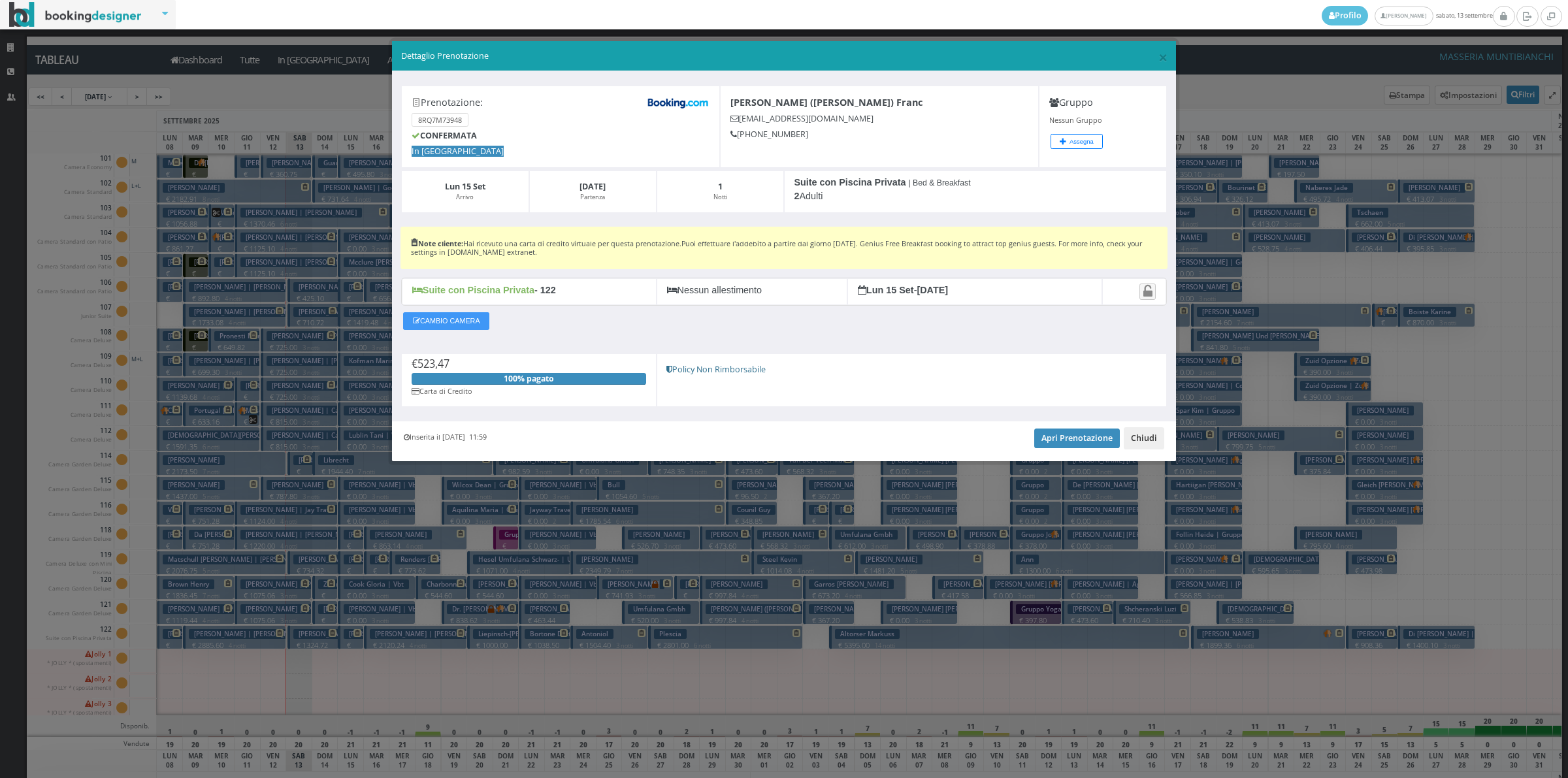
click at [1131, 441] on button "Chiudi" at bounding box center [1143, 438] width 40 height 22
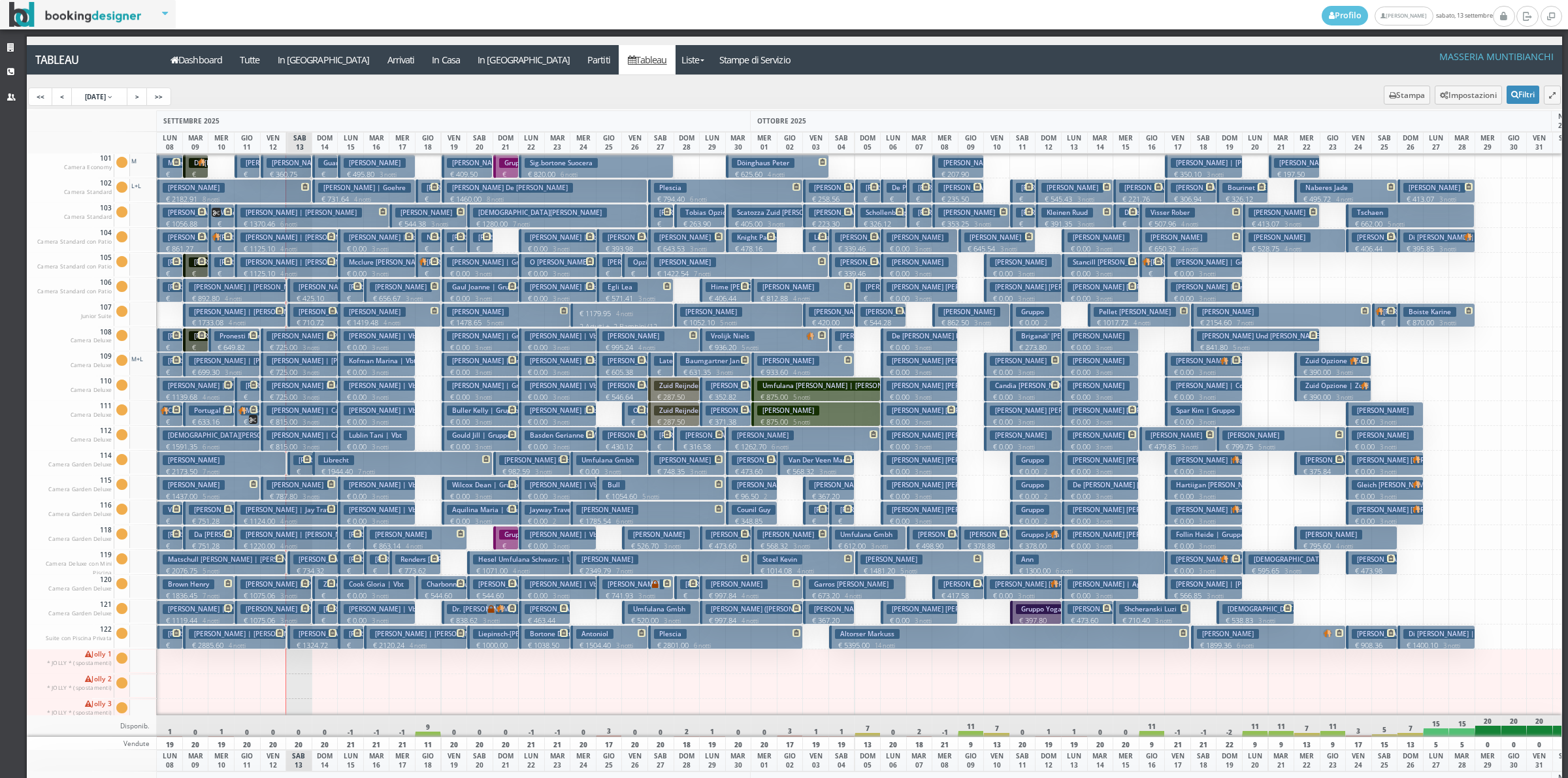
click at [327, 612] on span at bounding box center [330, 608] width 11 height 8
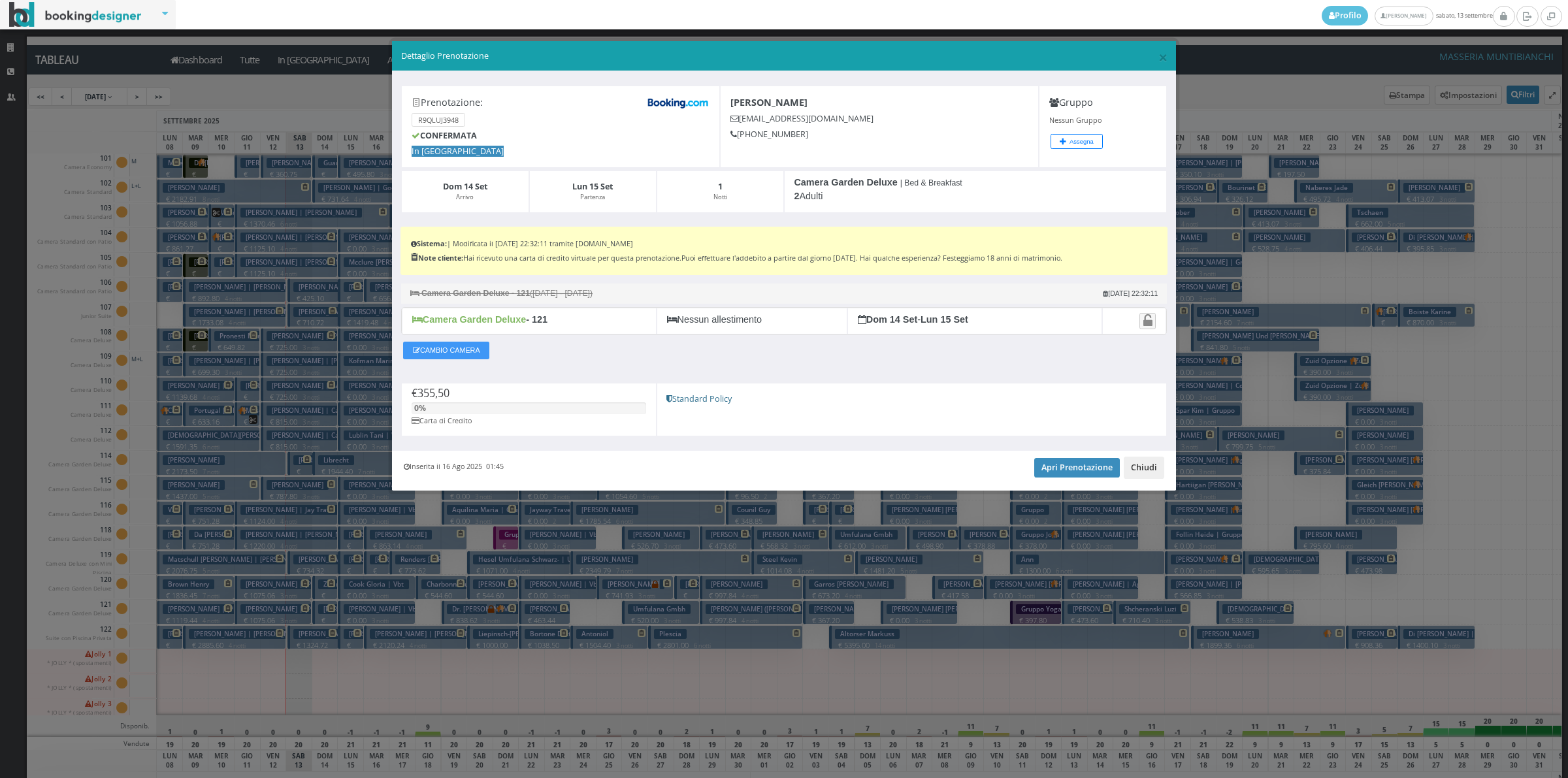
click at [1151, 466] on button "Chiudi" at bounding box center [1143, 468] width 40 height 22
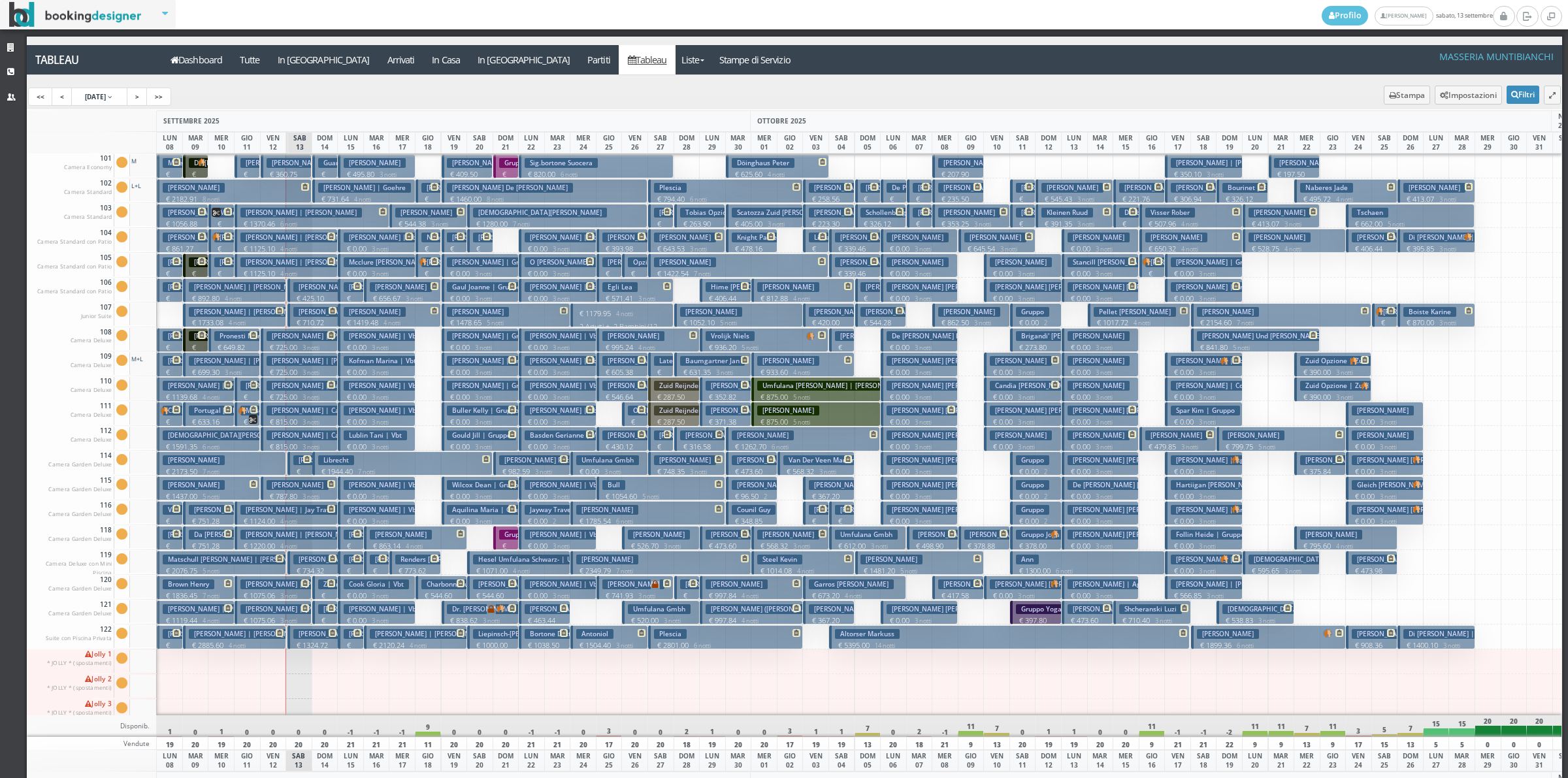
click at [324, 583] on span at bounding box center [330, 583] width 11 height 8
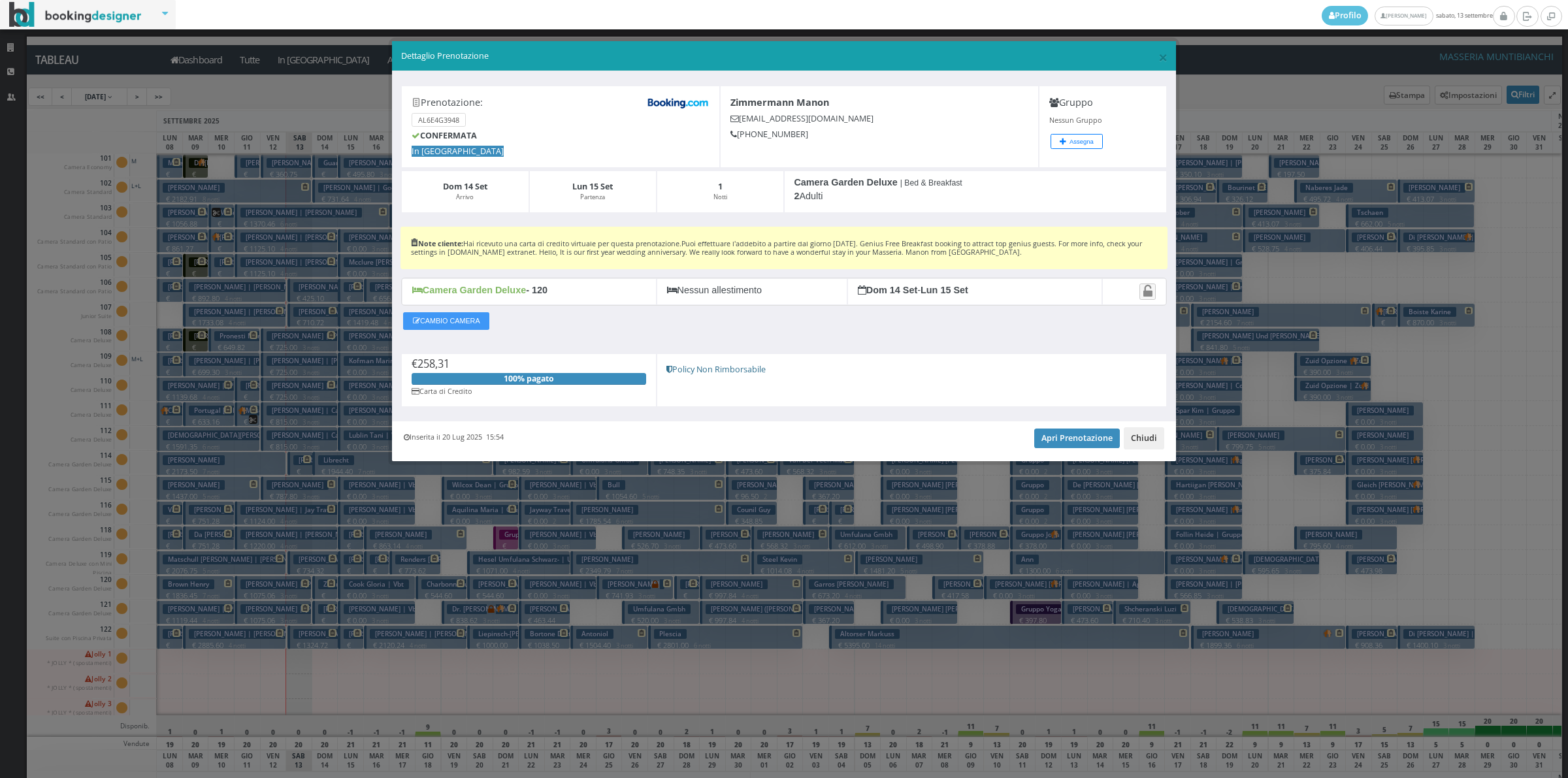
click at [1150, 439] on button "Chiudi" at bounding box center [1143, 438] width 40 height 22
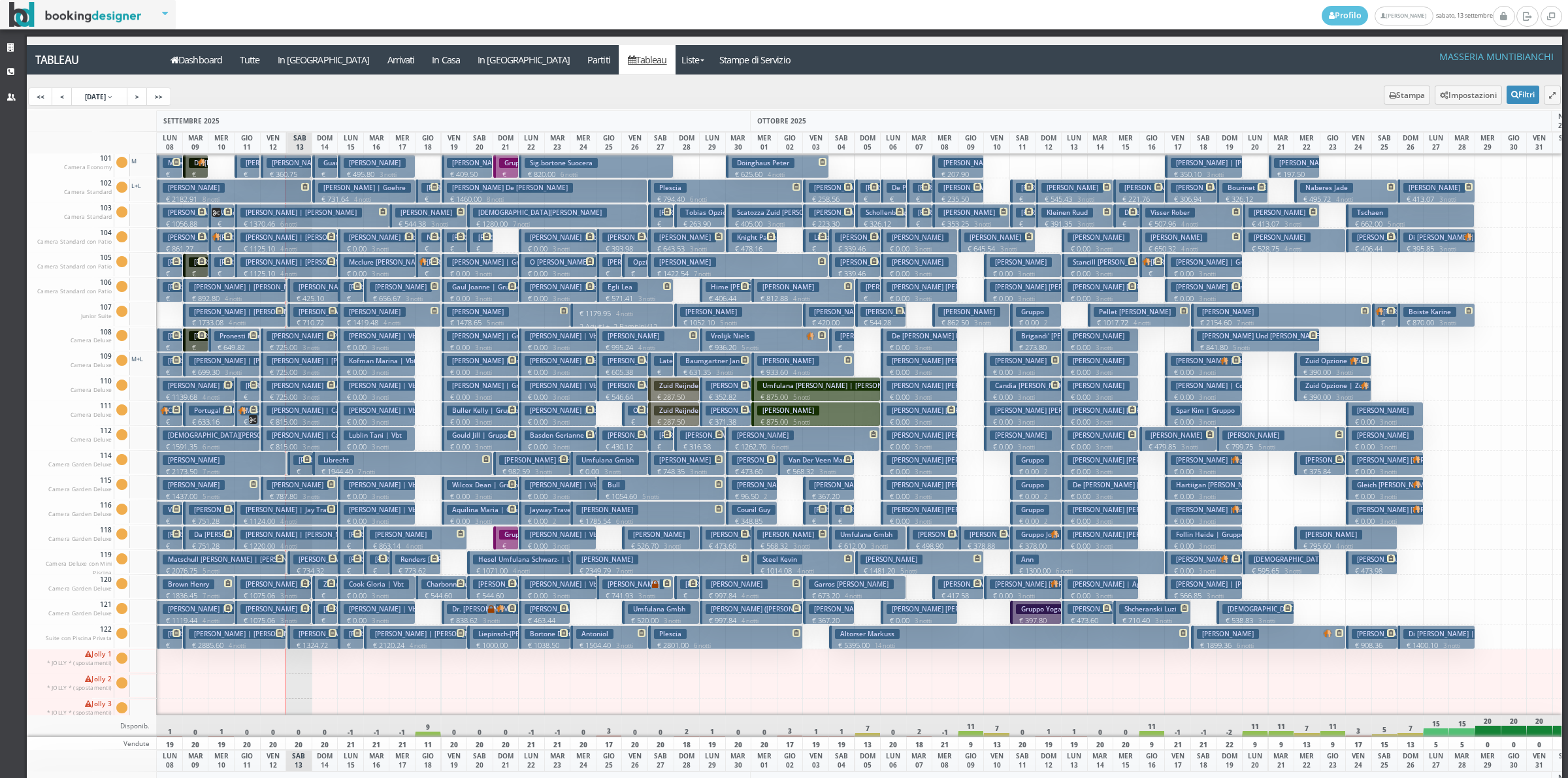
click at [331, 179] on button "Anna Goehre | Goehre € 731.64 4 notti 2 Adulti" at bounding box center [364, 191] width 103 height 24
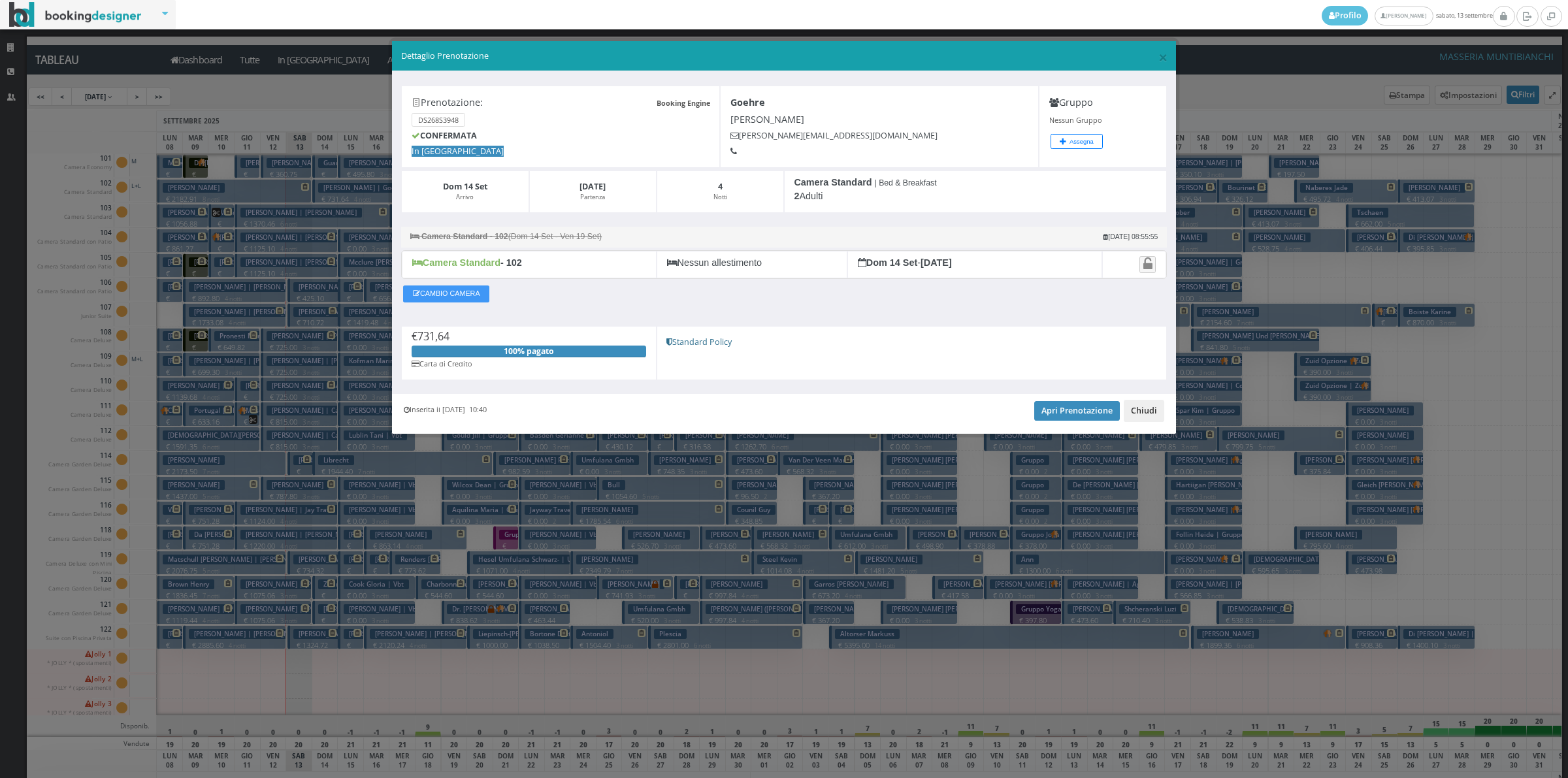
drag, startPoint x: 1154, startPoint y: 419, endPoint x: 1133, endPoint y: 408, distance: 23.7
click at [1154, 419] on button "Chiudi" at bounding box center [1143, 411] width 40 height 22
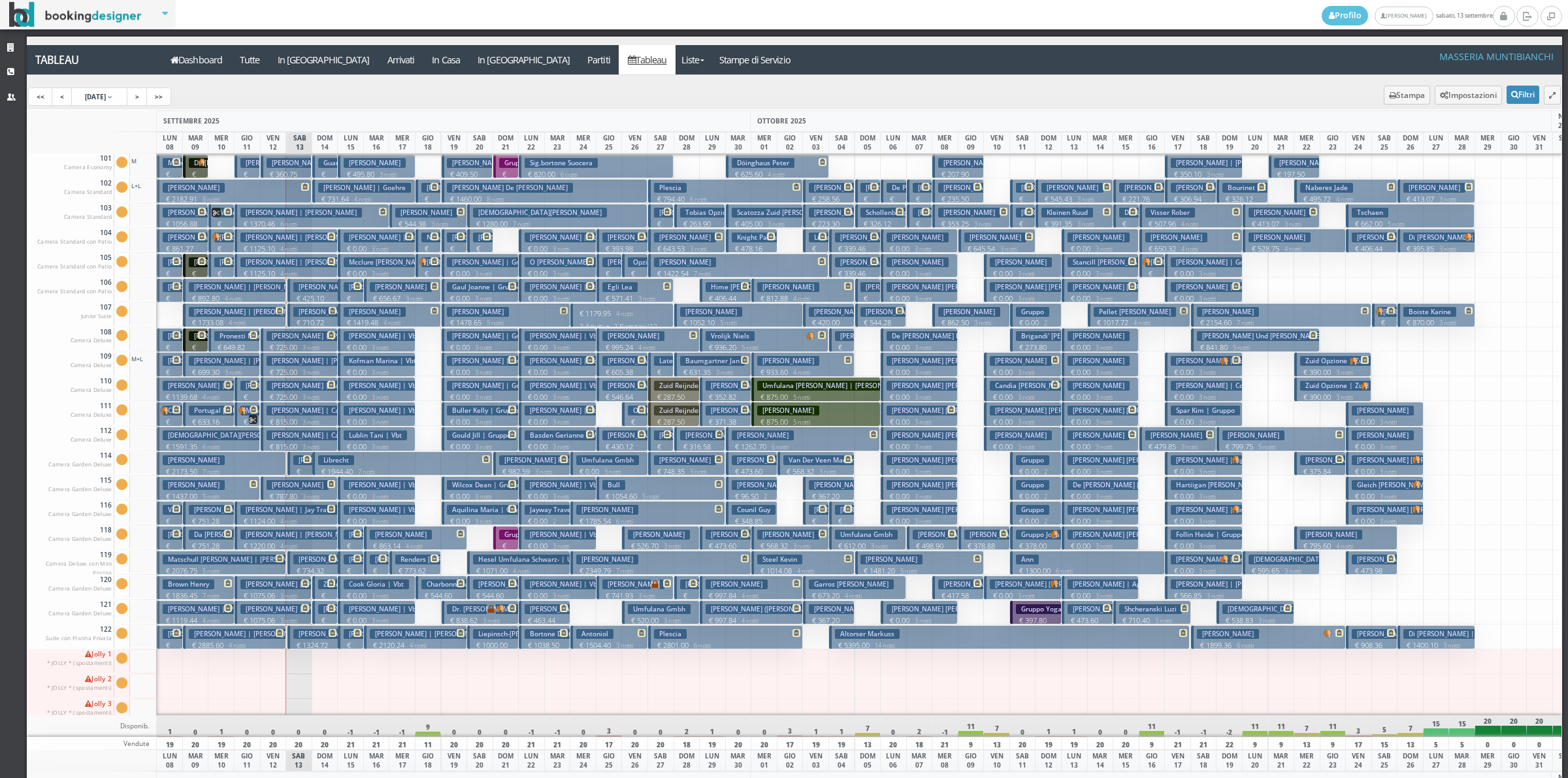
click at [322, 167] on h3 "Guarnieri" at bounding box center [338, 163] width 39 height 9
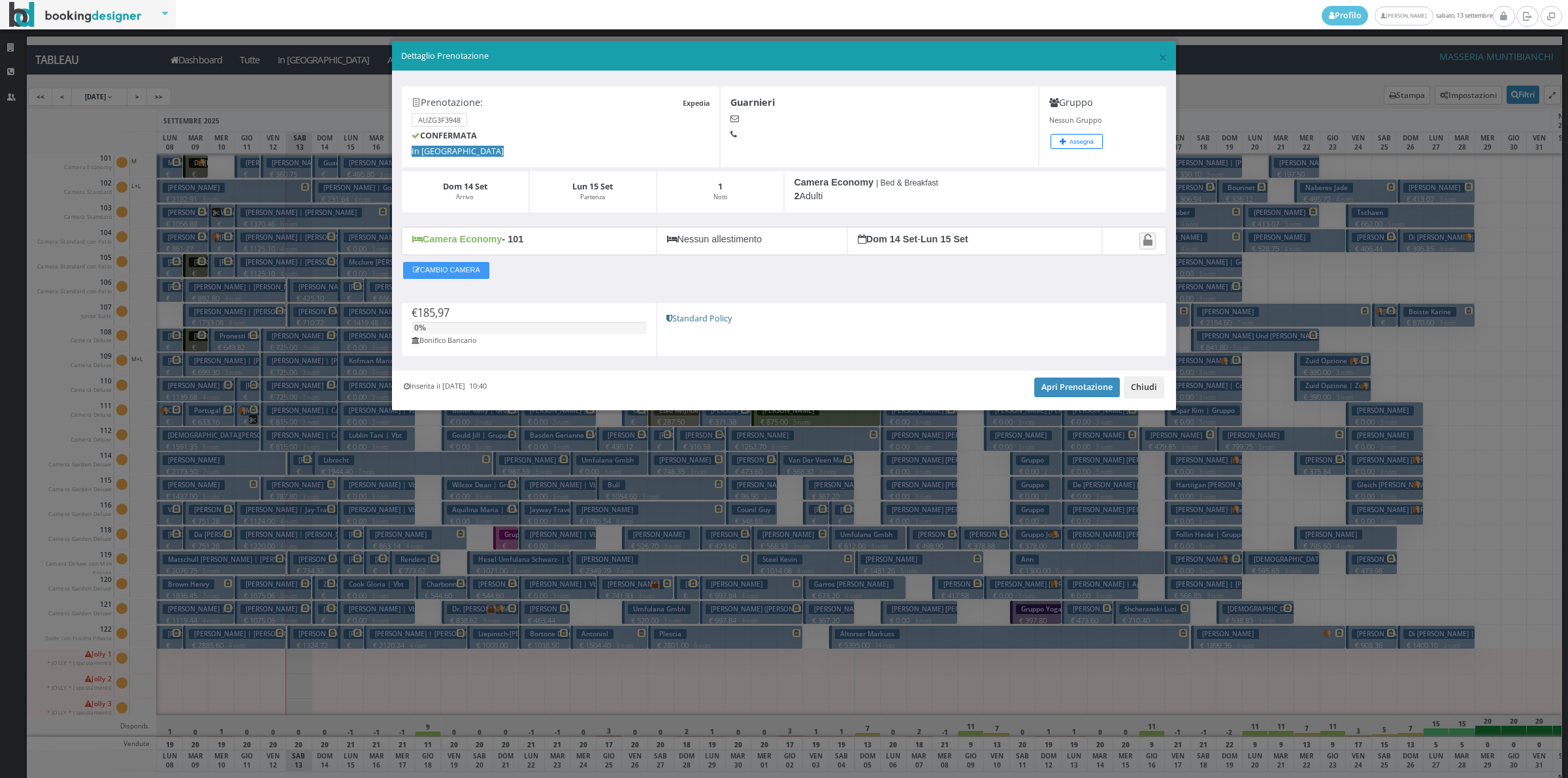
click at [1151, 390] on button "Chiudi" at bounding box center [1143, 387] width 40 height 22
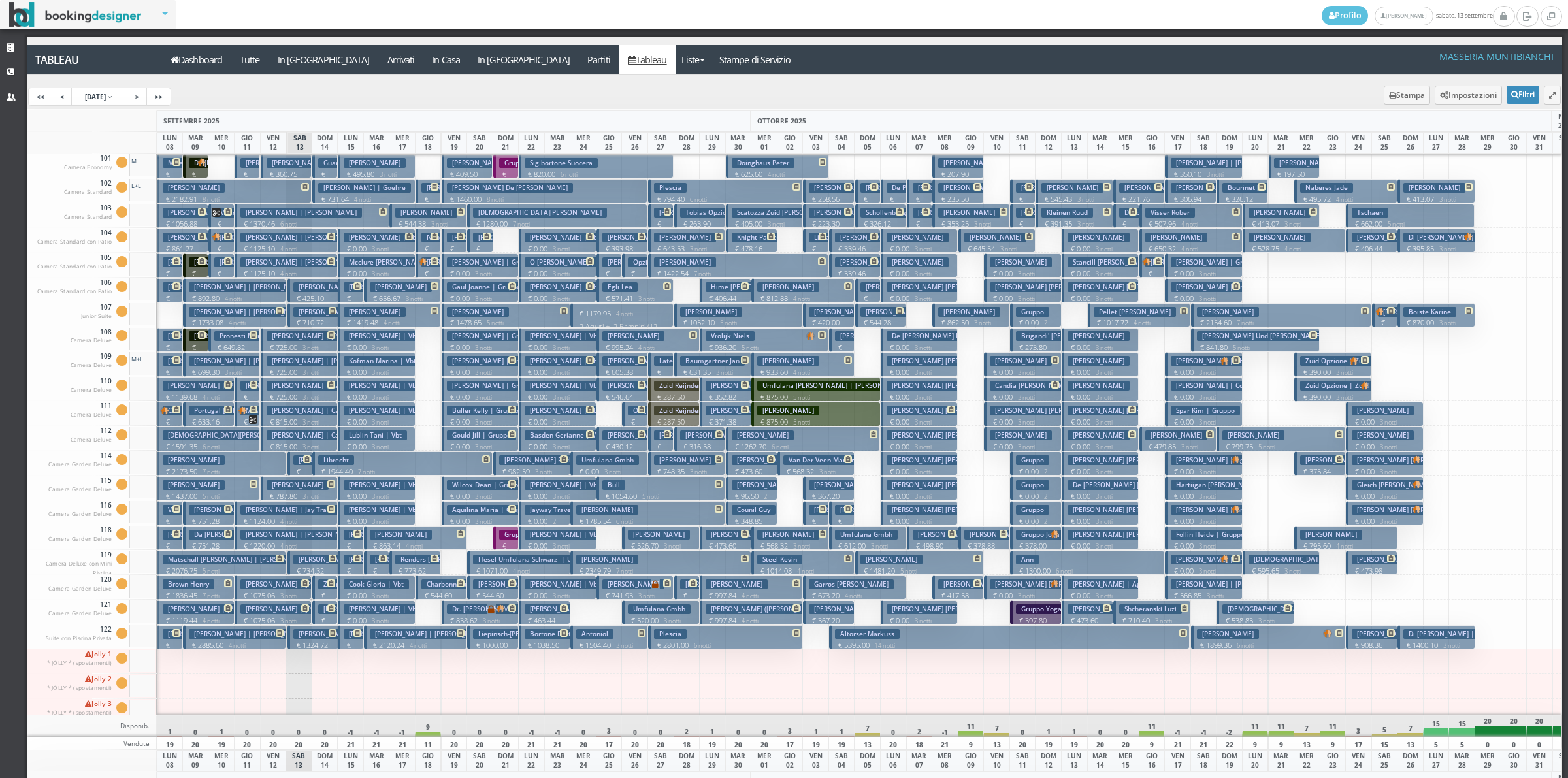
click at [309, 644] on p "€ 1324.72 2 notti" at bounding box center [314, 650] width 42 height 21
click at [0, 0] on div "× Dettaglio Prenotazione Expedia Prenotazione: AUZG3F3948 CONFERMATA In Arrivo …" at bounding box center [0, 0] width 0 height 0
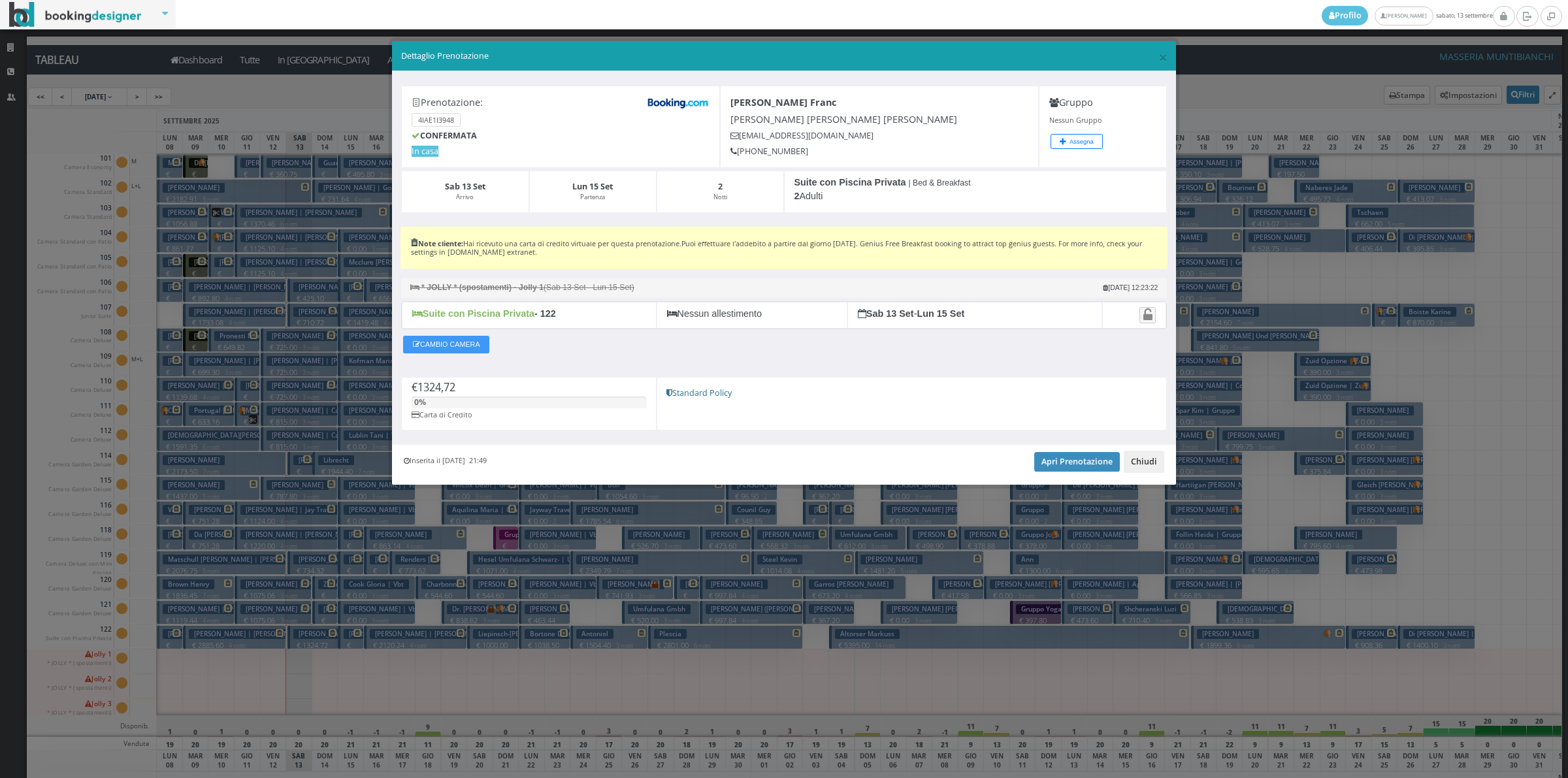
click at [1147, 466] on button "Chiudi" at bounding box center [1143, 462] width 40 height 22
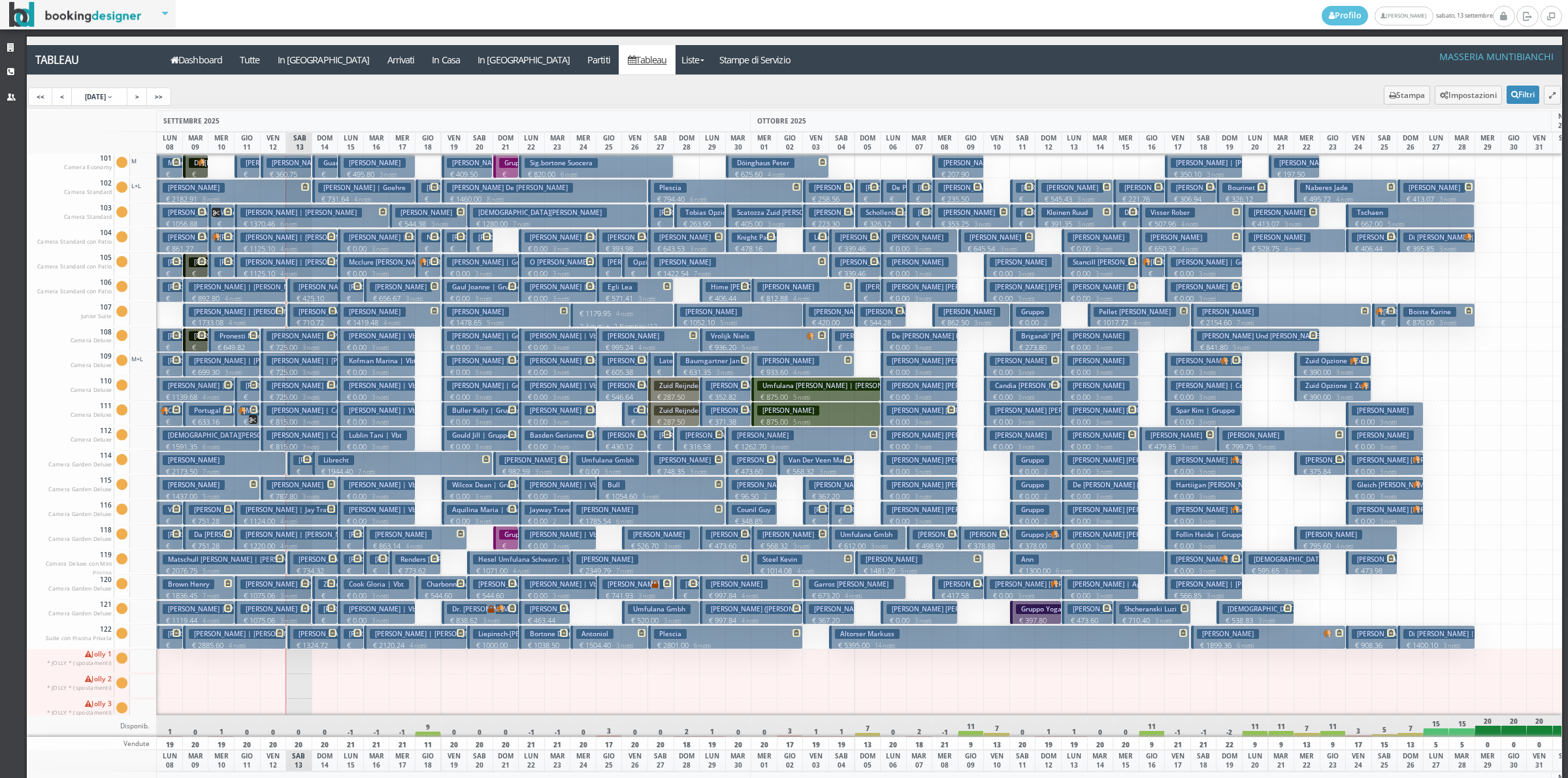
click at [301, 466] on button "Hansen Jessica € 183.14 1 notti 2 Adulti" at bounding box center [300, 463] width 25 height 24
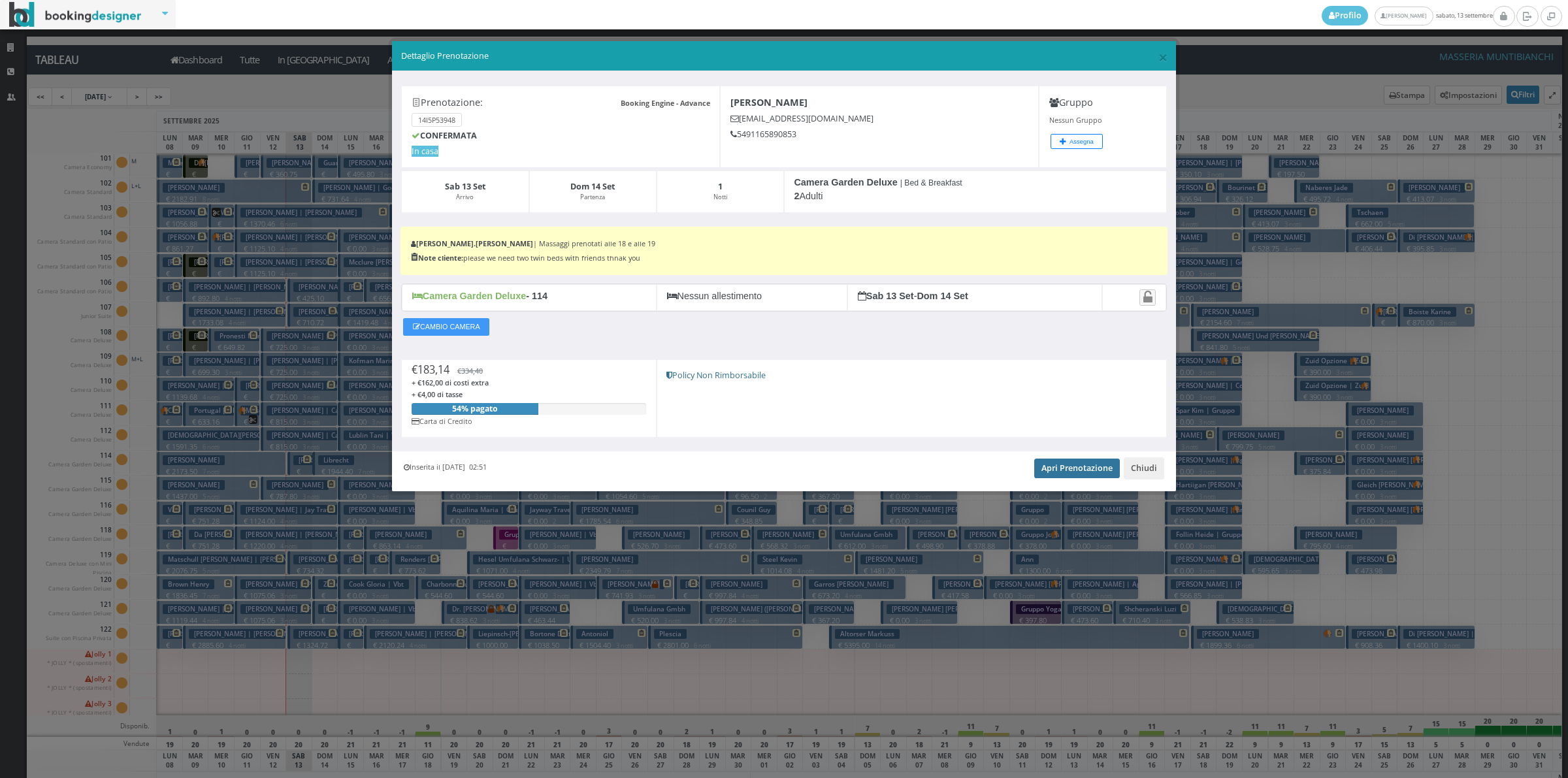
click at [1081, 478] on link "Apri Prenotazione" at bounding box center [1076, 468] width 85 height 20
click at [1162, 55] on span "×" at bounding box center [1163, 57] width 9 height 22
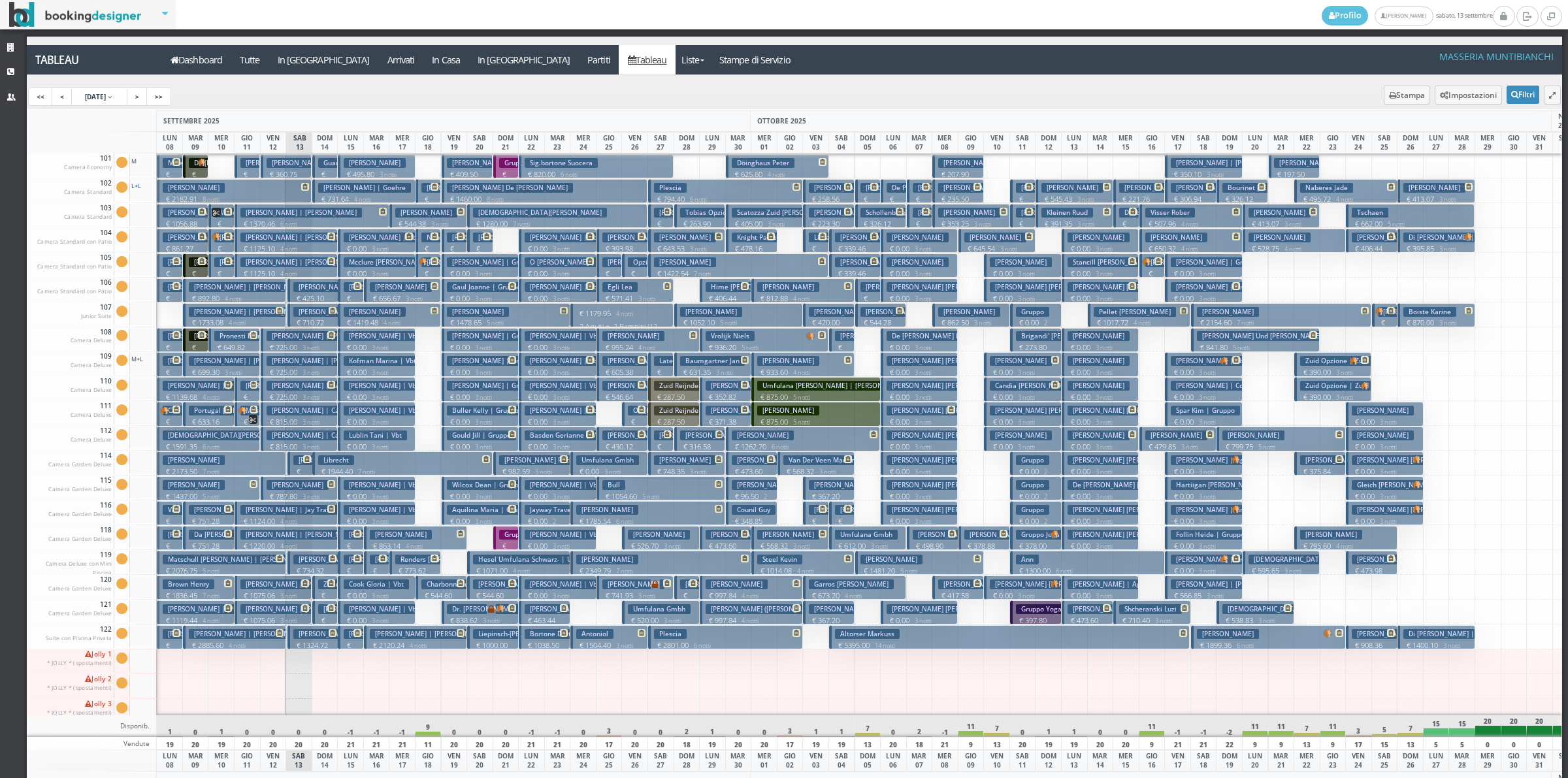
click at [324, 195] on p "€ 731.64 4 notti" at bounding box center [365, 199] width 93 height 10
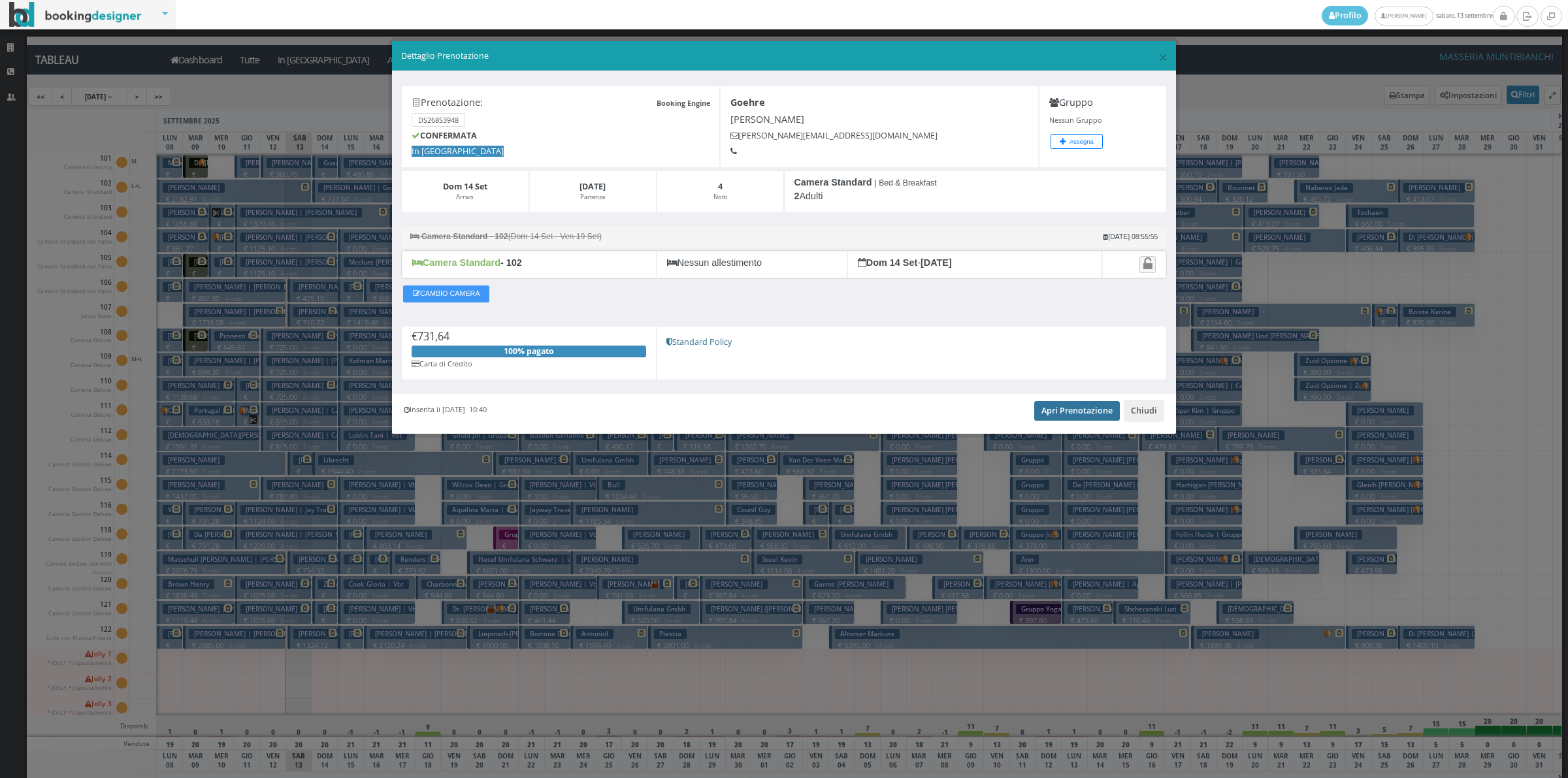
click at [1073, 416] on link "Apri Prenotazione" at bounding box center [1076, 410] width 85 height 20
click at [1081, 404] on link "Apri Prenotazione" at bounding box center [1076, 410] width 85 height 20
click at [1136, 403] on button "Chiudi" at bounding box center [1143, 411] width 40 height 22
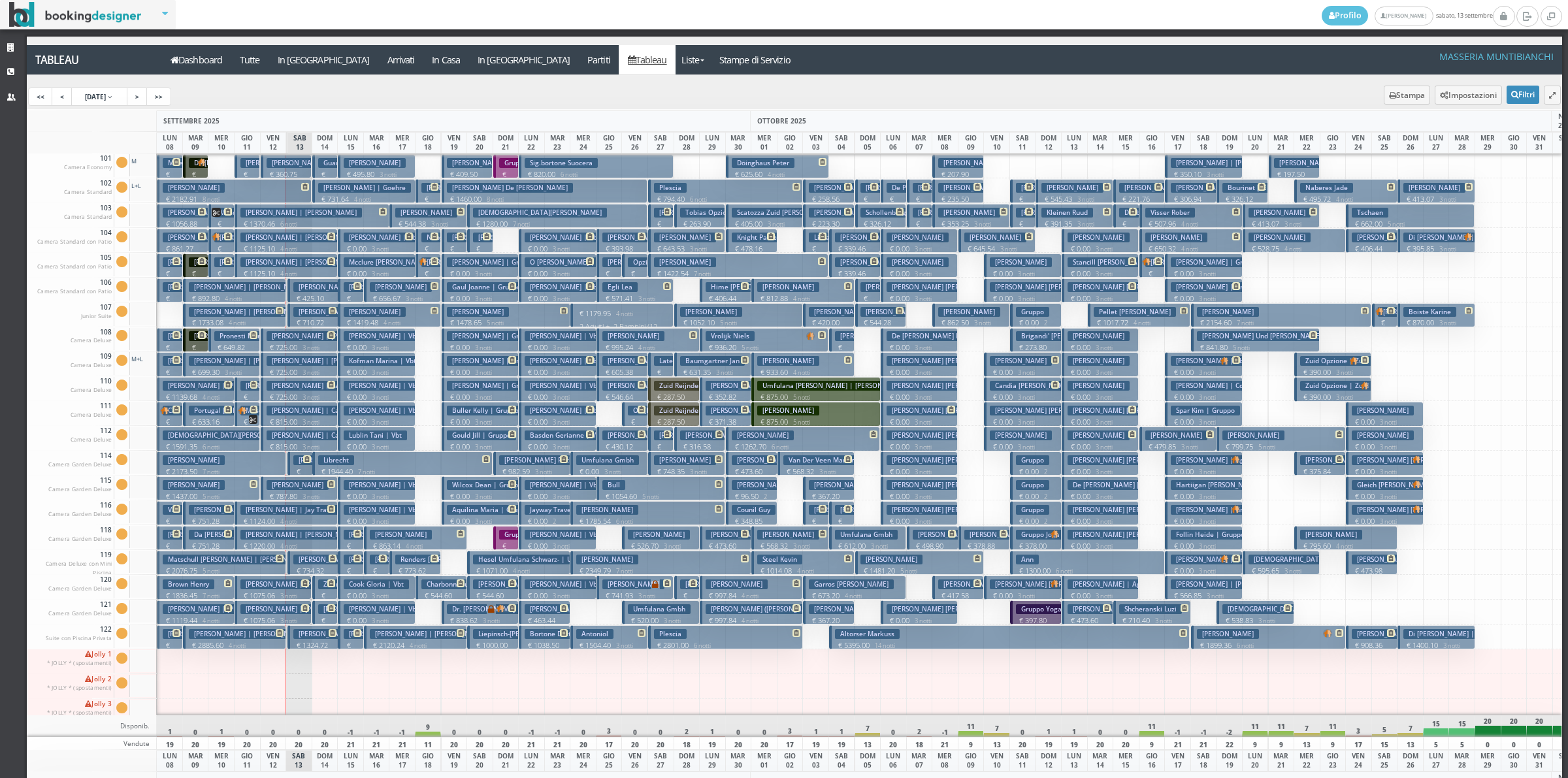
click at [325, 470] on p "€ 1944.40 7 notti" at bounding box center [403, 471] width 170 height 10
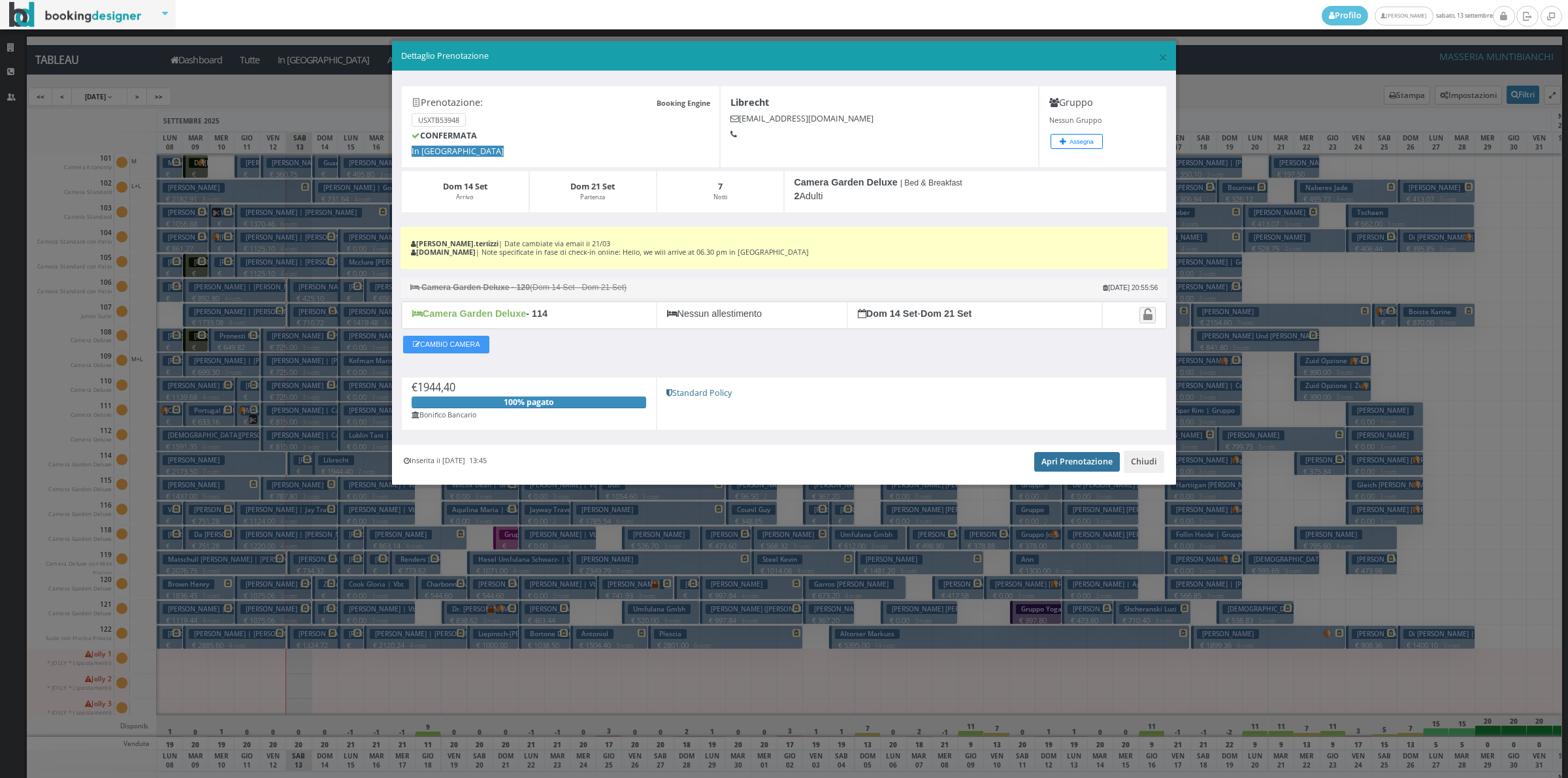
click at [1092, 469] on link "Apri Prenotazione" at bounding box center [1076, 462] width 85 height 20
click at [1147, 465] on button "Chiudi" at bounding box center [1143, 462] width 40 height 22
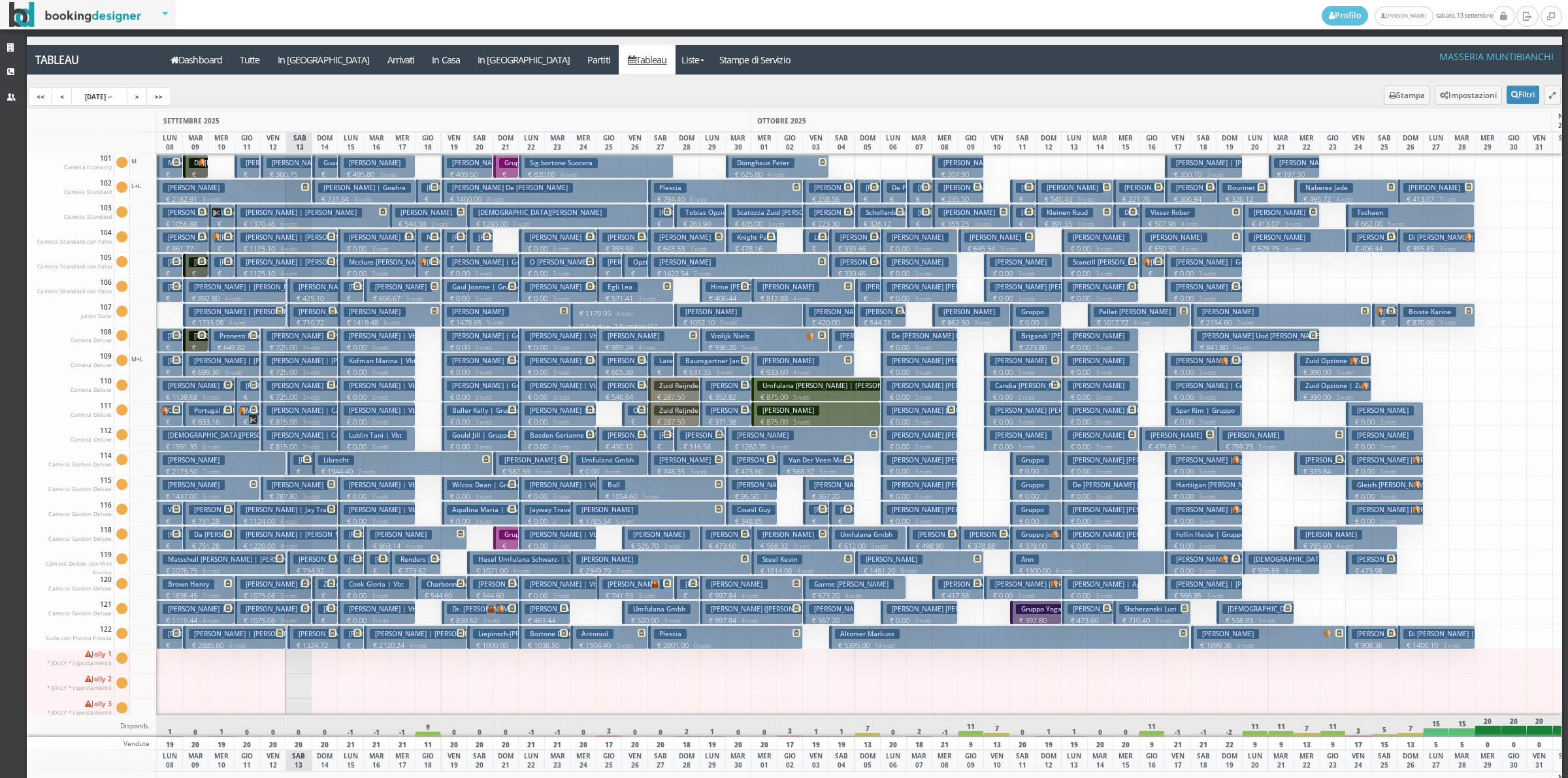
click at [322, 582] on h3 "Zimmermann Manon" at bounding box center [357, 584] width 78 height 9
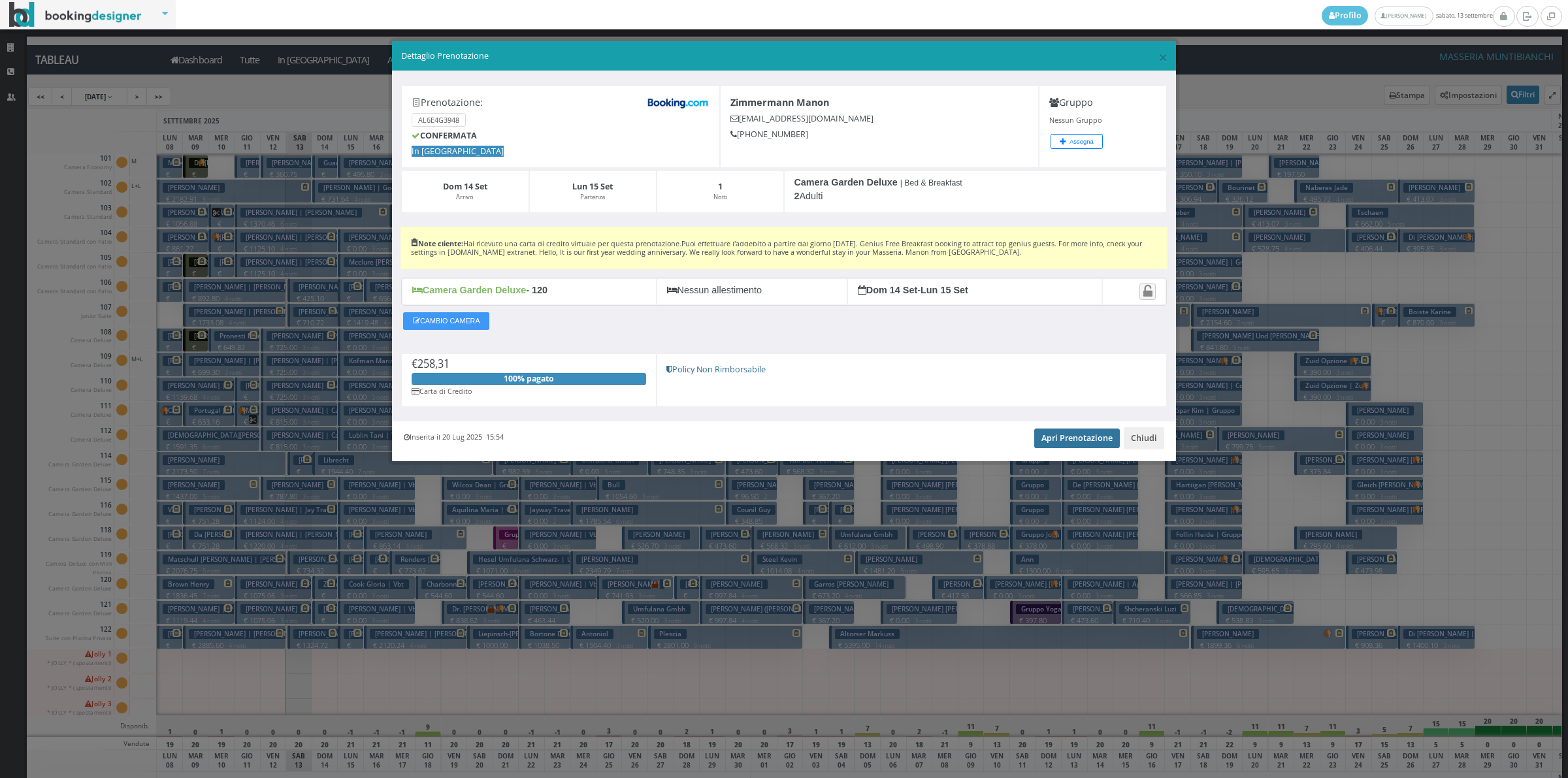
click at [1061, 436] on link "Apri Prenotazione" at bounding box center [1076, 438] width 85 height 20
click at [1065, 432] on link "Apri Prenotazione" at bounding box center [1076, 438] width 85 height 20
click at [1138, 439] on button "Chiudi" at bounding box center [1143, 438] width 40 height 22
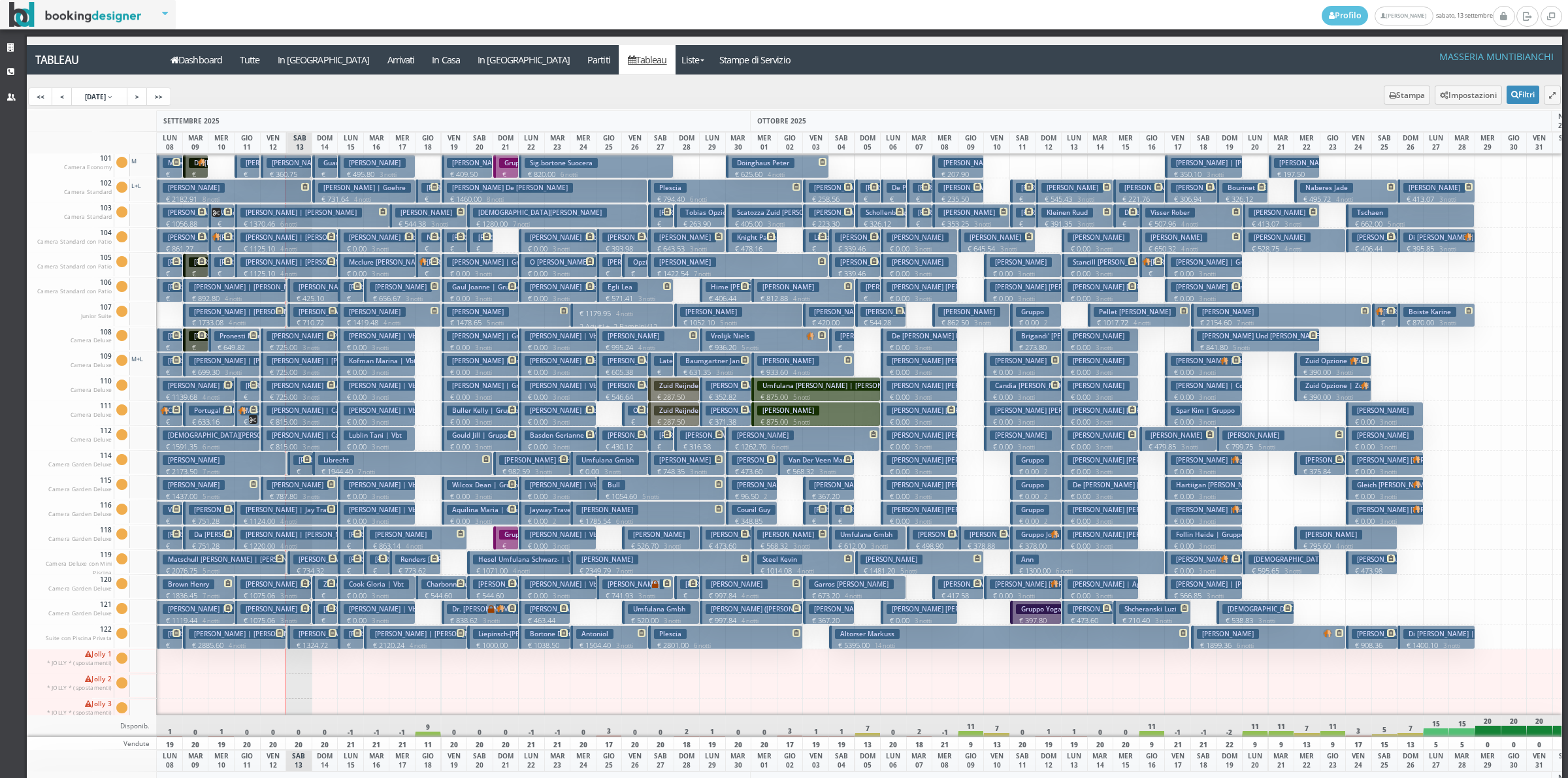
click at [320, 616] on p "€ 355.50 1 notti" at bounding box center [326, 636] width 16 height 41
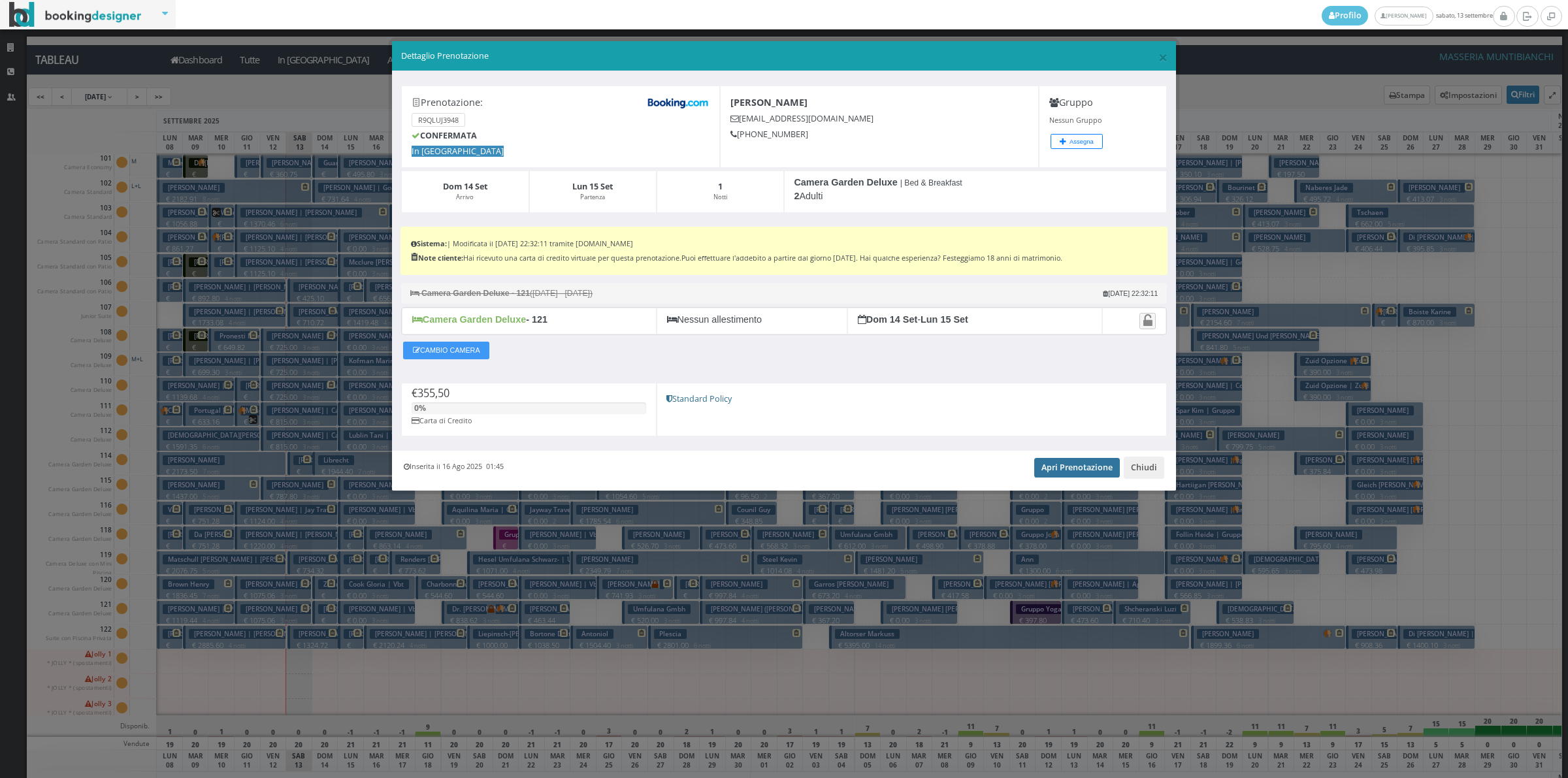
click at [1066, 473] on link "Apri Prenotazione" at bounding box center [1076, 467] width 85 height 20
click at [1147, 469] on button "Chiudi" at bounding box center [1143, 468] width 40 height 22
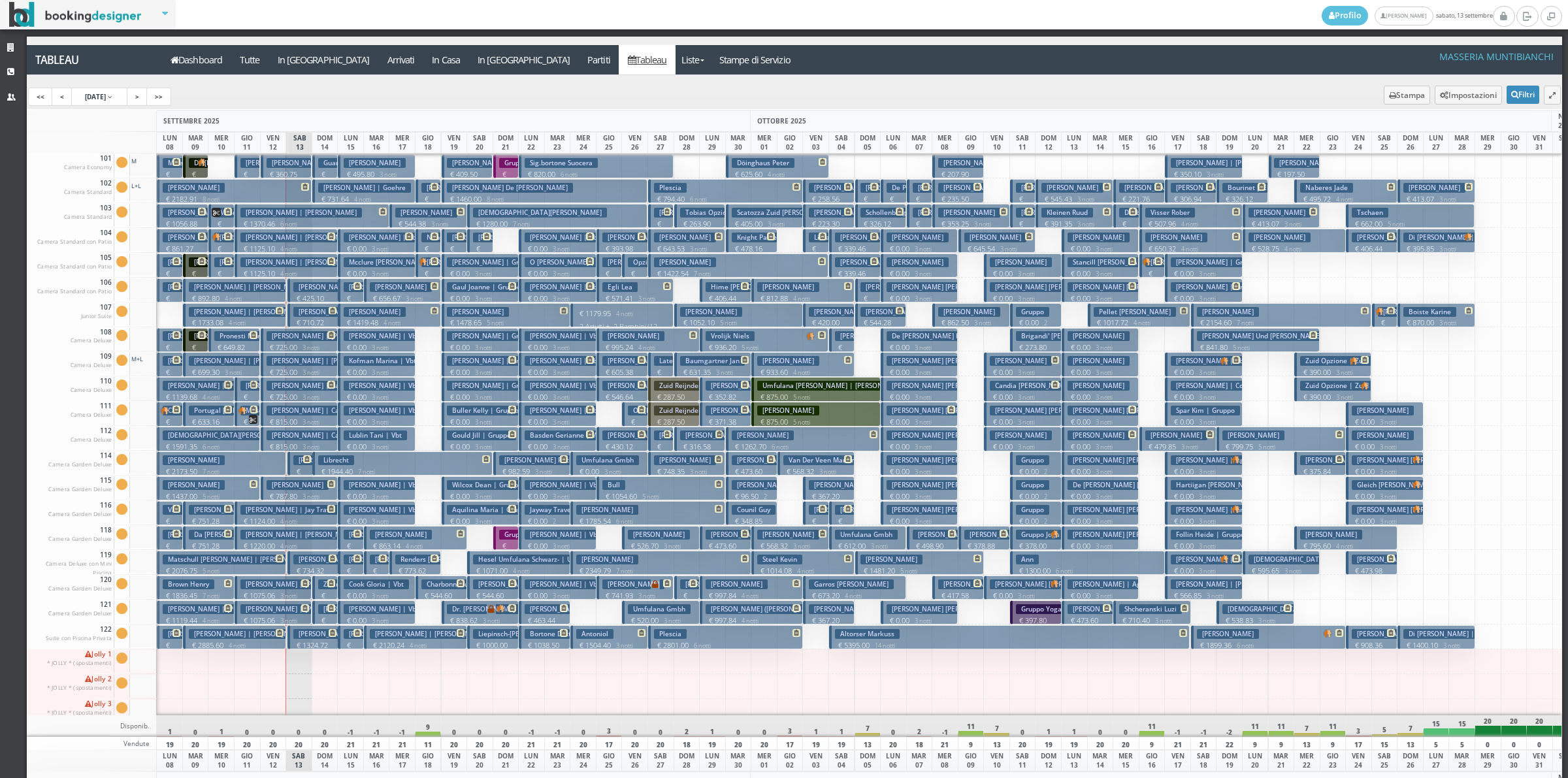
click at [332, 612] on icon at bounding box center [331, 608] width 8 height 8
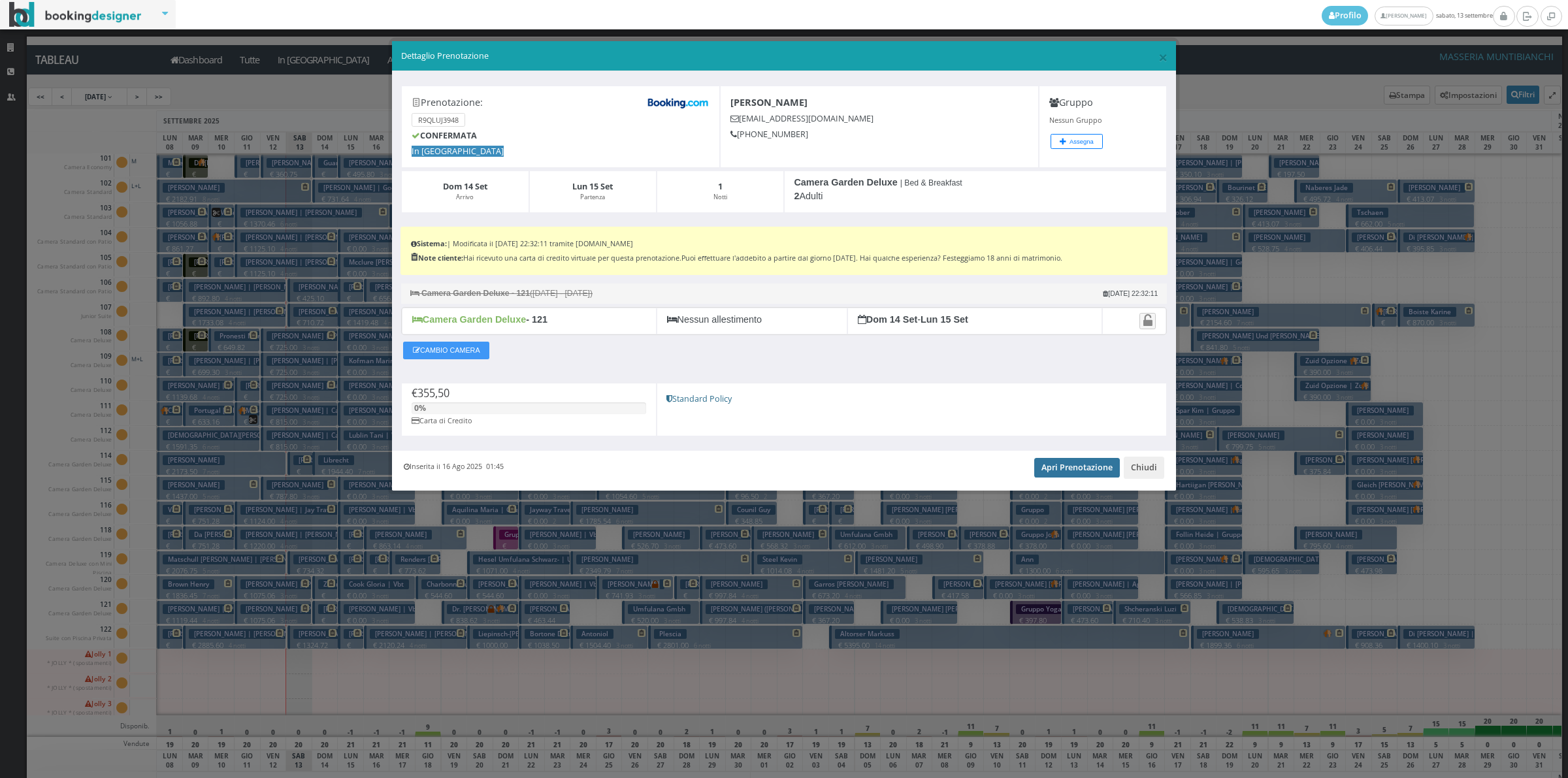
click at [1066, 477] on link "Apri Prenotazione" at bounding box center [1076, 467] width 85 height 20
click at [1143, 476] on button "Chiudi" at bounding box center [1143, 468] width 40 height 22
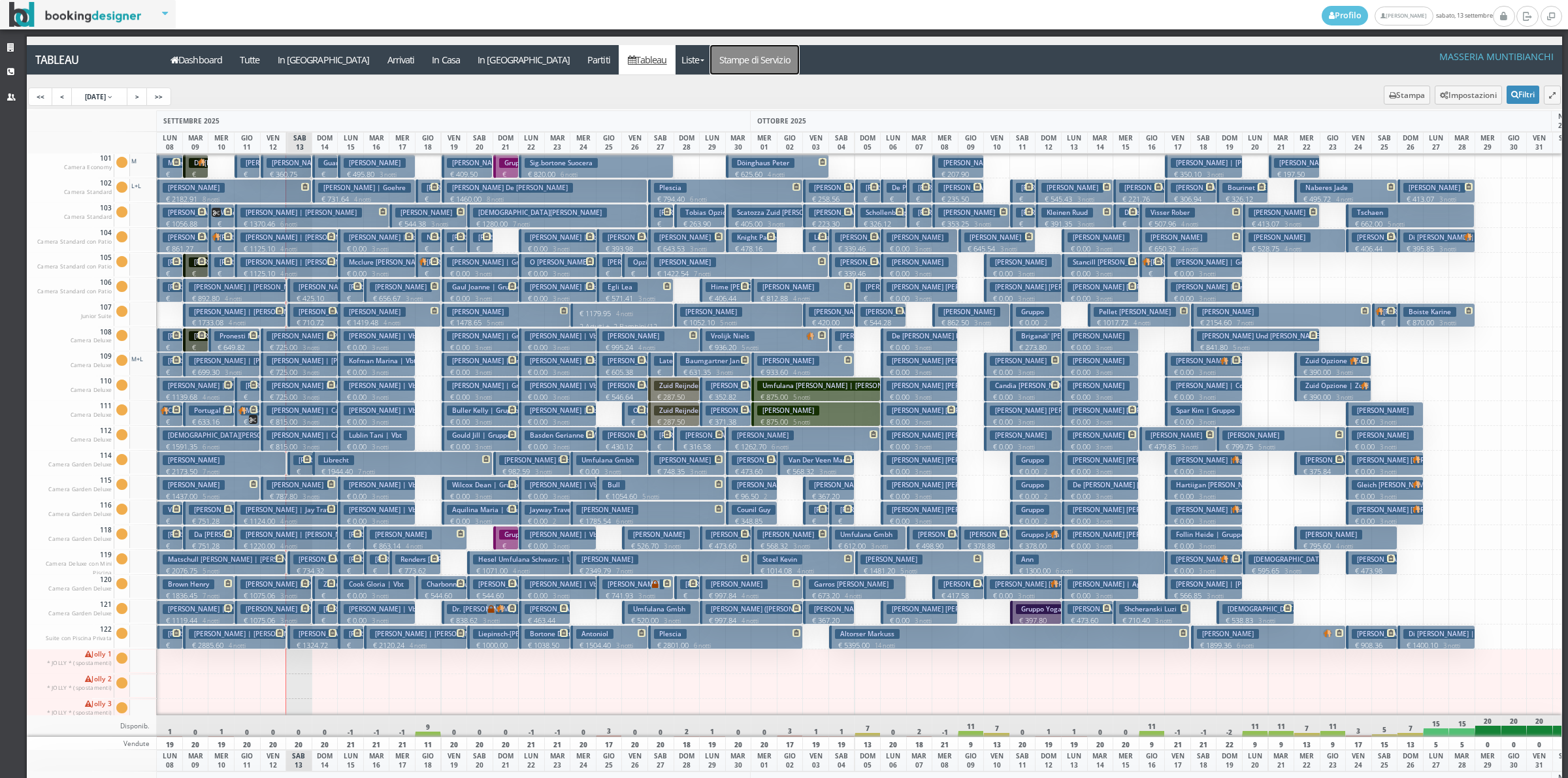
click at [710, 69] on link "Stampe di Servizio" at bounding box center [754, 59] width 89 height 29
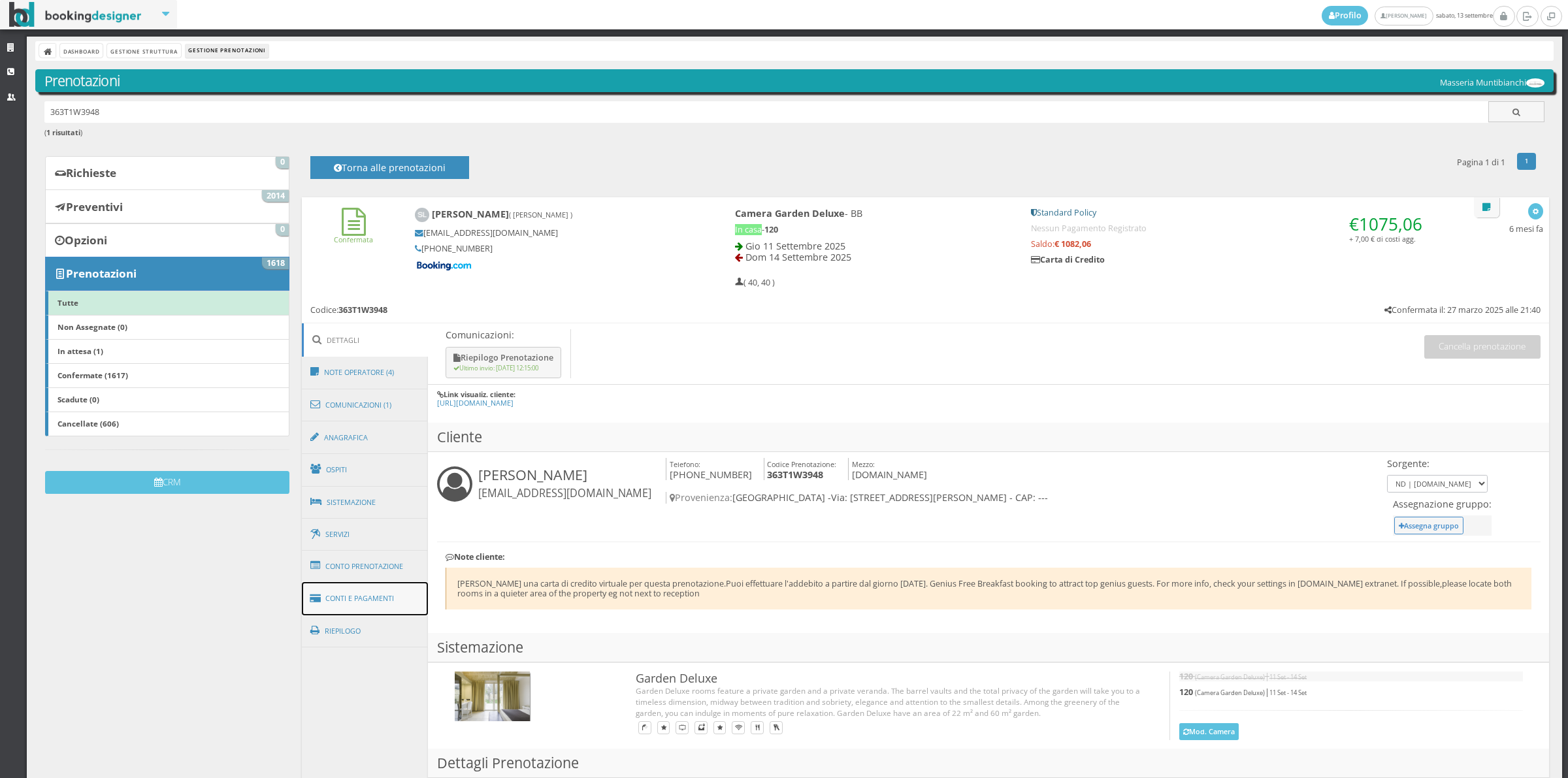
click at [405, 603] on link "Conti e Pagamenti" at bounding box center [365, 599] width 127 height 33
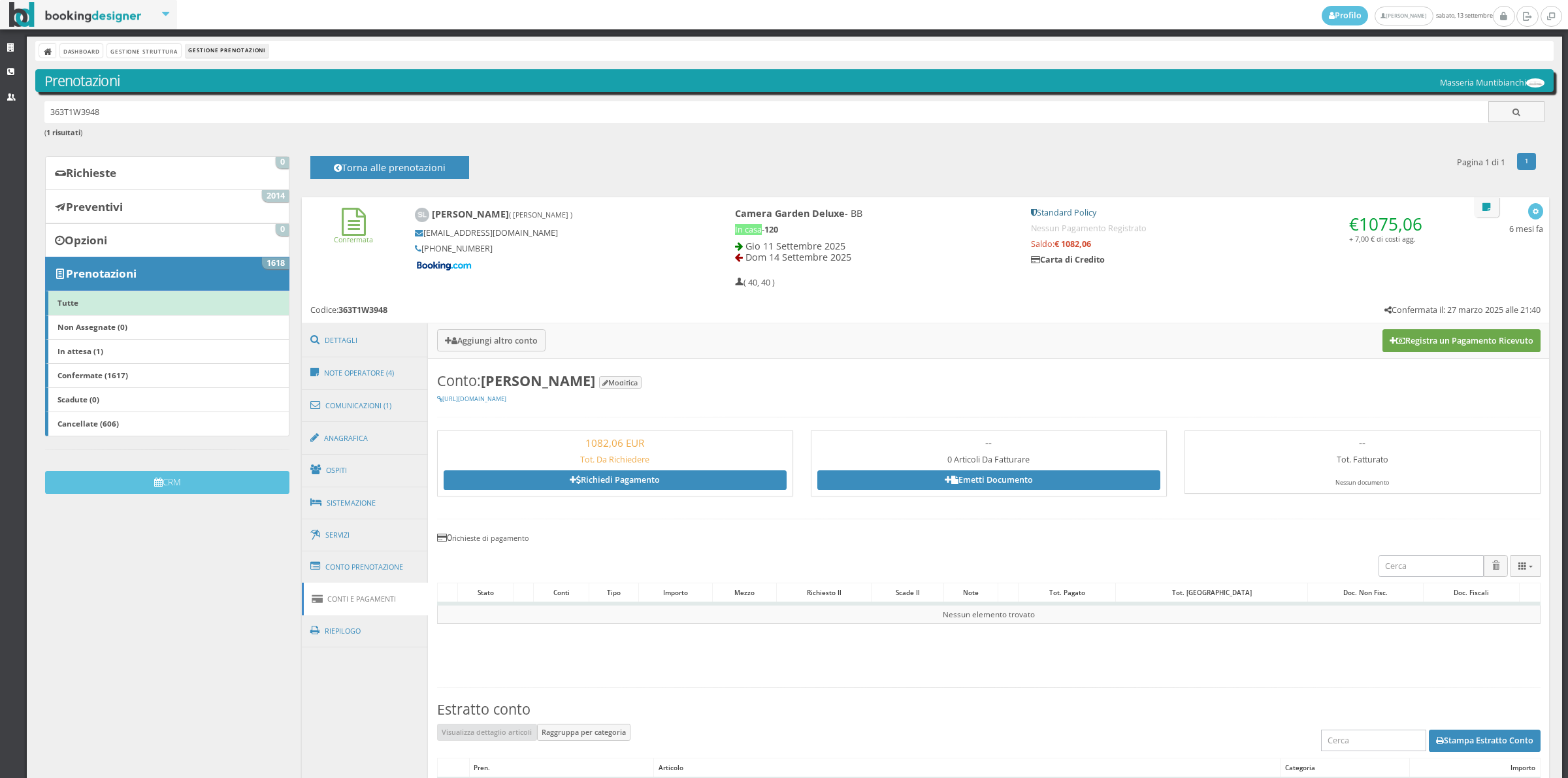
click at [1506, 345] on button "Registra un Pagamento Ricevuto" at bounding box center [1461, 340] width 158 height 22
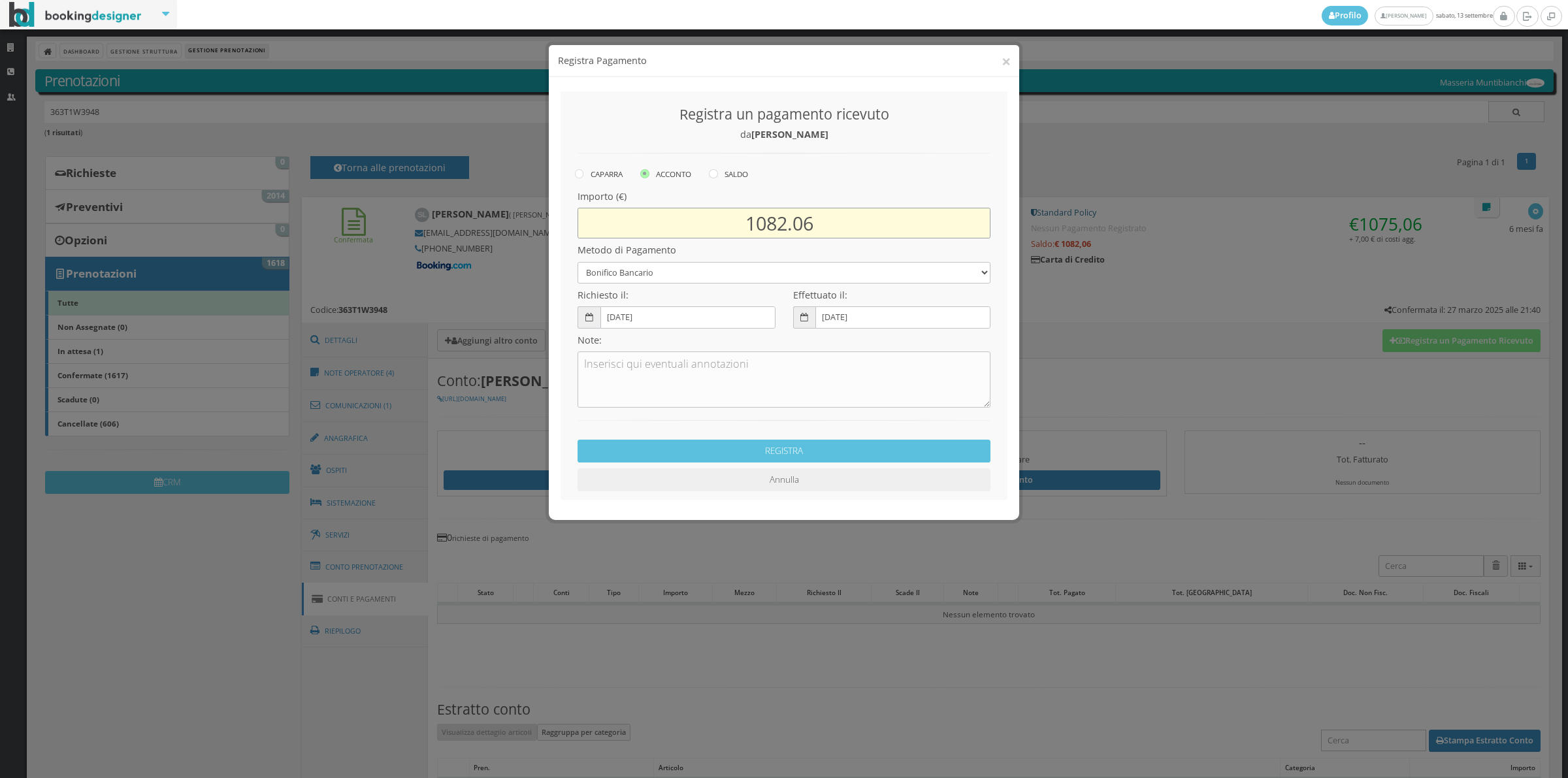
click at [789, 216] on input "1082.06" at bounding box center [784, 219] width 413 height 31
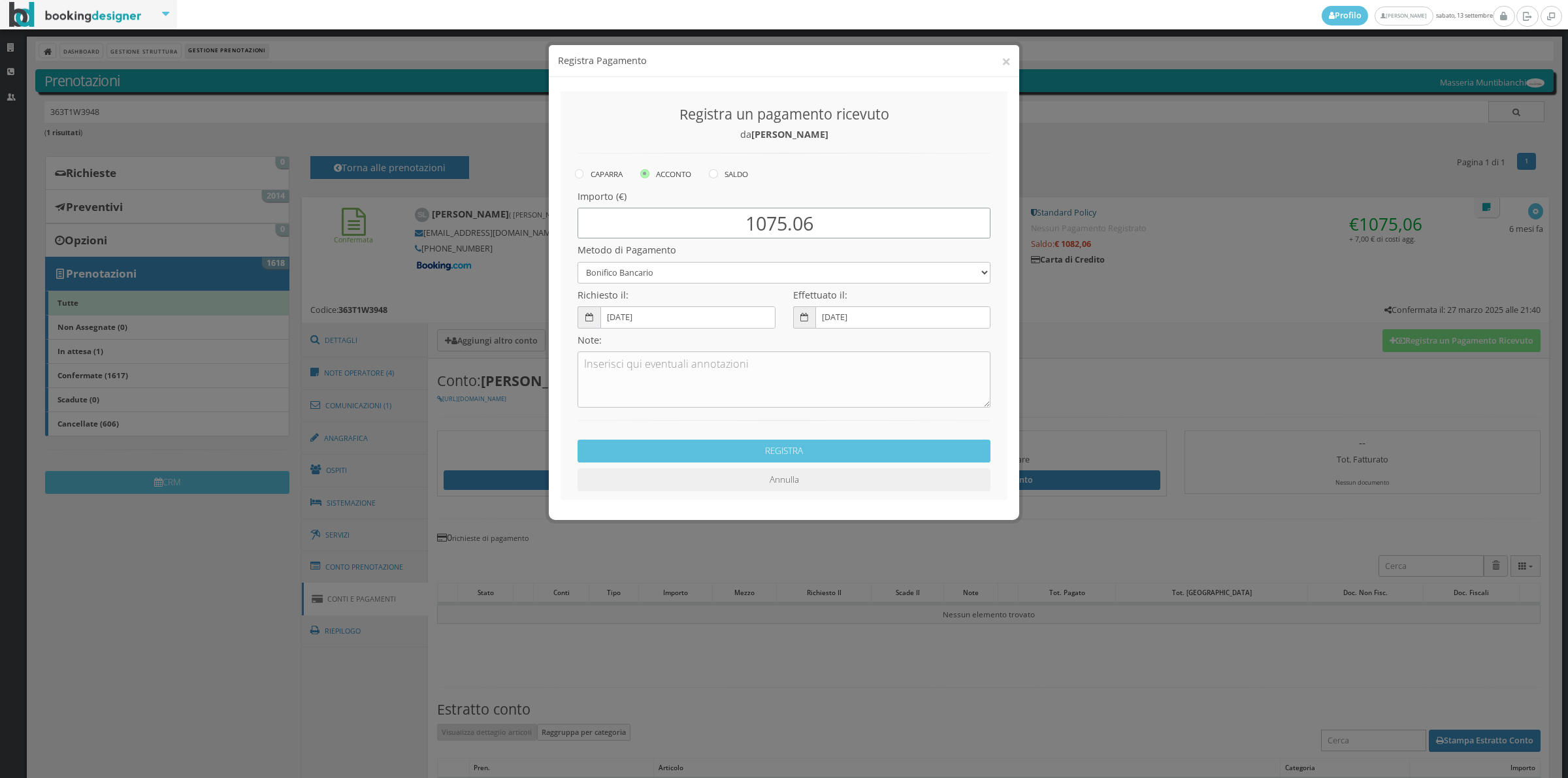
type input "1075.06"
click at [597, 261] on select "Bonifico Bancario Carta di Credito Contanti Assegno Bancario Assegno Circolare …" at bounding box center [784, 268] width 413 height 21
select select "2589"
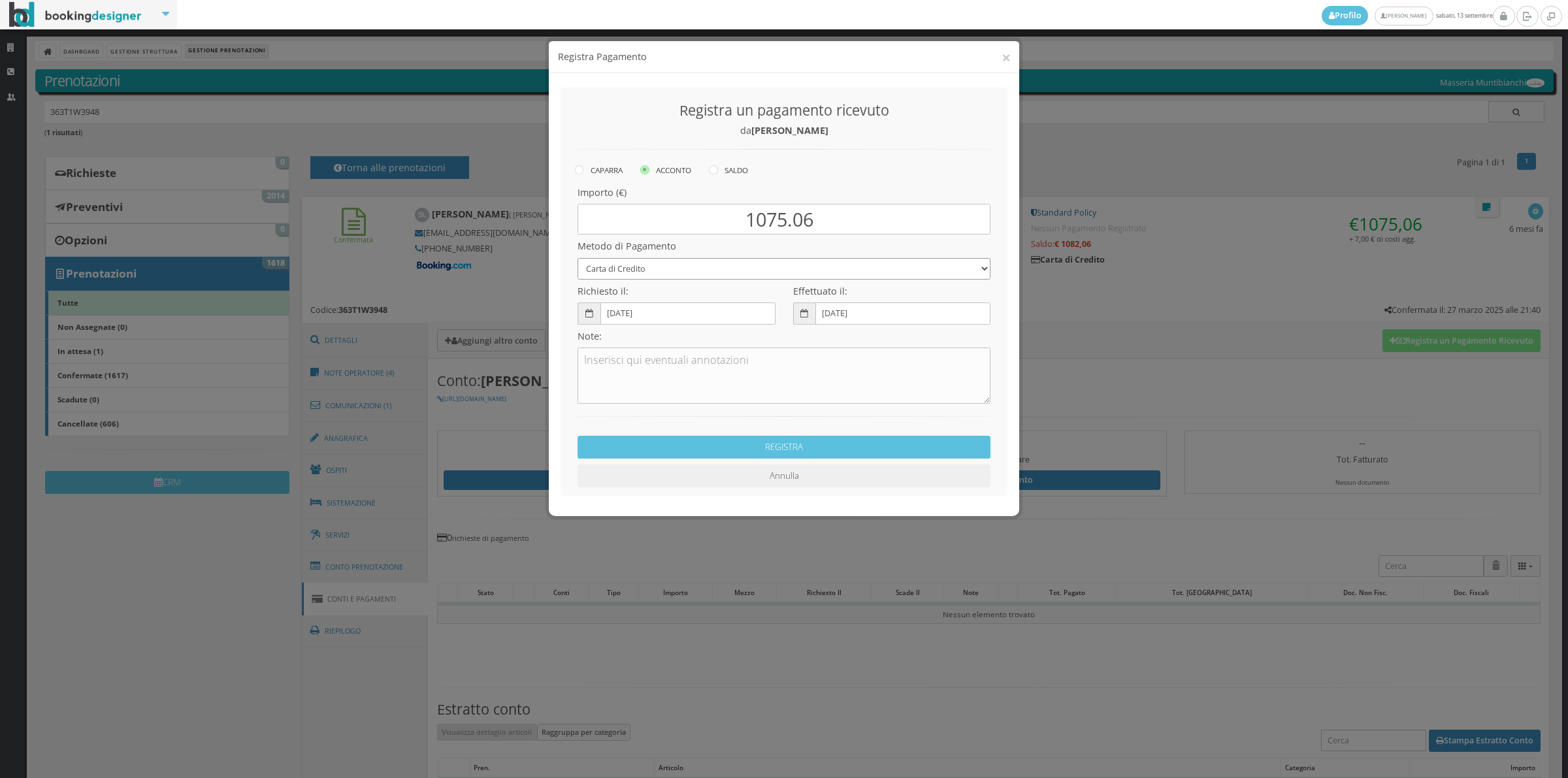
click at [578, 258] on select "Bonifico Bancario Carta di Credito Contanti Assegno Bancario Assegno Circolare …" at bounding box center [784, 268] width 413 height 21
click at [679, 379] on textarea at bounding box center [784, 375] width 413 height 56
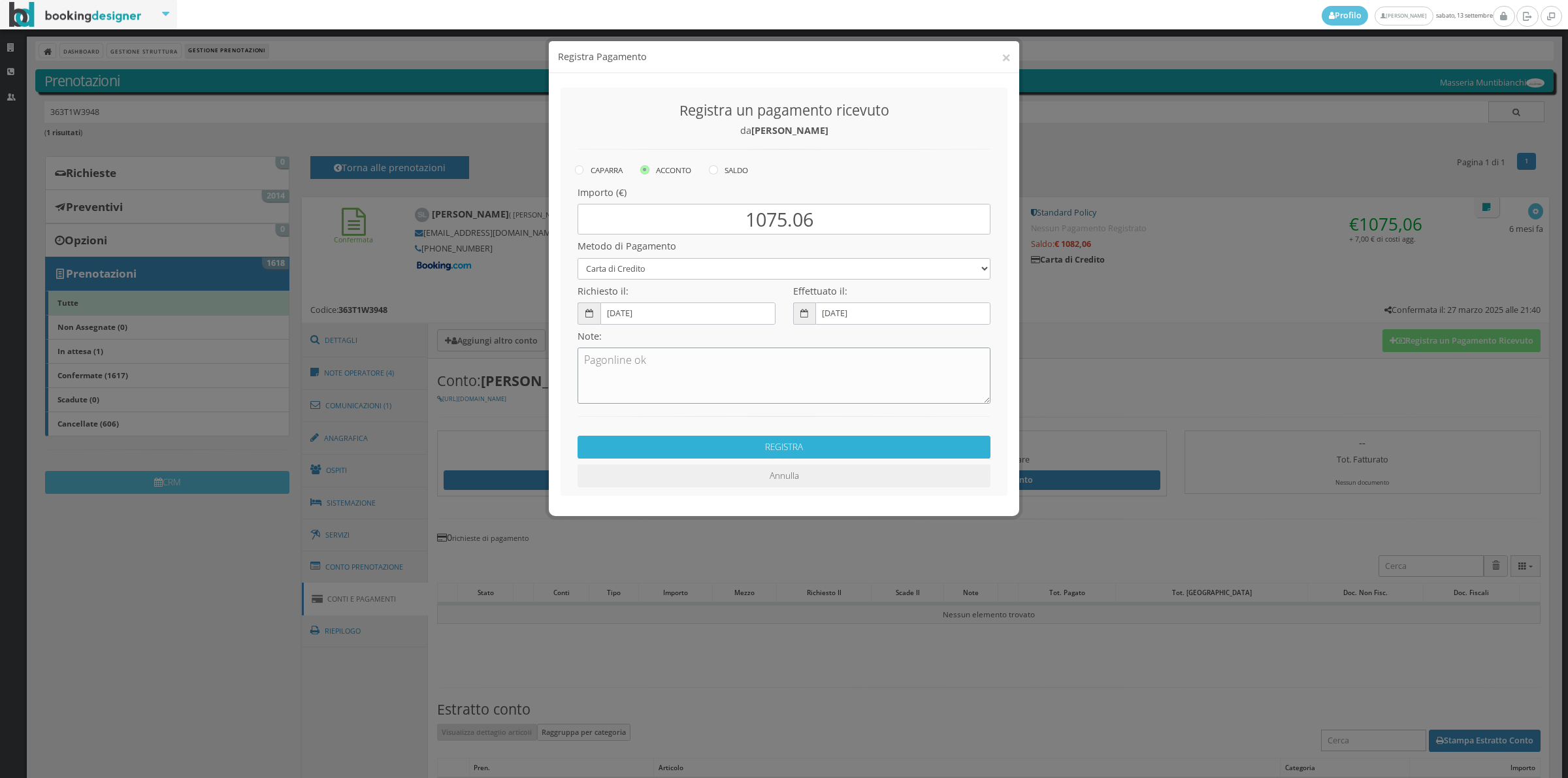
type textarea "Pagonline ok"
click at [657, 447] on button "REGISTRA" at bounding box center [784, 447] width 413 height 23
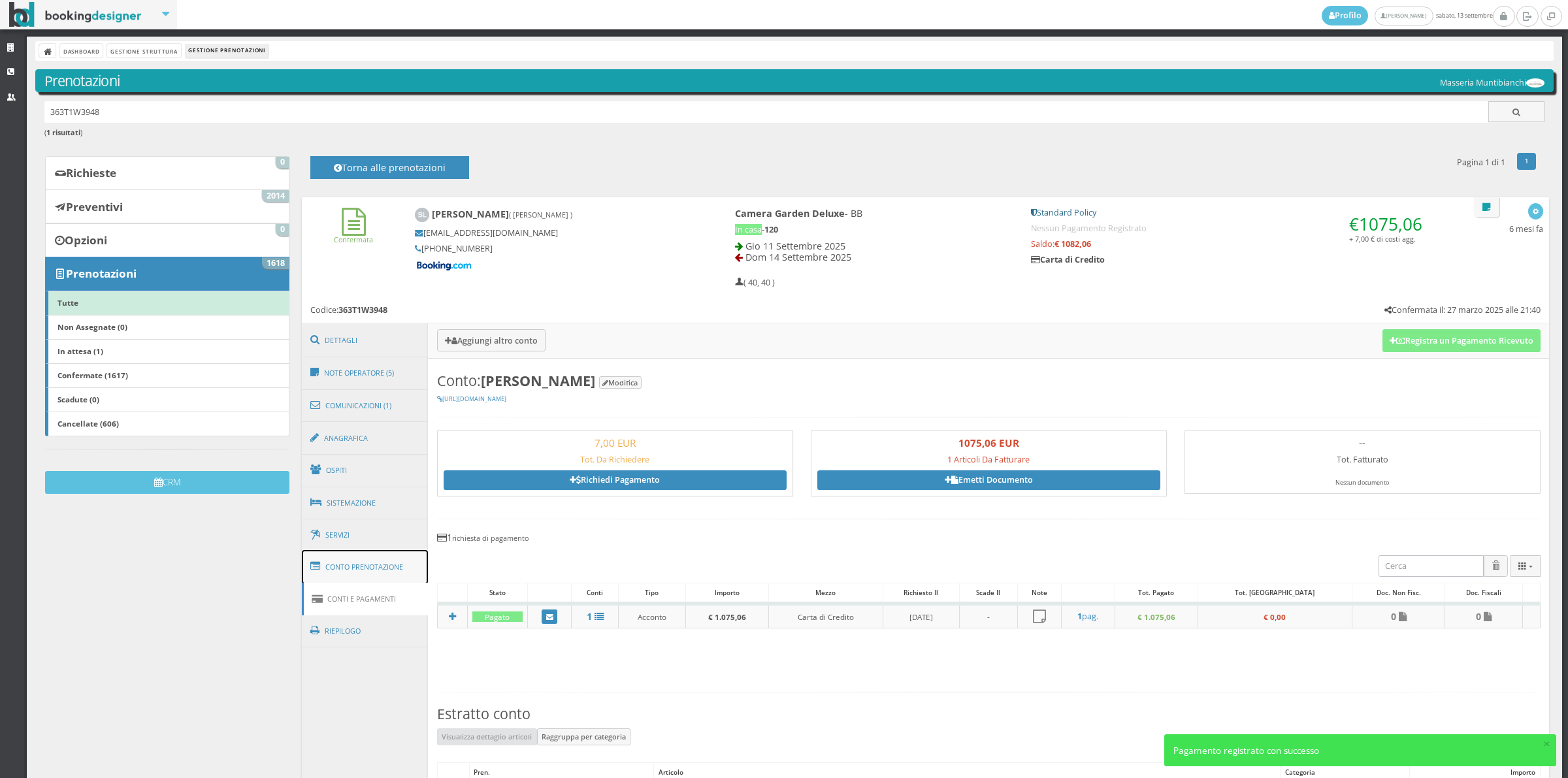
click at [380, 574] on link "Conto Prenotazione" at bounding box center [365, 567] width 127 height 34
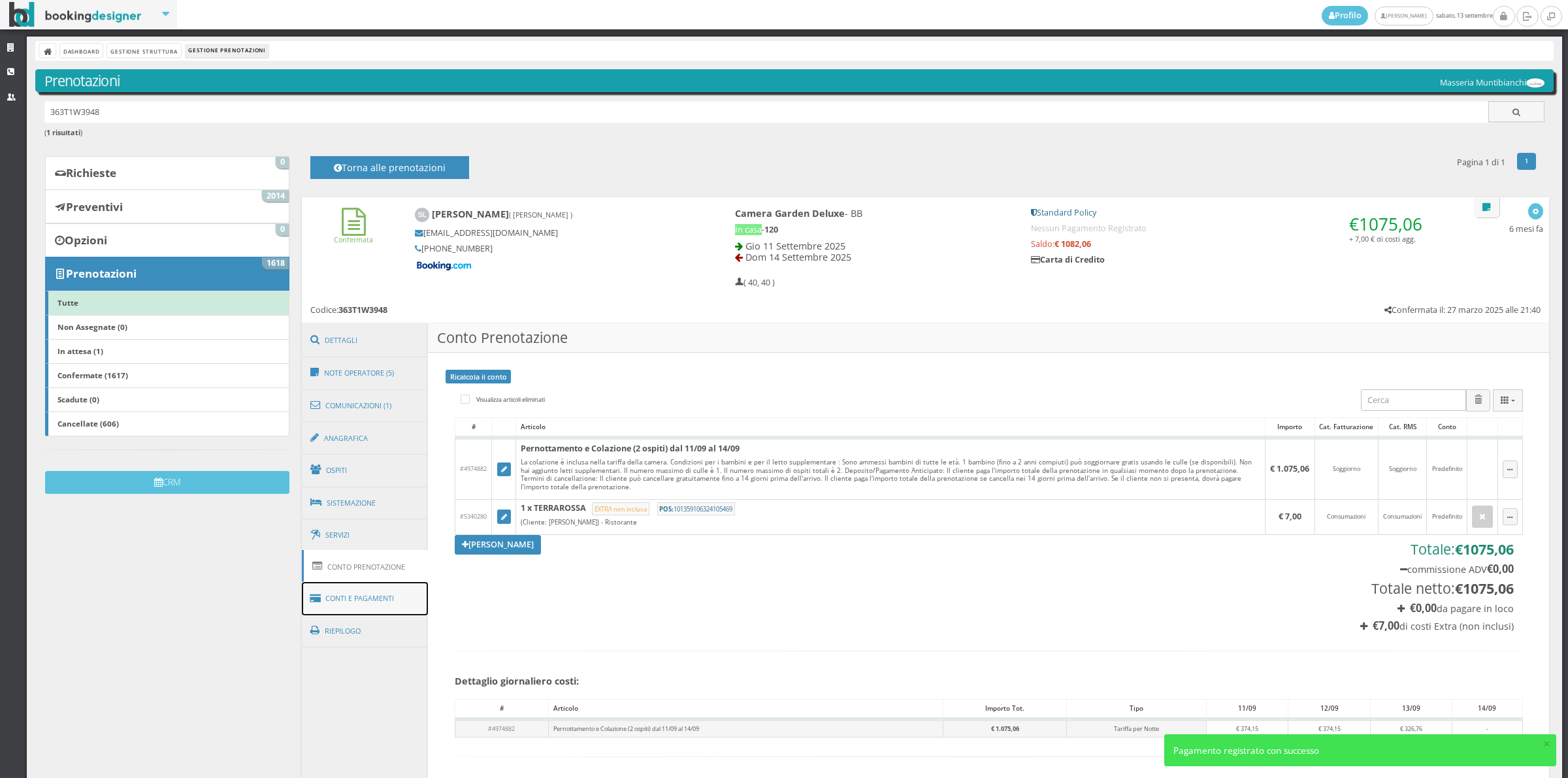
click at [377, 604] on link "Conti e Pagamenti" at bounding box center [365, 599] width 127 height 33
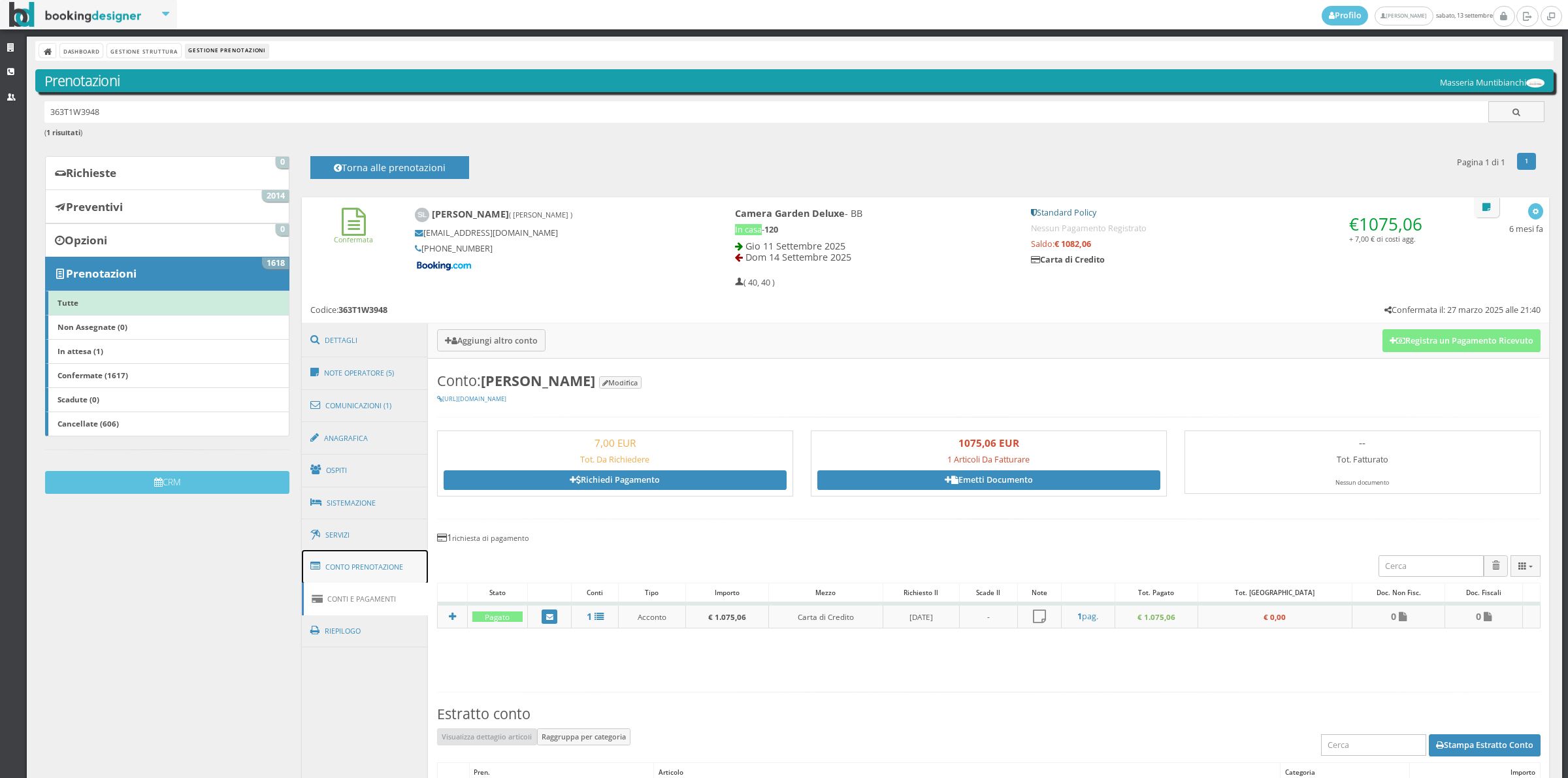
click at [377, 575] on link "Conto Prenotazione" at bounding box center [365, 567] width 127 height 34
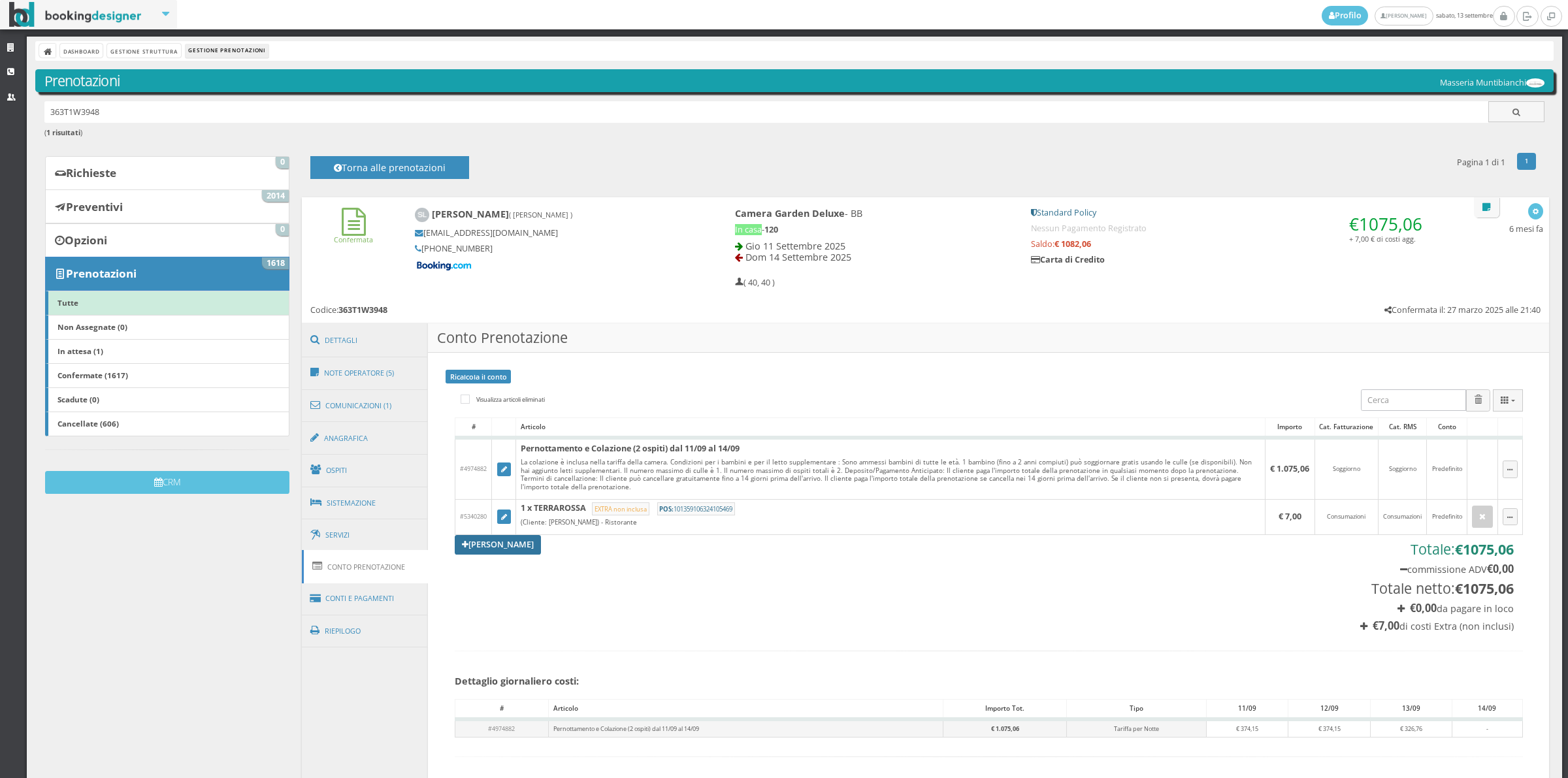
click at [497, 542] on link "[PERSON_NAME]" at bounding box center [497, 544] width 86 height 20
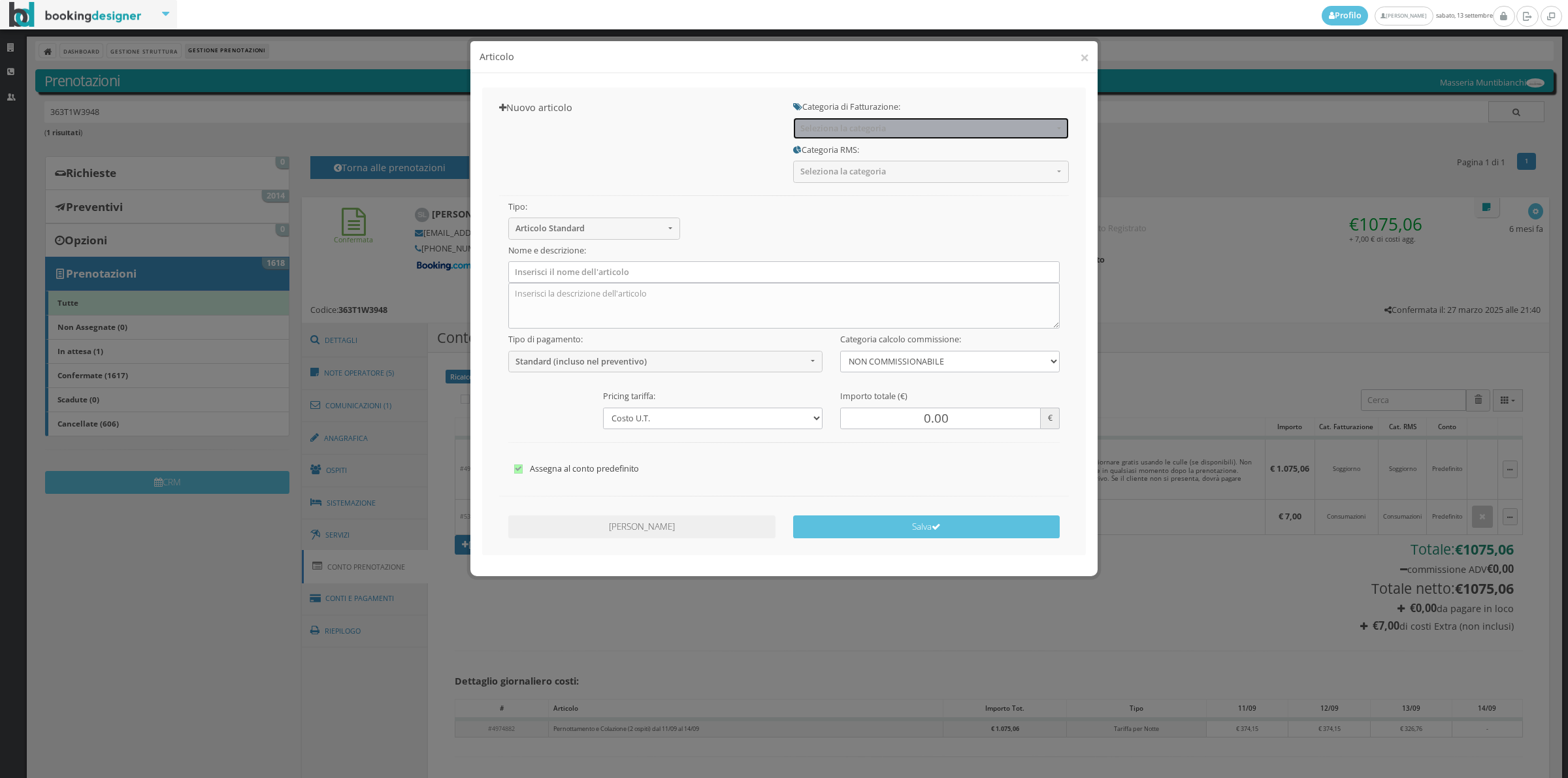
click at [833, 126] on span "Seleziona la categoria" at bounding box center [926, 128] width 253 height 9
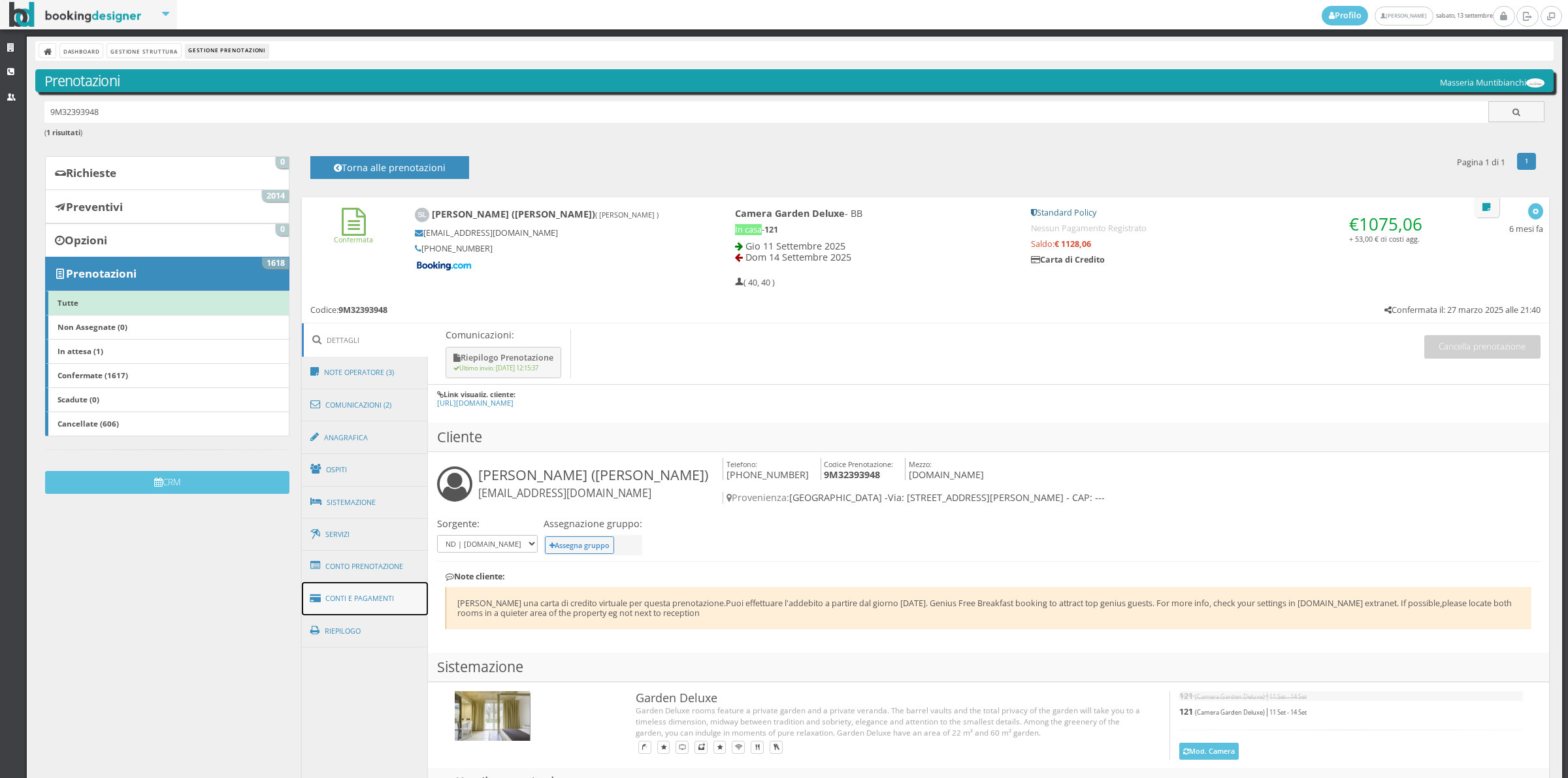
click at [376, 601] on link "Conti e Pagamenti" at bounding box center [365, 599] width 127 height 33
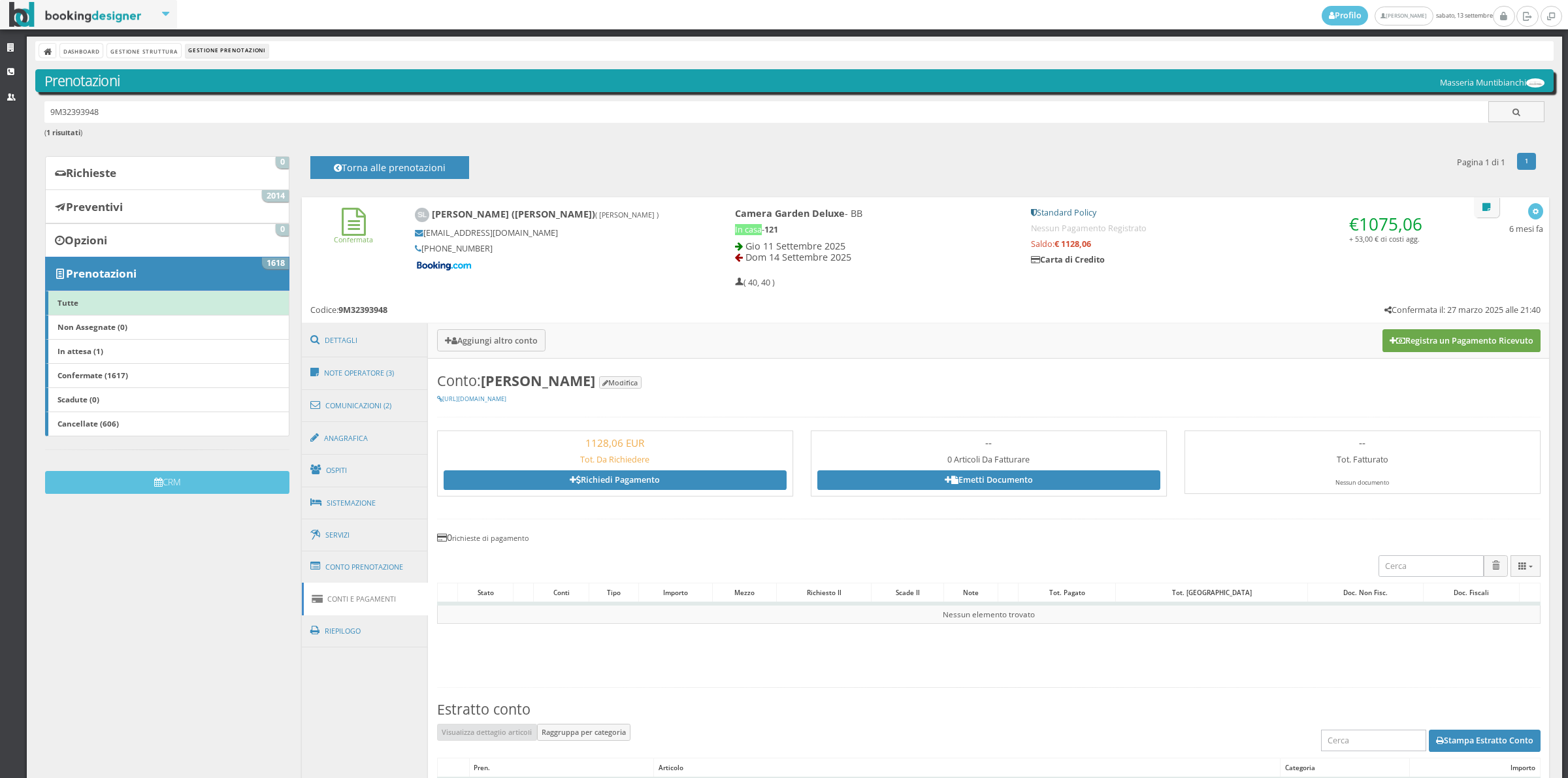
click at [1461, 347] on button "Registra un Pagamento Ricevuto" at bounding box center [1461, 340] width 158 height 22
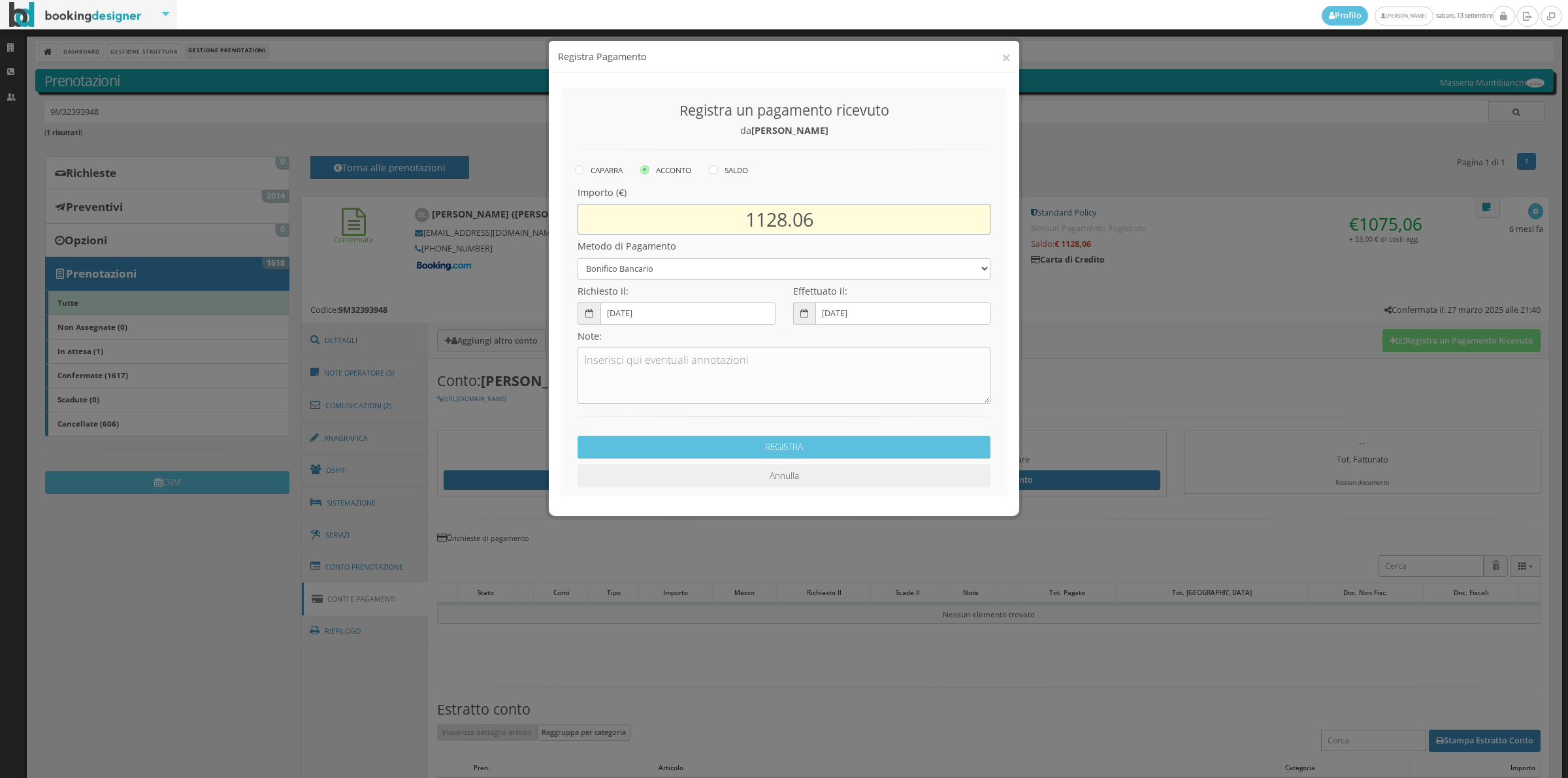
click at [784, 219] on input "1128.06" at bounding box center [784, 219] width 413 height 31
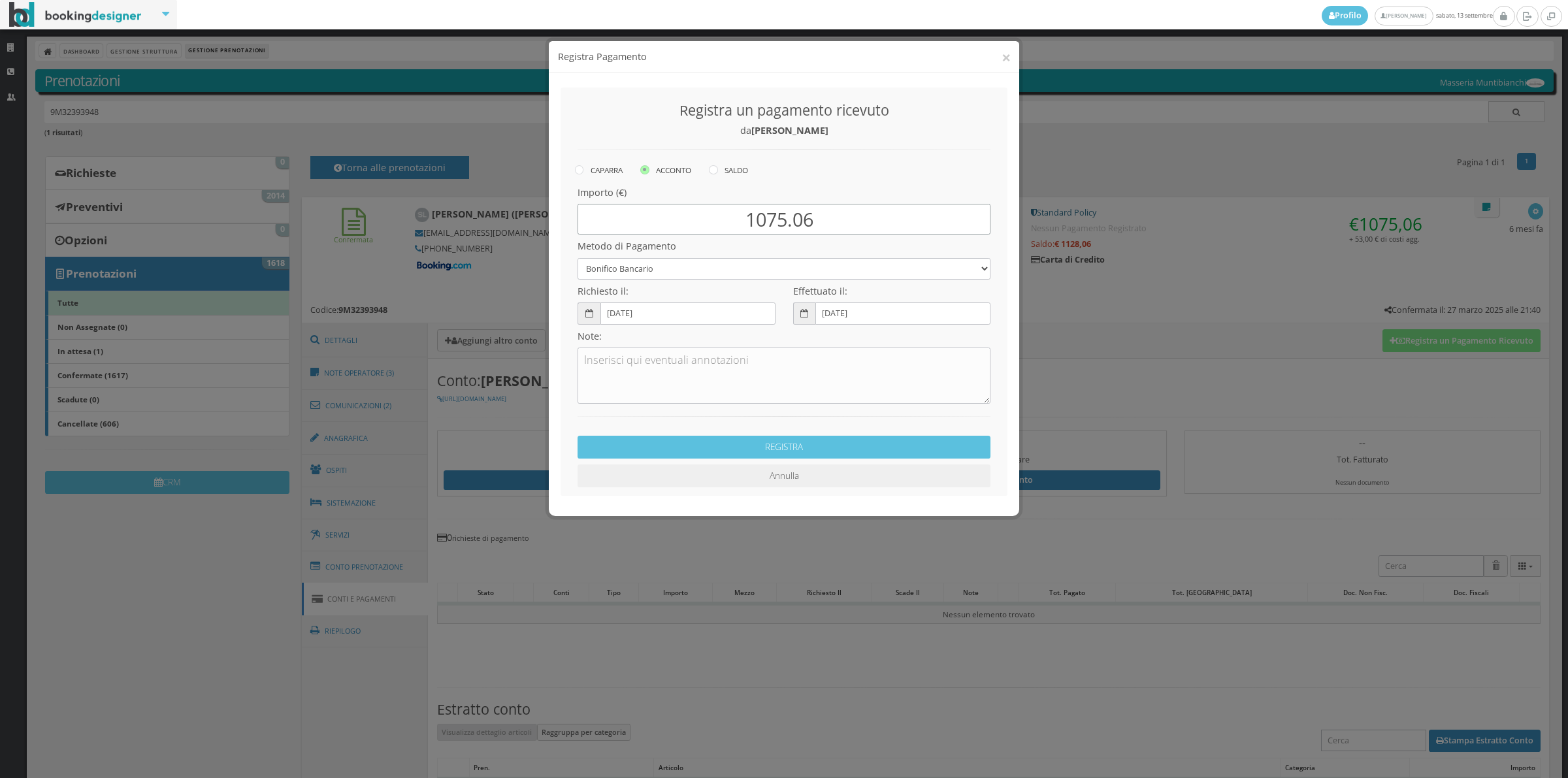
type input "1075.06"
click at [642, 275] on select "Bonifico Bancario Carta di Credito Contanti Assegno Bancario Assegno Circolare …" at bounding box center [784, 268] width 413 height 21
select select "2589"
click at [578, 258] on select "Bonifico Bancario Carta di Credito Contanti Assegno Bancario Assegno Circolare …" at bounding box center [784, 268] width 413 height 21
drag, startPoint x: 693, startPoint y: 372, endPoint x: 708, endPoint y: 365, distance: 16.6
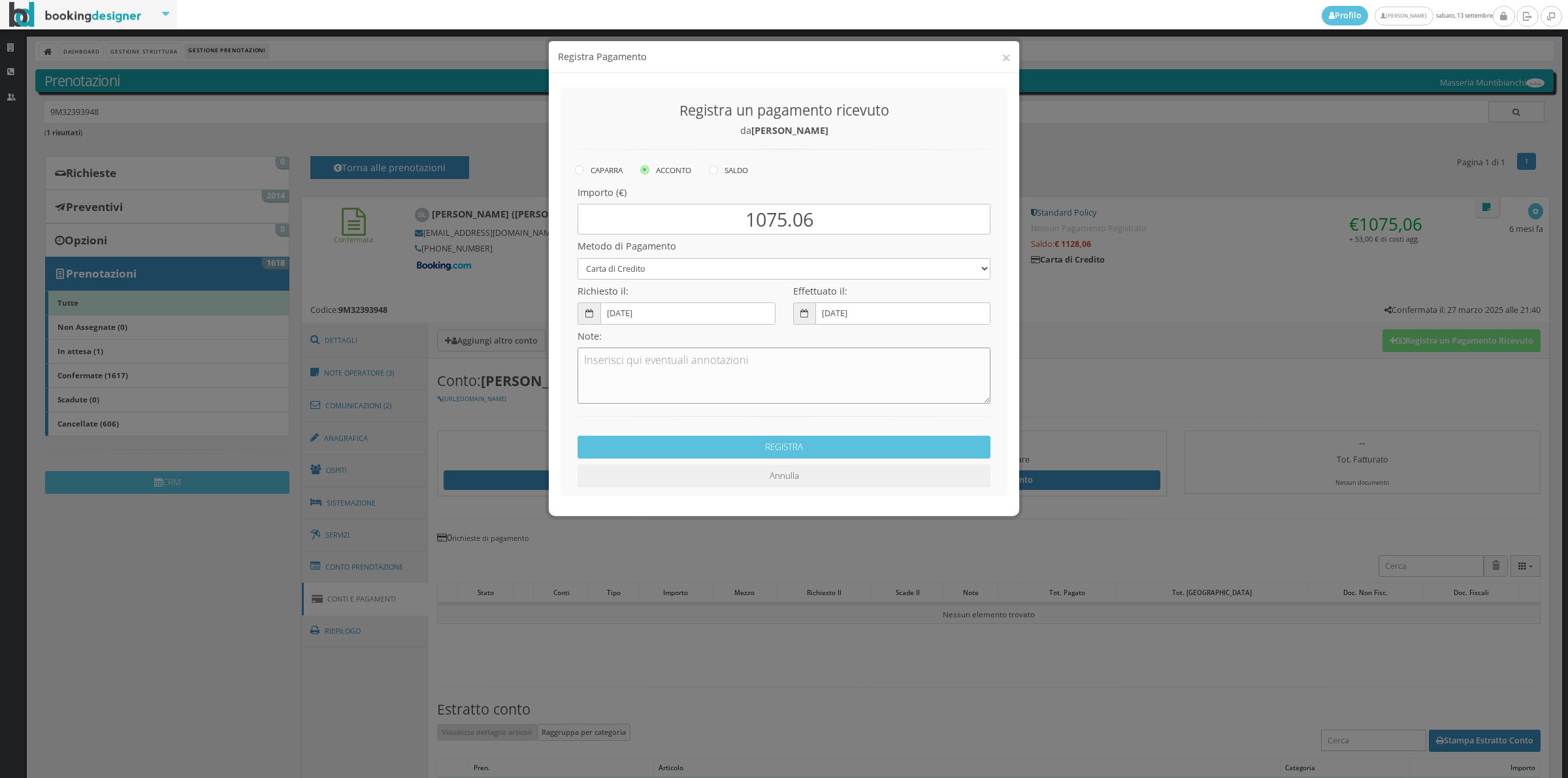
click at [692, 372] on textarea at bounding box center [784, 375] width 413 height 56
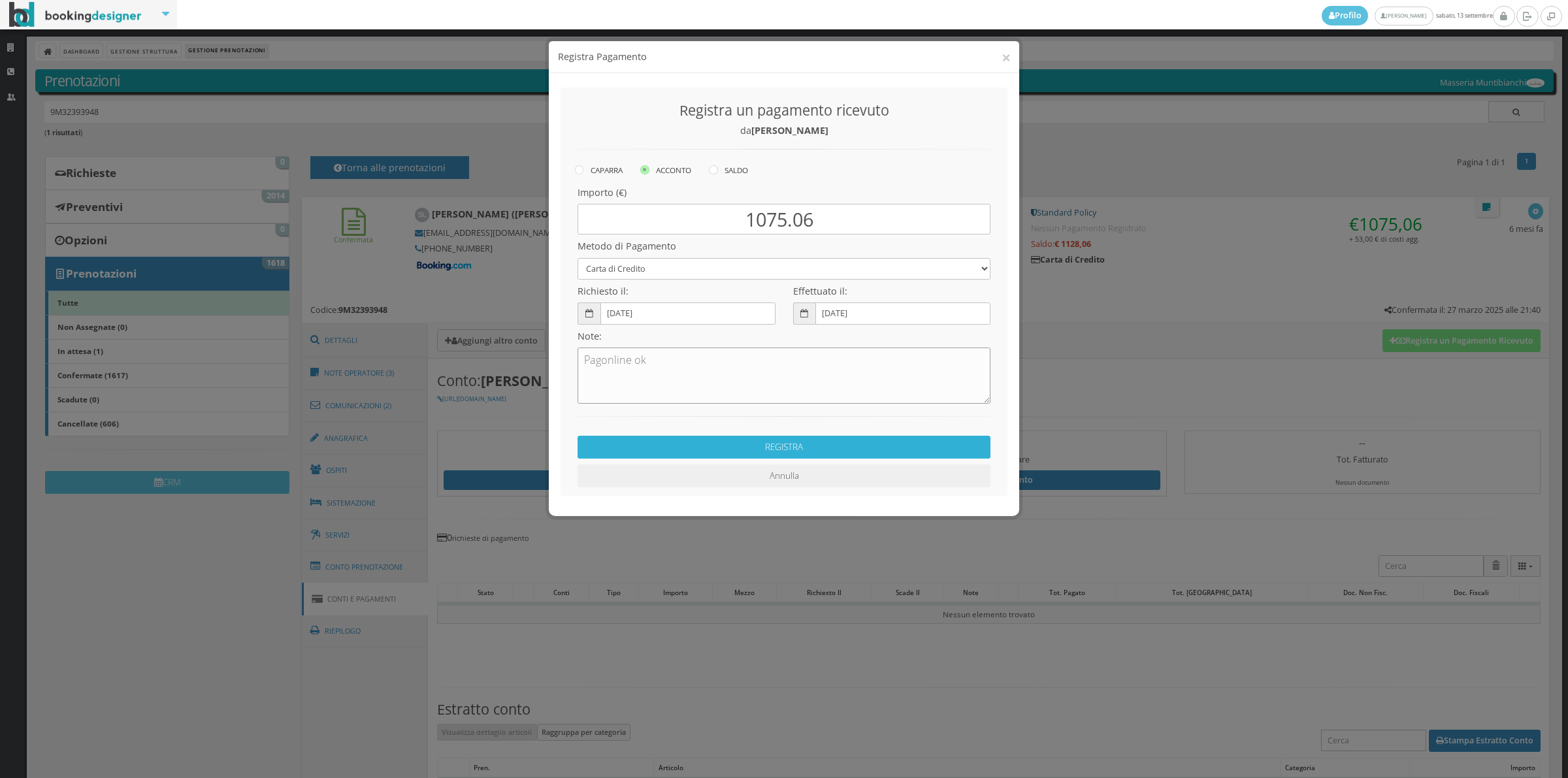
type textarea "Pagonline ok"
click at [720, 451] on button "REGISTRA" at bounding box center [784, 447] width 413 height 23
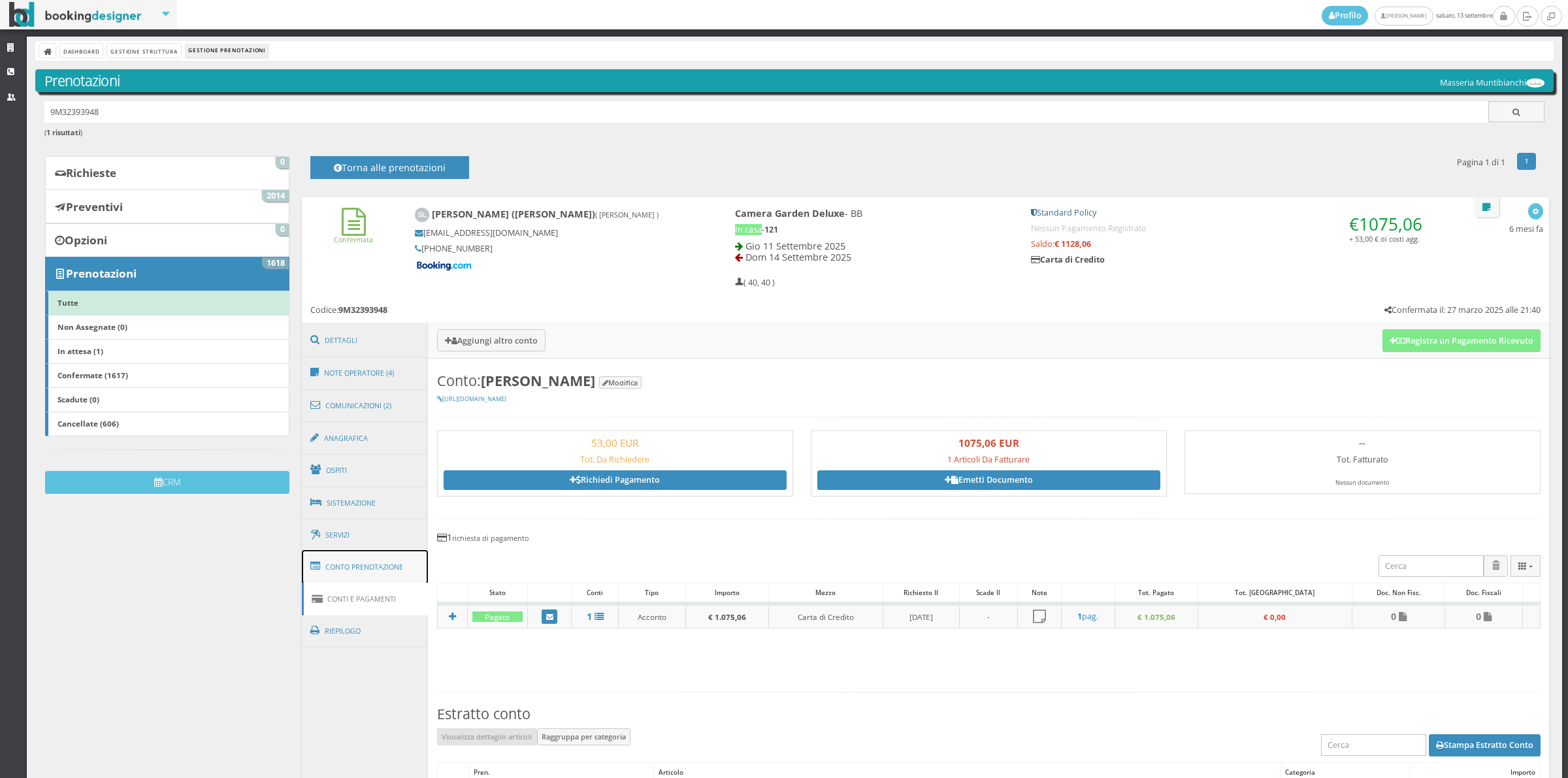
click at [379, 571] on link "Conto Prenotazione" at bounding box center [365, 567] width 127 height 34
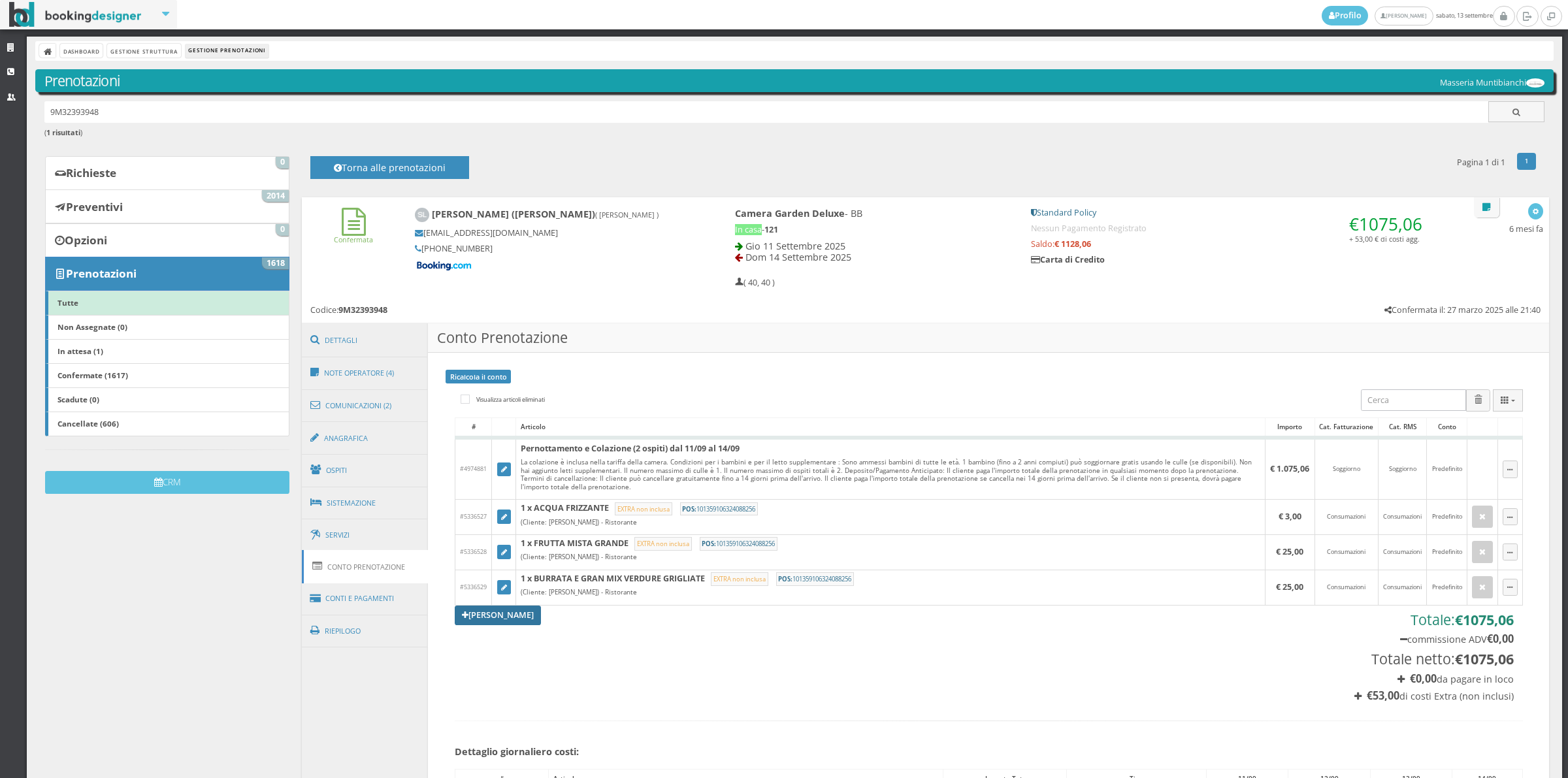
click at [514, 617] on link "[PERSON_NAME]" at bounding box center [497, 615] width 86 height 20
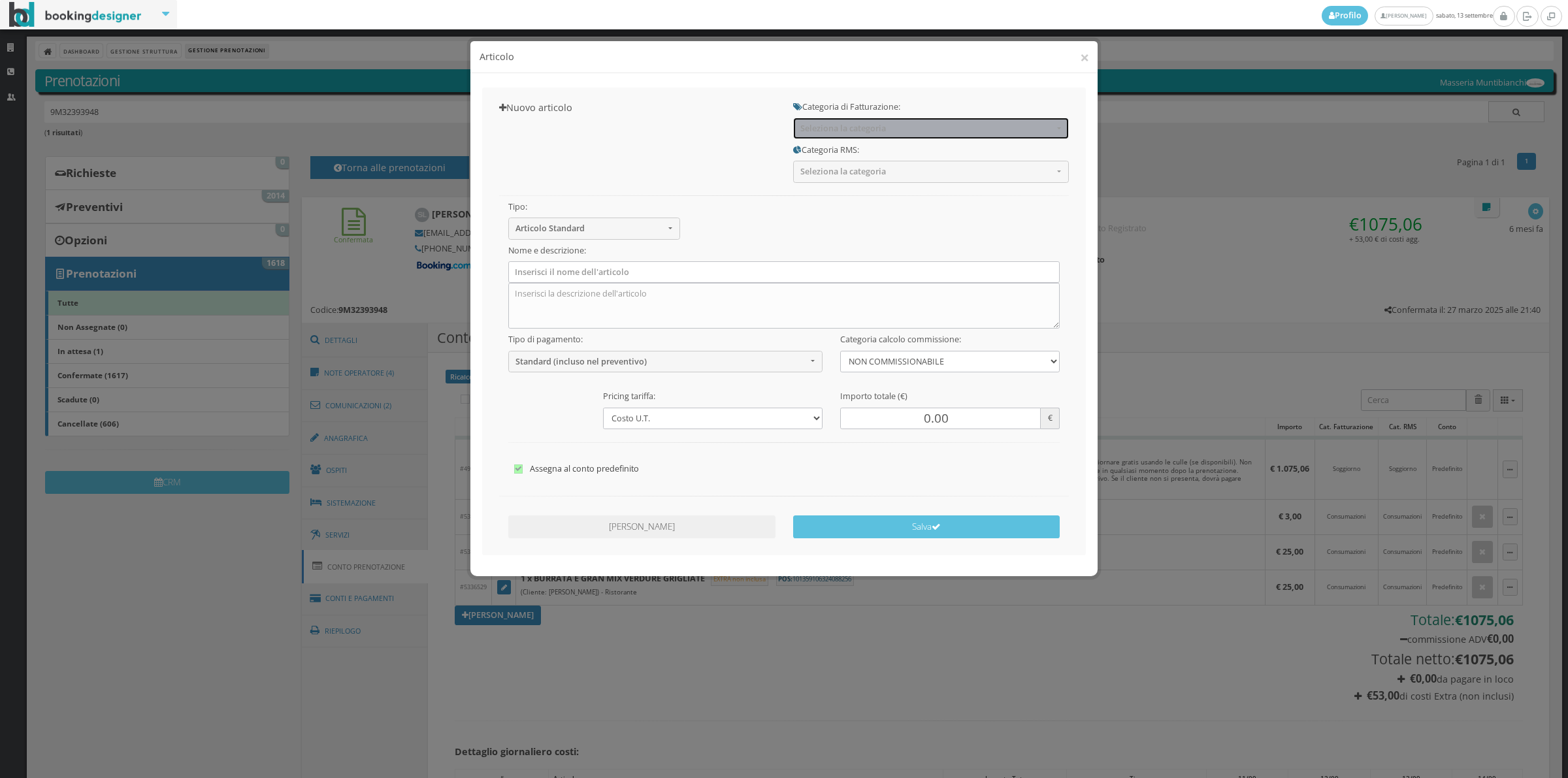
click at [857, 122] on button "Seleziona la categoria" at bounding box center [930, 128] width 275 height 21
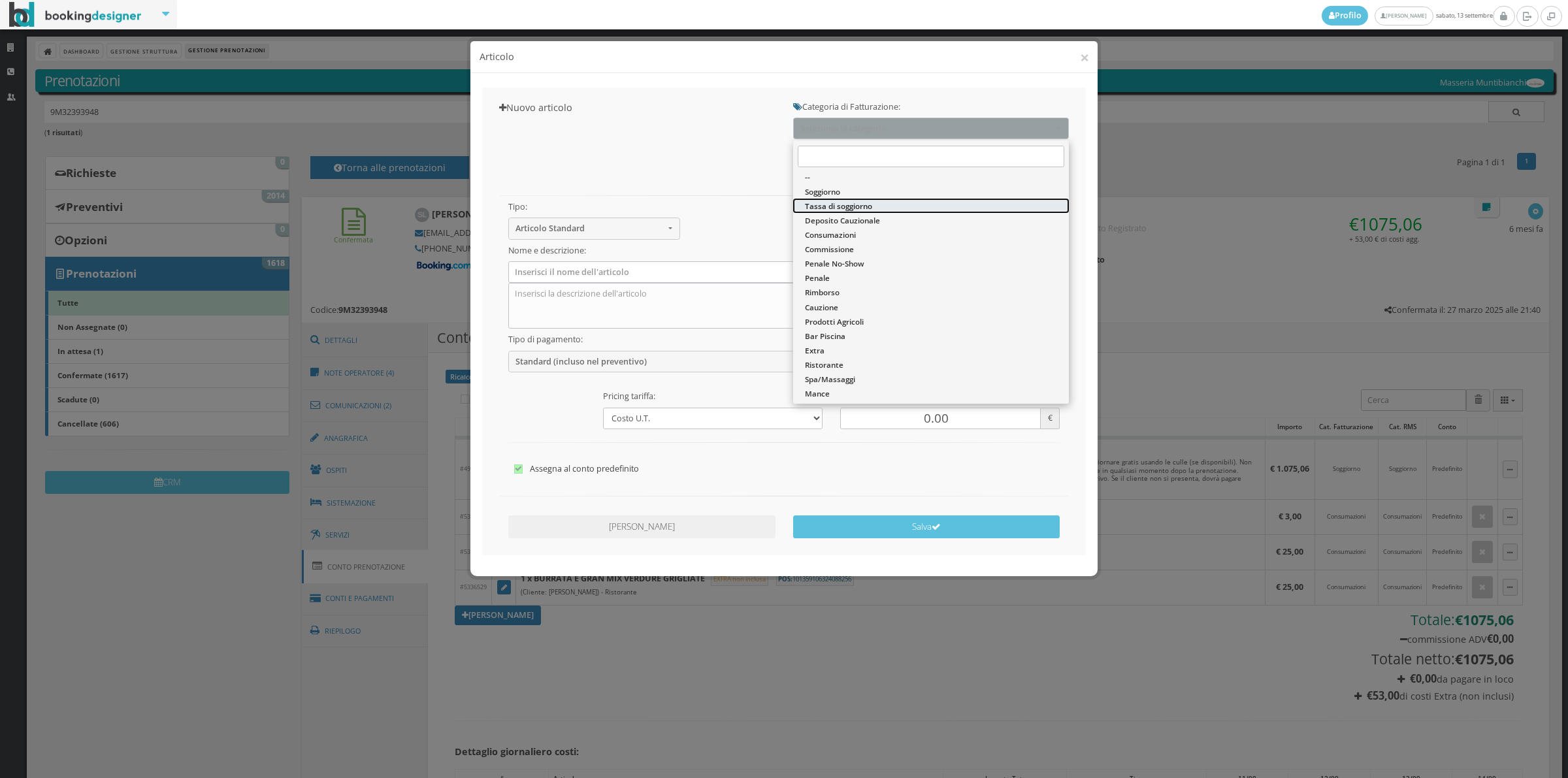
click at [846, 206] on span "Tassa di soggiorno" at bounding box center [838, 206] width 67 height 11
select select "13"
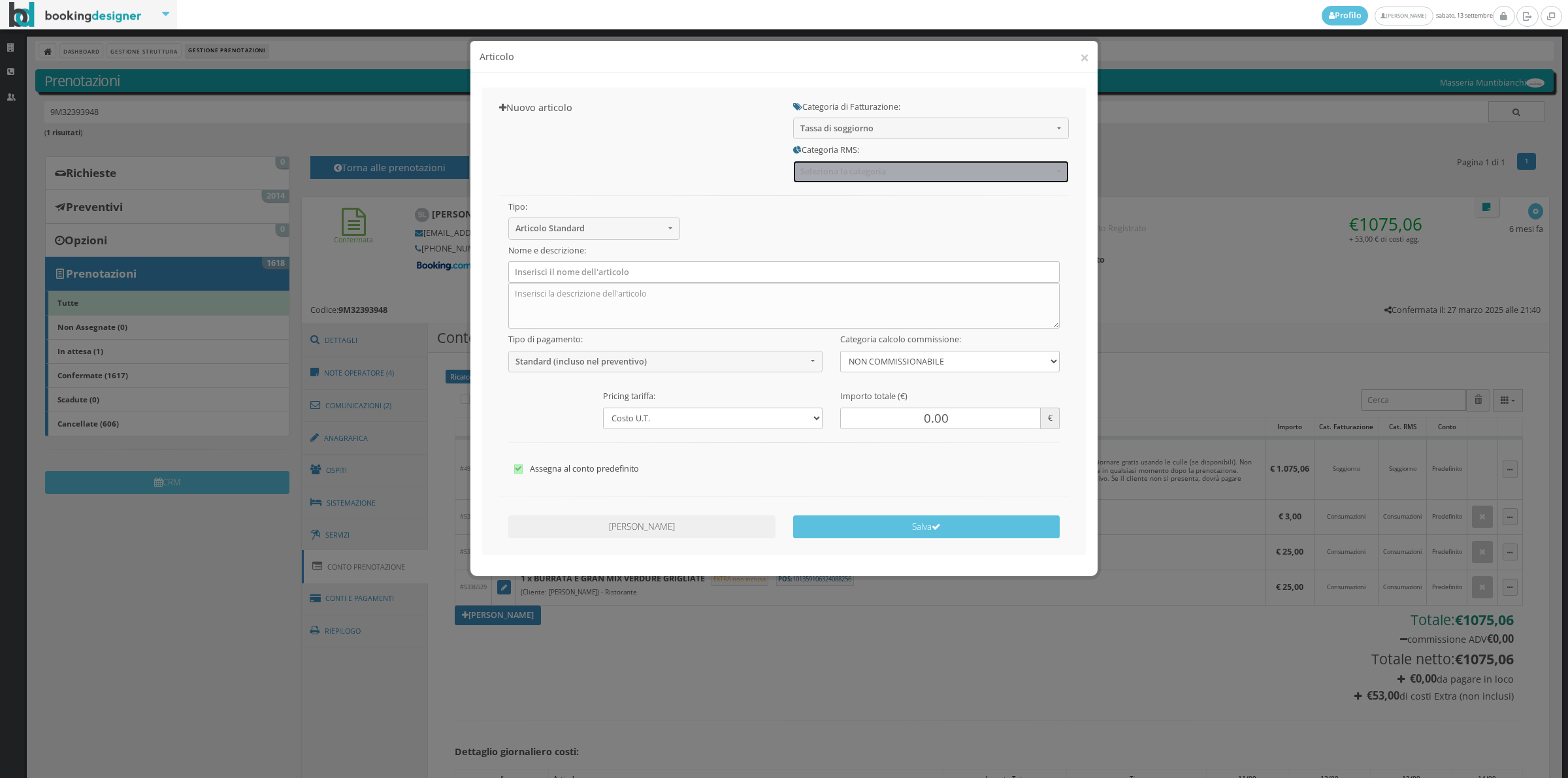
click at [838, 167] on span "Seleziona la categoria" at bounding box center [926, 171] width 253 height 9
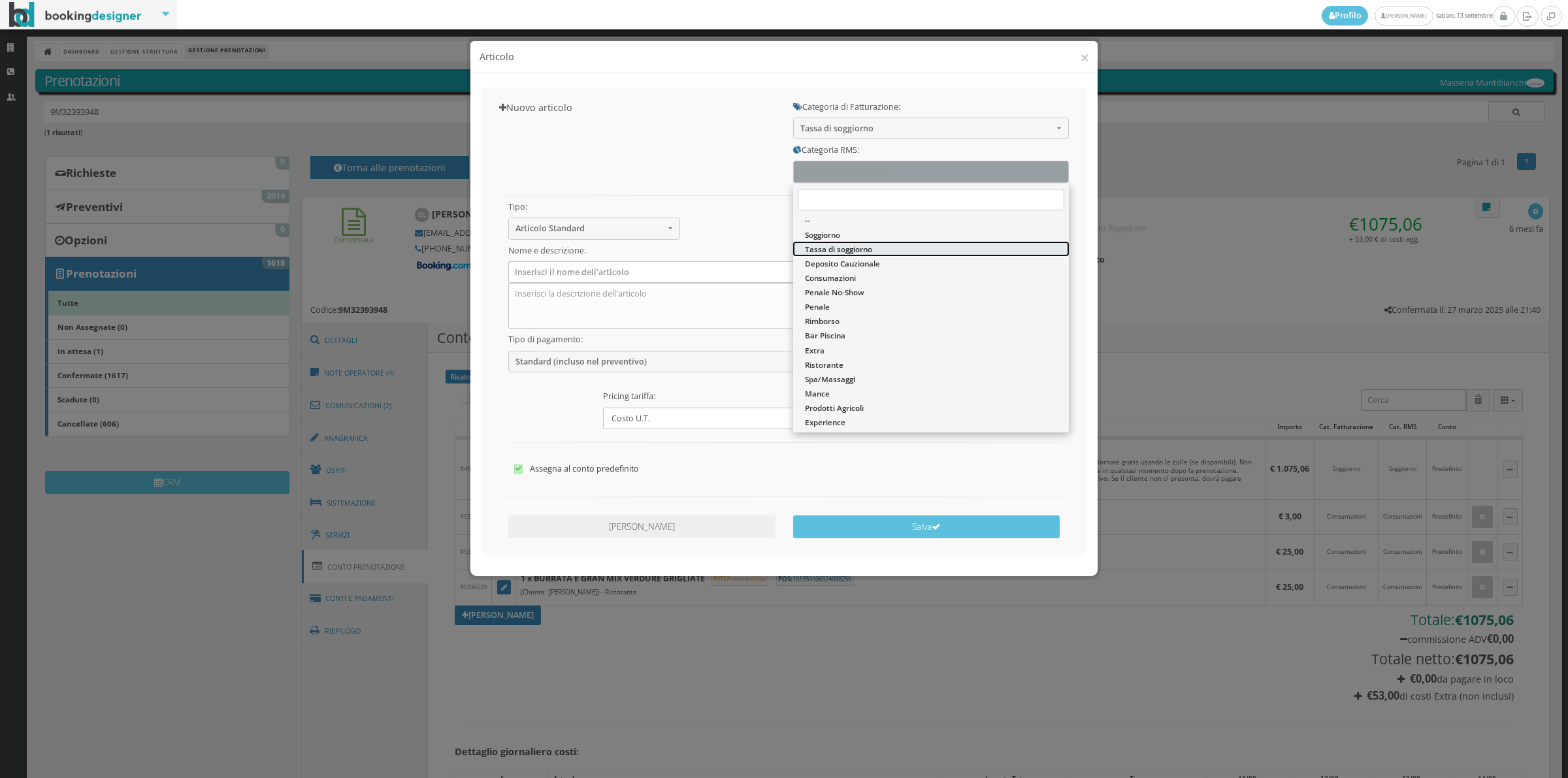
drag, startPoint x: 837, startPoint y: 249, endPoint x: 683, endPoint y: 249, distance: 154.0
click at [836, 249] on span "Tassa di soggiorno" at bounding box center [838, 249] width 67 height 11
select select "13"
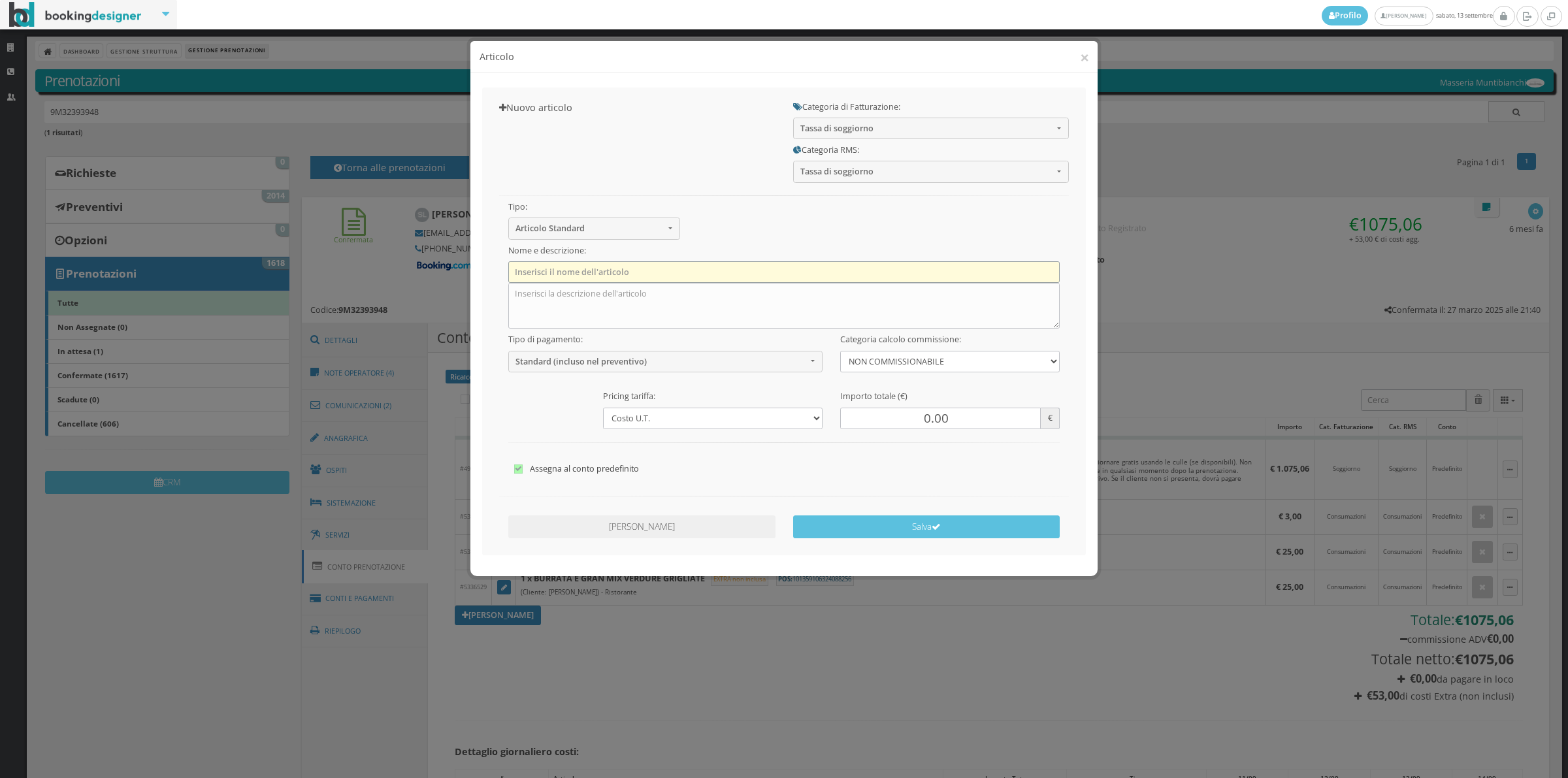
click at [651, 270] on input "text" at bounding box center [784, 271] width 552 height 21
type input "Tassa di soggiorno"
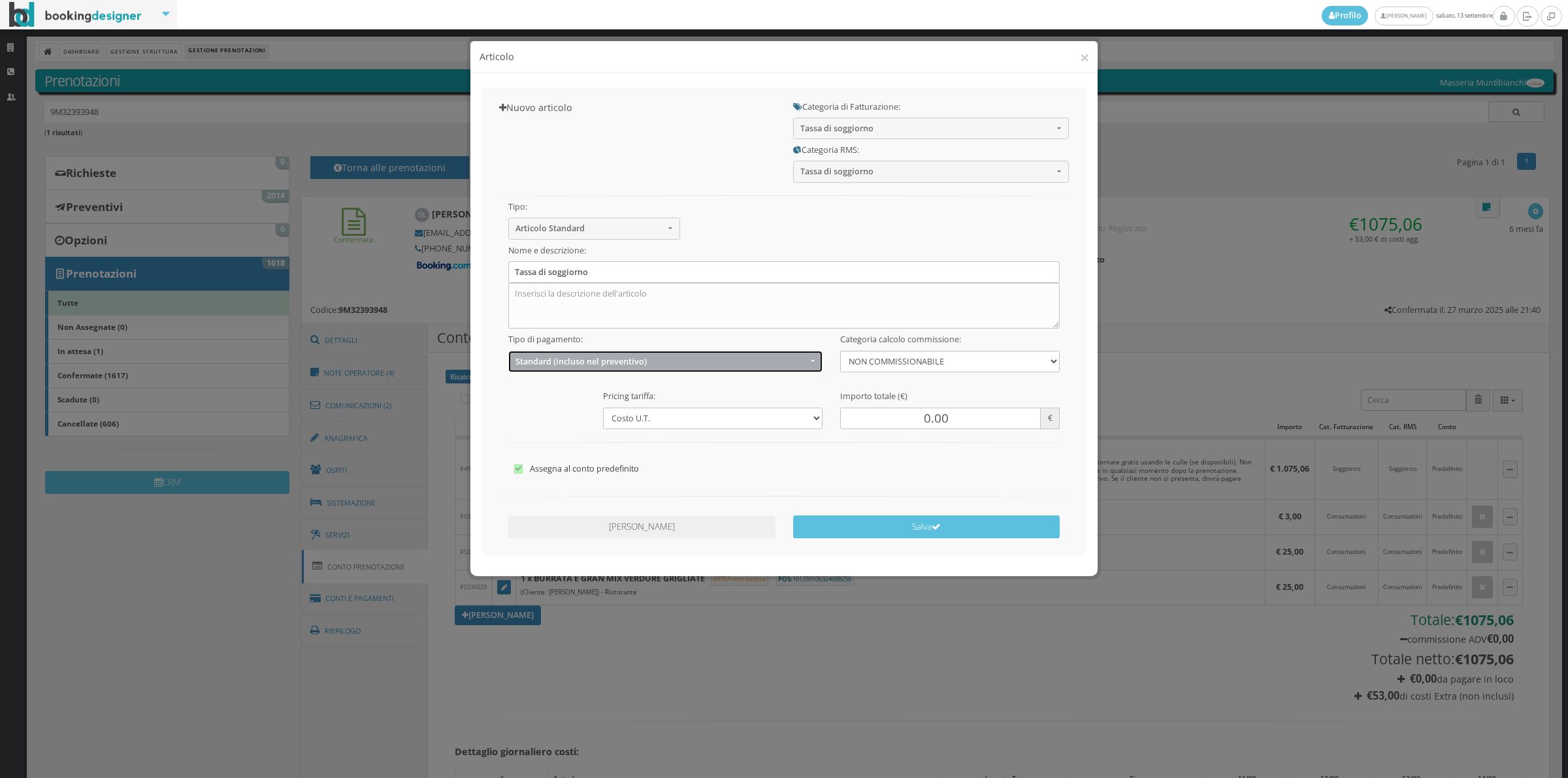
click at [595, 369] on button "Standard (incluso nel preventivo)" at bounding box center [665, 361] width 315 height 21
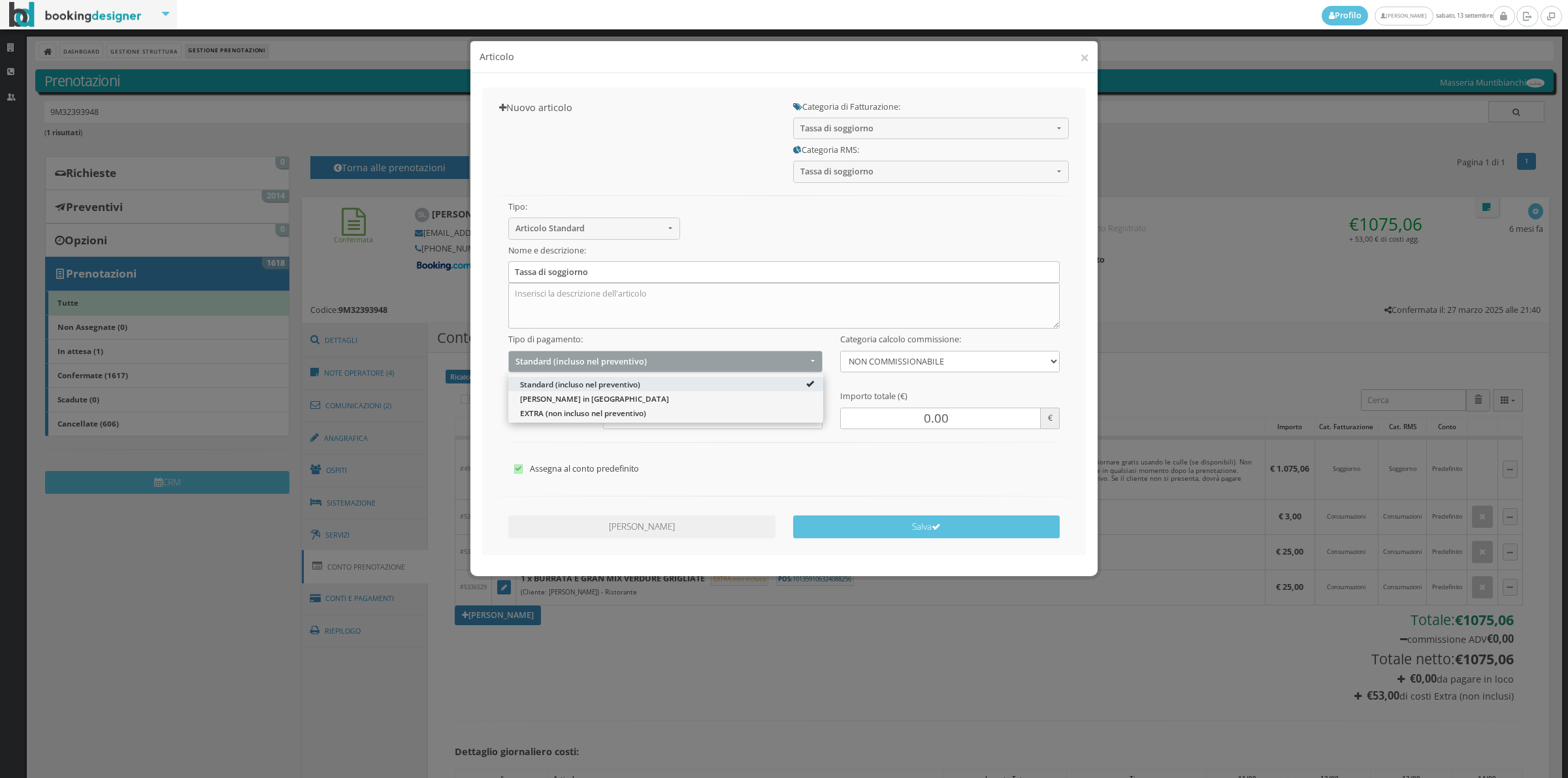
click at [570, 422] on div "Standard (incluso nel preventivo) Da Pagare in Loco EXTRA (non incluso nel prev…" at bounding box center [665, 398] width 315 height 49
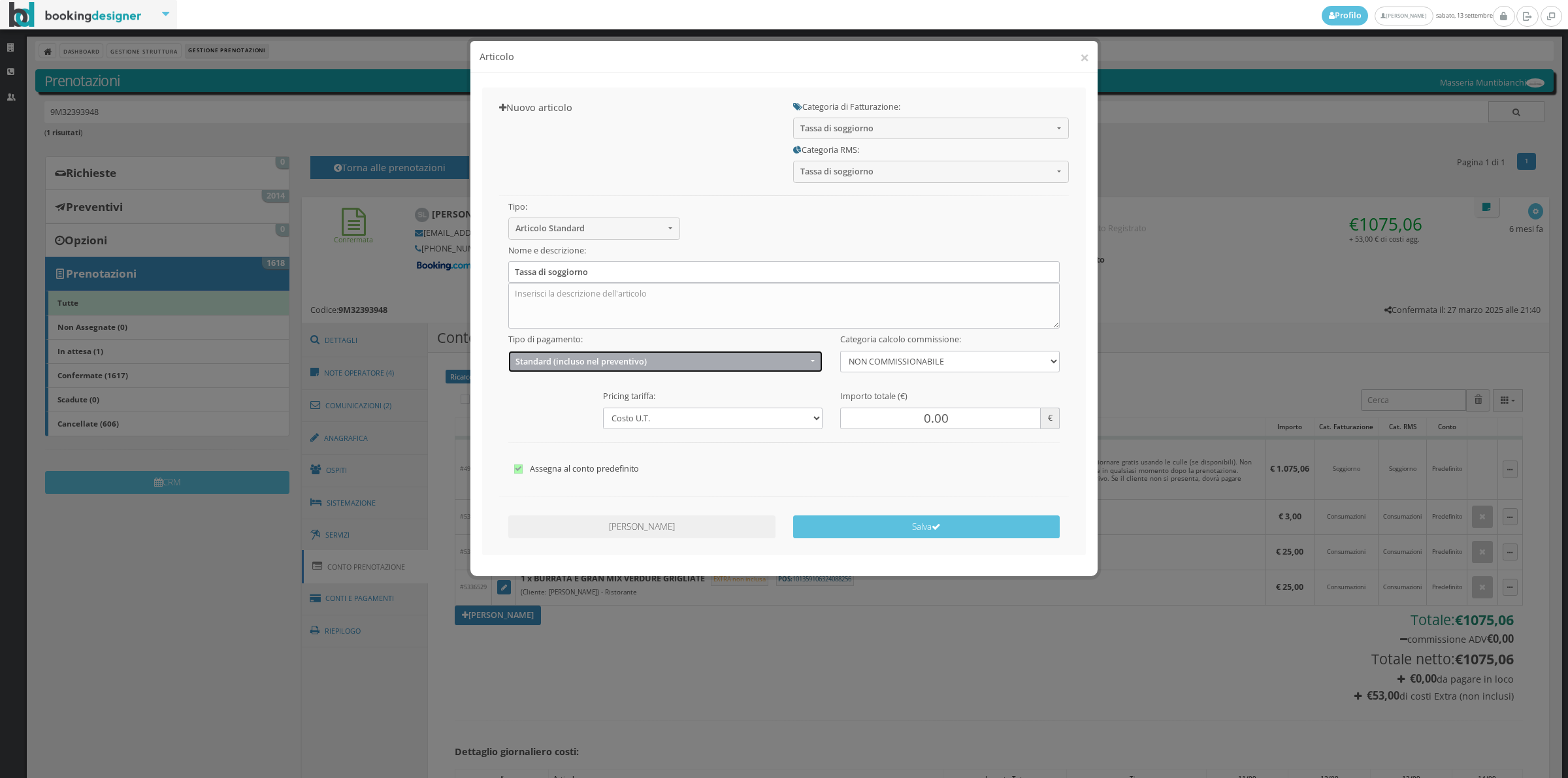
click at [572, 363] on span "Standard (incluso nel preventivo)" at bounding box center [661, 361] width 291 height 9
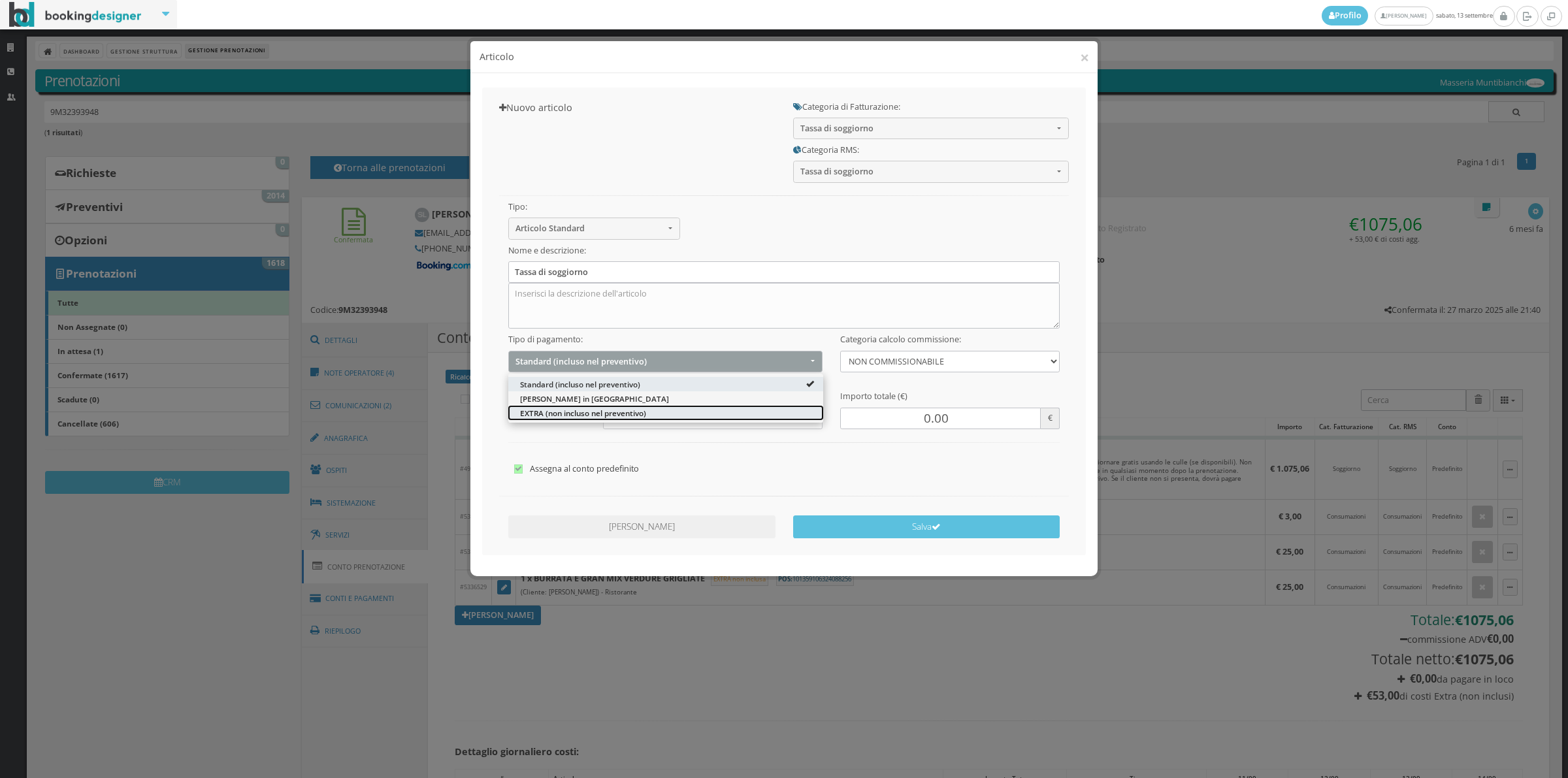
click at [550, 418] on span "EXTRA (non incluso nel preventivo)" at bounding box center [583, 413] width 126 height 11
select select "2"
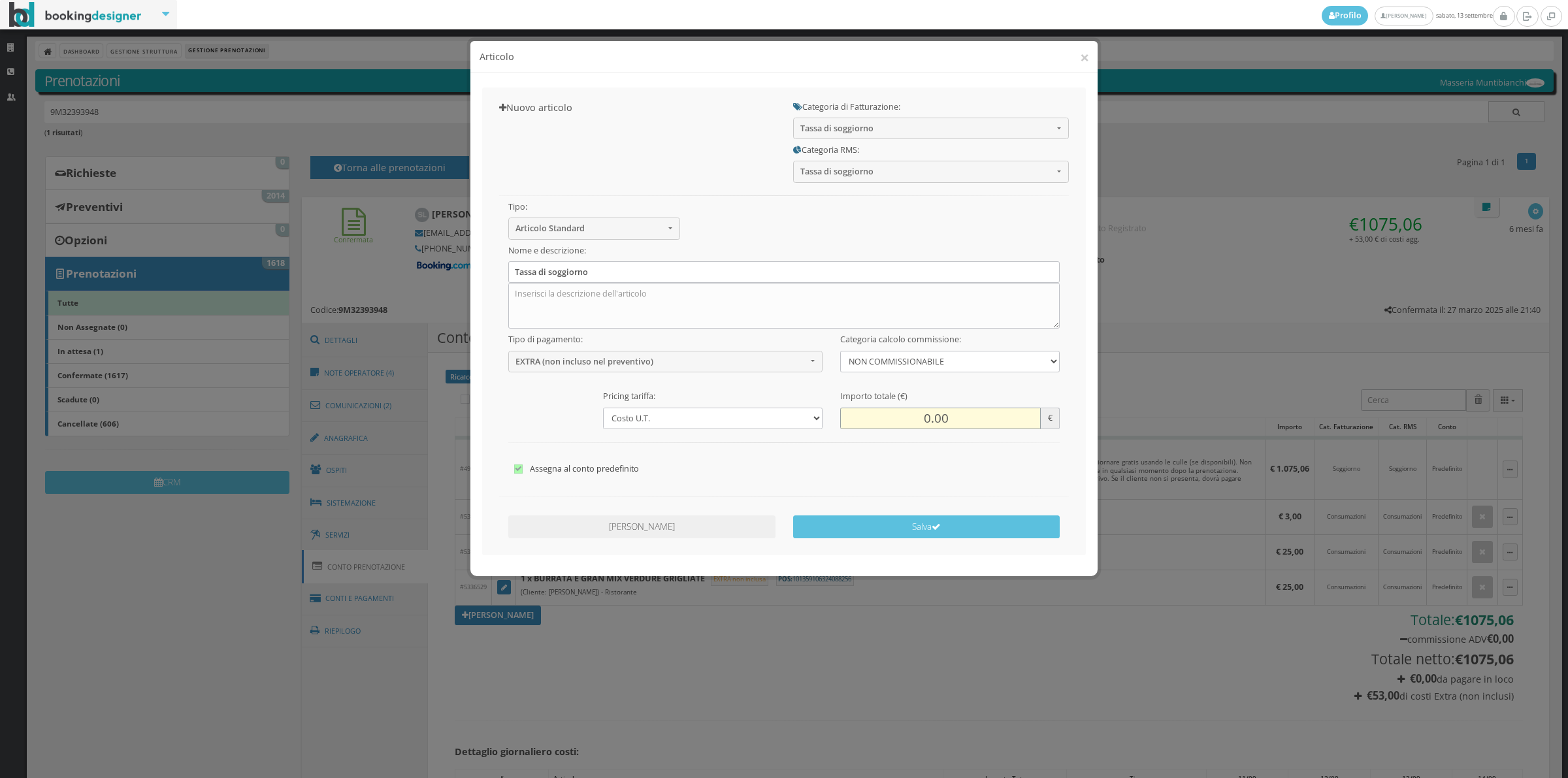
click at [919, 417] on input "0.00" at bounding box center [941, 418] width 200 height 21
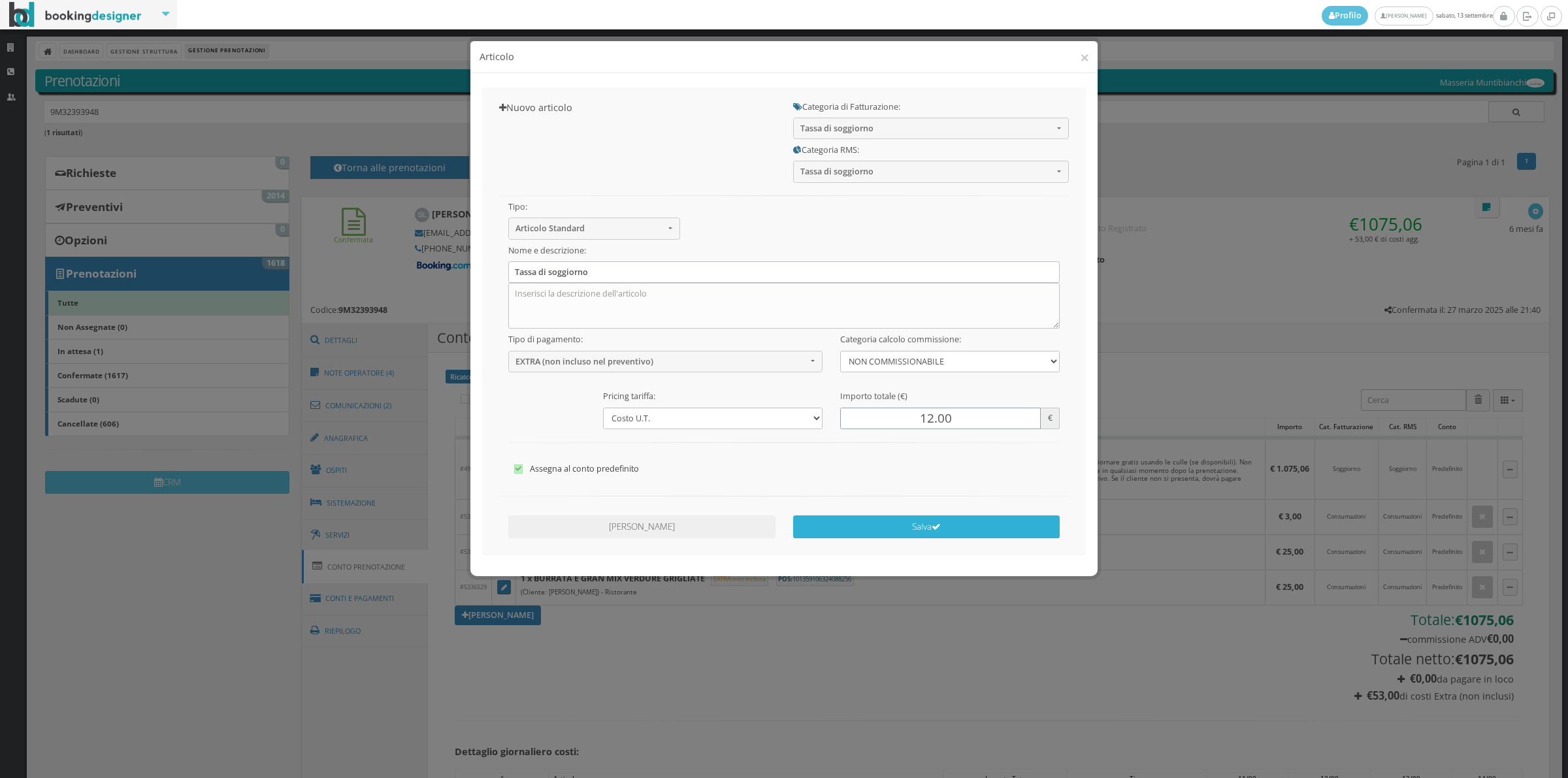
type input "12.00"
click at [957, 529] on button "Salva" at bounding box center [926, 526] width 268 height 23
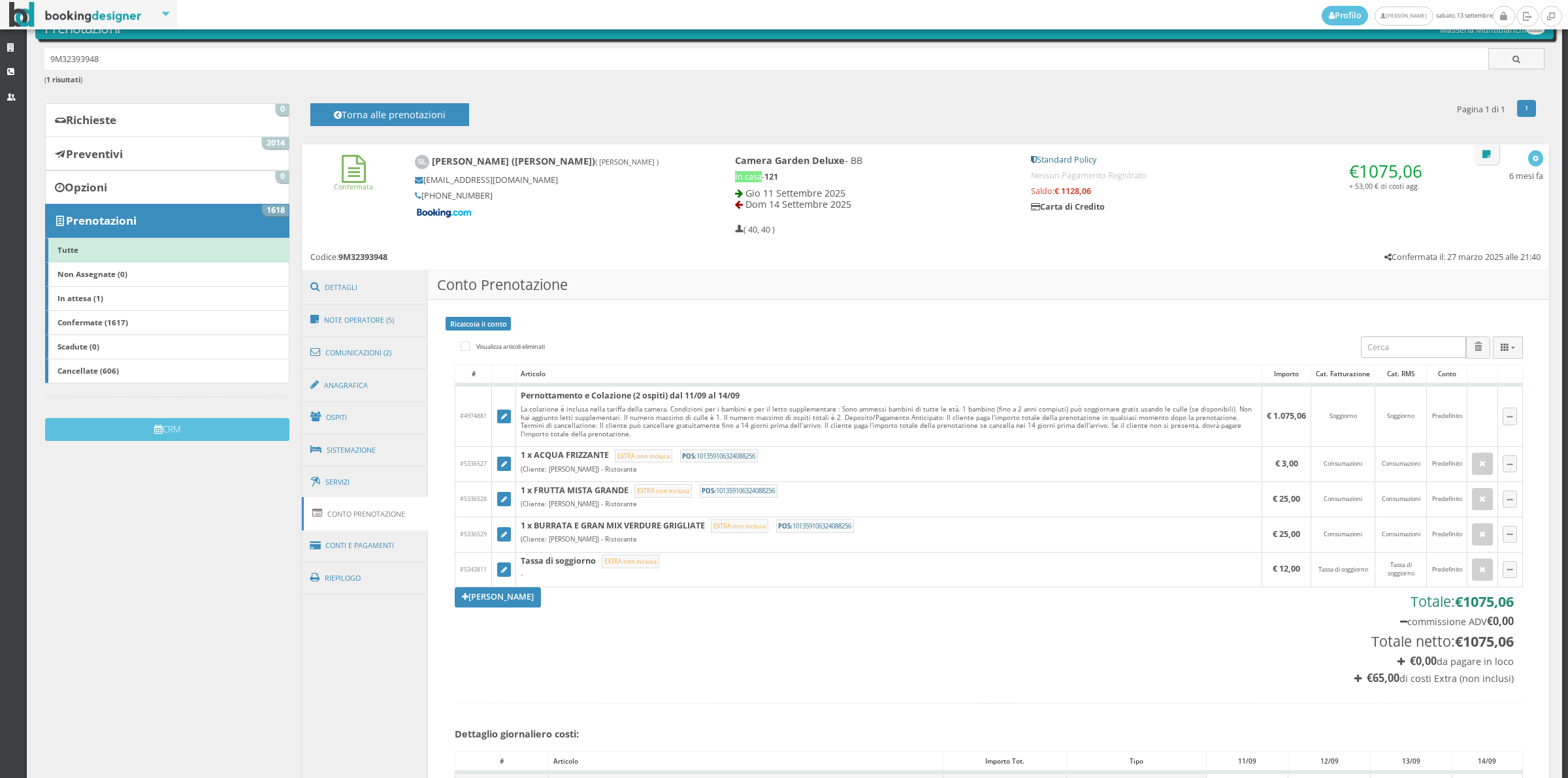
scroll to position [90, 0]
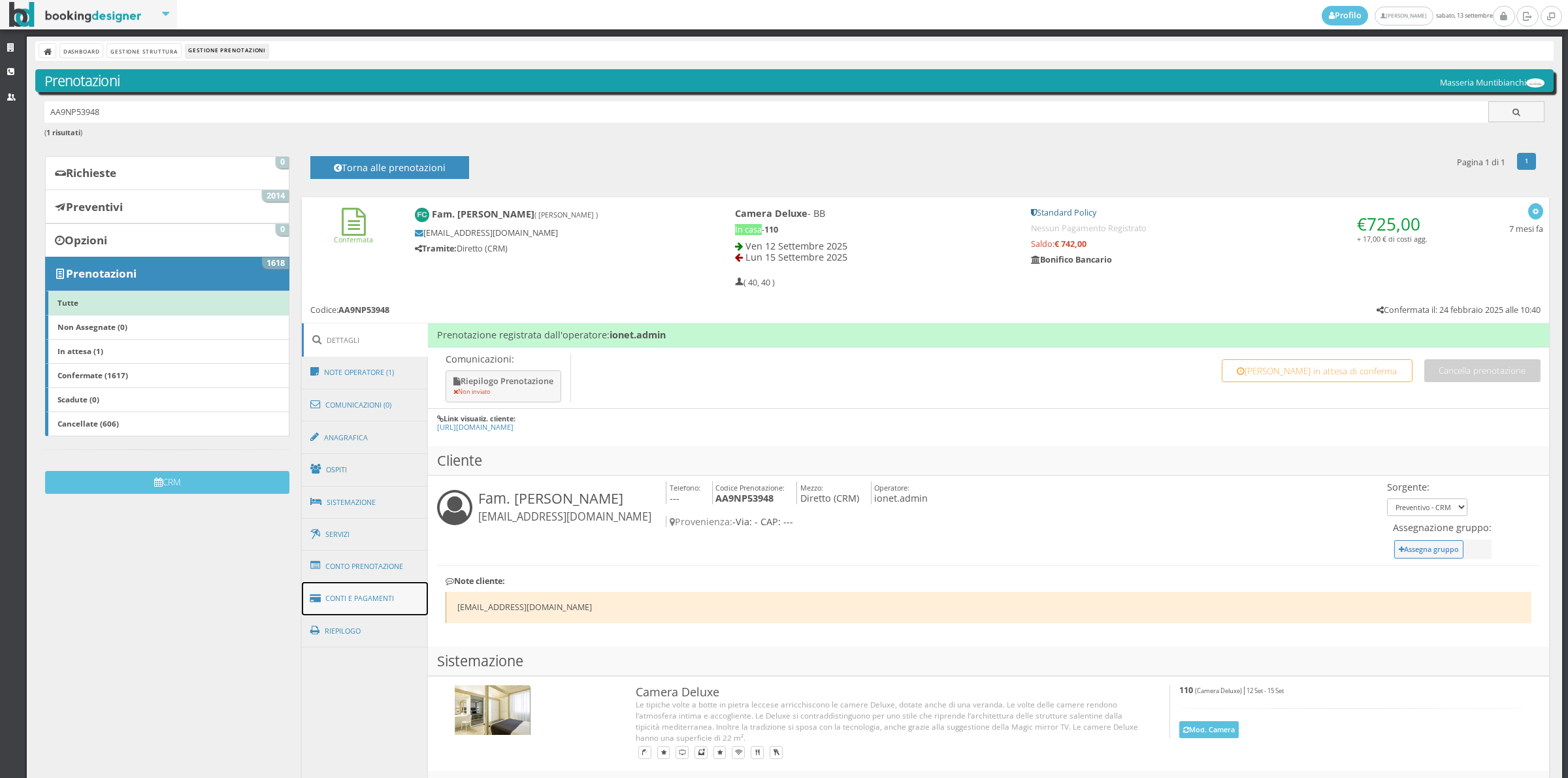
click at [371, 586] on link "Conti e Pagamenti" at bounding box center [365, 599] width 127 height 33
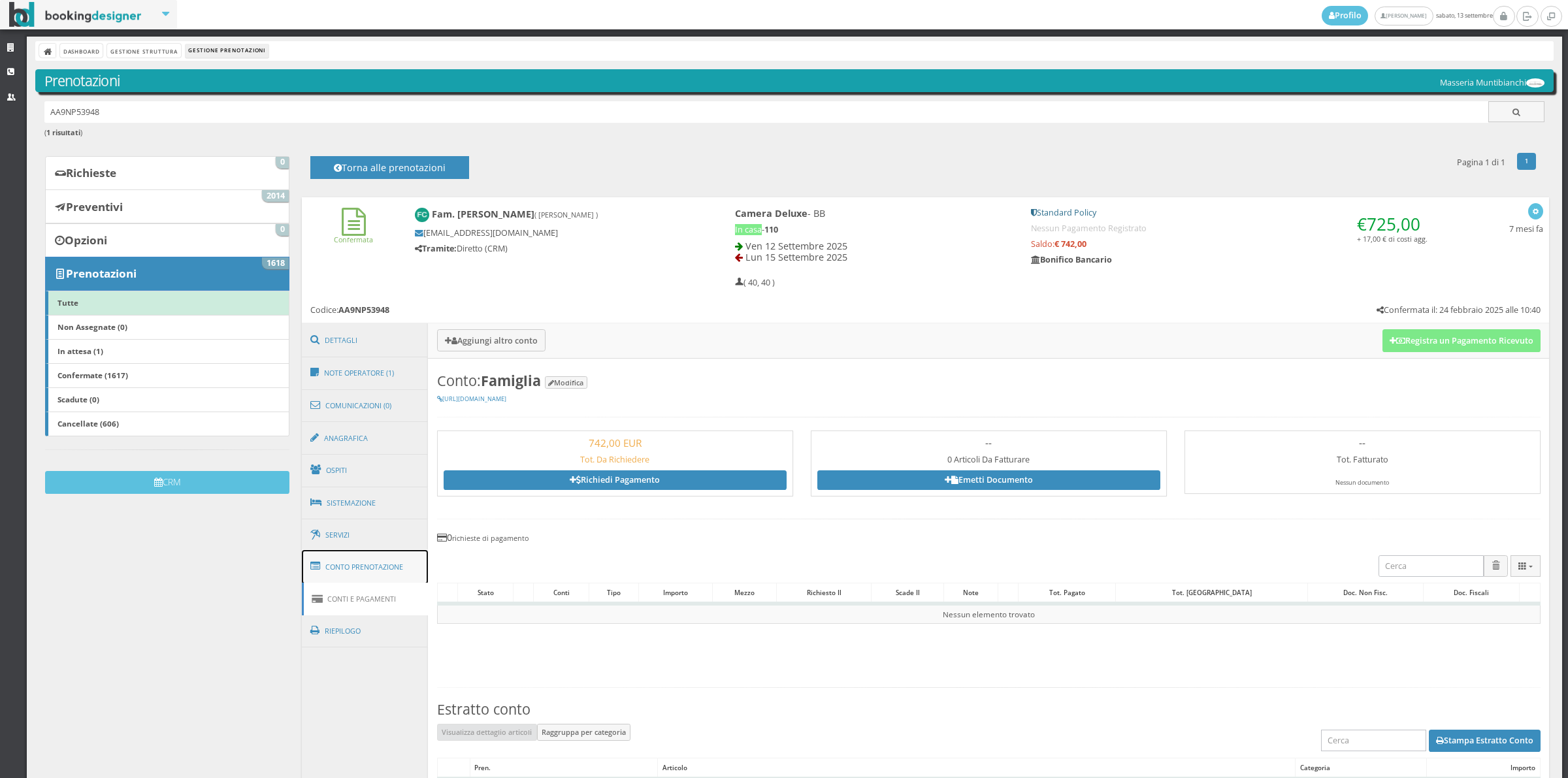
click at [372, 570] on link "Conto Prenotazione" at bounding box center [365, 567] width 127 height 34
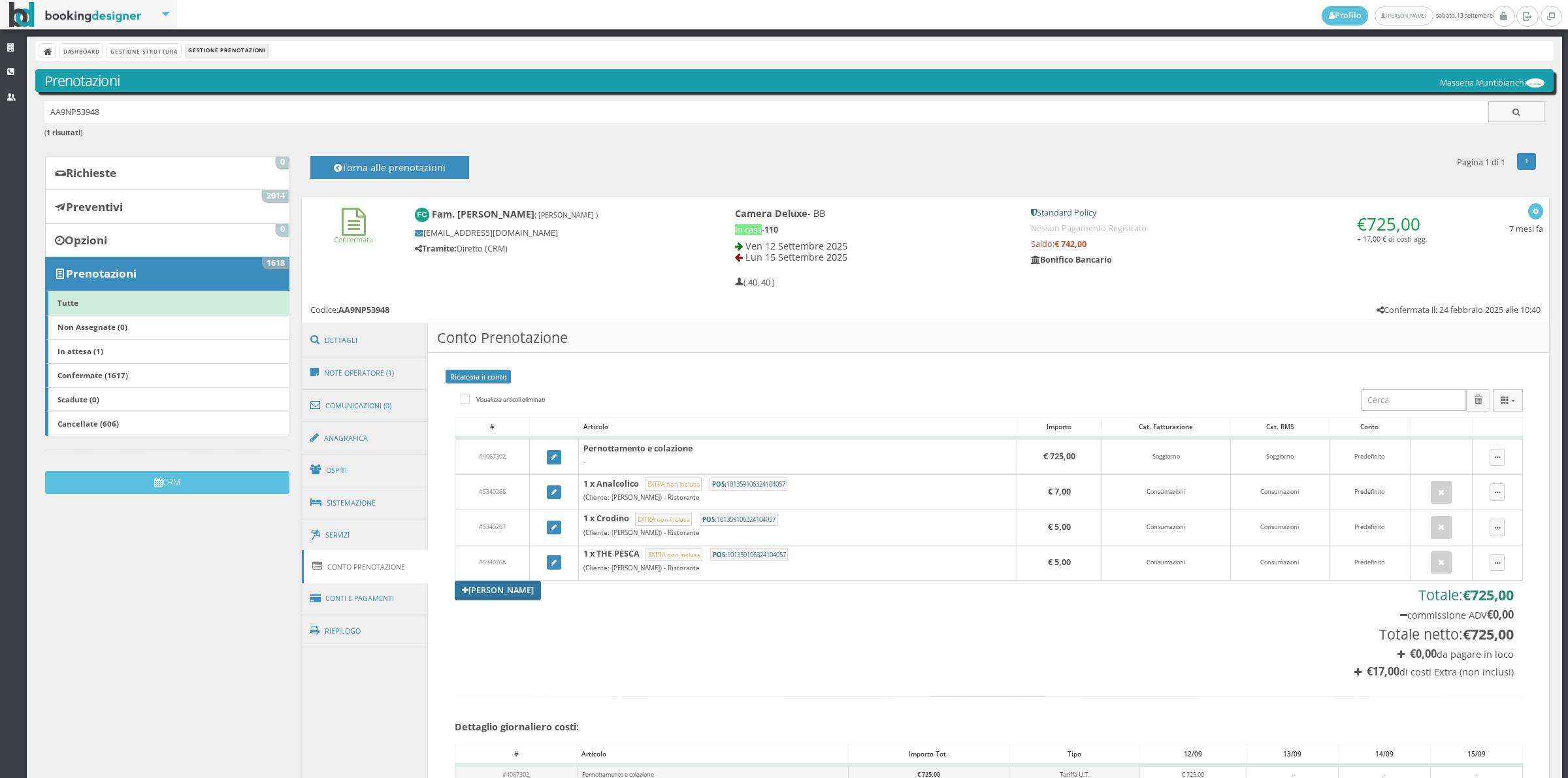
click at [480, 593] on link "[PERSON_NAME]" at bounding box center [497, 590] width 86 height 20
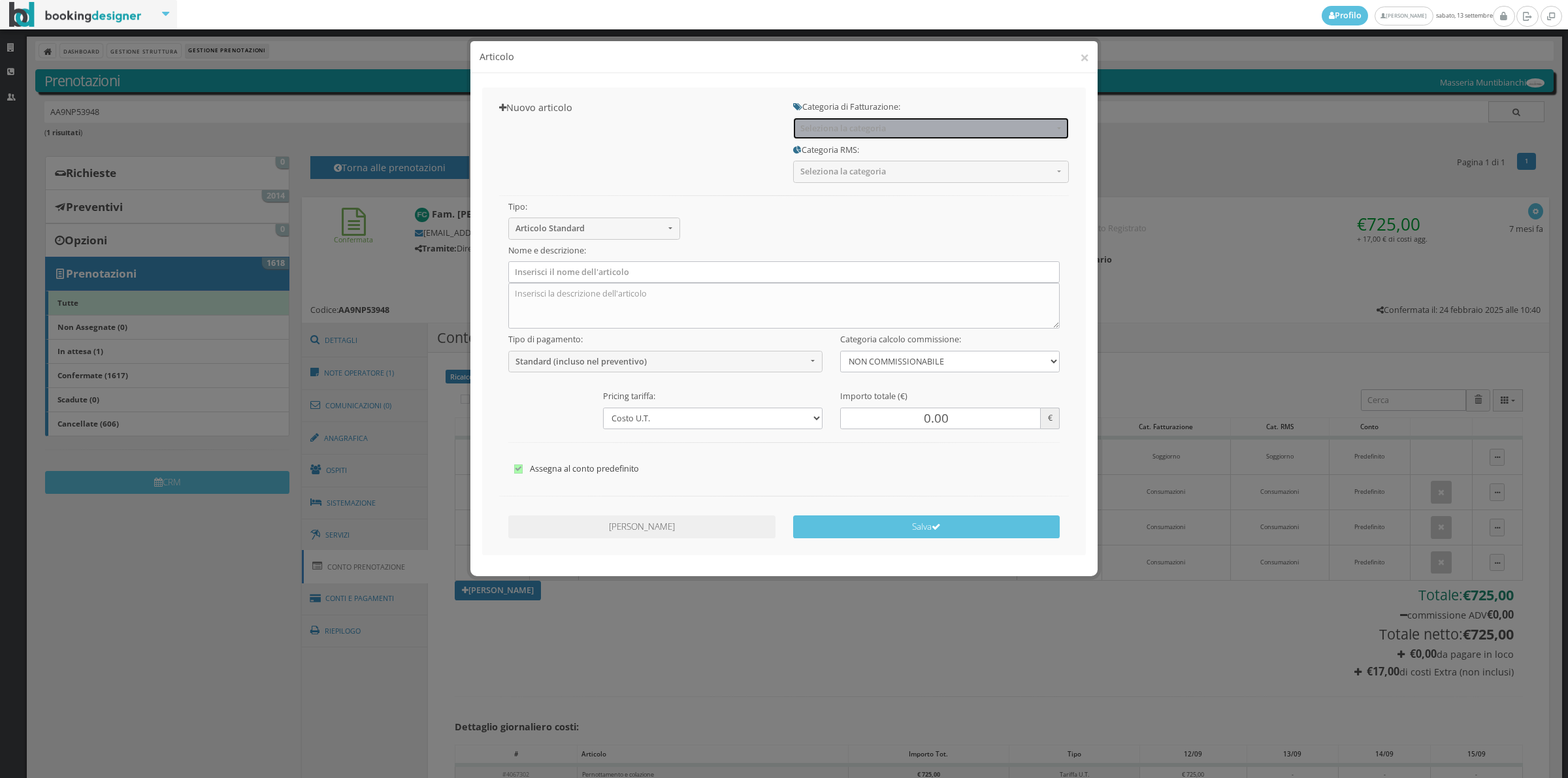
click at [863, 127] on span "Seleziona la categoria" at bounding box center [926, 128] width 253 height 9
click at [848, 123] on span "Seleziona la categoria" at bounding box center [926, 128] width 253 height 9
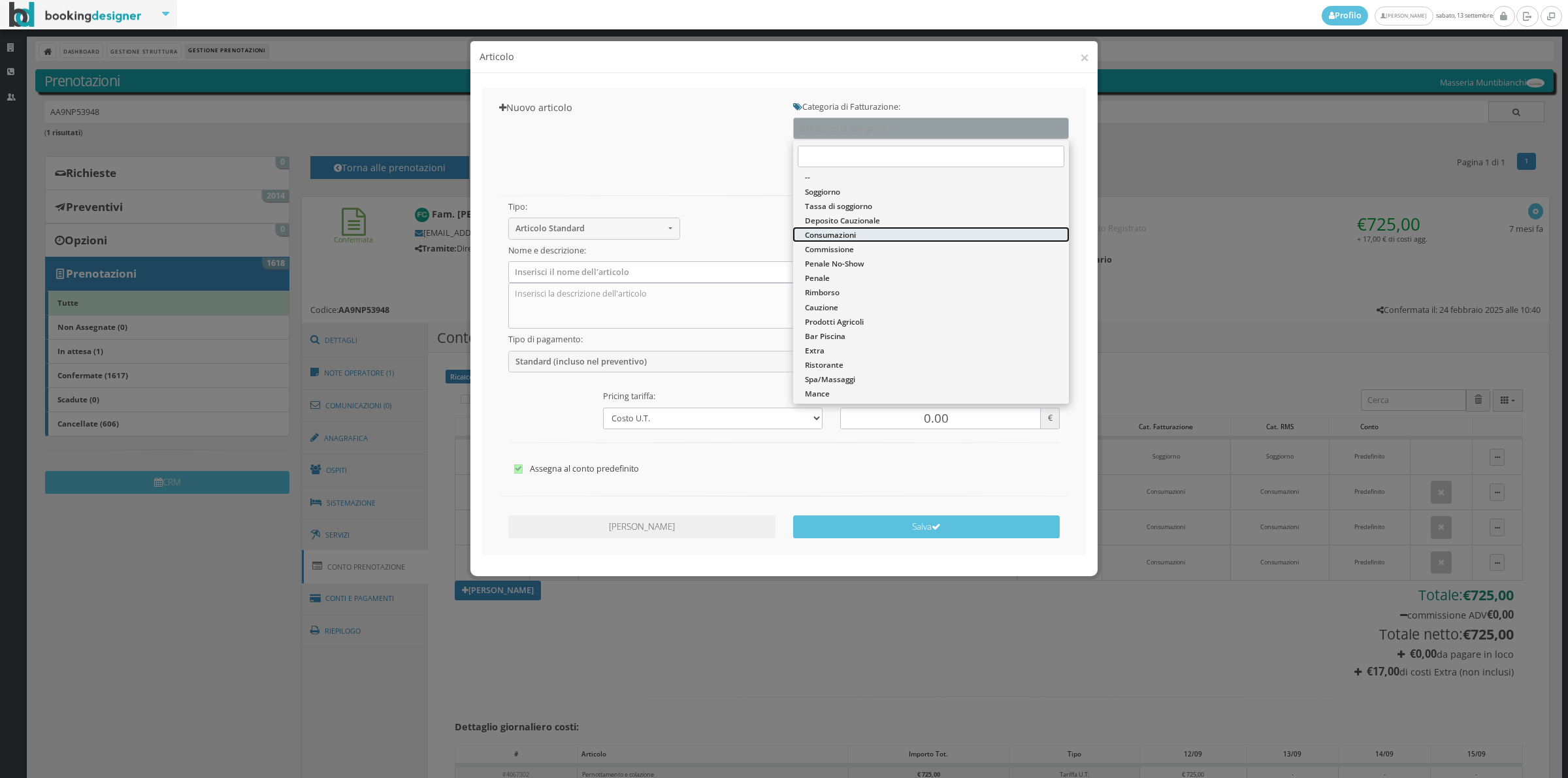
click at [836, 230] on span "Consumazioni" at bounding box center [830, 235] width 51 height 11
select select "26"
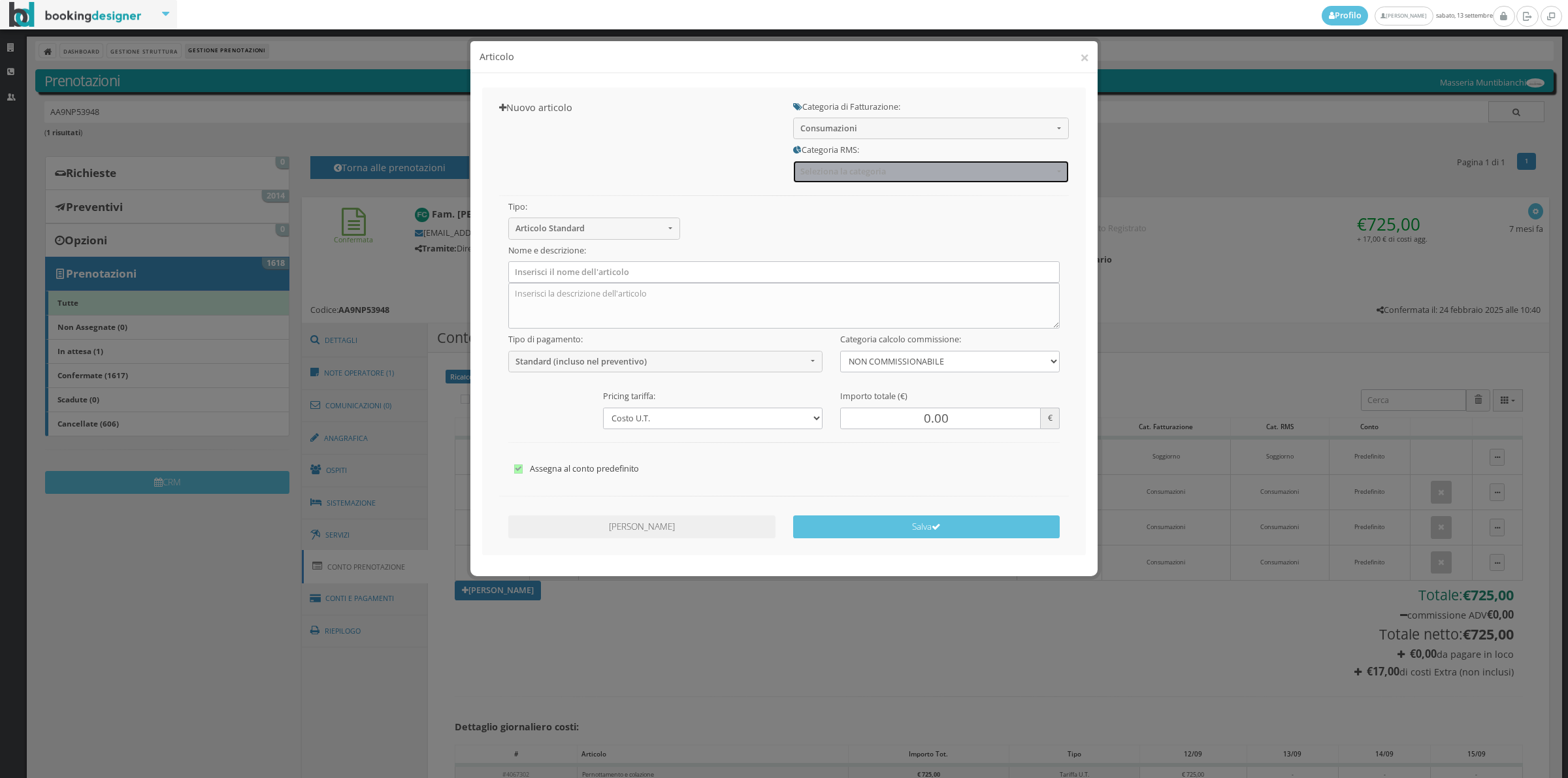
click at [824, 180] on button "Seleziona la categoria" at bounding box center [930, 171] width 275 height 21
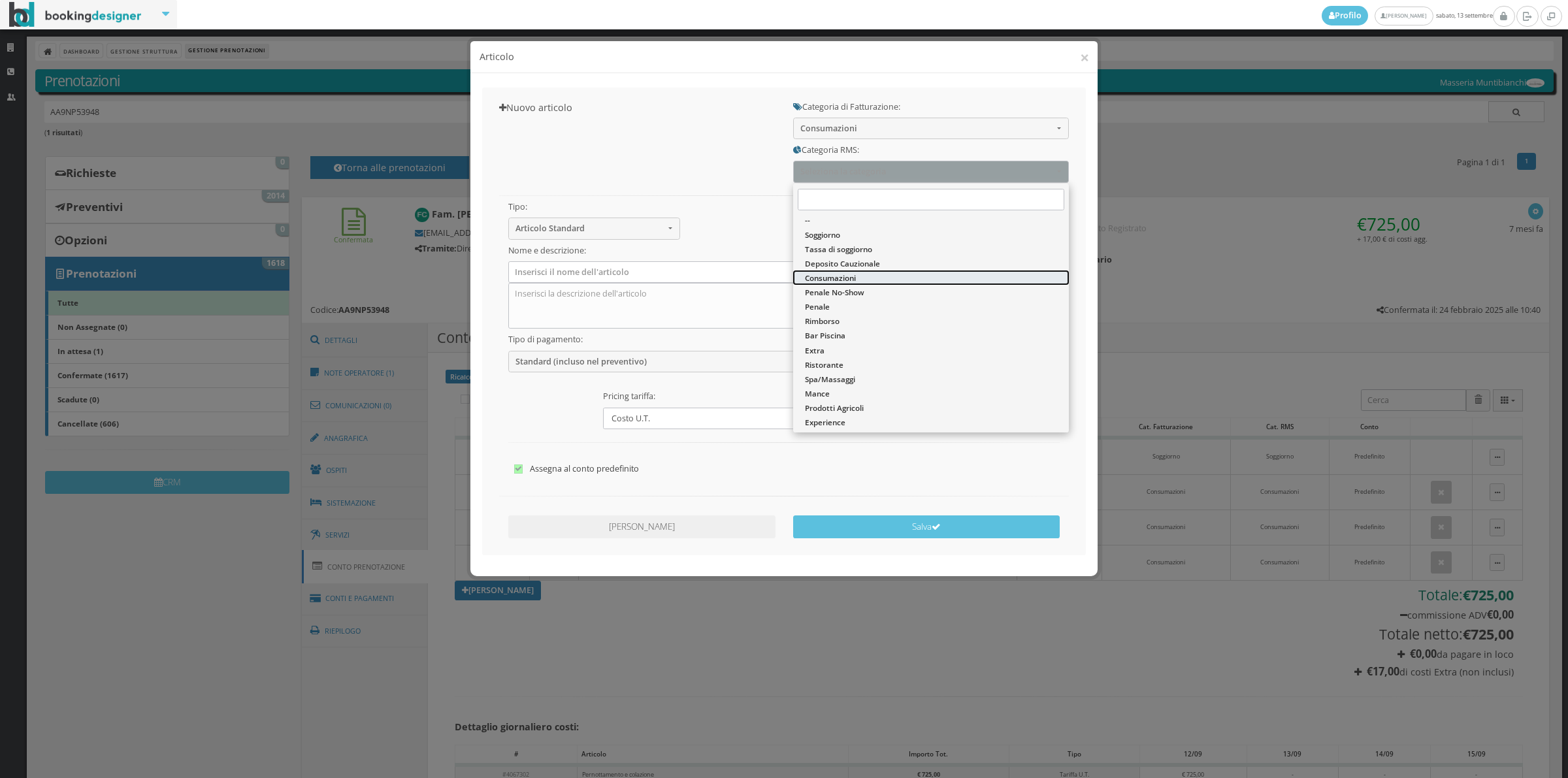
click at [827, 278] on span "Consumazioni" at bounding box center [830, 278] width 51 height 11
select select "36"
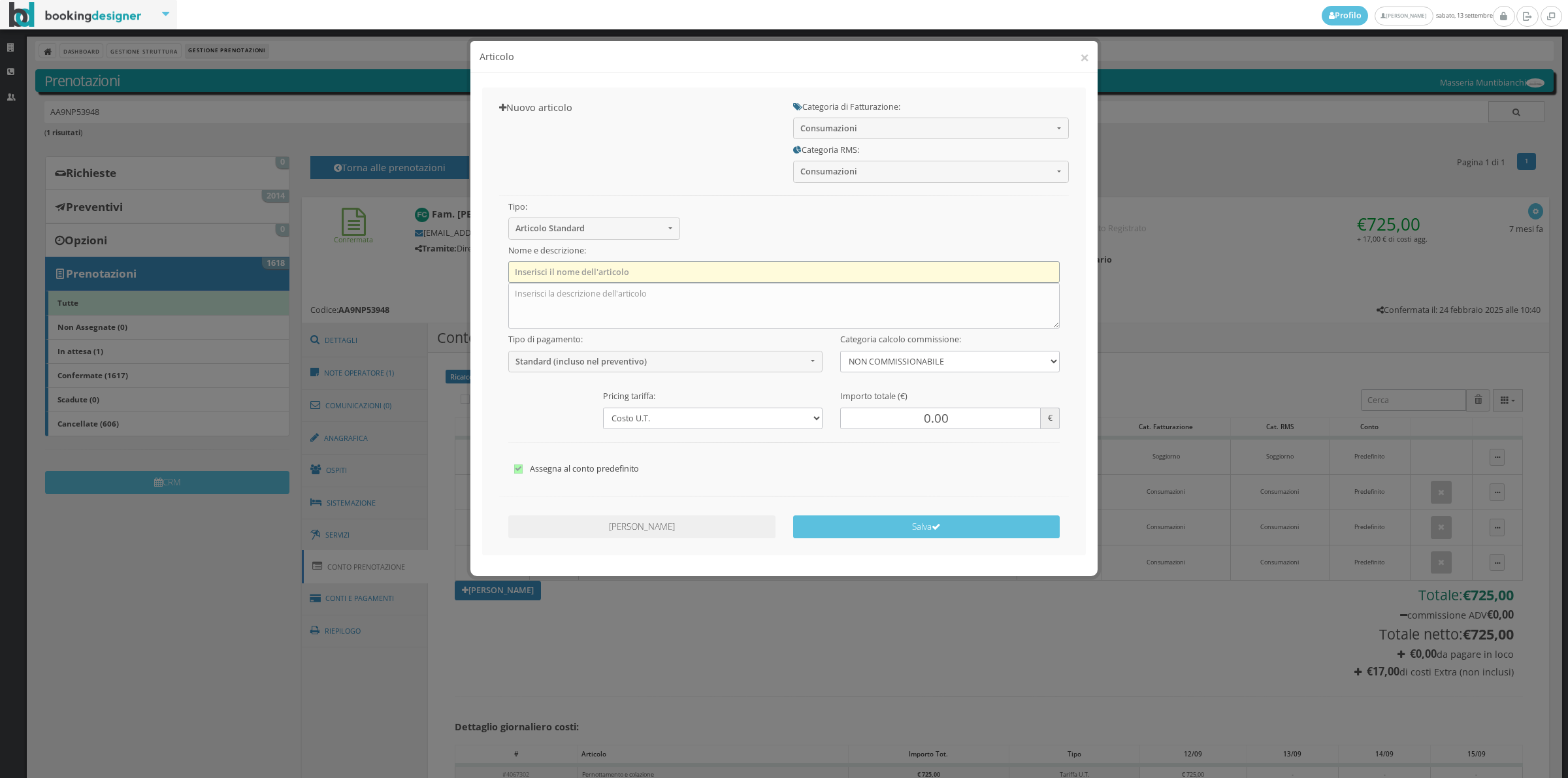
click at [556, 278] on input "text" at bounding box center [784, 271] width 552 height 21
type input "1 x Acqua Naturale"
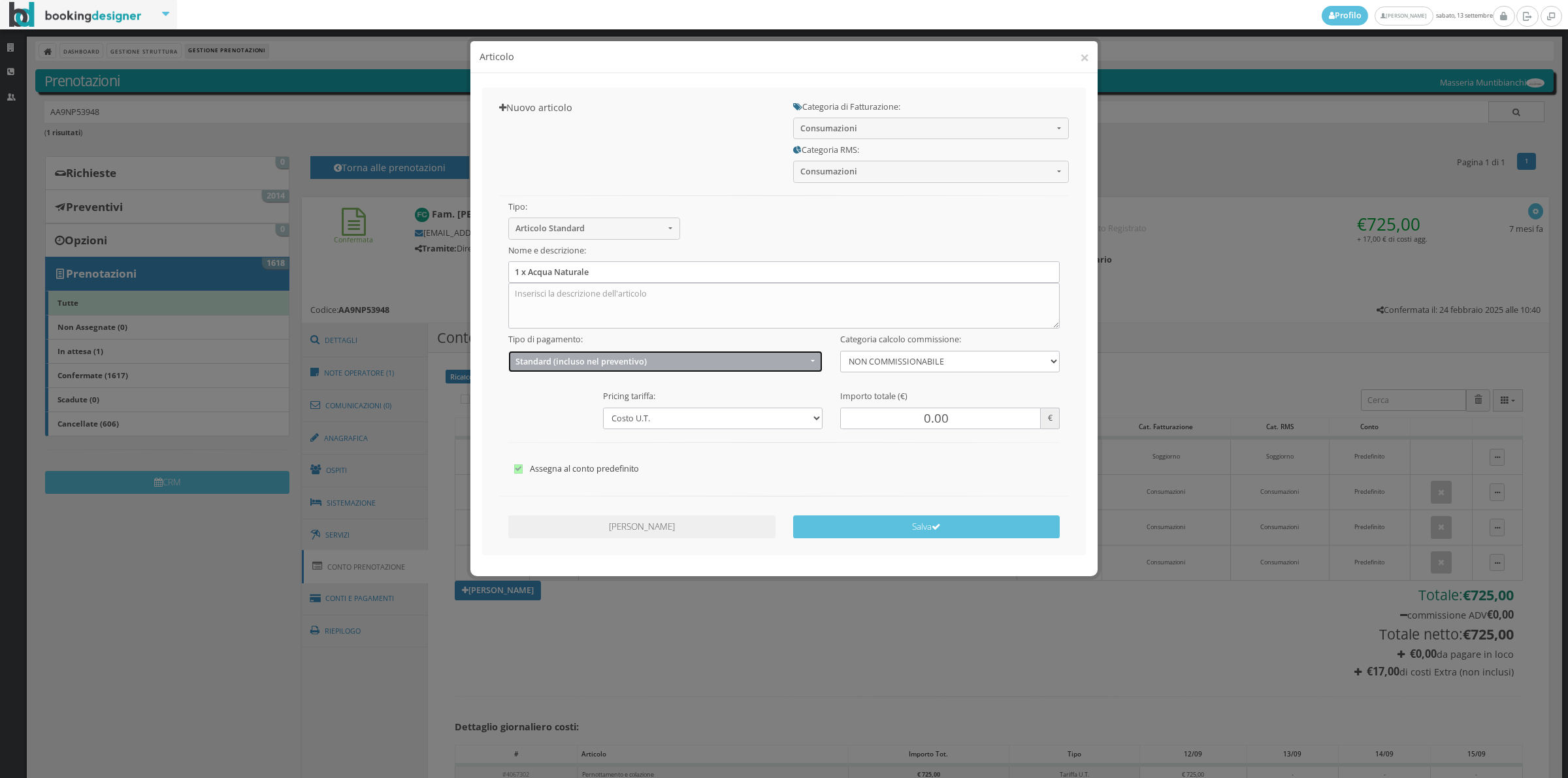
click at [548, 357] on span "Standard (incluso nel preventivo)" at bounding box center [661, 361] width 291 height 9
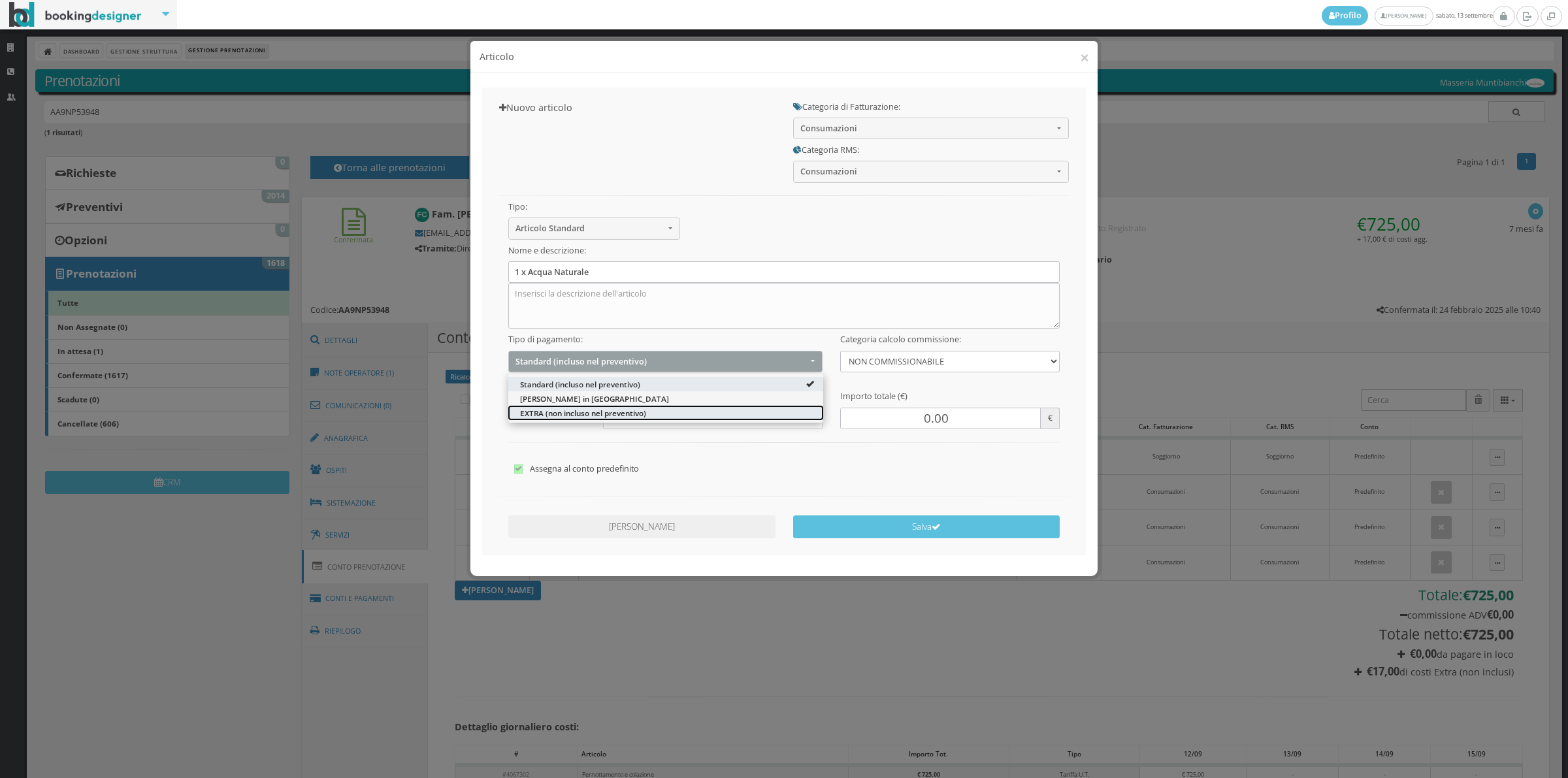
click at [640, 418] on span "EXTRA (non incluso nel preventivo)" at bounding box center [583, 413] width 126 height 11
select select "2"
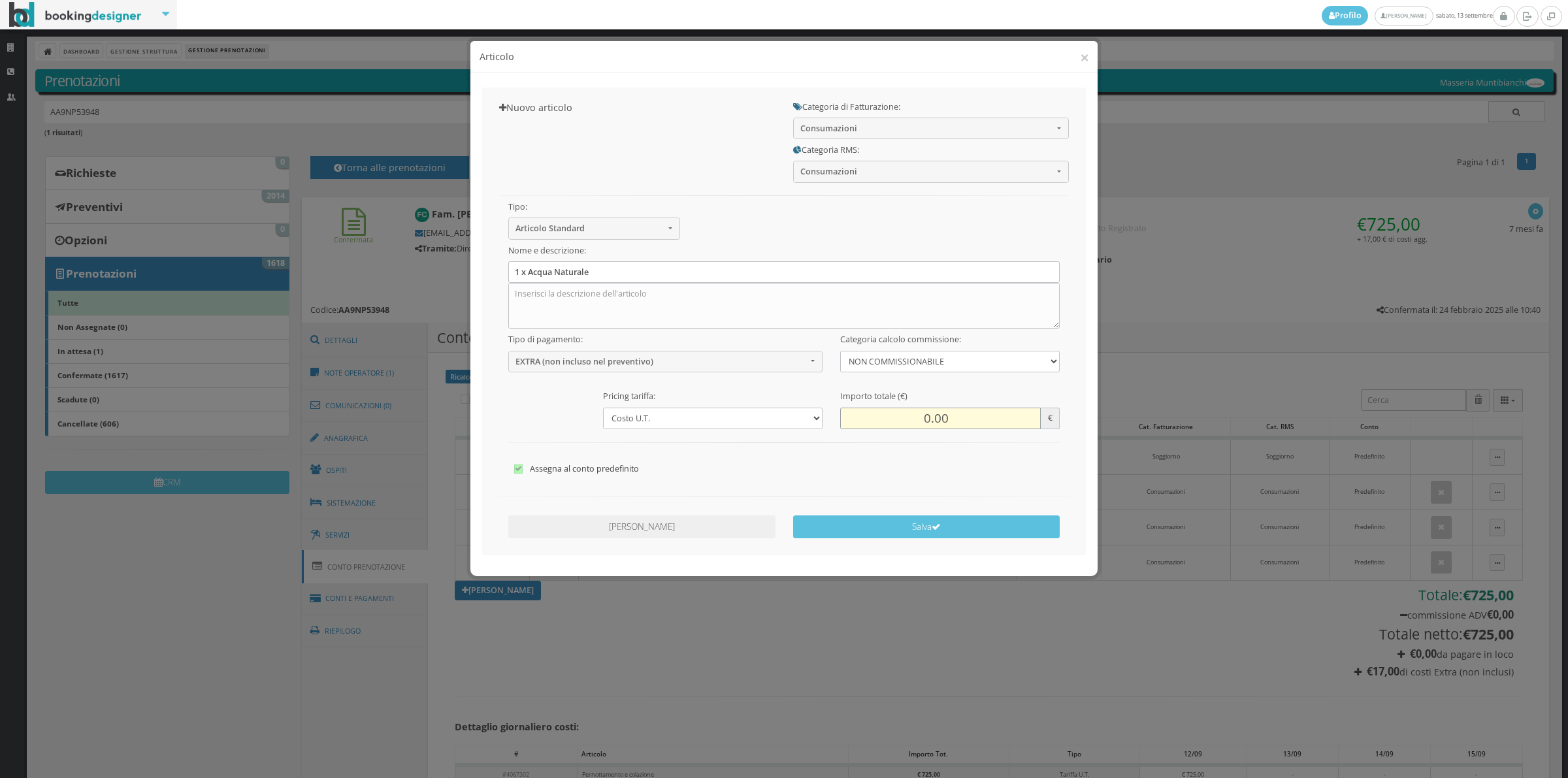
click at [908, 421] on input "0.00" at bounding box center [941, 418] width 200 height 21
type input "2.00"
click at [908, 542] on div "Annulla Modifiche Salva" at bounding box center [784, 529] width 587 height 38
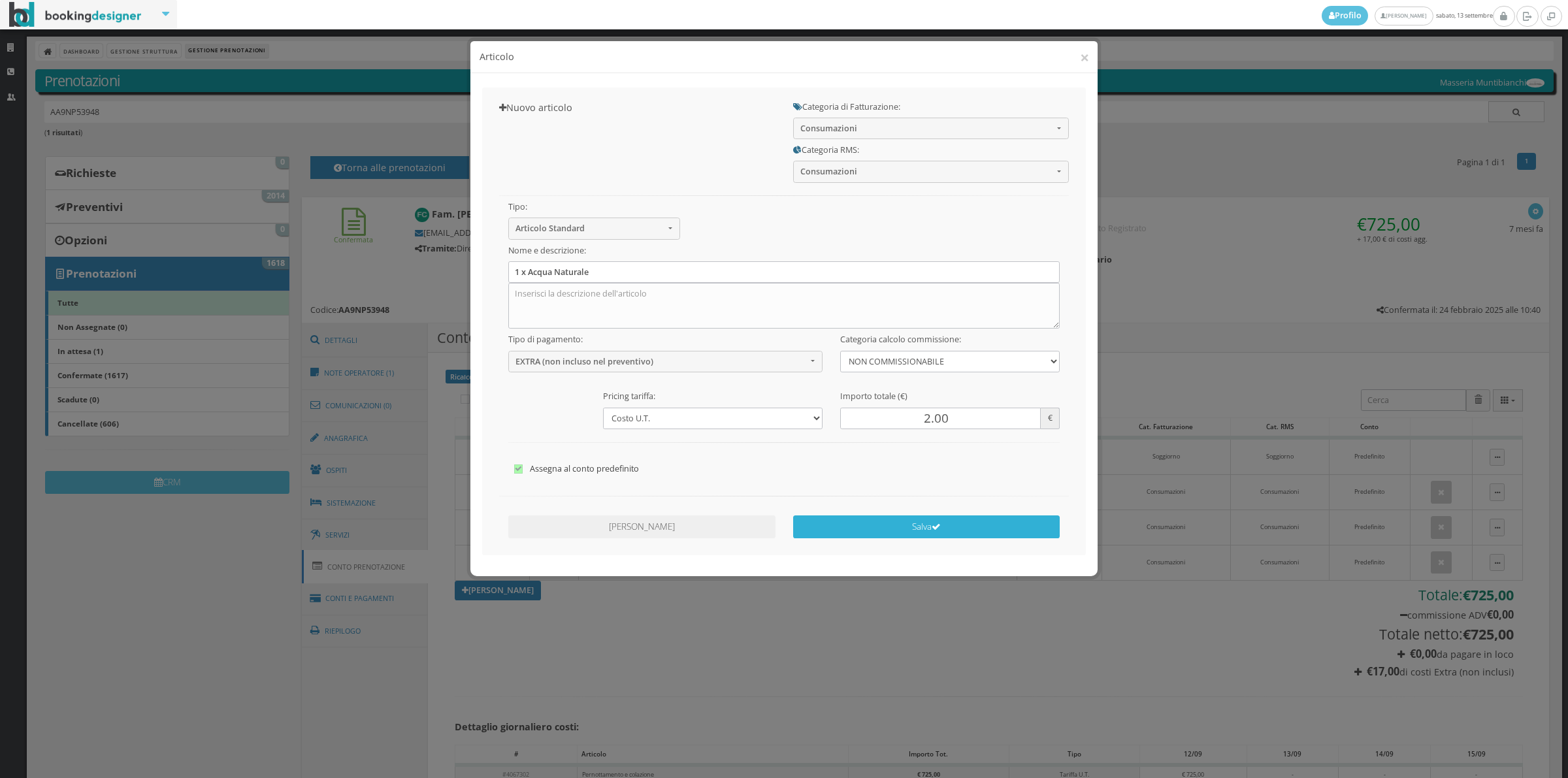
click at [908, 533] on button "Salva" at bounding box center [926, 526] width 268 height 23
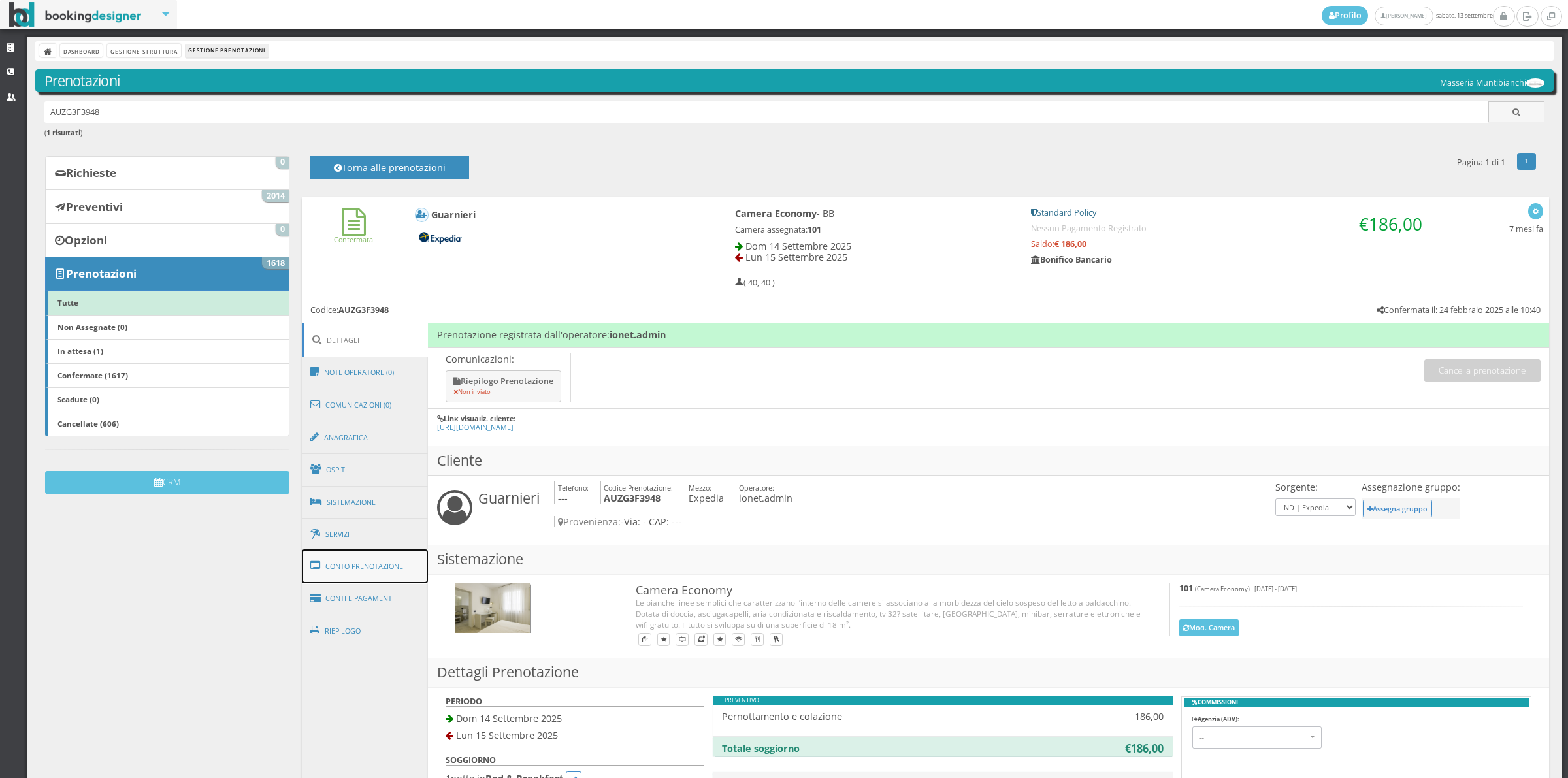
click at [408, 565] on link "Conto Prenotazione" at bounding box center [365, 566] width 127 height 34
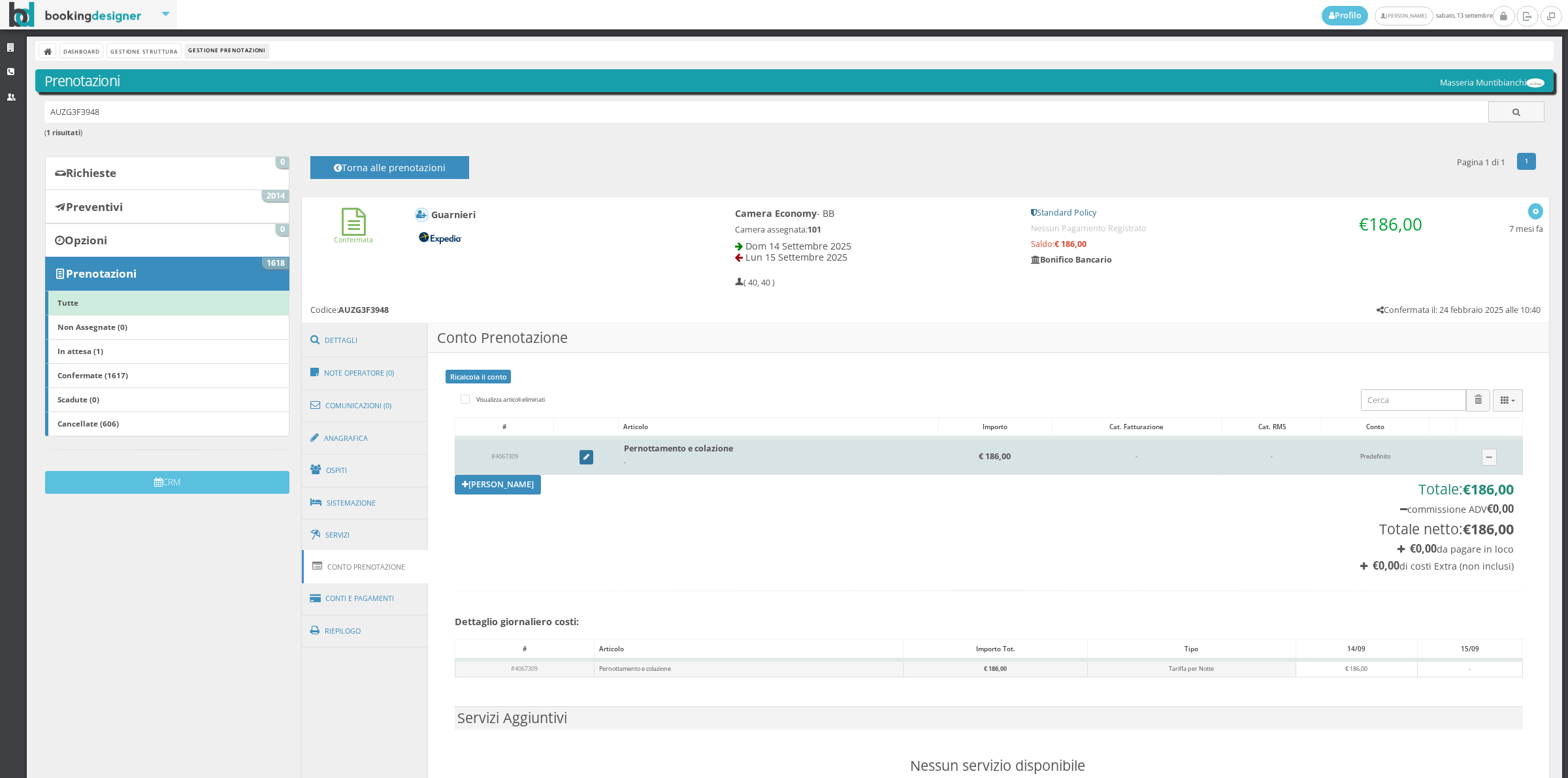
click at [585, 458] on icon at bounding box center [586, 457] width 6 height 7
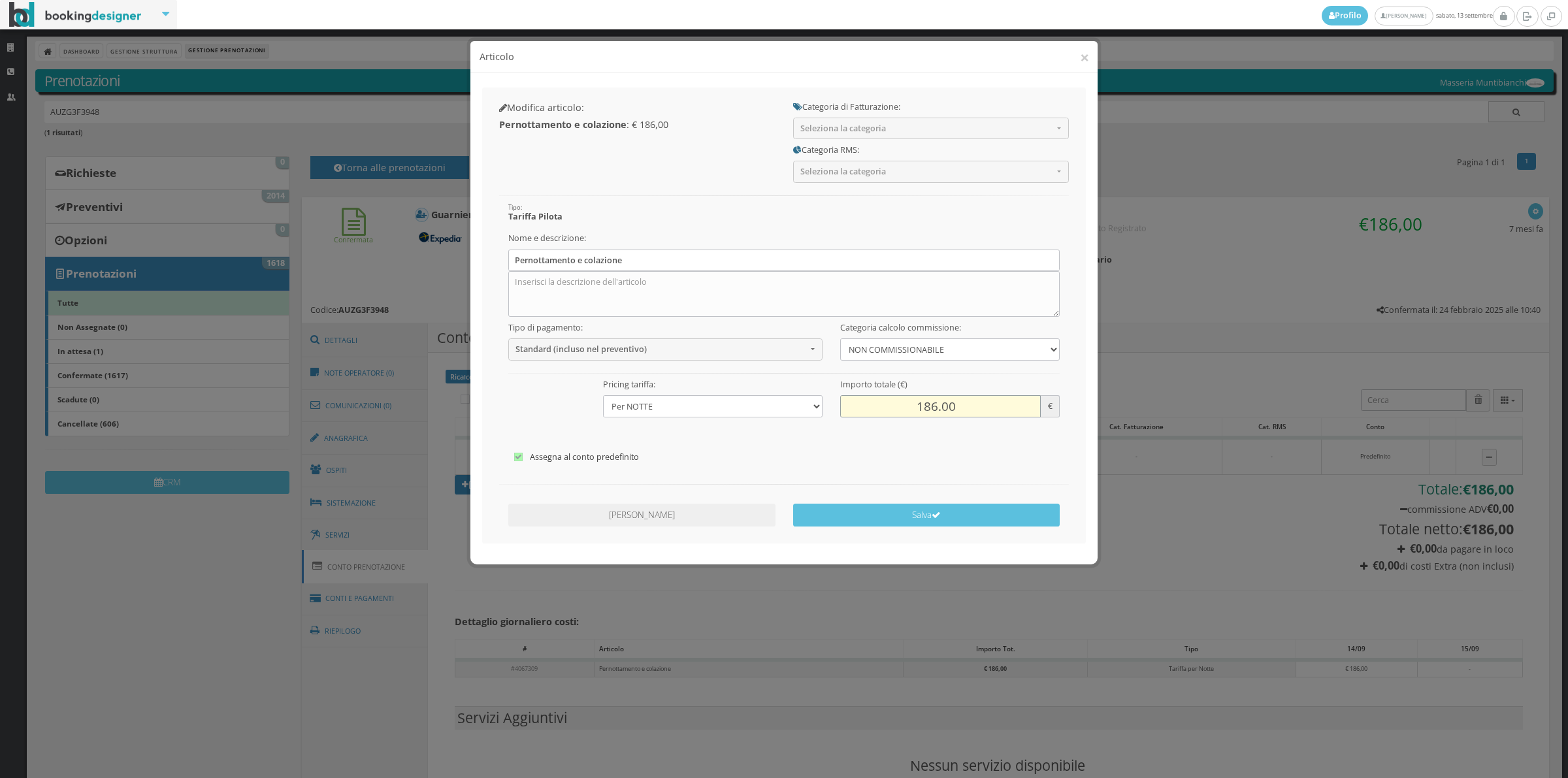
click at [931, 402] on input "186.00" at bounding box center [941, 406] width 200 height 21
type input "185.97"
click at [935, 517] on icon "submit" at bounding box center [936, 515] width 9 height 9
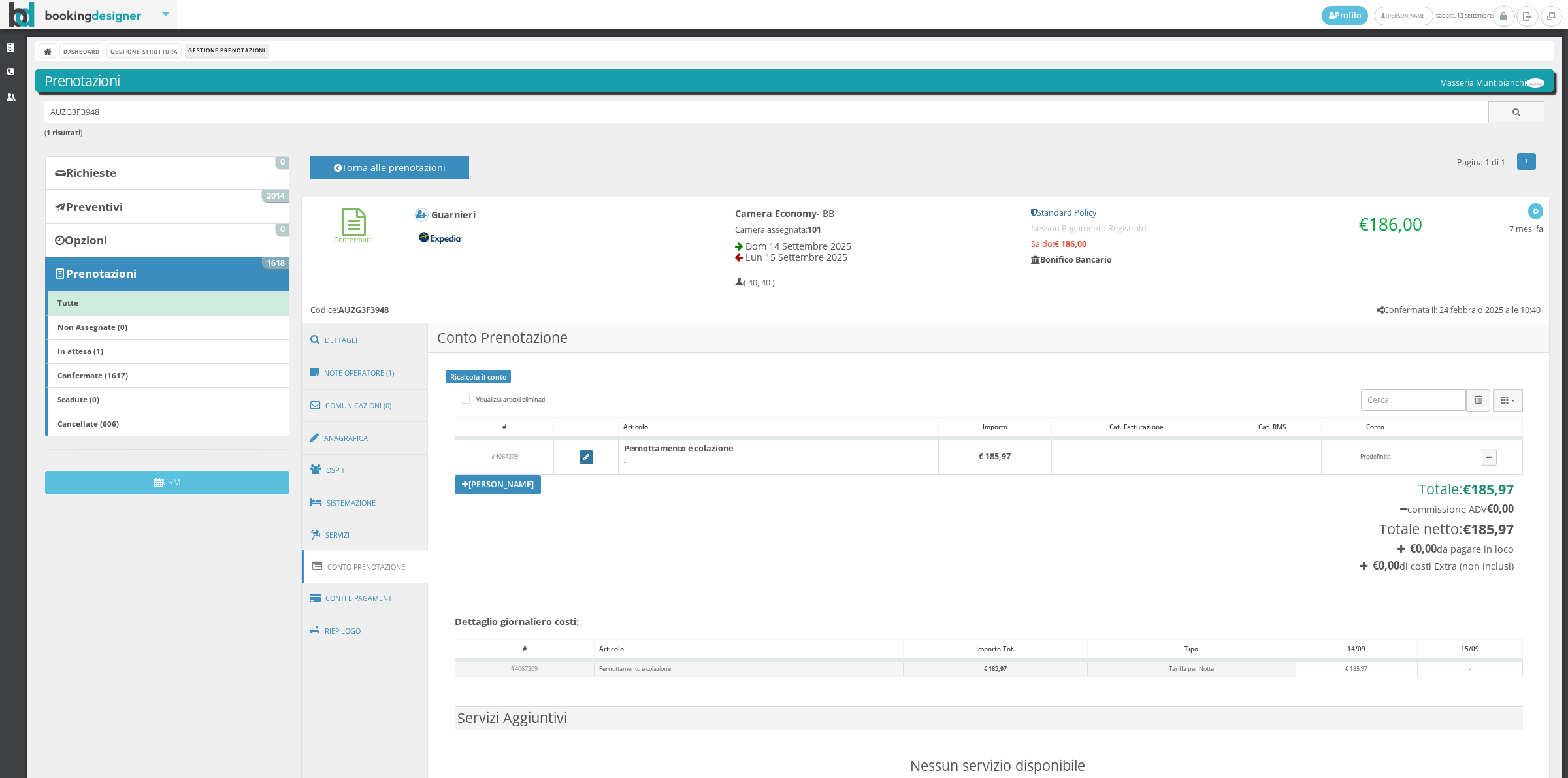
click at [580, 462] on link at bounding box center [586, 457] width 14 height 14
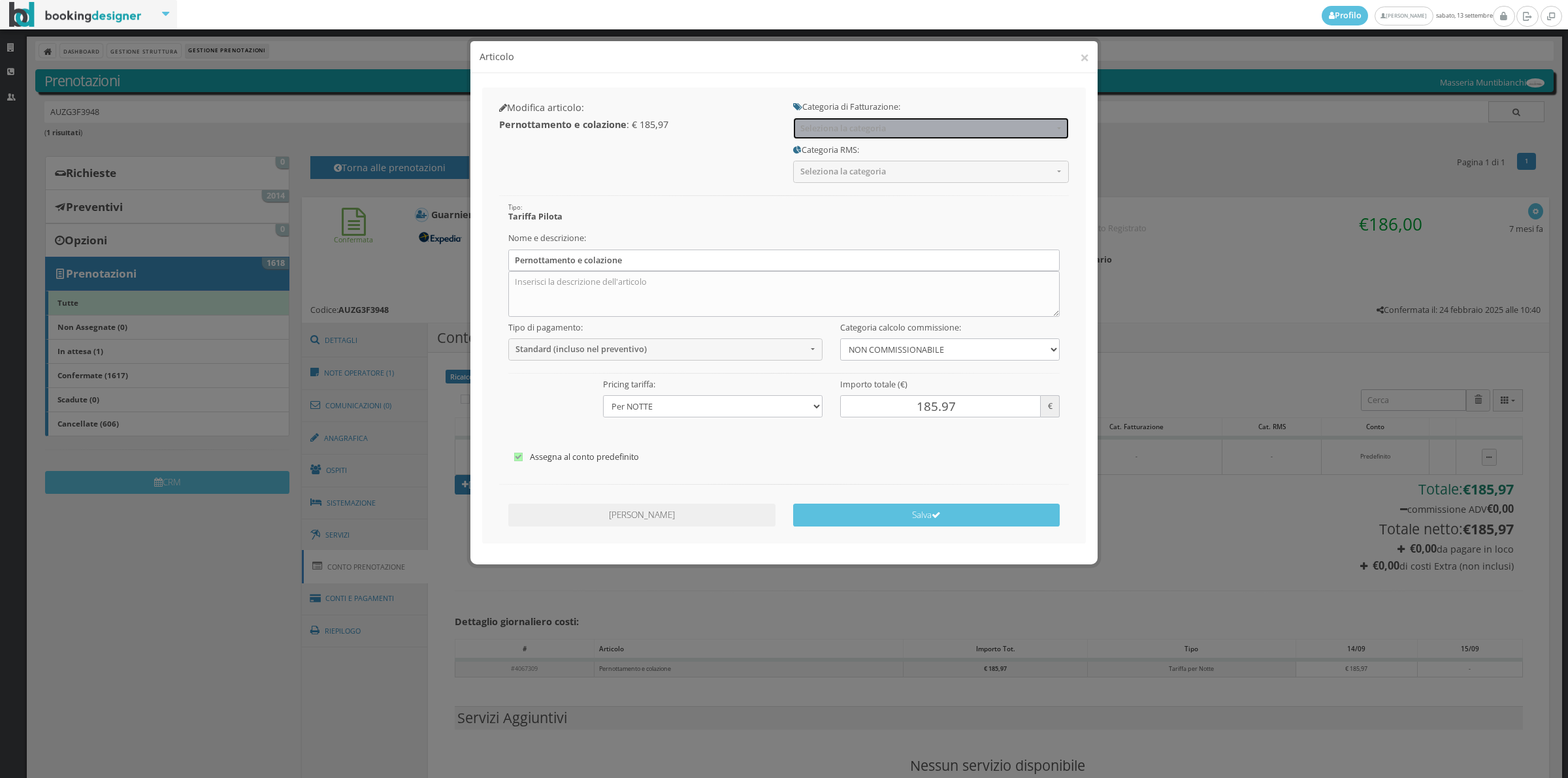
click at [840, 123] on span "Seleziona la categoria" at bounding box center [926, 128] width 253 height 9
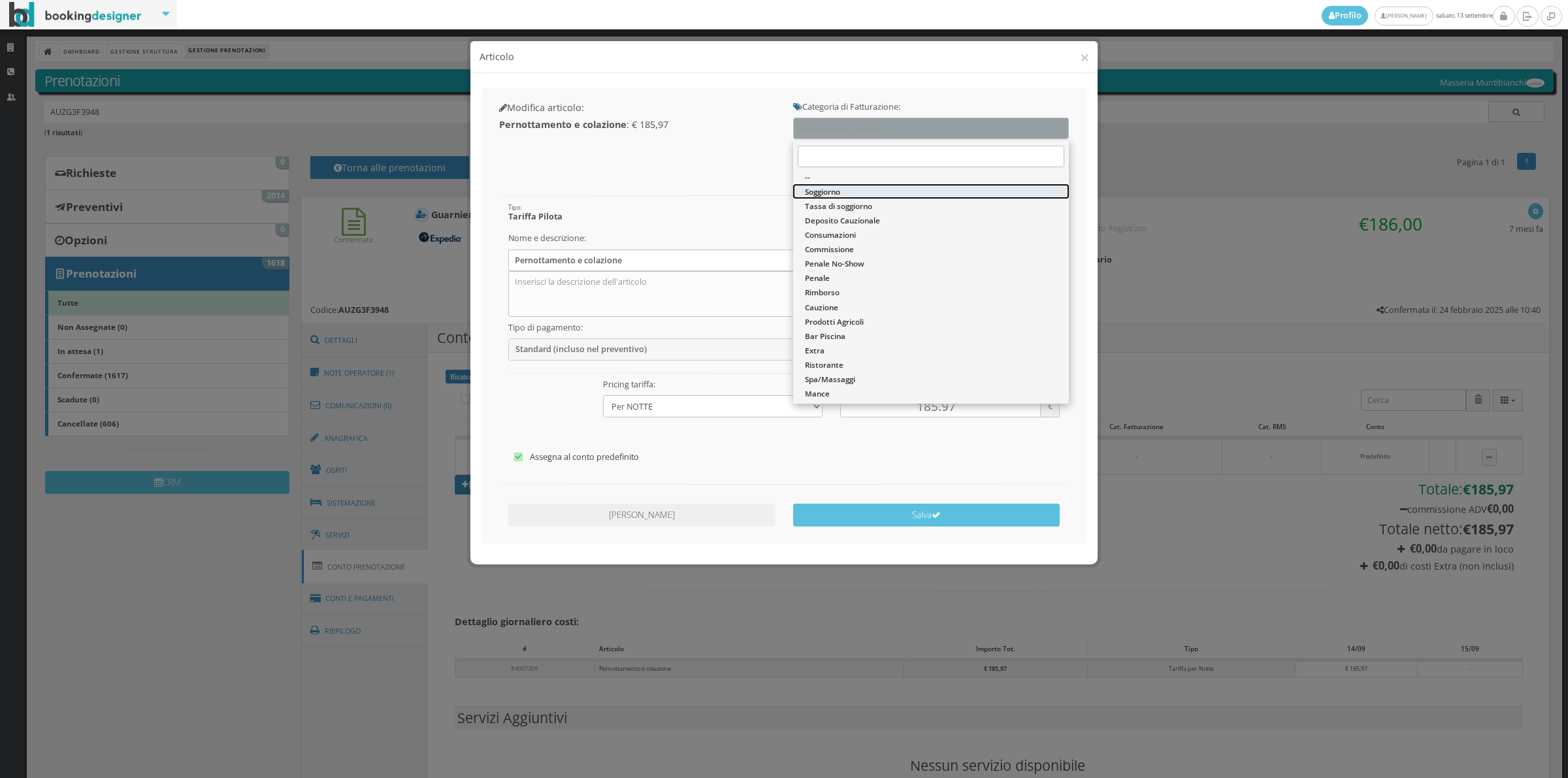
click at [837, 193] on span "Soggiorno" at bounding box center [822, 192] width 36 height 11
select select "1"
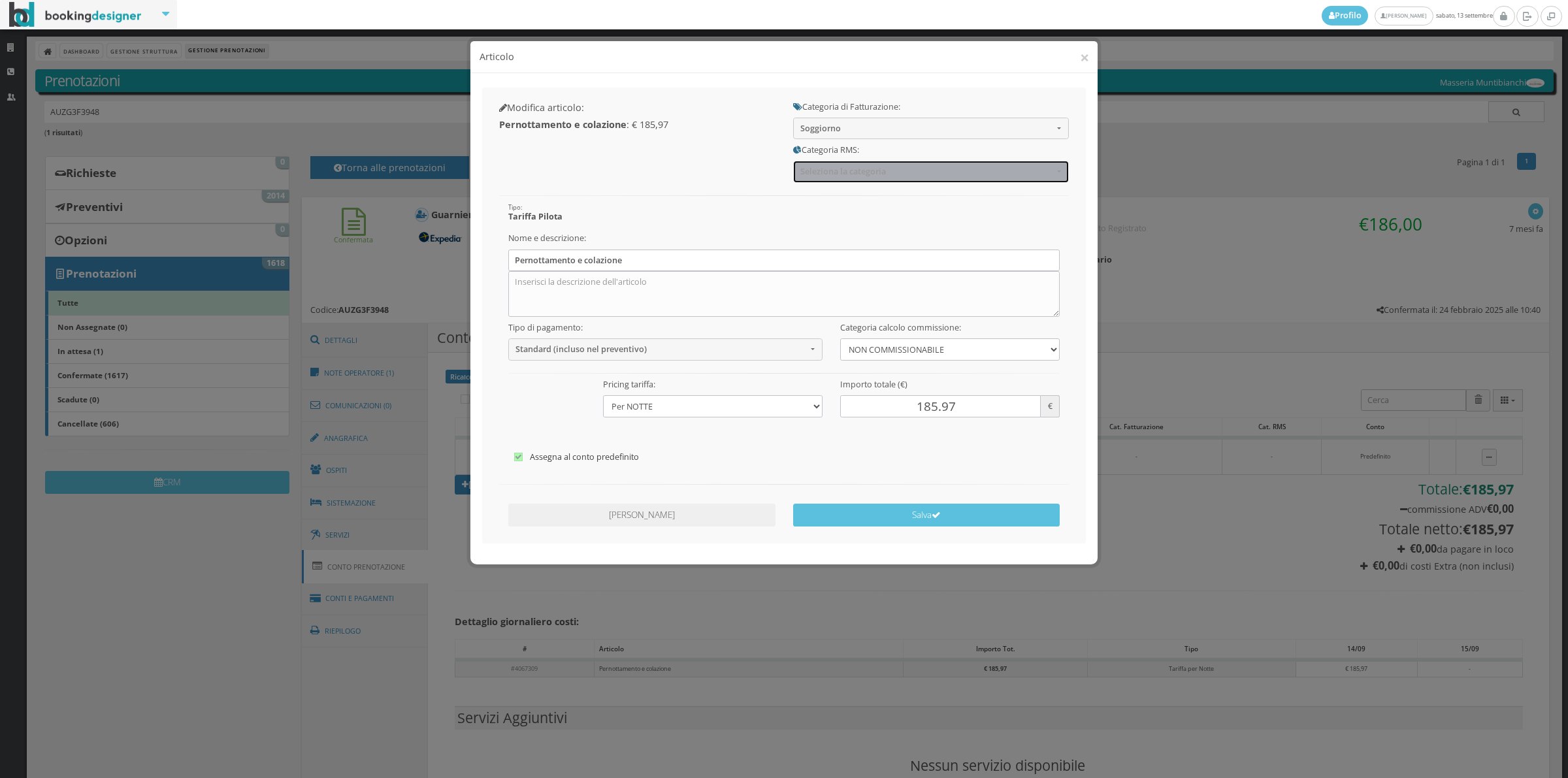
click at [836, 170] on span "Seleziona la categoria" at bounding box center [926, 171] width 253 height 9
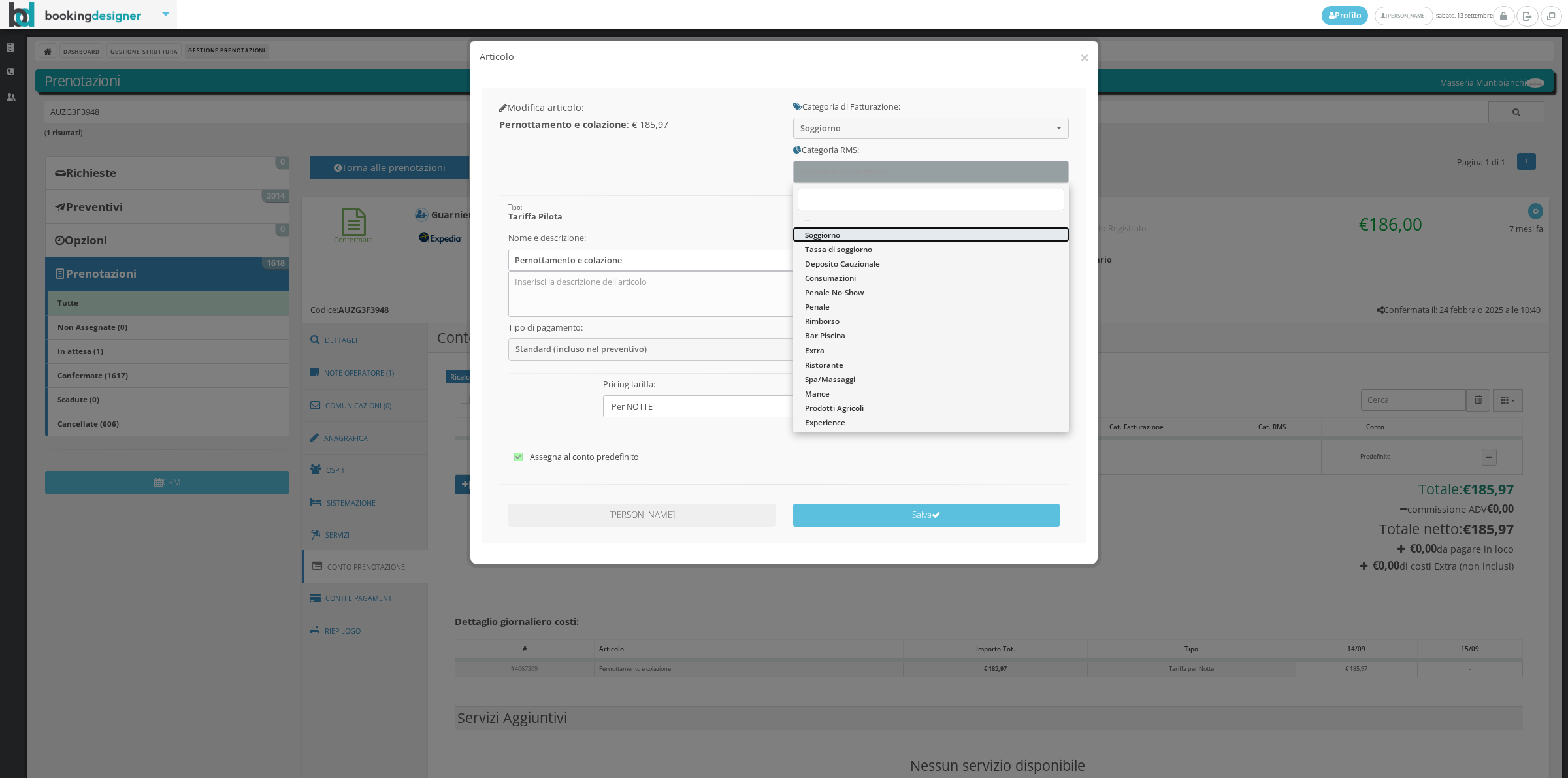
click at [840, 230] on span "Soggiorno" at bounding box center [822, 235] width 36 height 11
select select "1"
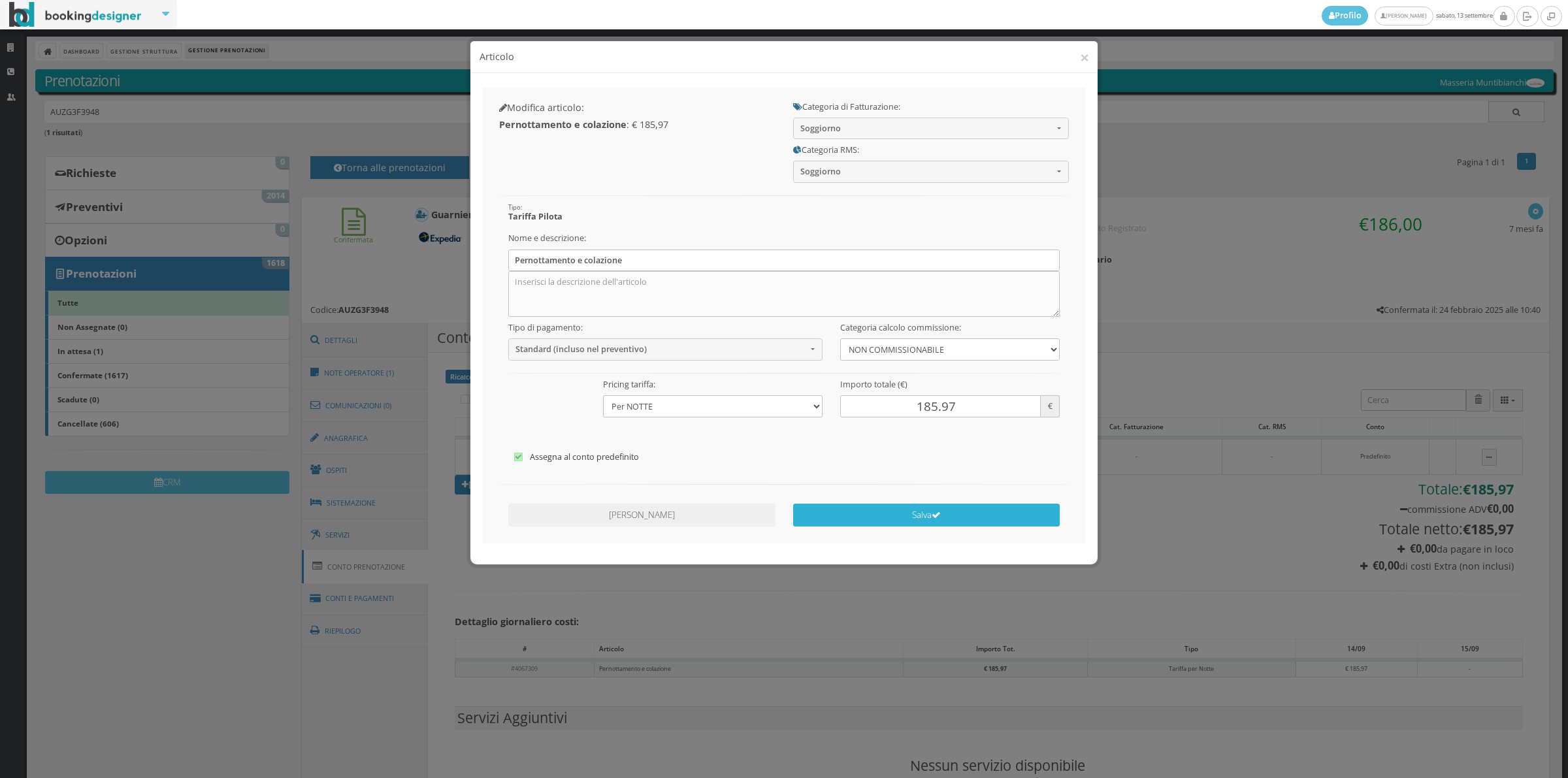
click at [910, 516] on button "Salva" at bounding box center [926, 514] width 268 height 23
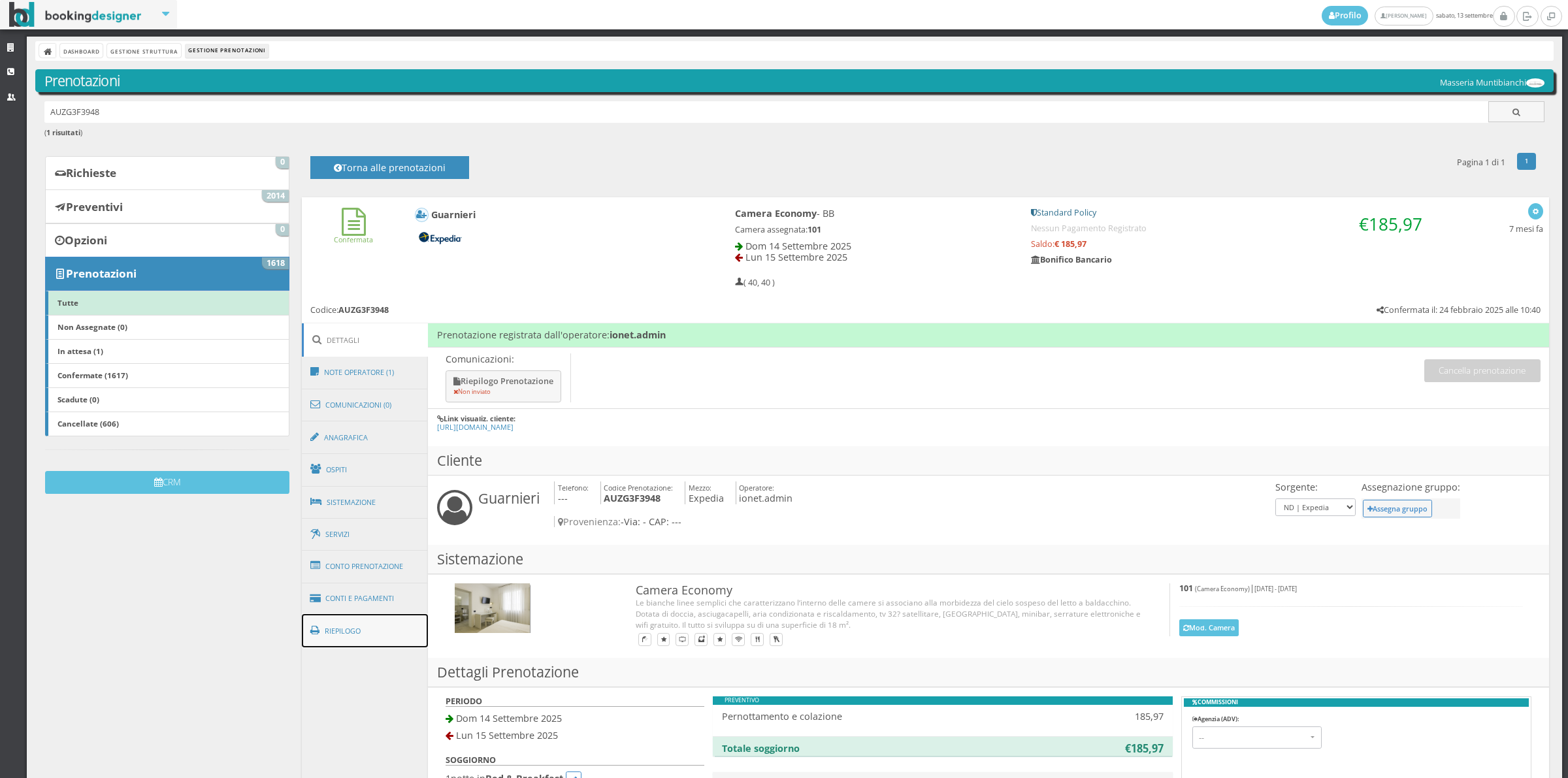
click at [366, 621] on link "Riepilogo" at bounding box center [365, 630] width 127 height 34
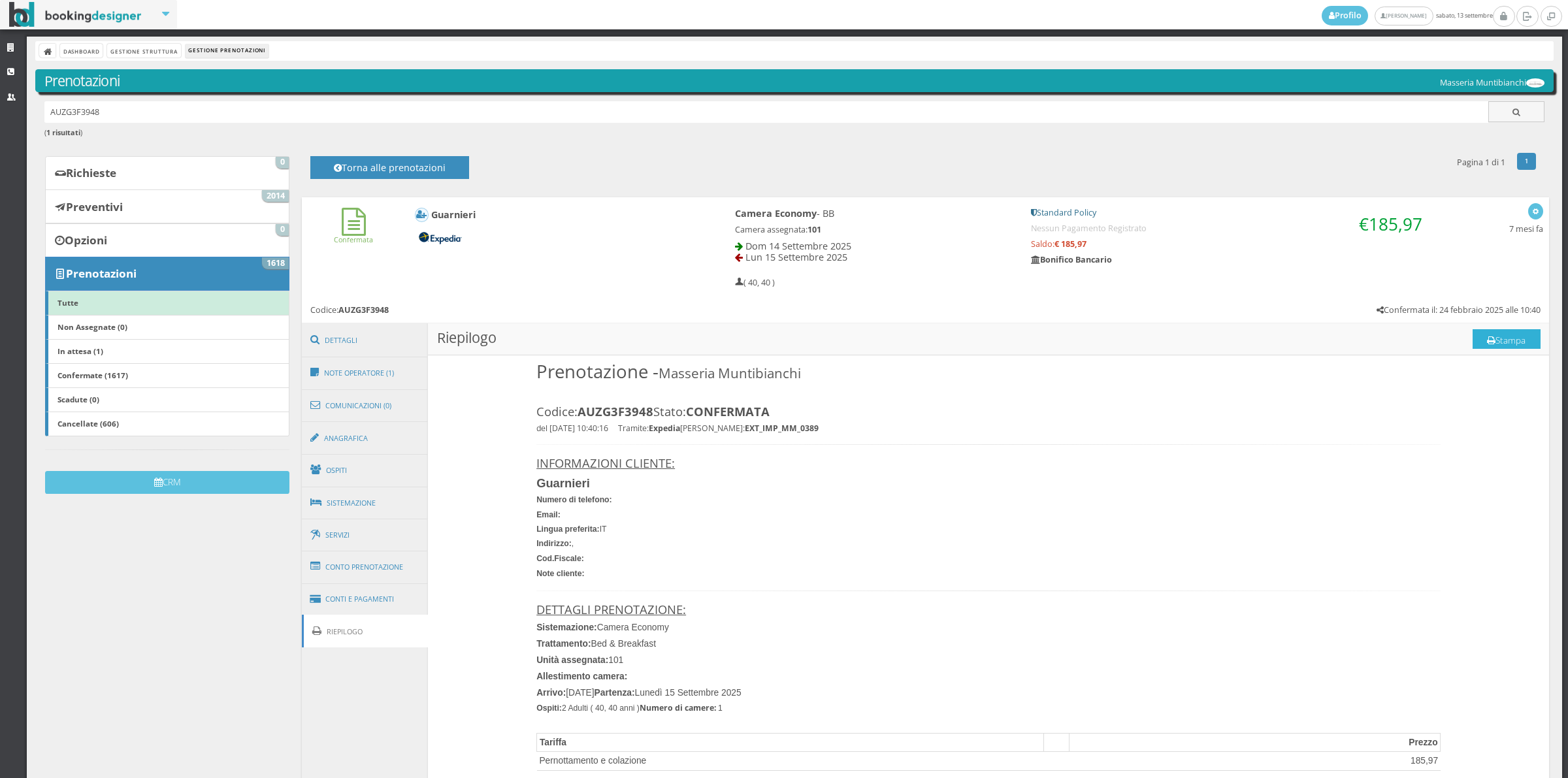
click at [1509, 335] on button "Stampa" at bounding box center [1506, 339] width 68 height 20
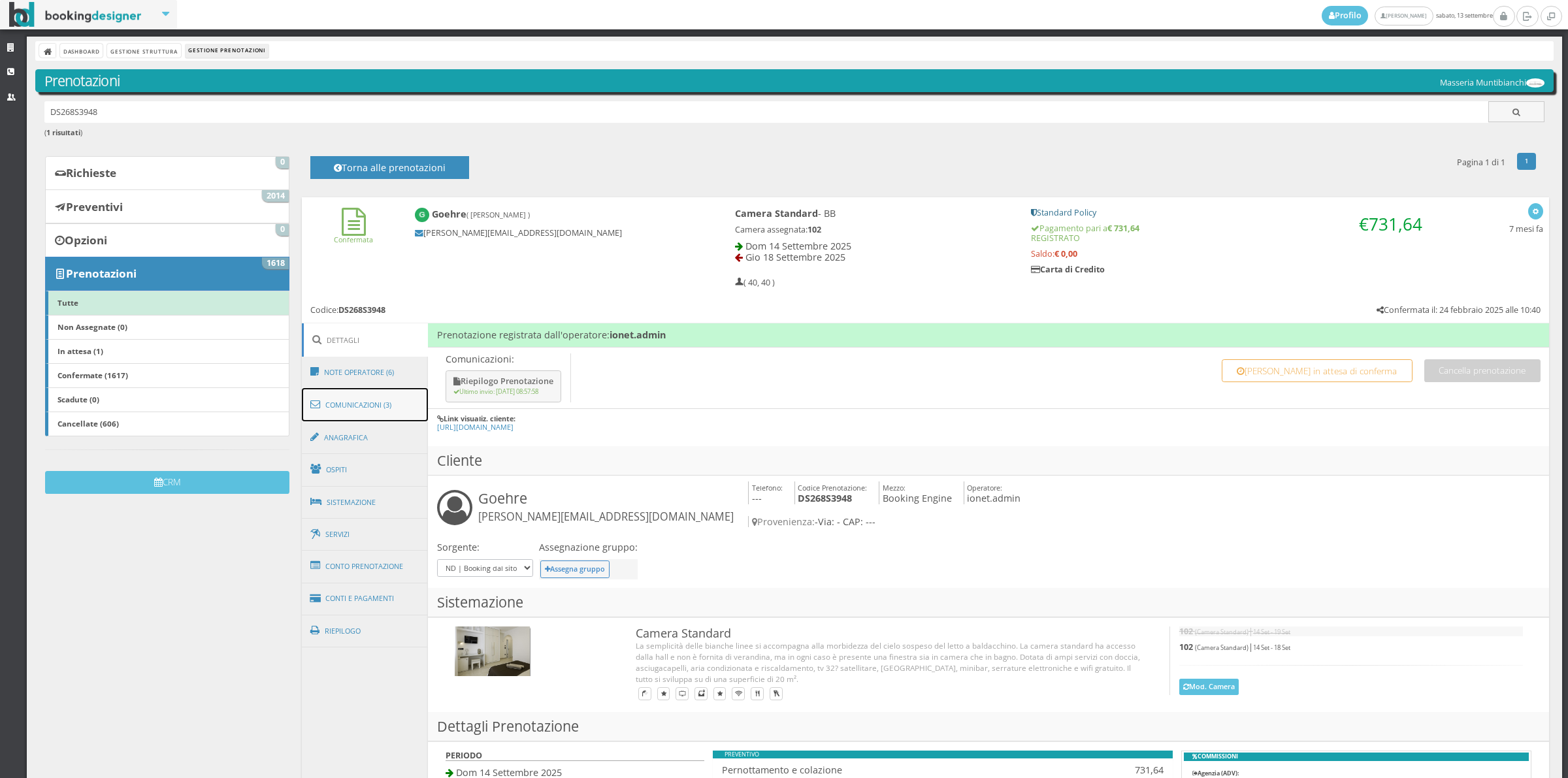
click at [353, 399] on link "Comunicazioni (3)" at bounding box center [365, 405] width 127 height 34
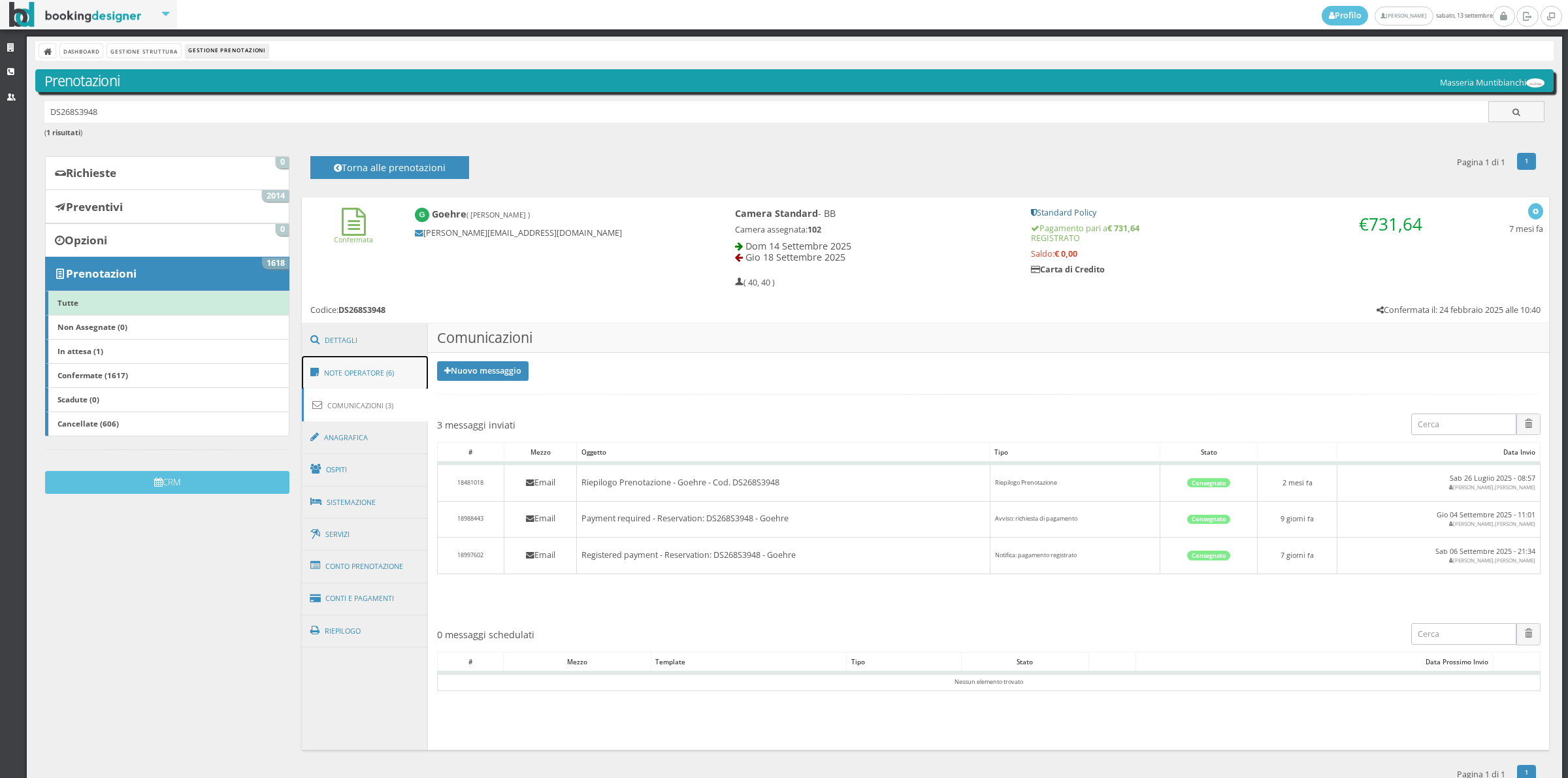
click at [358, 379] on link "Note Operatore (6)" at bounding box center [365, 372] width 127 height 34
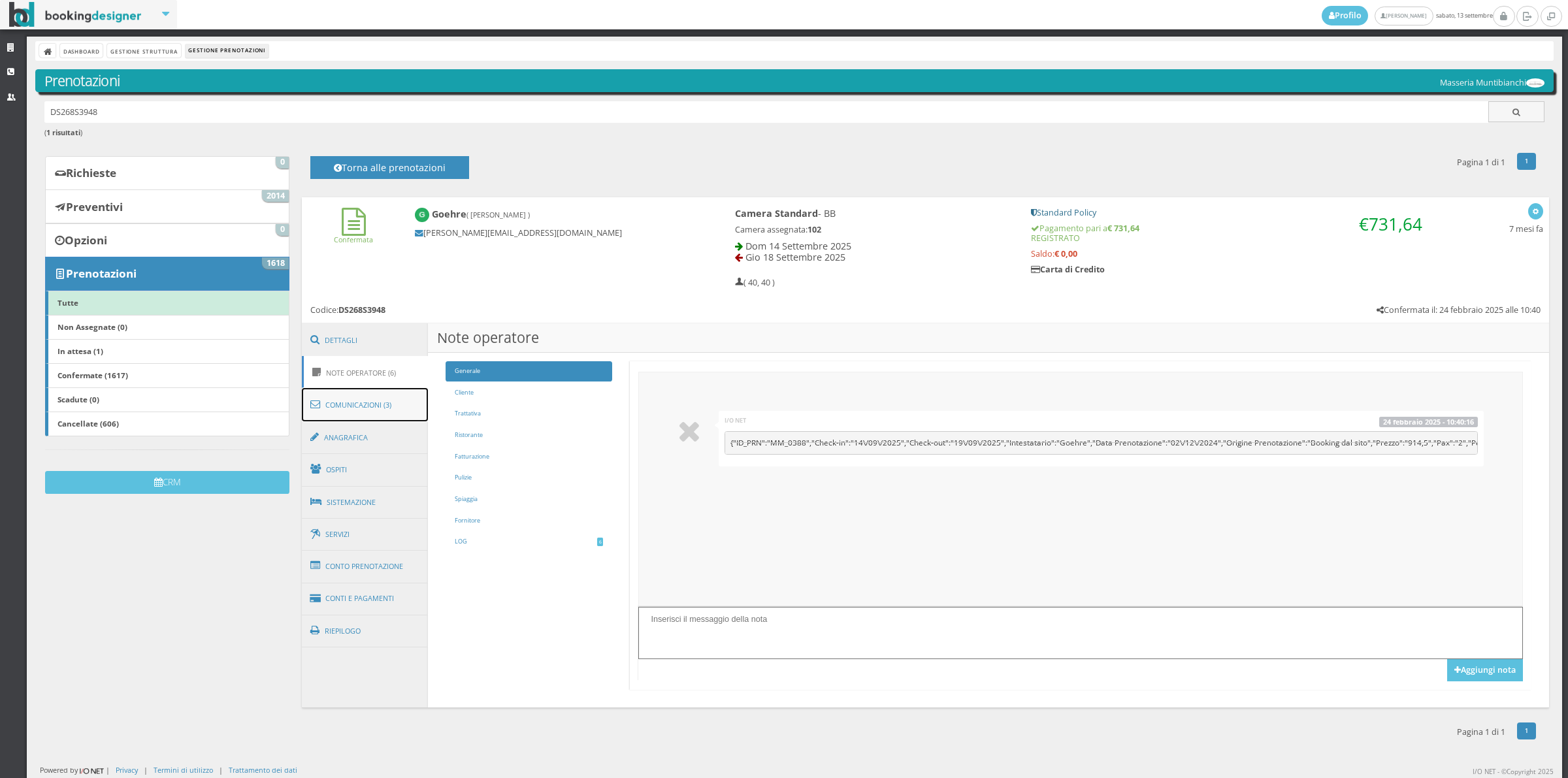
click at [353, 412] on link "Comunicazioni (3)" at bounding box center [365, 405] width 127 height 34
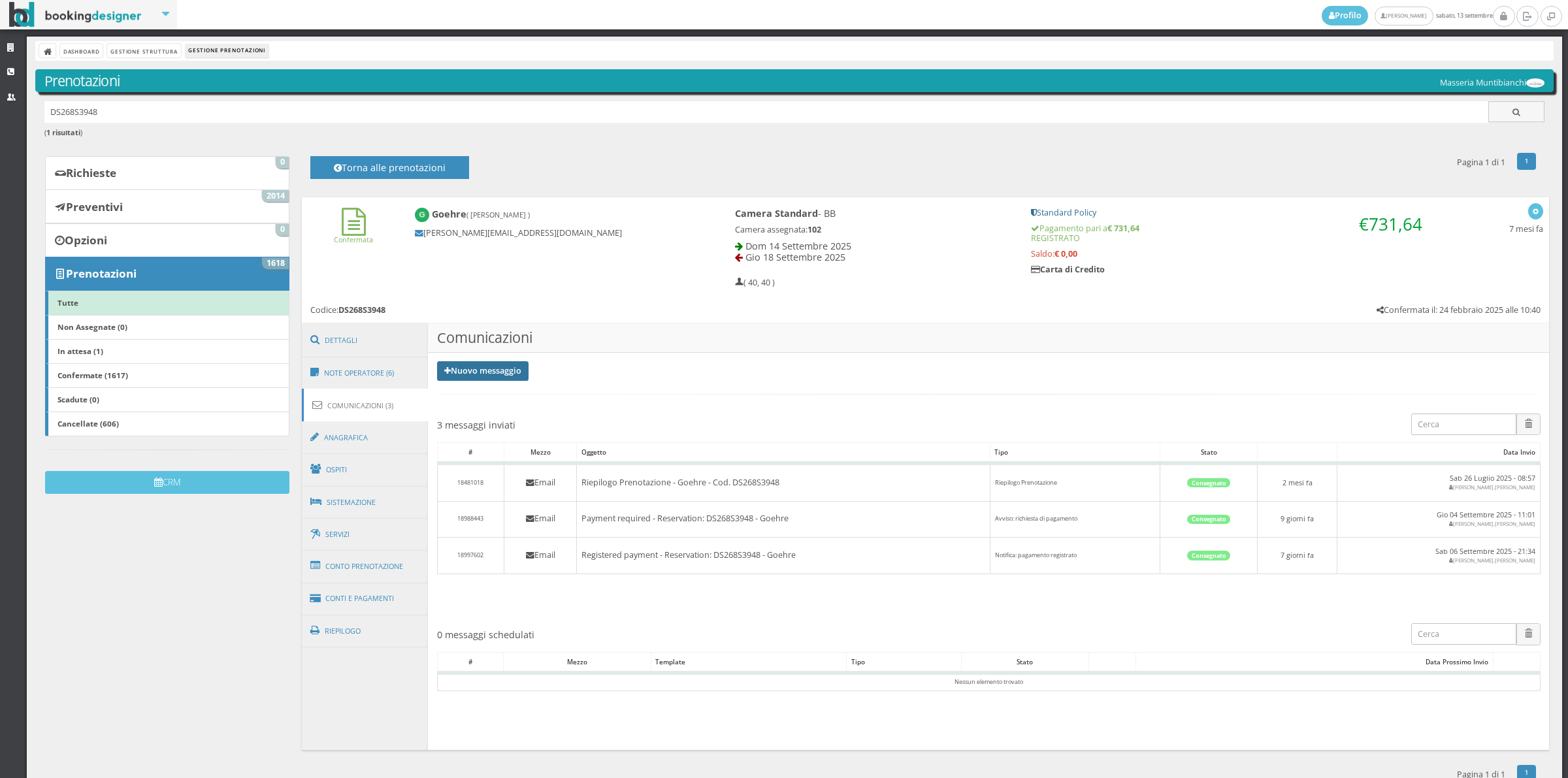
click at [480, 374] on link "Nuovo messaggio" at bounding box center [483, 371] width 92 height 20
click at [472, 393] on link "Riepilogo prenotazione" at bounding box center [491, 392] width 107 height 14
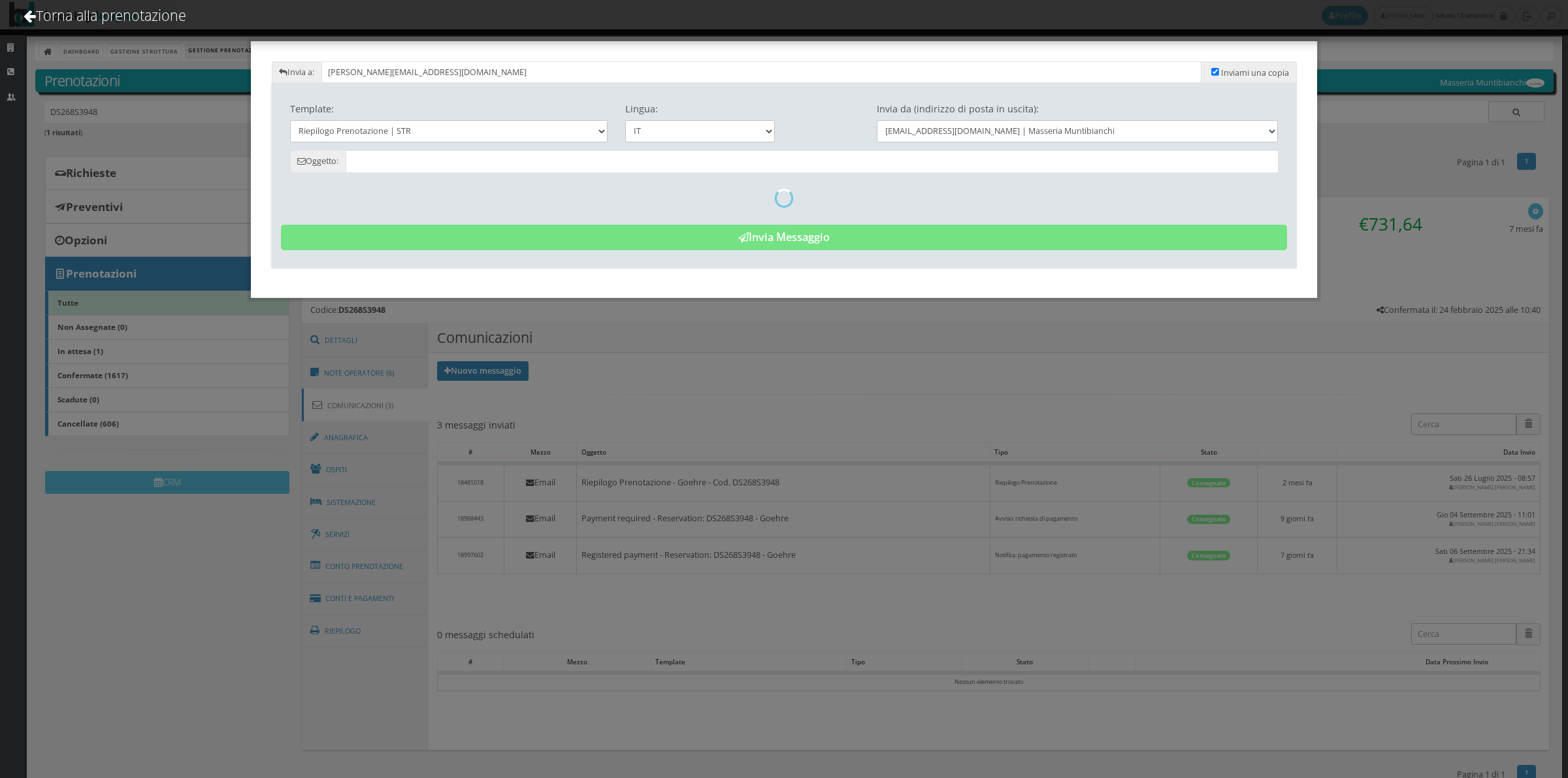
type input "Riepilogo Prenotazione - Goehre - Cod. DS268S3948"
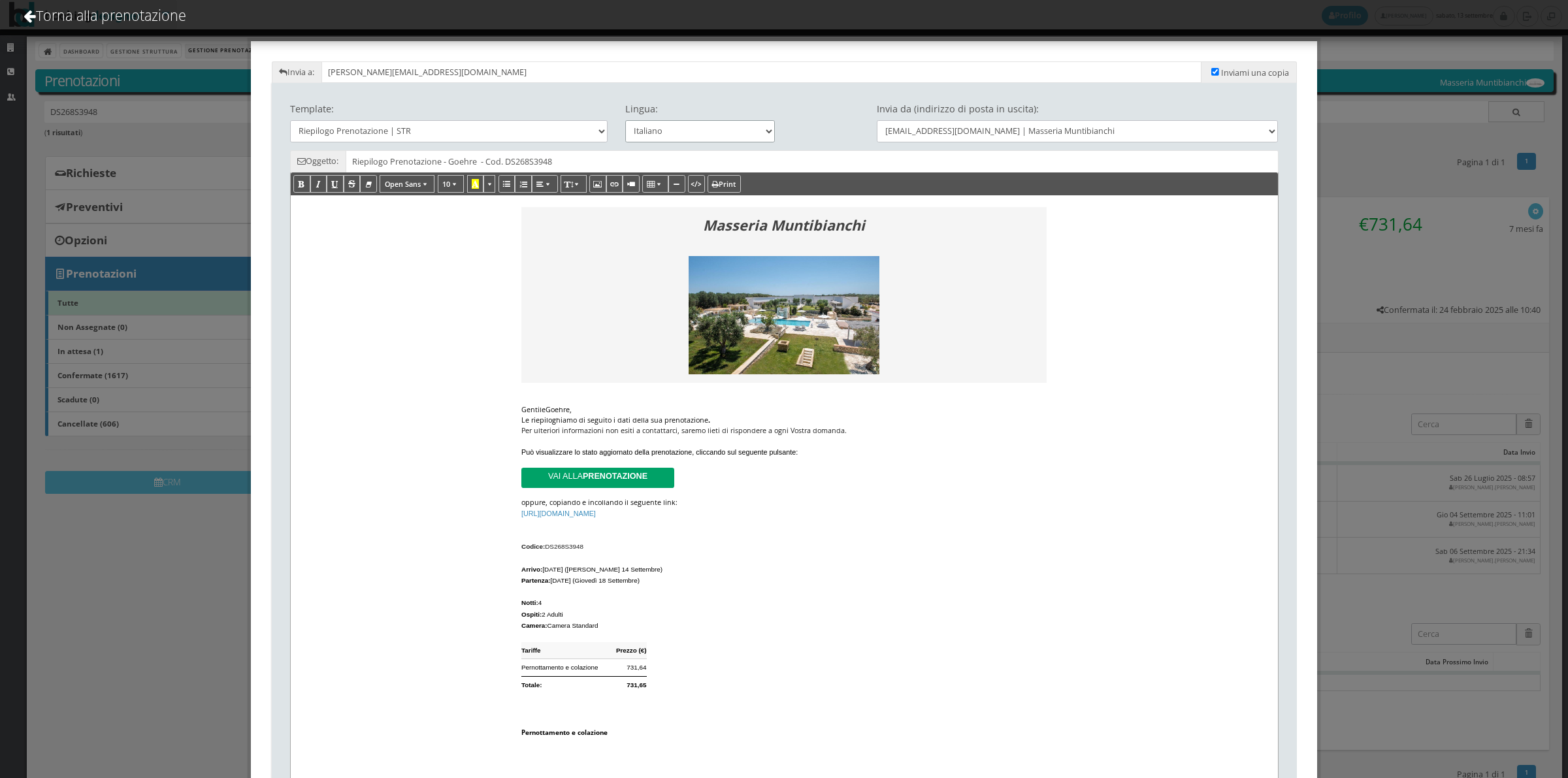
click at [650, 124] on select "Italiano Deutsch English Français" at bounding box center [700, 130] width 150 height 21
select select "en"
click at [625, 120] on select "Italiano Deutsch English Français" at bounding box center [700, 130] width 150 height 21
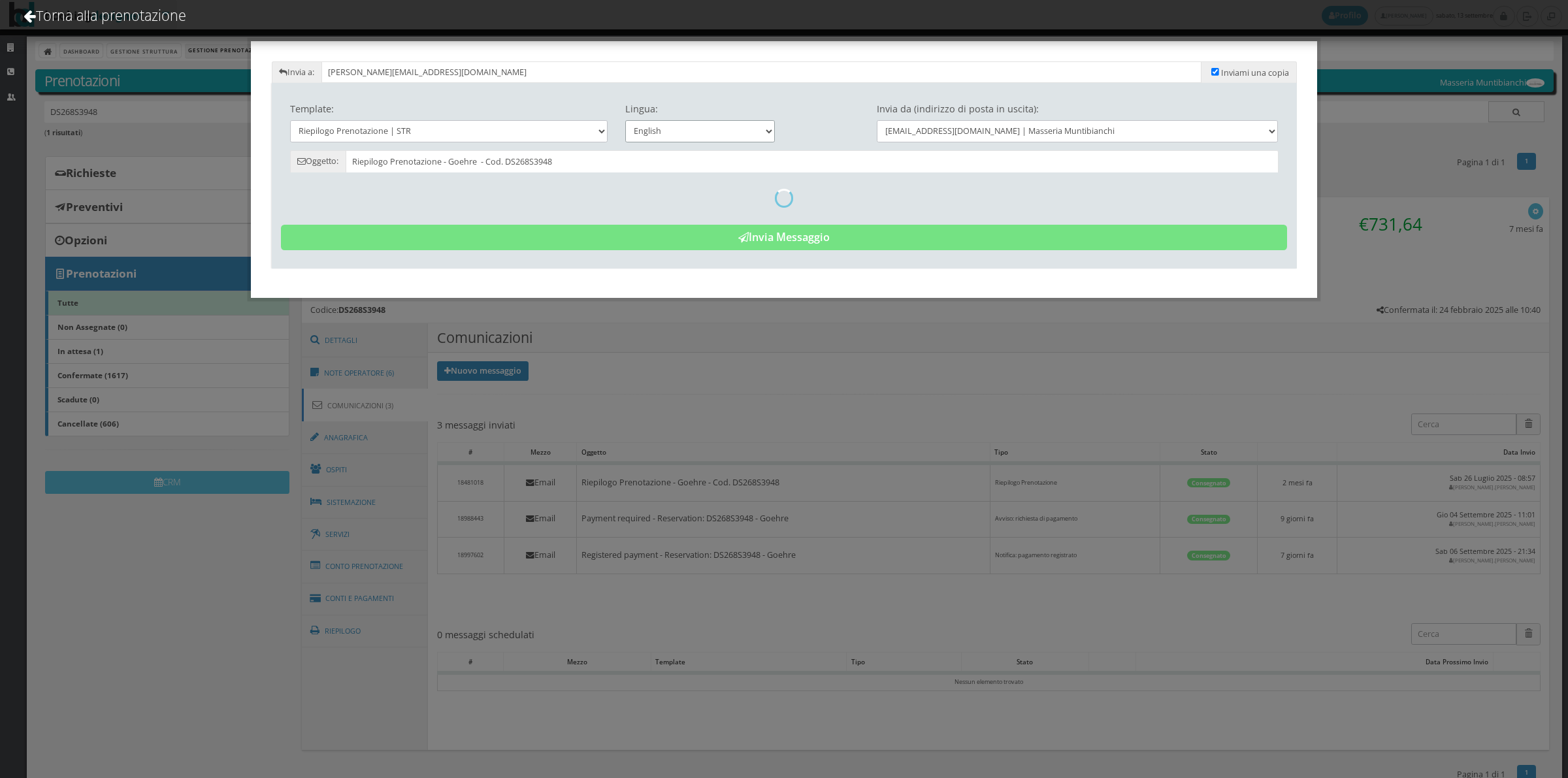
type input "Reservation Summary - Goehre - Cod. DS268S3948"
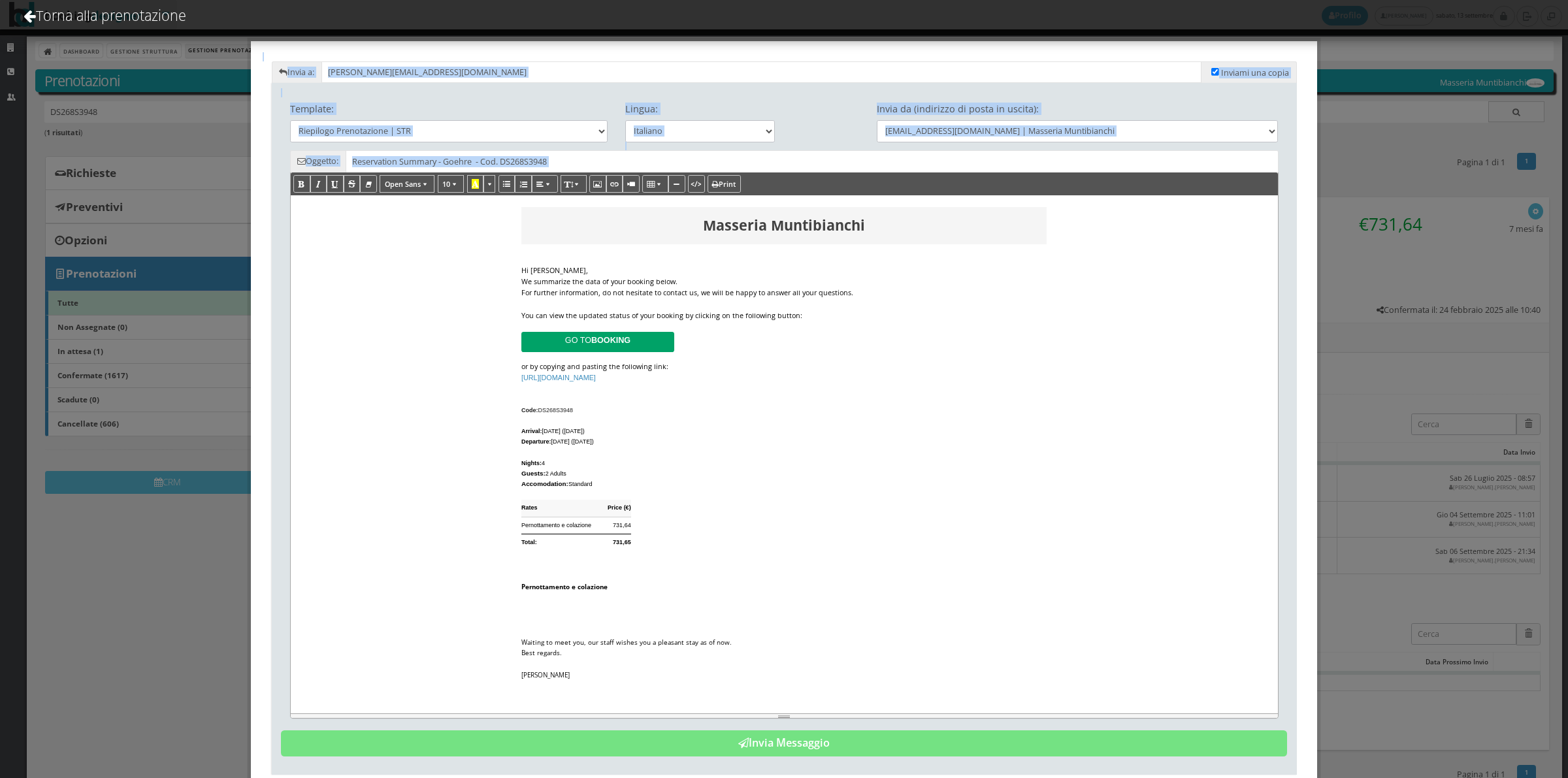
drag, startPoint x: 762, startPoint y: 57, endPoint x: 806, endPoint y: 196, distance: 145.8
click at [806, 196] on div "Invia a: anna.goehre@gmx.de Inviami una copia Template: Riepilogo Prenotazione …" at bounding box center [784, 422] width 1066 height 763
click at [1000, 63] on input "[PERSON_NAME][EMAIL_ADDRESS][DOMAIN_NAME]" at bounding box center [761, 72] width 880 height 21
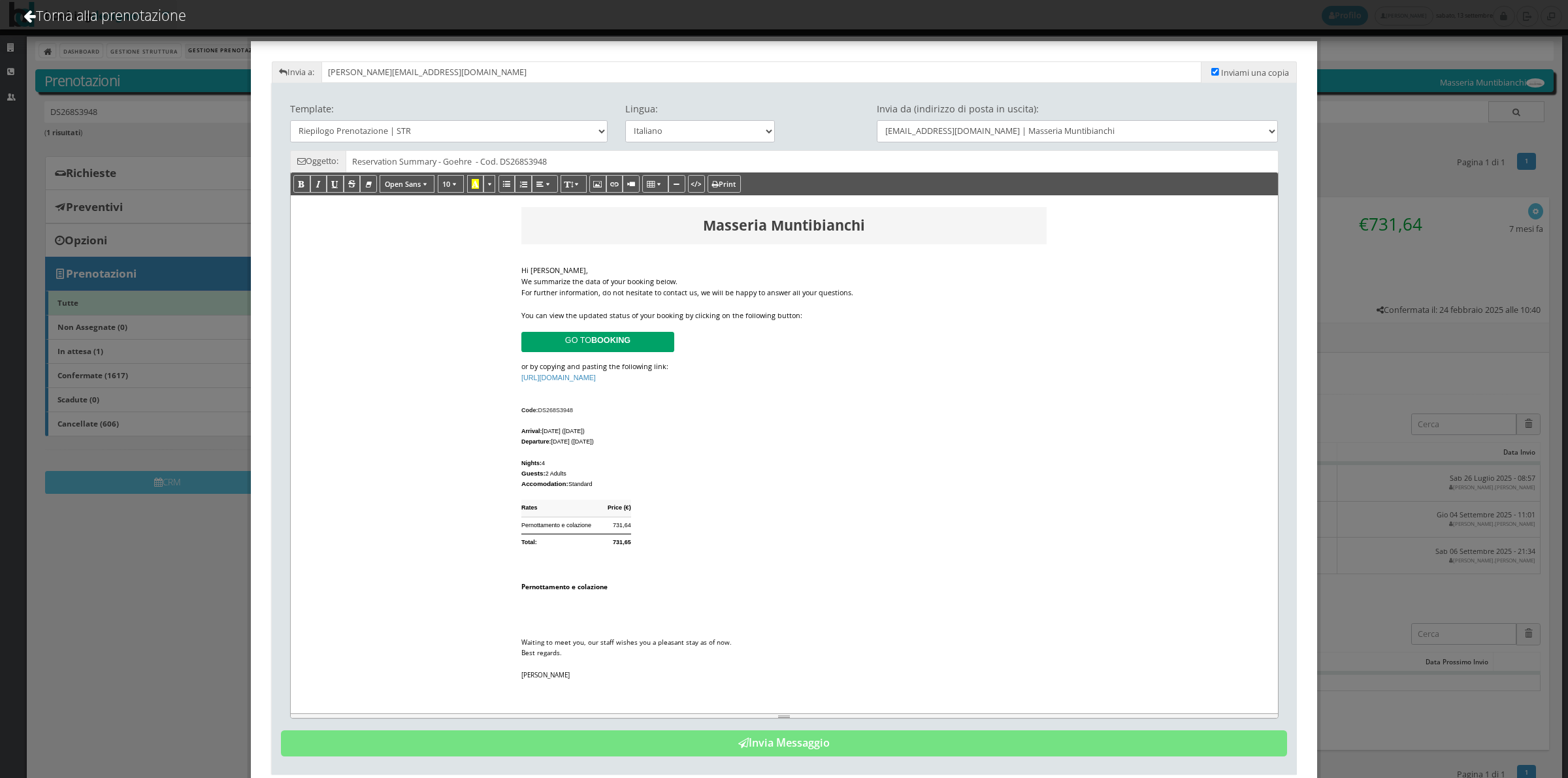
click at [551, 268] on div "Hi Goehre," at bounding box center [784, 271] width 526 height 11
click at [681, 275] on div "Hi Anna," at bounding box center [784, 271] width 526 height 11
click at [678, 276] on div "We summarize the data of your booking below." at bounding box center [784, 282] width 526 height 11
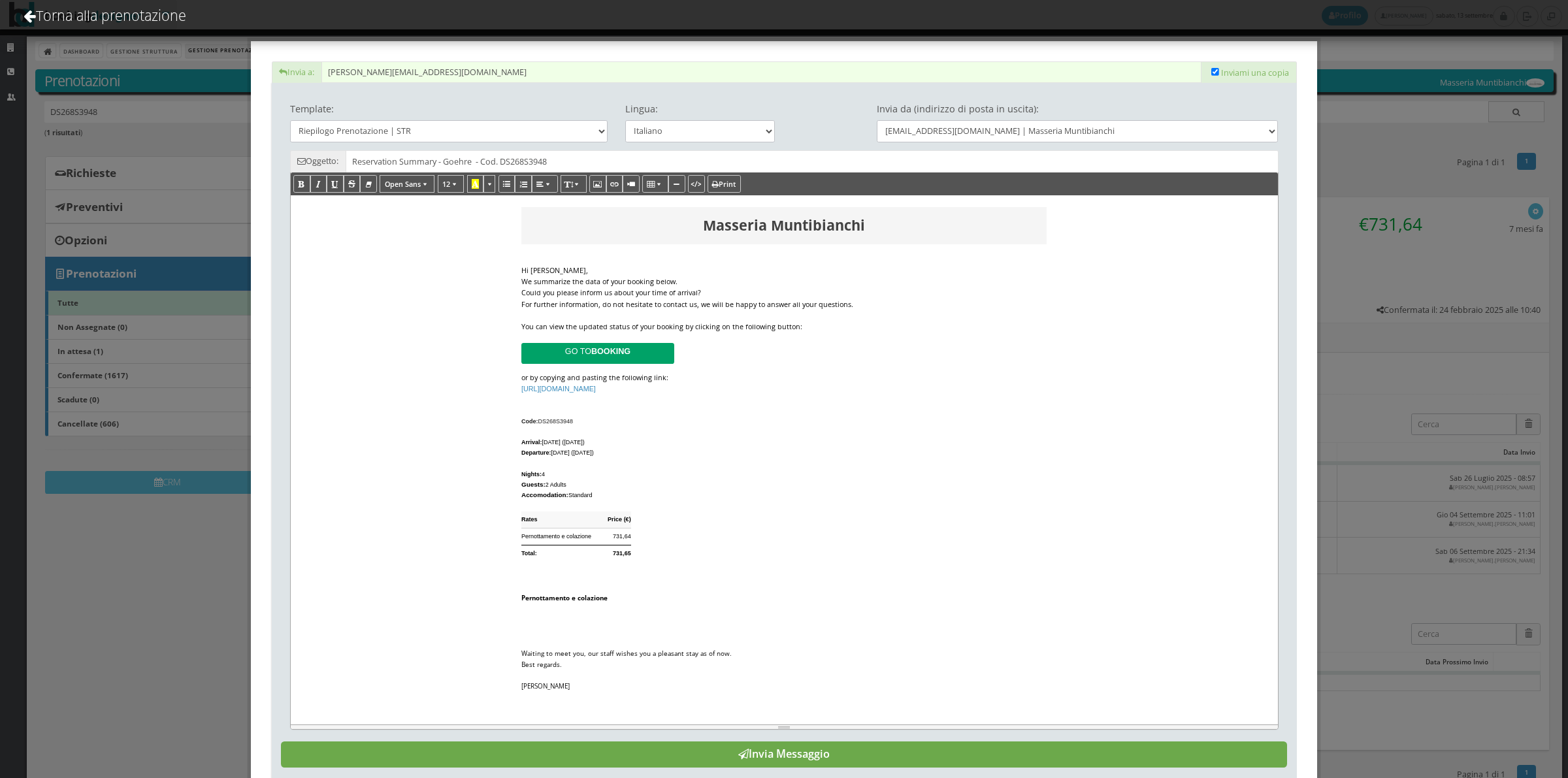
click at [776, 759] on button "Invia Messaggio" at bounding box center [784, 754] width 1006 height 26
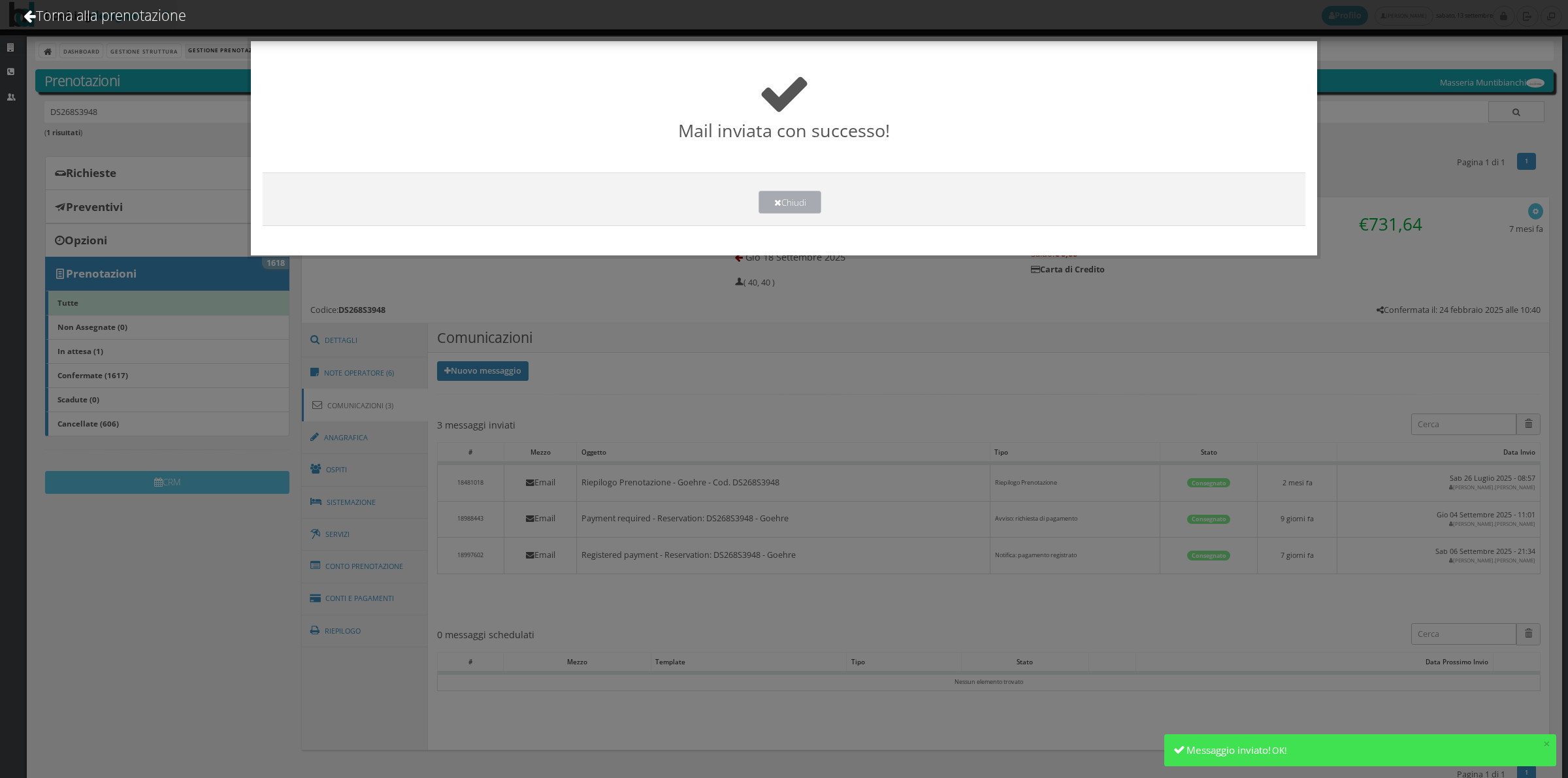
click at [801, 209] on button "Chiudi" at bounding box center [789, 202] width 62 height 23
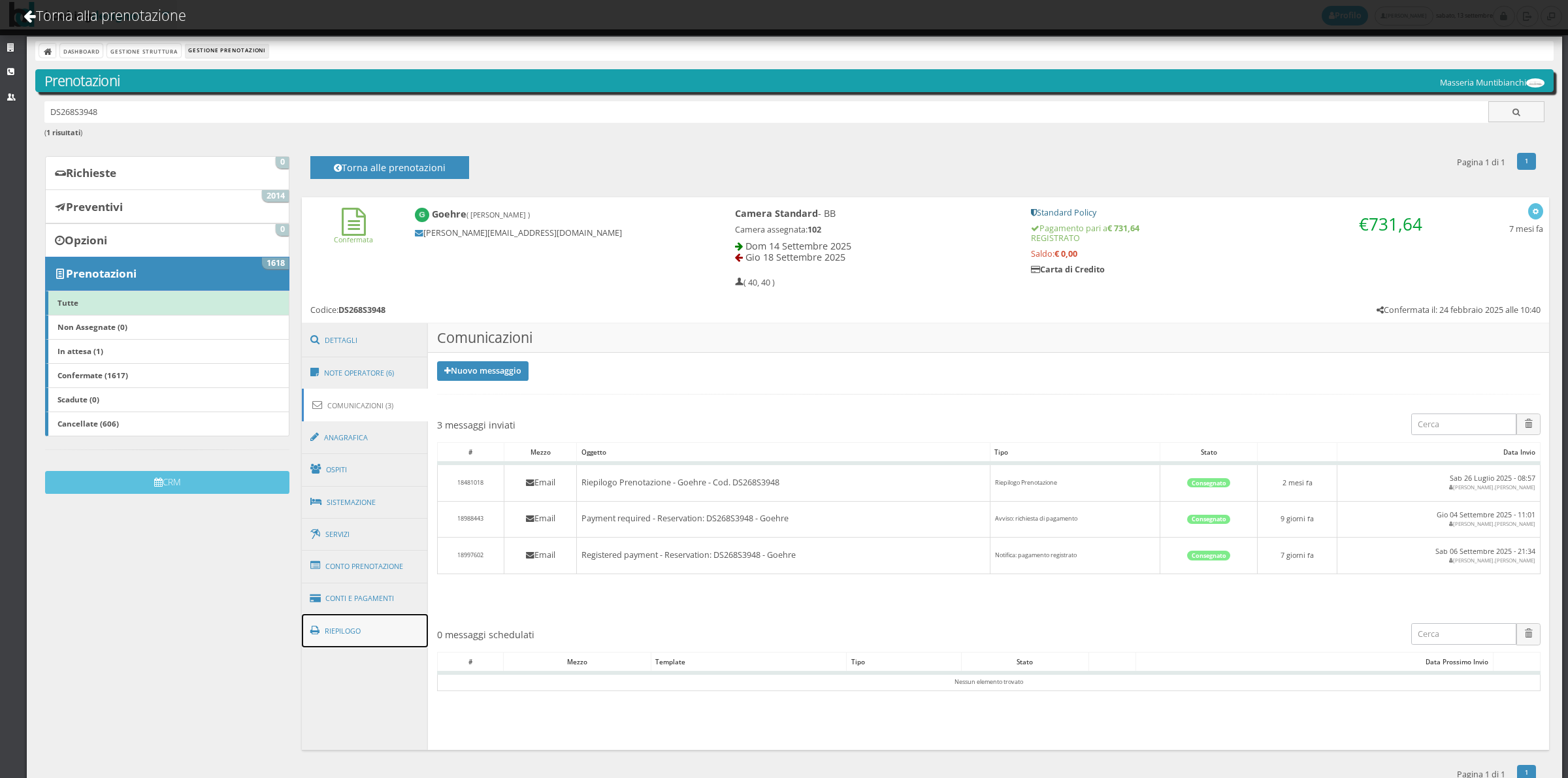
click at [366, 634] on link "Riepilogo" at bounding box center [365, 630] width 127 height 34
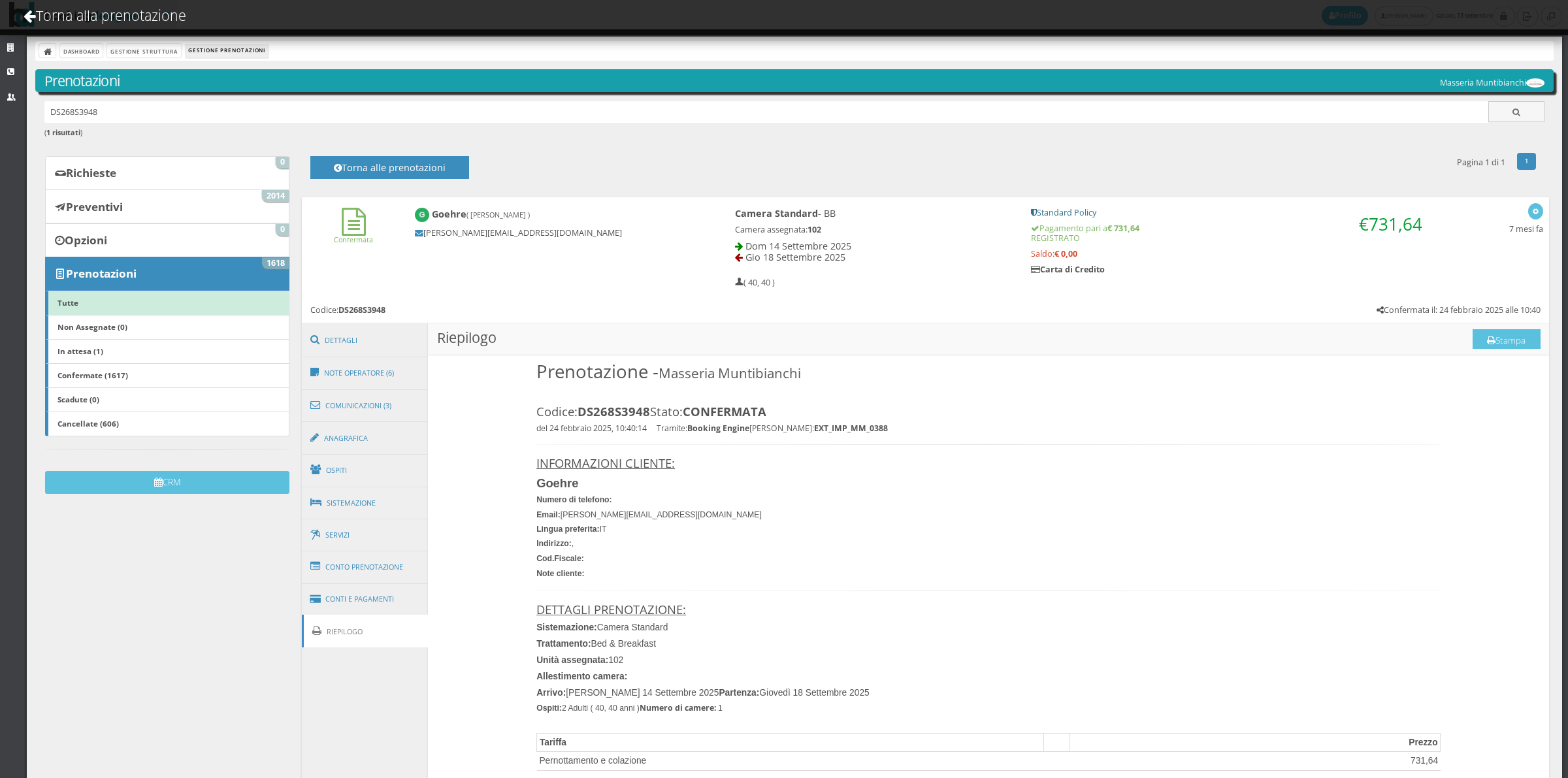
click at [1512, 327] on h3 "Riepilogo Stampa" at bounding box center [988, 339] width 1121 height 32
click at [1508, 339] on button "Stampa" at bounding box center [1506, 339] width 68 height 20
click at [350, 638] on link "Riepilogo" at bounding box center [365, 631] width 127 height 33
click at [1483, 336] on button "Stampa" at bounding box center [1506, 339] width 68 height 20
click at [563, 9] on div "Torna alla prenotazione" at bounding box center [784, 17] width 1568 height 36
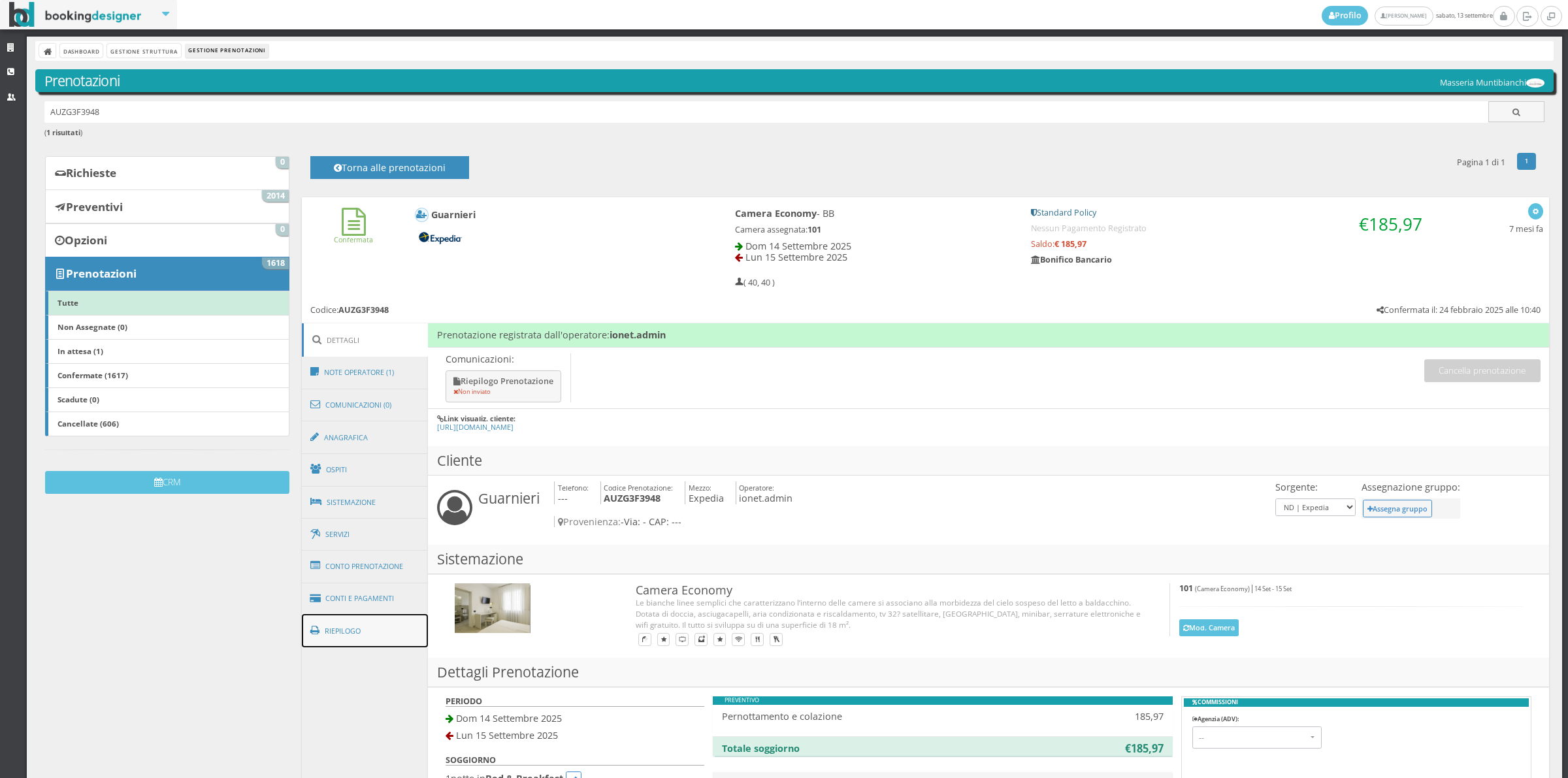
click at [402, 638] on link "Riepilogo" at bounding box center [365, 630] width 127 height 34
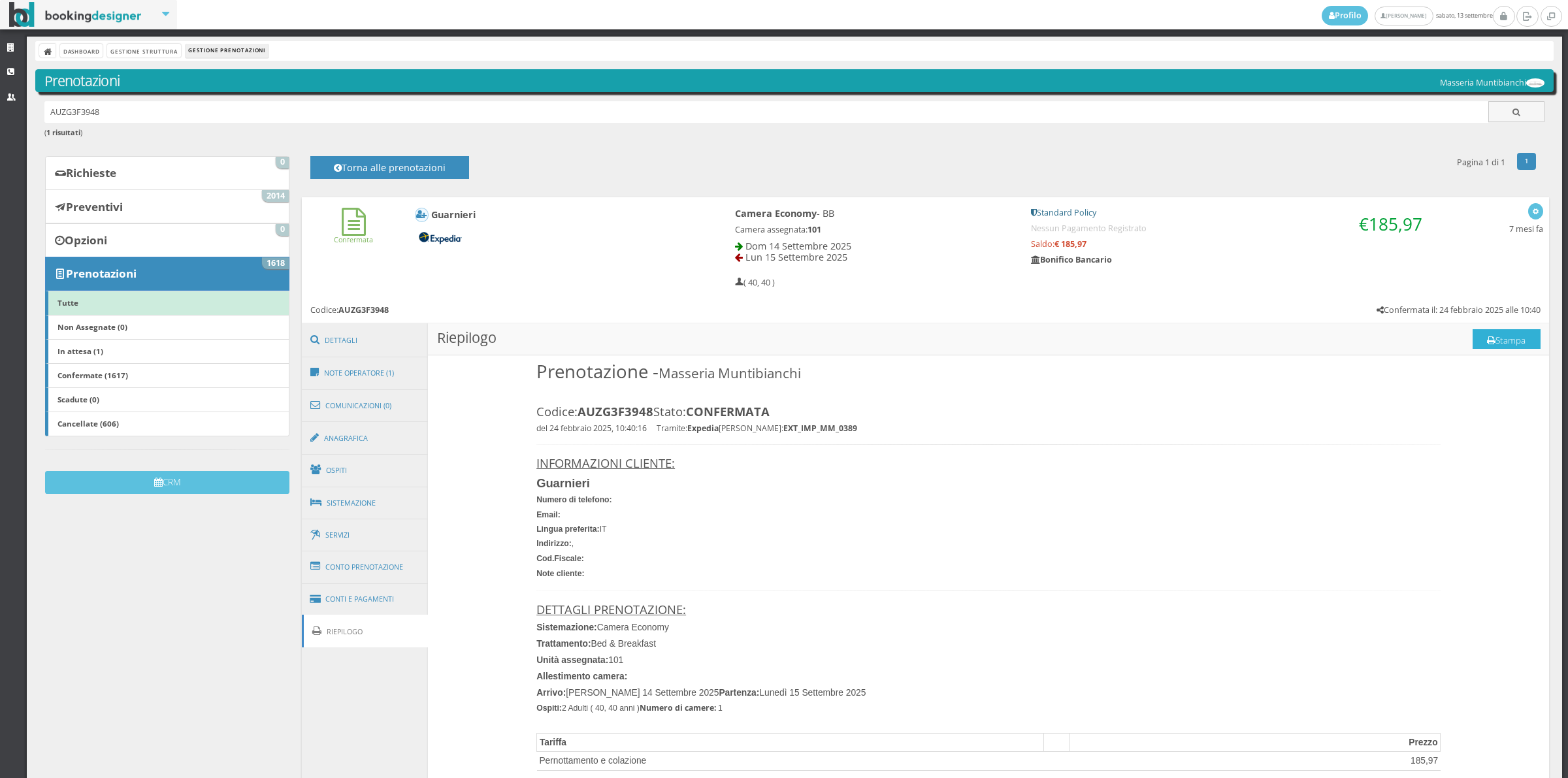
click at [1494, 339] on button "Stampa" at bounding box center [1506, 339] width 68 height 20
click at [1504, 342] on button "Stampa" at bounding box center [1506, 339] width 68 height 20
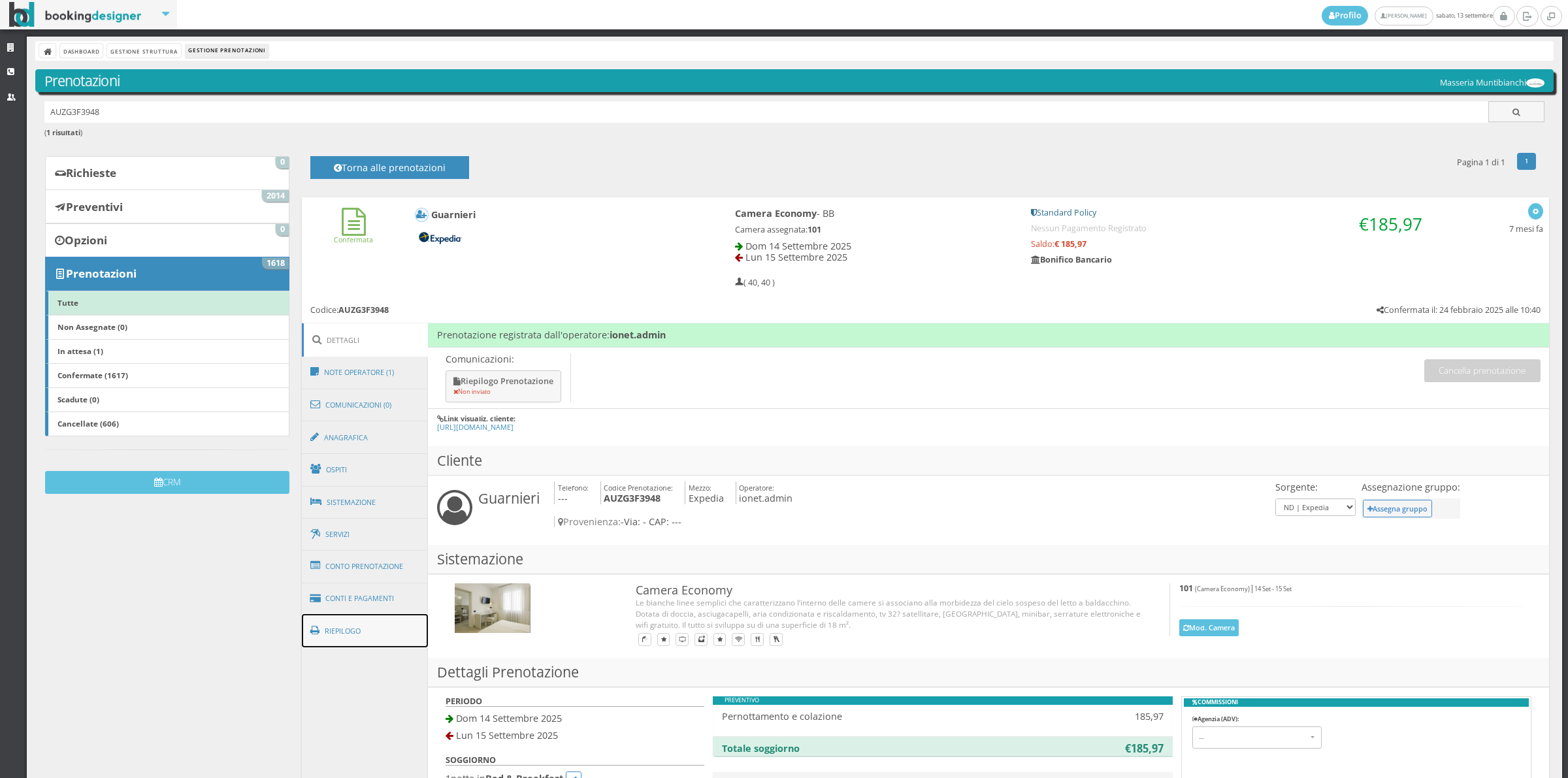
click at [399, 631] on link "Riepilogo" at bounding box center [365, 630] width 127 height 34
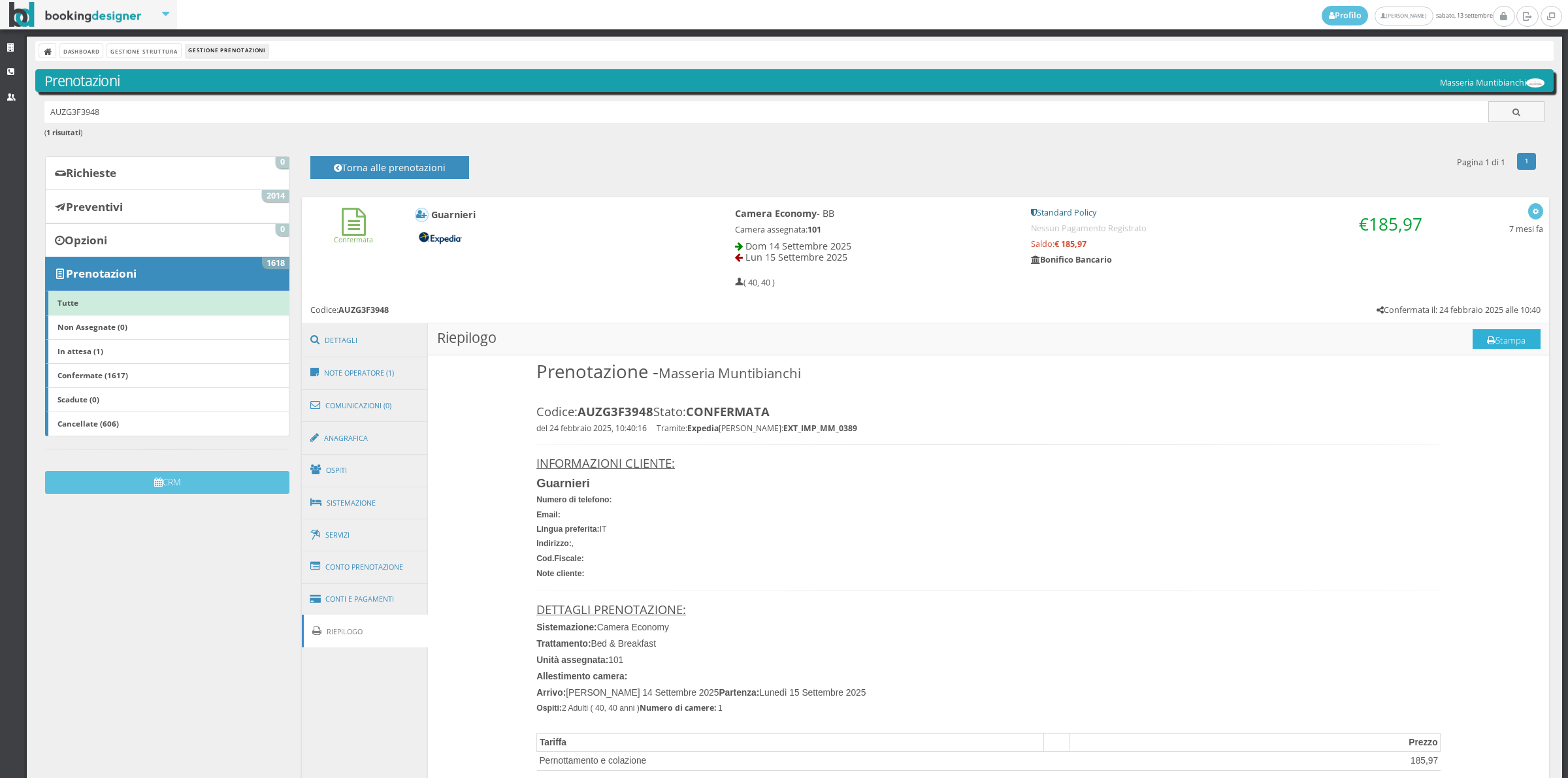
click at [1480, 344] on button "Stampa" at bounding box center [1506, 339] width 68 height 20
click at [1484, 339] on button "Stampa" at bounding box center [1506, 339] width 68 height 20
click at [1491, 337] on button "Stampa" at bounding box center [1506, 339] width 68 height 20
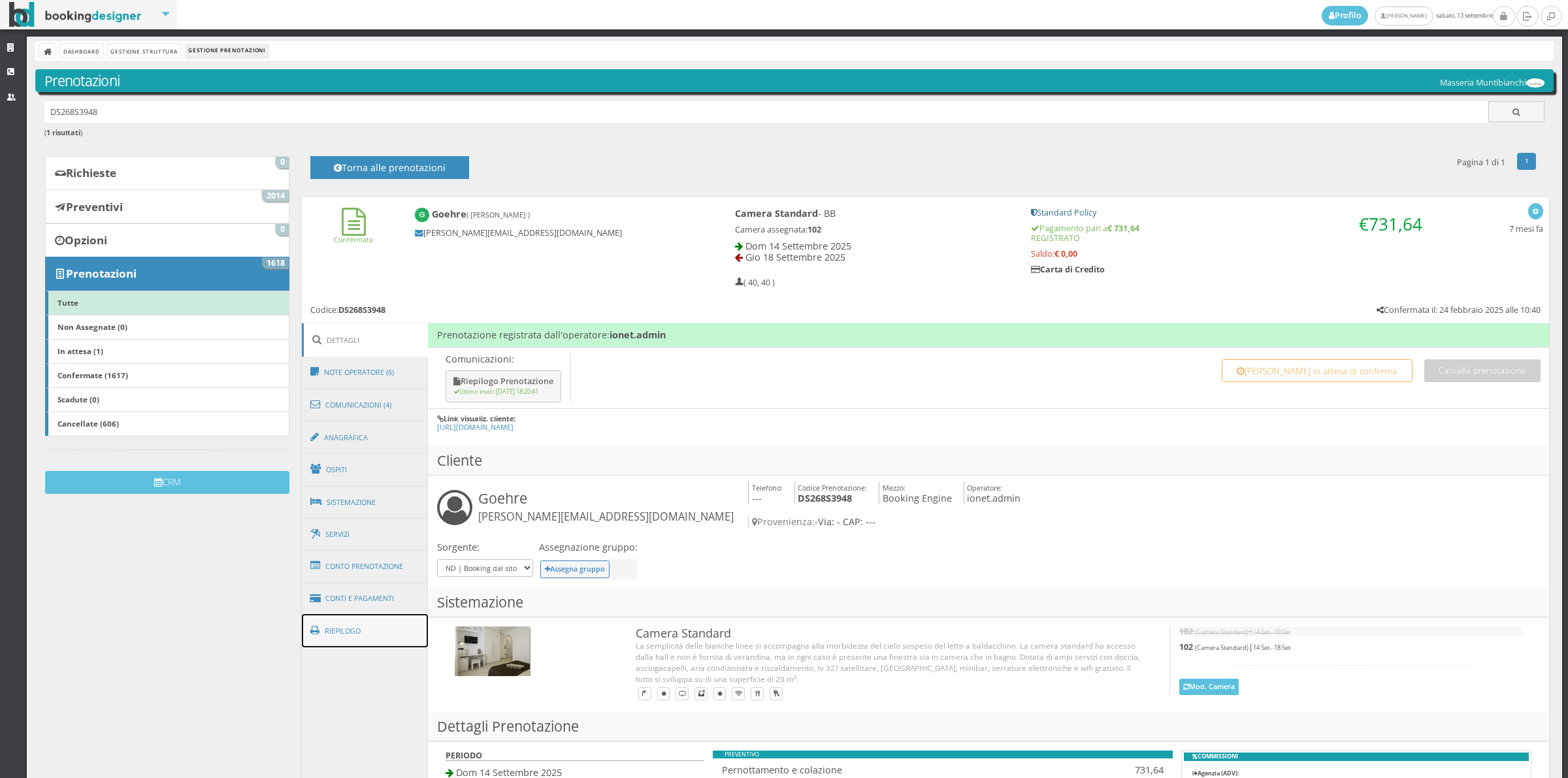
click at [332, 625] on link "Riepilogo" at bounding box center [365, 630] width 127 height 34
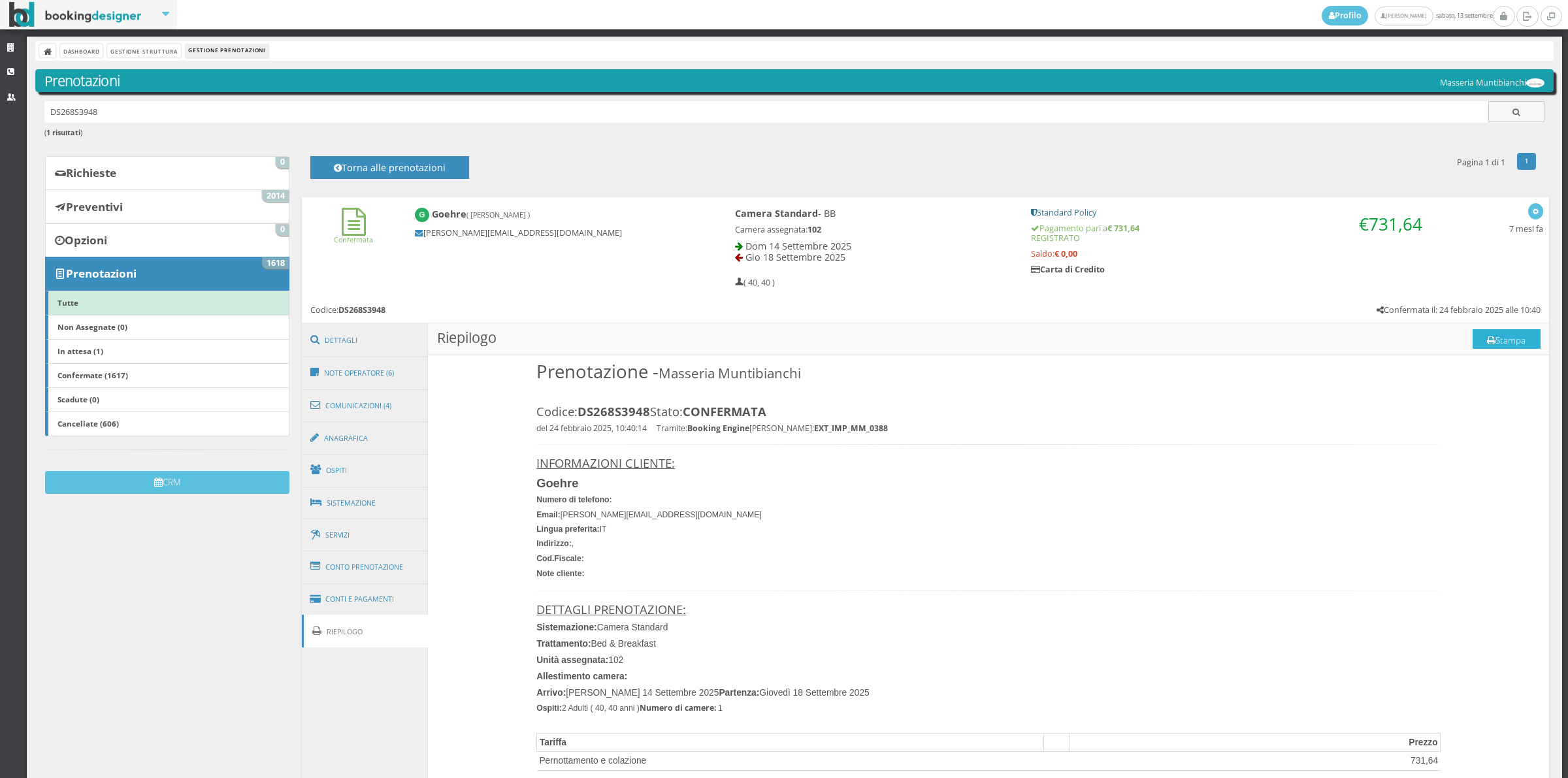
click at [1511, 345] on button "Stampa" at bounding box center [1506, 339] width 68 height 20
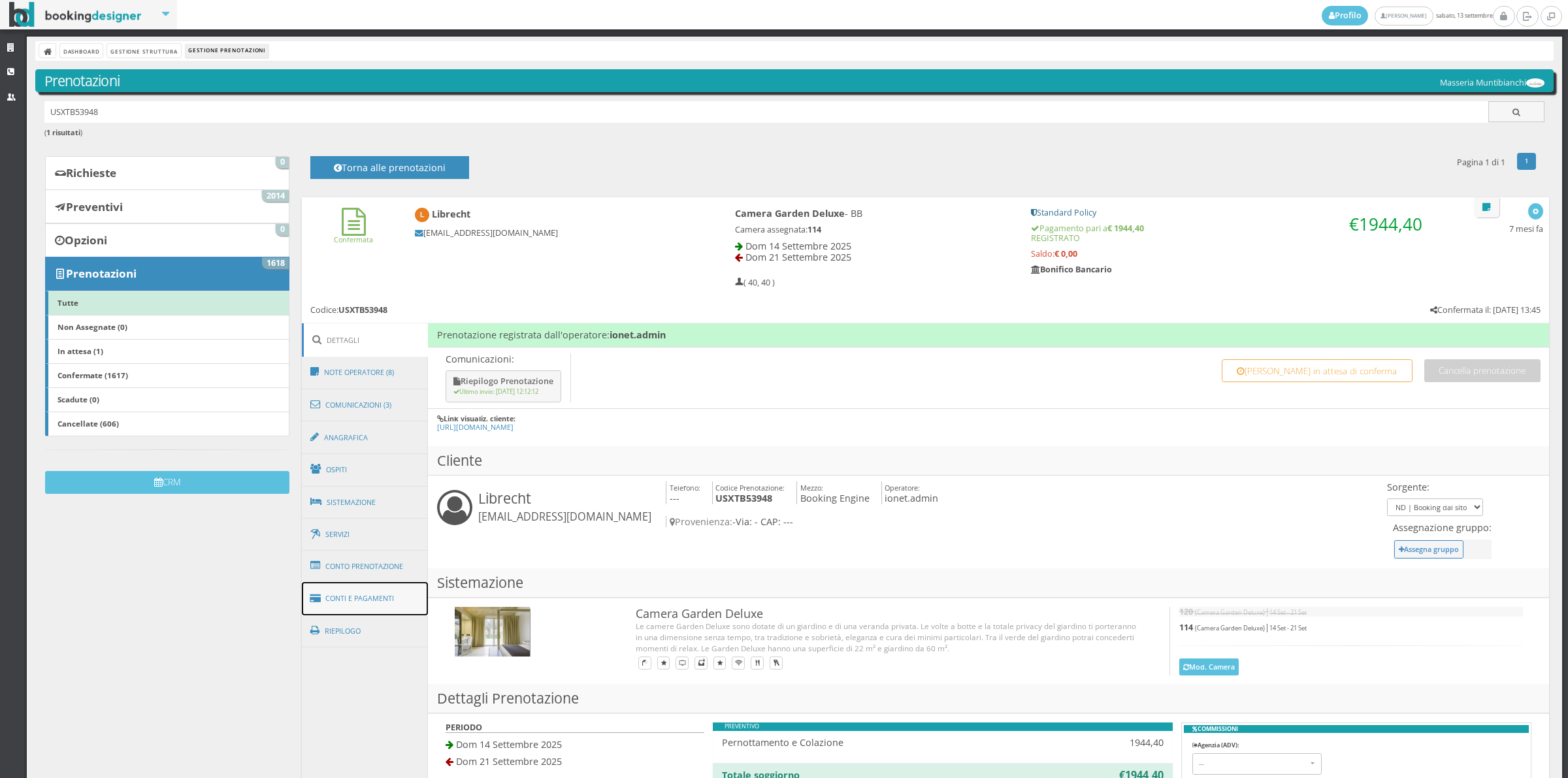
click at [385, 615] on link "Conti e Pagamenti" at bounding box center [365, 599] width 127 height 33
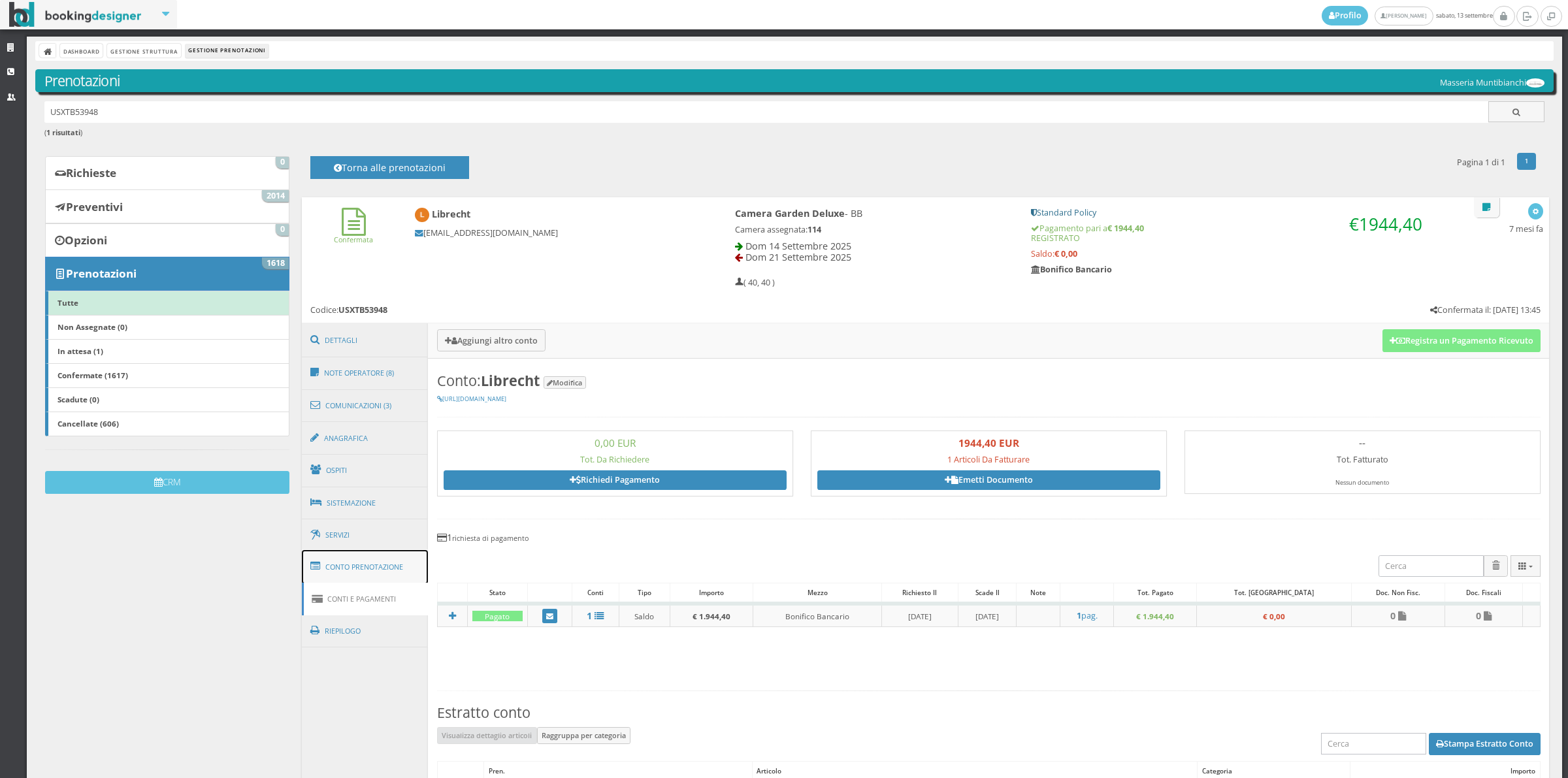
click at [389, 579] on link "Conto Prenotazione" at bounding box center [365, 567] width 127 height 34
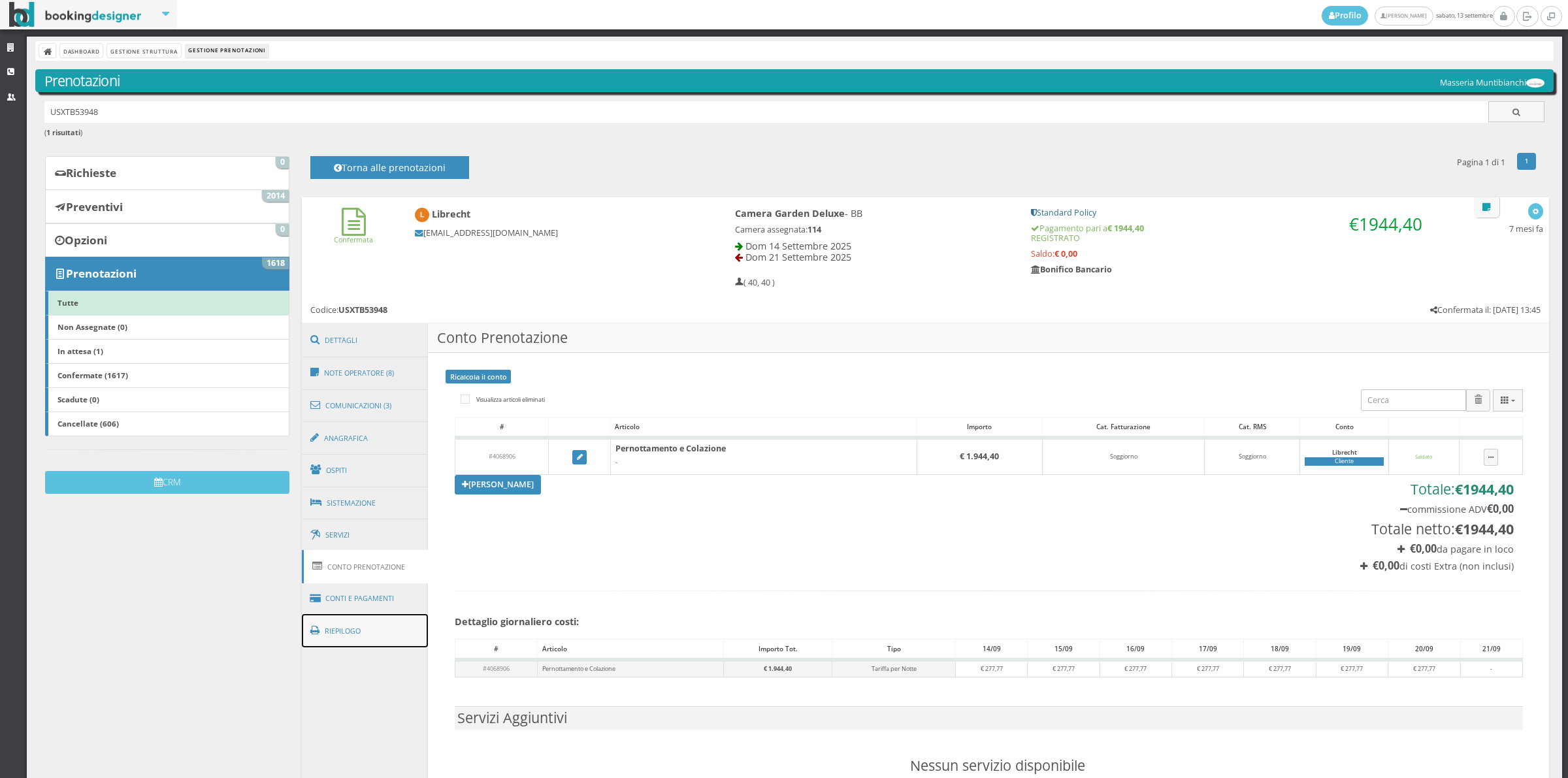
click at [383, 634] on link "Riepilogo" at bounding box center [365, 630] width 127 height 34
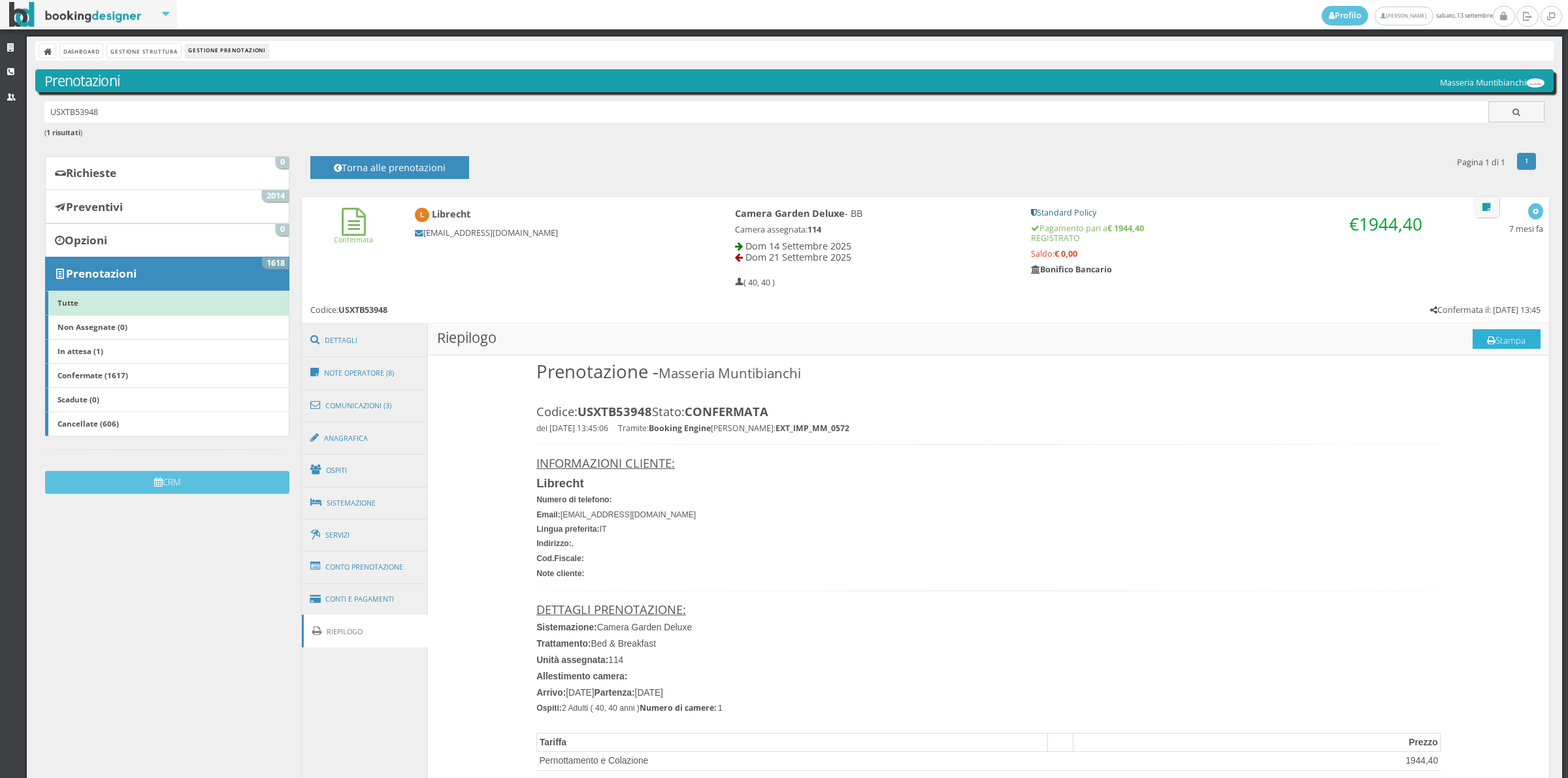
click at [1499, 335] on button "Stampa" at bounding box center [1506, 339] width 68 height 20
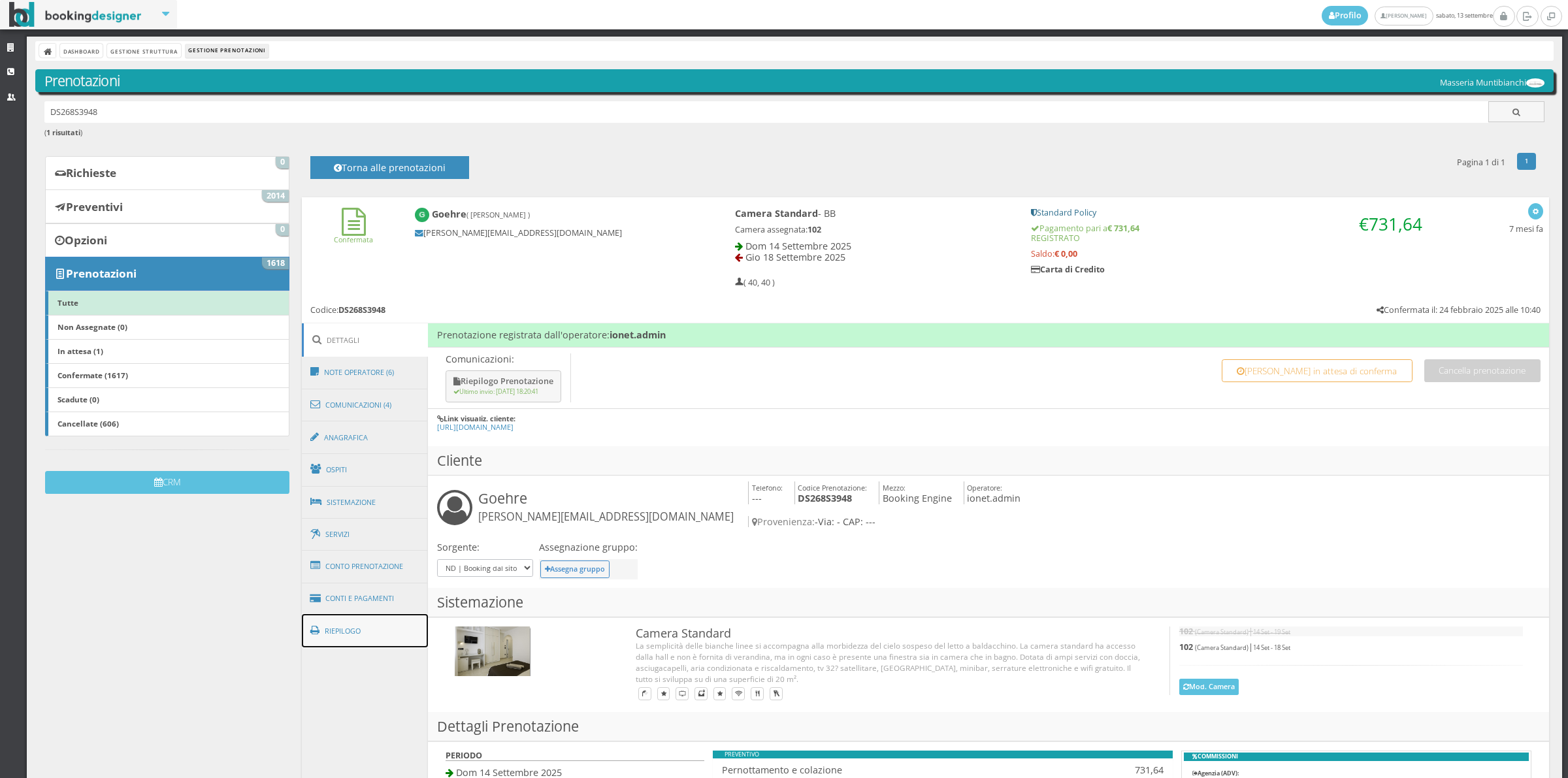
click at [371, 634] on link "Riepilogo" at bounding box center [365, 630] width 127 height 34
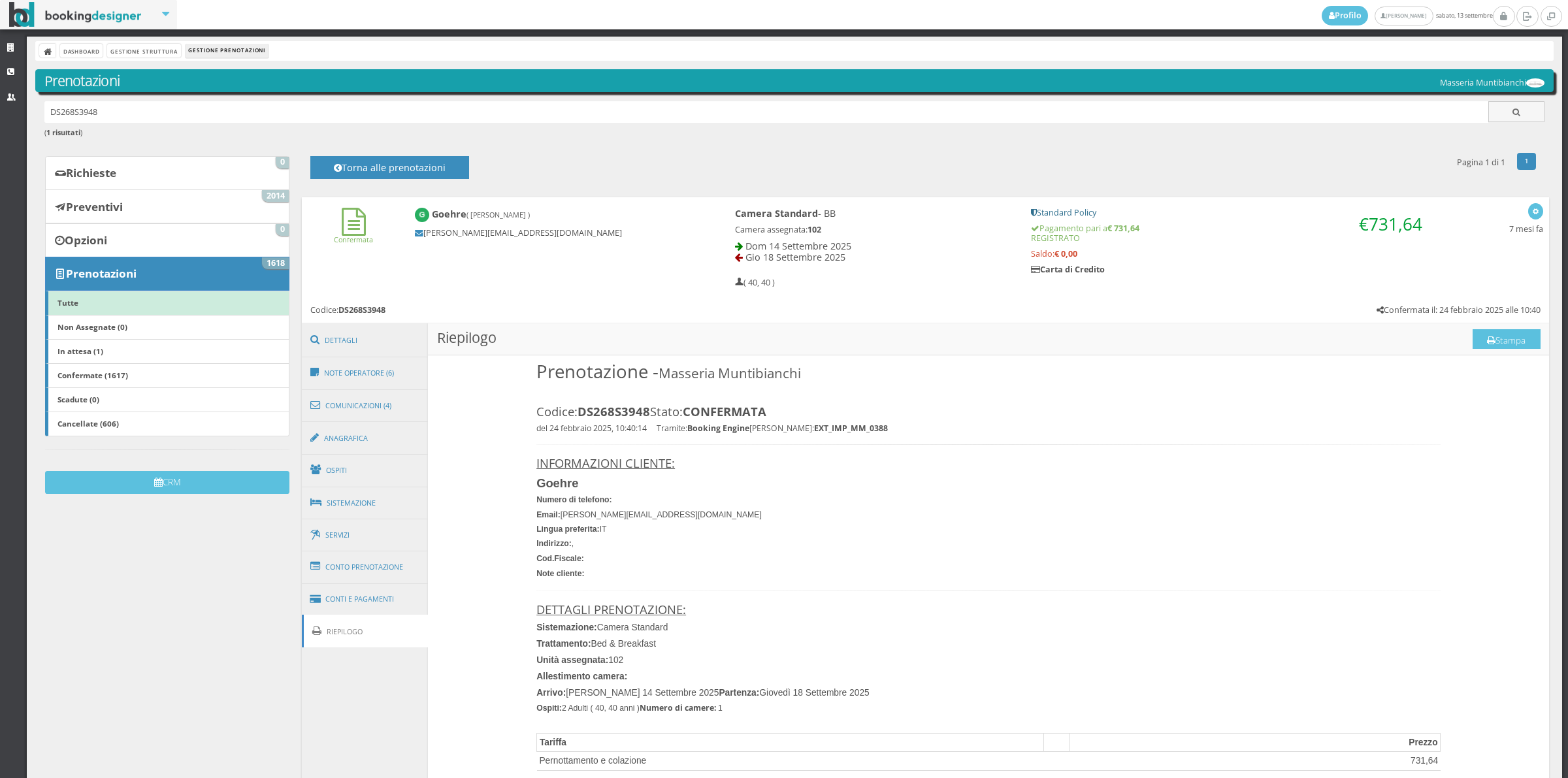
click at [1504, 353] on h3 "Riepilogo Stampa" at bounding box center [988, 339] width 1121 height 32
click at [1500, 331] on button "Stampa" at bounding box center [1506, 339] width 68 height 20
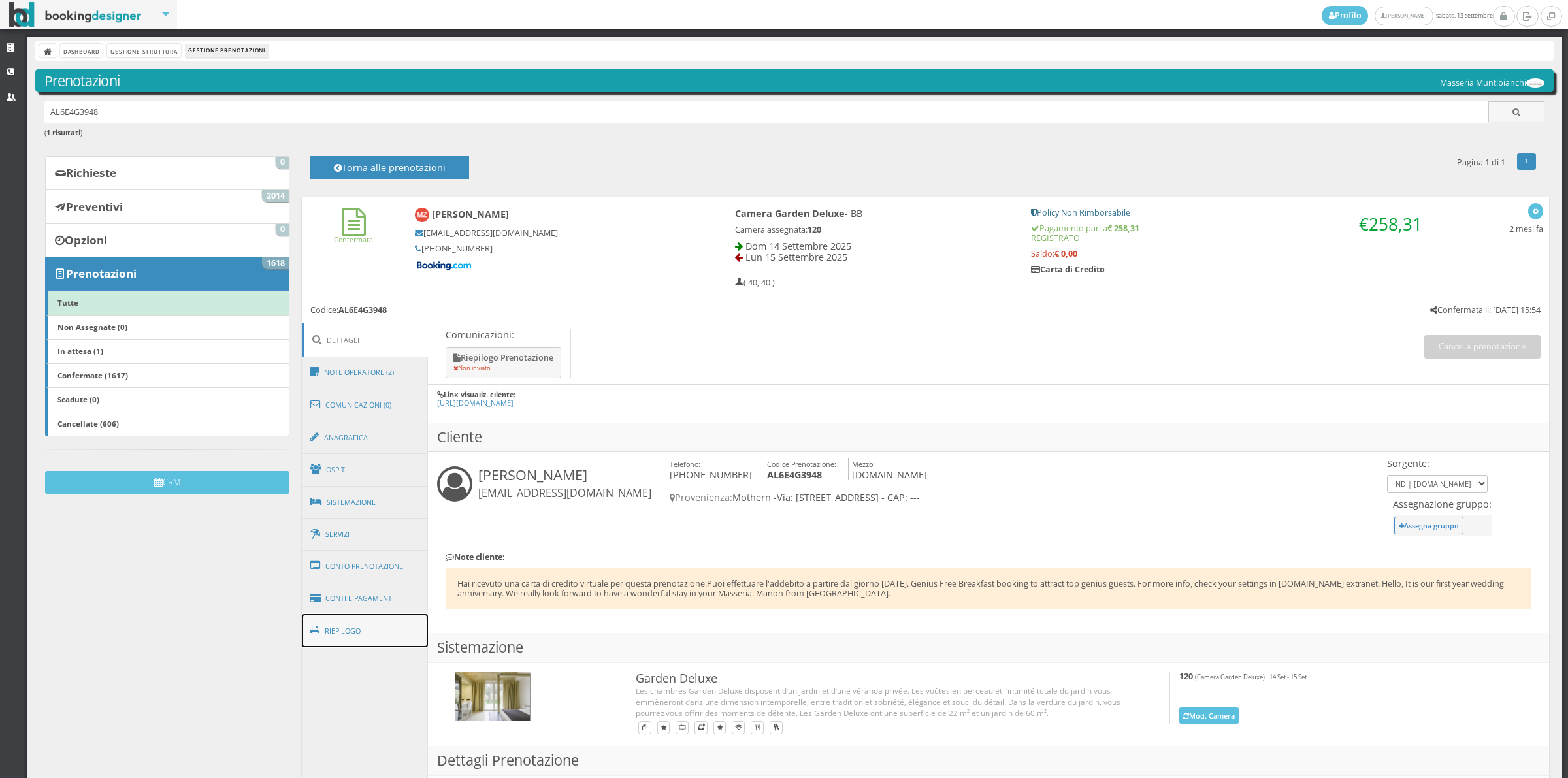
drag, startPoint x: 366, startPoint y: 628, endPoint x: 399, endPoint y: 628, distance: 33.0
click at [366, 629] on link "Riepilogo" at bounding box center [365, 630] width 127 height 34
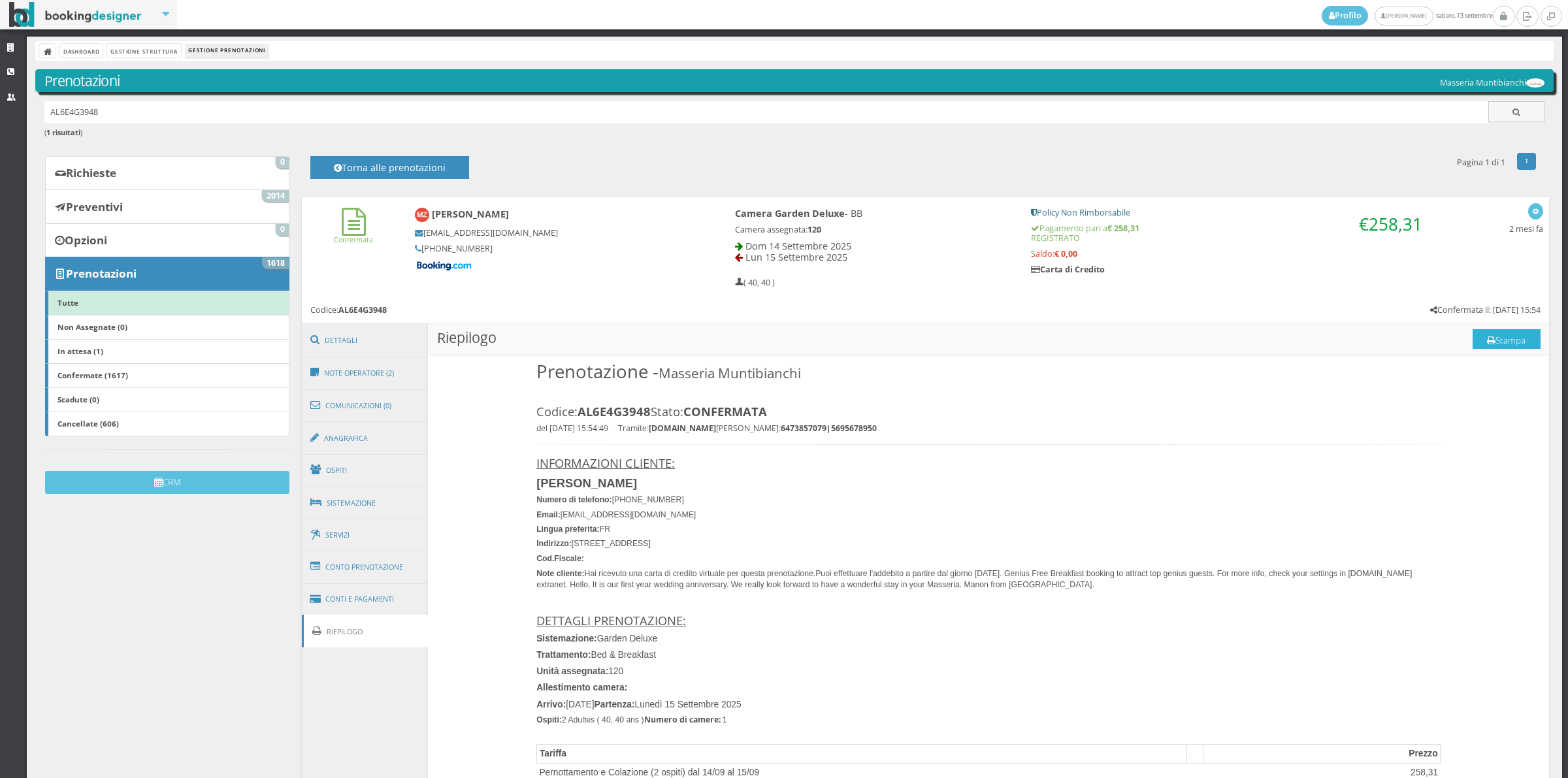
click at [1497, 342] on button "Stampa" at bounding box center [1506, 339] width 68 height 20
click at [366, 389] on link "Comunicazioni (0)" at bounding box center [365, 406] width 127 height 34
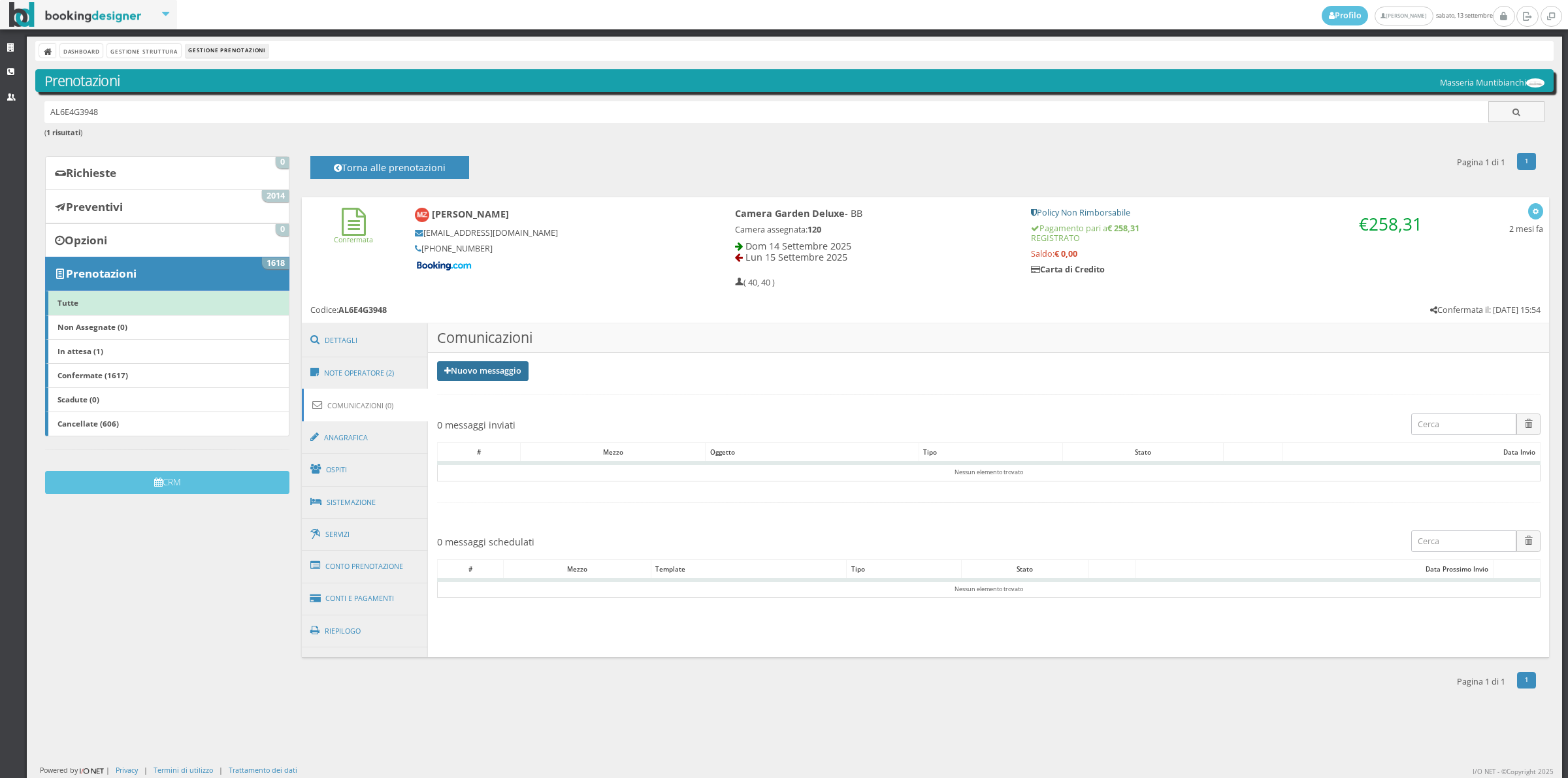
click at [478, 366] on link "Nuovo messaggio" at bounding box center [483, 371] width 92 height 20
click at [477, 390] on link "Riepilogo prenotazione" at bounding box center [491, 392] width 107 height 14
click at [0, 0] on div at bounding box center [0, 0] width 0 height 0
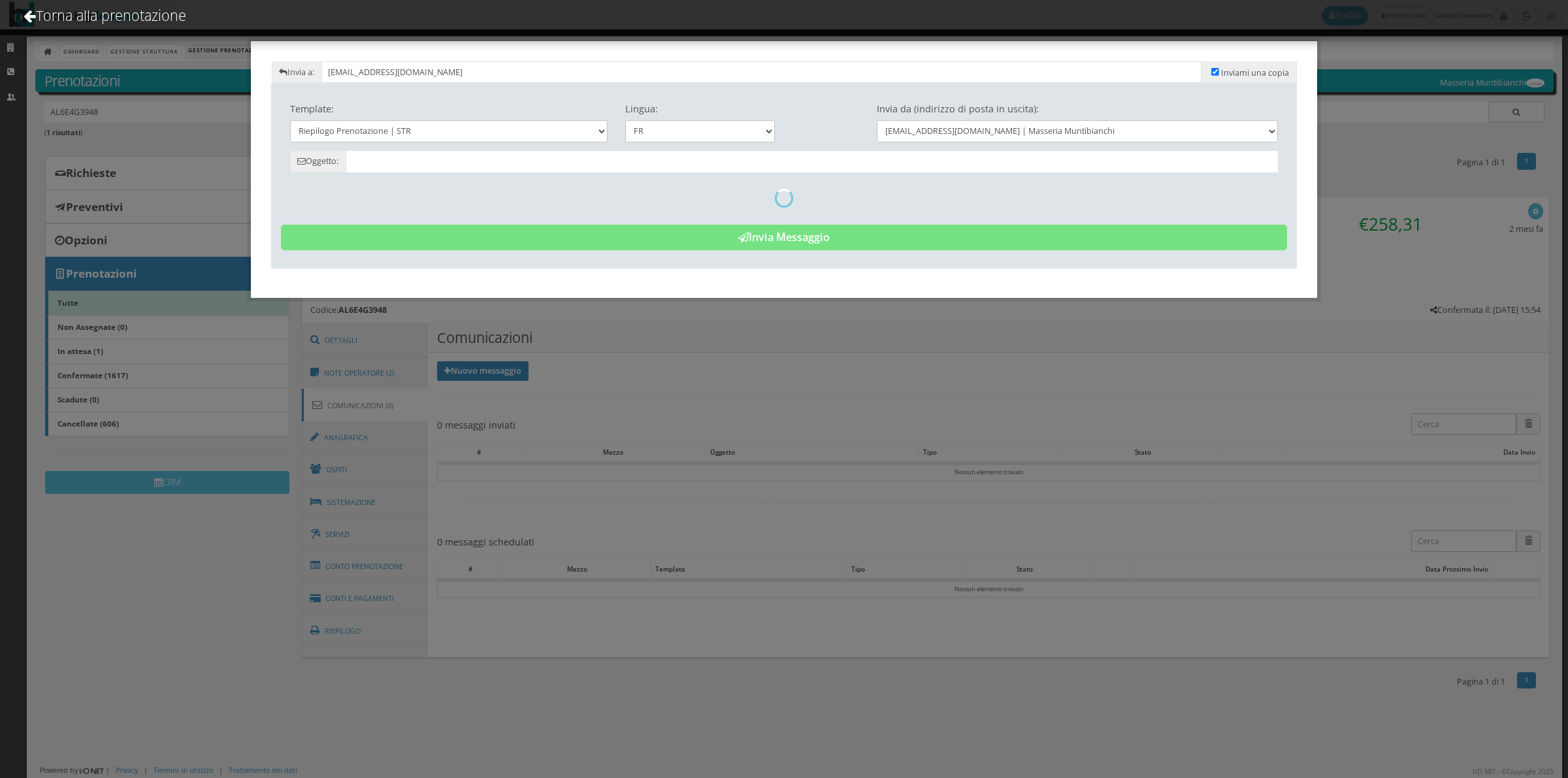
type input "RÃ©sumÃ© de la rÃ©servation - Manon Zimmermann - Code: AL6E4G3948"
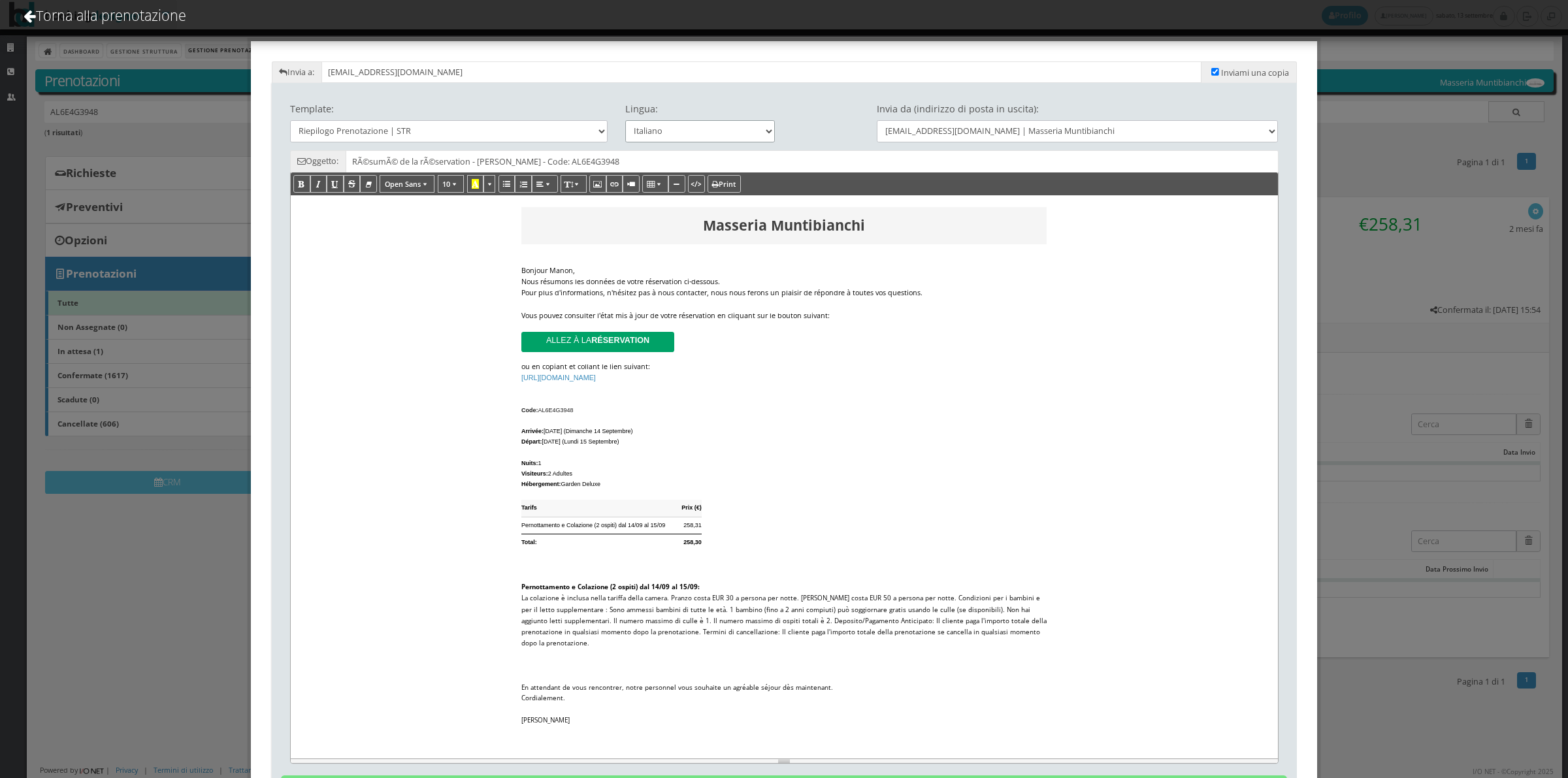
click at [680, 129] on select "Italiano Deutsch English Français" at bounding box center [700, 130] width 150 height 21
select select "en"
click at [625, 120] on select "Italiano Deutsch English Français" at bounding box center [700, 130] width 150 height 21
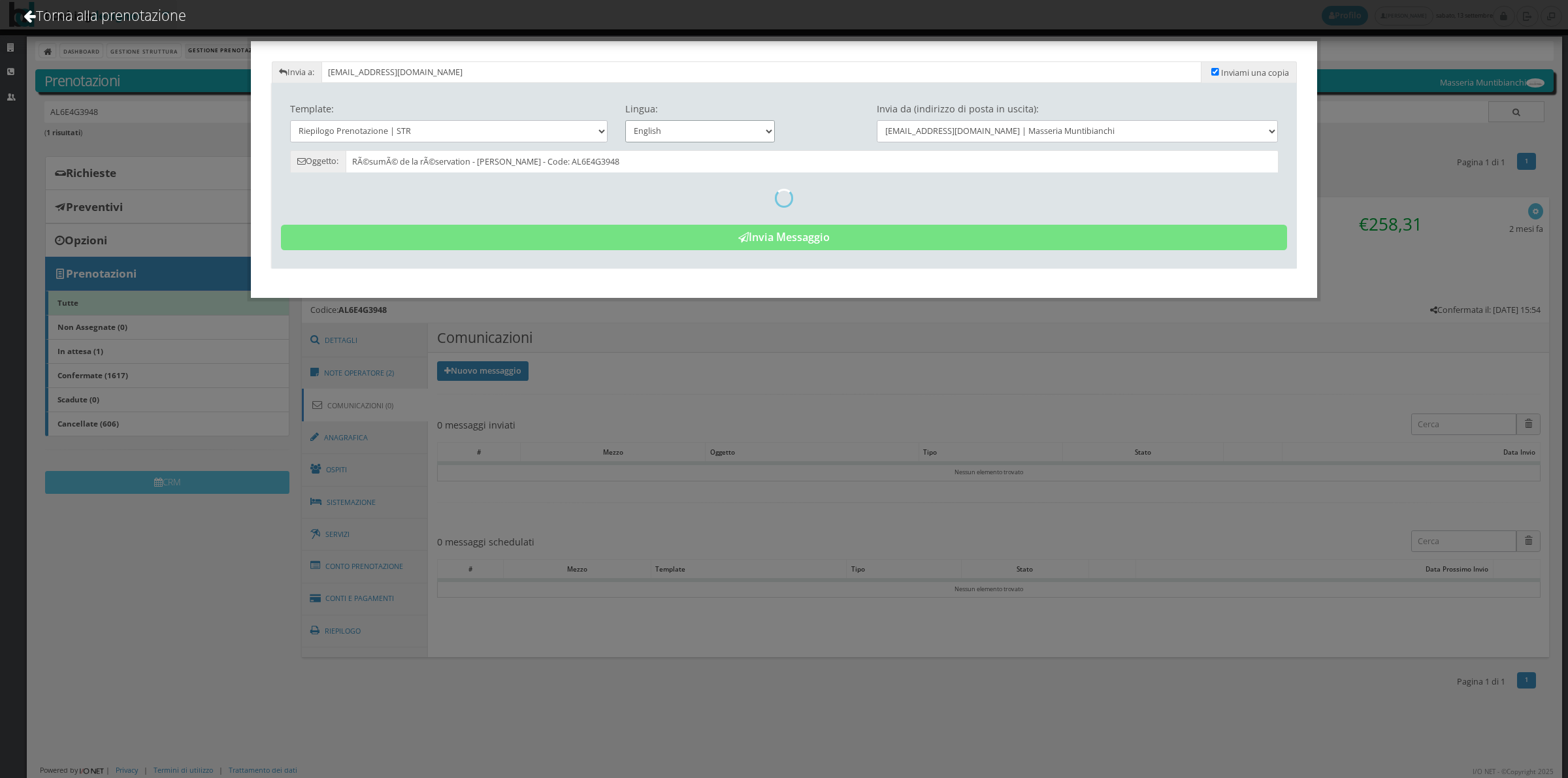
type input "Reservation Summary - Manon Zimmermann - Cod. AL6E4G3948"
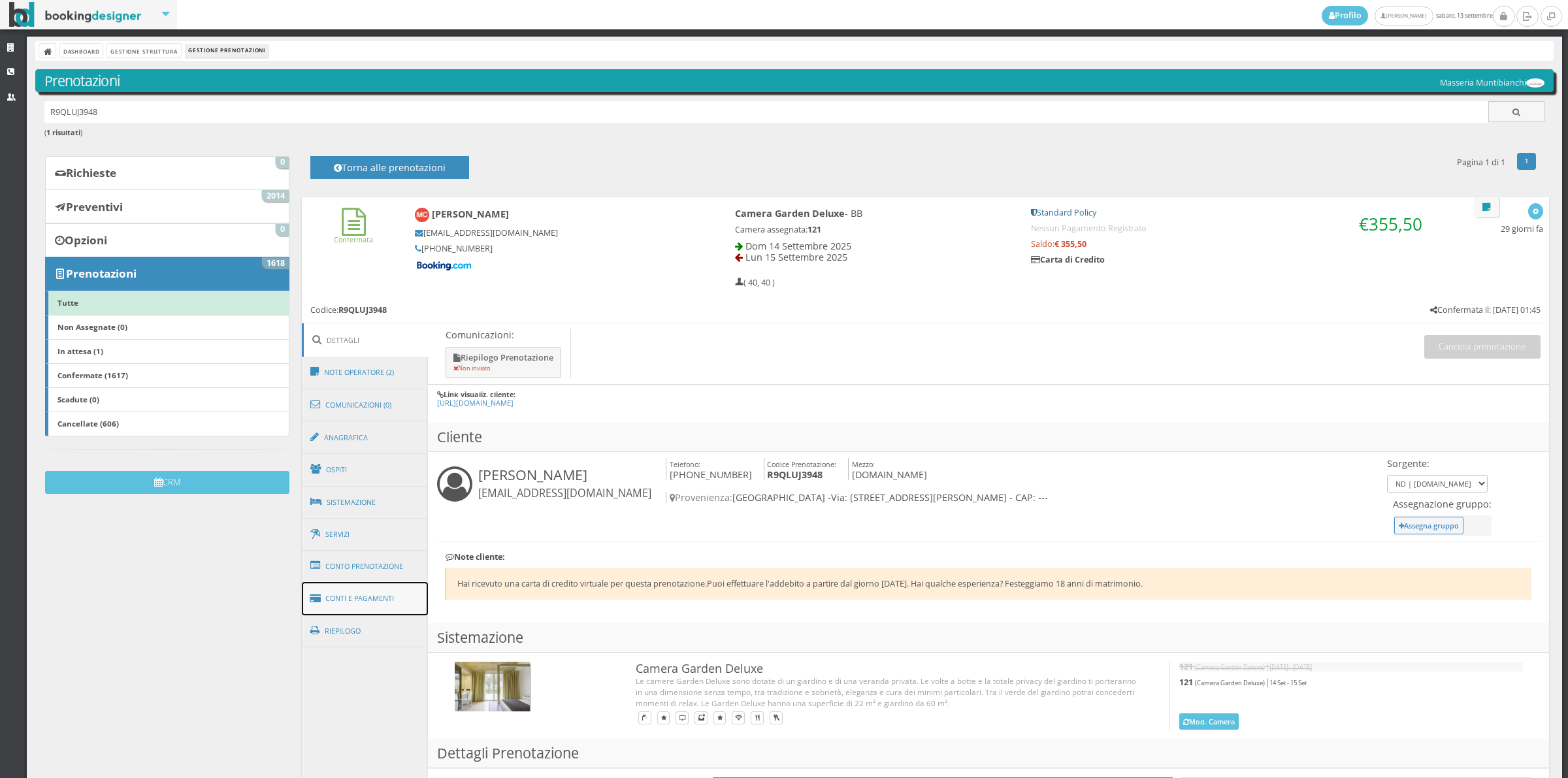
click at [393, 612] on link "Conti e Pagamenti" at bounding box center [365, 599] width 127 height 33
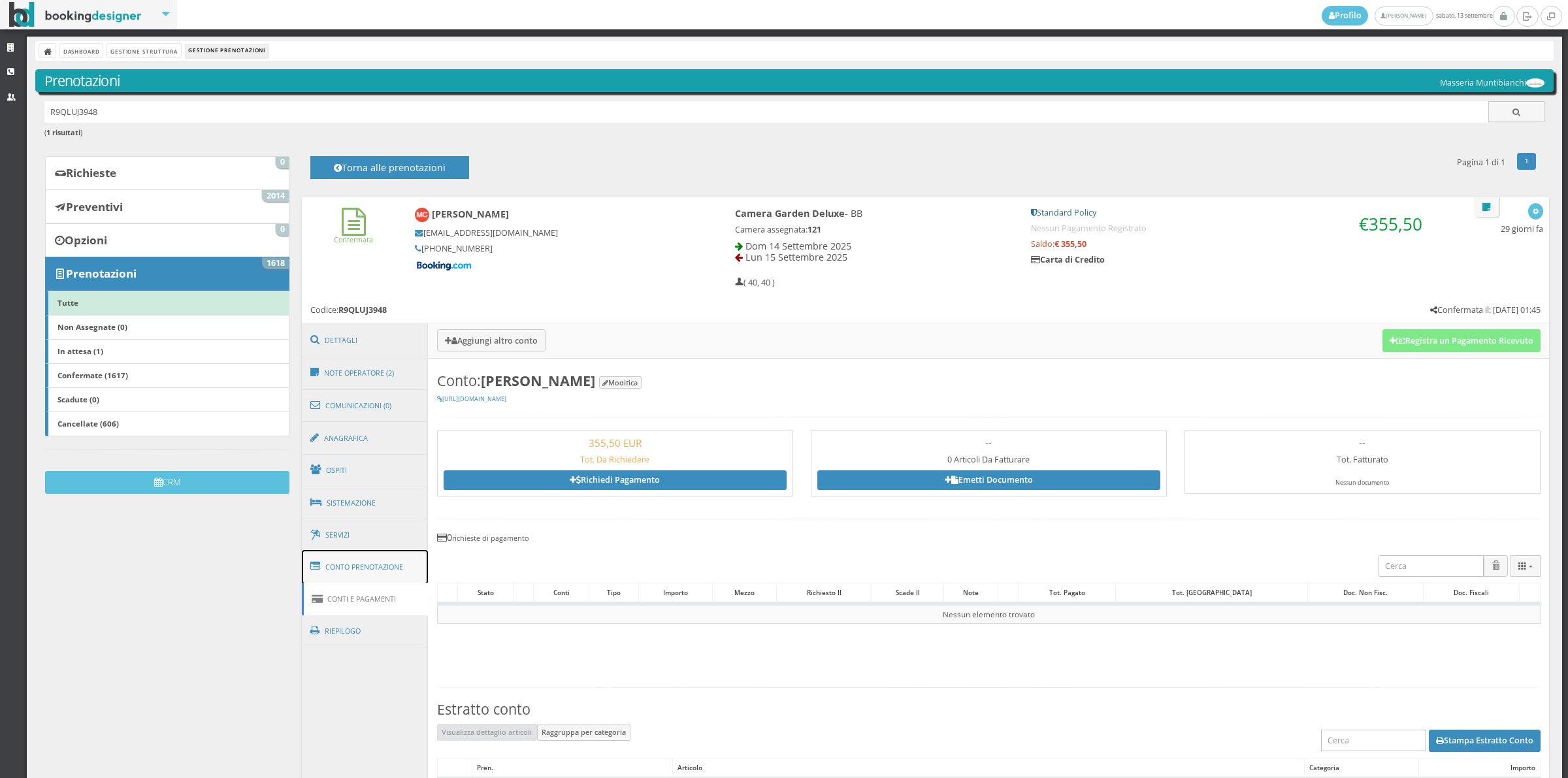
click at [393, 574] on link "Conto Prenotazione" at bounding box center [365, 567] width 127 height 34
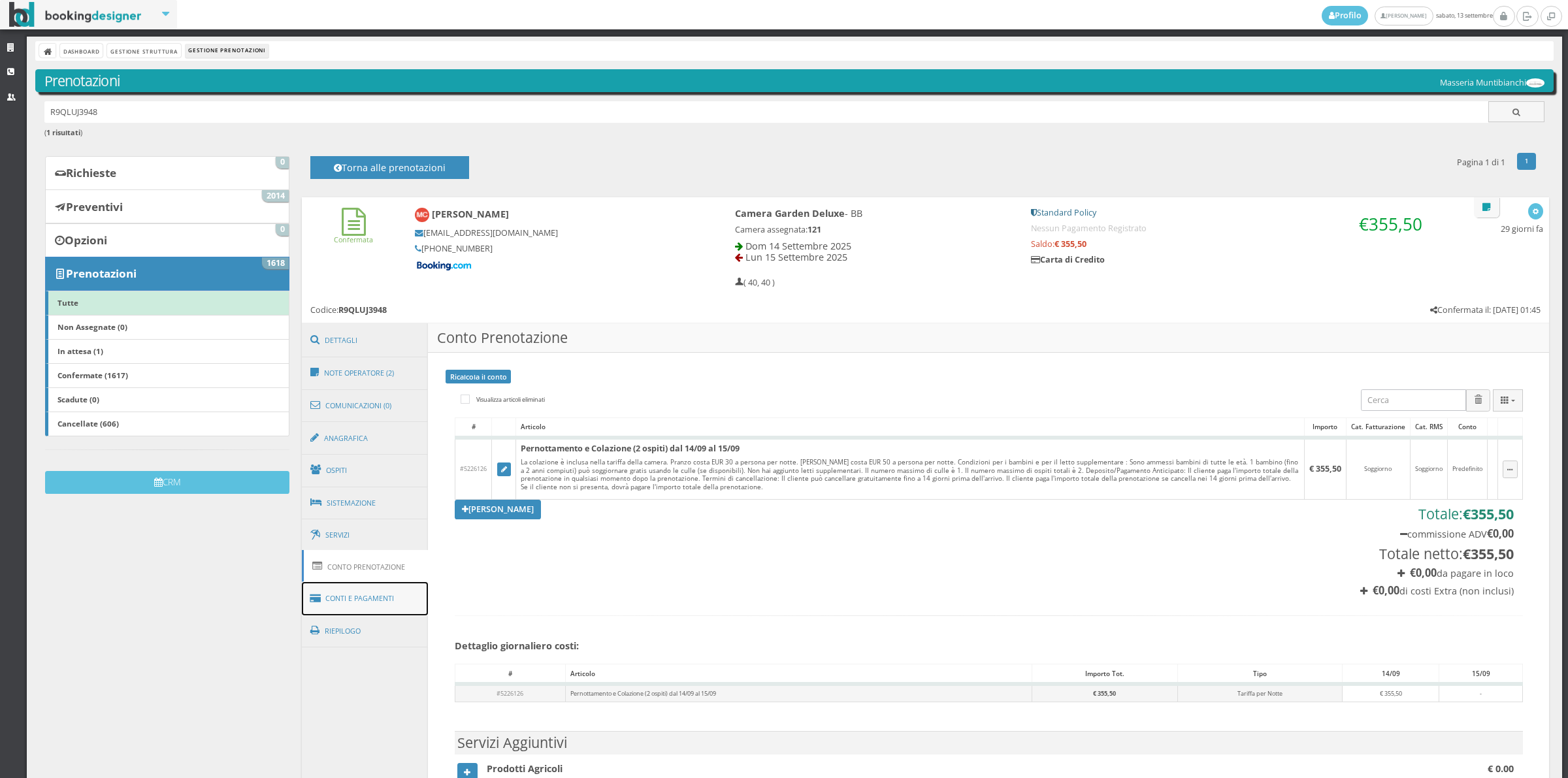
click at [383, 597] on link "Conti e Pagamenti" at bounding box center [365, 599] width 127 height 33
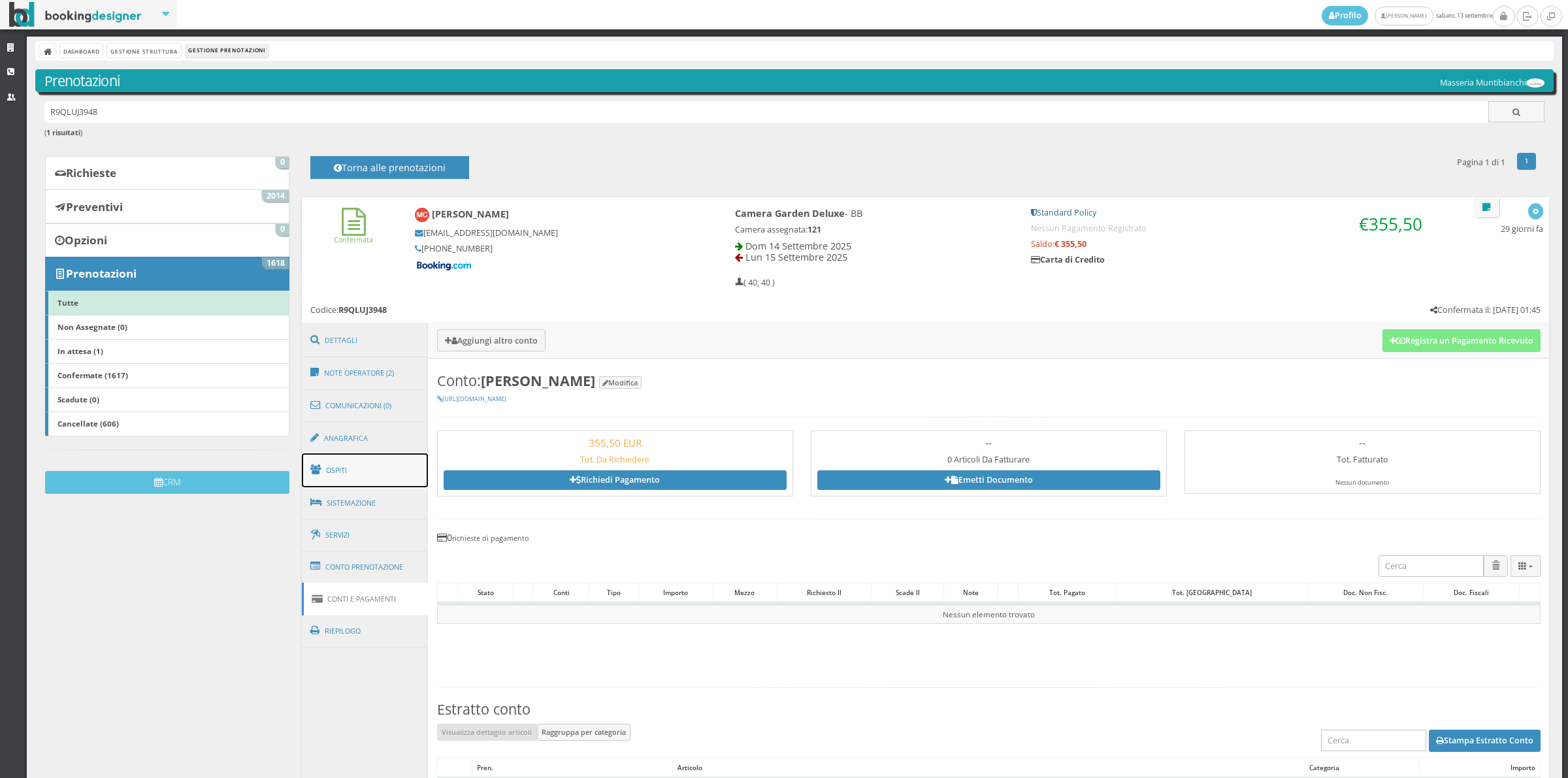
click at [385, 477] on link "Ospiti" at bounding box center [365, 469] width 127 height 34
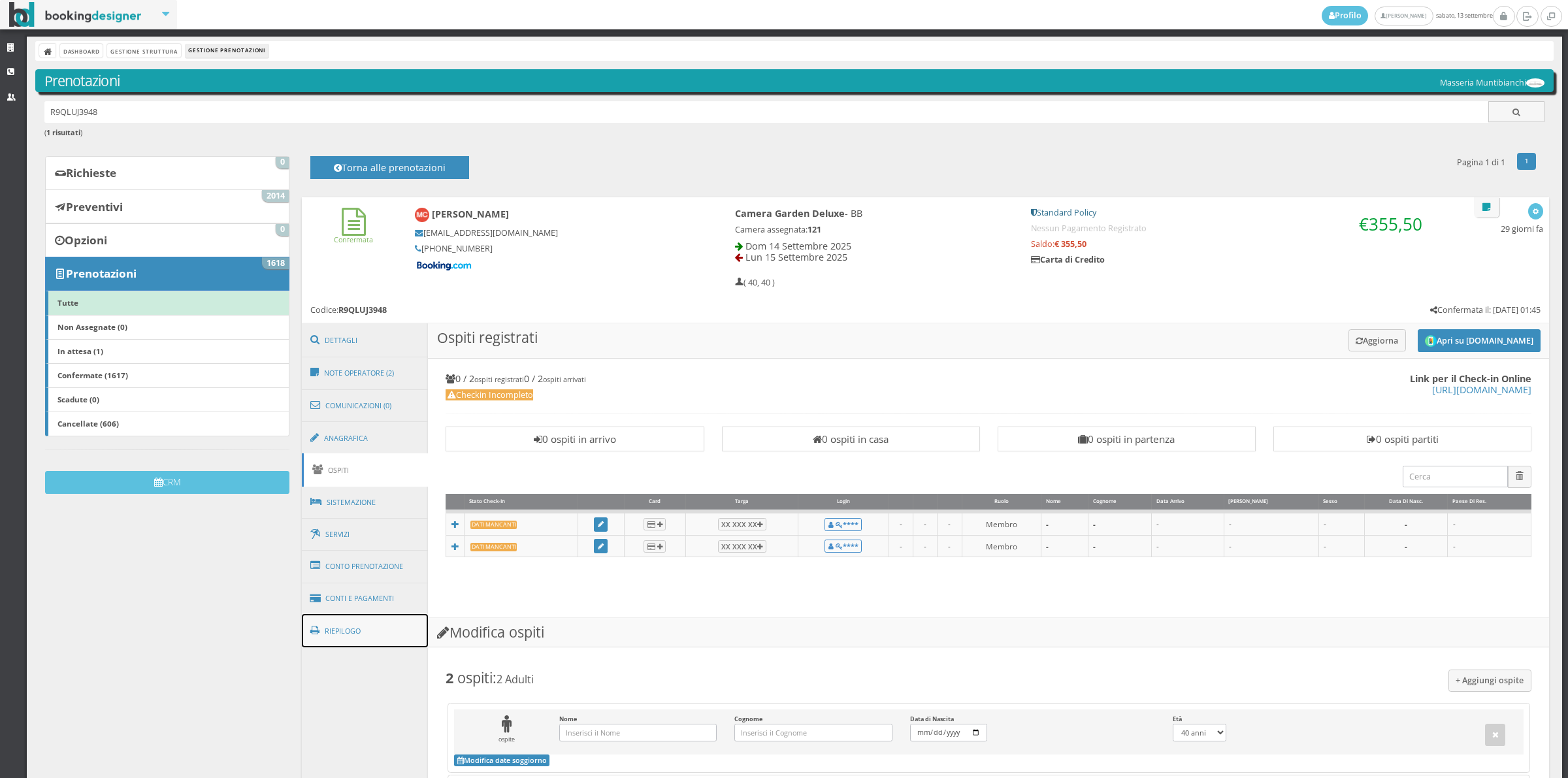
click at [369, 631] on link "Riepilogo" at bounding box center [365, 630] width 127 height 34
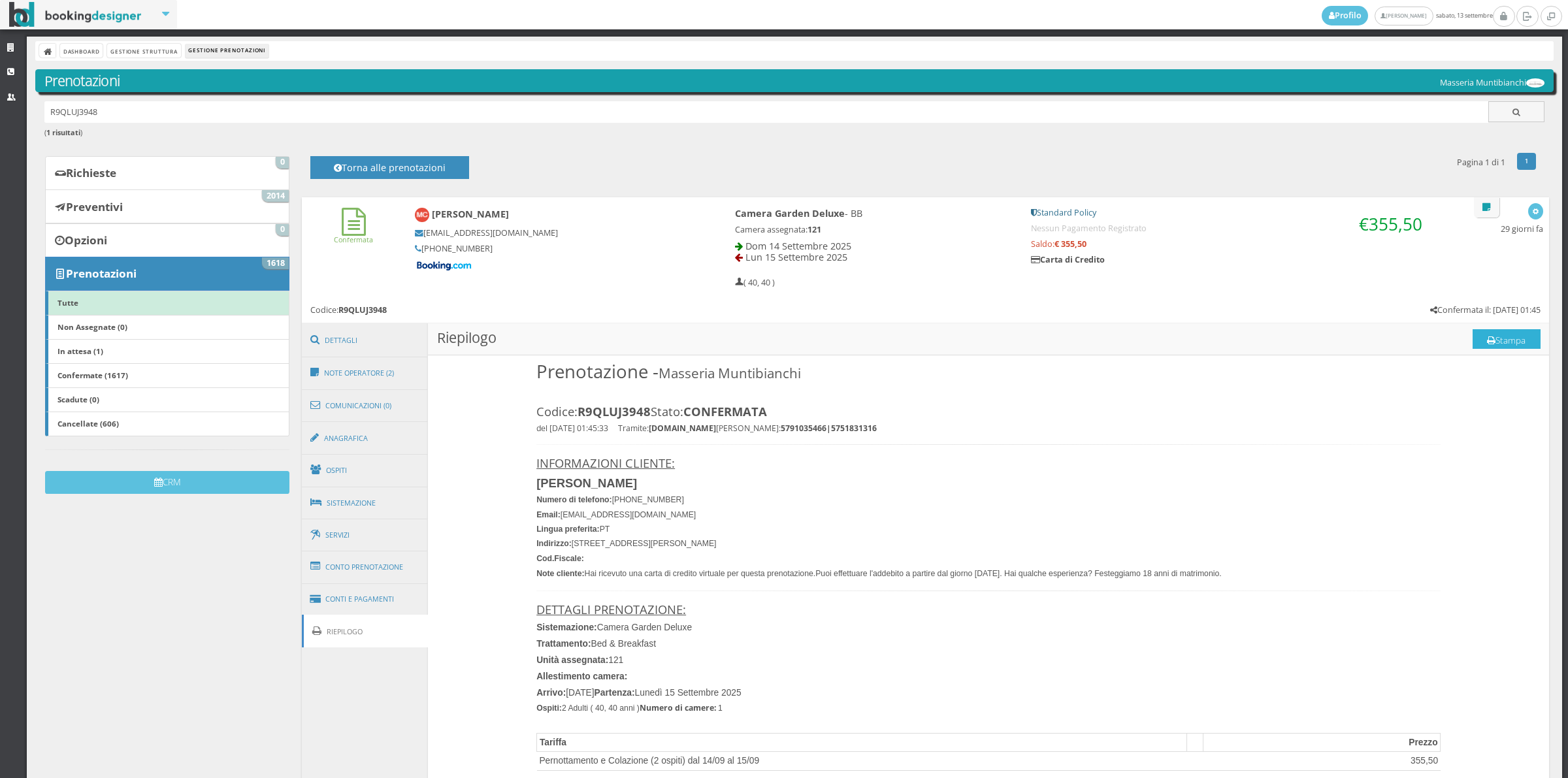
click at [1516, 343] on button "Stampa" at bounding box center [1506, 339] width 68 height 20
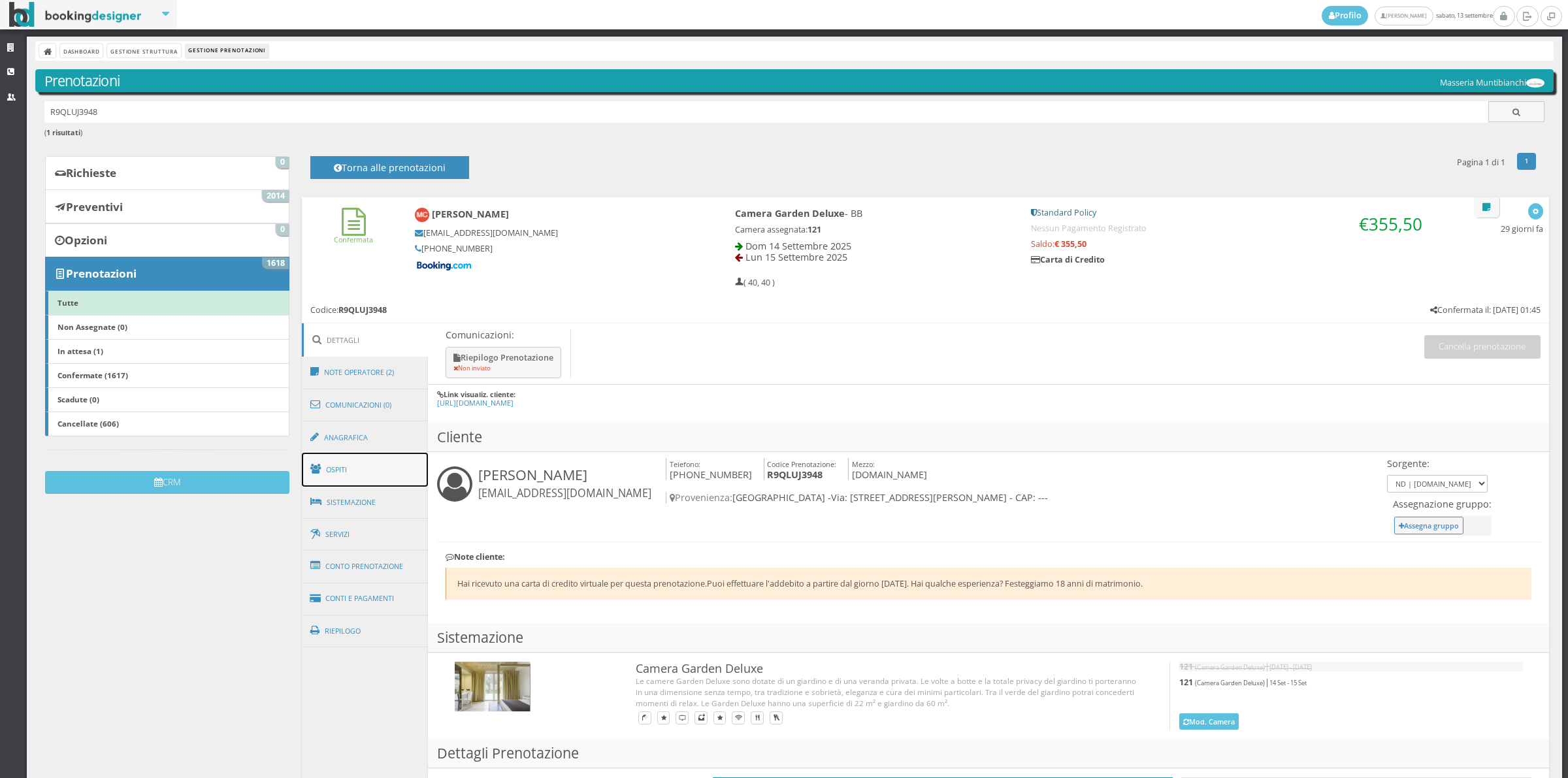
click at [384, 470] on link "Ospiti" at bounding box center [365, 469] width 127 height 34
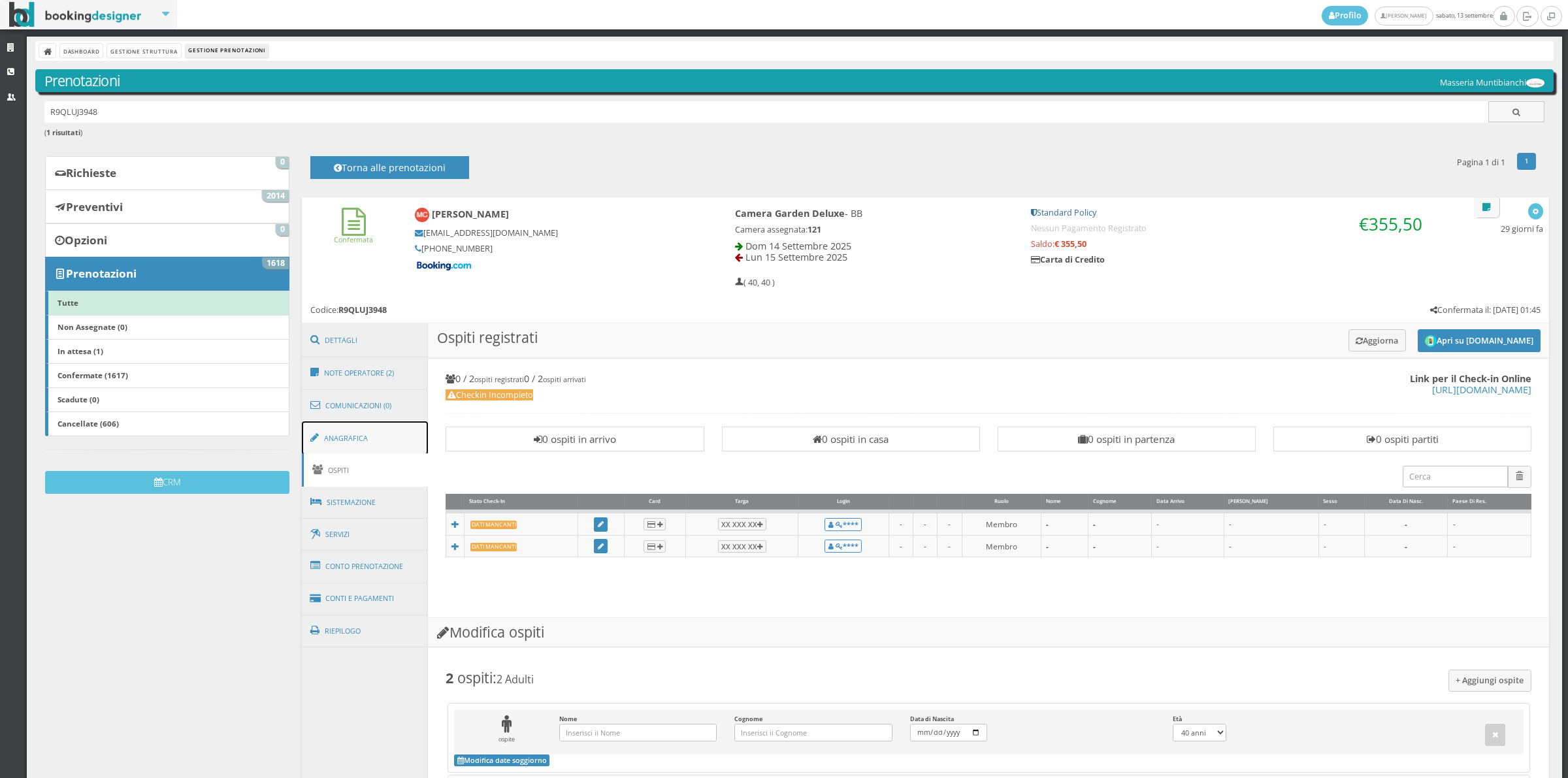
click at [374, 438] on link "Anagrafica" at bounding box center [365, 438] width 127 height 34
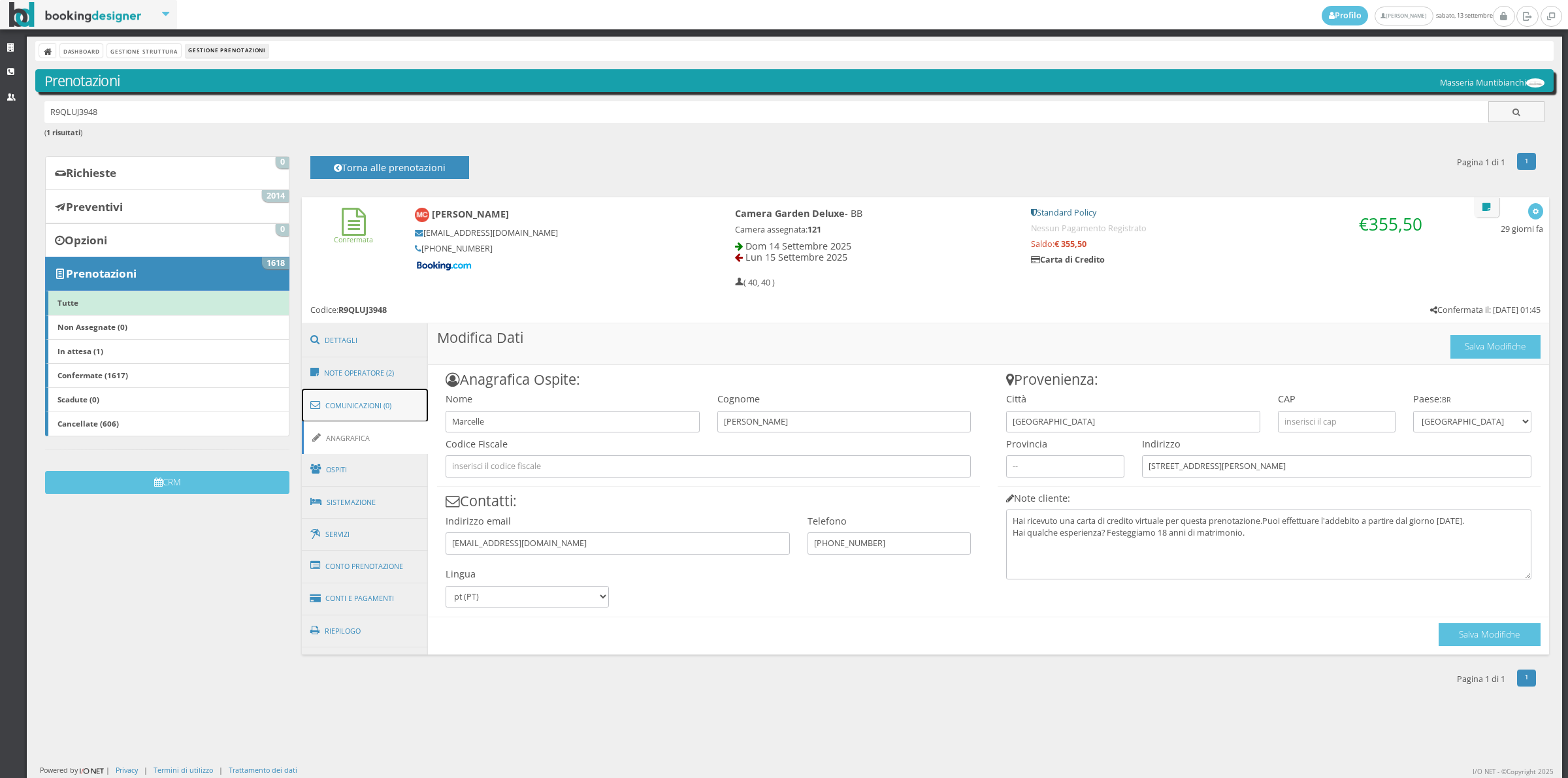
click at [374, 413] on link "Comunicazioni (0)" at bounding box center [365, 406] width 127 height 34
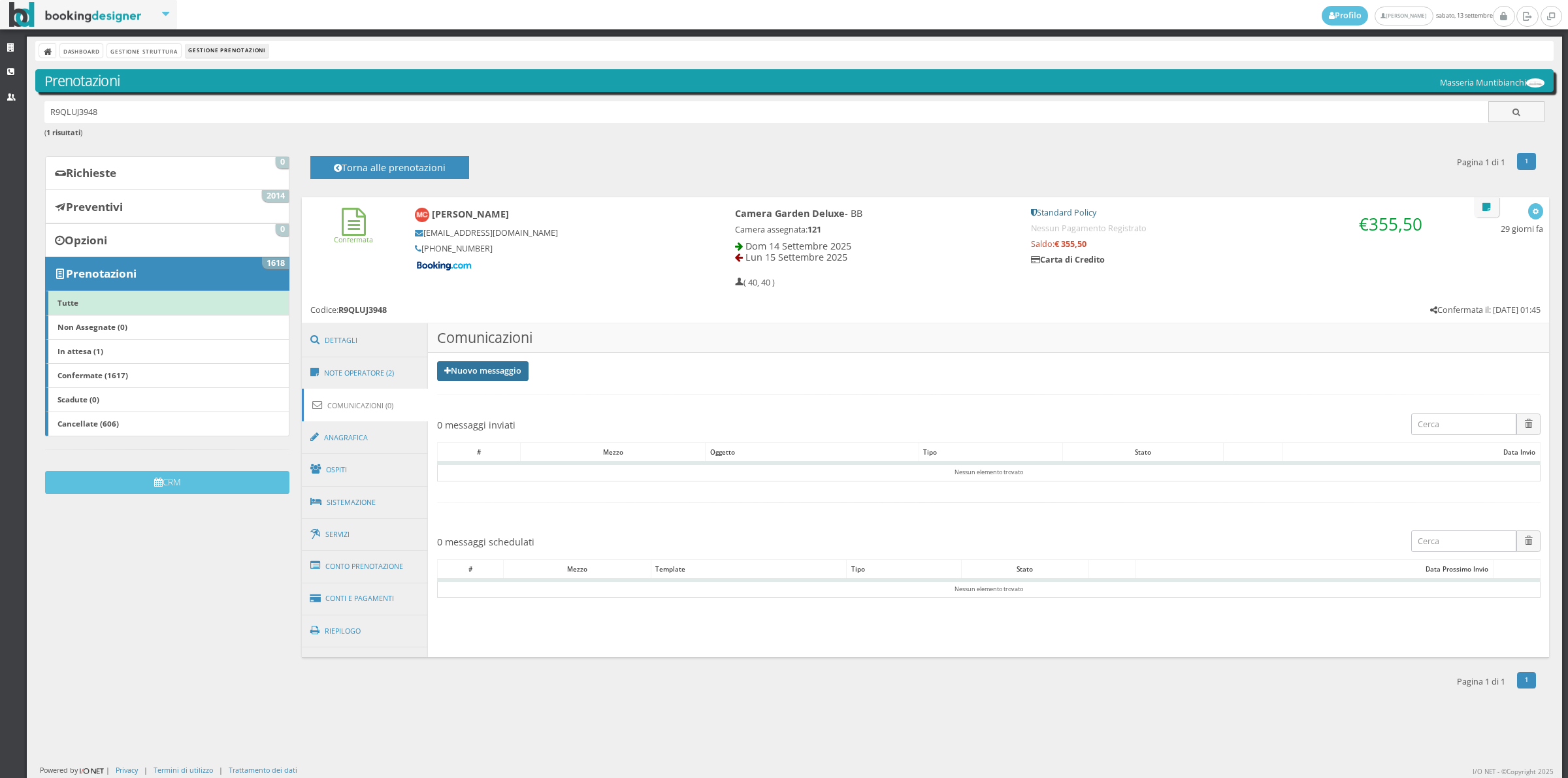
click at [456, 370] on link "Nuovo messaggio" at bounding box center [483, 371] width 92 height 20
click at [462, 391] on link "Riepilogo prenotazione" at bounding box center [491, 392] width 107 height 14
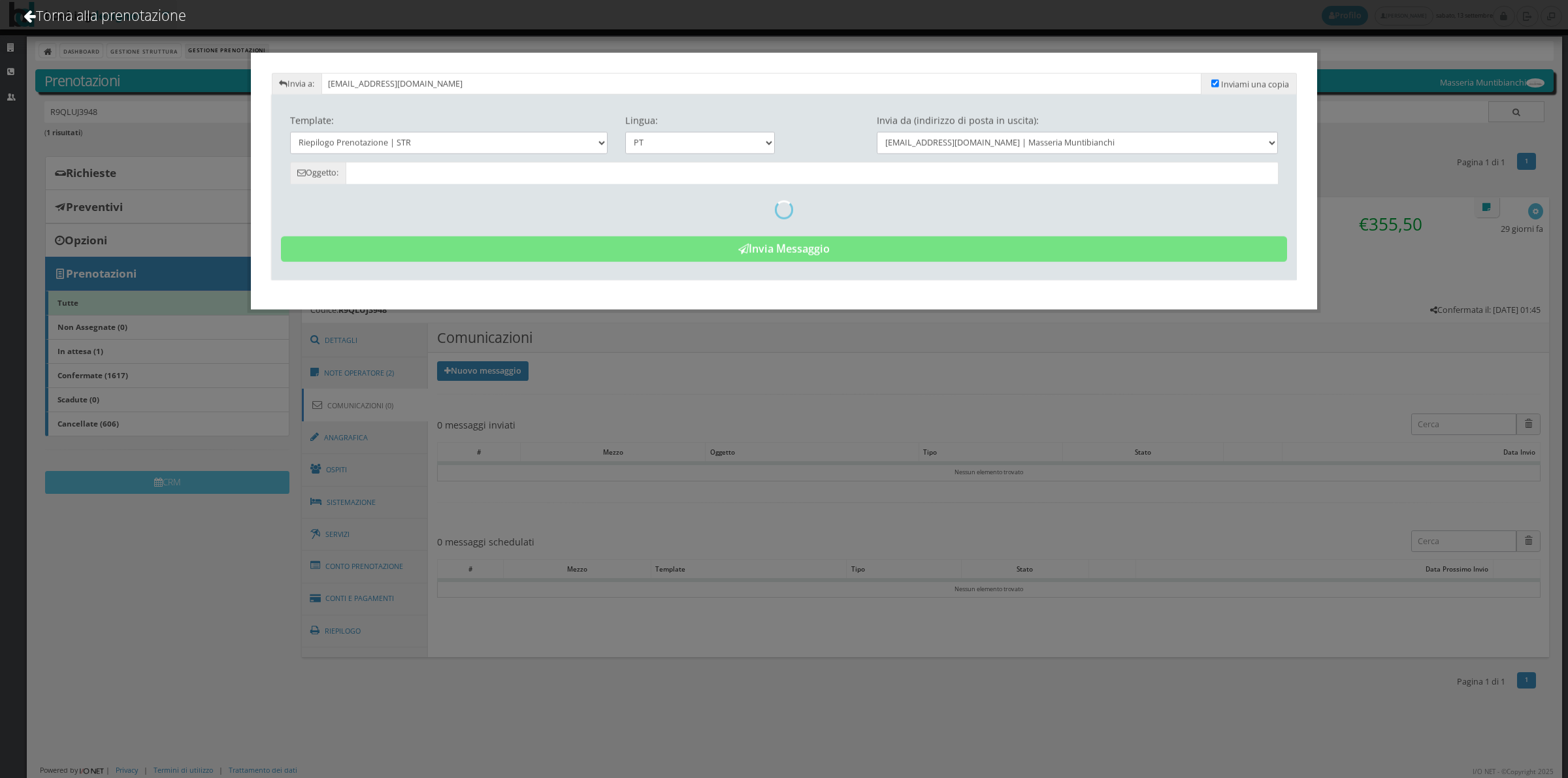
type input "Riepilogo Prenotazione - [PERSON_NAME] - Cod. R9QLUJ3948"
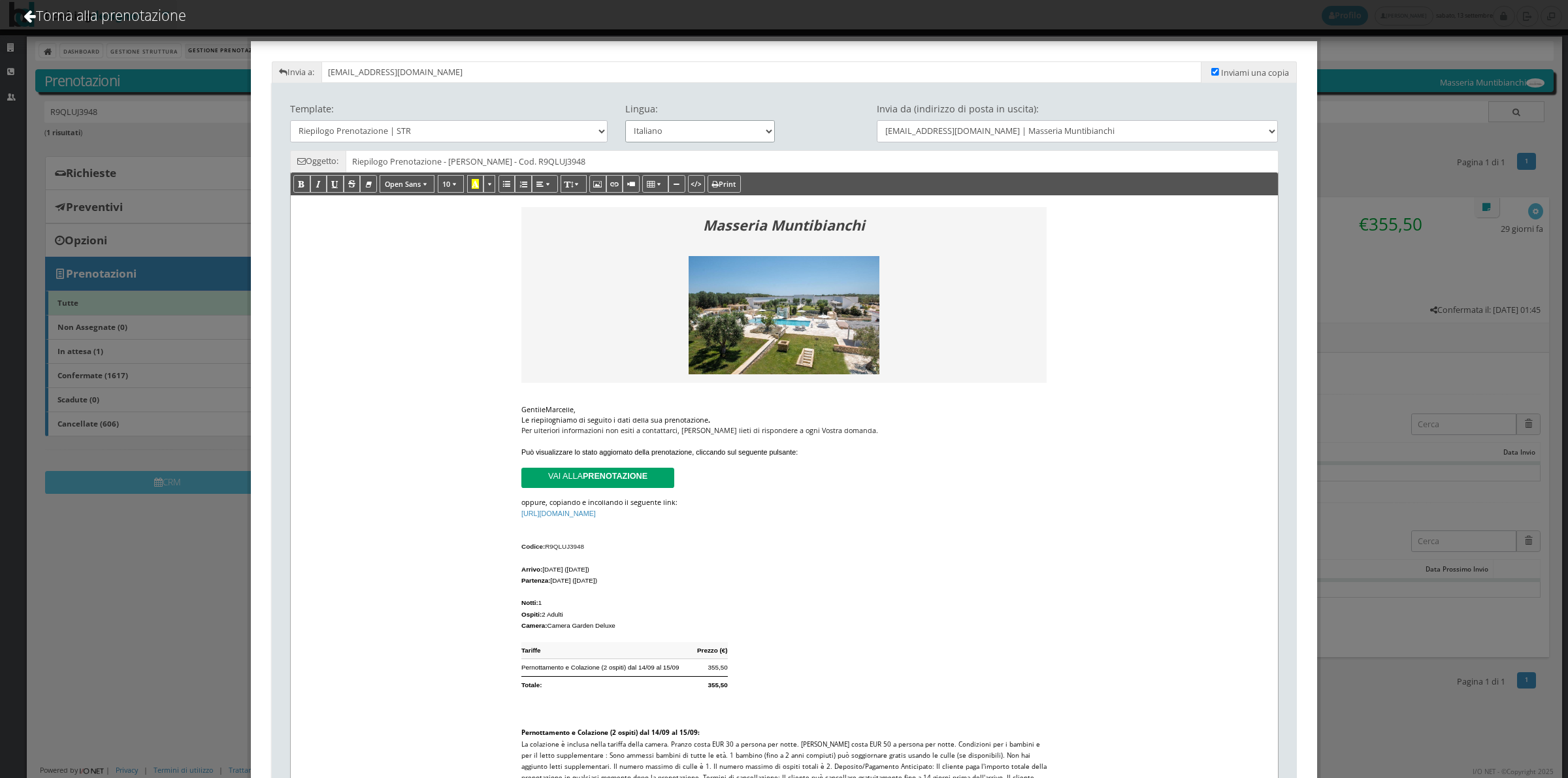
click at [663, 134] on select "Italiano Deutsch English Français" at bounding box center [700, 130] width 150 height 21
select select "en"
click at [625, 120] on select "Italiano Deutsch English Français" at bounding box center [700, 130] width 150 height 21
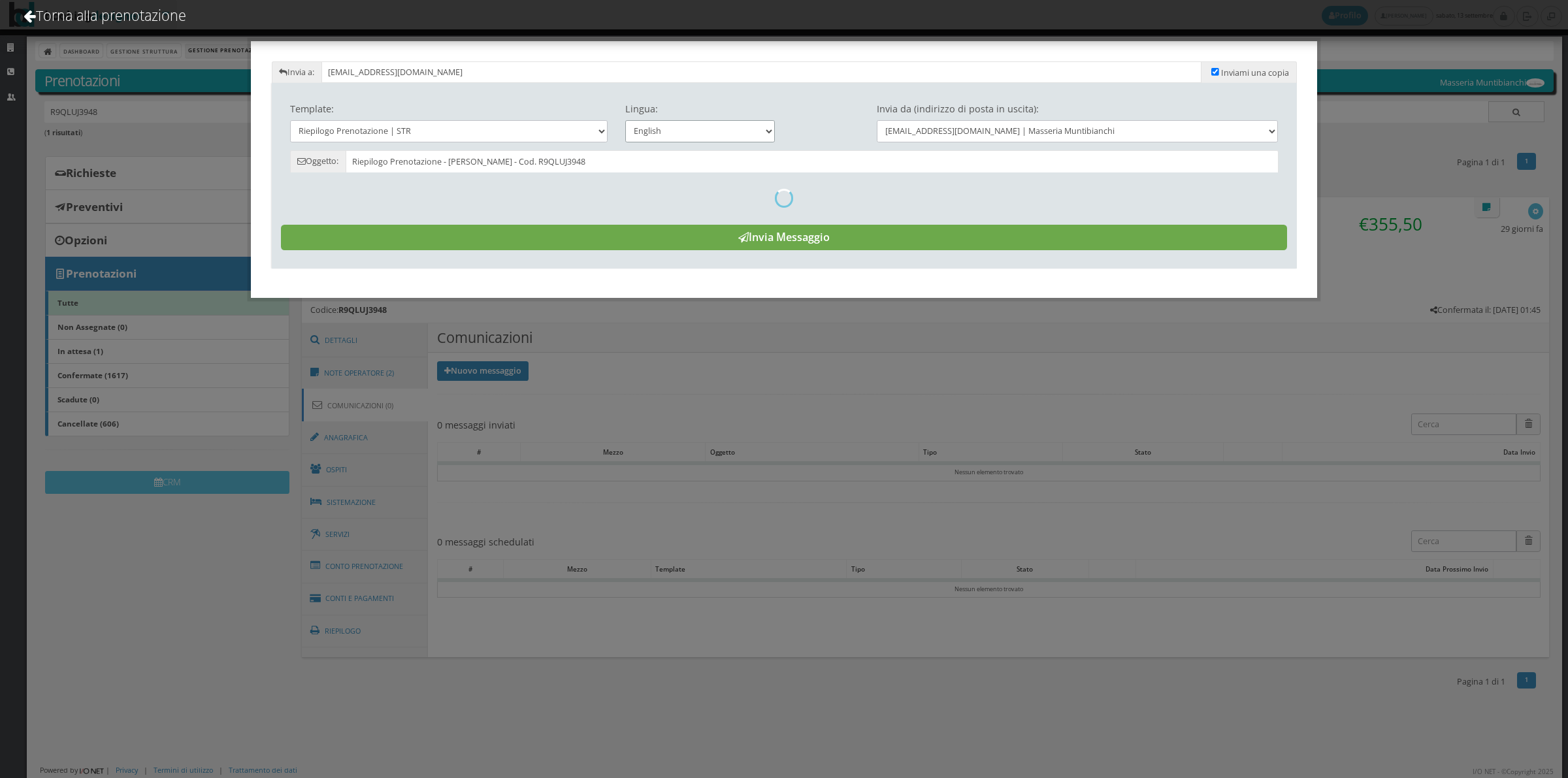
type input "Reservation Summary - [PERSON_NAME] - Cod. R9QLUJ3948"
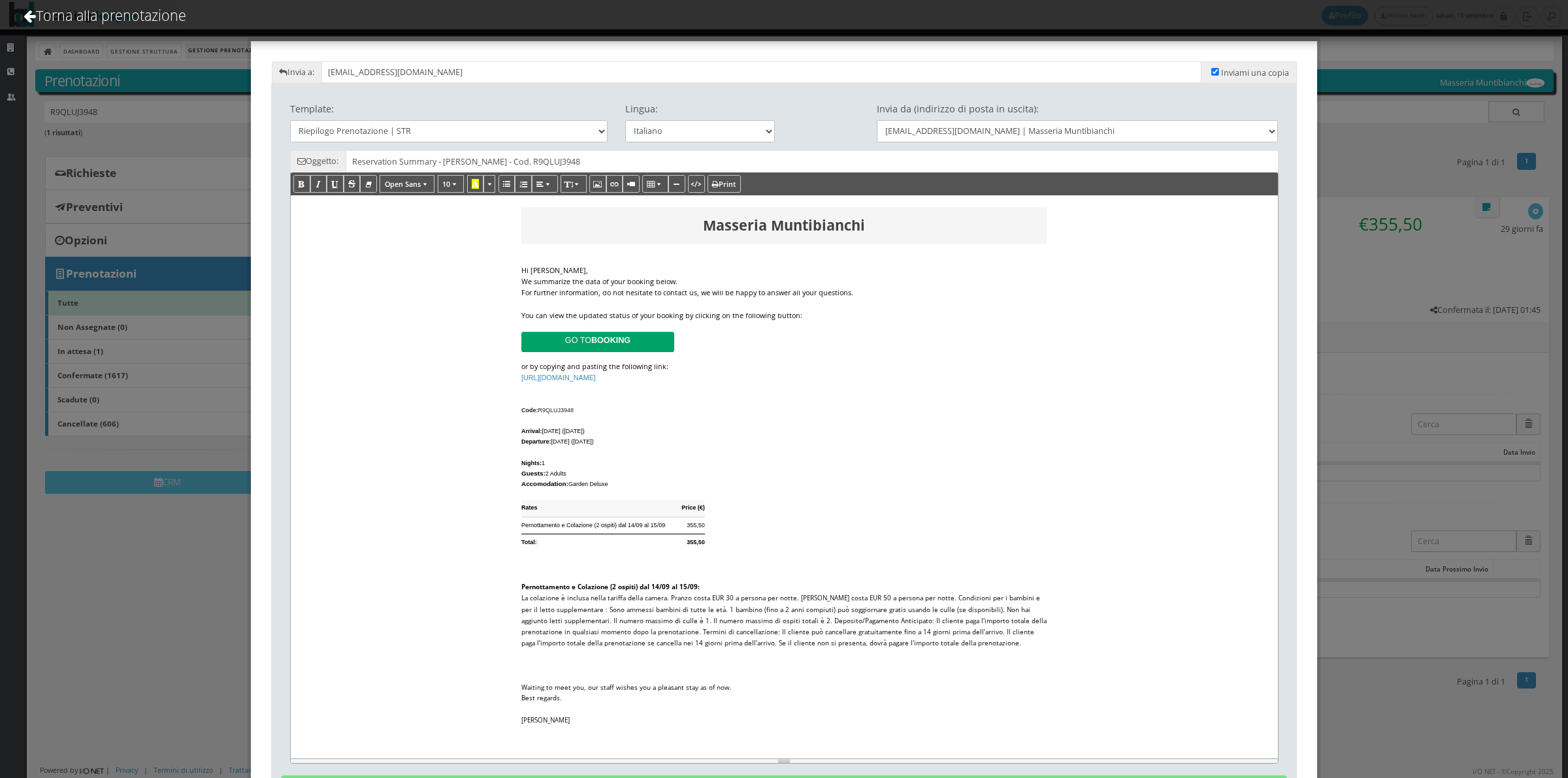
click at [697, 275] on div "Hi [PERSON_NAME]," at bounding box center [784, 271] width 526 height 11
click at [687, 276] on div "We summarize the data of your booking below." at bounding box center [784, 282] width 526 height 11
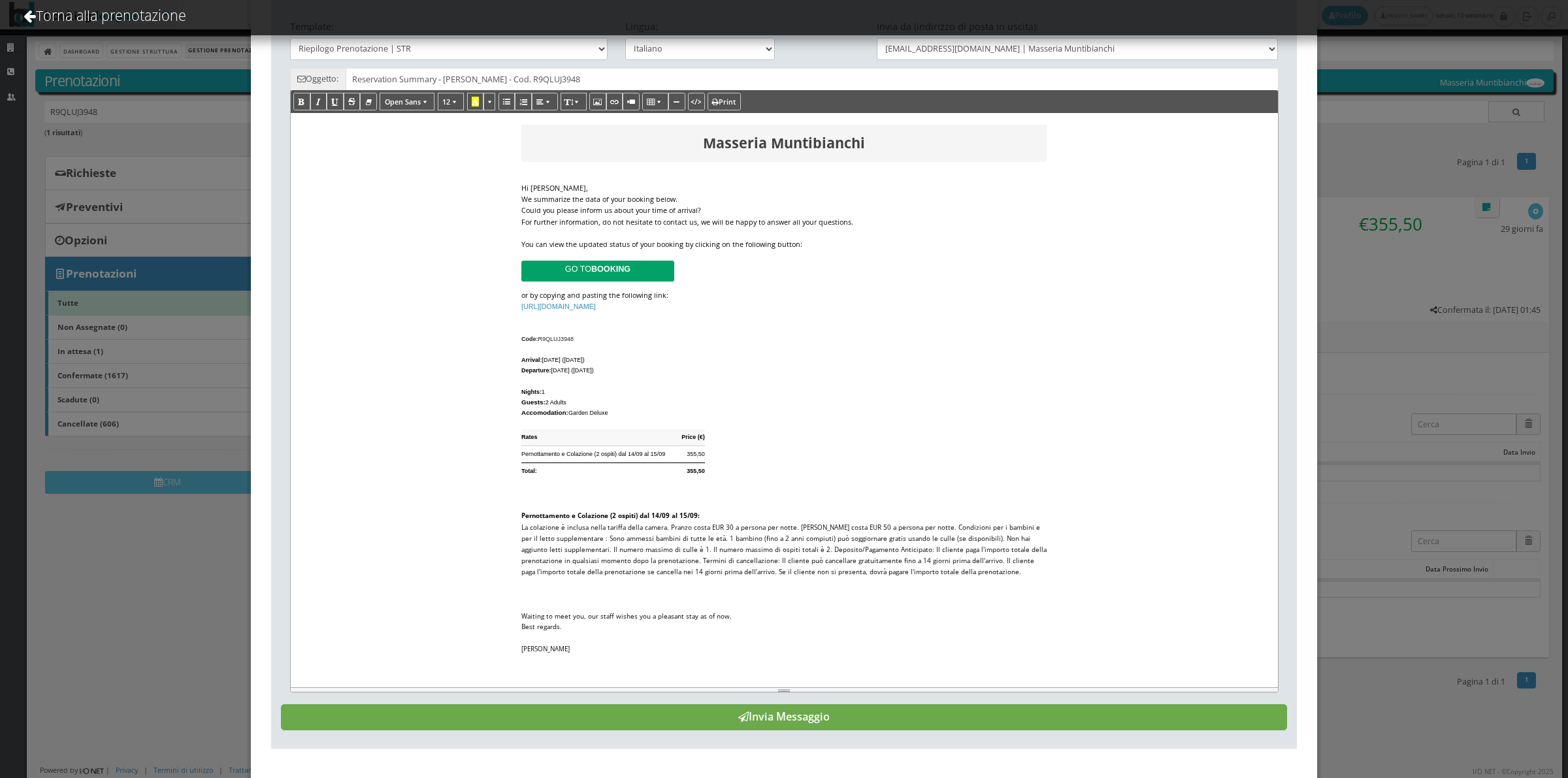
scroll to position [94, 0]
click at [866, 710] on button "Invia Messaggio" at bounding box center [784, 716] width 1006 height 26
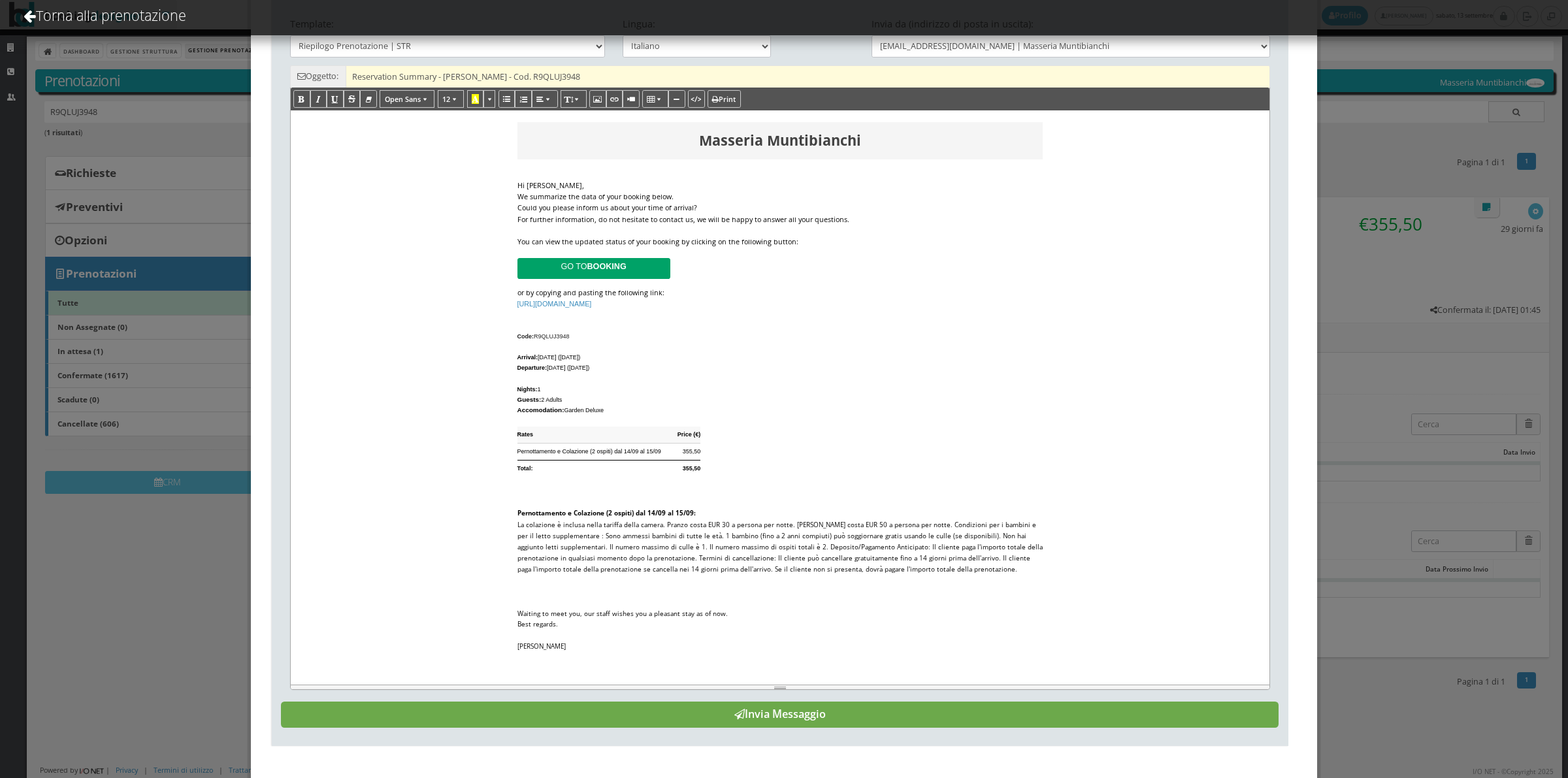
scroll to position [0, 0]
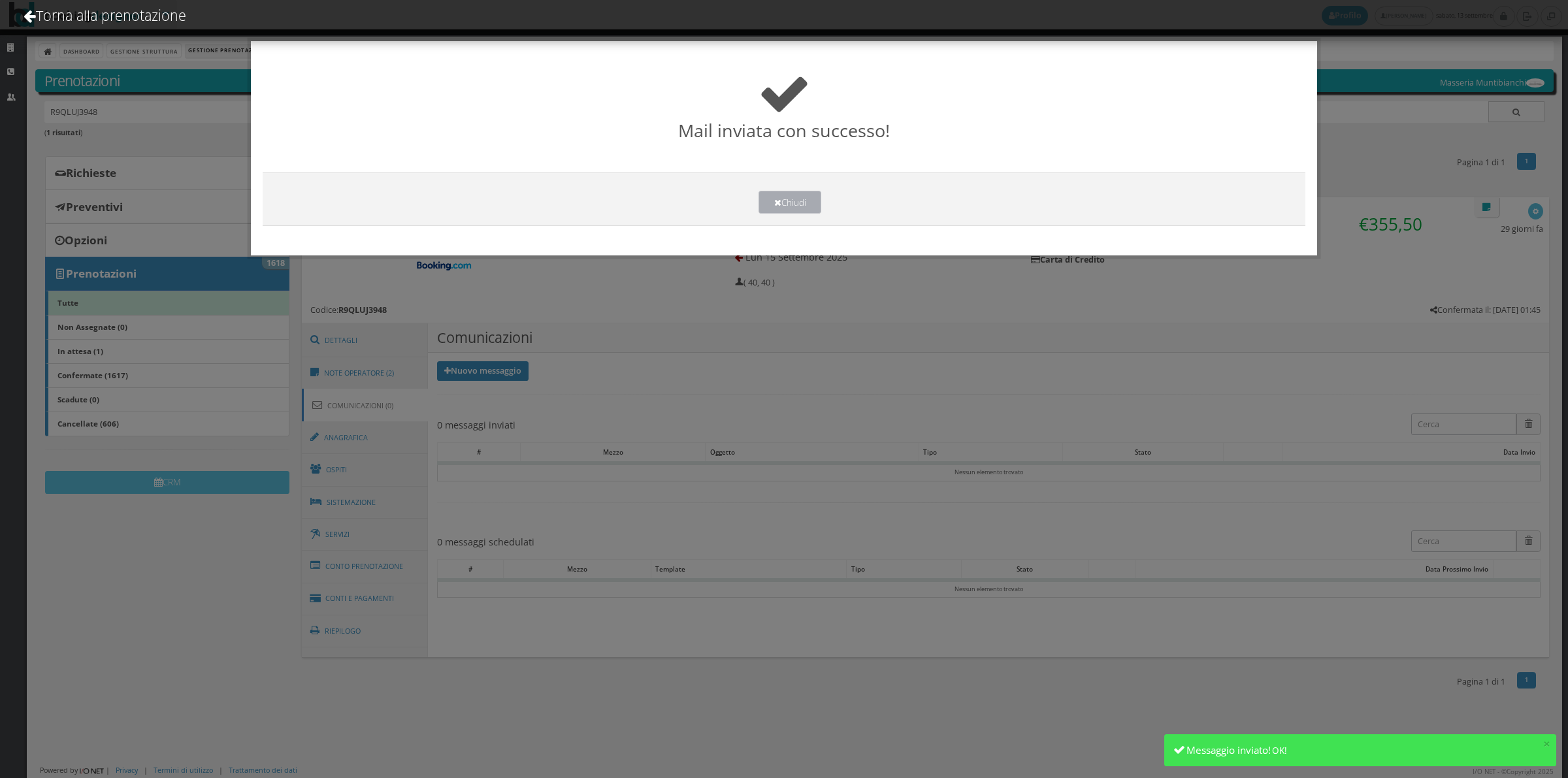
click at [789, 197] on button "Chiudi" at bounding box center [789, 202] width 62 height 23
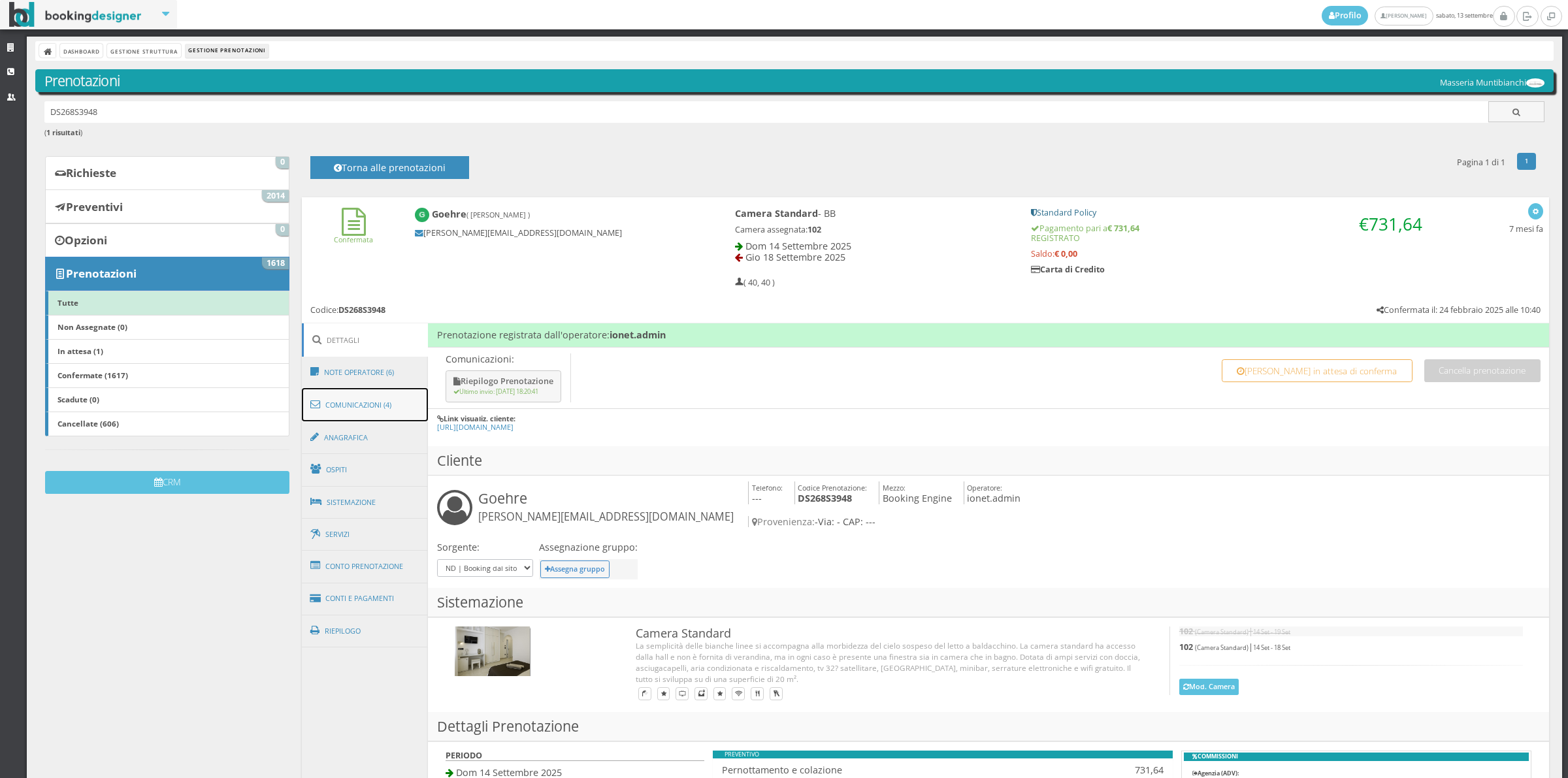
click at [381, 412] on link "Comunicazioni (4)" at bounding box center [365, 405] width 127 height 34
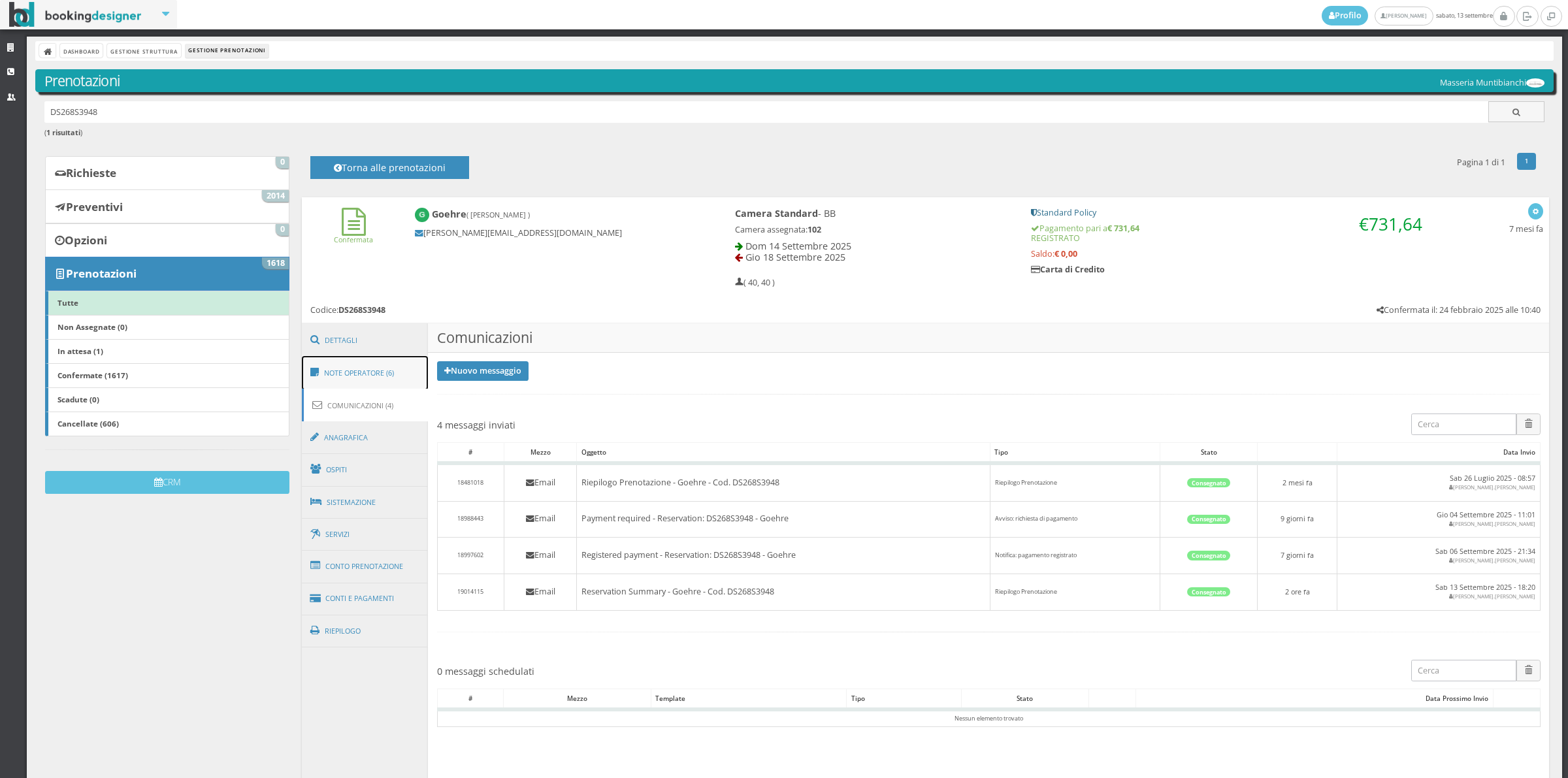
click at [377, 358] on link "Note Operatore (6)" at bounding box center [365, 372] width 127 height 34
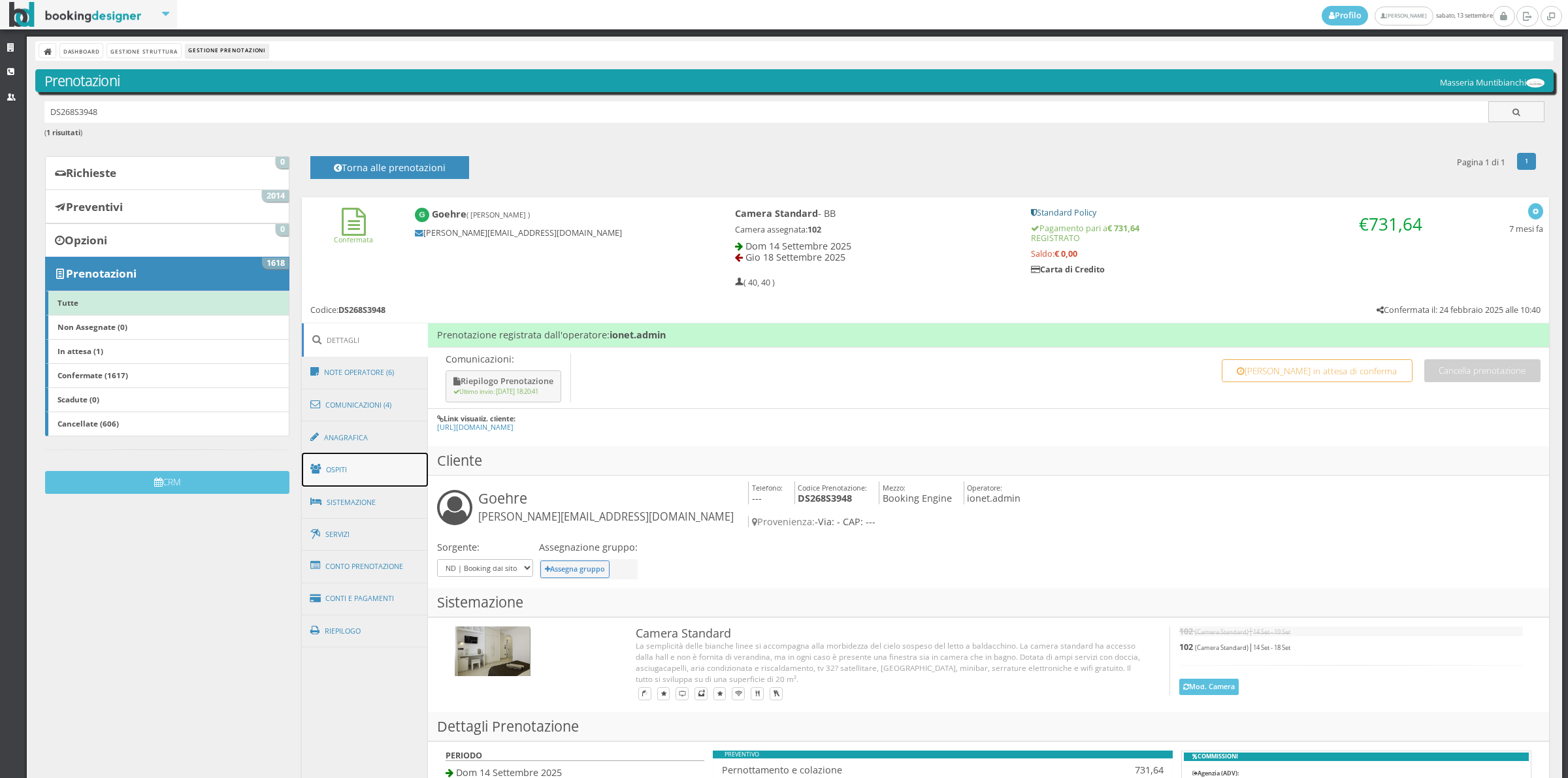
click at [361, 461] on link "Ospiti" at bounding box center [365, 469] width 127 height 34
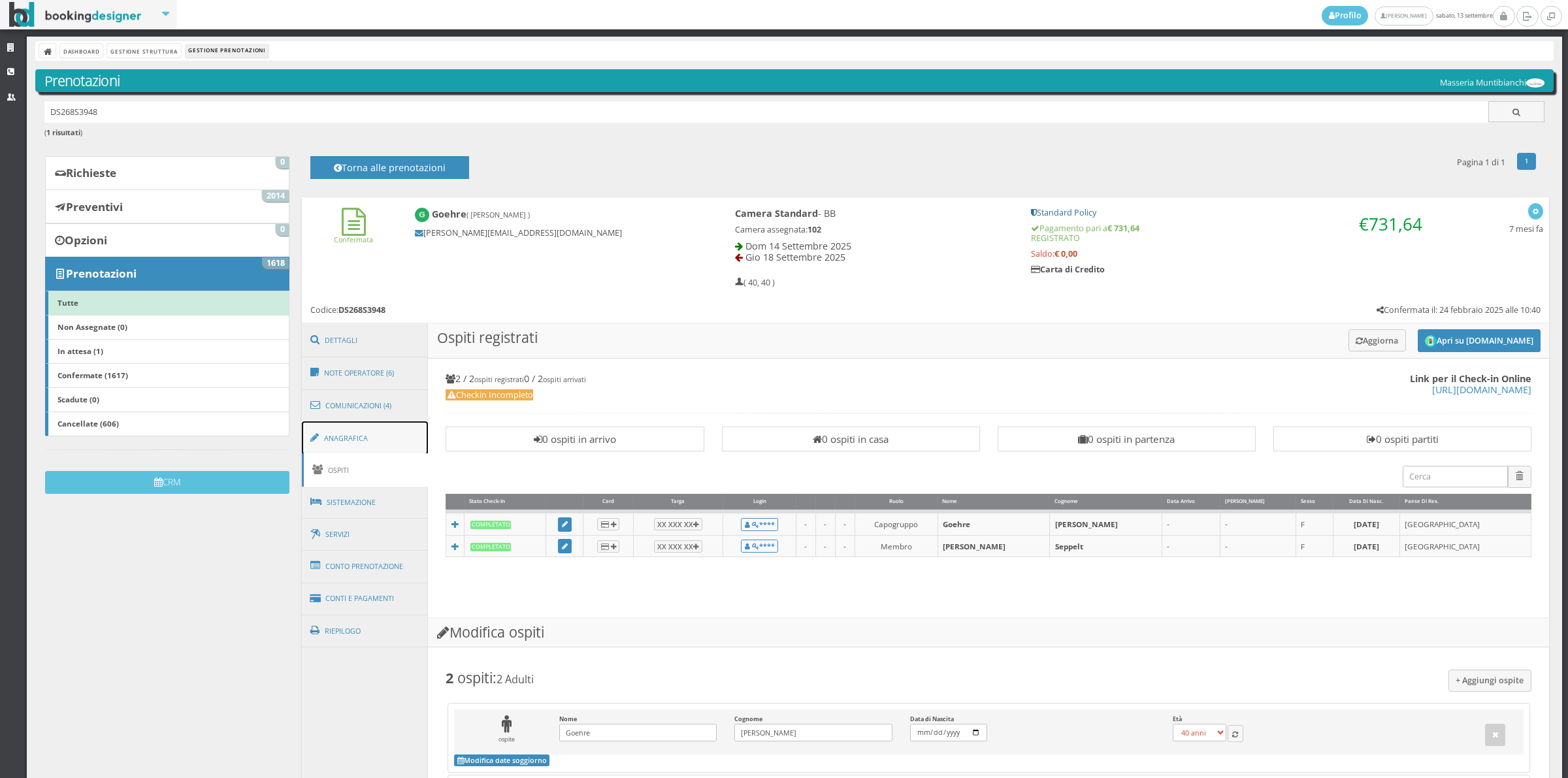
click at [362, 433] on link "Anagrafica" at bounding box center [365, 438] width 127 height 34
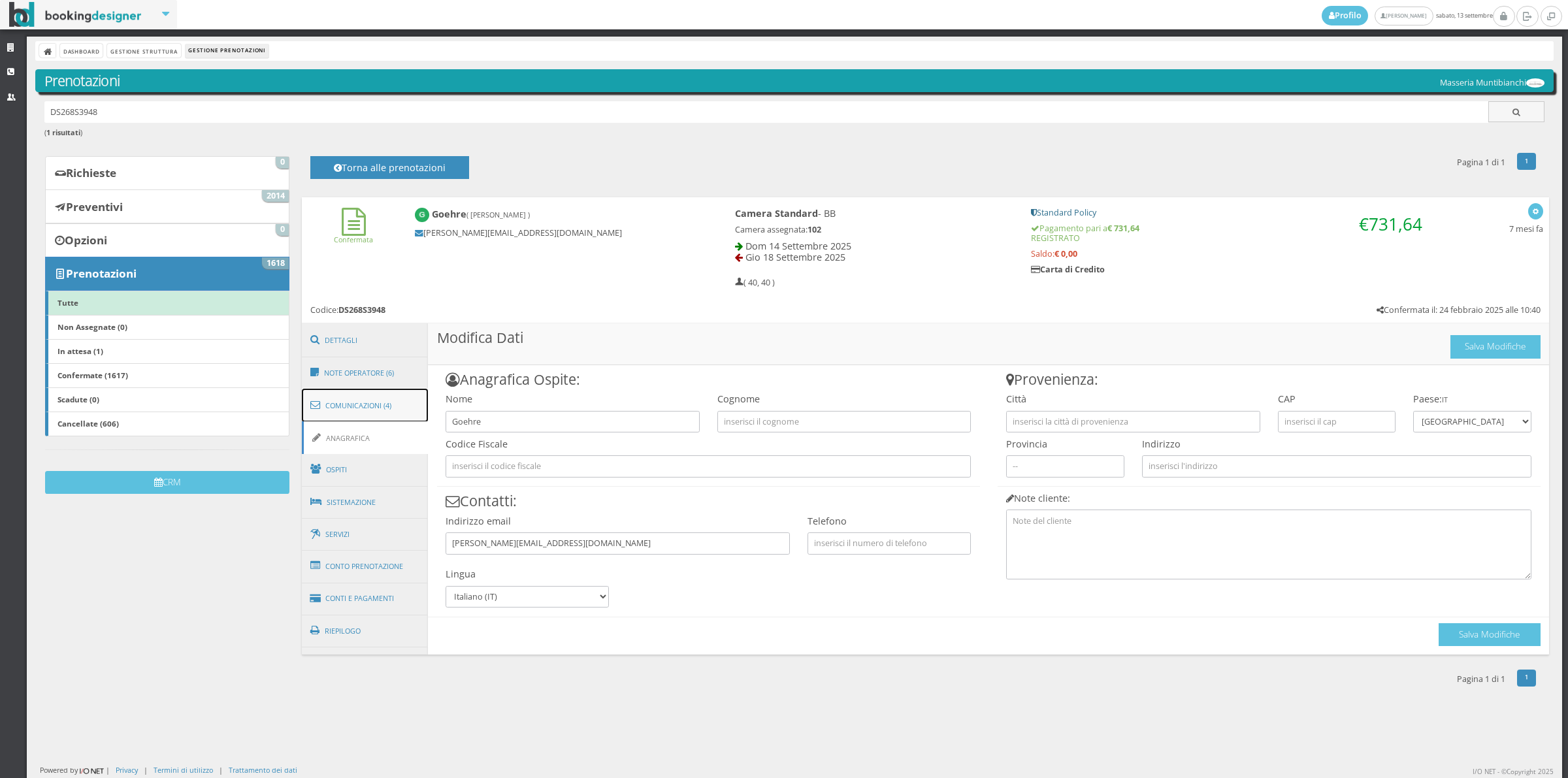
click at [368, 410] on link "Comunicazioni (4)" at bounding box center [365, 406] width 127 height 34
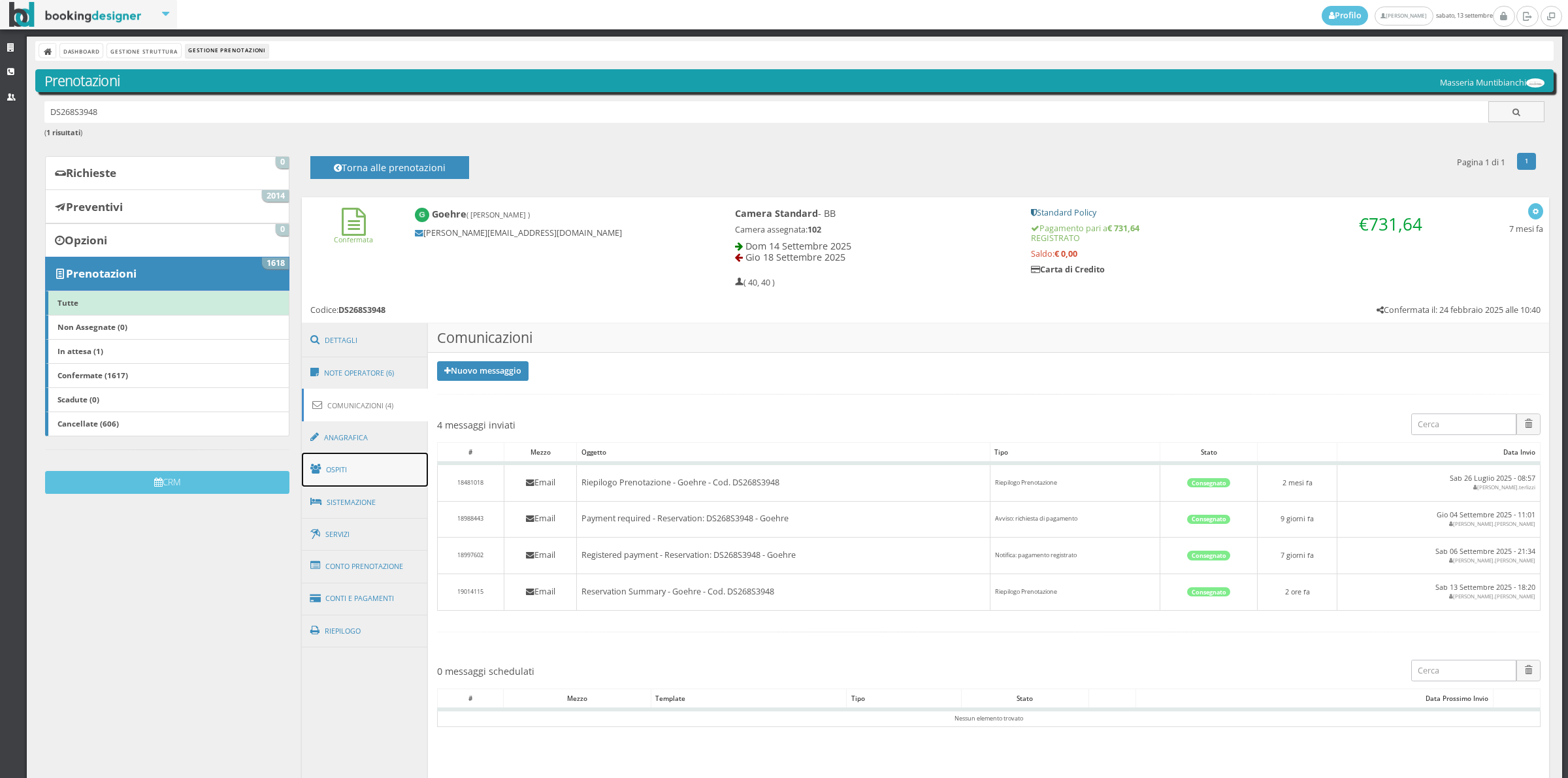
click at [354, 470] on link "Ospiti" at bounding box center [365, 469] width 127 height 34
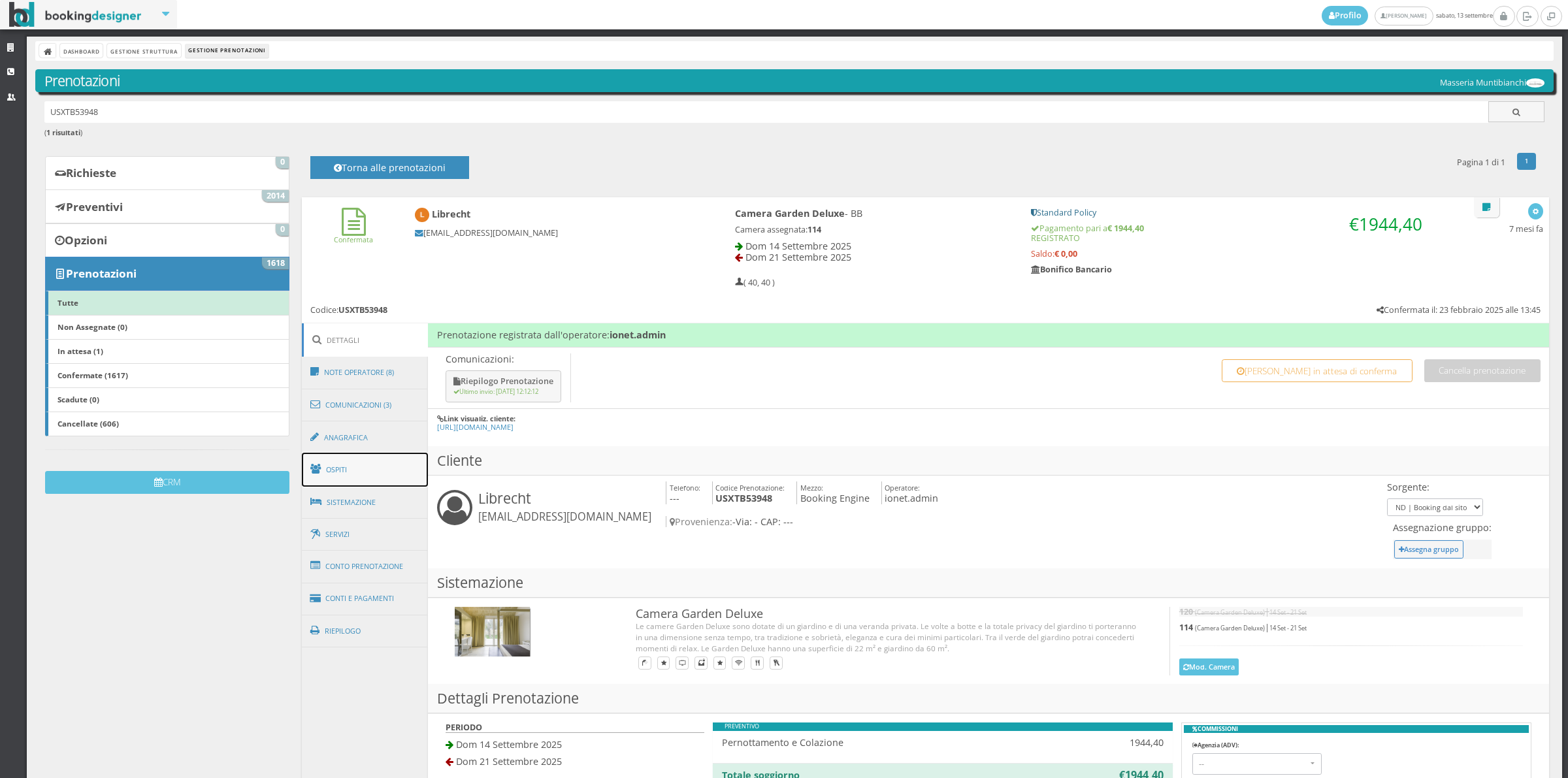
click at [376, 468] on link "Ospiti" at bounding box center [365, 469] width 127 height 34
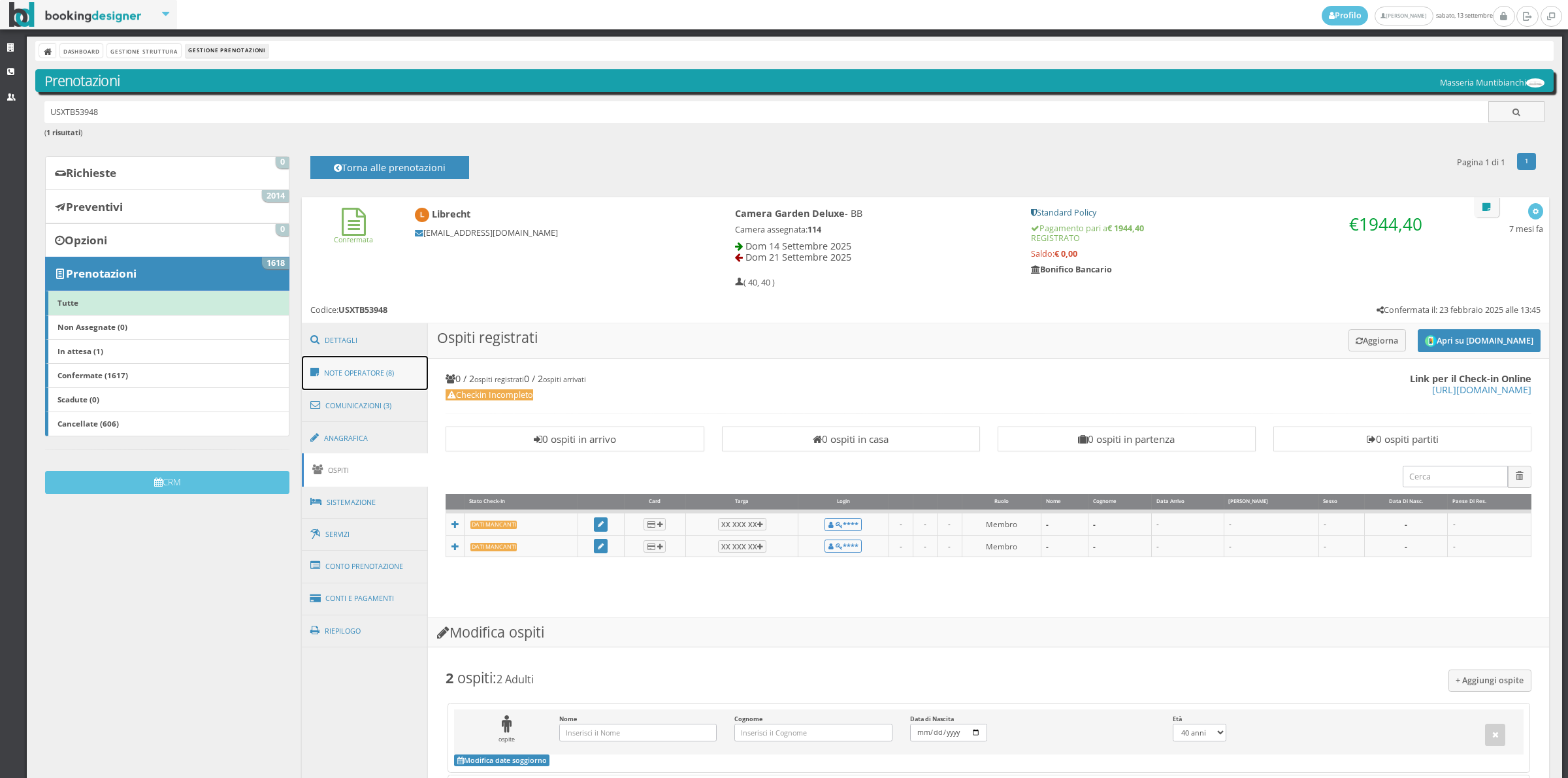
click at [365, 376] on link "Note Operatore (8)" at bounding box center [365, 372] width 127 height 34
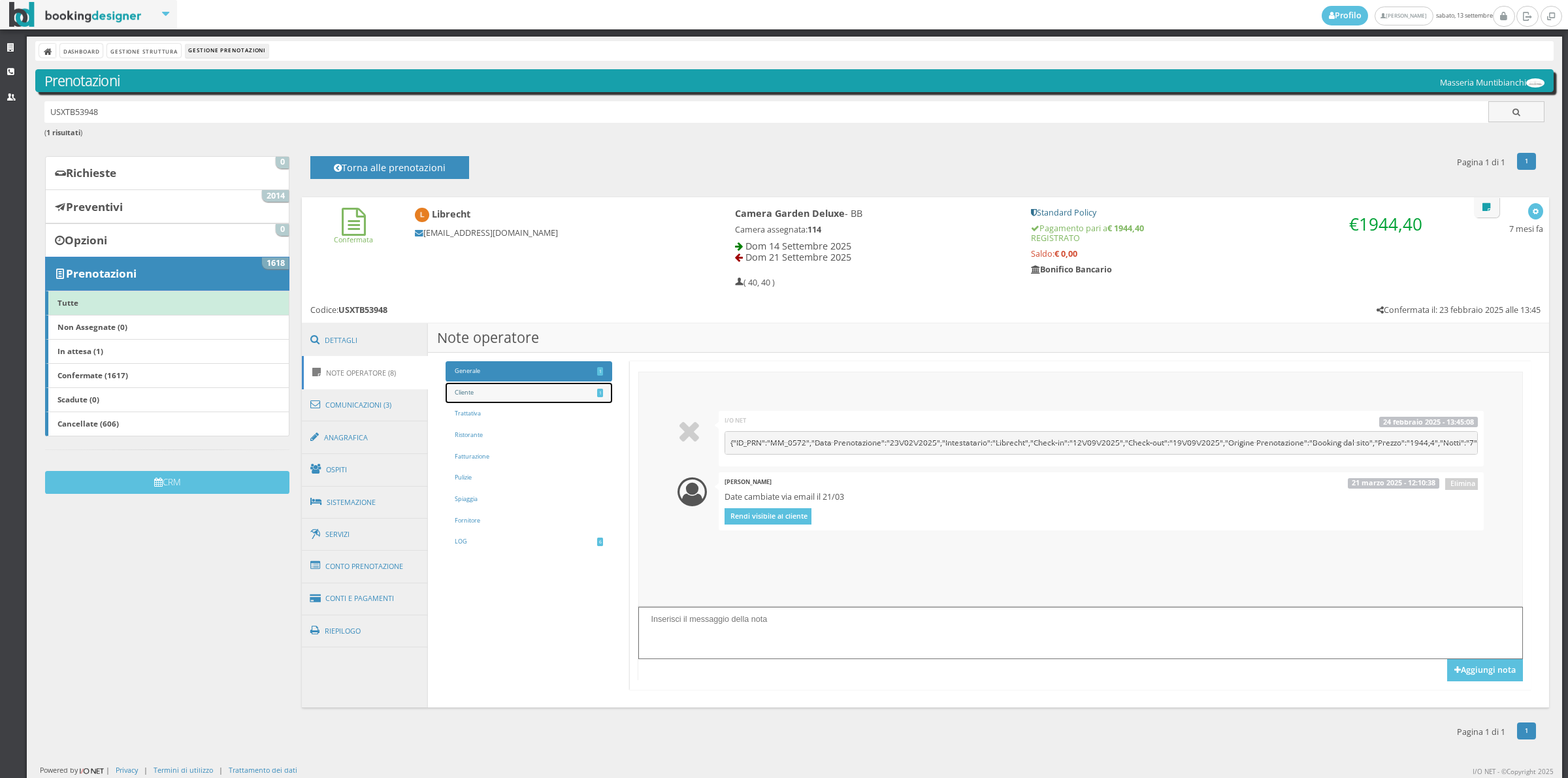
click at [501, 396] on link "Cliente 1" at bounding box center [529, 393] width 166 height 21
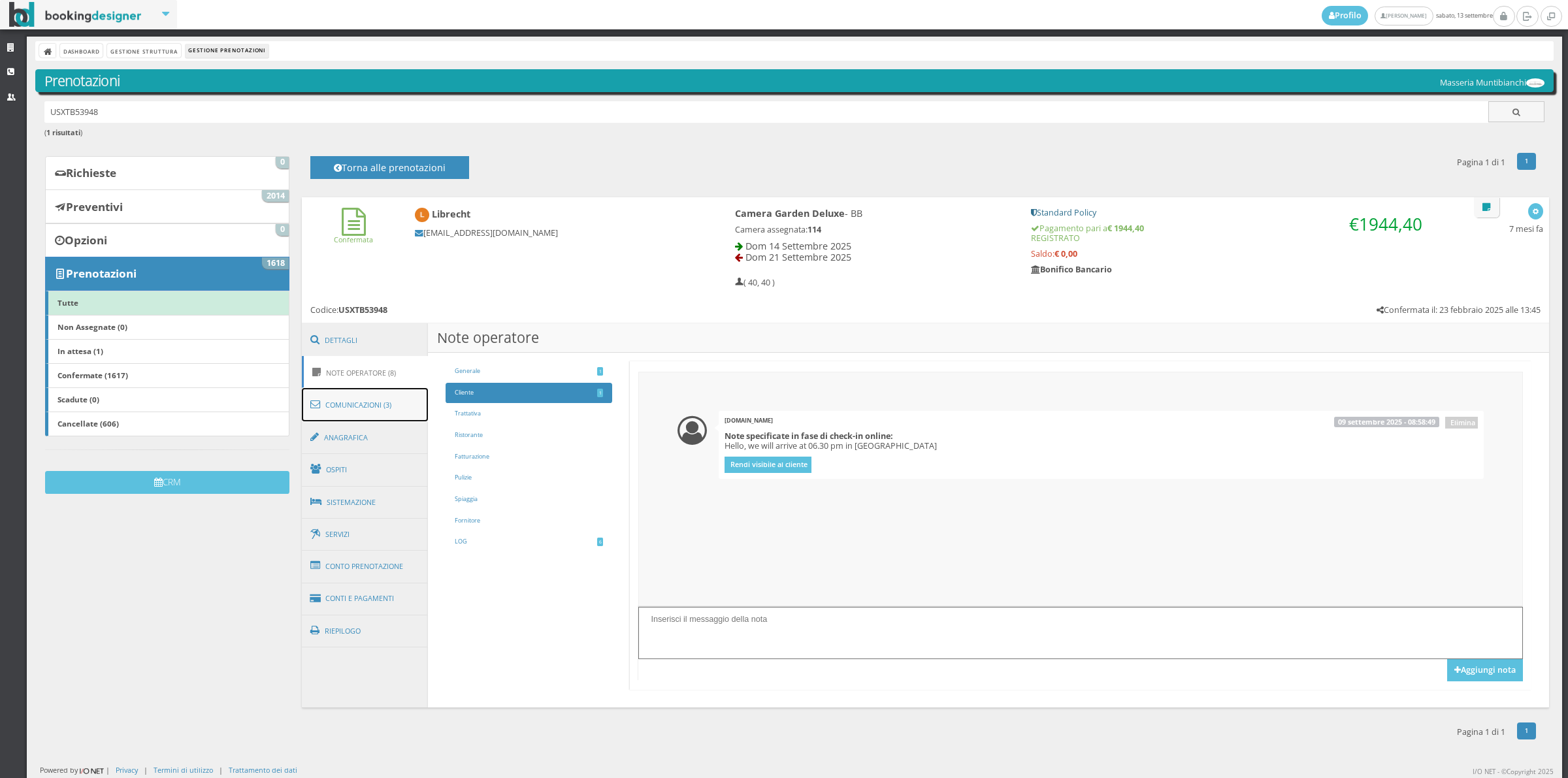
click at [369, 406] on link "Comunicazioni (3)" at bounding box center [365, 405] width 127 height 34
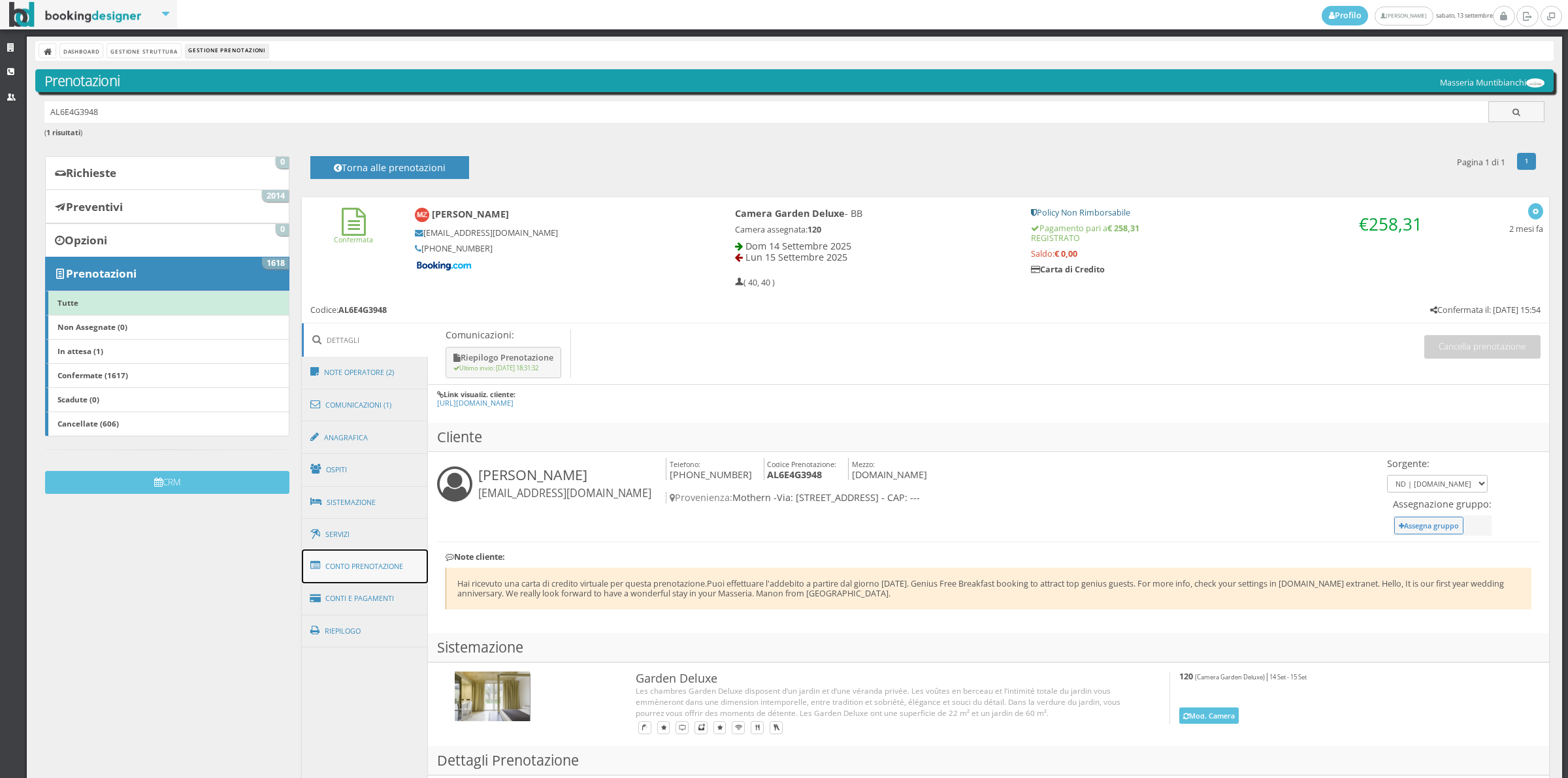
click at [374, 568] on link "Conto Prenotazione" at bounding box center [365, 566] width 127 height 34
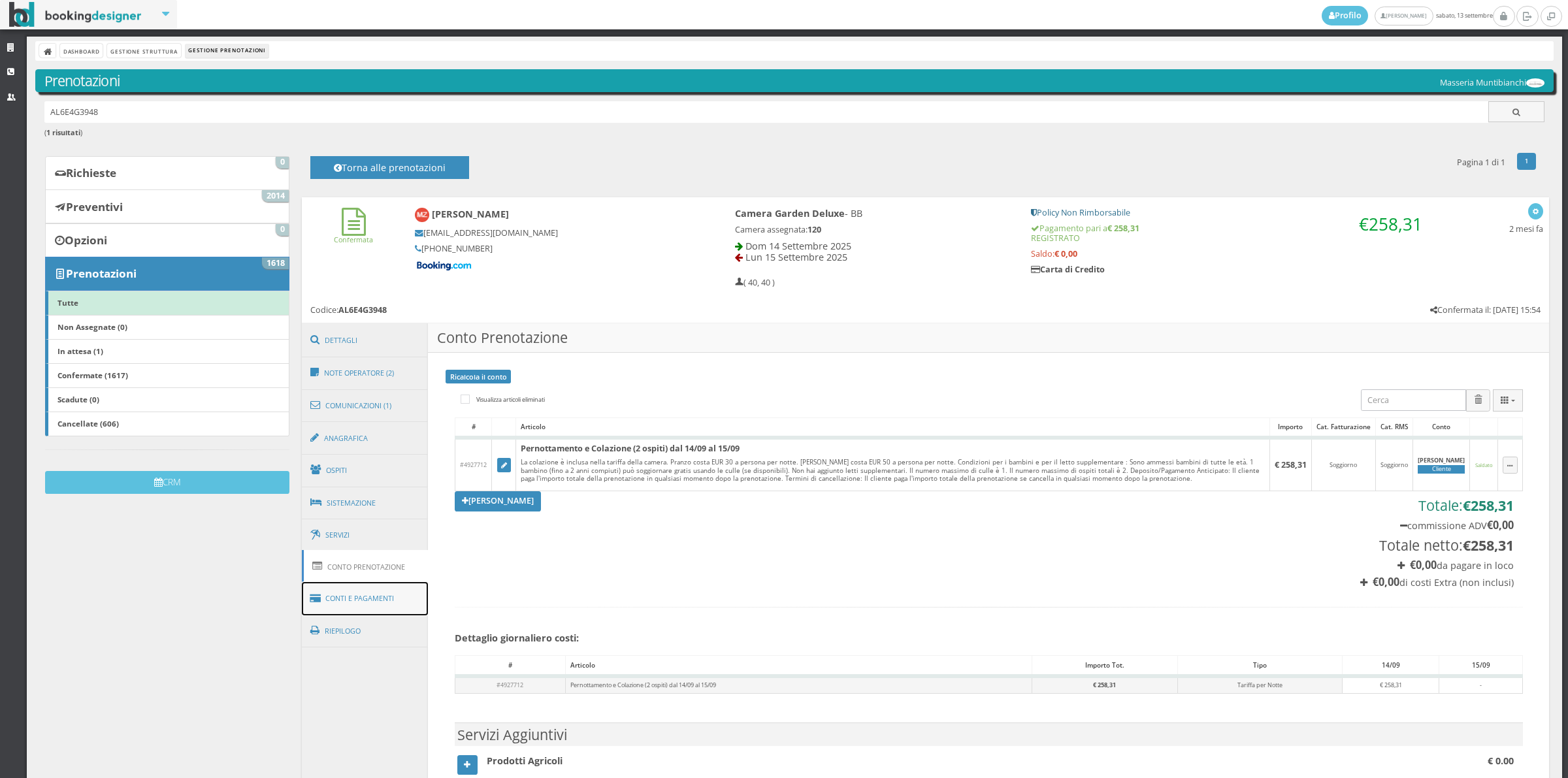
click at [374, 589] on link "Conti e Pagamenti" at bounding box center [365, 599] width 127 height 33
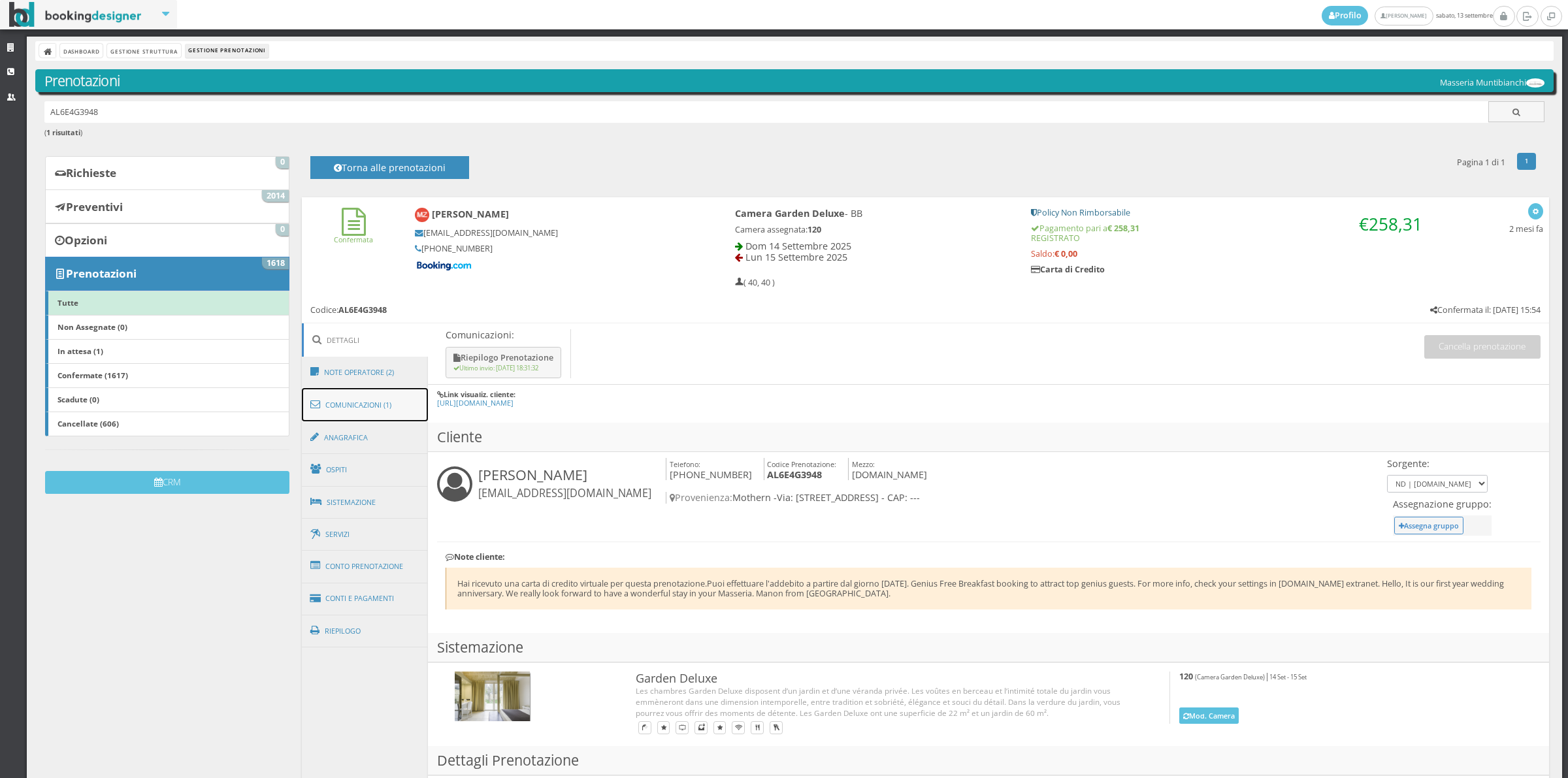
click at [370, 399] on link "Comunicazioni (1)" at bounding box center [365, 405] width 127 height 34
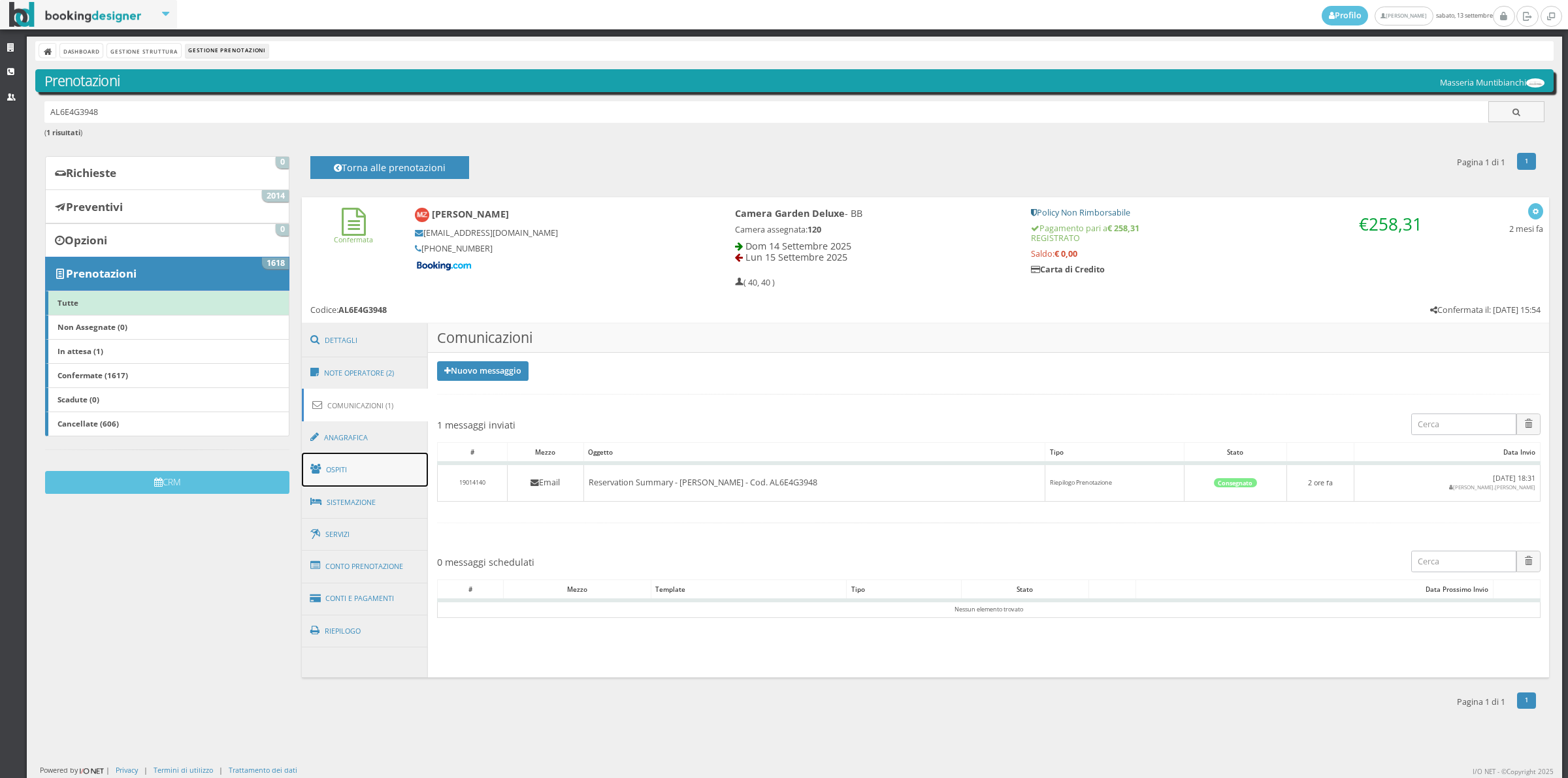
click at [364, 461] on link "Ospiti" at bounding box center [365, 469] width 127 height 34
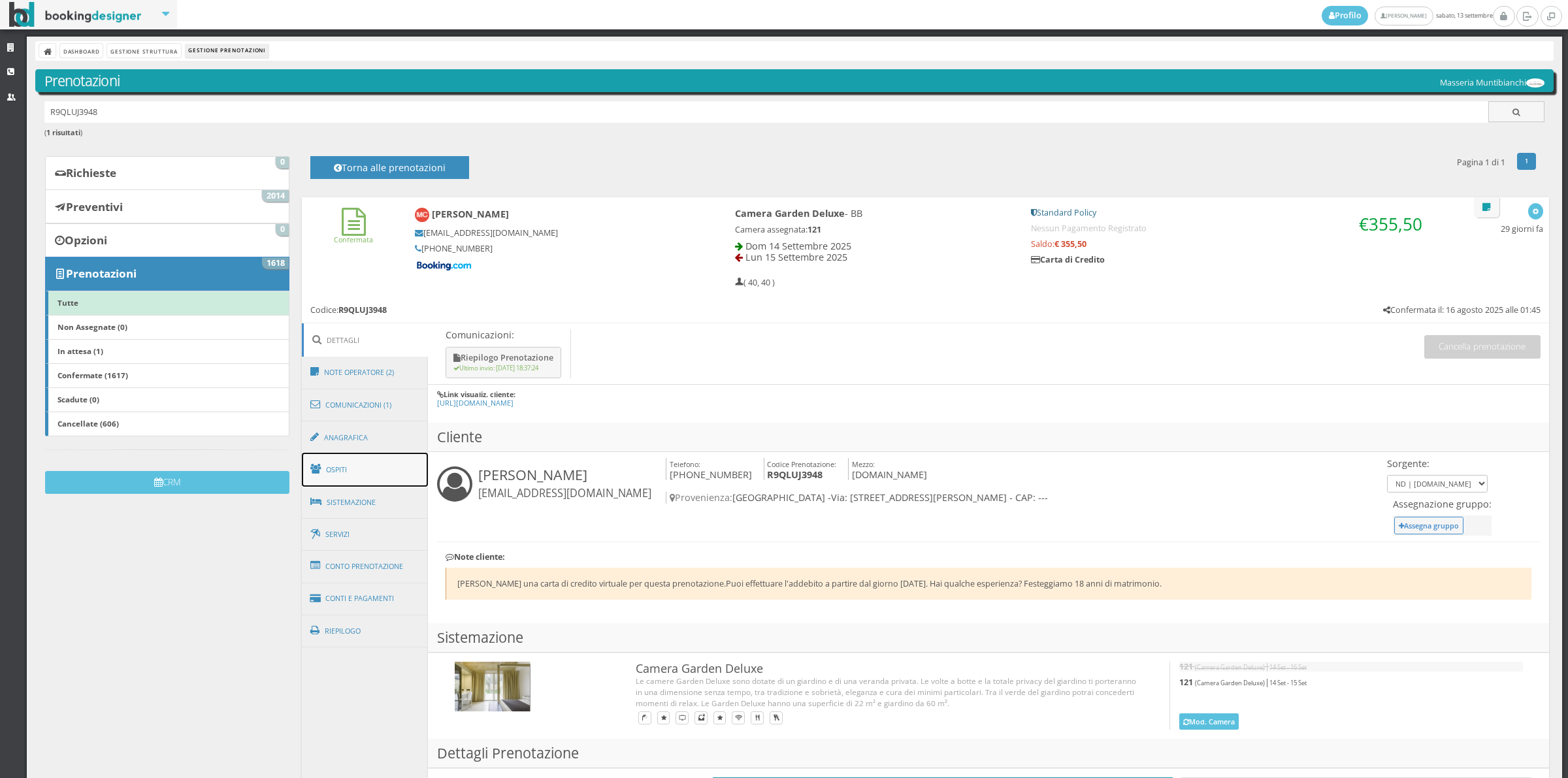
click at [379, 476] on link "Ospiti" at bounding box center [365, 469] width 127 height 34
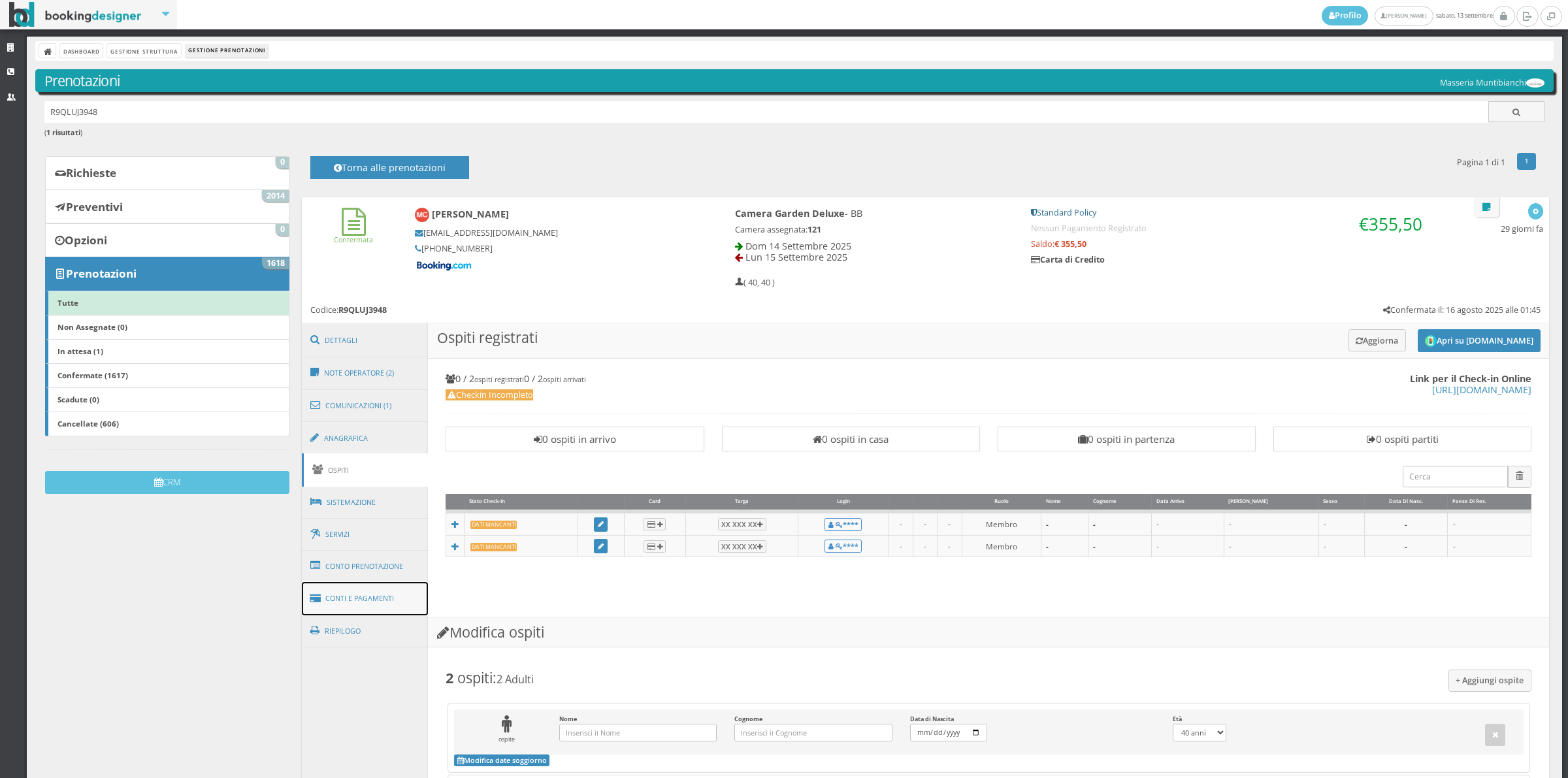
click at [404, 595] on link "Conti e Pagamenti" at bounding box center [365, 599] width 127 height 33
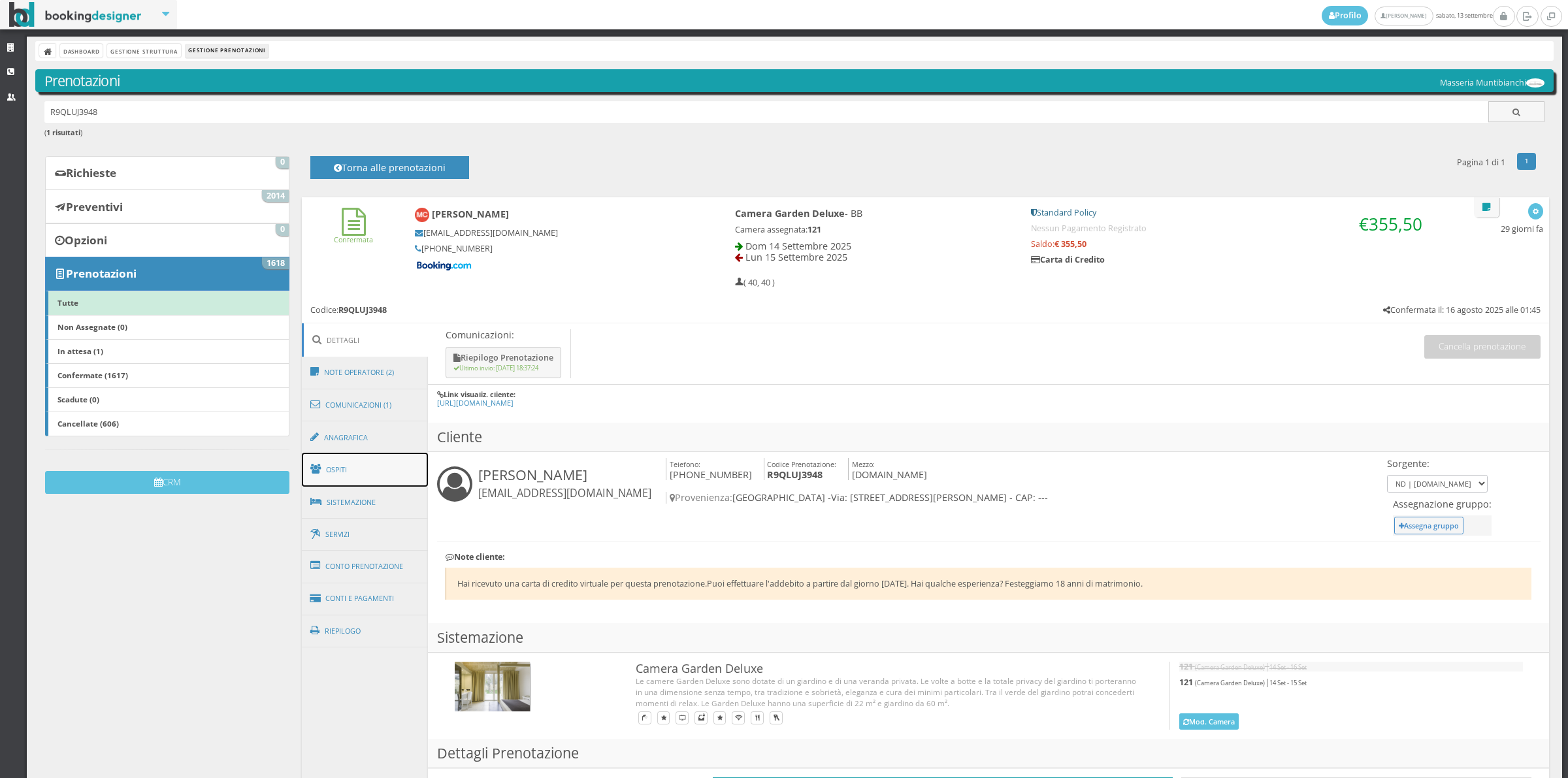
click at [366, 469] on link "Ospiti" at bounding box center [365, 469] width 127 height 34
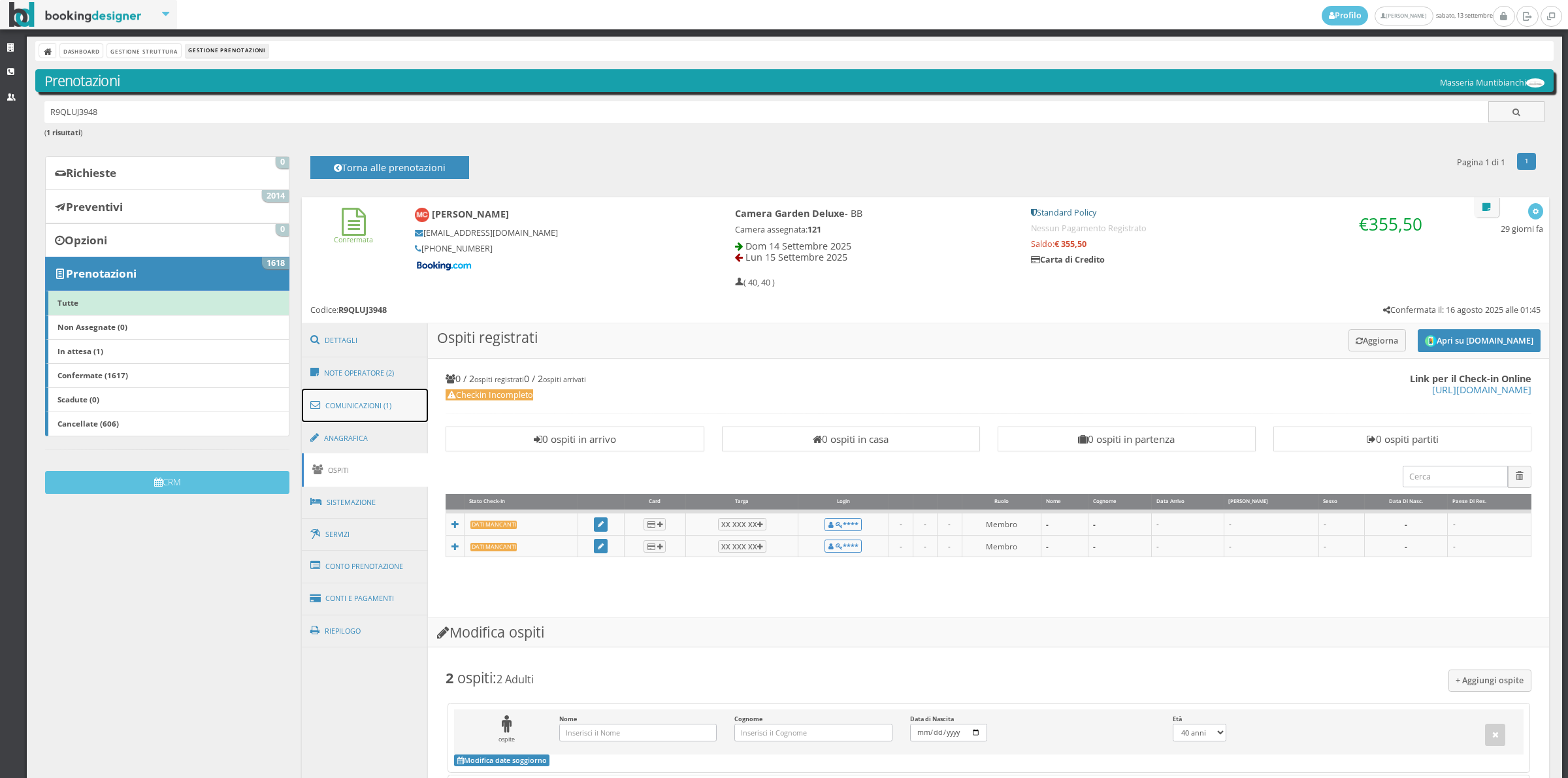
click at [374, 413] on link "Comunicazioni (1)" at bounding box center [365, 406] width 127 height 34
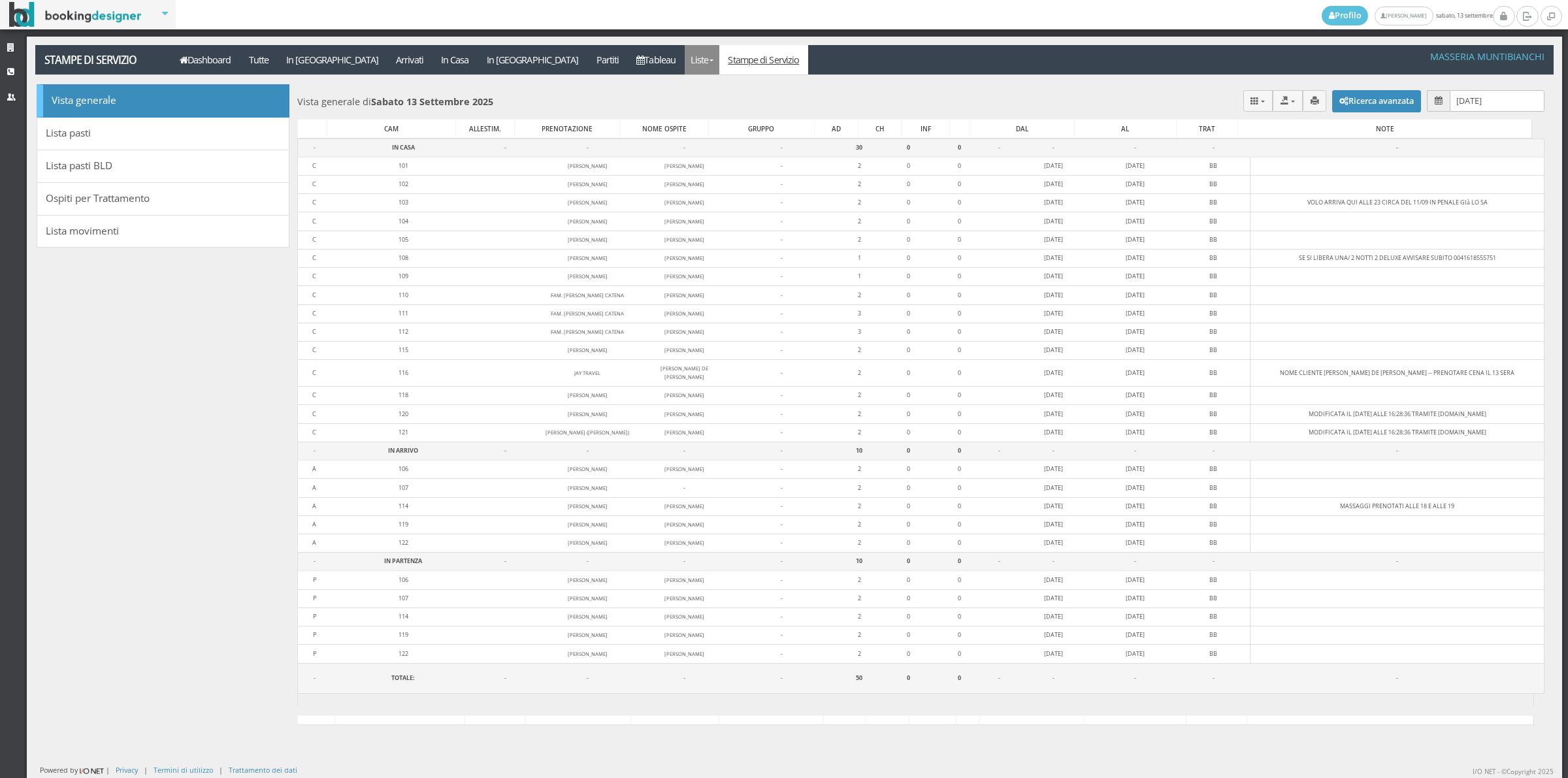
click at [685, 72] on link "Liste" at bounding box center [702, 59] width 35 height 29
click at [685, 103] on link "Foglio Pulizie" at bounding box center [732, 108] width 94 height 23
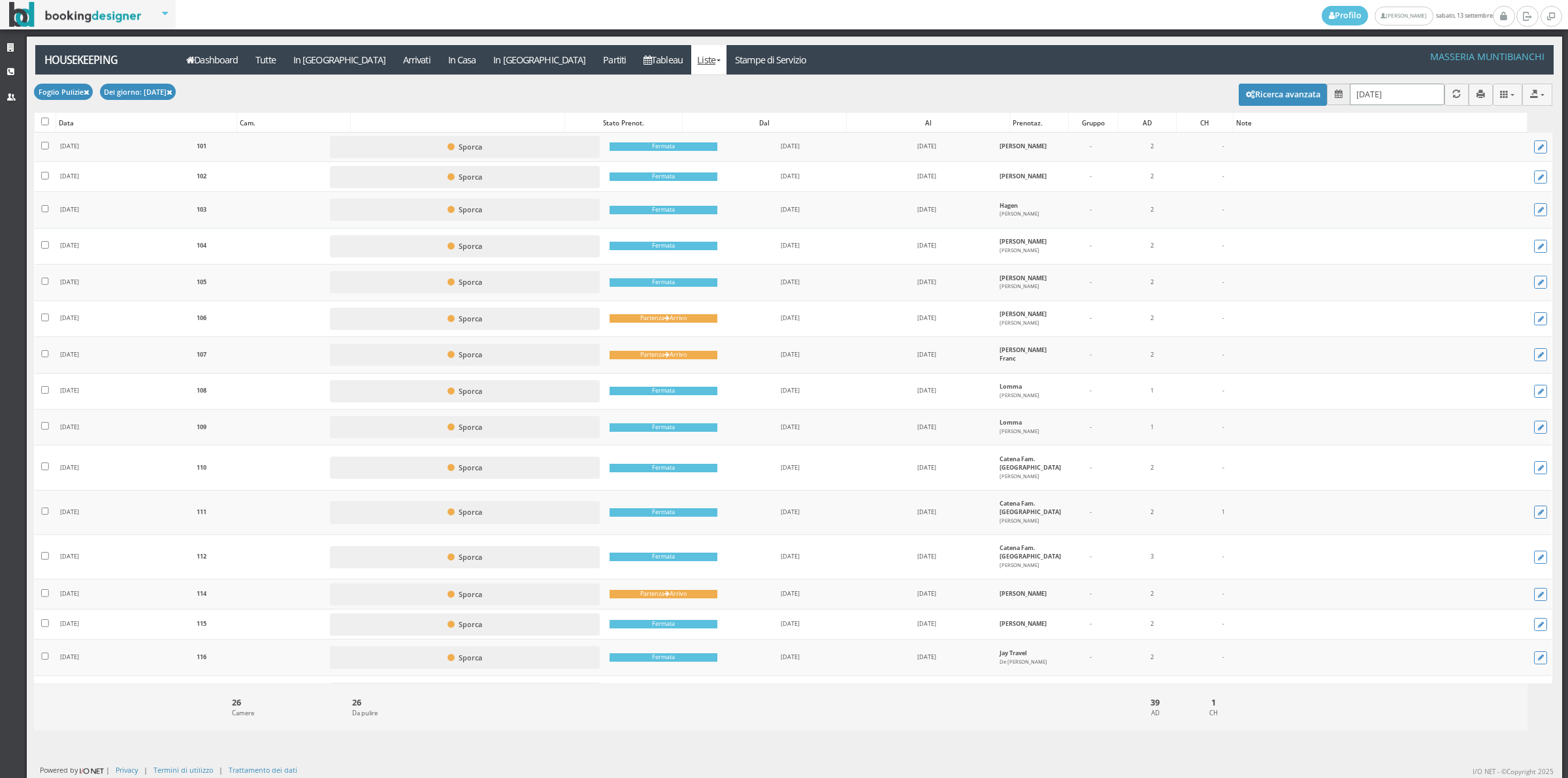
click at [1420, 90] on input "[DATE]" at bounding box center [1397, 94] width 95 height 21
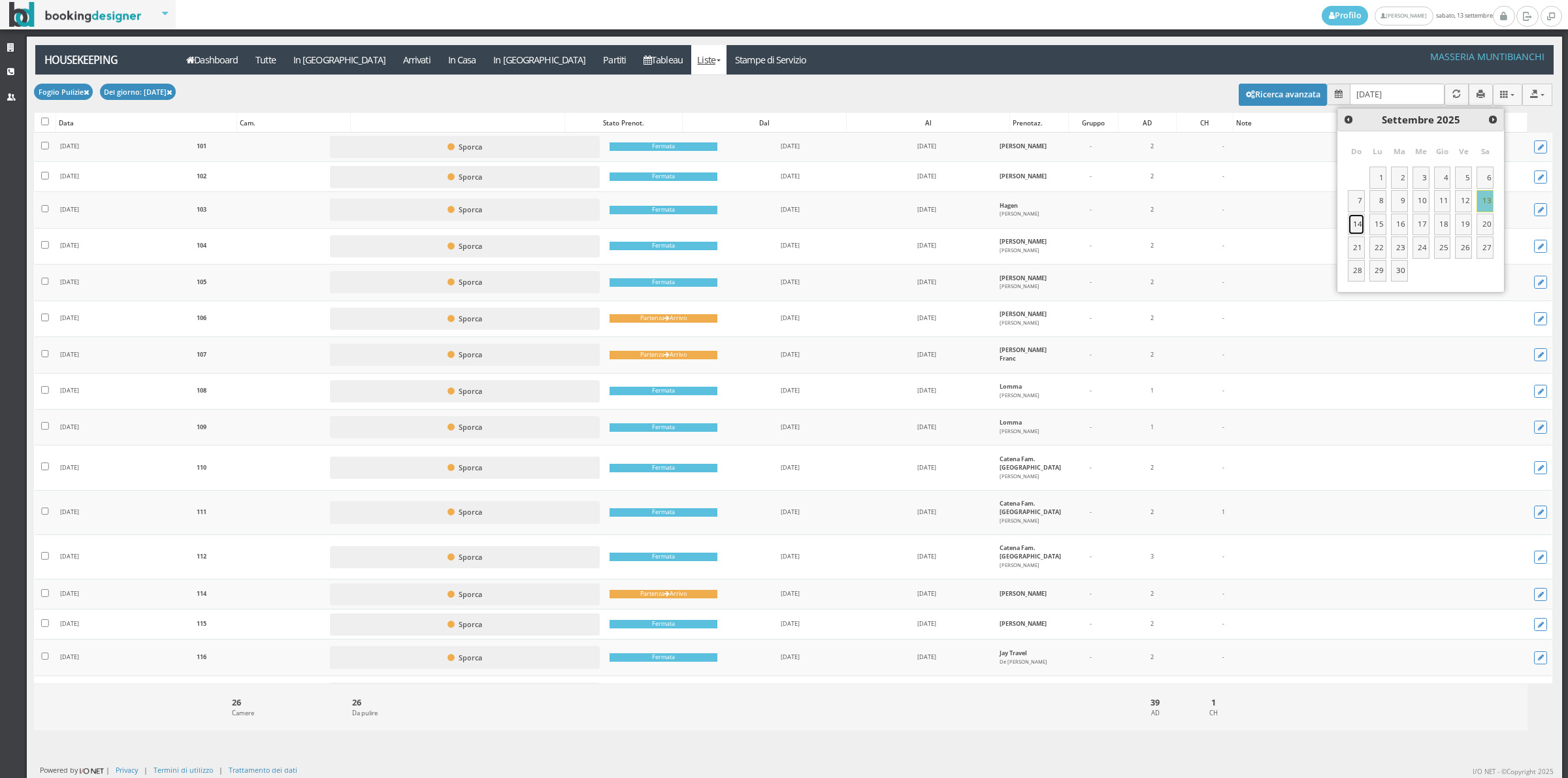
click at [1359, 226] on link "14" at bounding box center [1357, 225] width 17 height 22
type input "[DATE]"
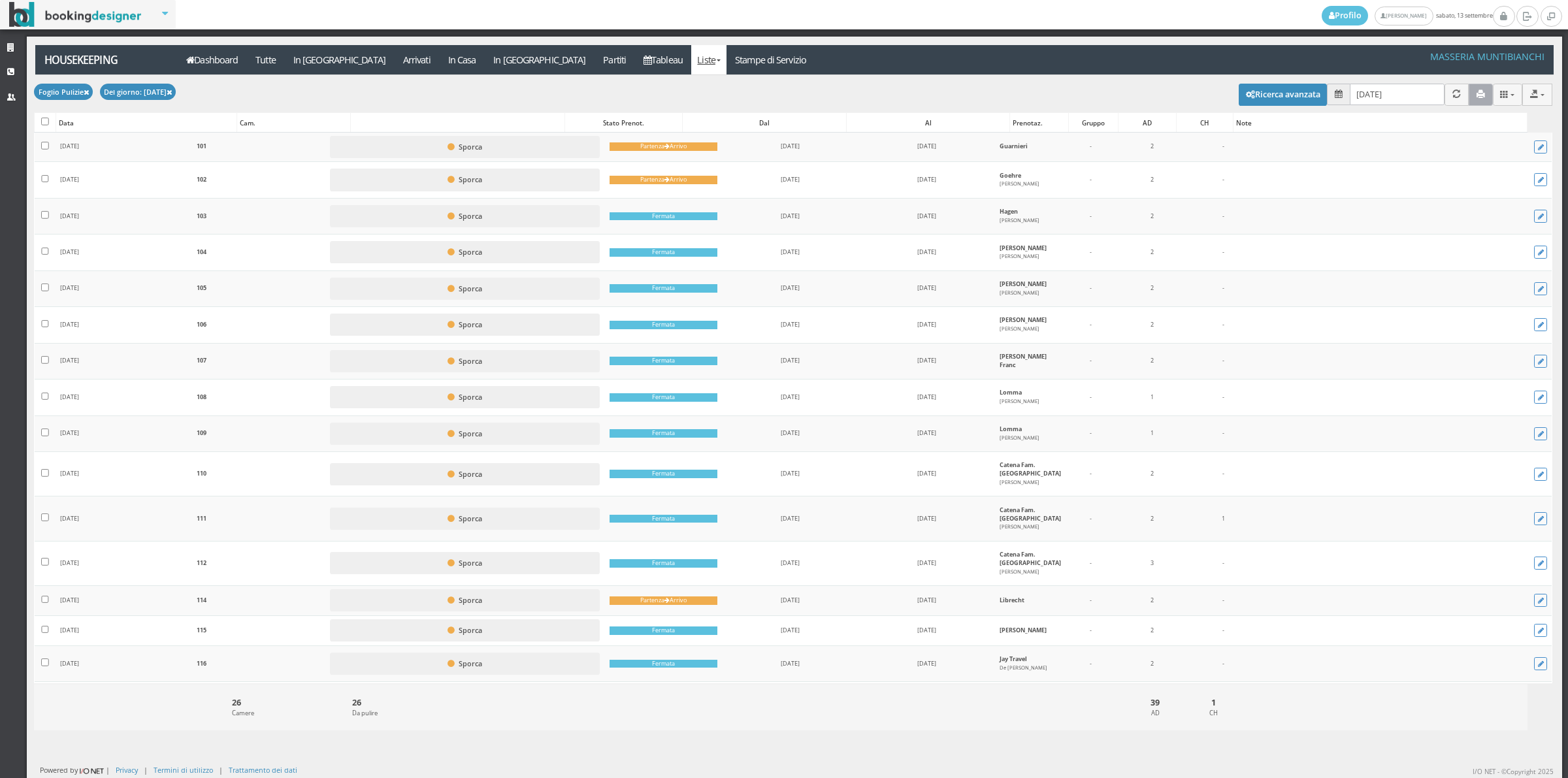
click at [1477, 99] on button "button" at bounding box center [1480, 94] width 24 height 21
click at [43, 124] on input "checkbox" at bounding box center [45, 122] width 8 height 8
checkbox input "true"
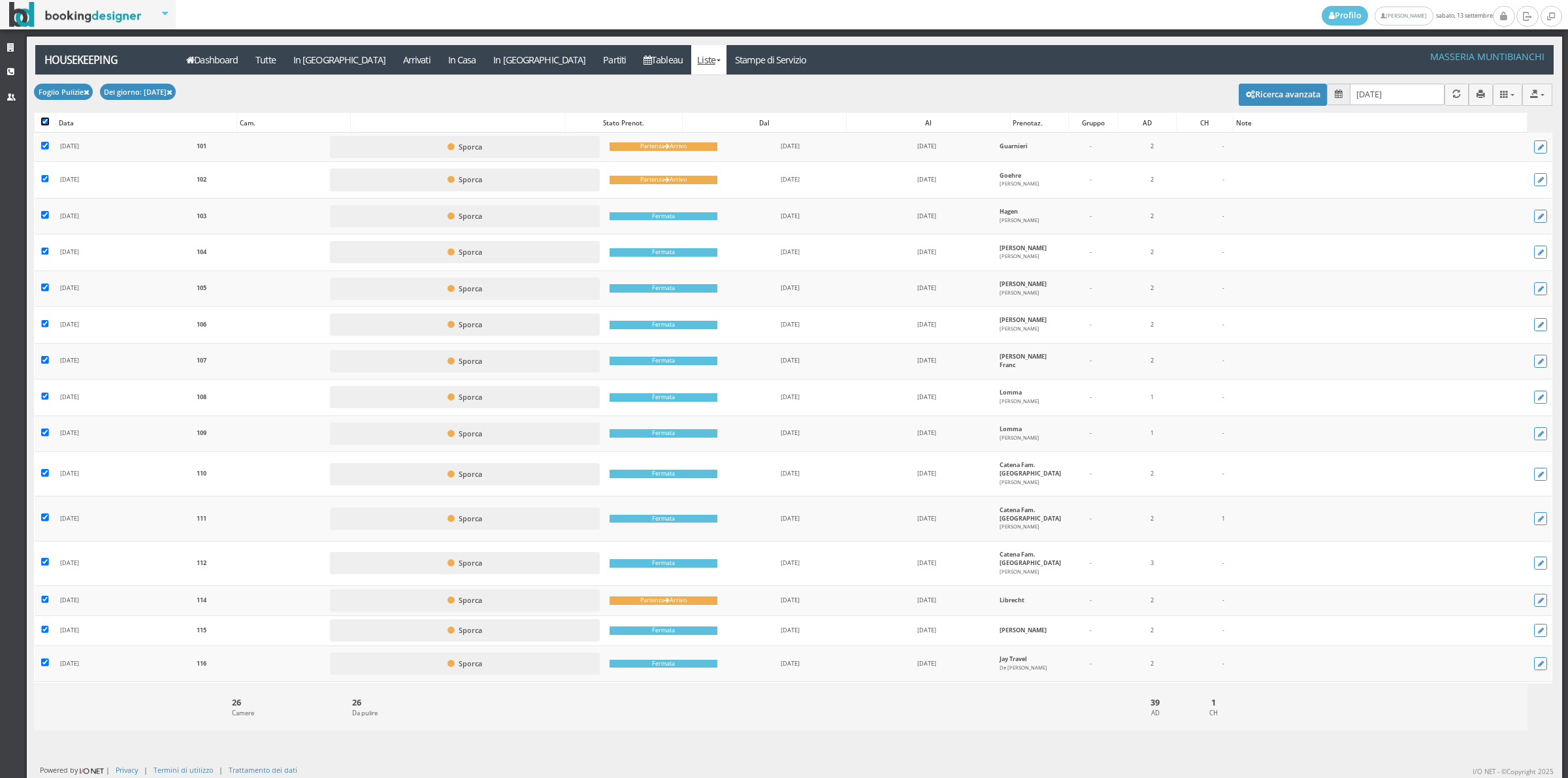
checkbox input "true"
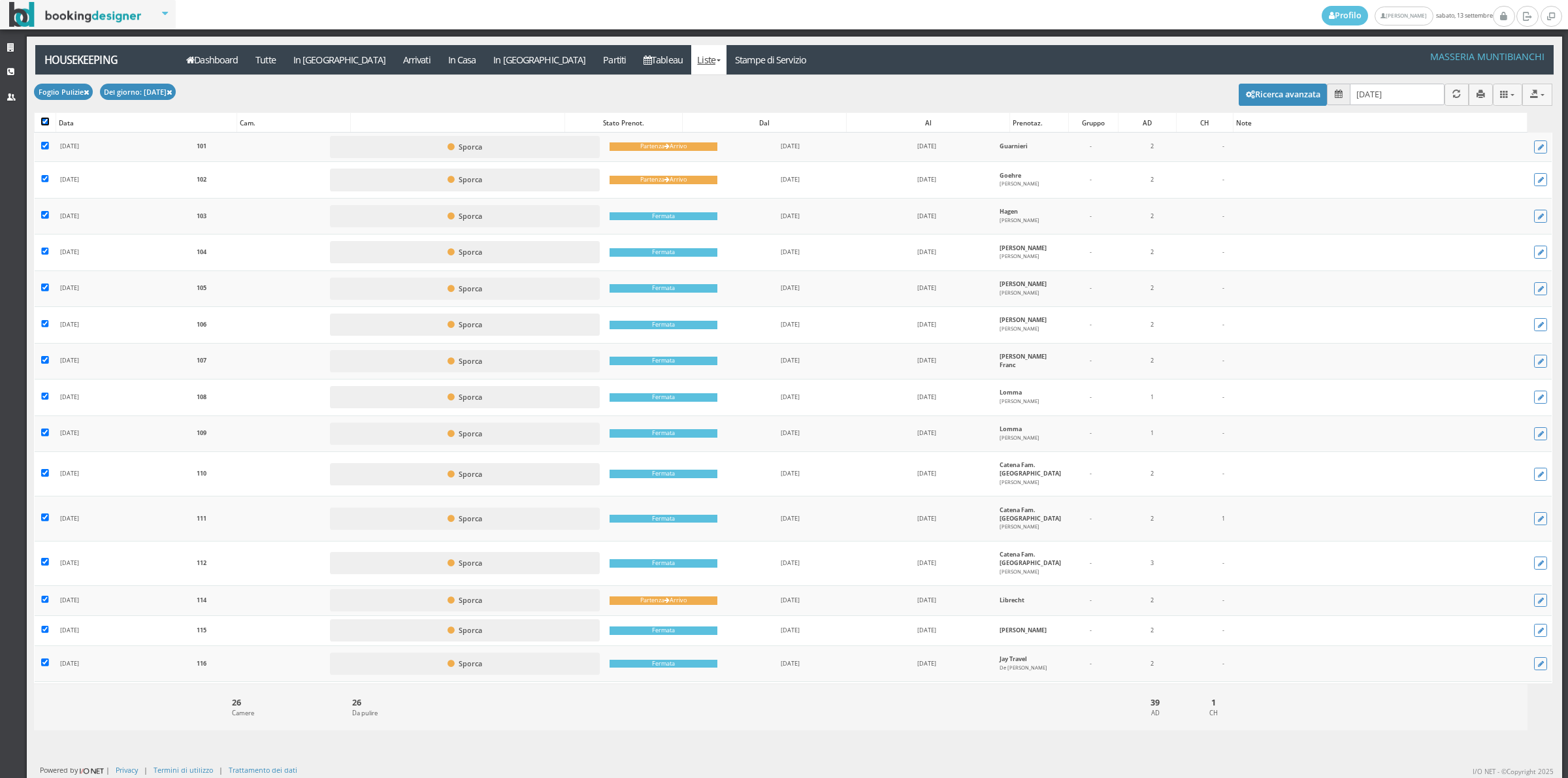
checkbox input "true"
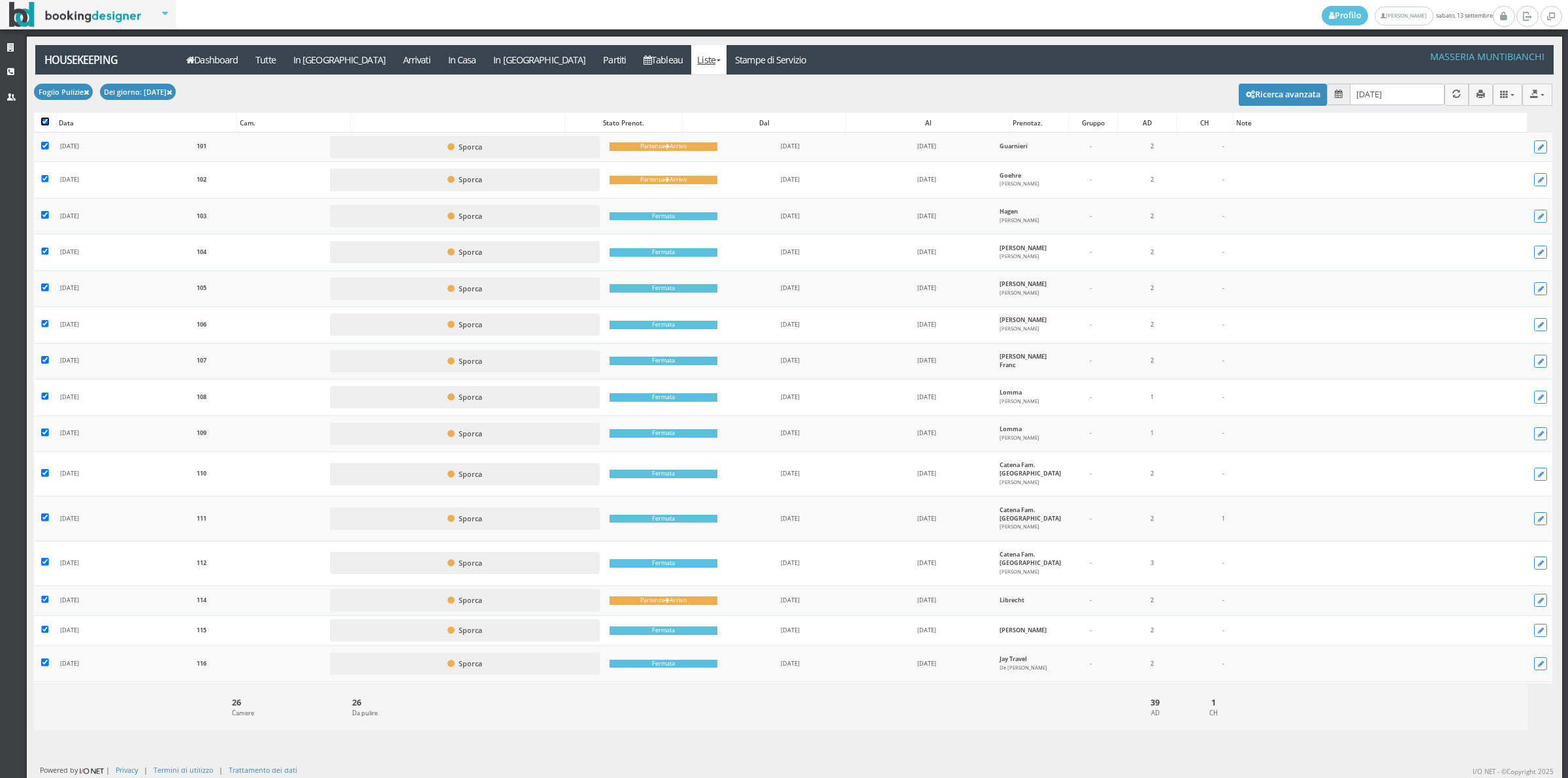
checkbox input "true"
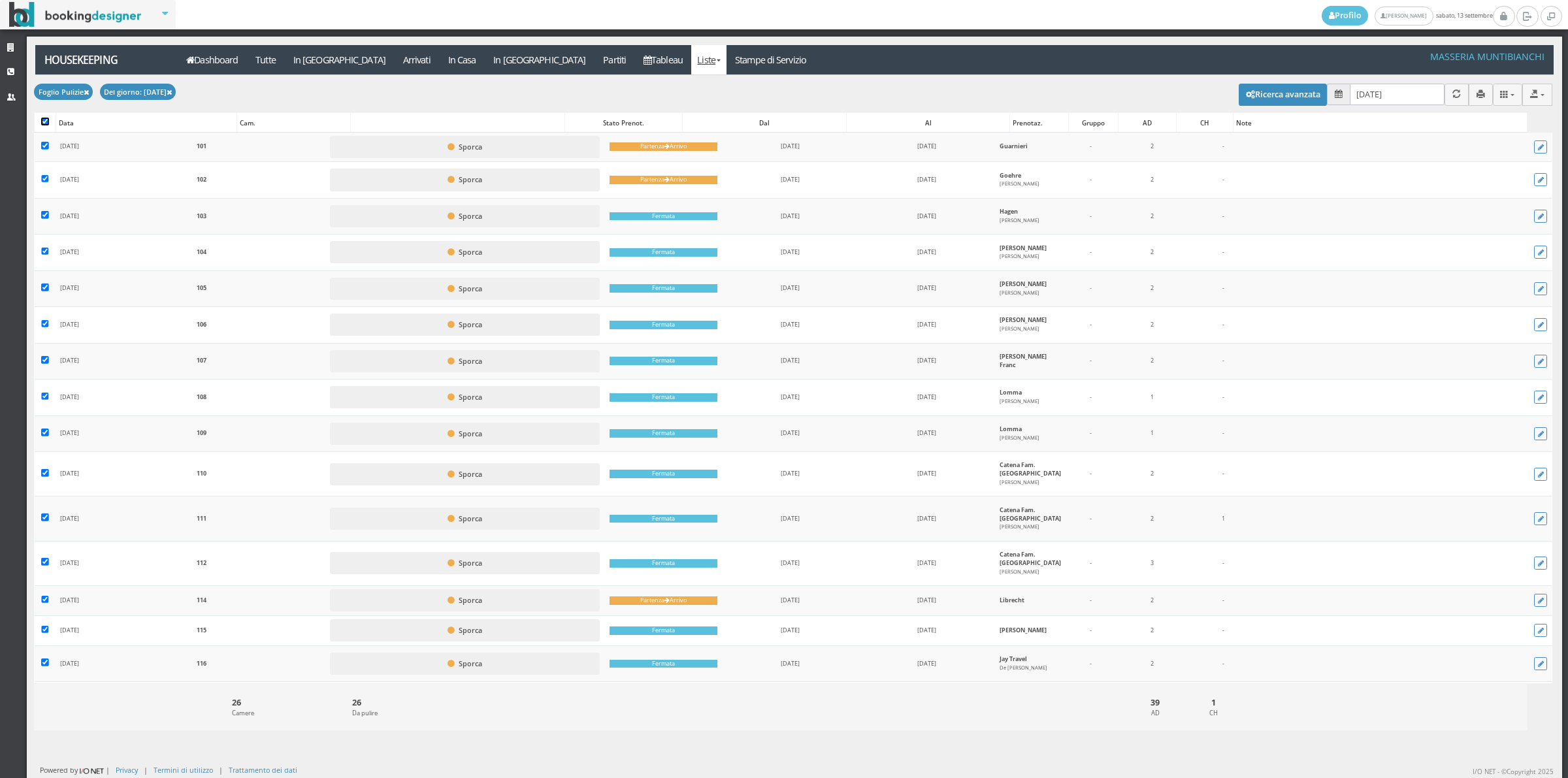
checkbox input "true"
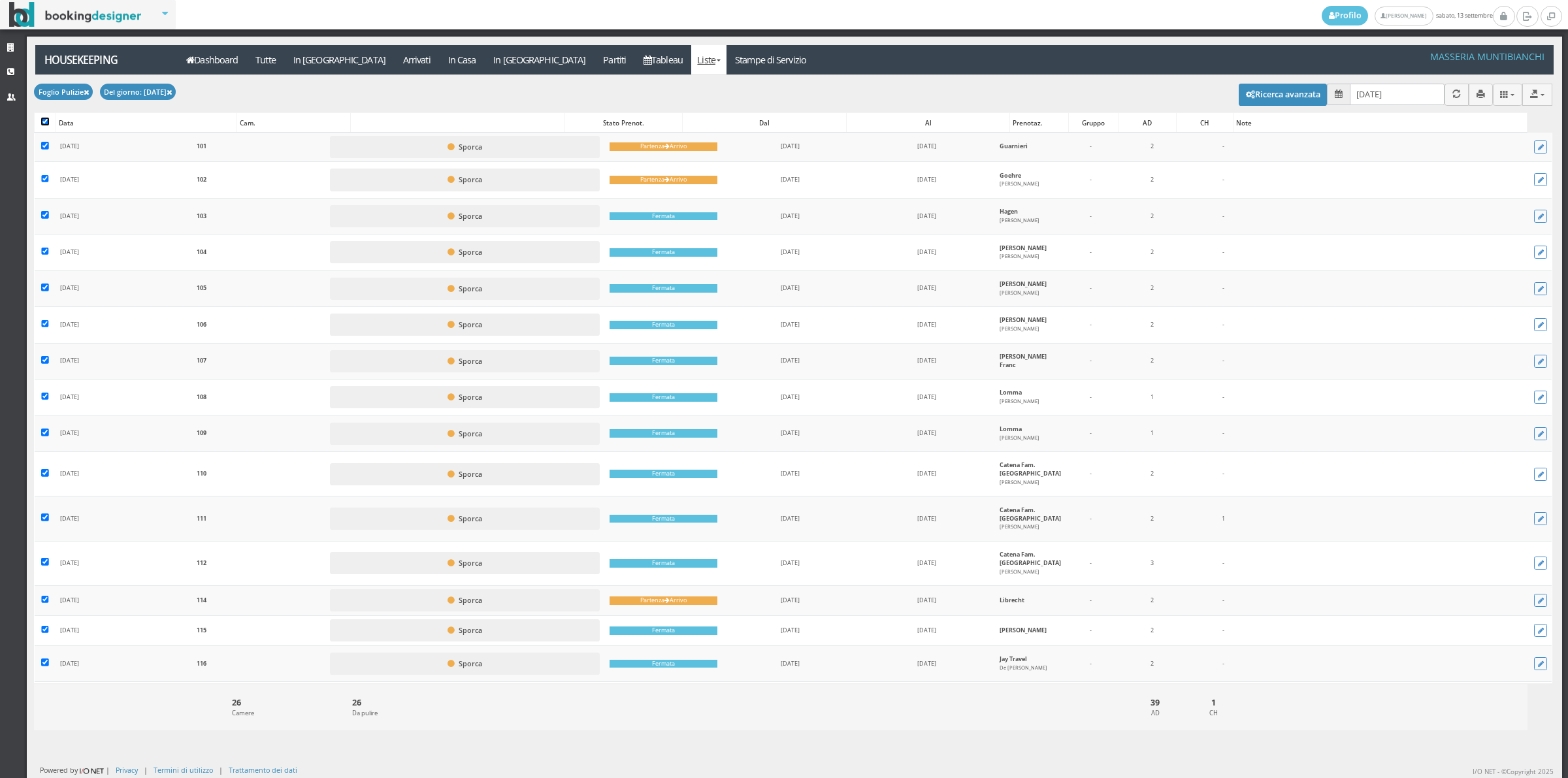
checkbox input "true"
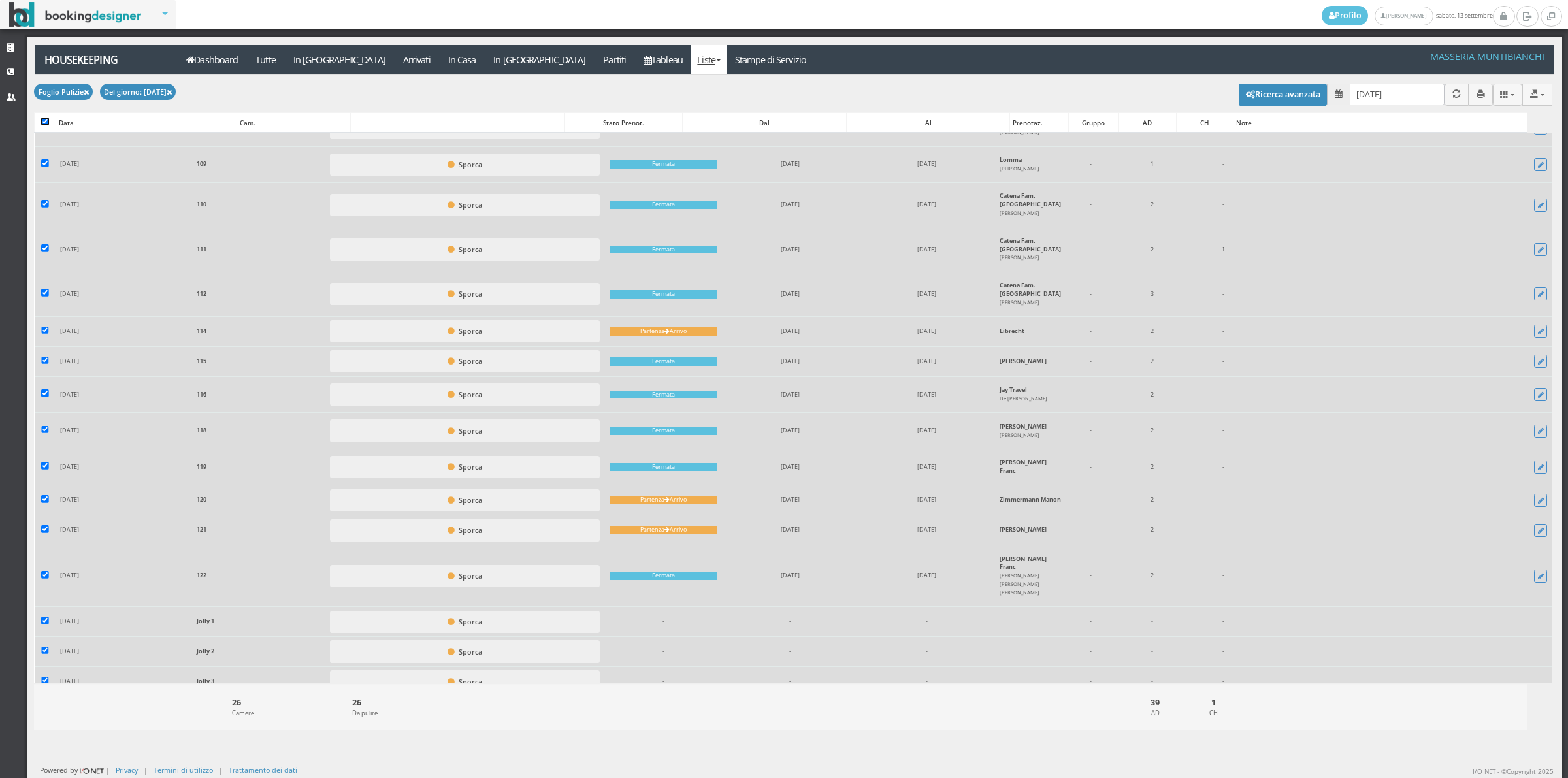
scroll to position [461, 0]
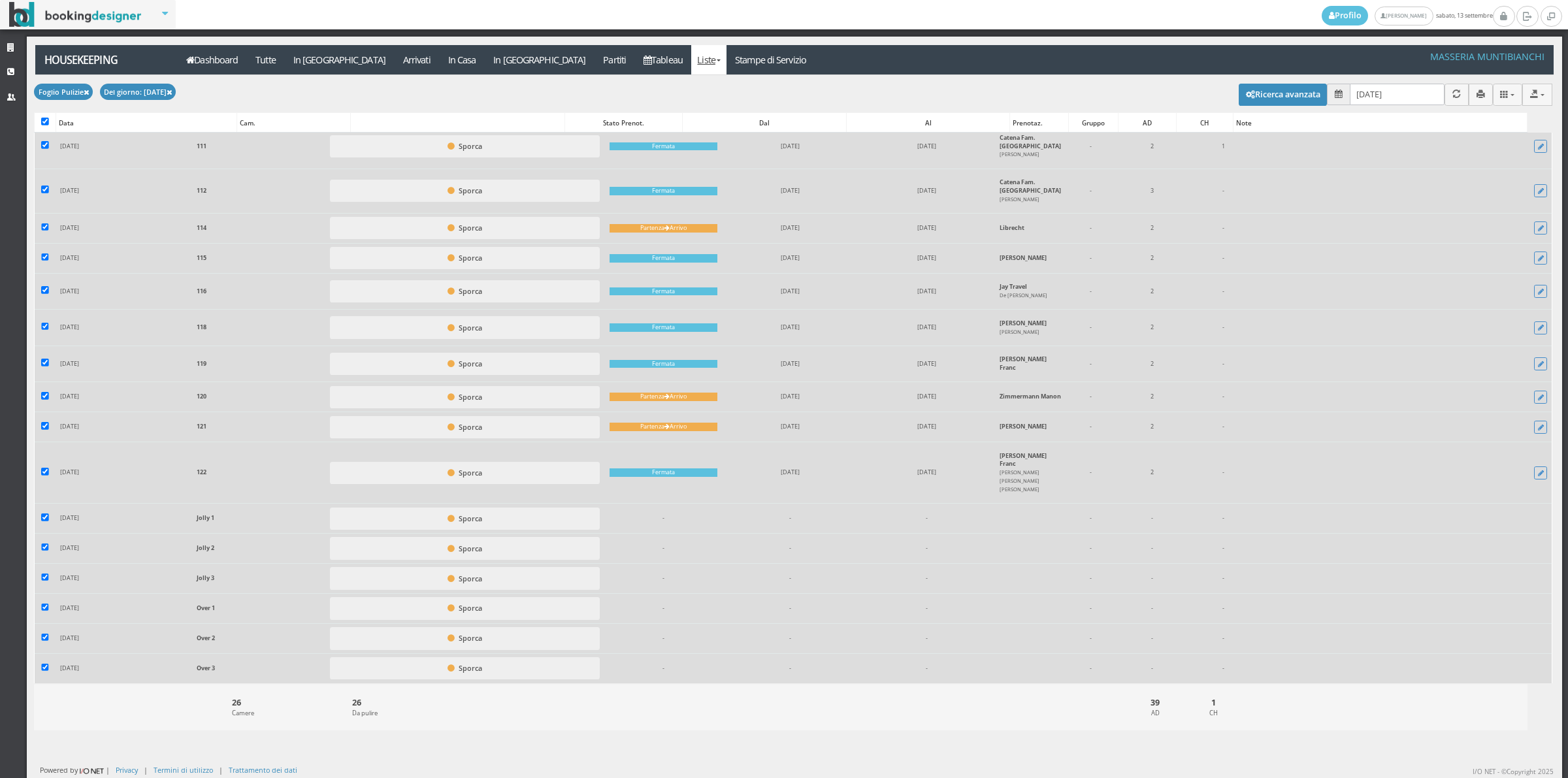
click at [51, 664] on td at bounding box center [45, 668] width 21 height 29
click at [43, 641] on input "checkbox" at bounding box center [45, 638] width 8 height 8
checkbox input "false"
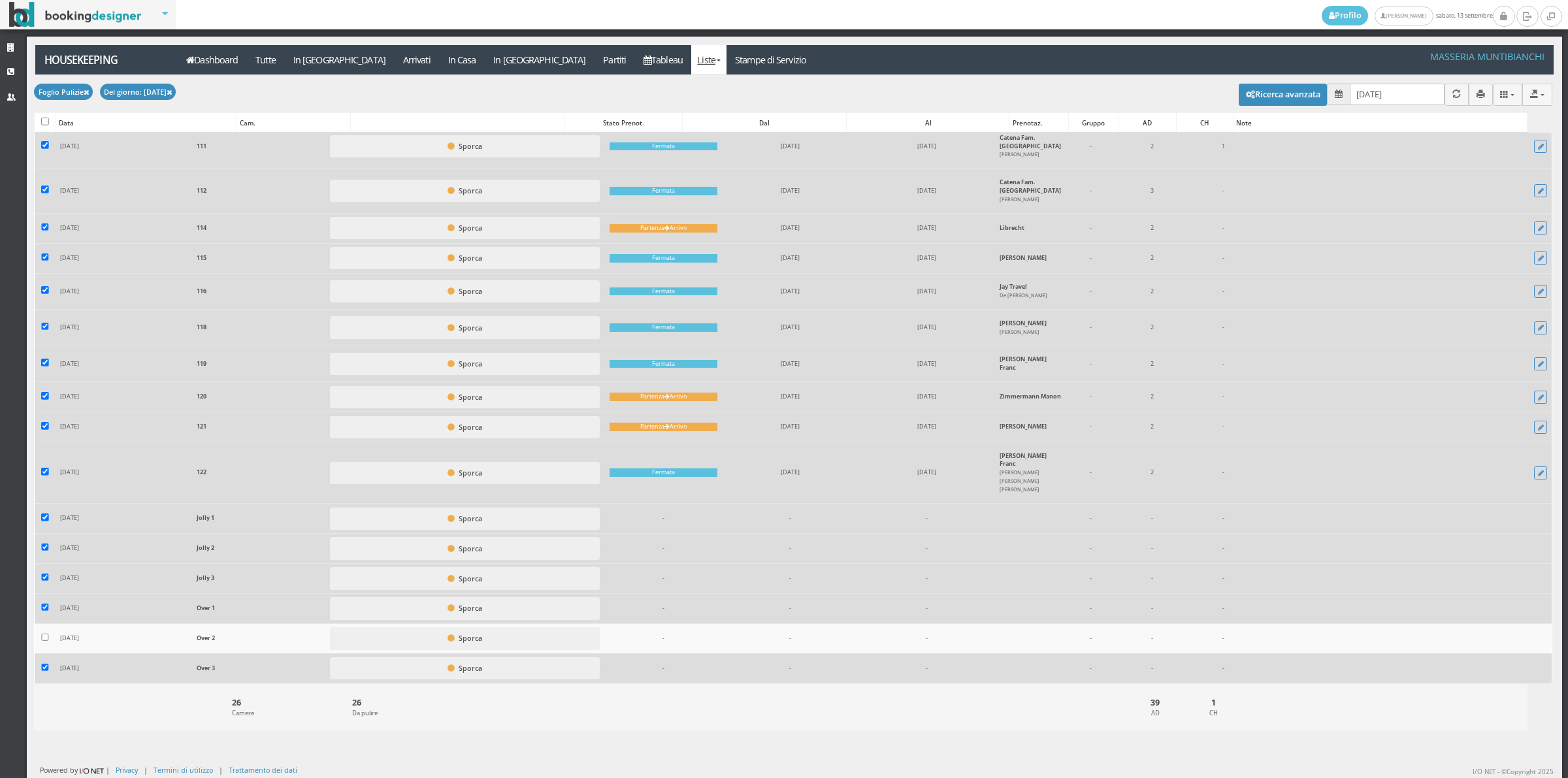
click at [51, 608] on td at bounding box center [45, 608] width 21 height 30
click at [43, 666] on input "checkbox" at bounding box center [45, 668] width 8 height 8
checkbox input "false"
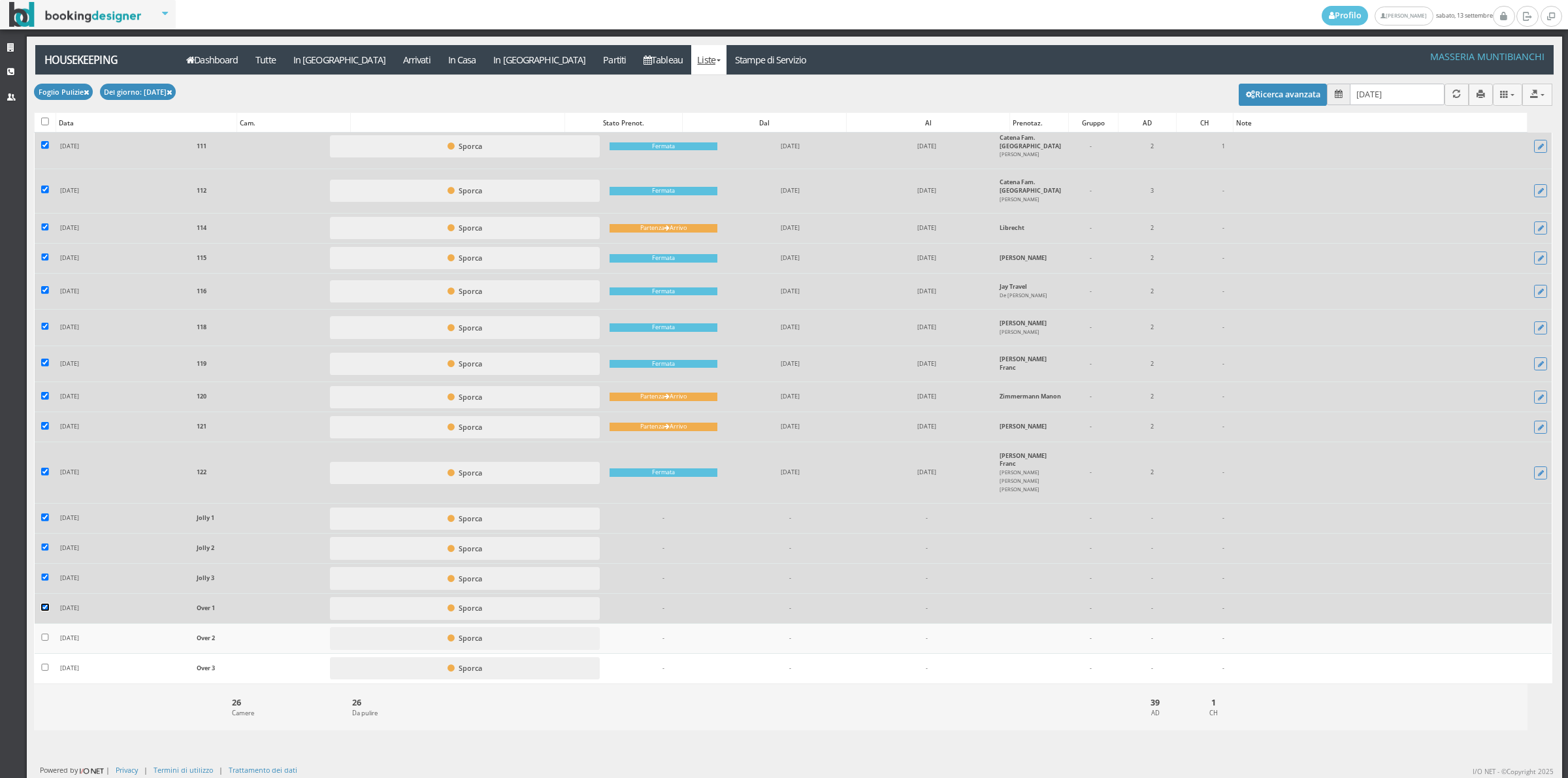
click at [43, 608] on input "checkbox" at bounding box center [45, 608] width 8 height 8
checkbox input "false"
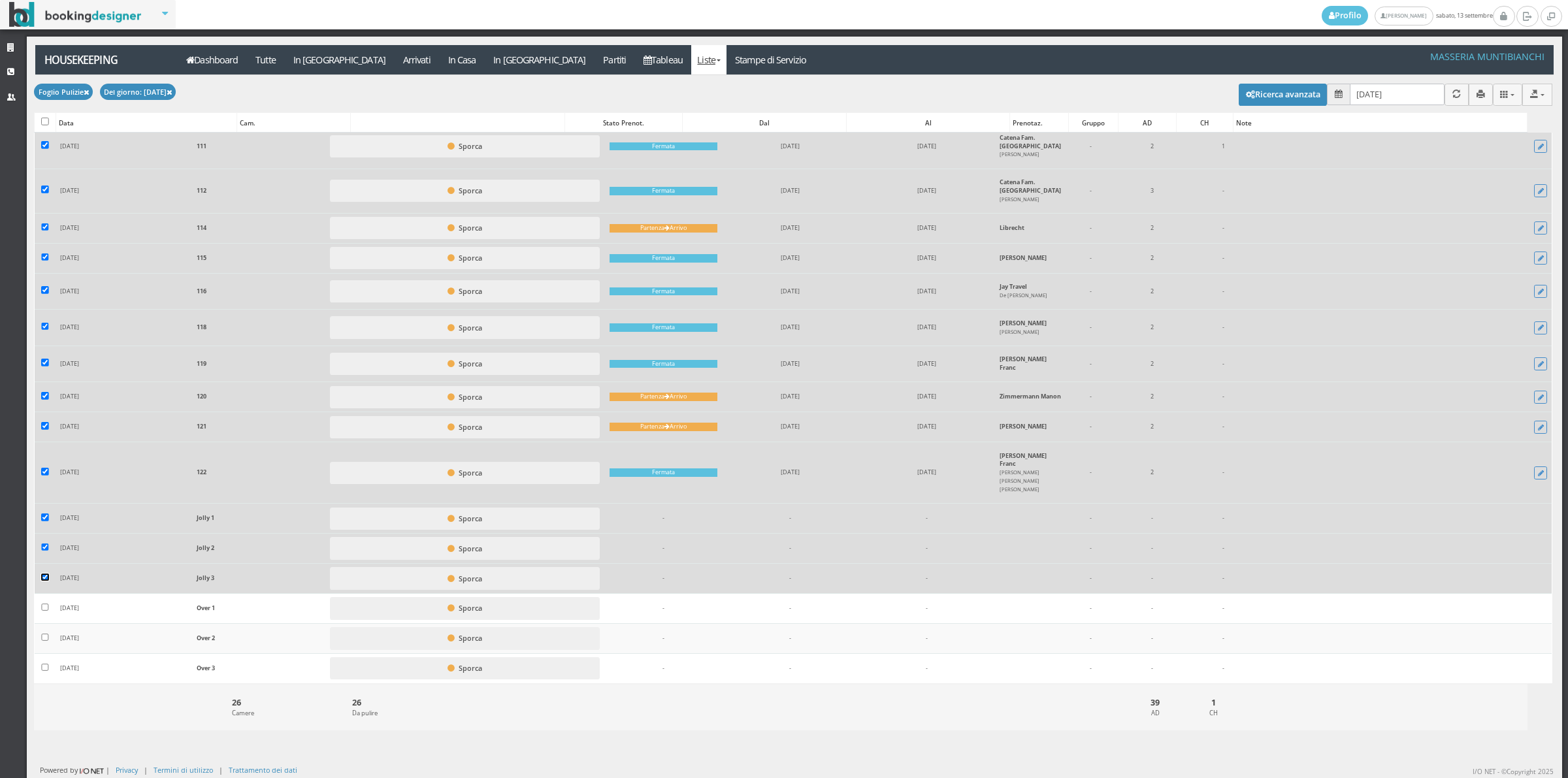
click at [44, 578] on input "checkbox" at bounding box center [45, 578] width 8 height 8
checkbox input "false"
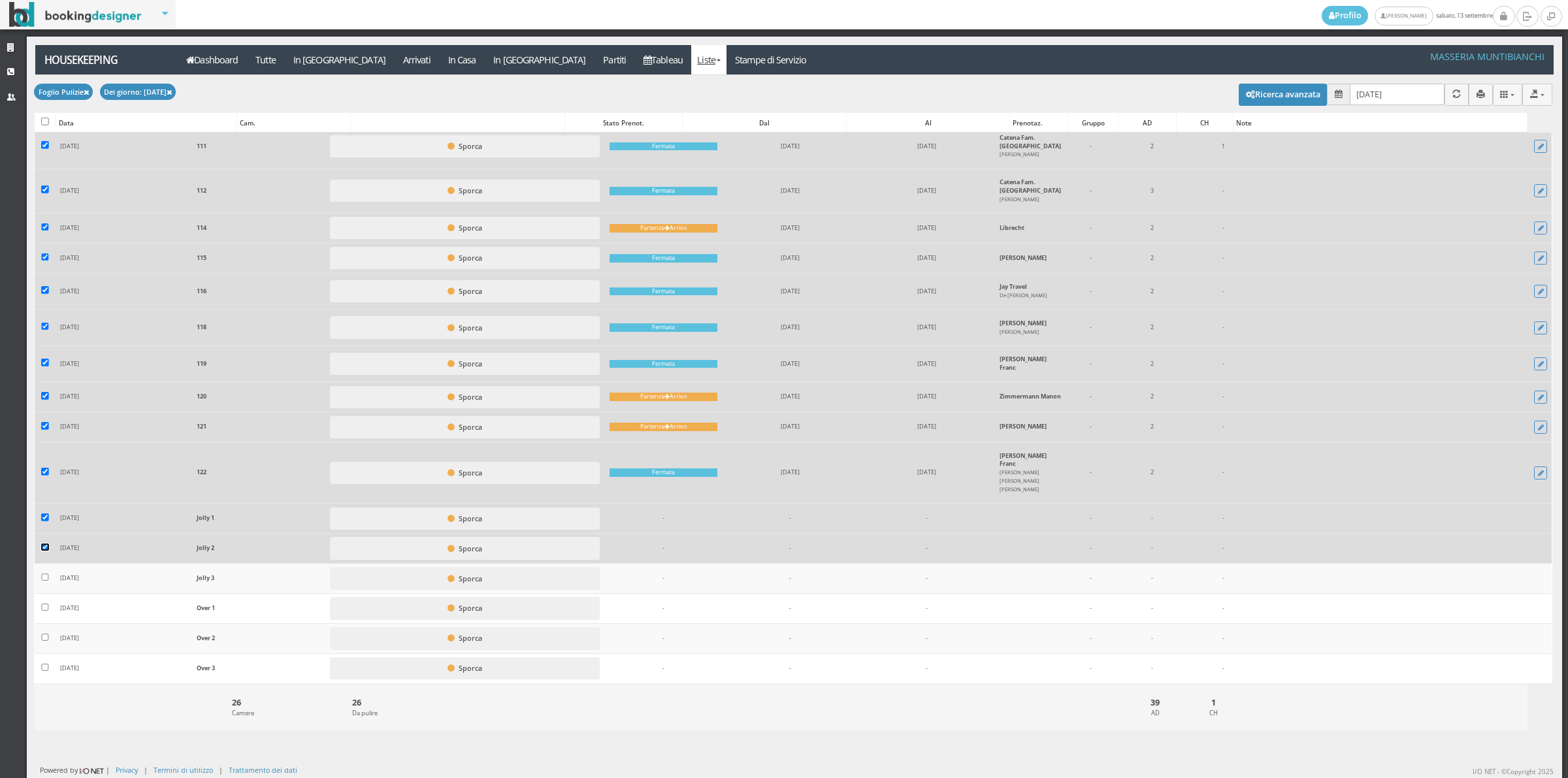
click at [46, 548] on input "checkbox" at bounding box center [45, 548] width 8 height 8
checkbox input "false"
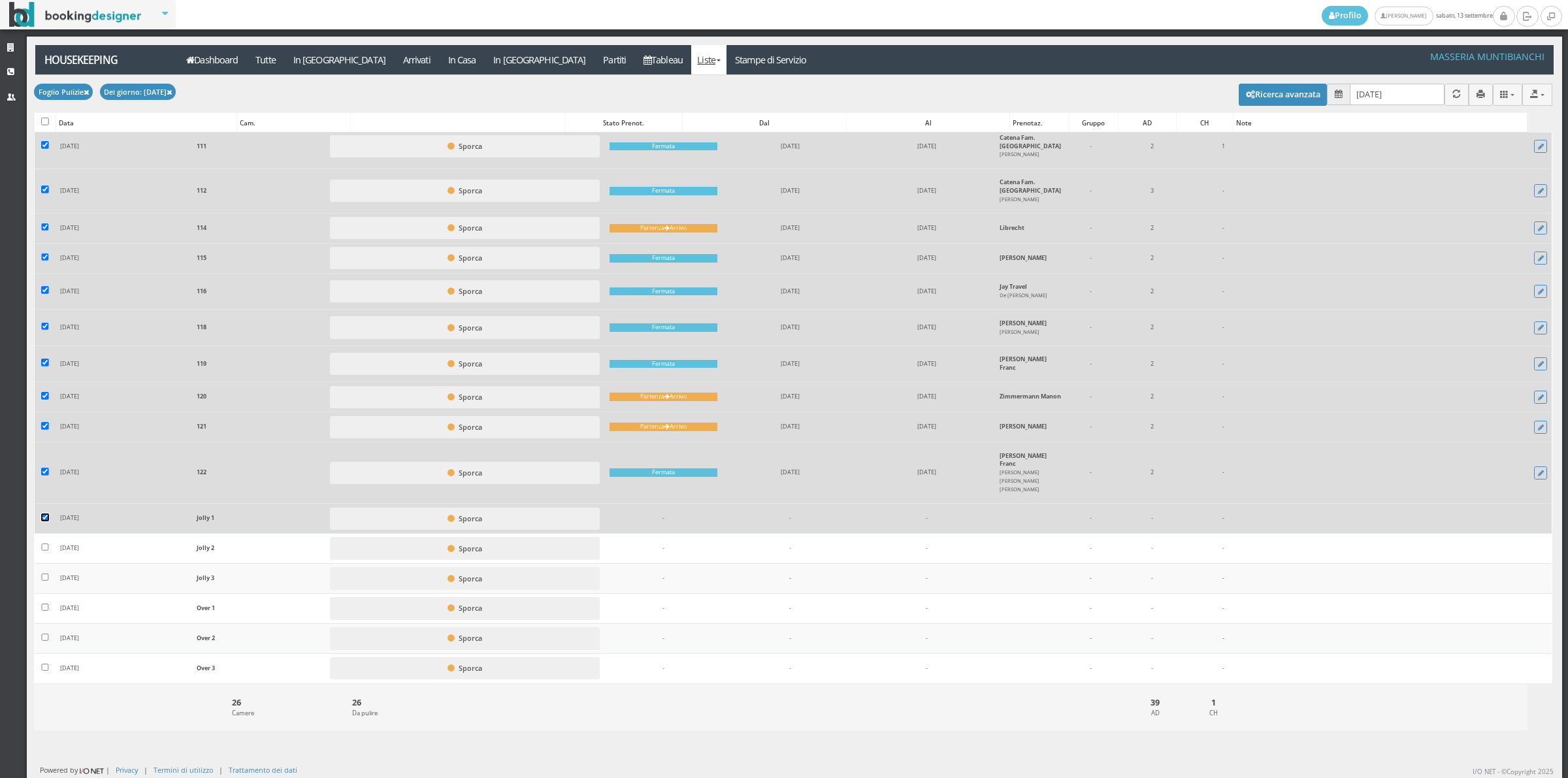
click at [44, 518] on input "checkbox" at bounding box center [45, 518] width 8 height 8
checkbox input "false"
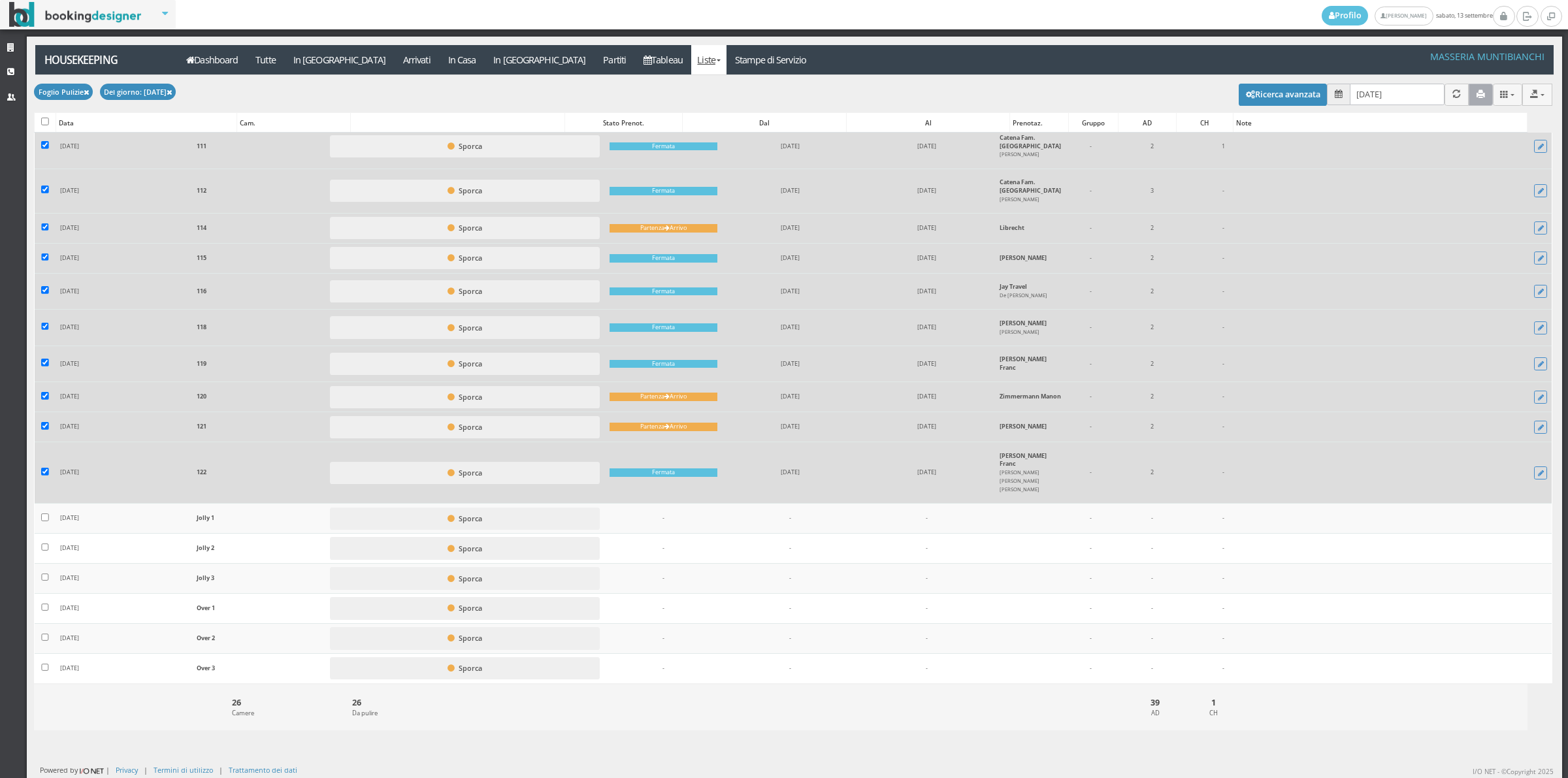
click at [1476, 87] on button "button" at bounding box center [1480, 94] width 24 height 21
click at [727, 70] on link "Stampe di Servizio" at bounding box center [771, 59] width 89 height 29
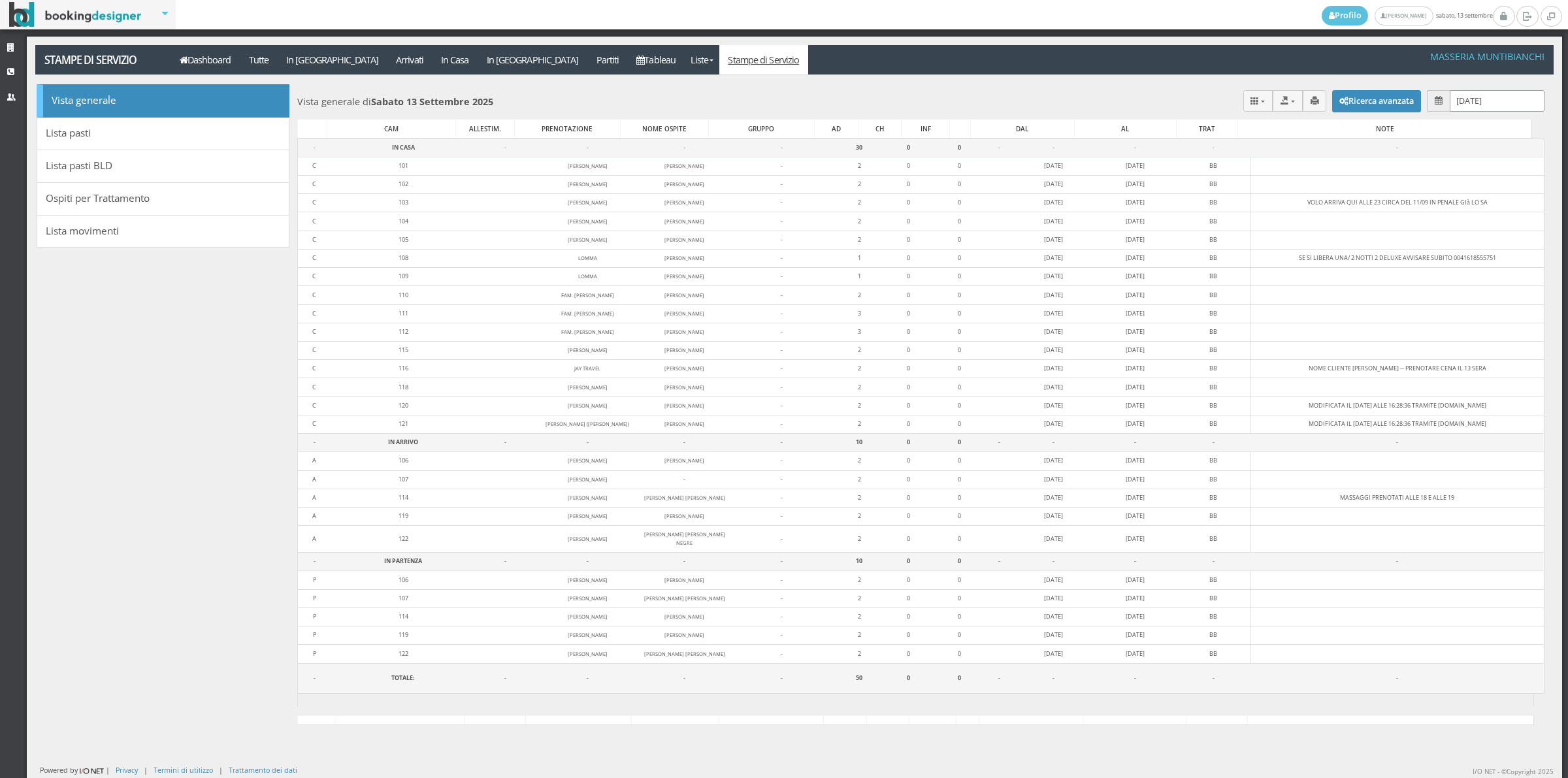
click at [1461, 102] on input "[DATE]" at bounding box center [1497, 100] width 95 height 21
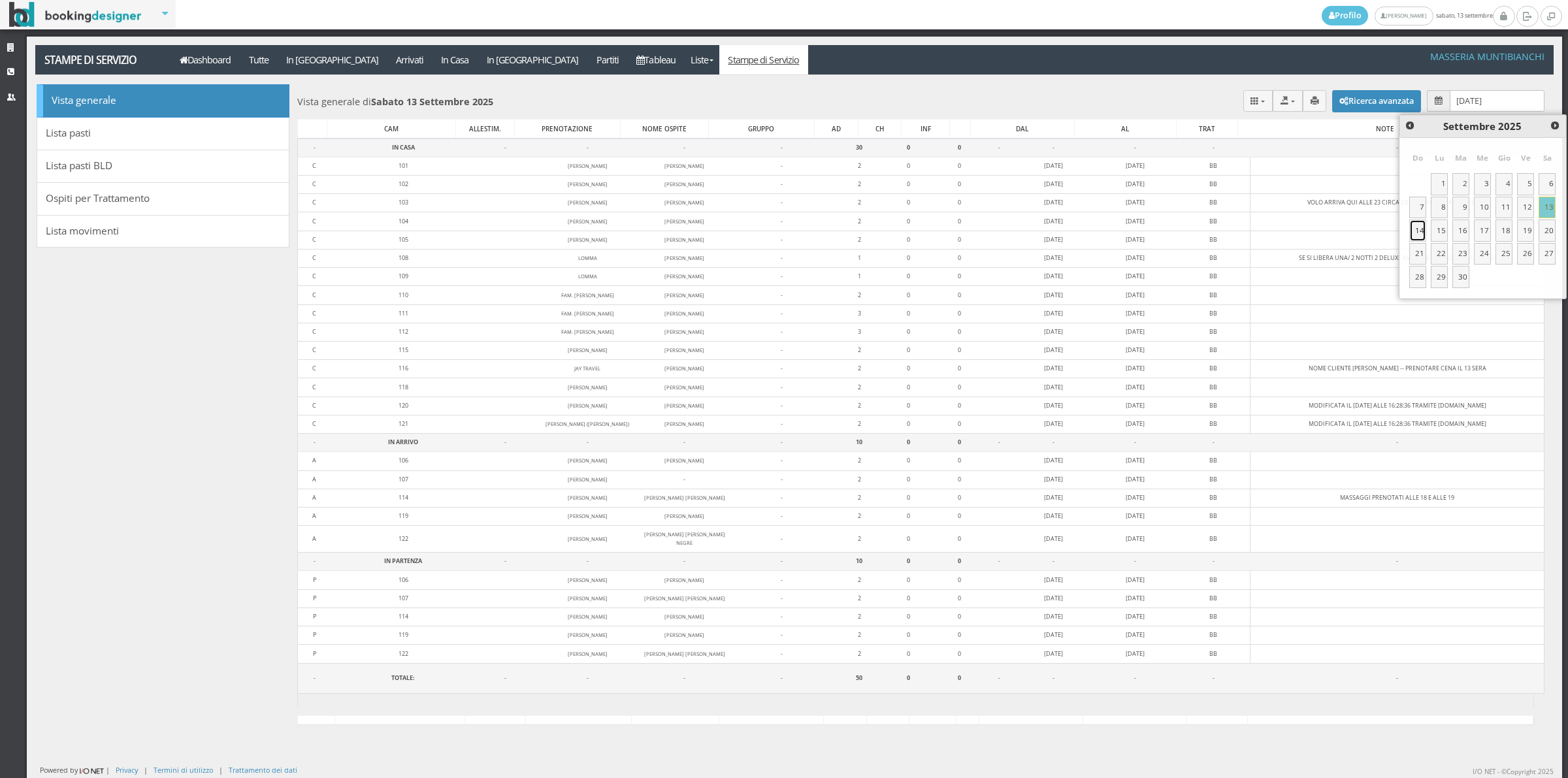
click at [1420, 234] on link "14" at bounding box center [1418, 230] width 17 height 22
type input "[DATE]"
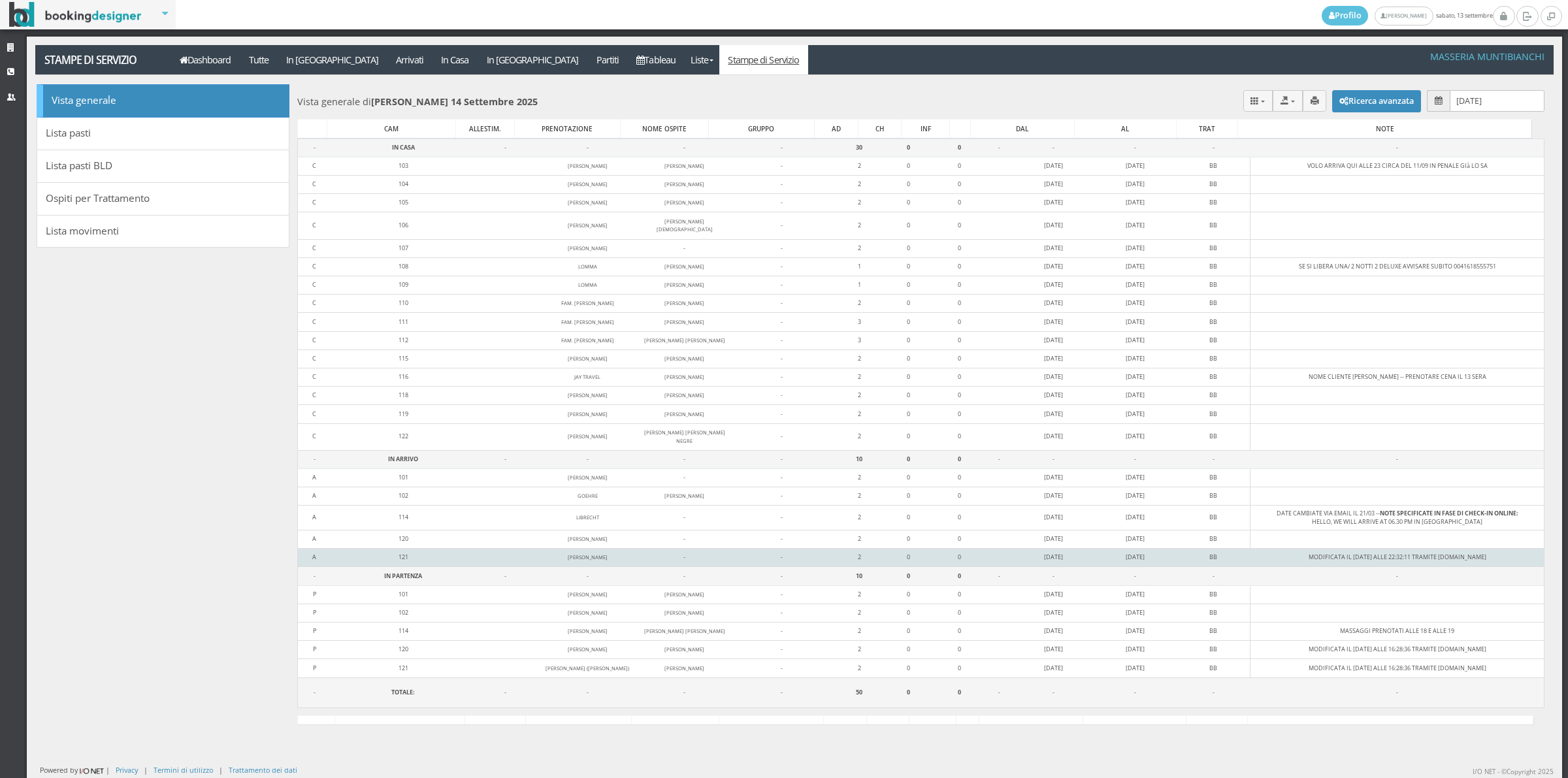
drag, startPoint x: 339, startPoint y: 464, endPoint x: 1485, endPoint y: 563, distance: 1150.3
click at [1485, 563] on tbody "- IN CASA - - - - 30 0 0 - - - - - C 103 [PERSON_NAME] [PERSON_NAME] - 2 0 0 [D…" at bounding box center [920, 422] width 1246 height 569
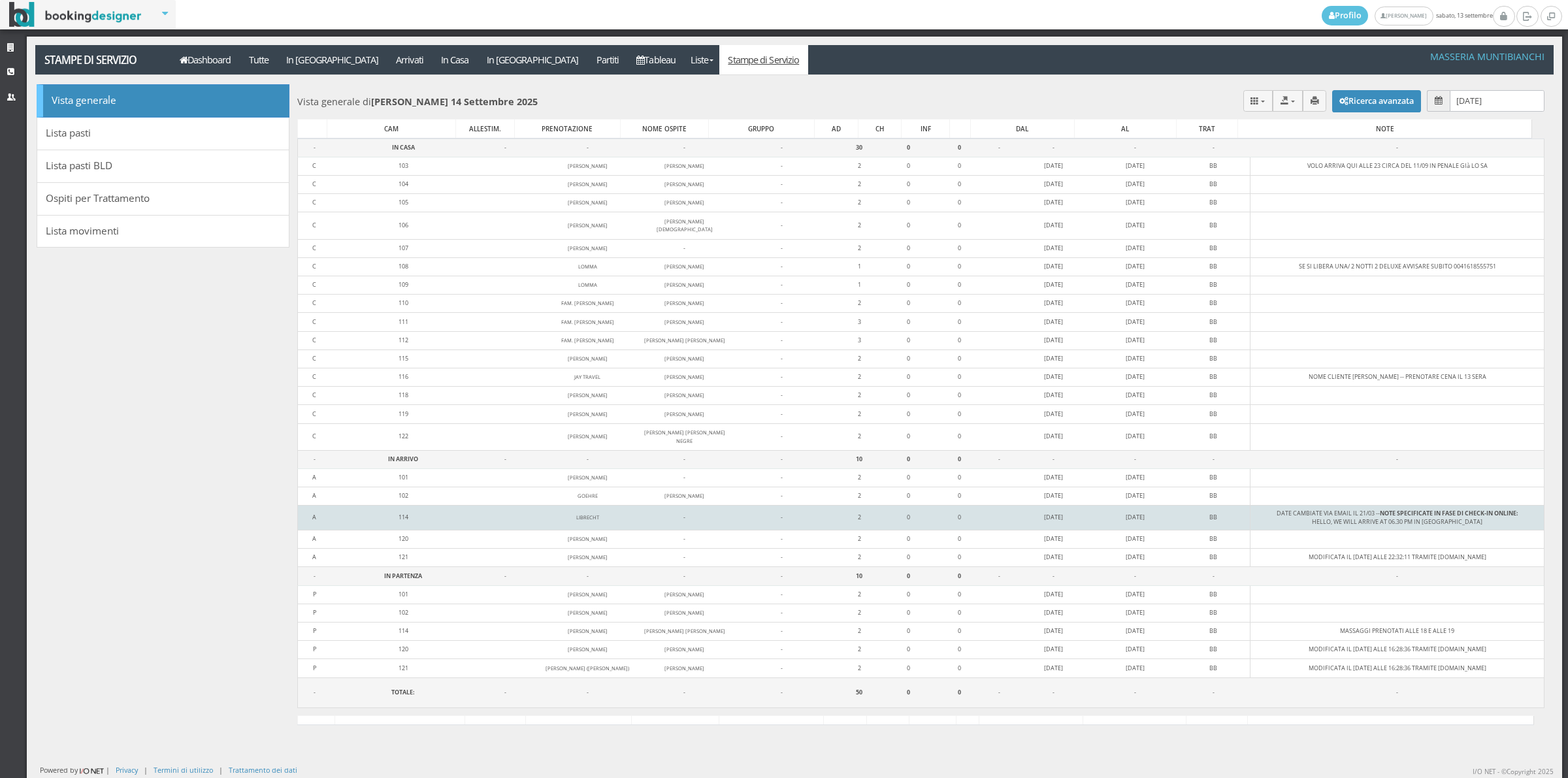
copy tbody "IN ARRIVO - - - - 10 0 0 - - - - - A 101 [PERSON_NAME] - - 2 0 0 [DATE] [DATE] …"
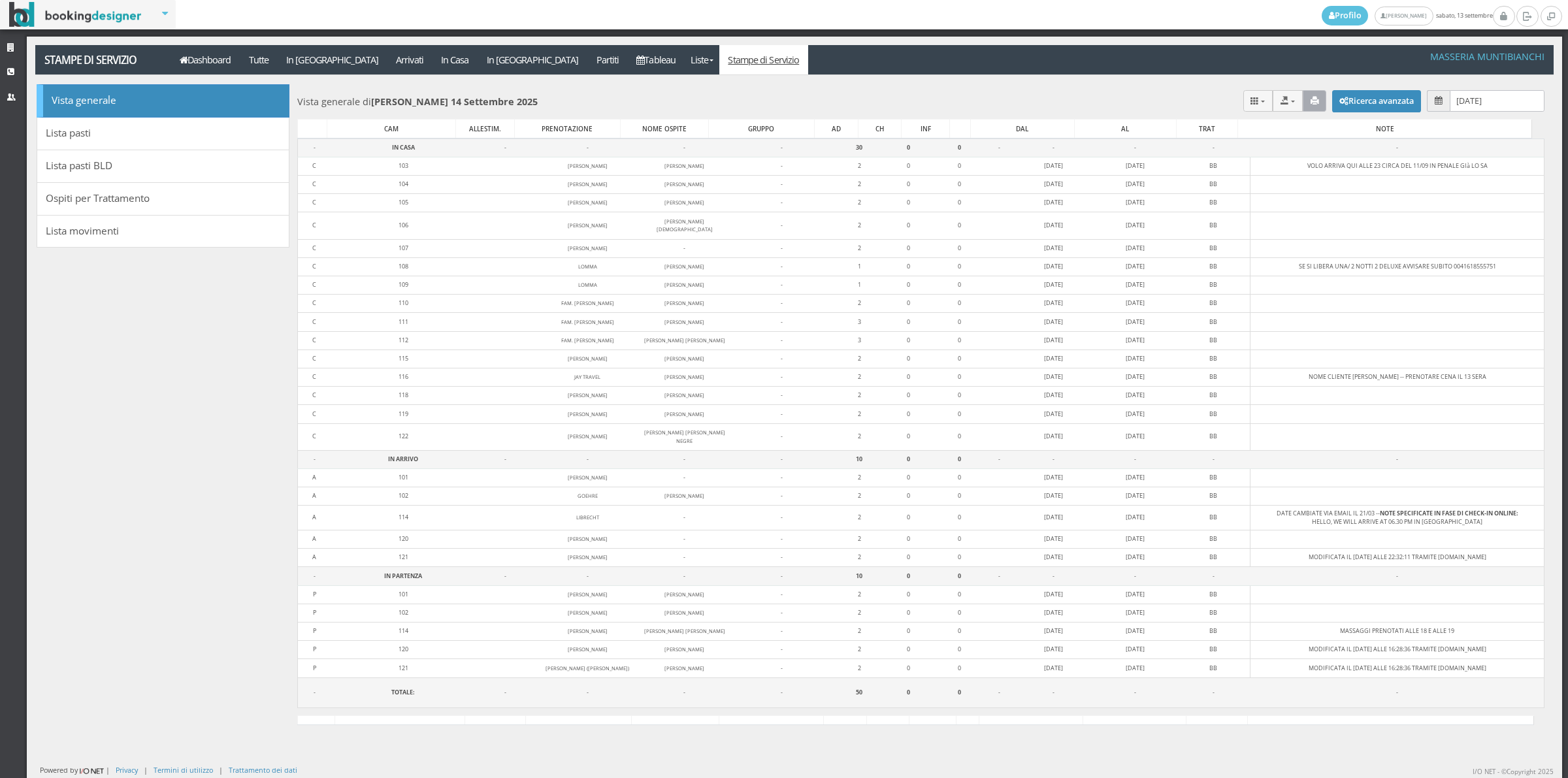
click at [1304, 104] on button "button" at bounding box center [1315, 100] width 24 height 21
click at [628, 49] on link "Tableau" at bounding box center [657, 59] width 57 height 29
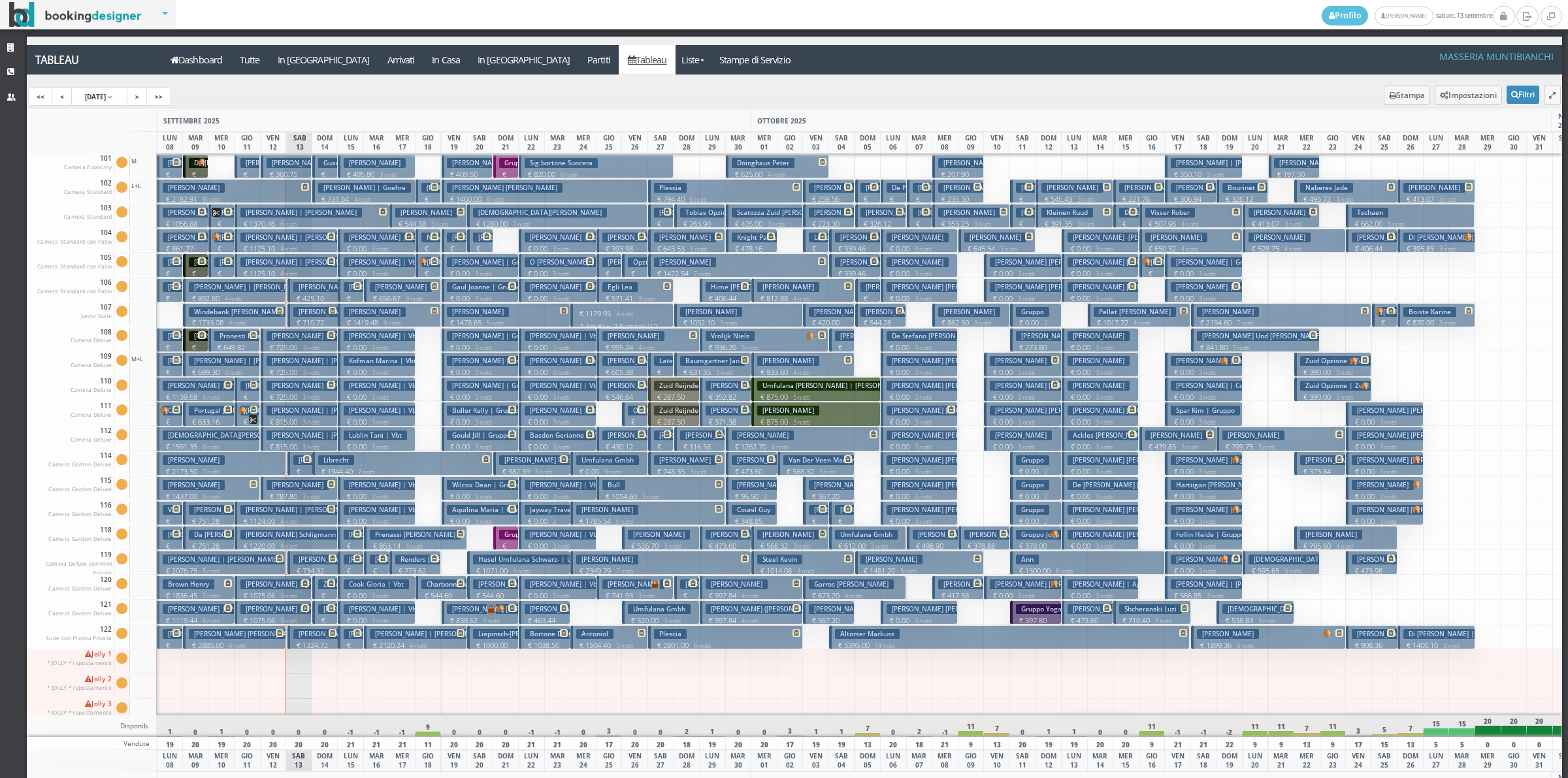
click at [320, 159] on h3 "Guarnieri" at bounding box center [338, 163] width 39 height 9
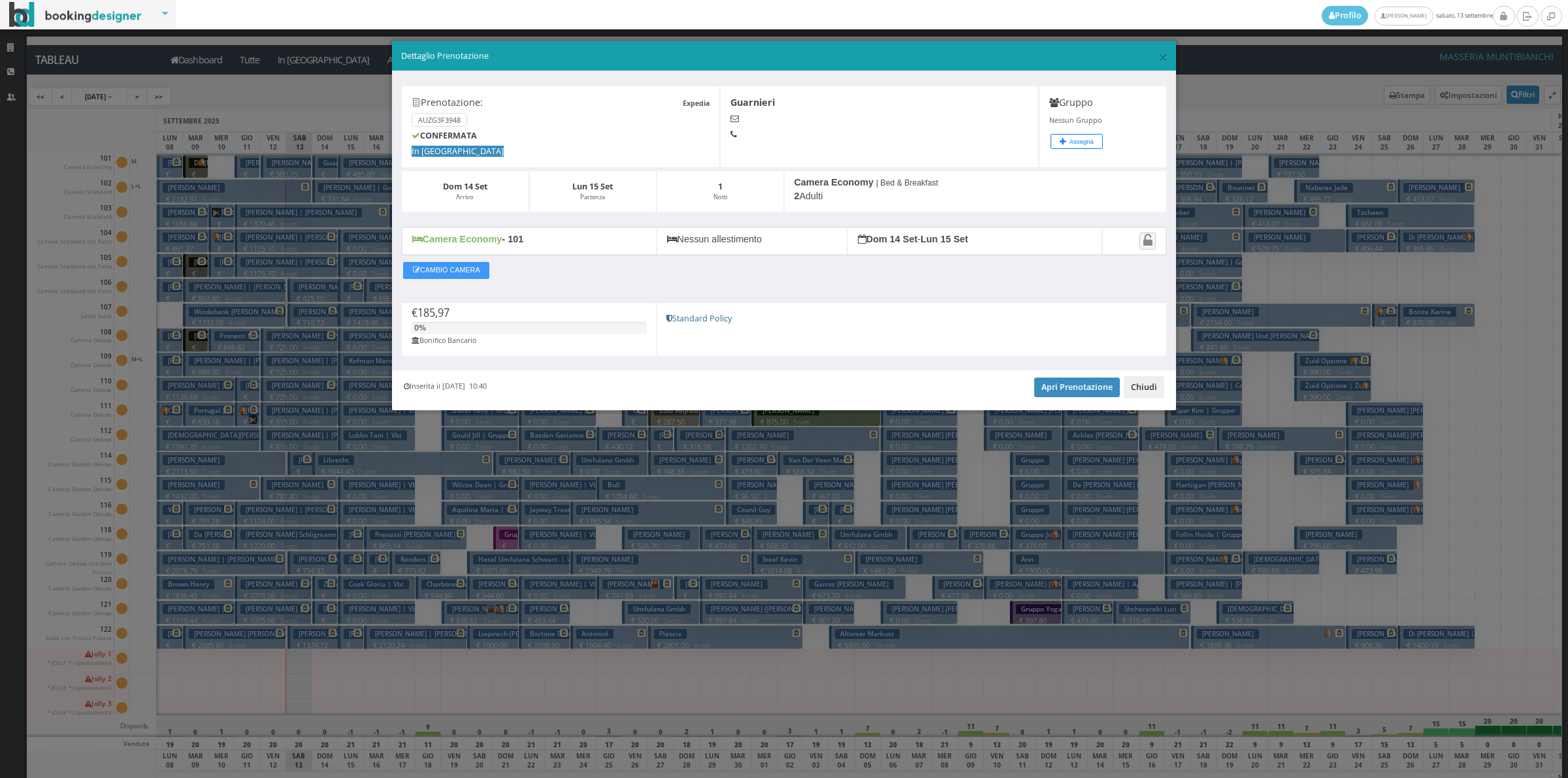
click at [1155, 396] on button "Chiudi" at bounding box center [1143, 387] width 40 height 22
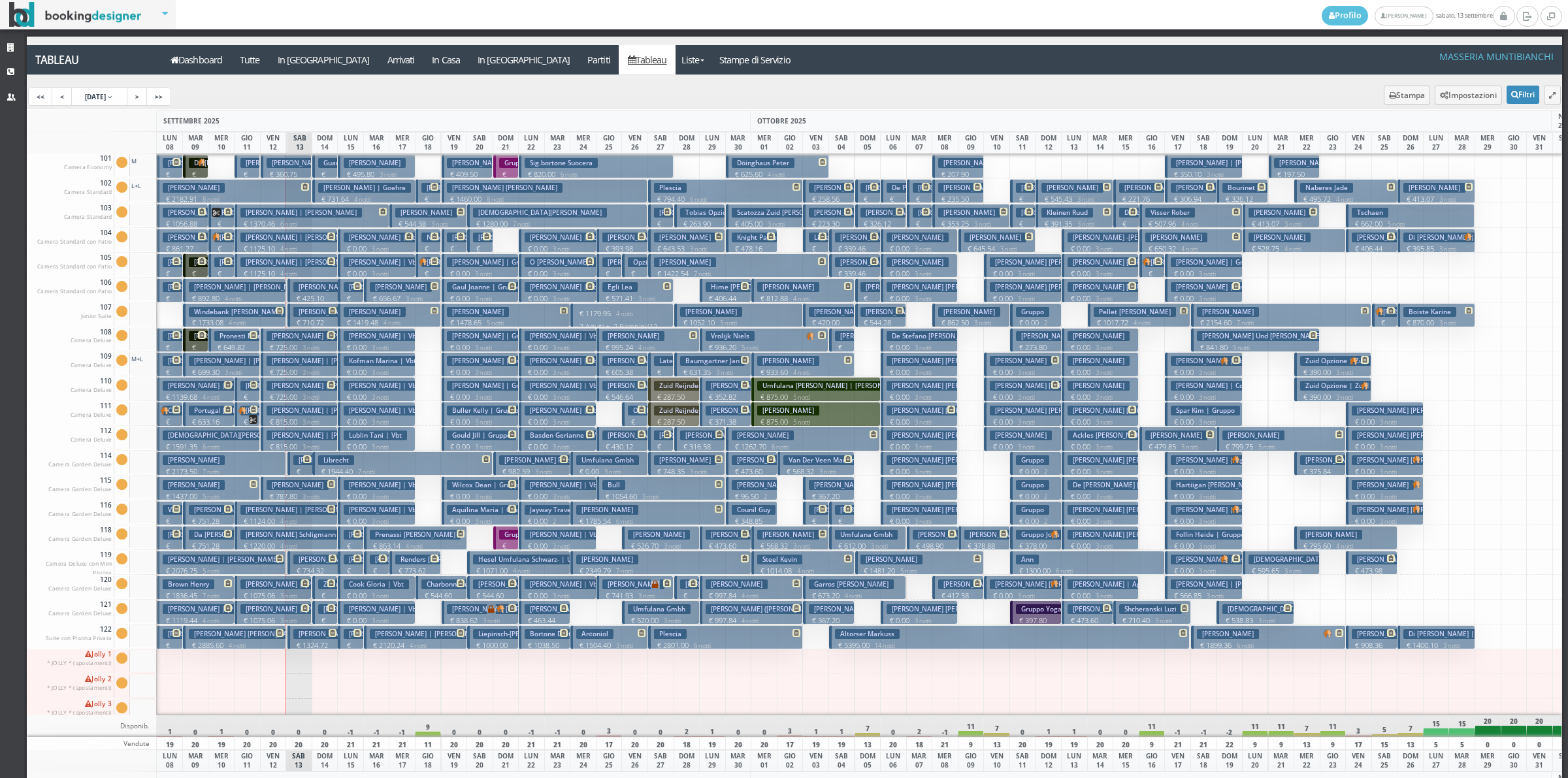
click at [328, 191] on h3 "Anna Goehre | Goehre" at bounding box center [365, 188] width 93 height 9
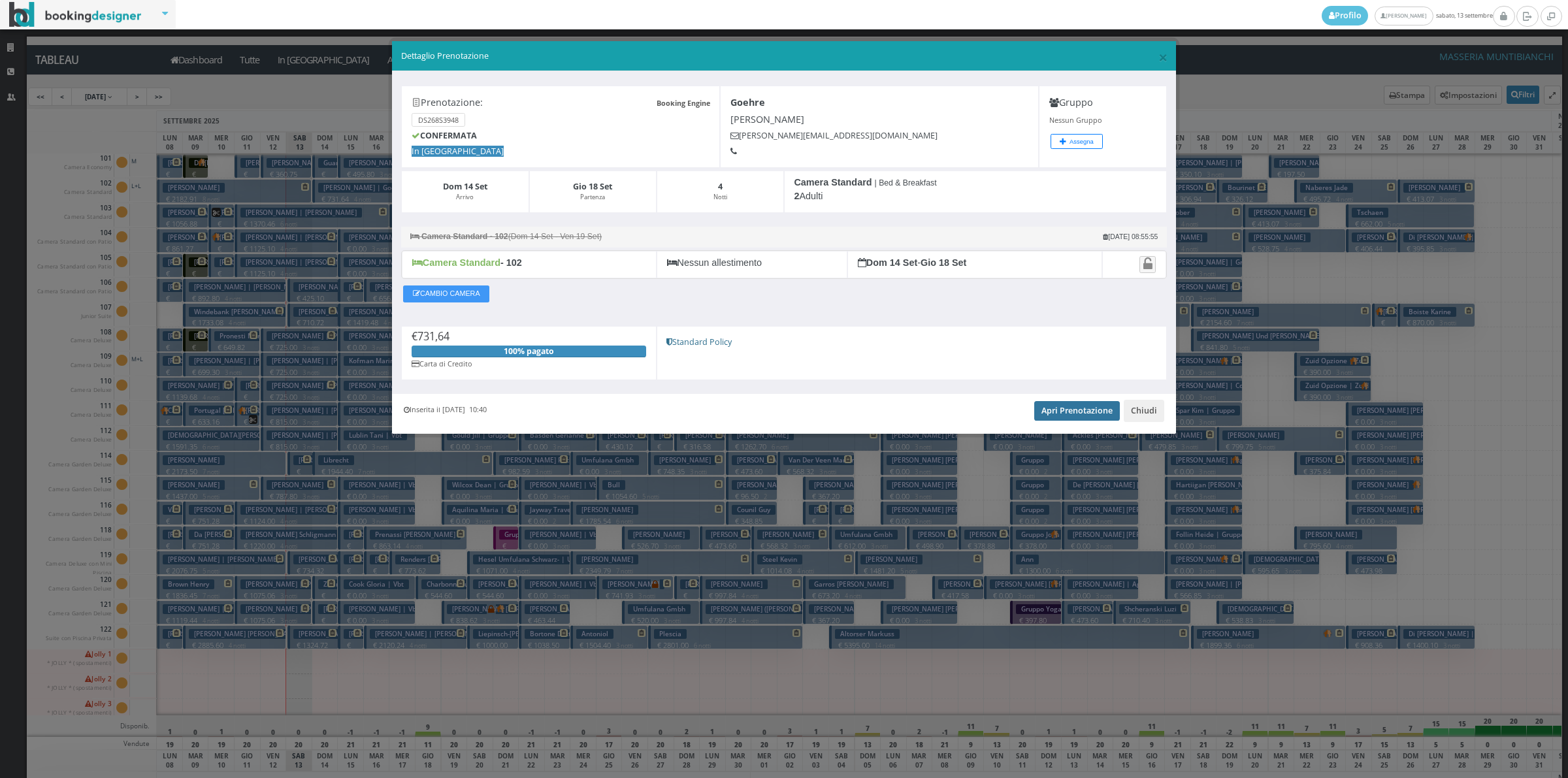
click at [1073, 406] on link "Apri Prenotazione" at bounding box center [1076, 410] width 85 height 20
drag, startPoint x: 1163, startPoint y: 417, endPoint x: 1148, endPoint y: 417, distance: 15.0
click at [1162, 417] on button "Chiudi" at bounding box center [1143, 411] width 40 height 22
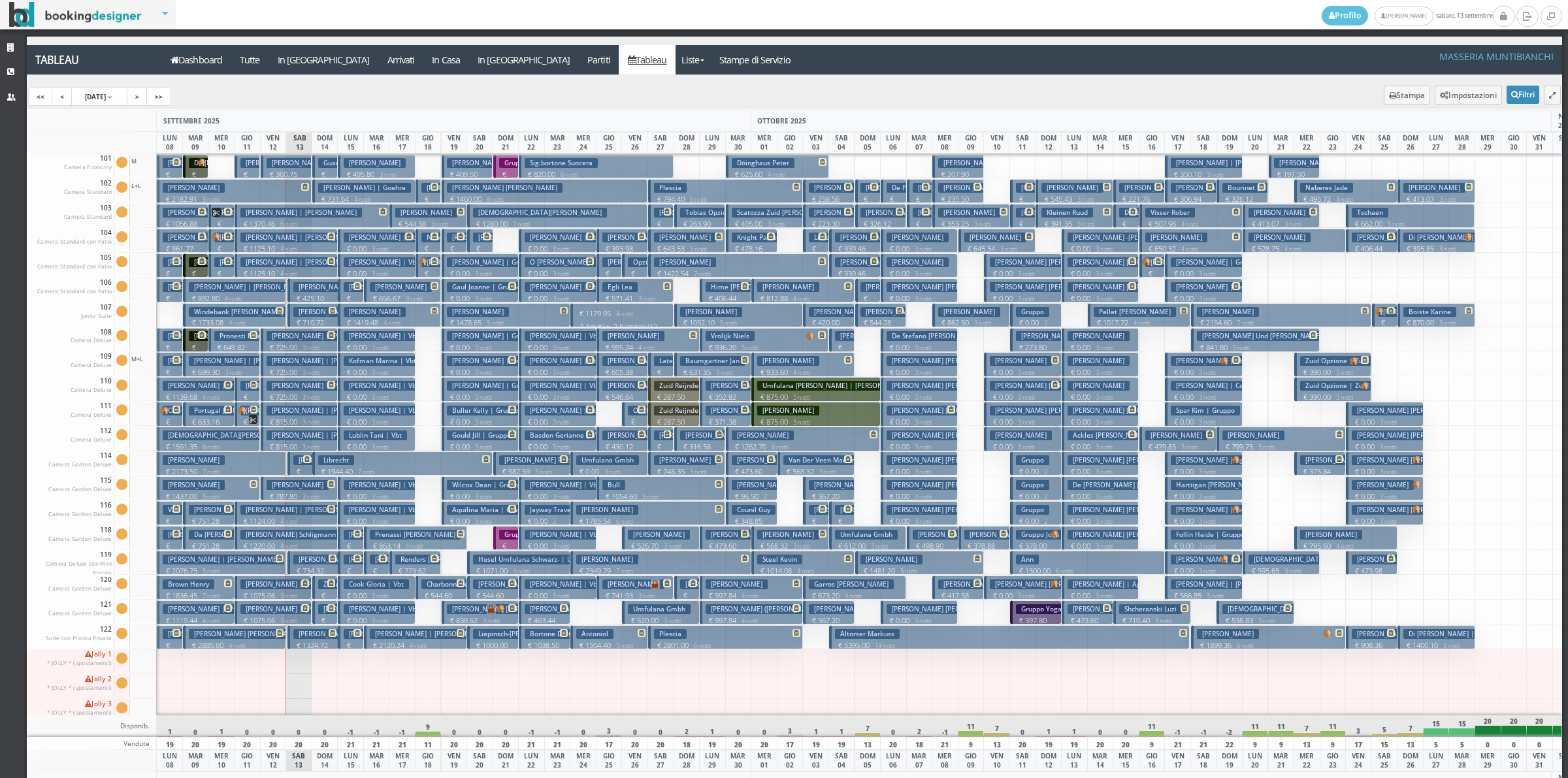
click at [330, 465] on h3 "Librecht" at bounding box center [336, 460] width 36 height 9
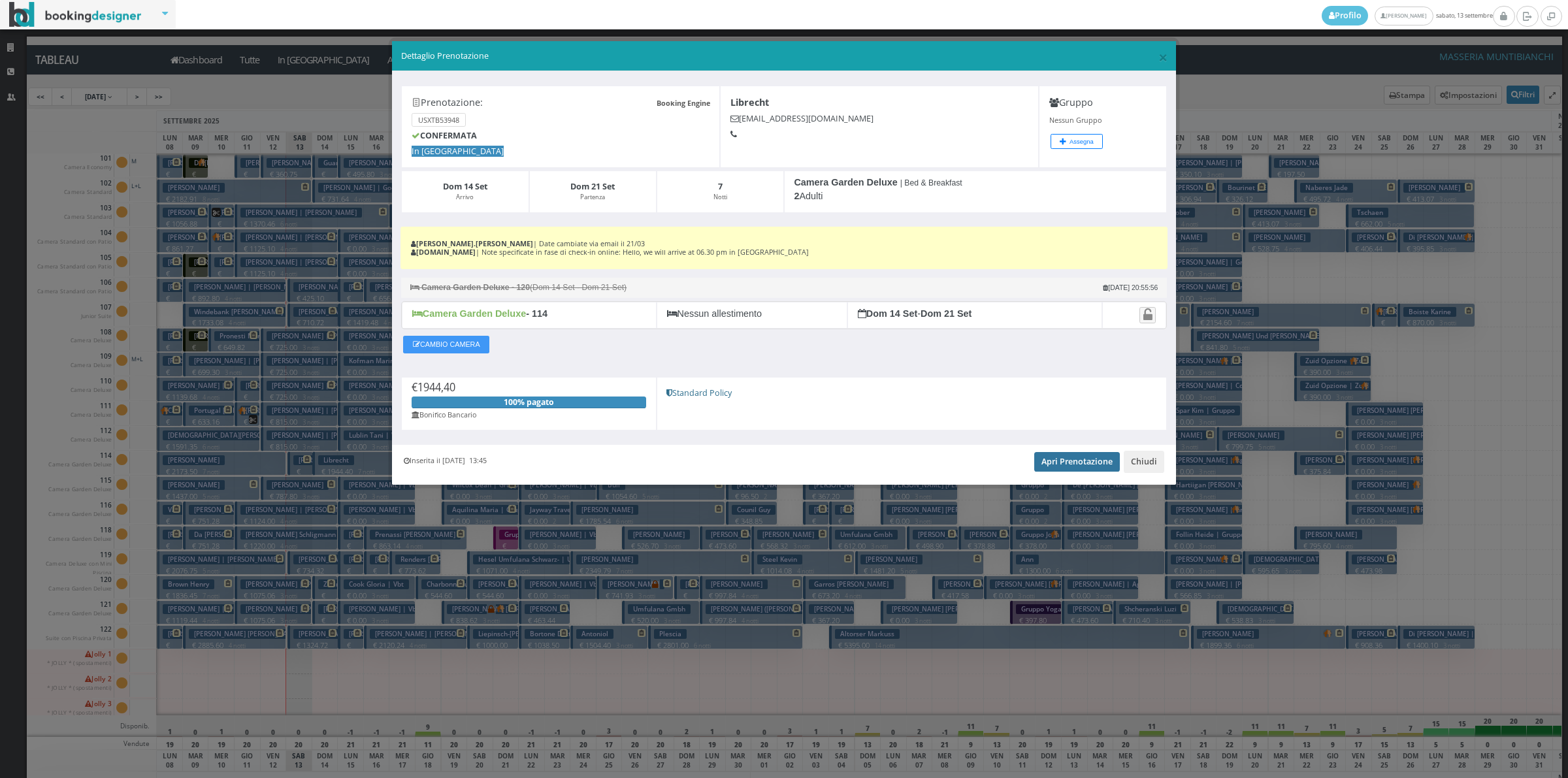
click at [1072, 464] on link "Apri Prenotazione" at bounding box center [1076, 462] width 85 height 20
click at [1140, 457] on button "Chiudi" at bounding box center [1143, 462] width 40 height 22
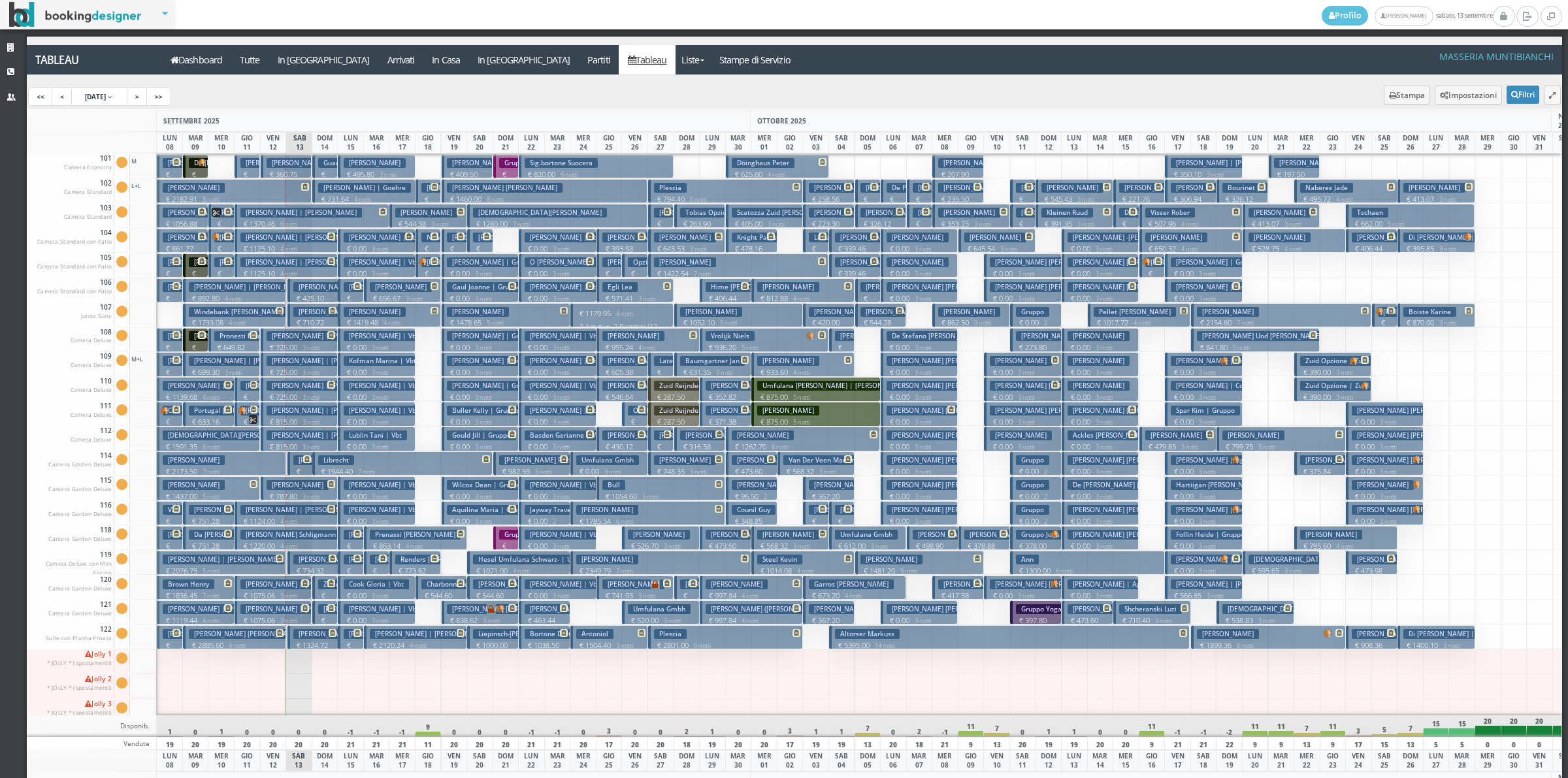
click at [327, 594] on p "€ 258.31 1 notti" at bounding box center [326, 611] width 16 height 41
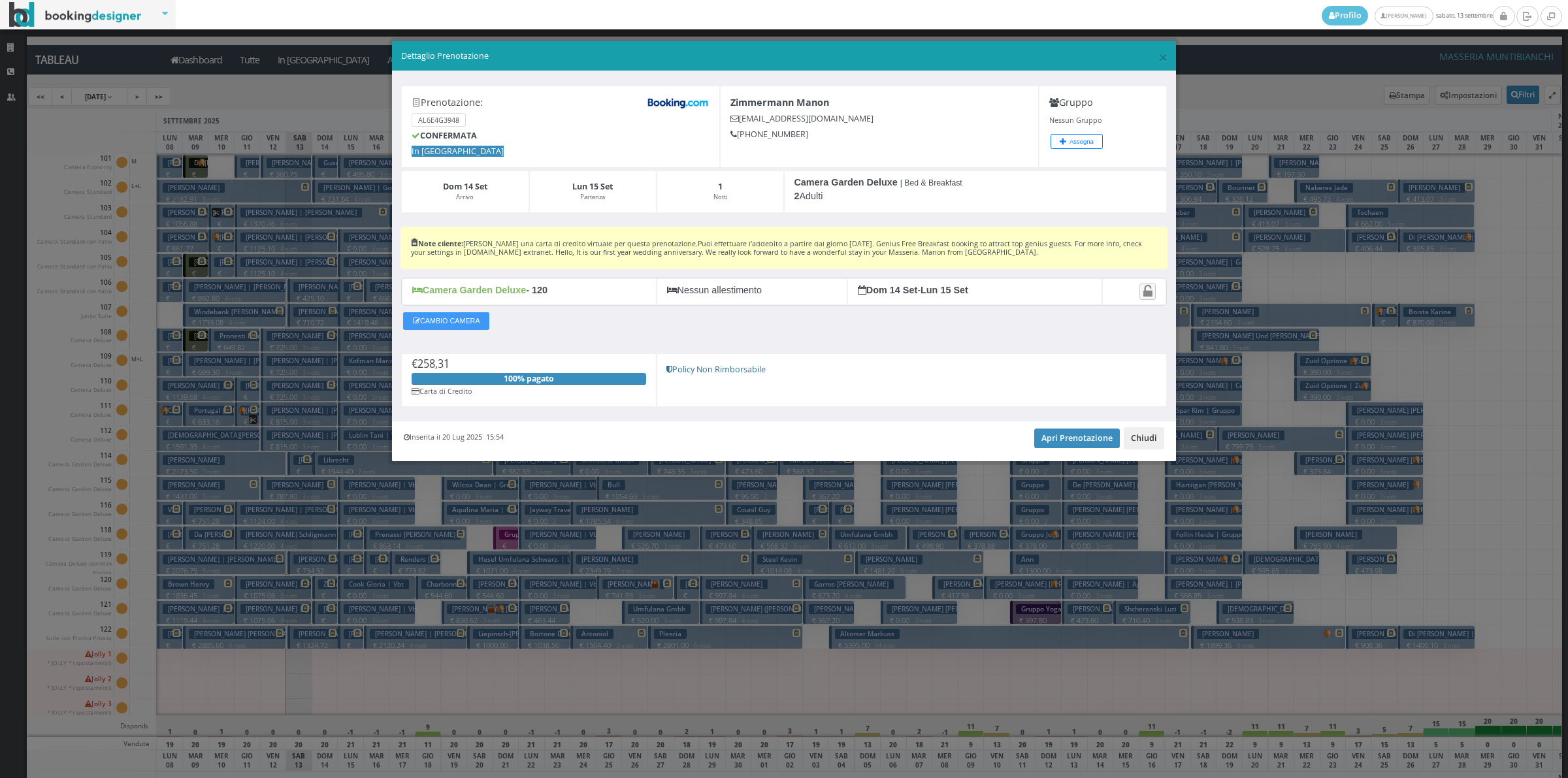
click at [1132, 445] on button "Chiudi" at bounding box center [1143, 438] width 40 height 22
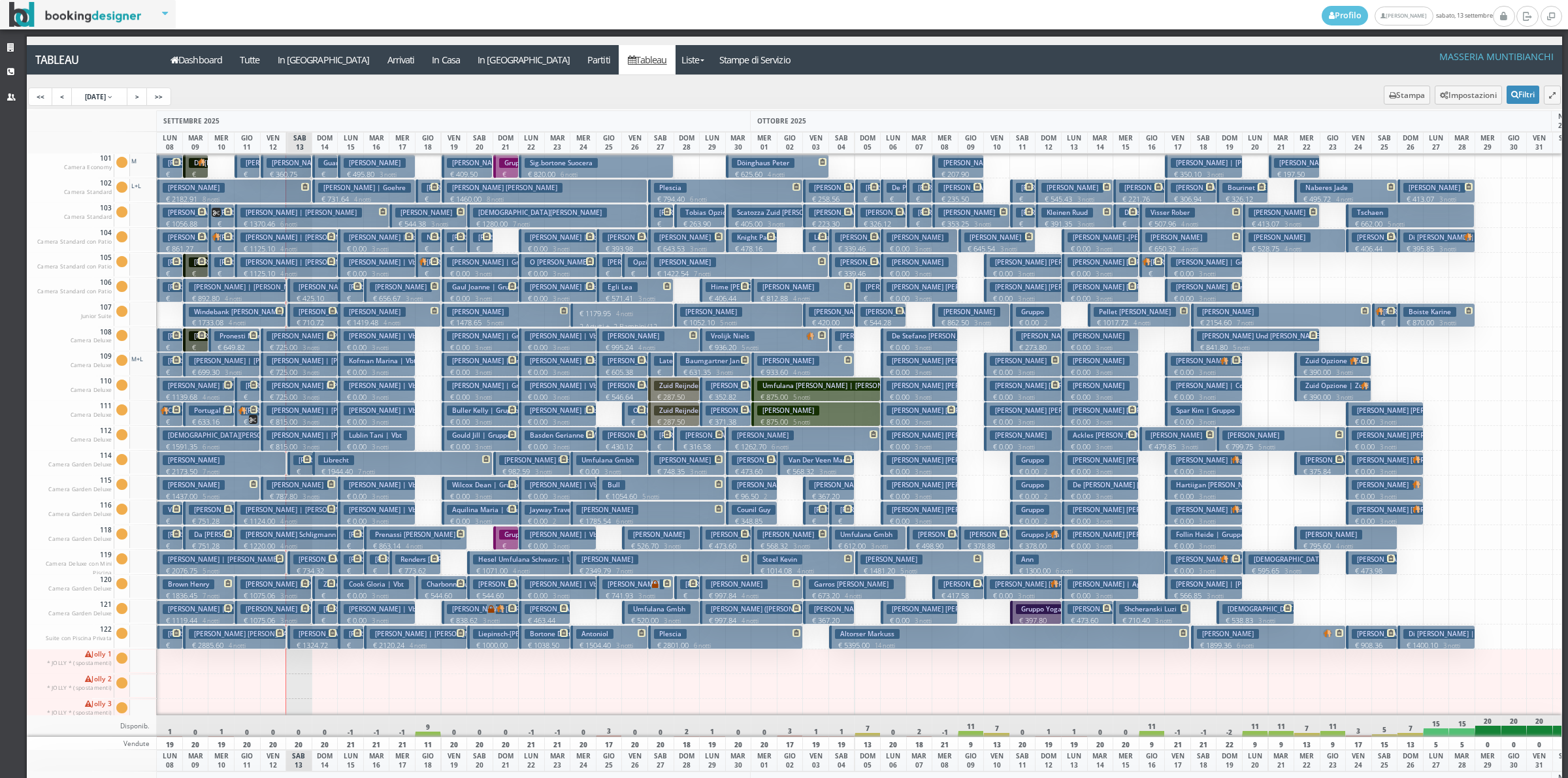
click at [325, 615] on button "Caruso Marcelle € 355.50 1 notti 2 Adulti" at bounding box center [325, 612] width 25 height 24
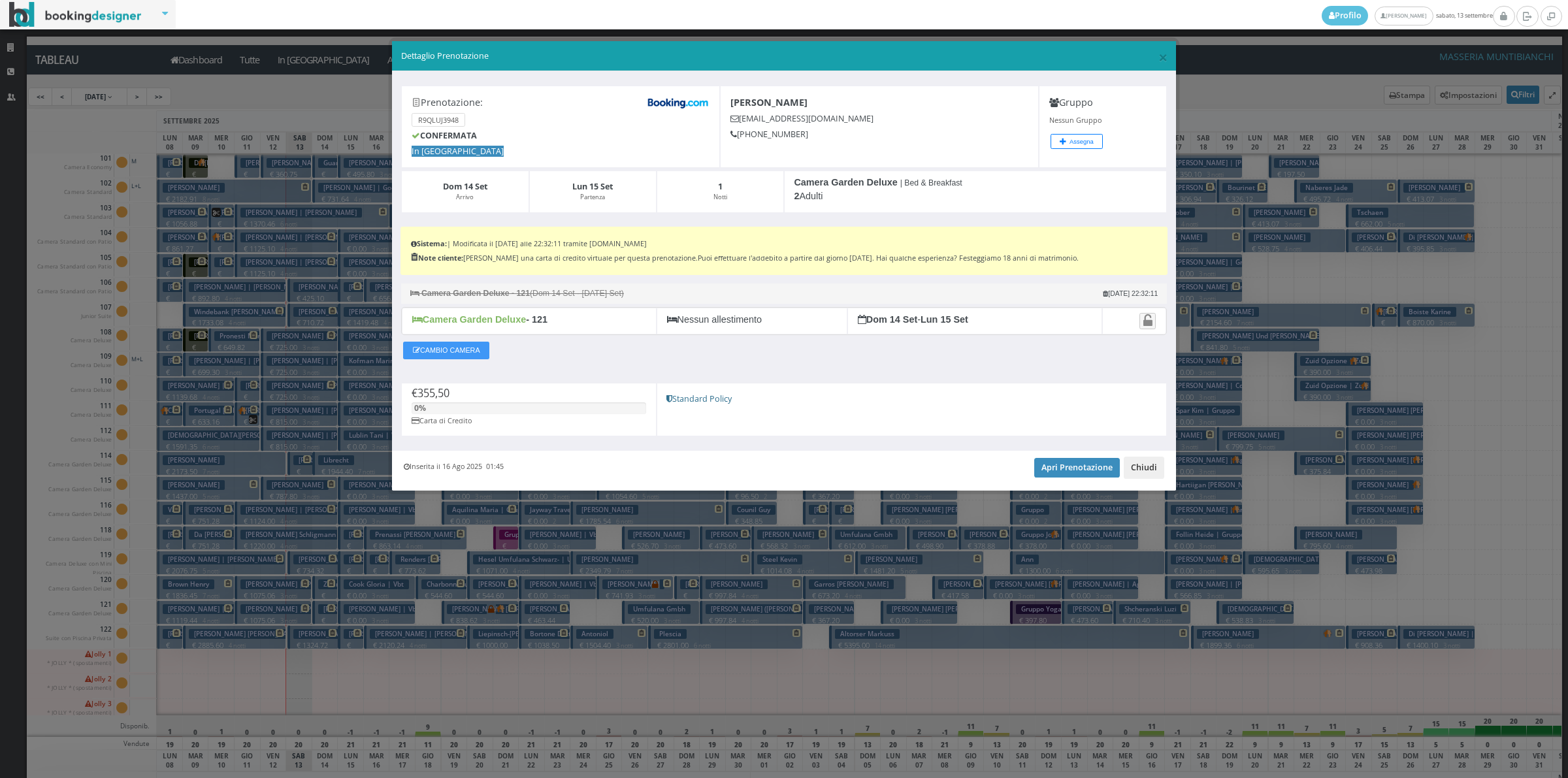
click at [1141, 472] on button "Chiudi" at bounding box center [1143, 468] width 40 height 22
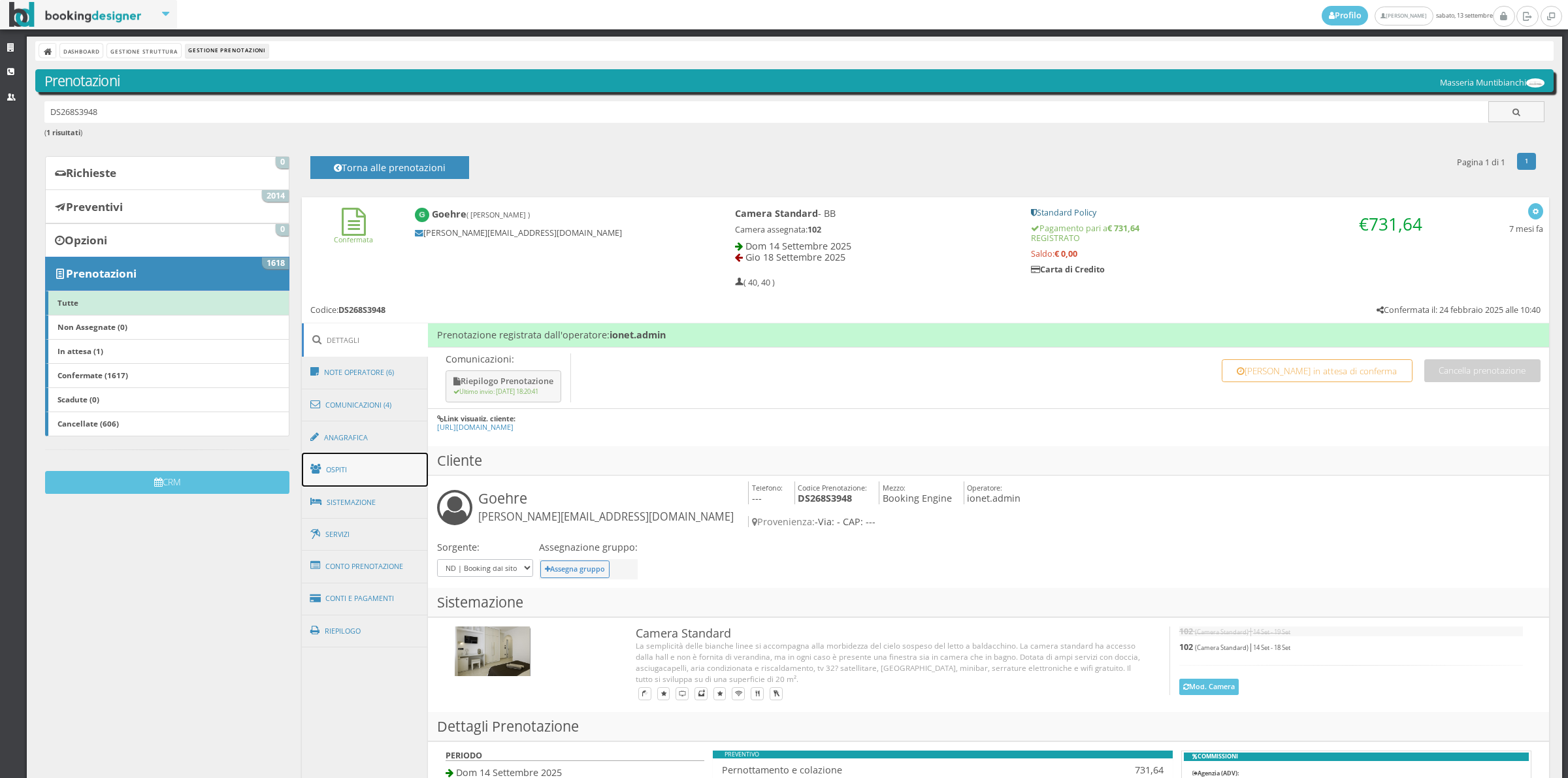
click at [372, 479] on link "Ospiti" at bounding box center [365, 469] width 127 height 34
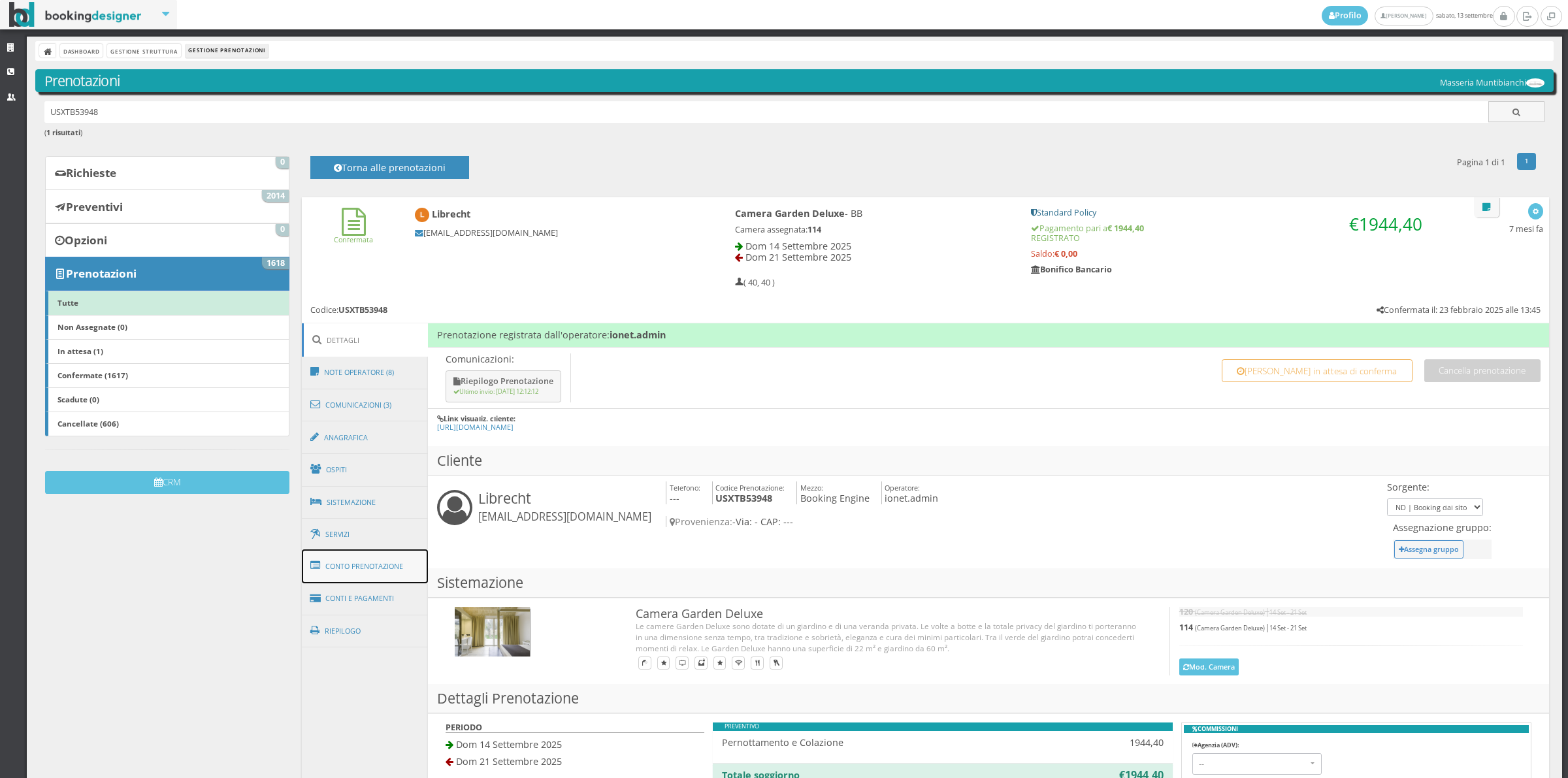
click at [396, 569] on link "Conto Prenotazione" at bounding box center [365, 566] width 127 height 34
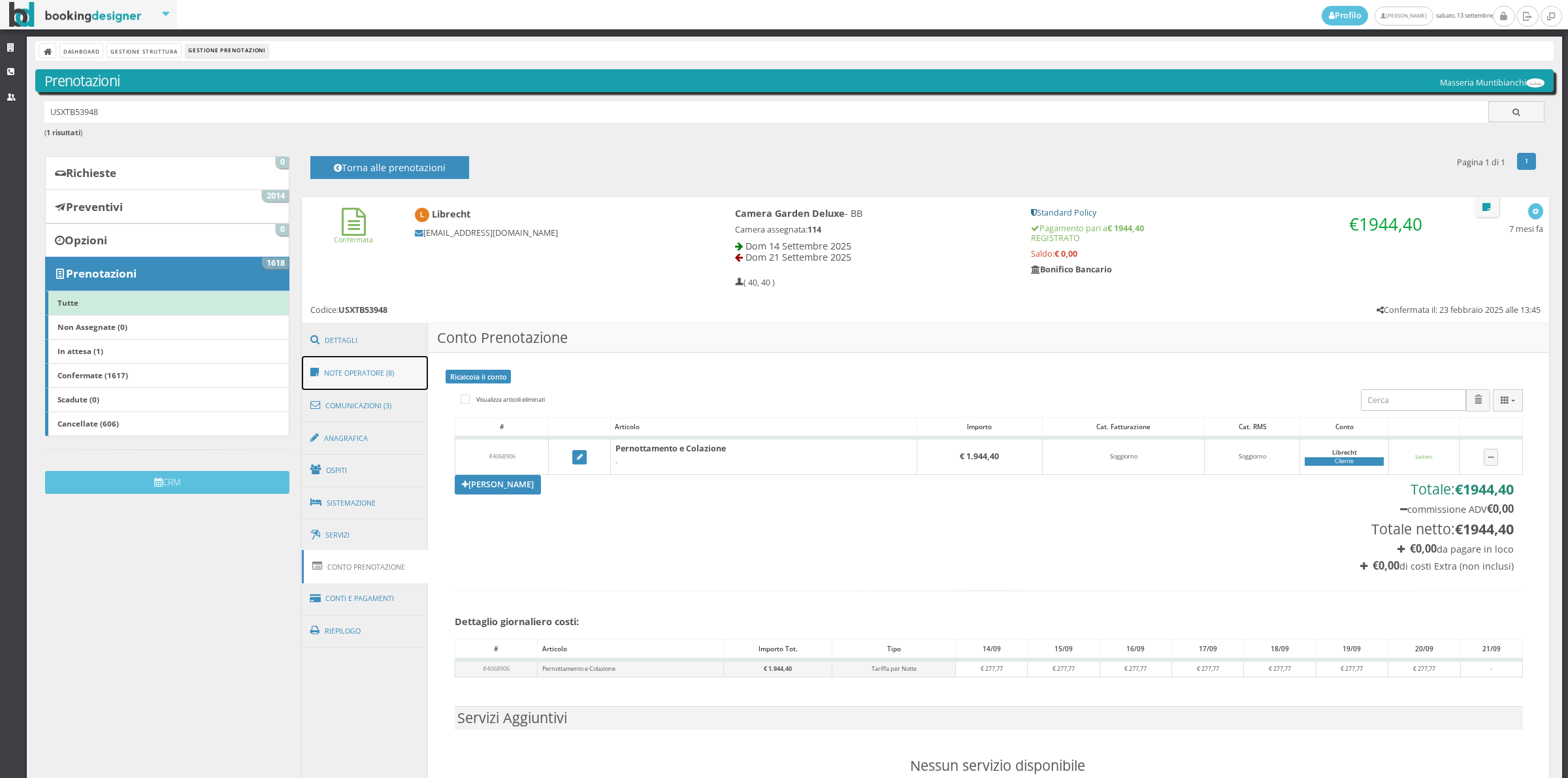
click at [389, 380] on link "Note Operatore (8)" at bounding box center [365, 372] width 127 height 34
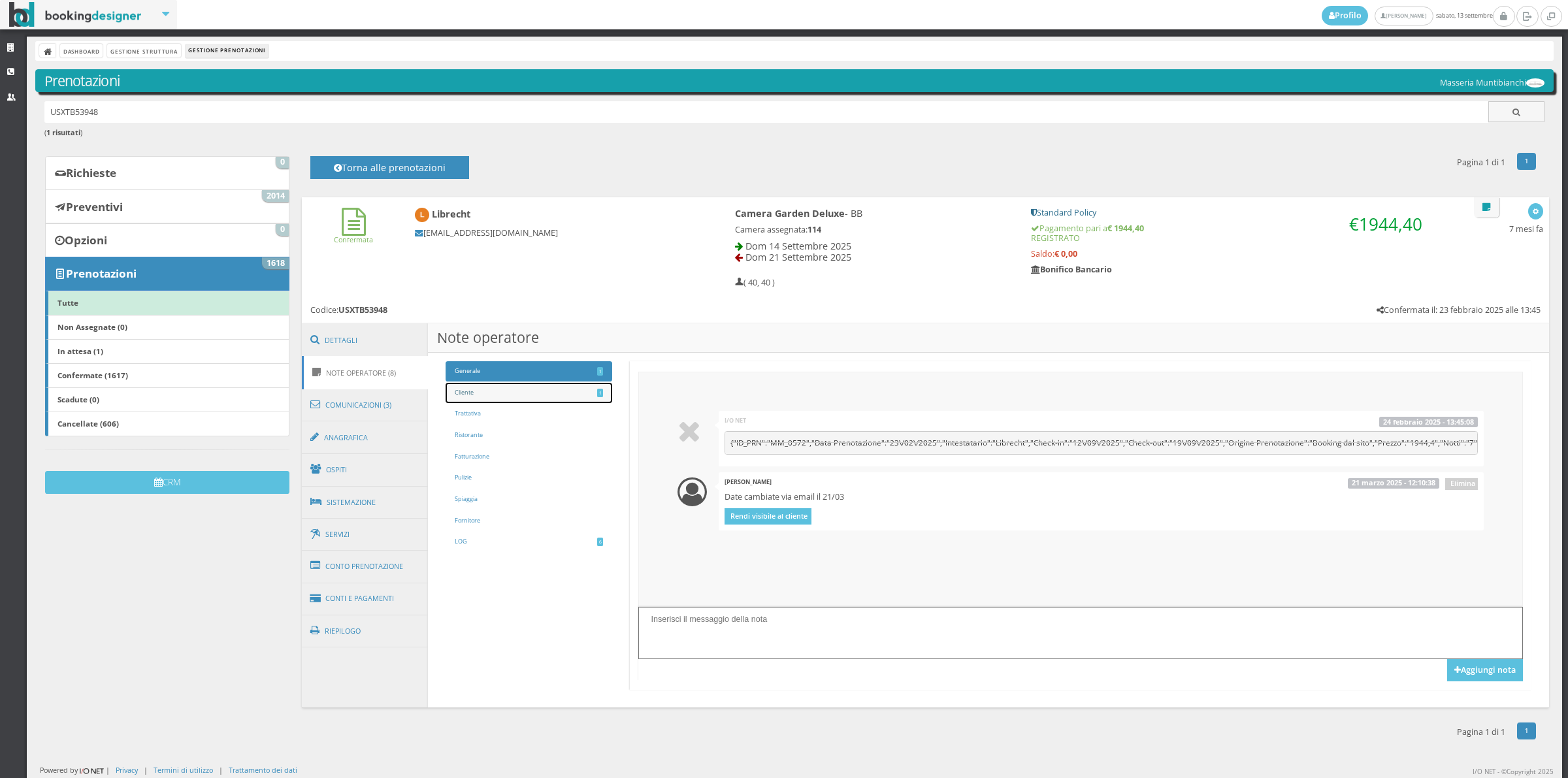
click at [458, 400] on link "Cliente 1" at bounding box center [529, 393] width 166 height 21
